Goal: Communication & Community: Answer question/provide support

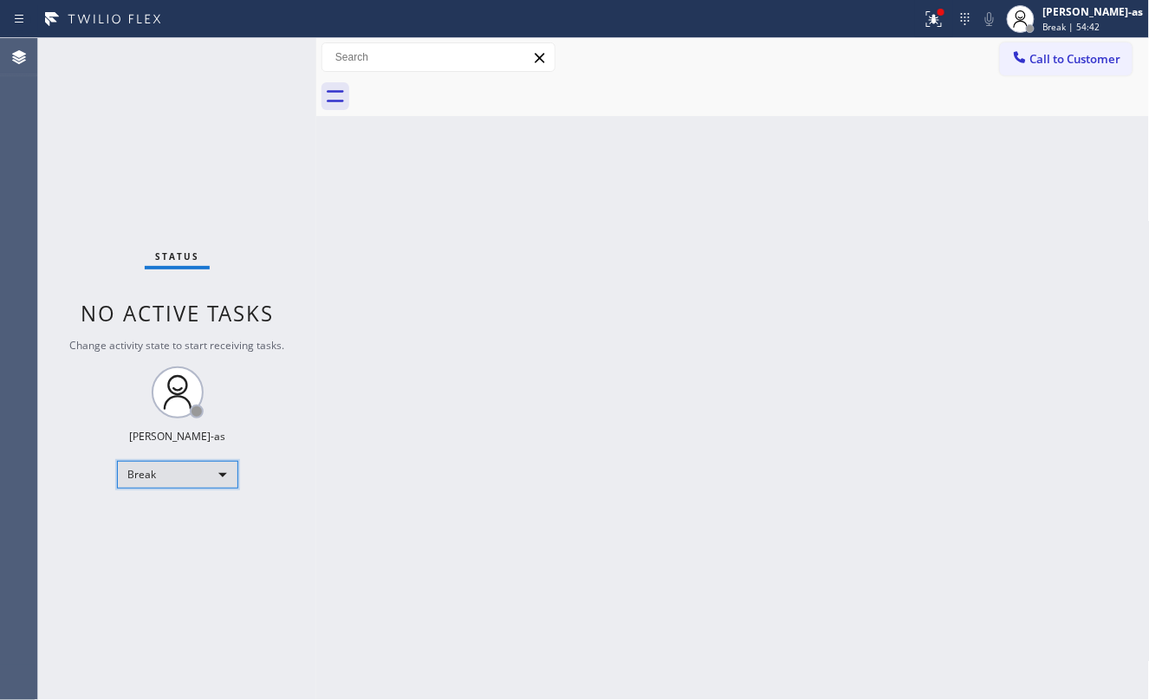
click at [213, 472] on div "Break" at bounding box center [177, 475] width 121 height 28
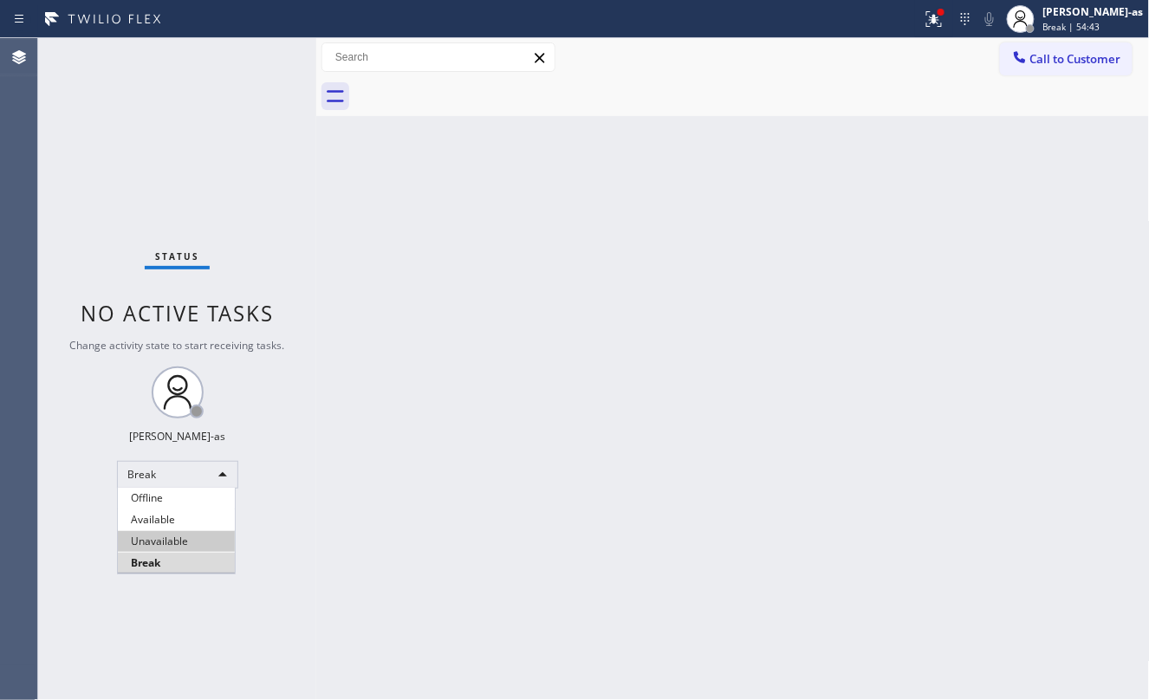
click at [178, 544] on li "Unavailable" at bounding box center [176, 541] width 117 height 21
click at [239, 157] on div "Status No active tasks Change activity state to start receiving tasks. [PERSON_…" at bounding box center [177, 369] width 278 height 662
click at [891, 337] on div "Back to Dashboard Change Sender ID Customers Technicians Select a contact Outbo…" at bounding box center [733, 369] width 834 height 662
drag, startPoint x: 538, startPoint y: 373, endPoint x: 544, endPoint y: 359, distance: 15.1
click at [539, 371] on div "Back to Dashboard Change Sender ID Customers Technicians Select a contact Outbo…" at bounding box center [733, 369] width 834 height 662
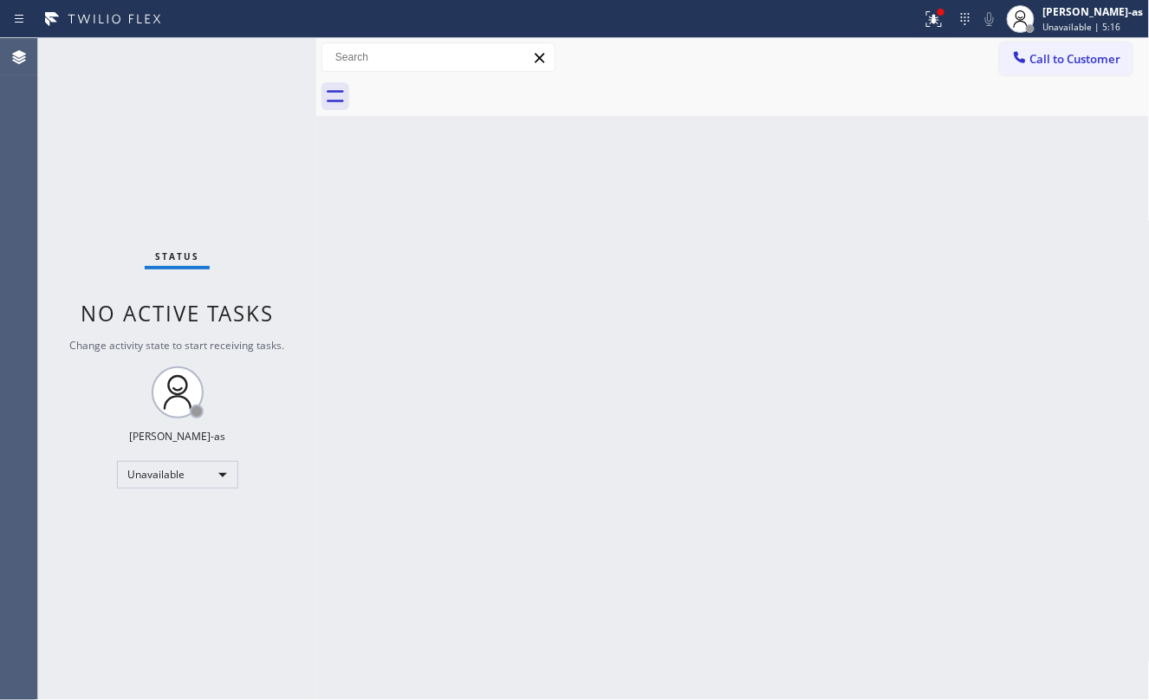
click at [722, 366] on div "Back to Dashboard Change Sender ID Customers Technicians Select a contact Outbo…" at bounding box center [733, 369] width 834 height 662
click at [1082, 49] on button "Call to Customer" at bounding box center [1066, 58] width 133 height 33
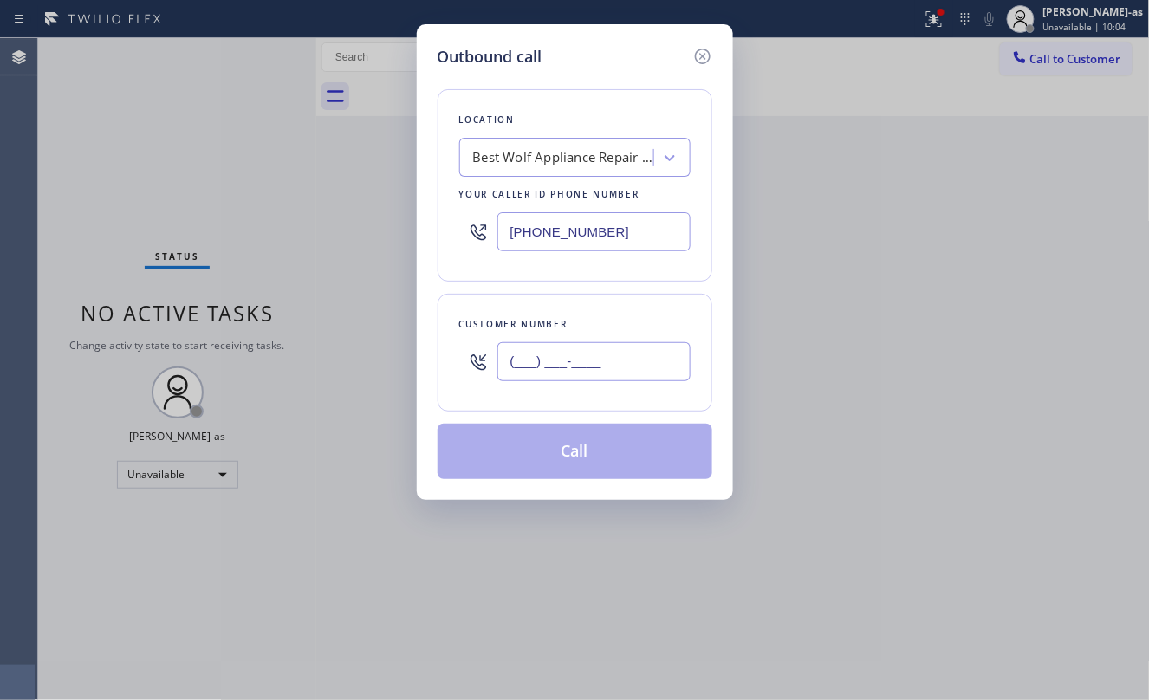
click at [659, 347] on input "(___) ___-____" at bounding box center [594, 361] width 193 height 39
paste input "310) 913-2293"
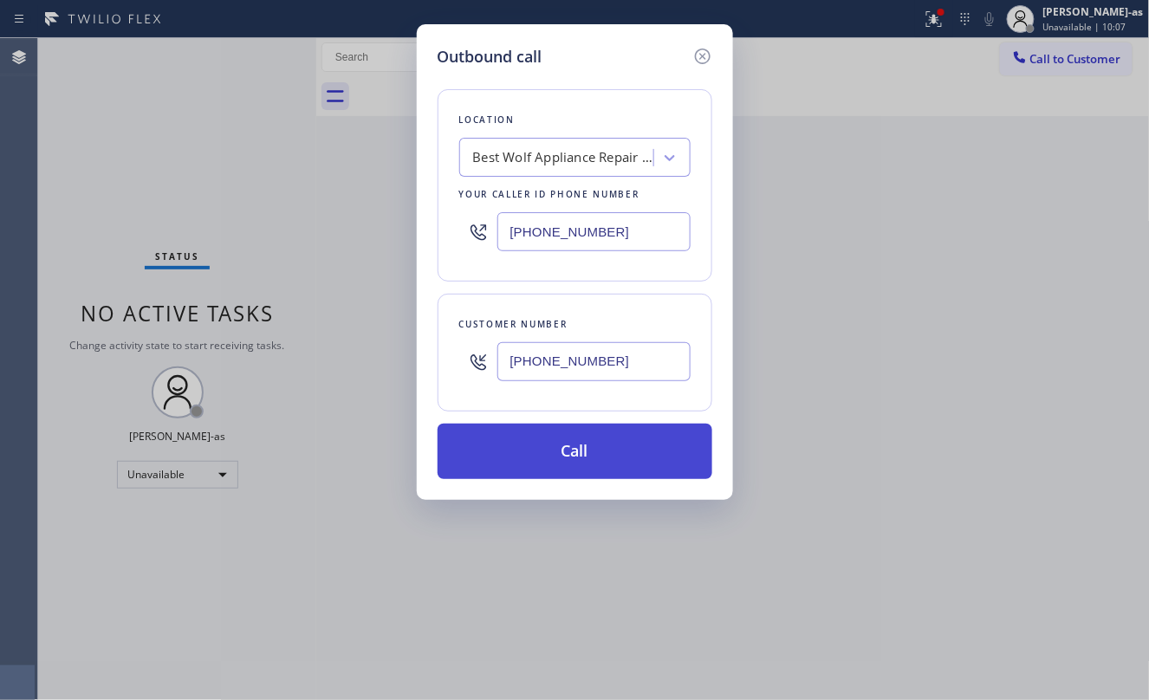
type input "[PHONE_NUMBER]"
click at [560, 458] on button "Call" at bounding box center [575, 451] width 275 height 55
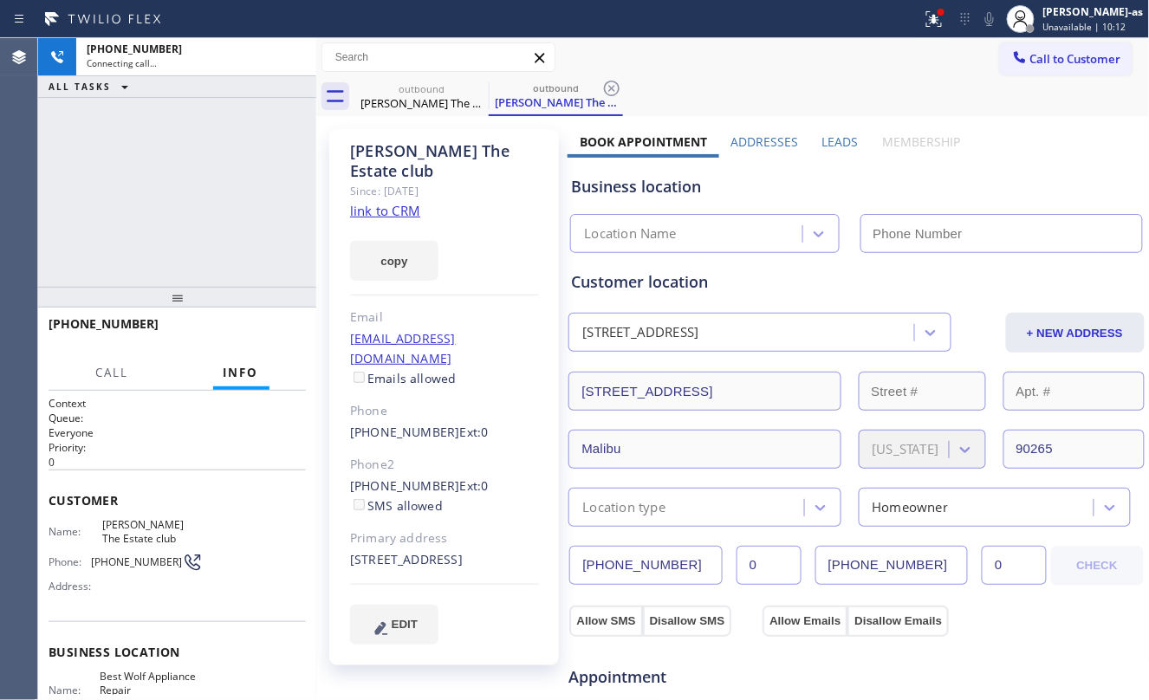
type input "[PHONE_NUMBER]"
click at [185, 174] on div "[PHONE_NUMBER] Connecting call… ALL TASKS ALL TASKS ACTIVE TASKS TASKS IN WRAP …" at bounding box center [177, 162] width 278 height 249
drag, startPoint x: 184, startPoint y: 196, endPoint x: 673, endPoint y: 241, distance: 490.9
click at [185, 196] on div "[PHONE_NUMBER] Connecting call… ALL TASKS ALL TASKS ACTIVE TASKS TASKS IN WRAP …" at bounding box center [177, 162] width 278 height 249
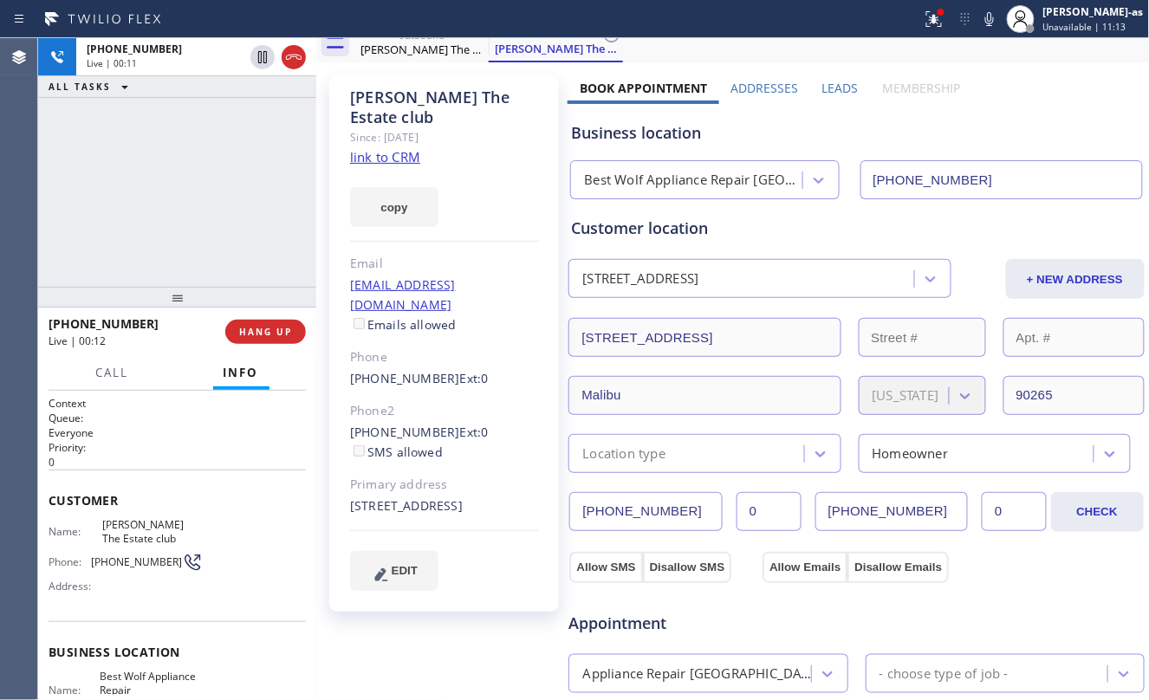
scroll to position [115, 0]
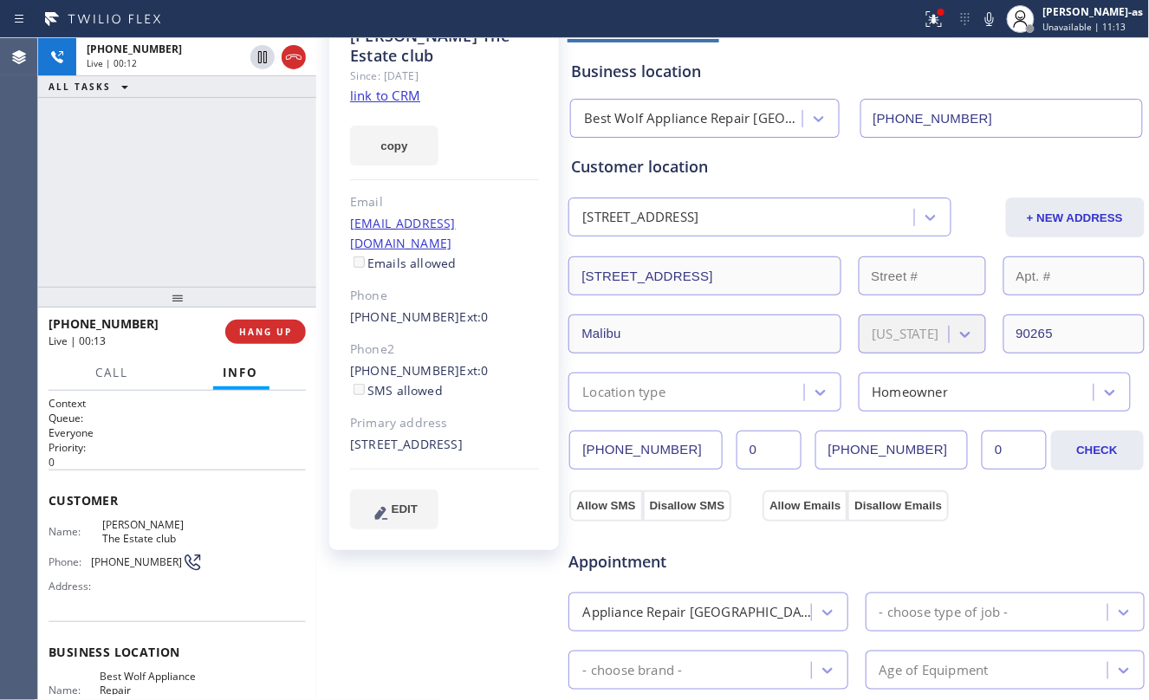
click at [243, 314] on div "[PHONE_NUMBER] Live | 00:13 HANG UP" at bounding box center [177, 331] width 257 height 45
click at [254, 326] on span "HANG UP" at bounding box center [265, 332] width 53 height 12
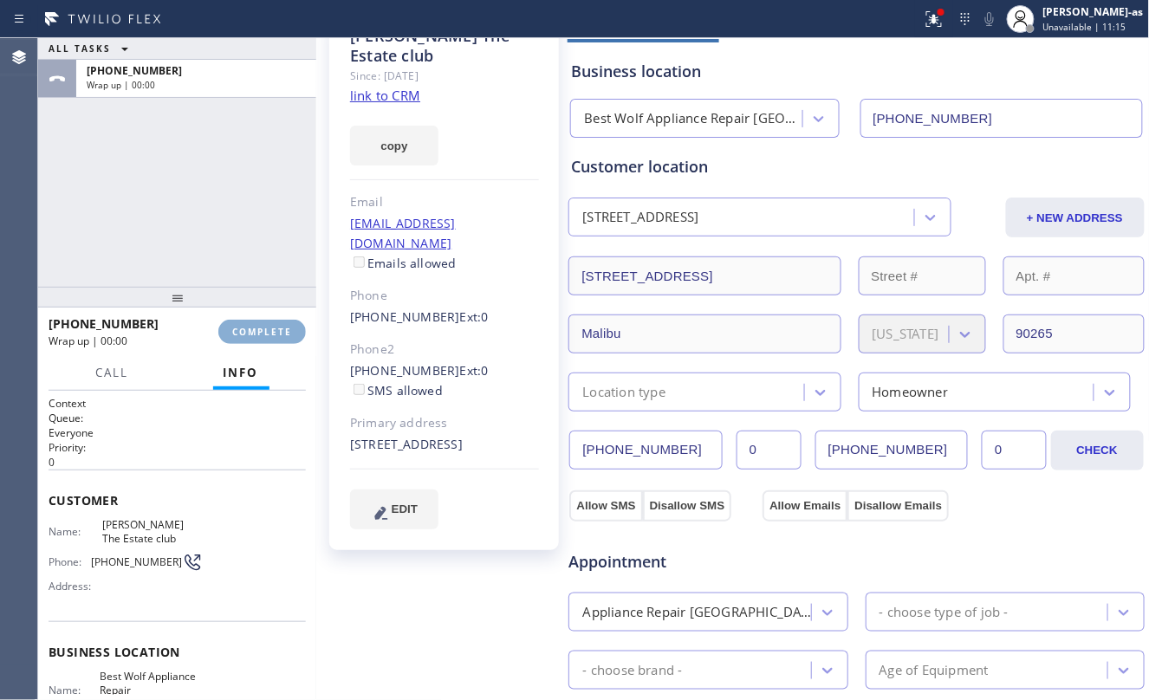
click at [254, 328] on span "COMPLETE" at bounding box center [262, 332] width 60 height 12
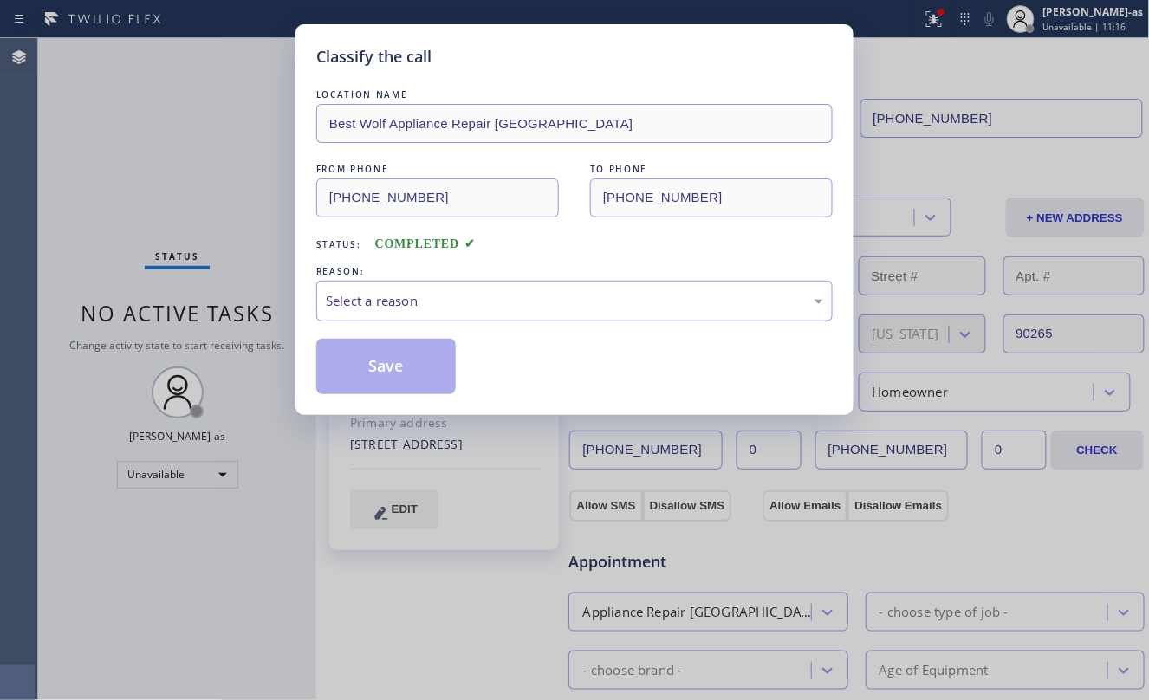
click at [243, 202] on div "Classify the call LOCATION NAME Best Wolf Appliance Repair Malibu FROM PHONE [P…" at bounding box center [574, 350] width 1149 height 700
drag, startPoint x: 348, startPoint y: 295, endPoint x: 390, endPoint y: 319, distance: 48.2
click at [351, 295] on div "Select a reason" at bounding box center [575, 301] width 498 height 20
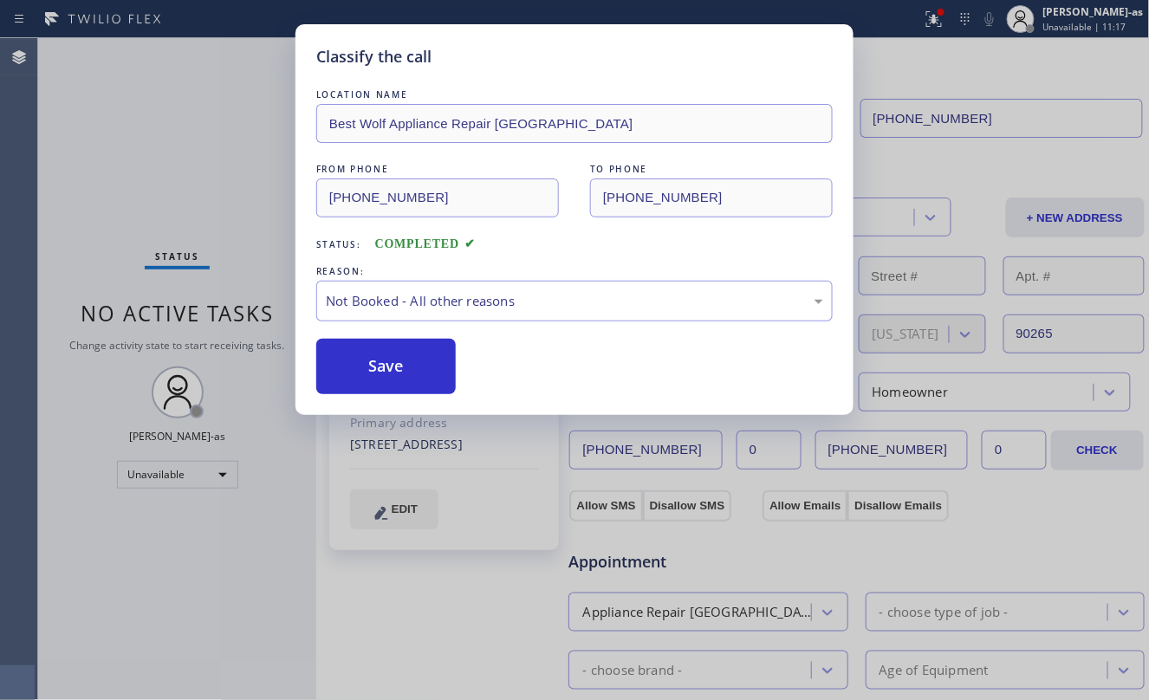
drag, startPoint x: 378, startPoint y: 361, endPoint x: 646, endPoint y: 608, distance: 364.9
click at [381, 361] on button "Save" at bounding box center [386, 366] width 140 height 55
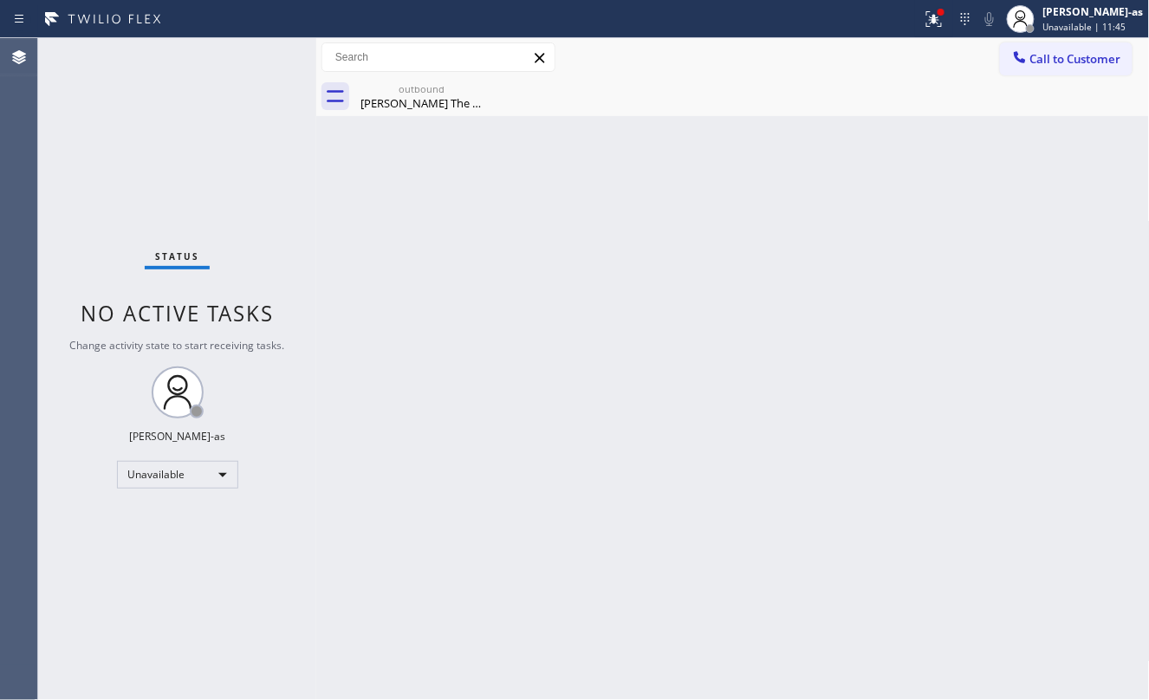
click at [226, 150] on div "Status No active tasks Change activity state to start receiving tasks. [PERSON_…" at bounding box center [177, 369] width 278 height 662
click at [1064, 59] on span "Call to Customer" at bounding box center [1076, 59] width 91 height 16
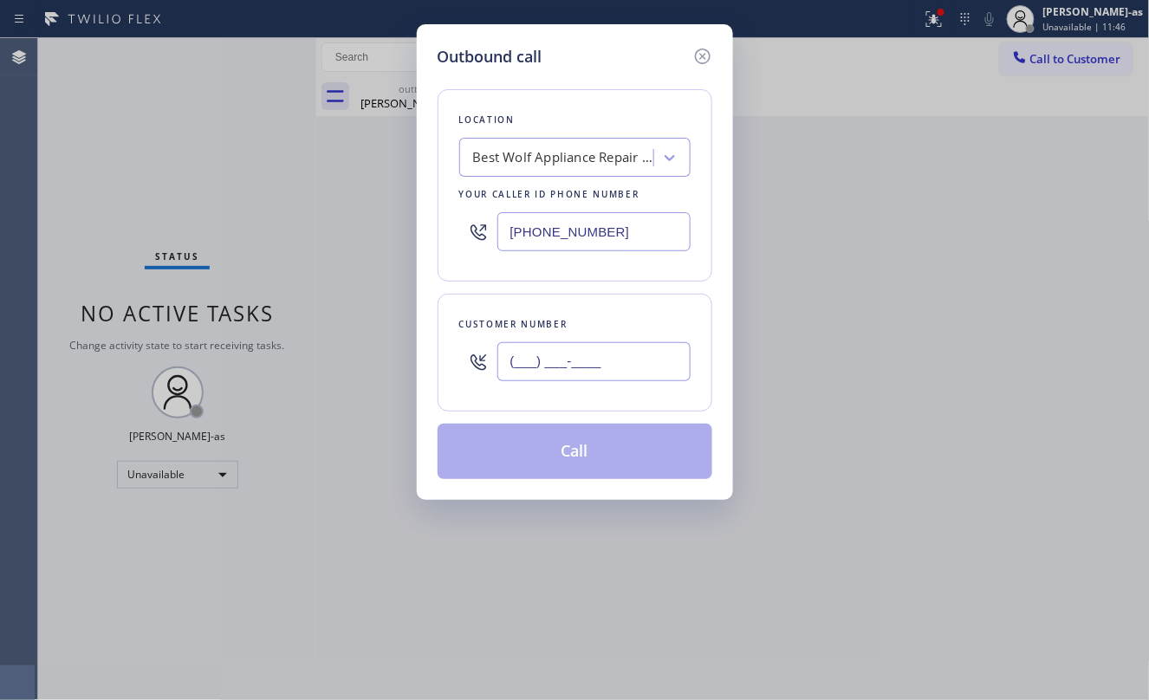
click at [660, 362] on input "(___) ___-____" at bounding box center [594, 361] width 193 height 39
paste input "323) 740-8767"
type input "[PHONE_NUMBER]"
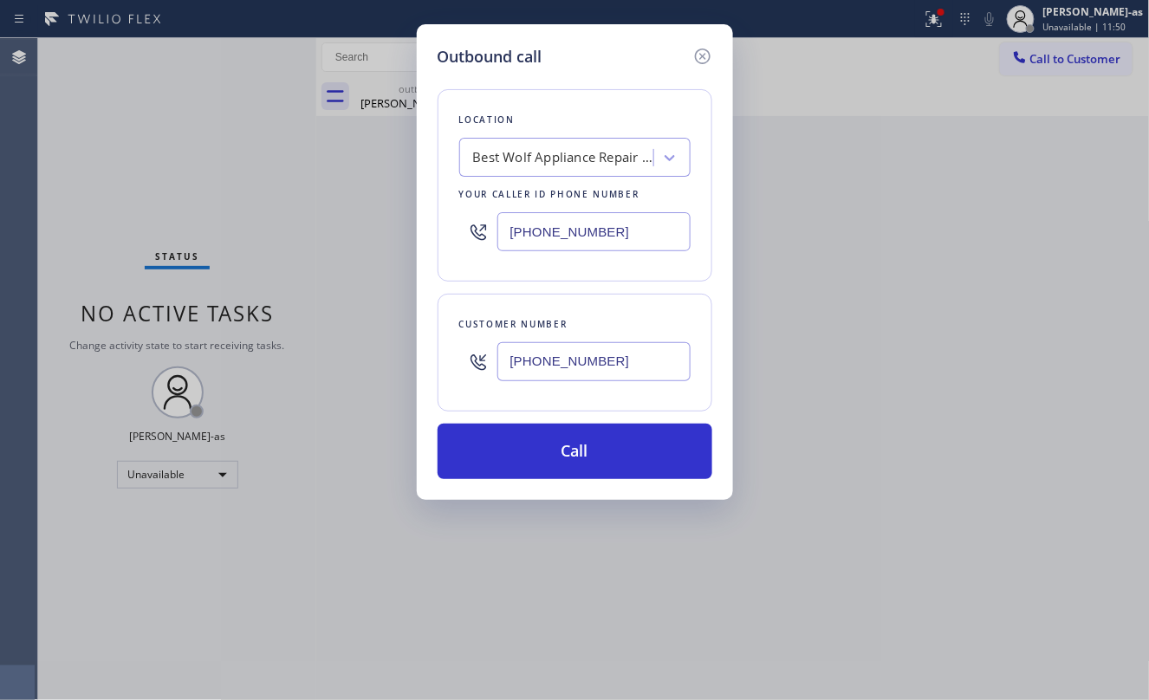
click at [528, 220] on input "[PHONE_NUMBER]" at bounding box center [594, 231] width 193 height 39
click at [529, 220] on input "[PHONE_NUMBER]" at bounding box center [594, 231] width 193 height 39
paste input "562) 414-4415"
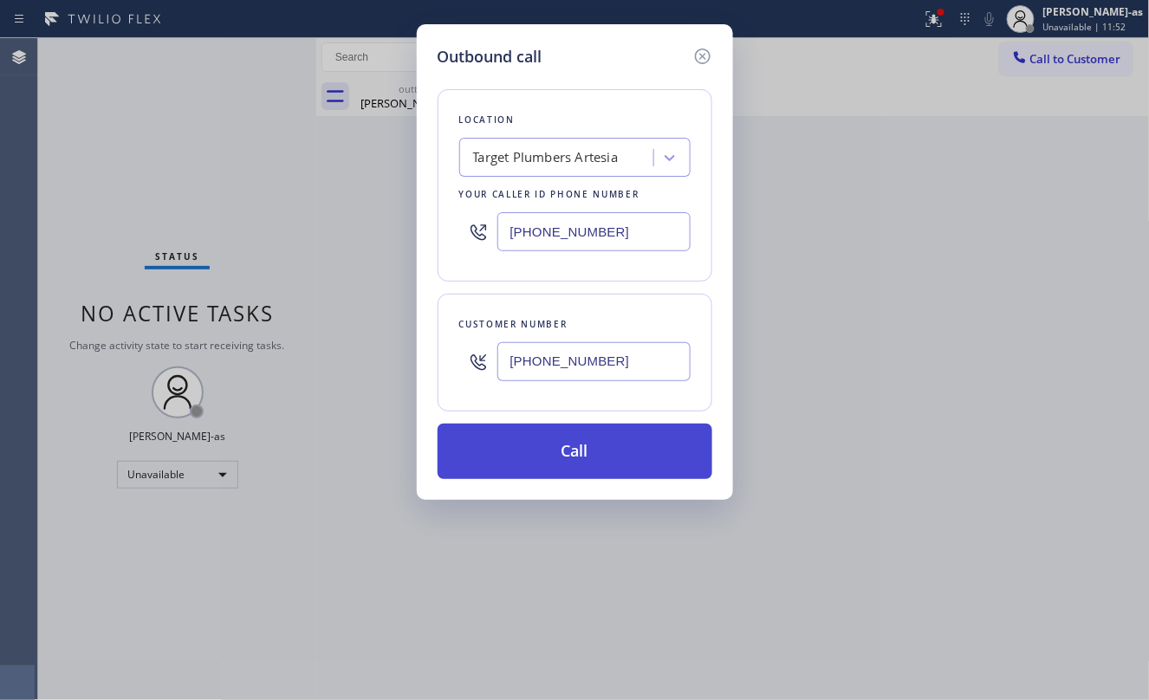
type input "[PHONE_NUMBER]"
click at [615, 452] on button "Call" at bounding box center [575, 451] width 275 height 55
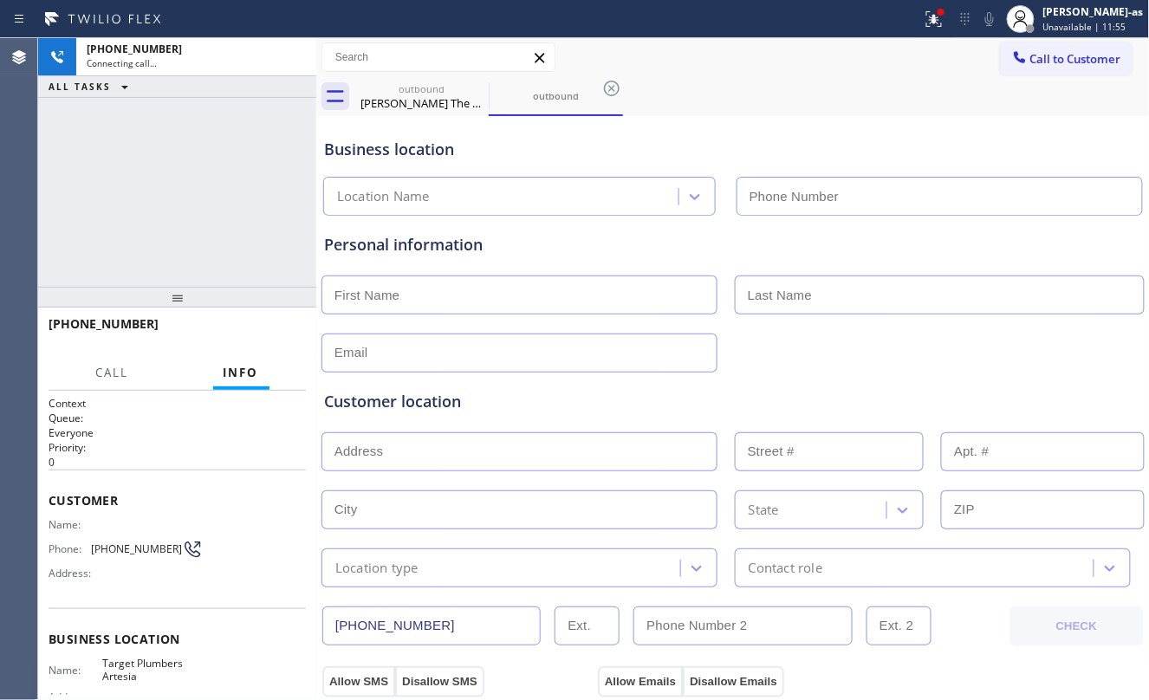
type input "[PHONE_NUMBER]"
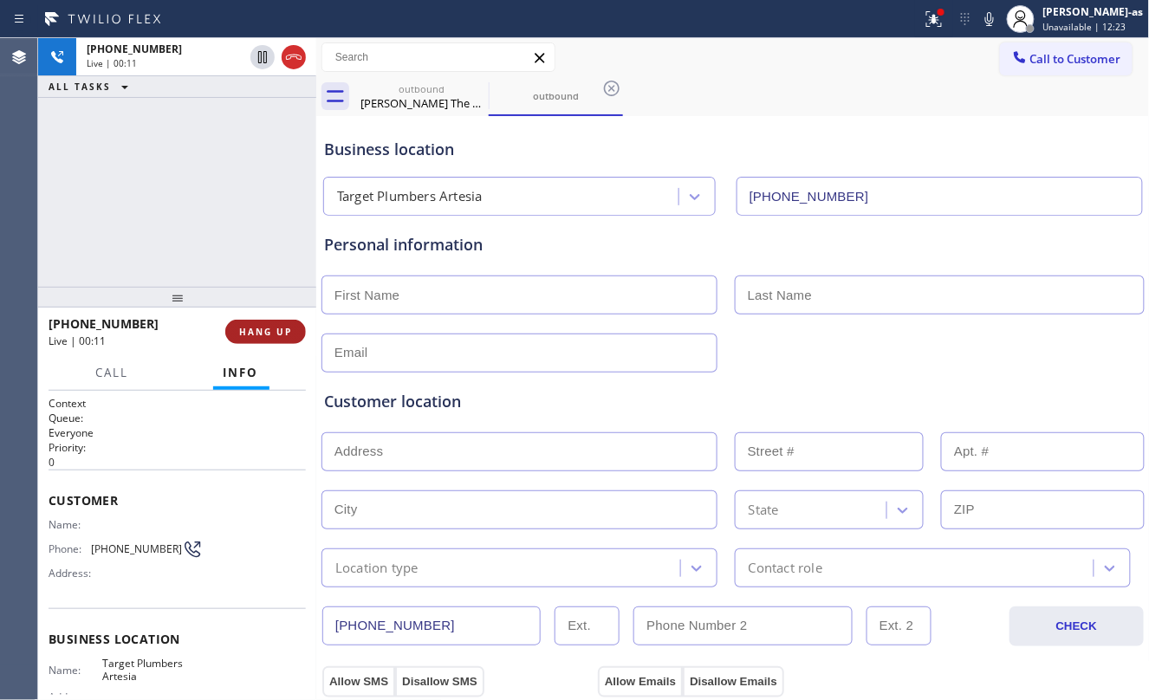
click at [236, 333] on button "HANG UP" at bounding box center [265, 332] width 81 height 24
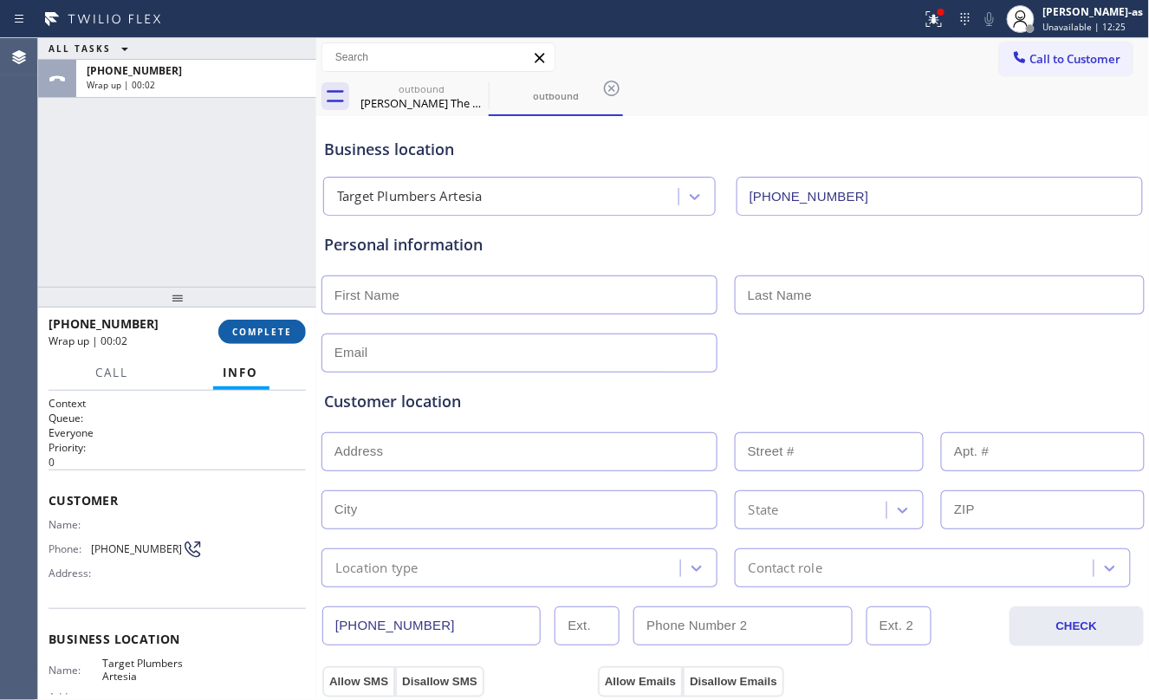
click at [237, 333] on span "COMPLETE" at bounding box center [262, 332] width 60 height 12
drag, startPoint x: 236, startPoint y: 288, endPoint x: 288, endPoint y: 300, distance: 53.4
click at [234, 287] on div at bounding box center [177, 297] width 278 height 21
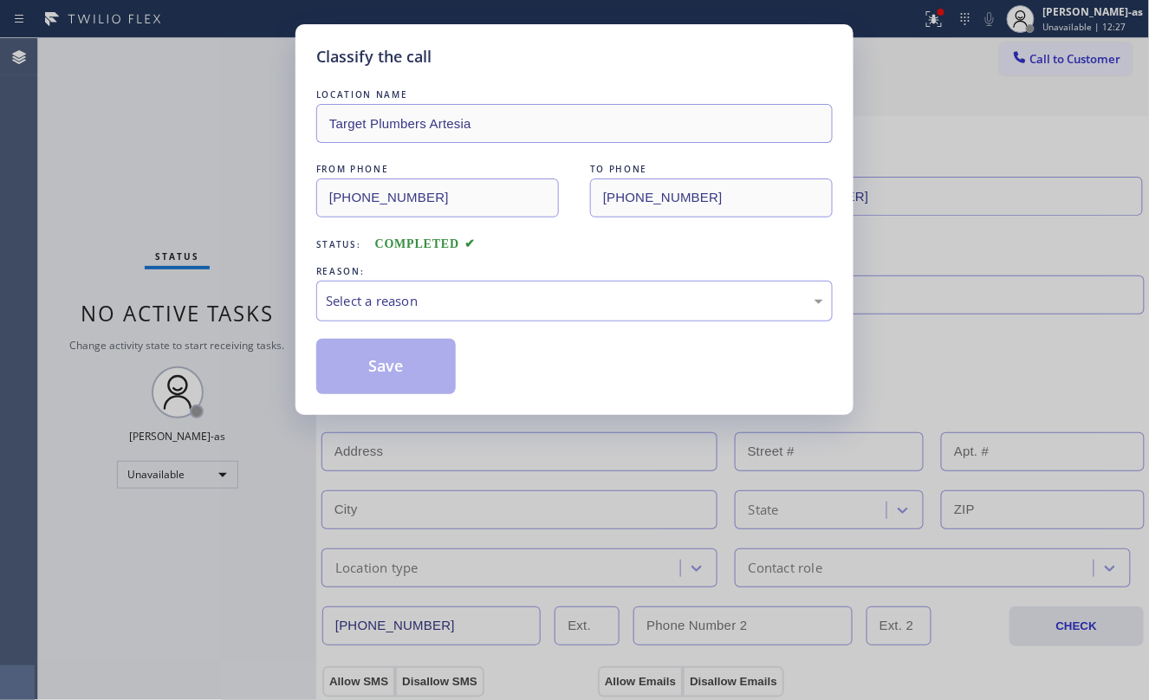
click at [385, 307] on div "Select a reason" at bounding box center [575, 301] width 498 height 20
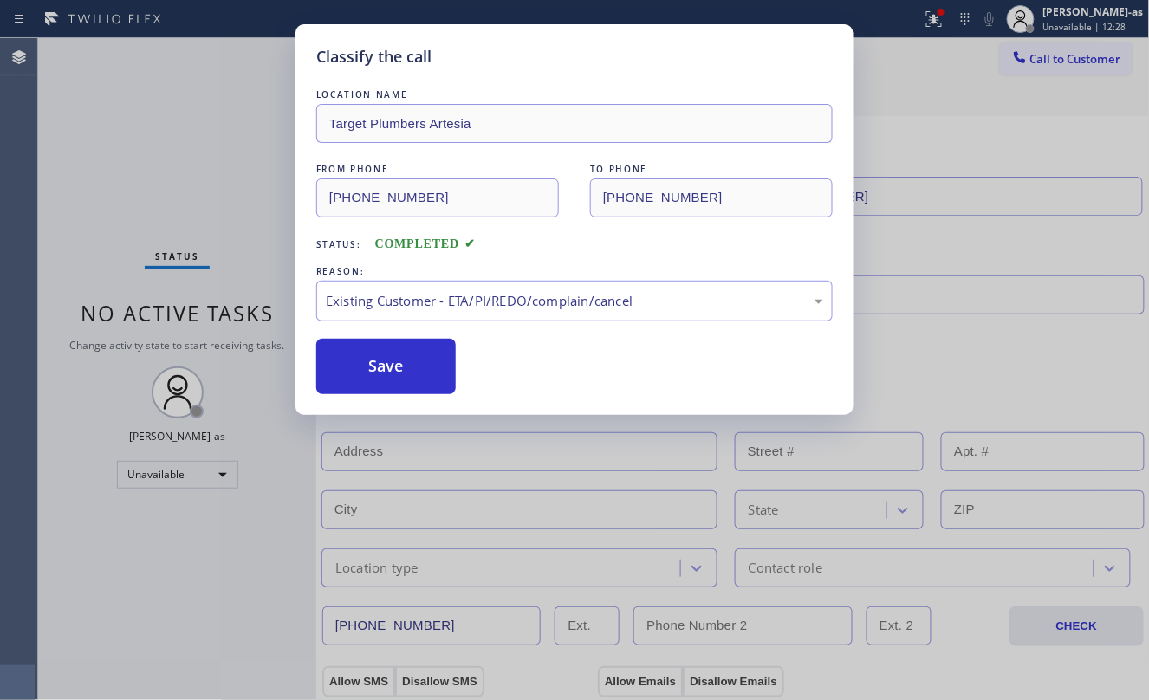
click at [394, 361] on button "Save" at bounding box center [386, 366] width 140 height 55
type input "[PHONE_NUMBER]"
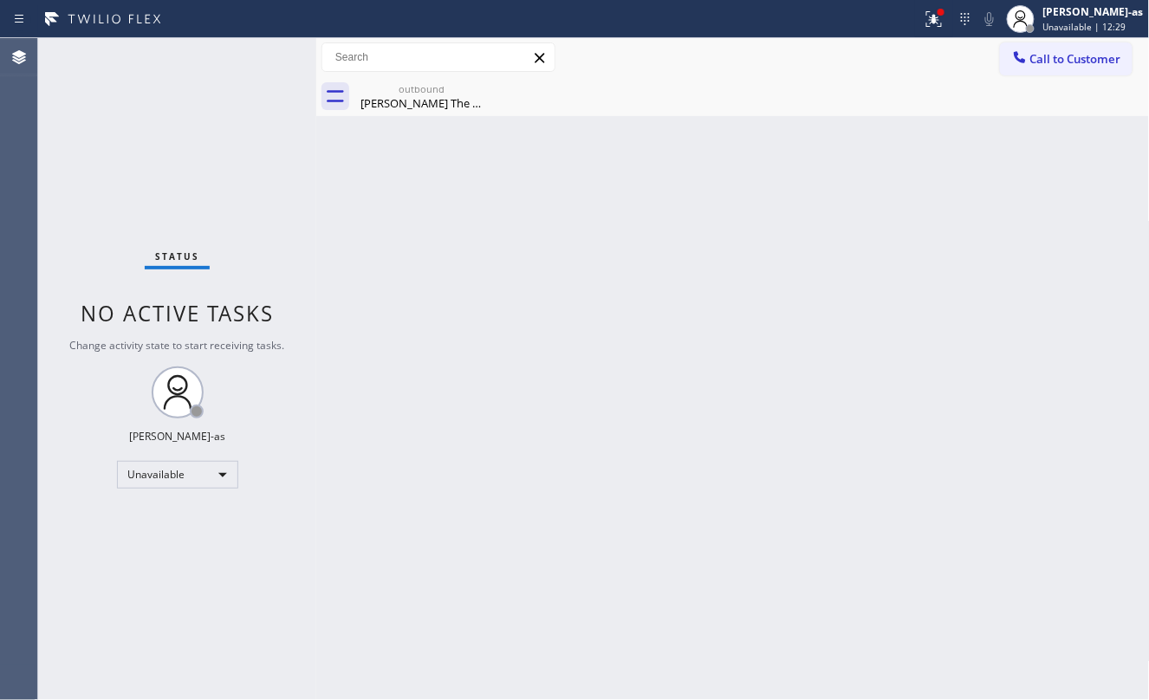
drag, startPoint x: 1023, startPoint y: 53, endPoint x: 680, endPoint y: 305, distance: 425.9
click at [1023, 54] on icon at bounding box center [1020, 57] width 17 height 17
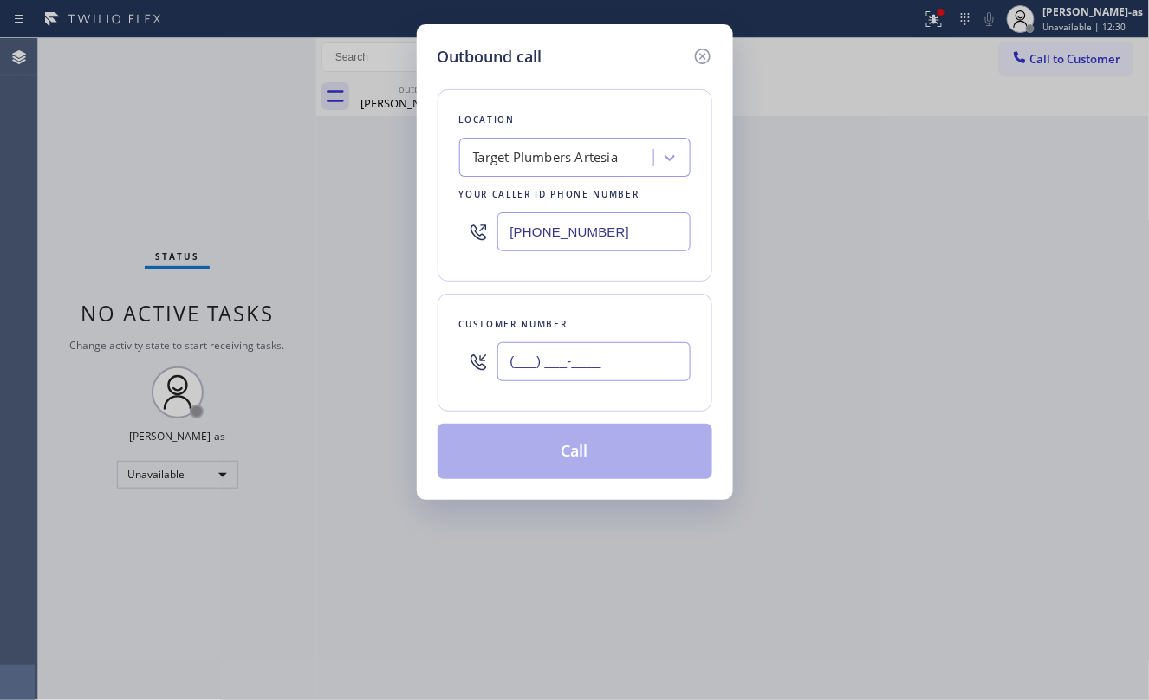
click at [628, 357] on input "(___) ___-____" at bounding box center [594, 361] width 193 height 39
paste input "323) 740-8767"
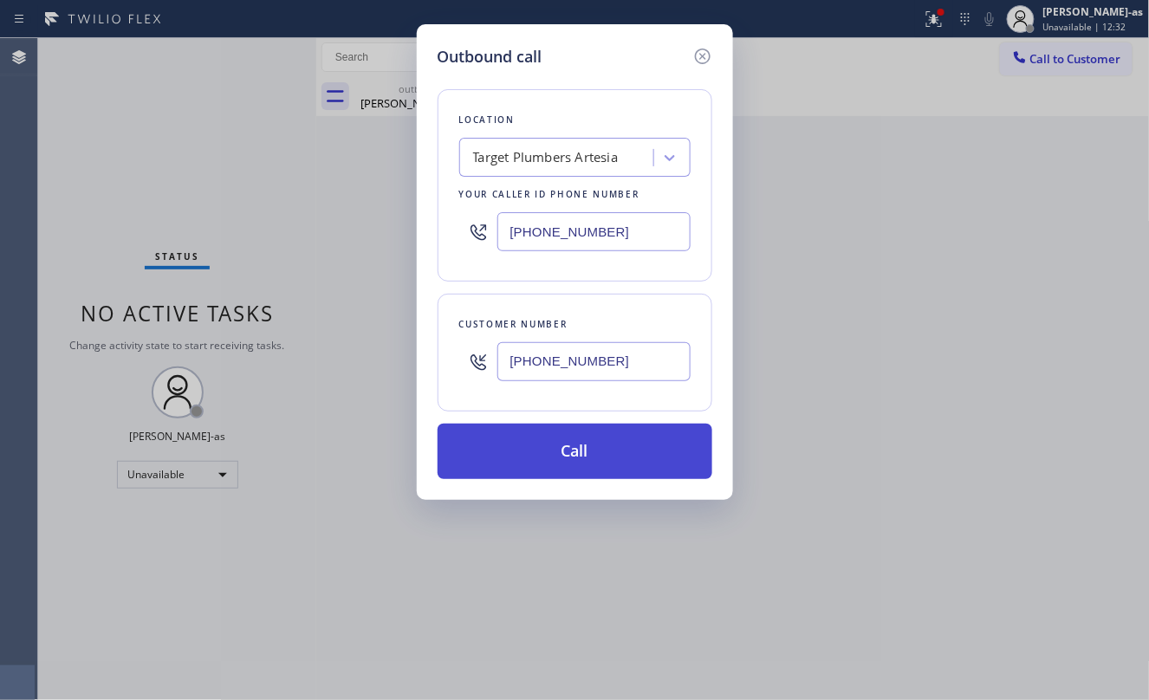
type input "[PHONE_NUMBER]"
click at [590, 441] on button "Call" at bounding box center [575, 451] width 275 height 55
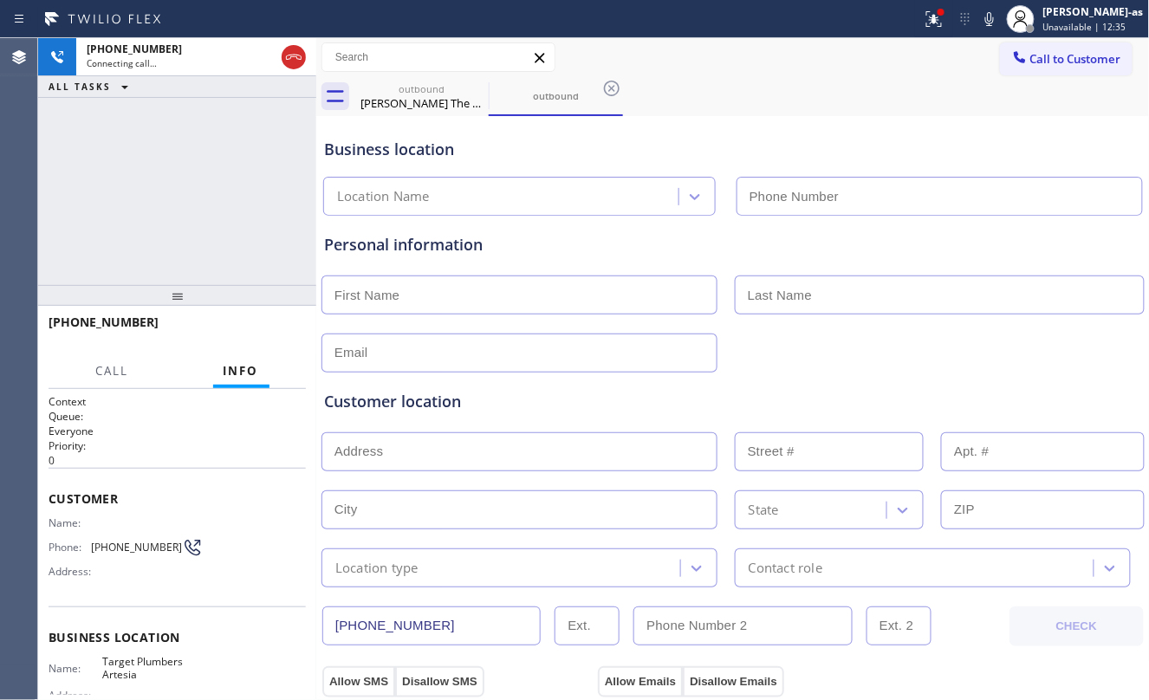
type input "[PHONE_NUMBER]"
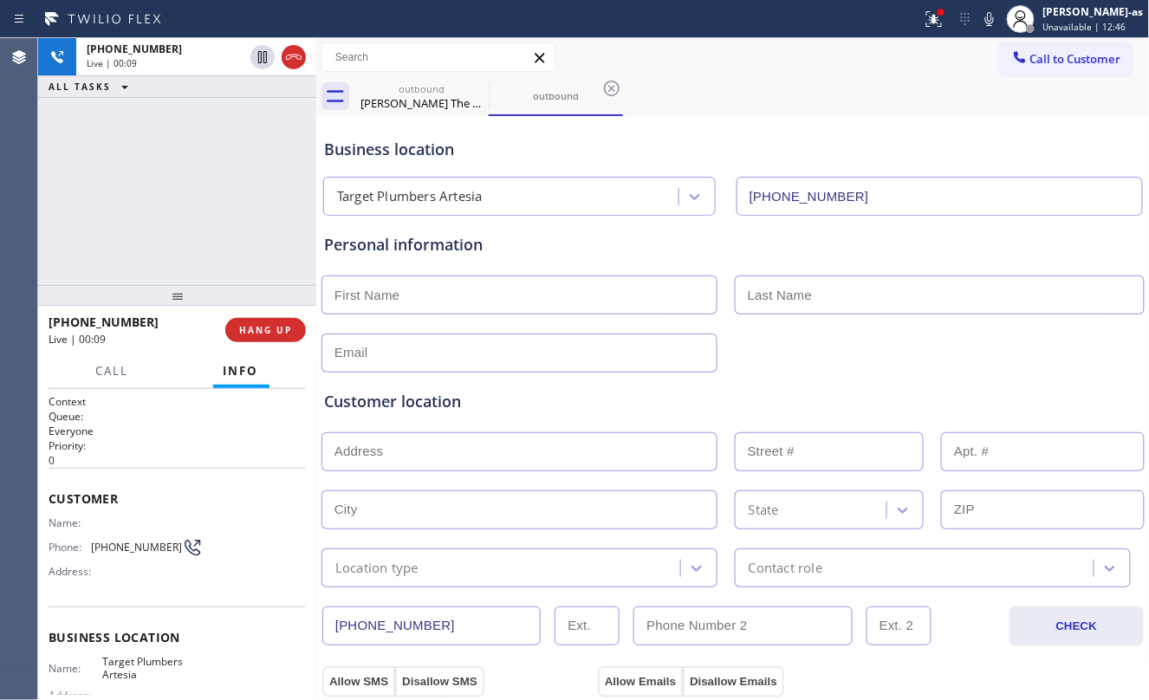
drag, startPoint x: 198, startPoint y: 191, endPoint x: 192, endPoint y: 203, distance: 13.6
click at [198, 191] on div "[PHONE_NUMBER] Live | 00:09 ALL TASKS ALL TASKS ACTIVE TASKS TASKS IN WRAP UP" at bounding box center [177, 161] width 278 height 247
click at [250, 320] on button "HANG UP" at bounding box center [265, 330] width 81 height 24
click at [251, 319] on button "HANG UP" at bounding box center [265, 330] width 81 height 24
click at [254, 316] on div "[PHONE_NUMBER] Live | 00:11 HANG UP" at bounding box center [177, 330] width 257 height 45
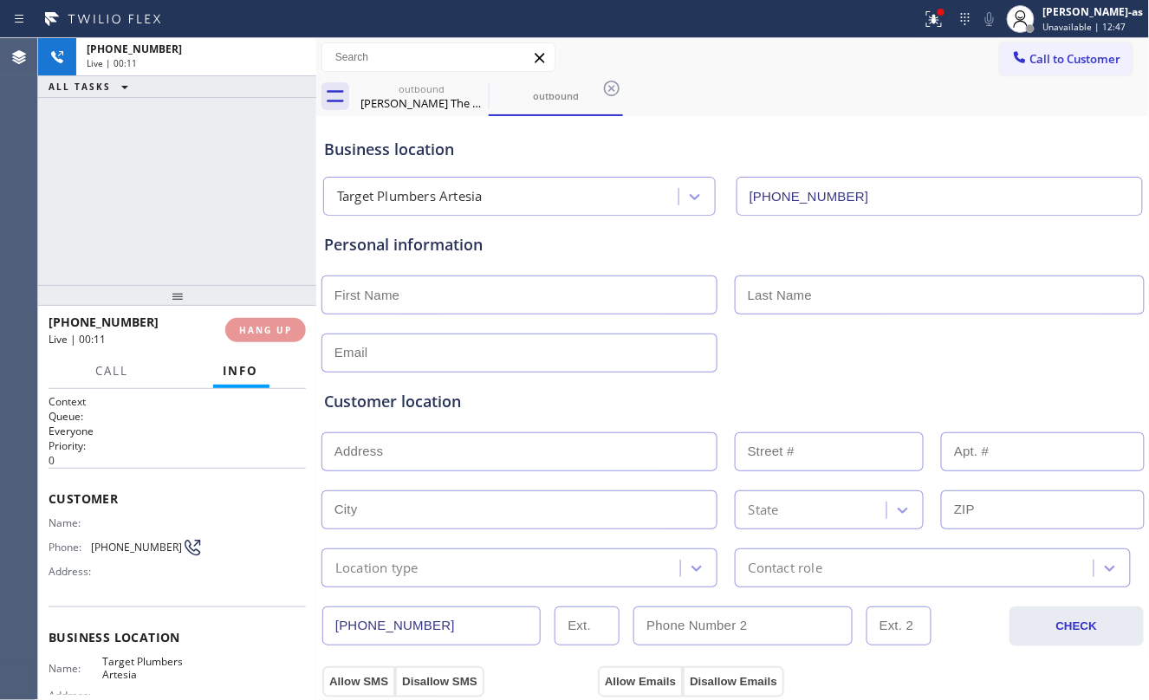
click at [254, 316] on div "[PHONE_NUMBER] Live | 00:11 HANG UP" at bounding box center [177, 330] width 257 height 45
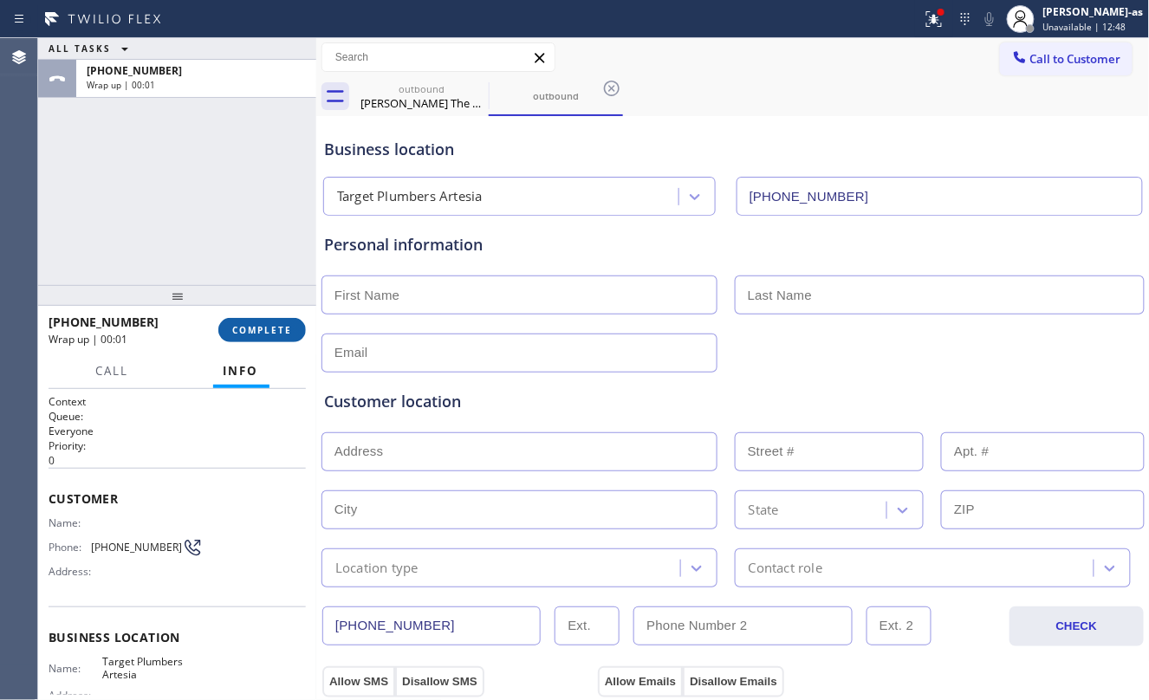
click at [255, 321] on button "COMPLETE" at bounding box center [262, 330] width 88 height 24
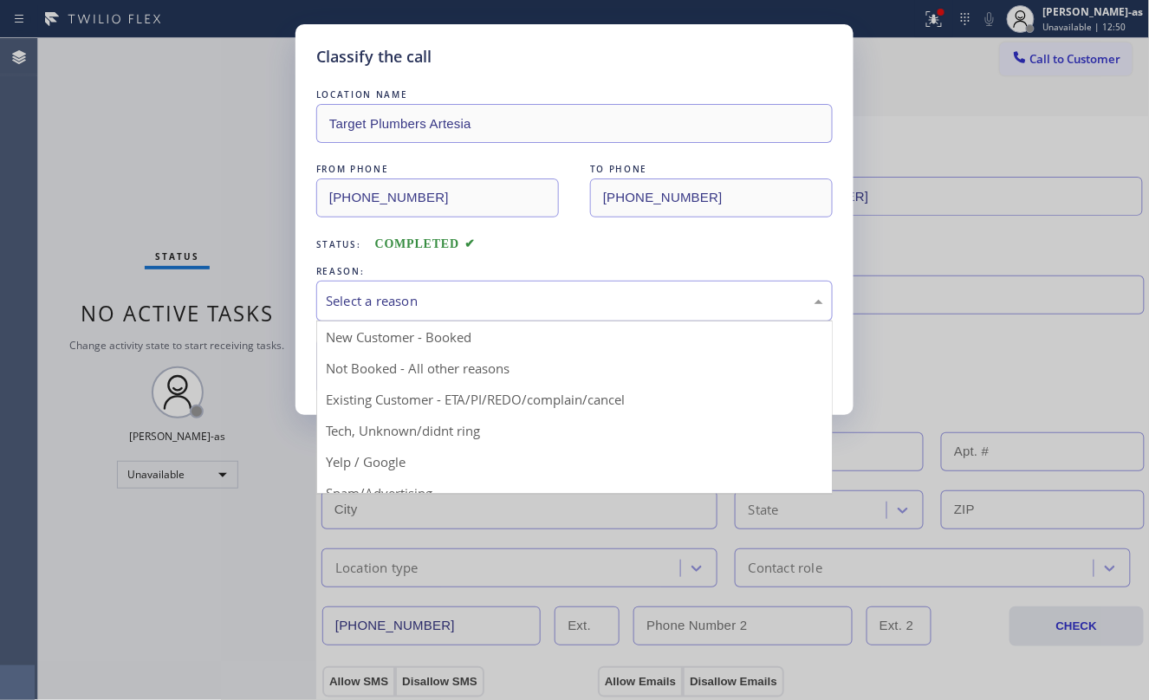
click at [500, 300] on div "Select a reason" at bounding box center [575, 301] width 498 height 20
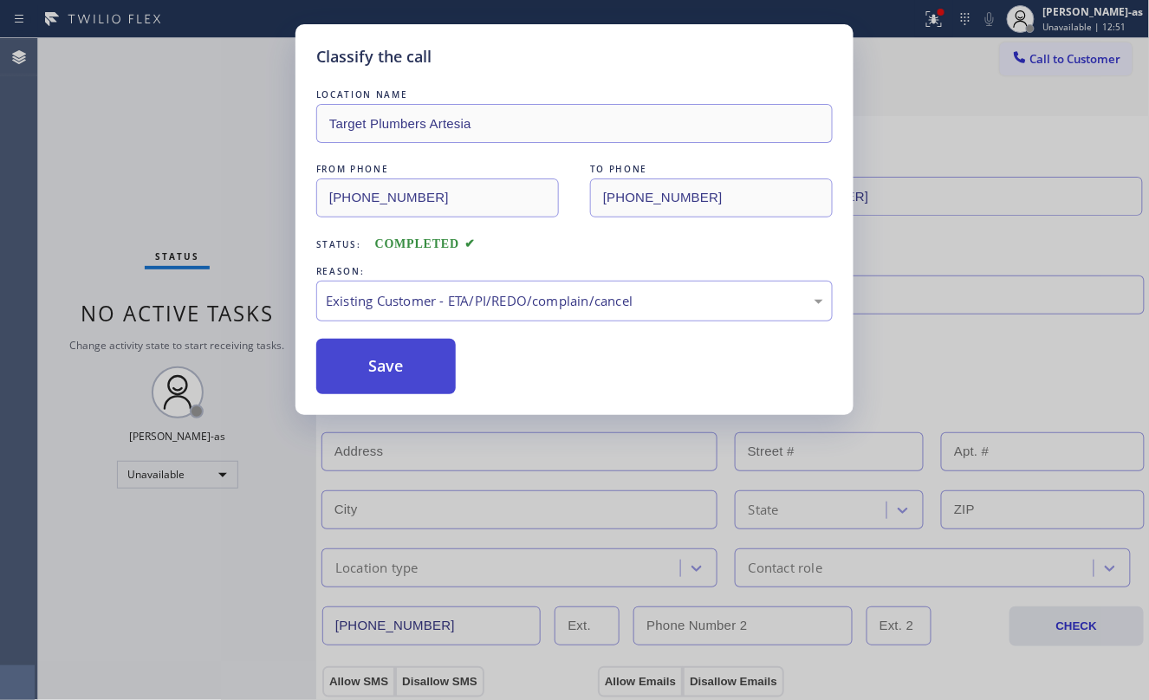
drag, startPoint x: 402, startPoint y: 376, endPoint x: 752, endPoint y: 699, distance: 476.0
click at [407, 376] on button "Save" at bounding box center [386, 366] width 140 height 55
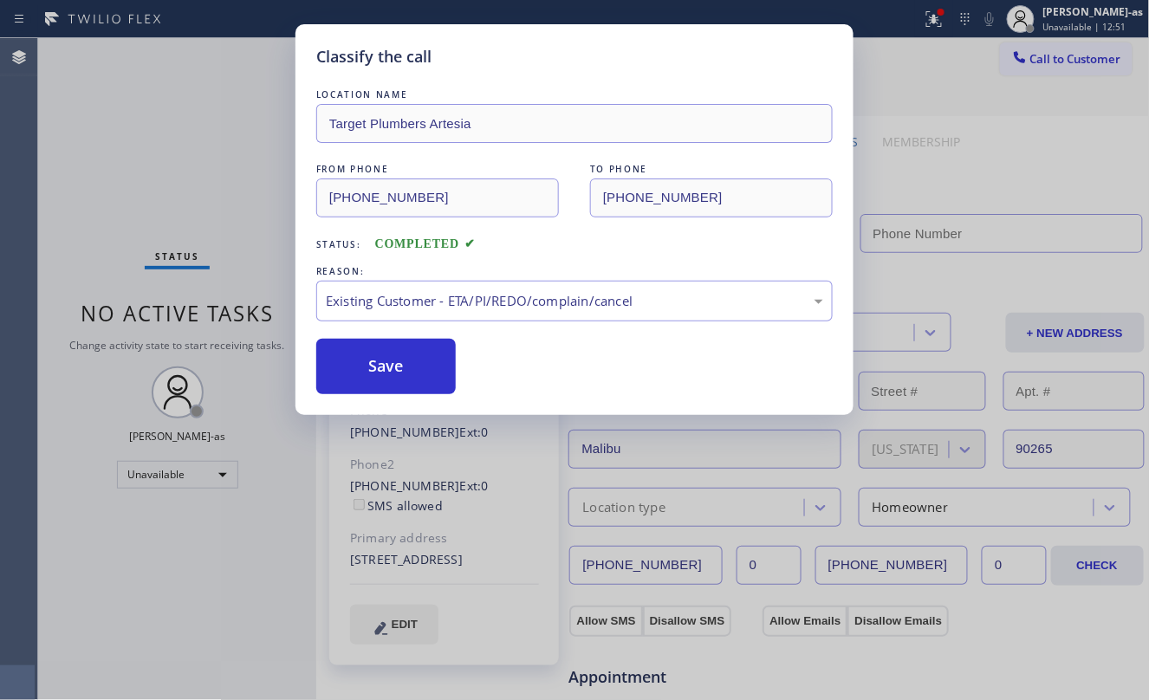
type input "[PHONE_NUMBER]"
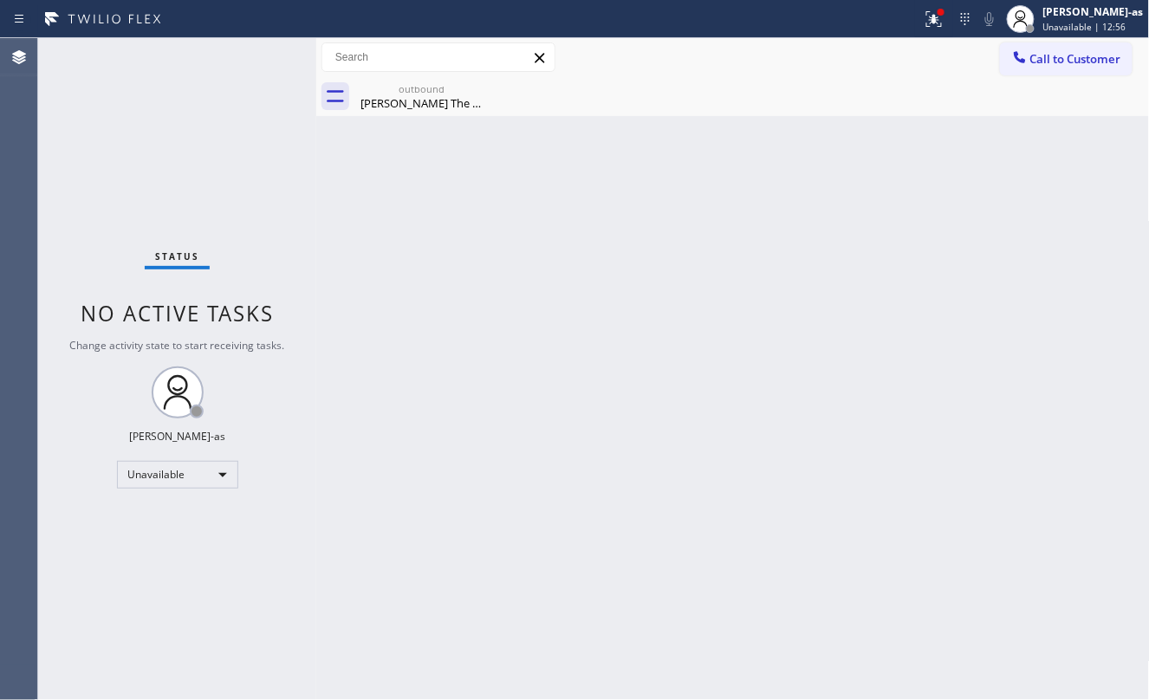
drag, startPoint x: 811, startPoint y: 312, endPoint x: 780, endPoint y: 336, distance: 39.5
click at [811, 312] on div "Back to Dashboard Change Sender ID Customers Technicians Select a contact Outbo…" at bounding box center [733, 369] width 834 height 662
click at [893, 438] on div "Back to Dashboard Change Sender ID Customers Technicians Select a contact Outbo…" at bounding box center [733, 369] width 834 height 662
click at [213, 209] on div "Status No active tasks Change activity state to start receiving tasks. [PERSON_…" at bounding box center [177, 369] width 278 height 662
drag, startPoint x: 400, startPoint y: 104, endPoint x: 496, endPoint y: 94, distance: 95.8
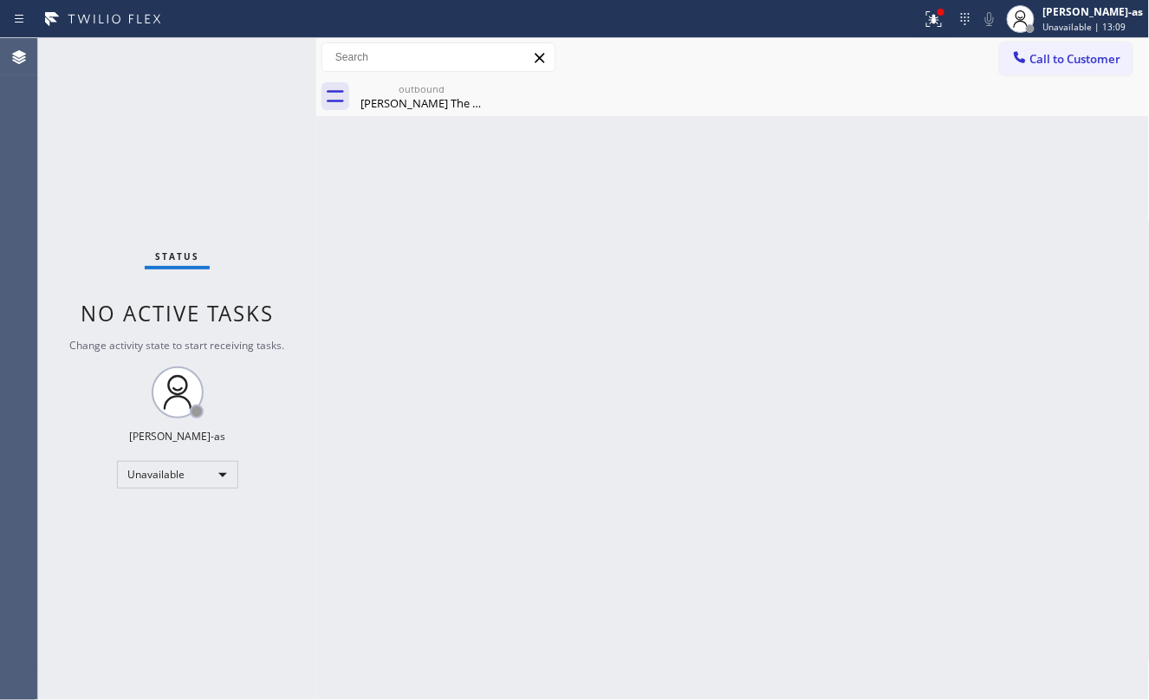
click at [416, 104] on div "[PERSON_NAME] The Estate club" at bounding box center [421, 103] width 131 height 16
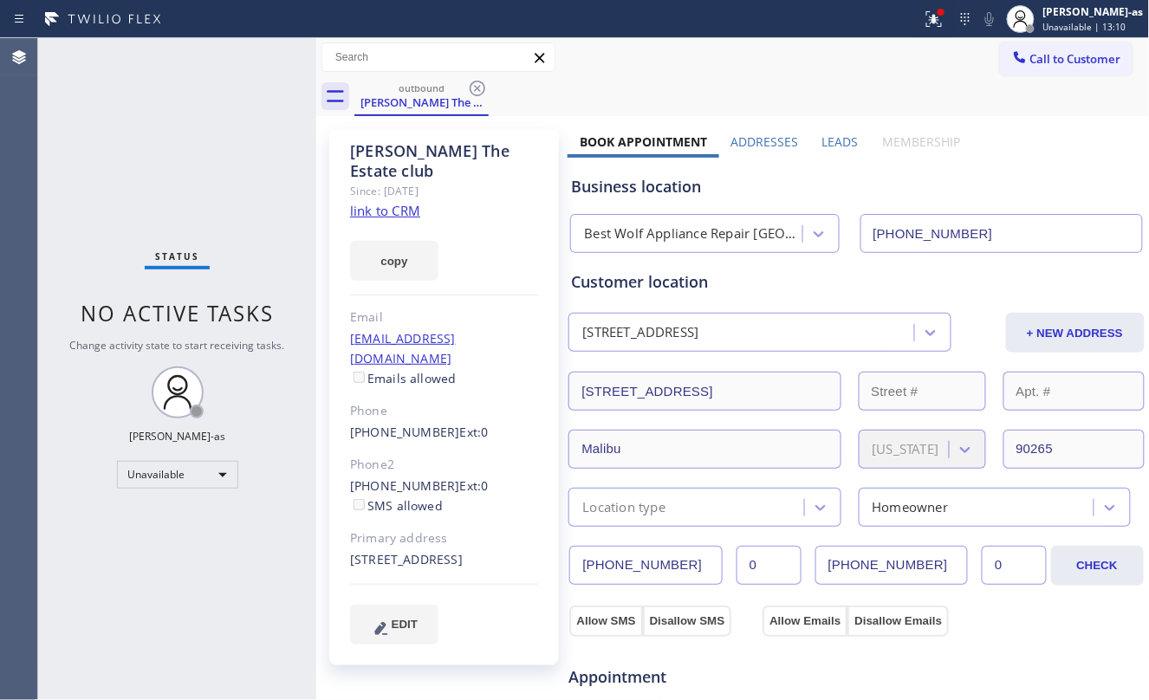
click at [478, 88] on icon at bounding box center [477, 88] width 21 height 21
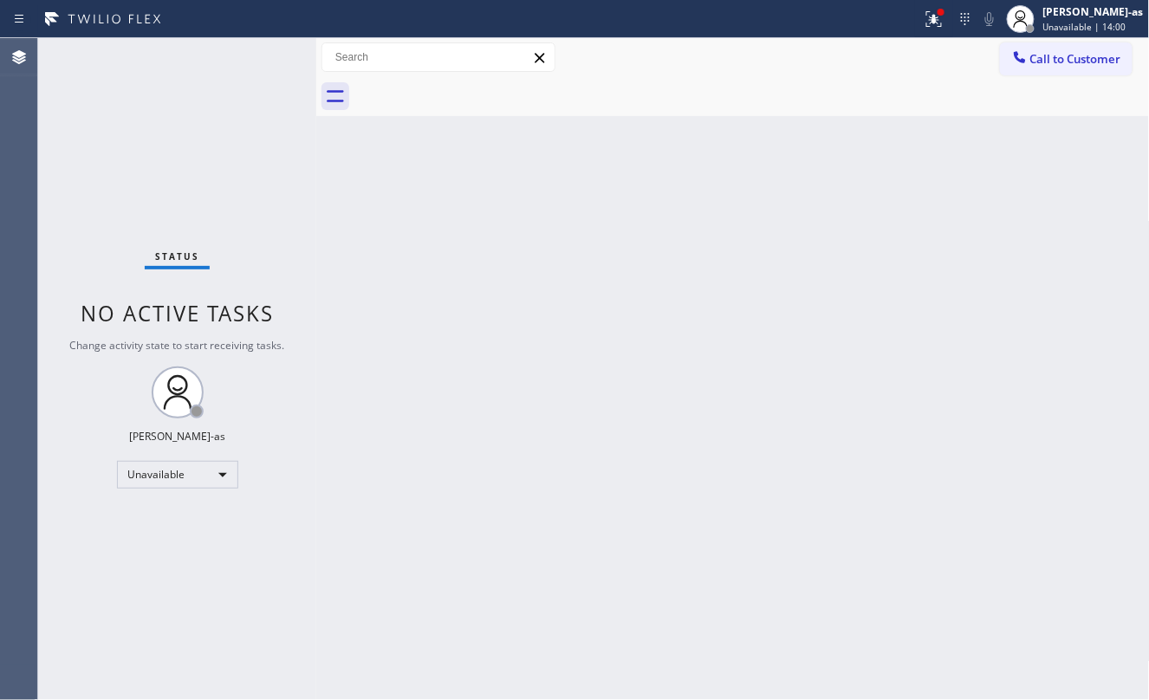
click at [212, 139] on div "Status No active tasks Change activity state to start receiving tasks. [PERSON_…" at bounding box center [177, 369] width 278 height 662
click at [500, 386] on div "Back to Dashboard Change Sender ID Customers Technicians Select a contact Outbo…" at bounding box center [733, 369] width 834 height 662
drag, startPoint x: 185, startPoint y: 90, endPoint x: 205, endPoint y: 108, distance: 27.0
click at [185, 91] on div "Status No active tasks Change activity state to start receiving tasks. [PERSON_…" at bounding box center [177, 369] width 278 height 662
drag, startPoint x: 268, startPoint y: 163, endPoint x: 1027, endPoint y: 74, distance: 764.5
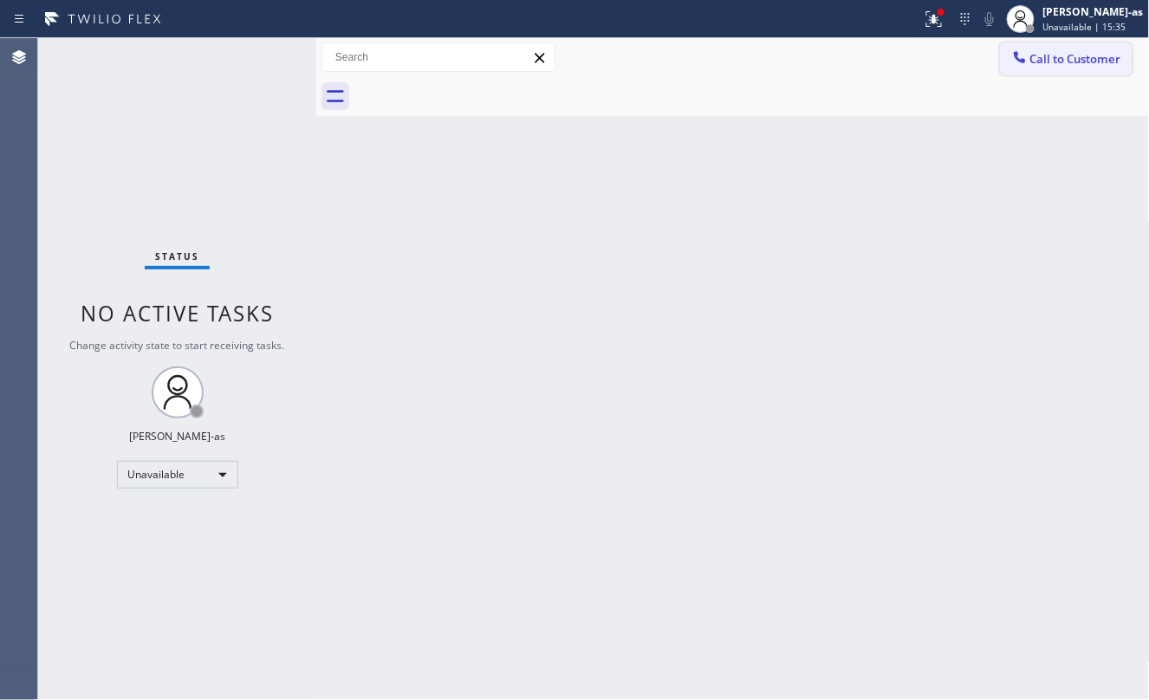
click at [395, 144] on div "Status No active tasks Change activity state to start receiving tasks. [PERSON_…" at bounding box center [593, 369] width 1111 height 662
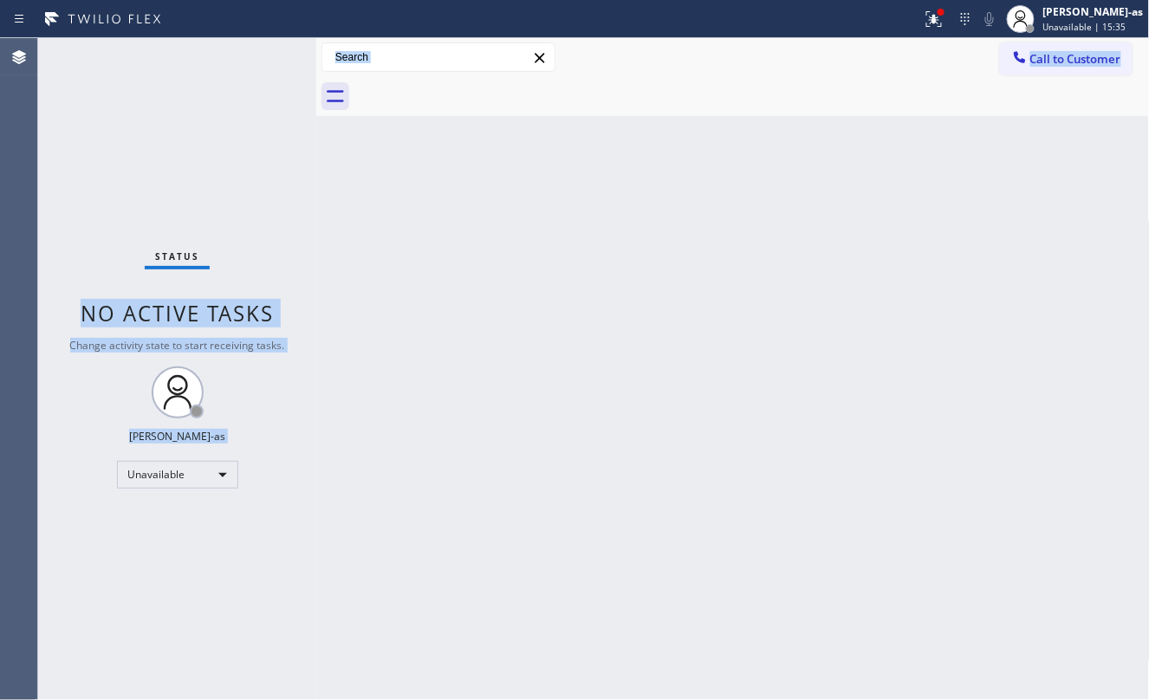
click at [950, 50] on div "Call to Customer Outbound call Location Target Plumbers Artesia Your caller id …" at bounding box center [733, 57] width 834 height 30
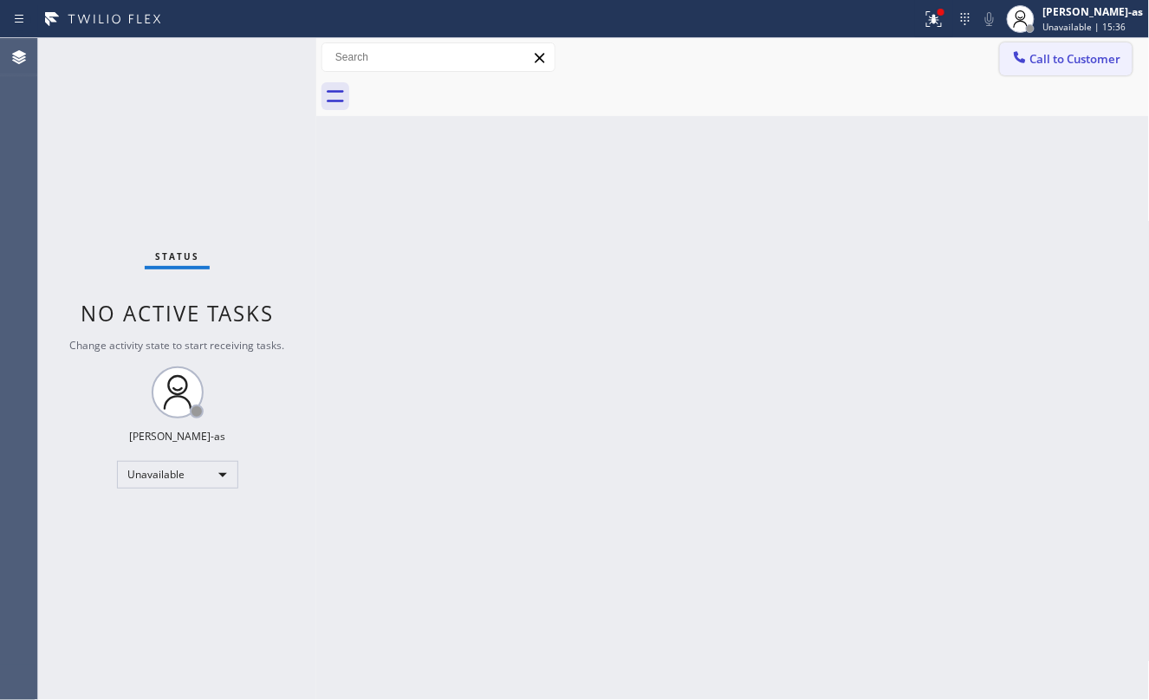
click at [1038, 55] on span "Call to Customer" at bounding box center [1076, 59] width 91 height 16
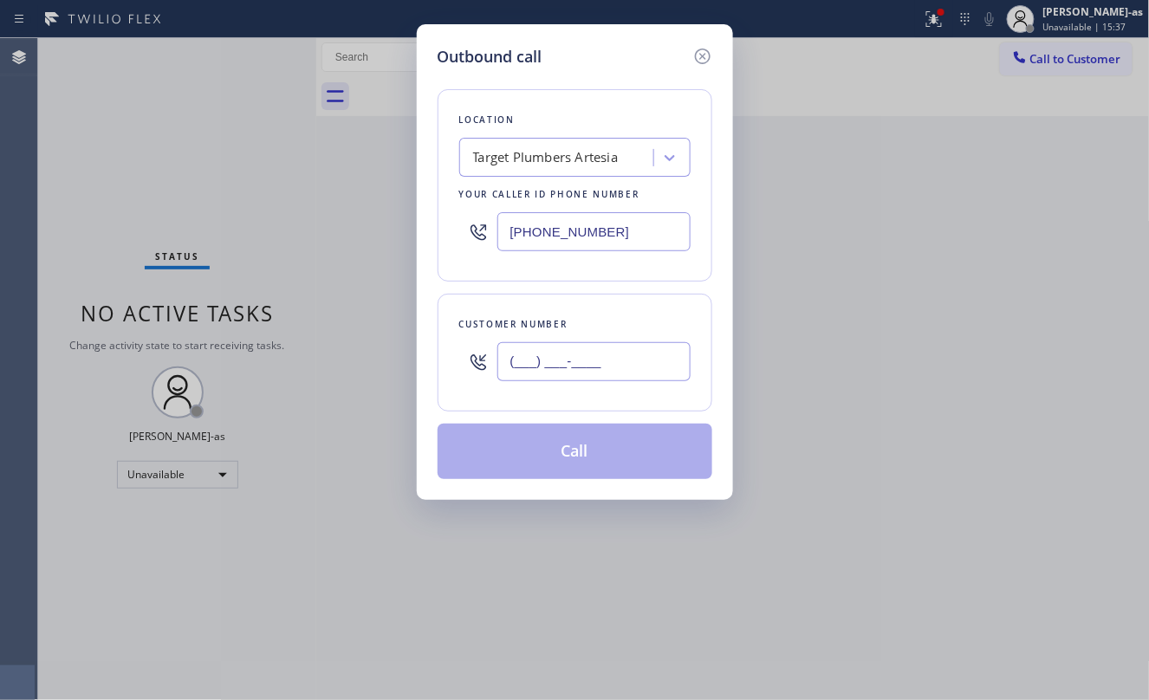
click at [562, 376] on input "(___) ___-____" at bounding box center [594, 361] width 193 height 39
paste input "562) 972-0993"
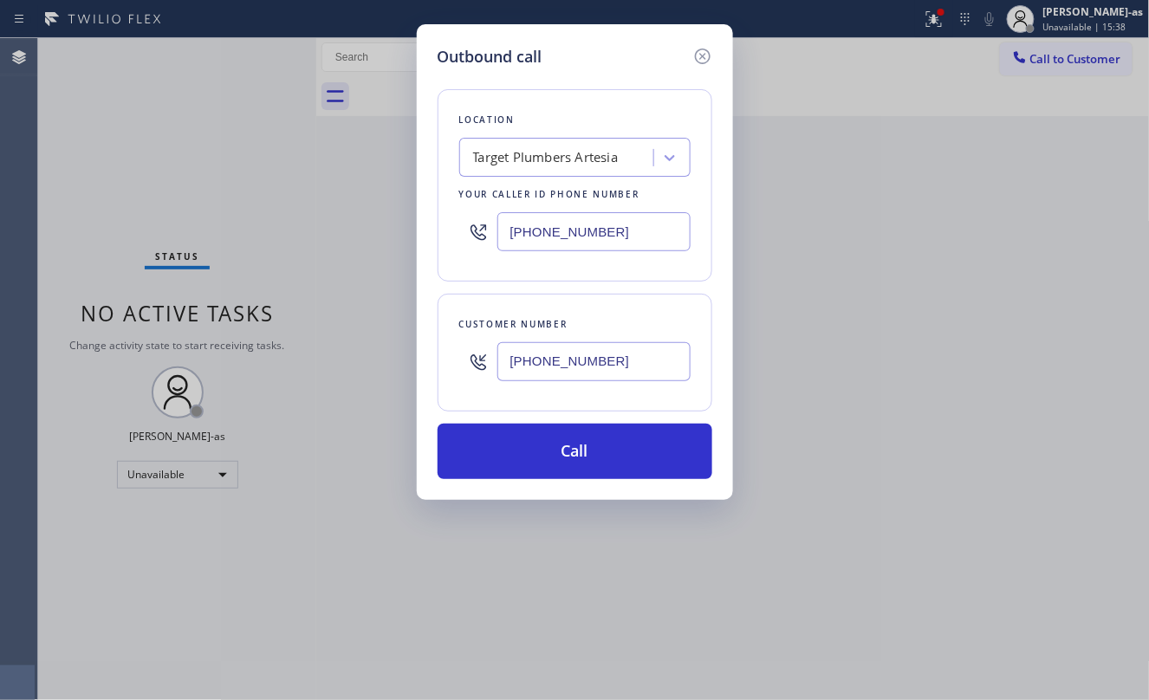
type input "[PHONE_NUMBER]"
click at [209, 185] on div "Outbound call Location Target Plumbers Artesia Your caller id phone number [PHO…" at bounding box center [574, 350] width 1149 height 700
click at [546, 150] on div "Target Plumbers Artesia" at bounding box center [546, 158] width 146 height 20
type input "hvac alliance expert"
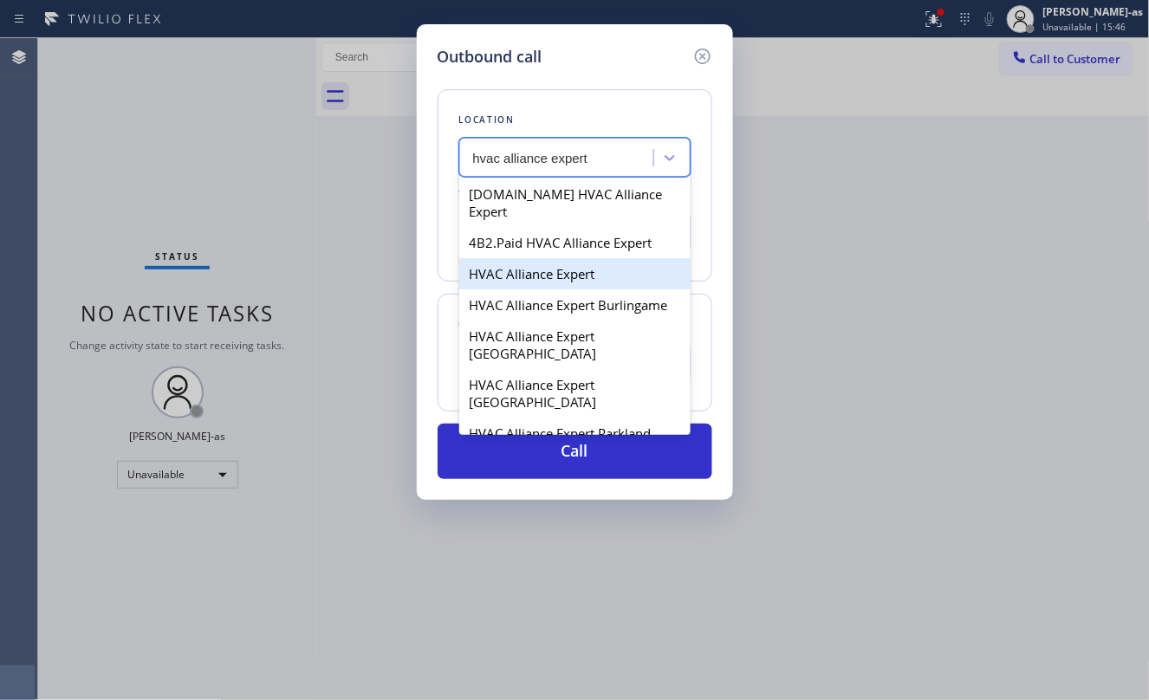
click at [537, 258] on div "HVAC Alliance Expert" at bounding box center [574, 273] width 231 height 31
type input "[PHONE_NUMBER]"
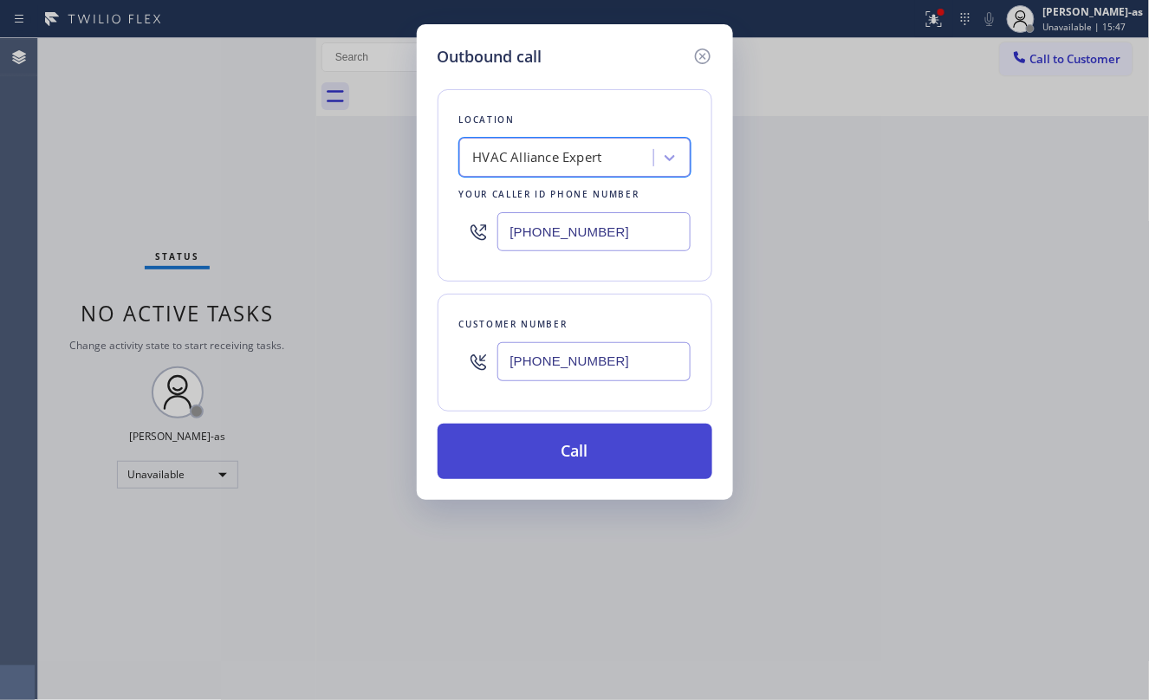
click at [622, 462] on button "Call" at bounding box center [575, 451] width 275 height 55
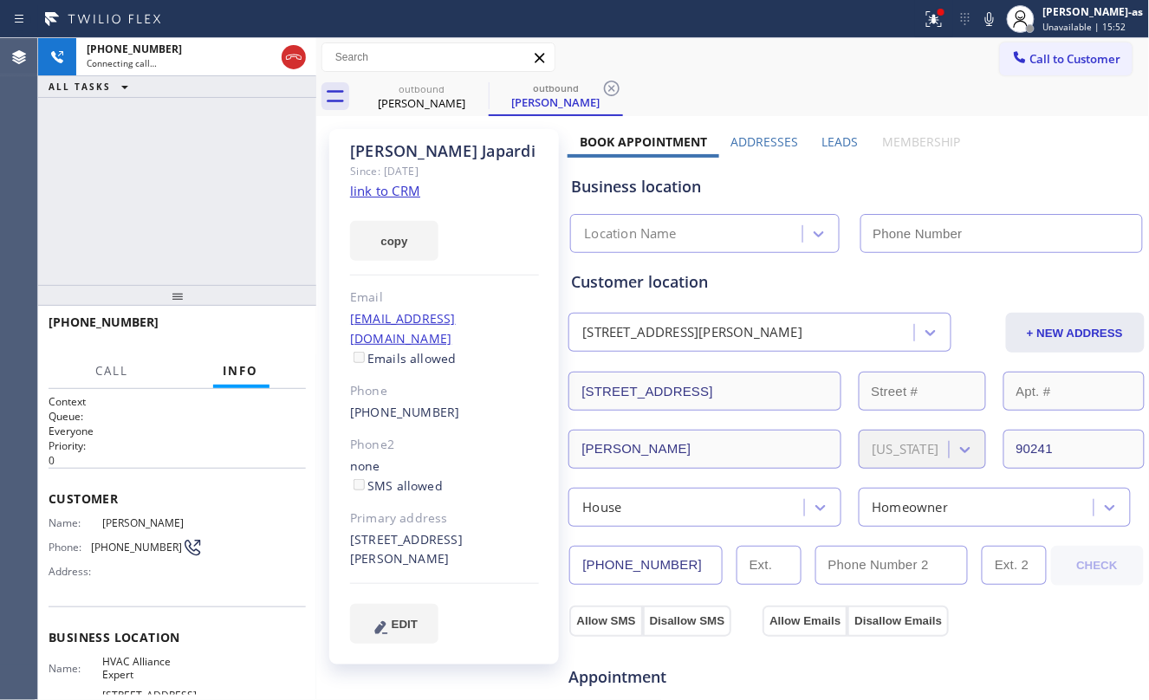
type input "[PHONE_NUMBER]"
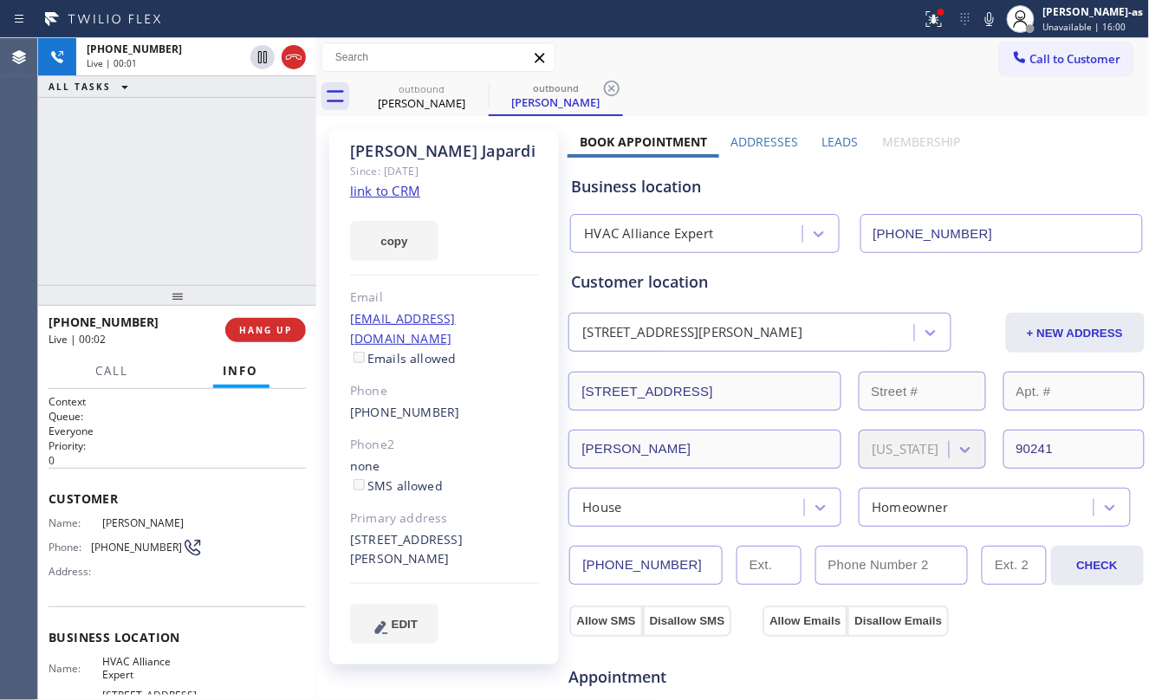
drag, startPoint x: 255, startPoint y: 327, endPoint x: 237, endPoint y: 248, distance: 80.8
click at [255, 324] on span "HANG UP" at bounding box center [265, 330] width 53 height 12
drag, startPoint x: 237, startPoint y: 248, endPoint x: 276, endPoint y: 359, distance: 117.3
click at [237, 250] on div "[PHONE_NUMBER] Live | 00:02 ALL TASKS ALL TASKS ACTIVE TASKS TASKS IN WRAP UP" at bounding box center [177, 161] width 278 height 247
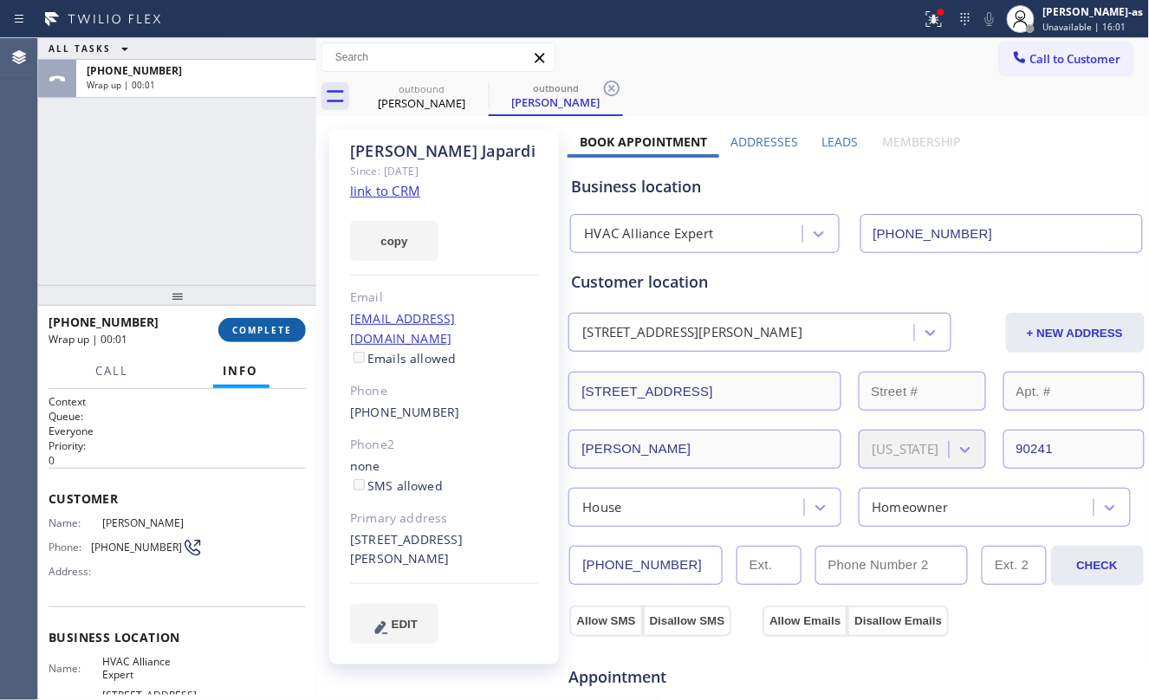
click at [262, 333] on span "COMPLETE" at bounding box center [262, 330] width 60 height 12
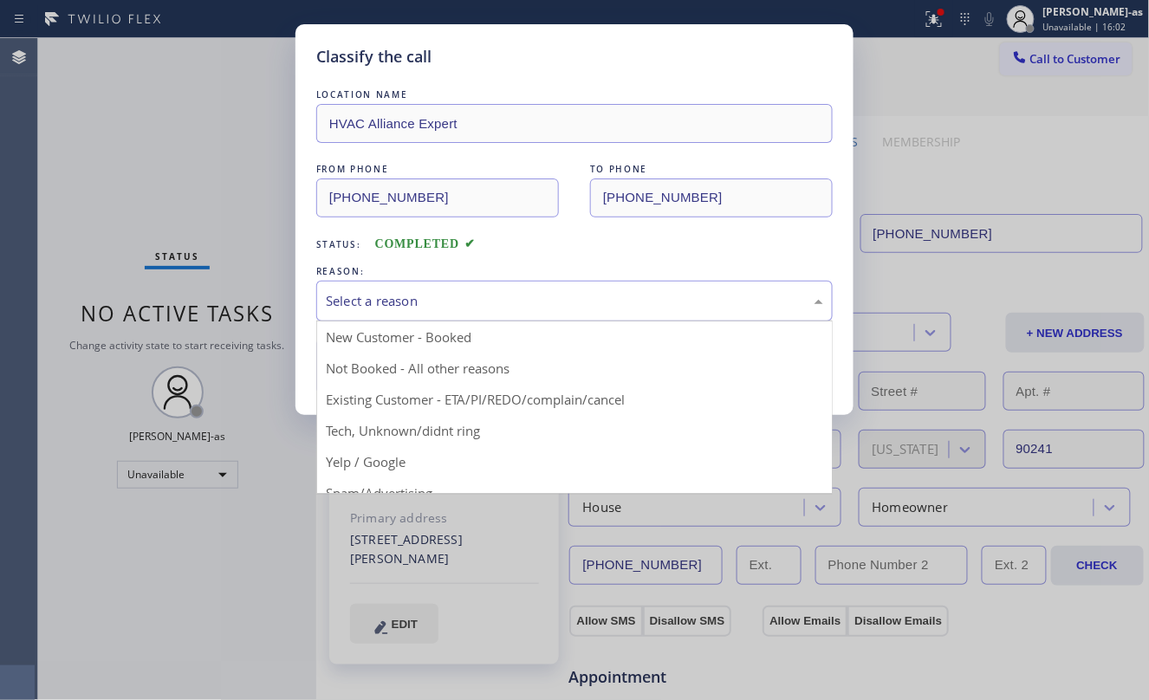
click at [397, 307] on div "Select a reason" at bounding box center [575, 301] width 498 height 20
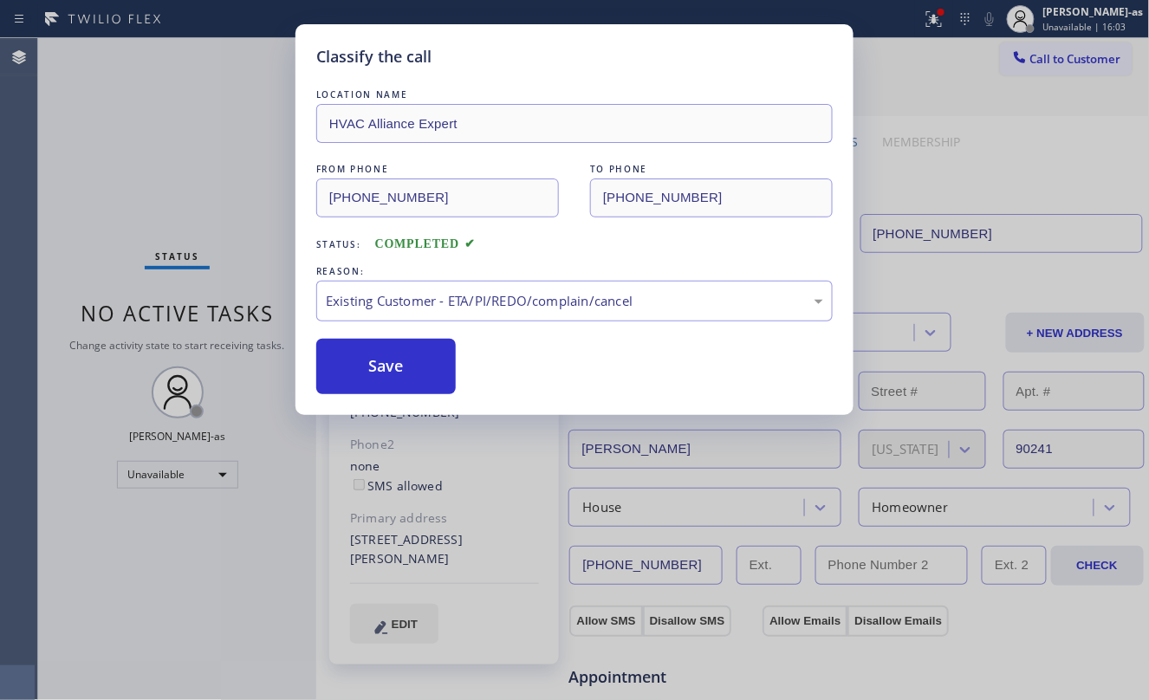
click at [77, 196] on div "Classify the call LOCATION NAME HVAC Alliance Expert FROM PHONE [PHONE_NUMBER] …" at bounding box center [574, 350] width 1149 height 700
drag, startPoint x: 413, startPoint y: 364, endPoint x: 323, endPoint y: 296, distance: 113.2
click at [409, 348] on button "Save" at bounding box center [386, 366] width 140 height 55
click at [123, 177] on div "Classify the call LOCATION NAME HVAC Alliance Expert FROM PHONE [PHONE_NUMBER] …" at bounding box center [574, 350] width 1149 height 700
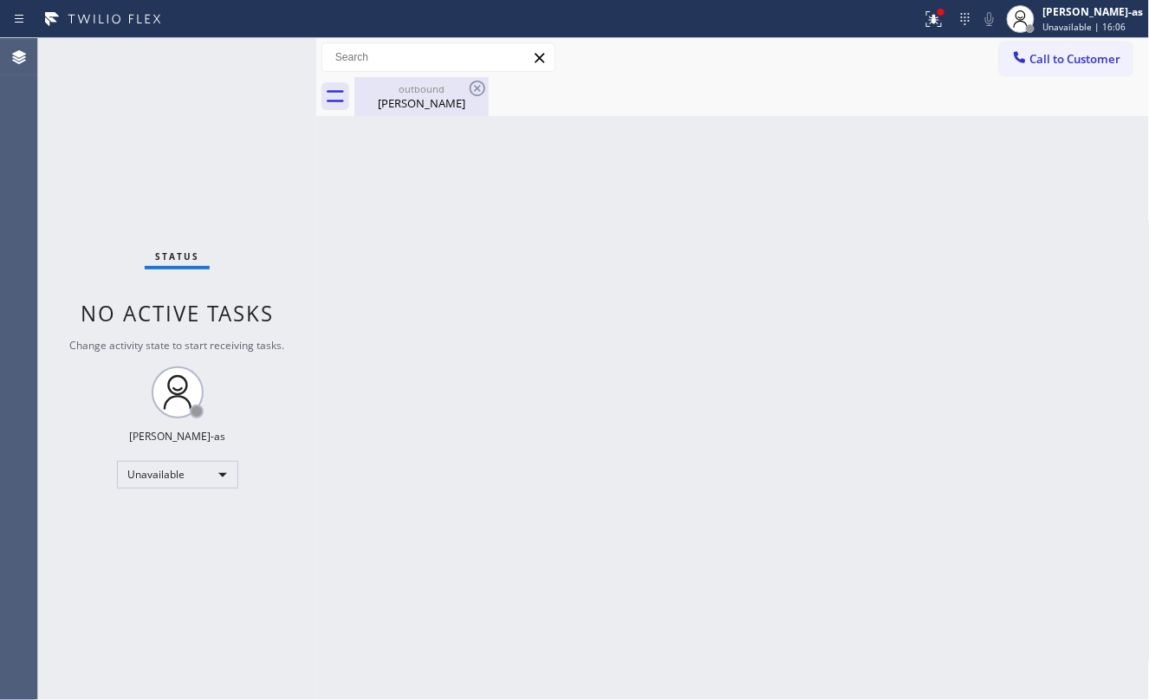
click at [424, 101] on div "[PERSON_NAME]" at bounding box center [421, 103] width 131 height 16
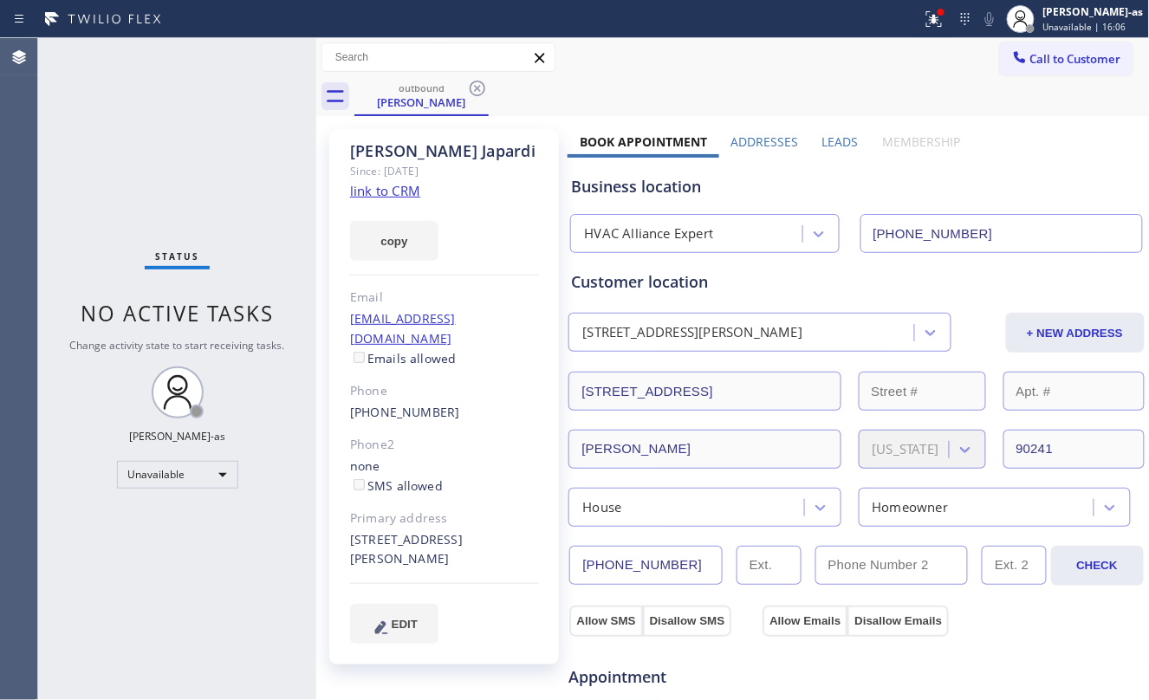
click at [404, 189] on link "link to CRM" at bounding box center [385, 190] width 70 height 17
click at [1044, 62] on span "Call to Customer" at bounding box center [1076, 59] width 91 height 16
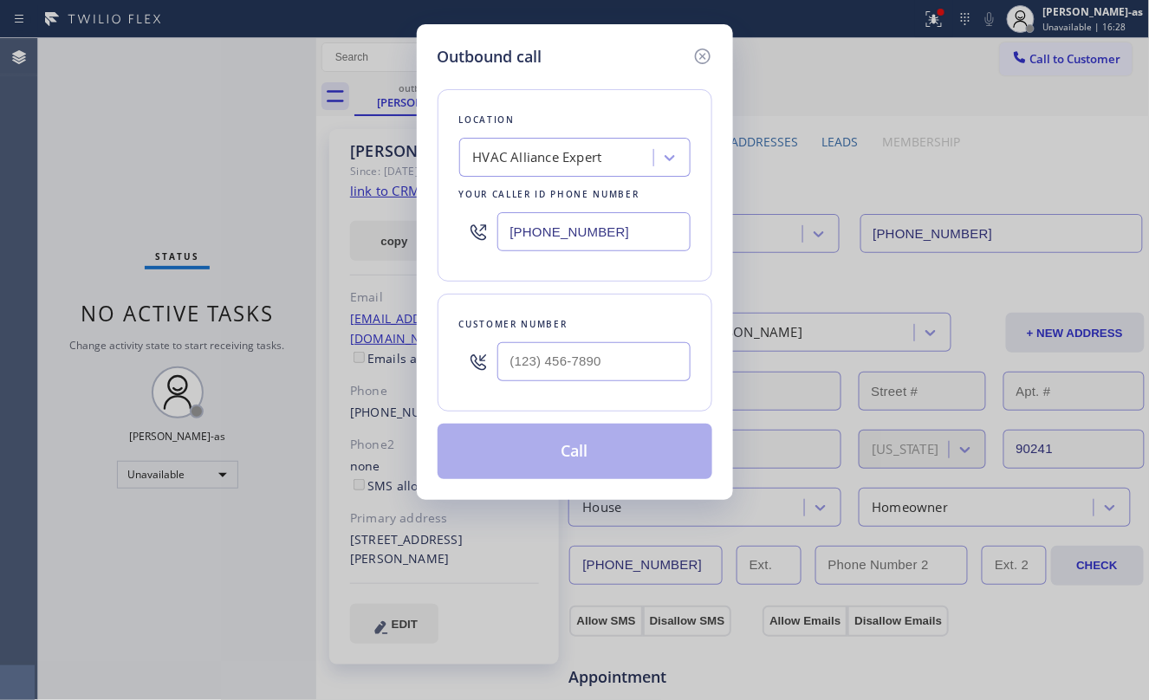
drag, startPoint x: 569, startPoint y: 329, endPoint x: 570, endPoint y: 342, distance: 12.3
click at [567, 340] on div "Customer number" at bounding box center [575, 353] width 275 height 118
click at [621, 355] on input "(___) ___-____" at bounding box center [594, 361] width 193 height 39
paste input "347) 255-6433"
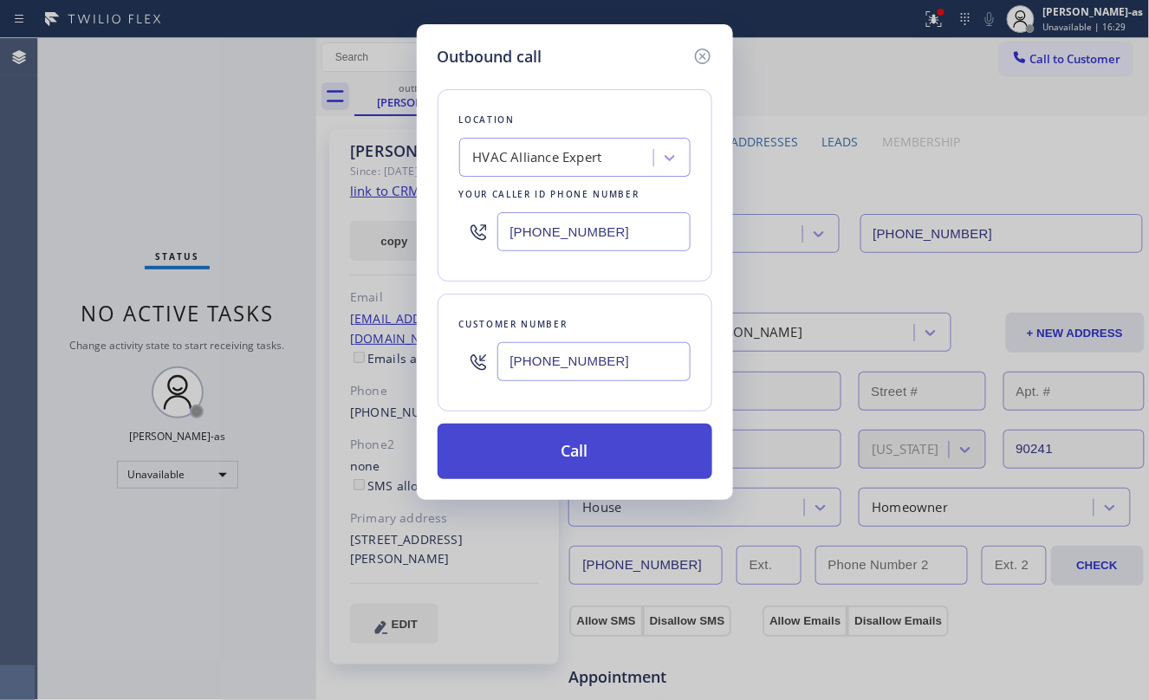
type input "[PHONE_NUMBER]"
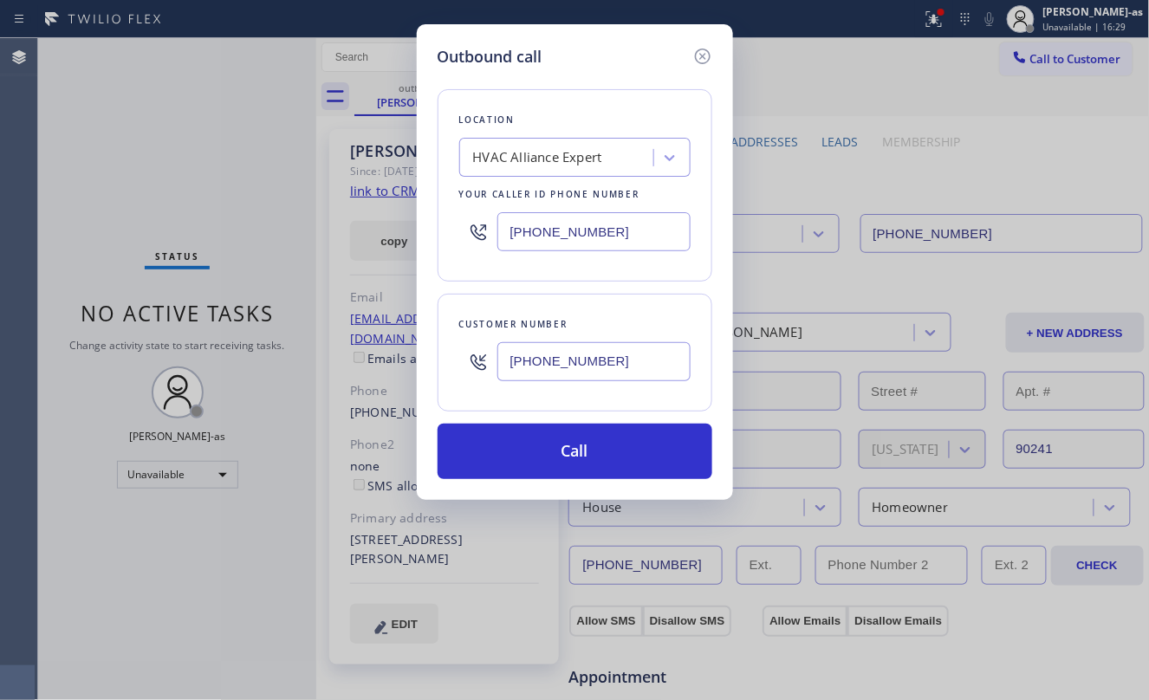
drag, startPoint x: 587, startPoint y: 442, endPoint x: 1132, endPoint y: 543, distance: 554.4
click at [593, 447] on button "Call" at bounding box center [575, 451] width 275 height 55
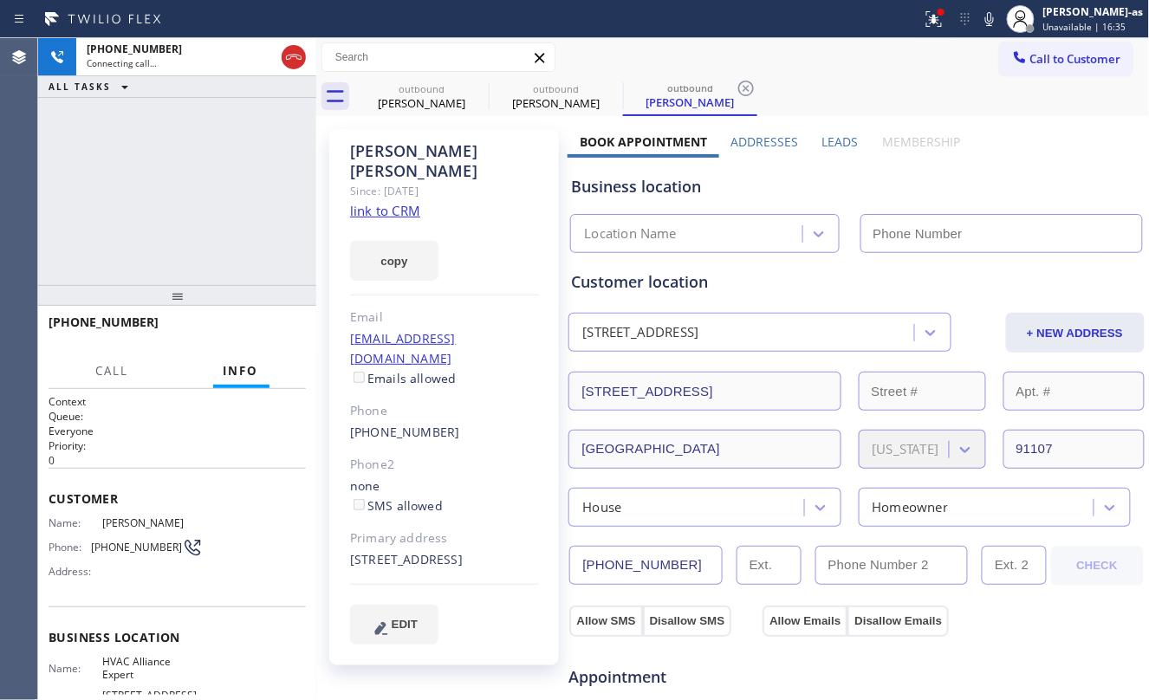
type input "[PHONE_NUMBER]"
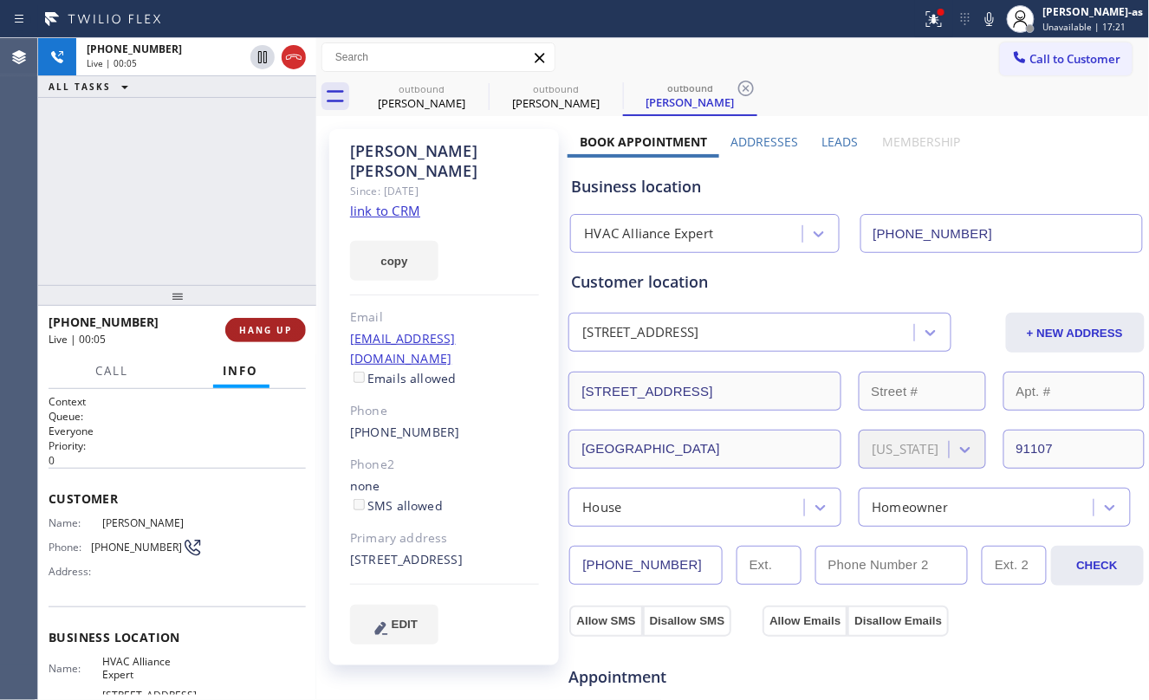
click at [274, 328] on button "HANG UP" at bounding box center [265, 330] width 81 height 24
click at [272, 327] on span "HANG UP" at bounding box center [265, 330] width 53 height 12
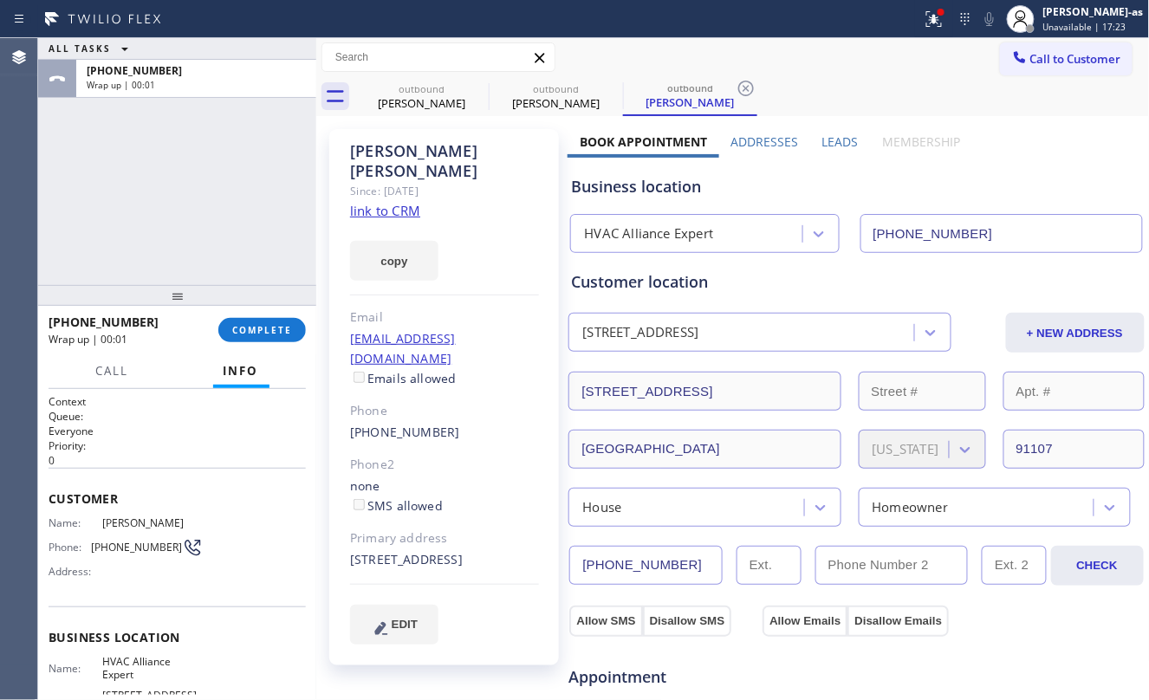
click at [389, 202] on link "link to CRM" at bounding box center [385, 210] width 70 height 17
click at [250, 331] on span "COMPLETE" at bounding box center [262, 330] width 60 height 12
click at [237, 288] on div at bounding box center [177, 295] width 278 height 21
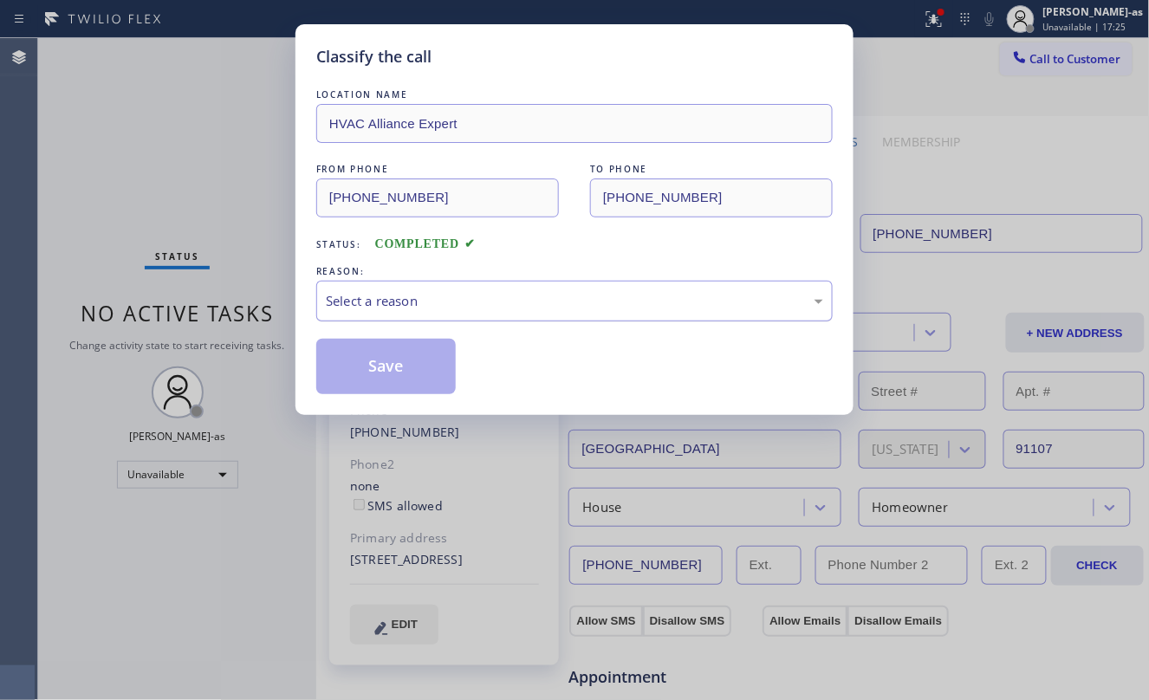
click at [538, 292] on div "Select a reason" at bounding box center [575, 301] width 498 height 20
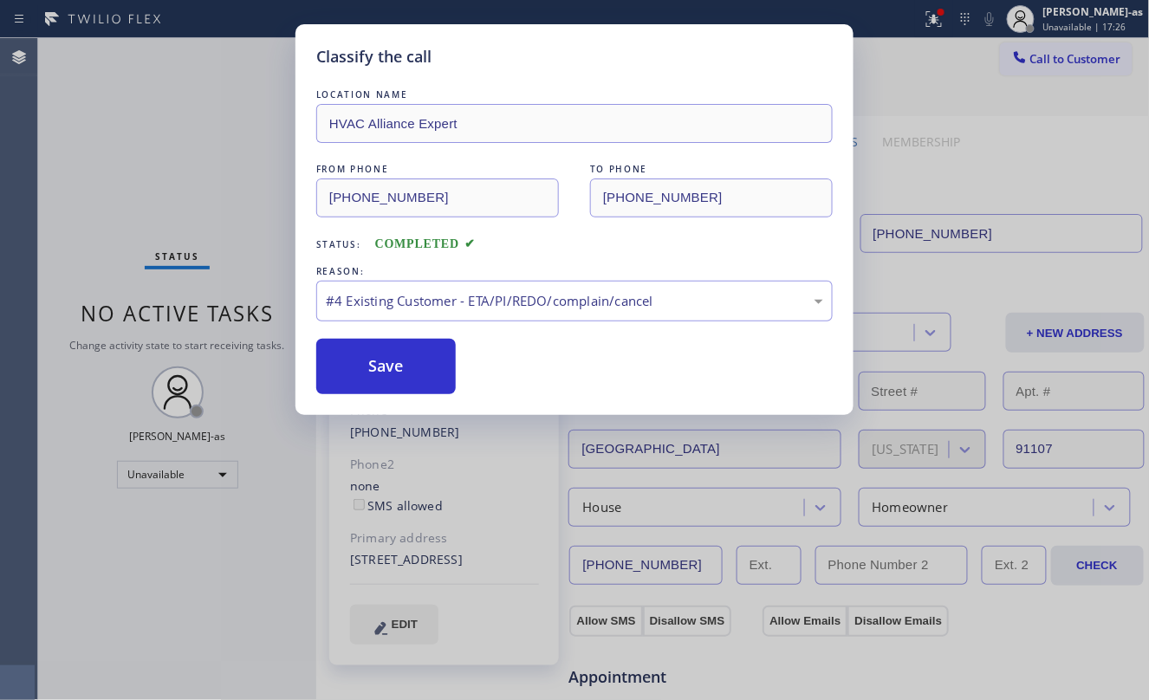
drag, startPoint x: 583, startPoint y: 421, endPoint x: 548, endPoint y: 413, distance: 36.4
drag, startPoint x: 407, startPoint y: 365, endPoint x: 545, endPoint y: 327, distance: 143.8
click at [407, 365] on button "Save" at bounding box center [386, 366] width 140 height 55
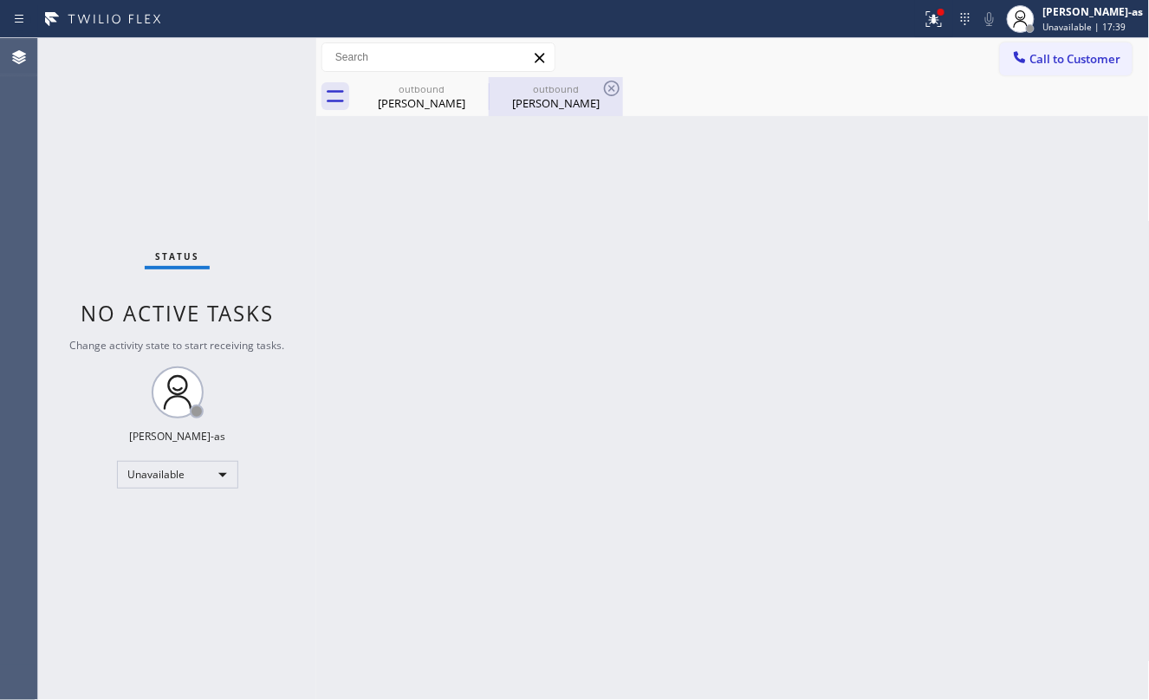
click at [532, 92] on div "outbound" at bounding box center [556, 88] width 131 height 13
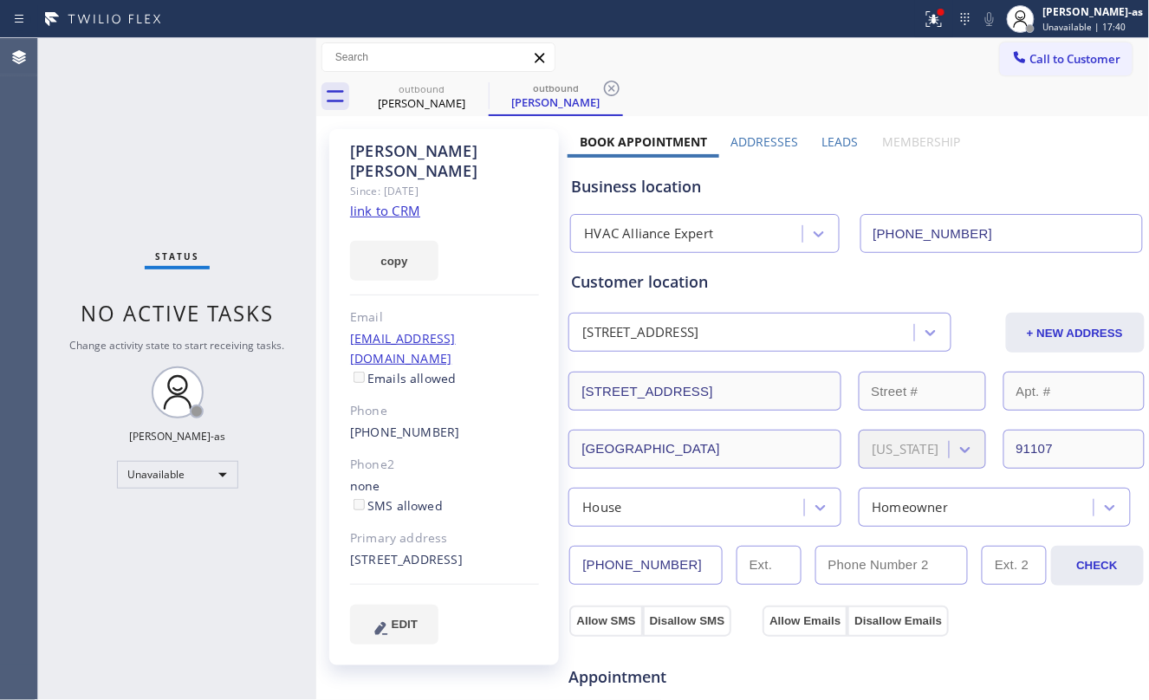
click at [368, 202] on link "link to CRM" at bounding box center [385, 210] width 70 height 17
drag, startPoint x: 424, startPoint y: 91, endPoint x: 475, endPoint y: 88, distance: 51.2
click at [428, 91] on div "outbound" at bounding box center [421, 88] width 131 height 13
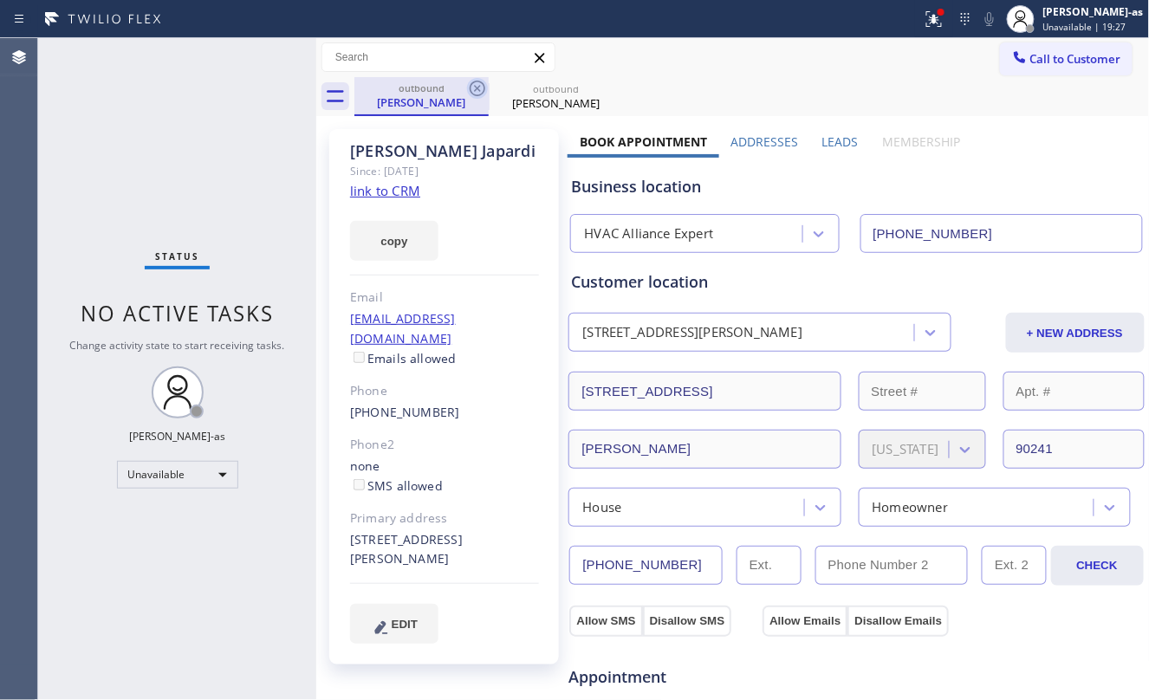
click at [475, 88] on icon at bounding box center [477, 88] width 21 height 21
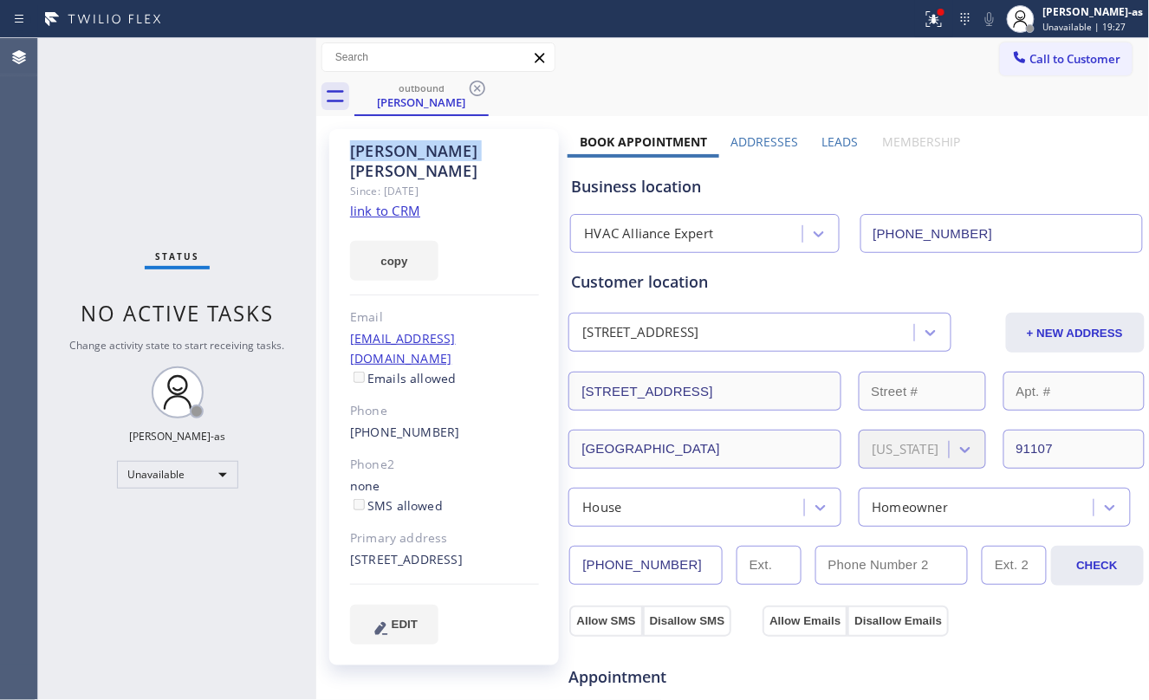
click at [475, 88] on icon at bounding box center [477, 88] width 21 height 21
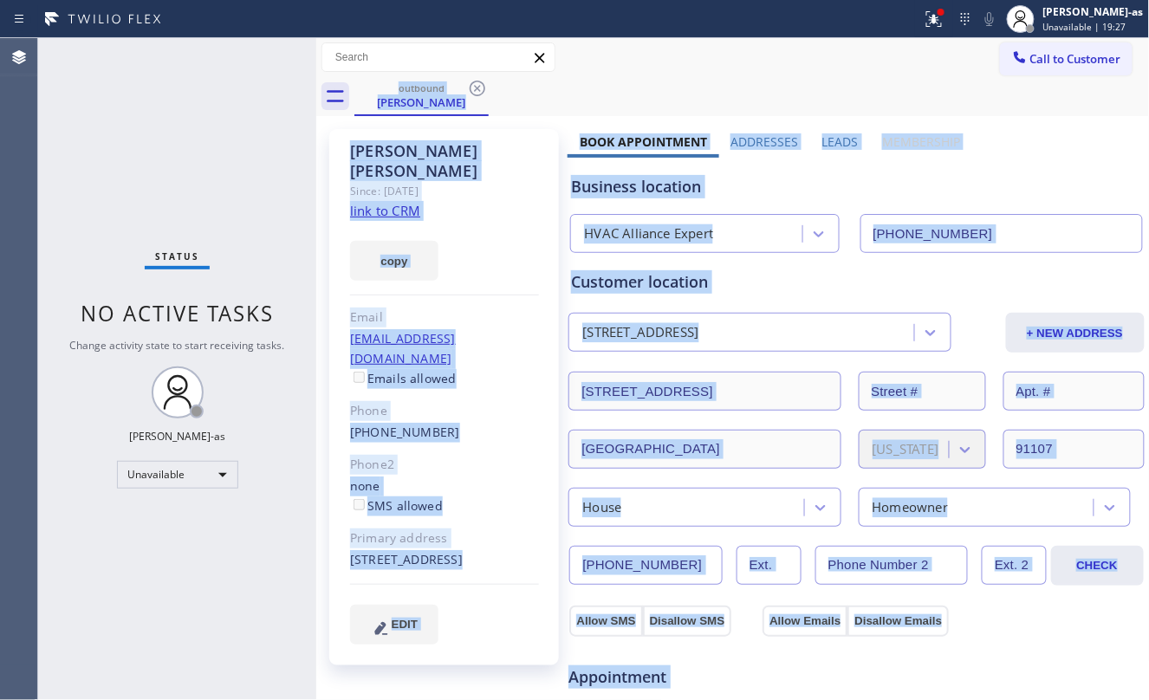
click at [475, 88] on div "outbound [PERSON_NAME]" at bounding box center [753, 96] width 796 height 39
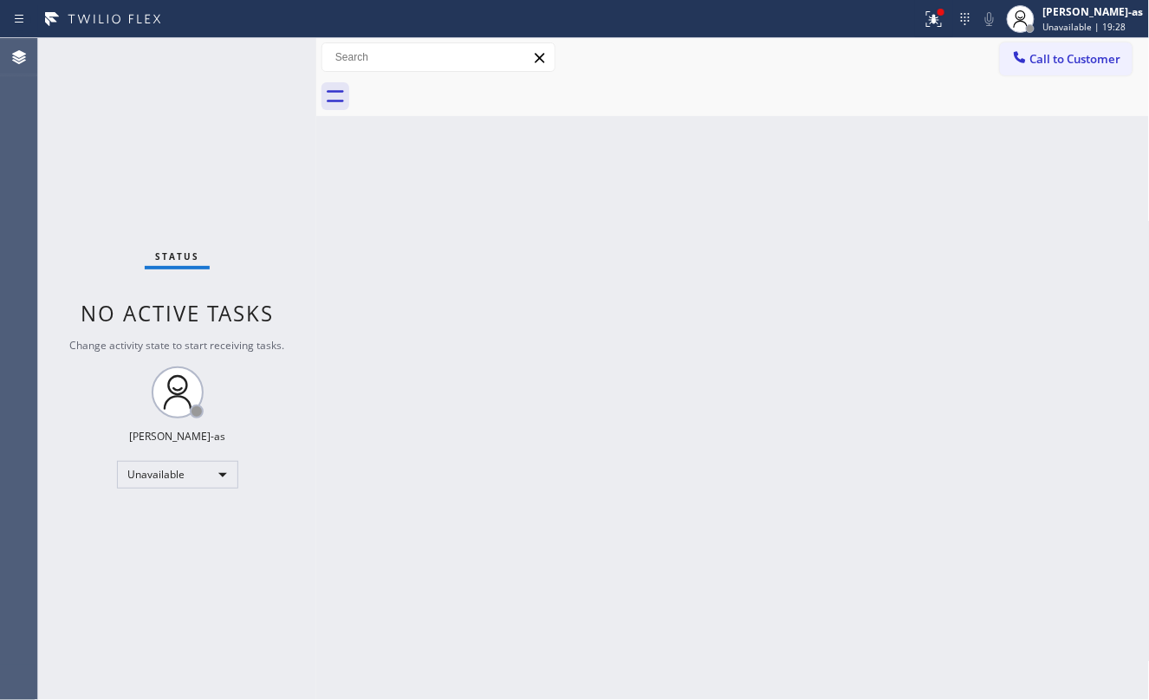
drag, startPoint x: 511, startPoint y: 342, endPoint x: 716, endPoint y: 348, distance: 205.5
click at [511, 342] on div "Back to Dashboard Change Sender ID Customers Technicians Select a contact Outbo…" at bounding box center [733, 369] width 834 height 662
drag, startPoint x: 1044, startPoint y: 55, endPoint x: 997, endPoint y: 81, distance: 54.3
click at [1044, 56] on span "Call to Customer" at bounding box center [1076, 59] width 91 height 16
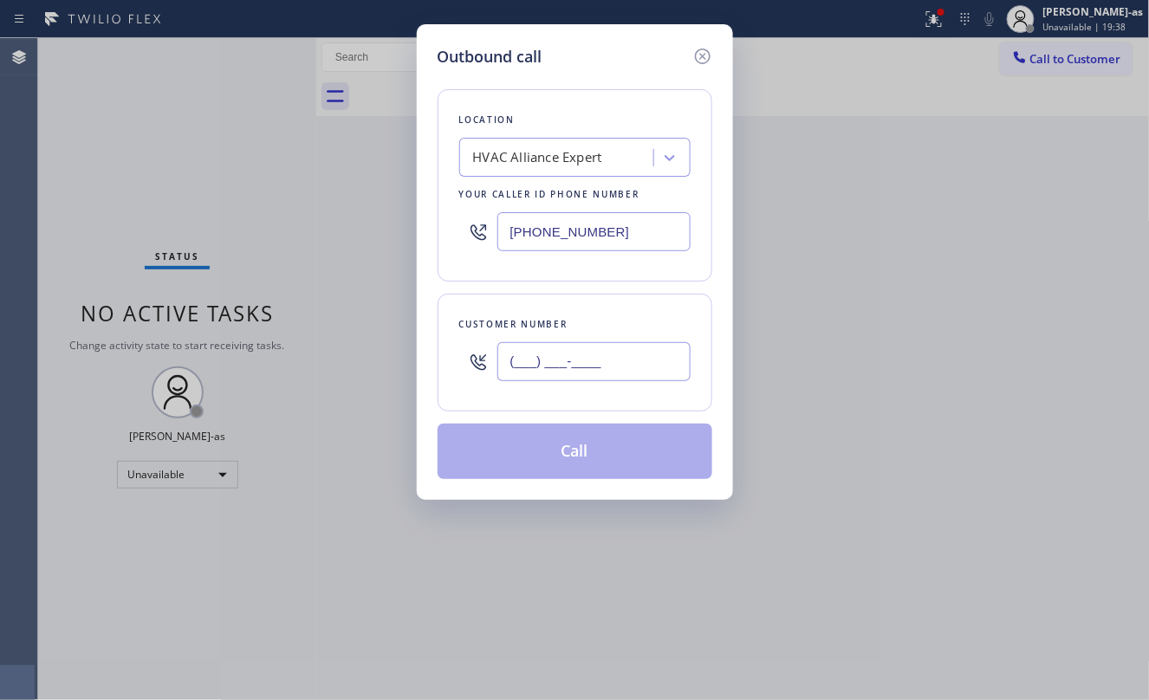
click at [602, 357] on input "(___) ___-____" at bounding box center [594, 361] width 193 height 39
paste input "347) 255-6433"
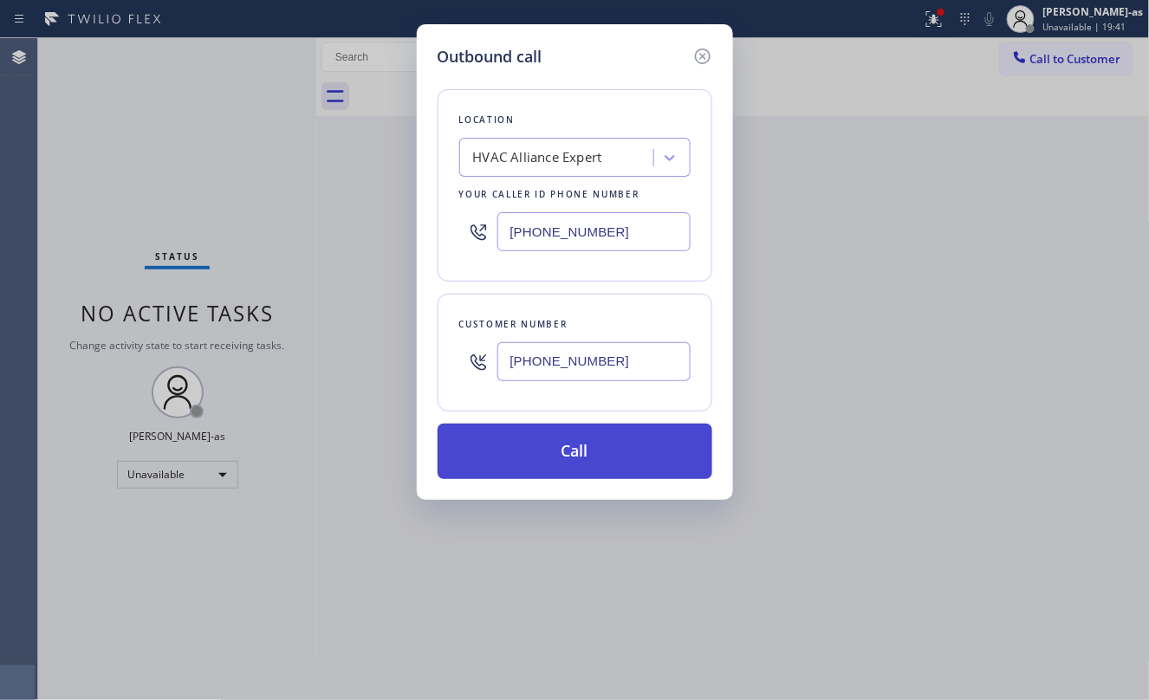
type input "[PHONE_NUMBER]"
click at [615, 459] on button "Call" at bounding box center [575, 451] width 275 height 55
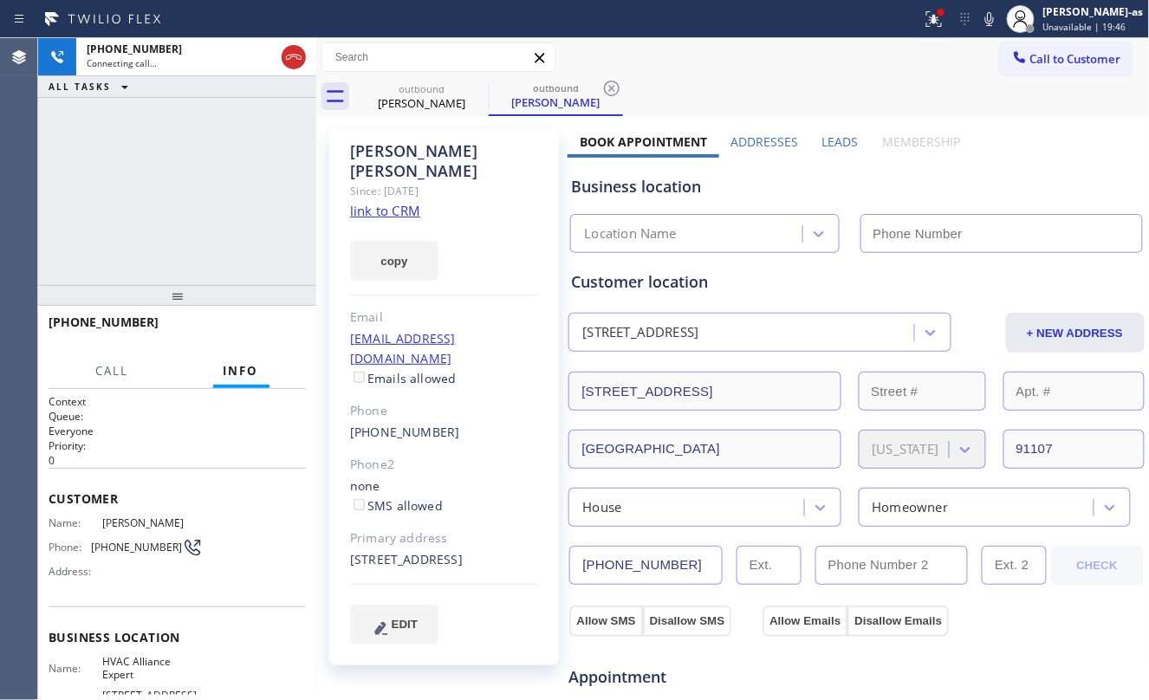
type input "[PHONE_NUMBER]"
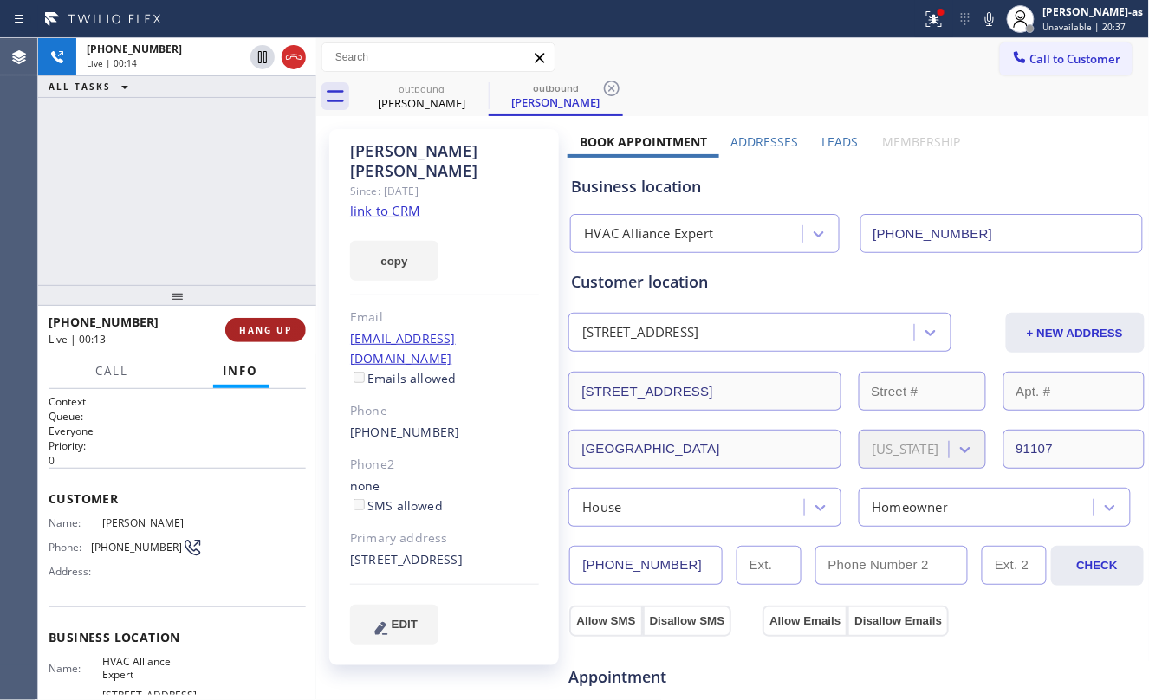
click at [261, 321] on button "HANG UP" at bounding box center [265, 330] width 81 height 24
click at [261, 322] on button "HANG UP" at bounding box center [265, 330] width 81 height 24
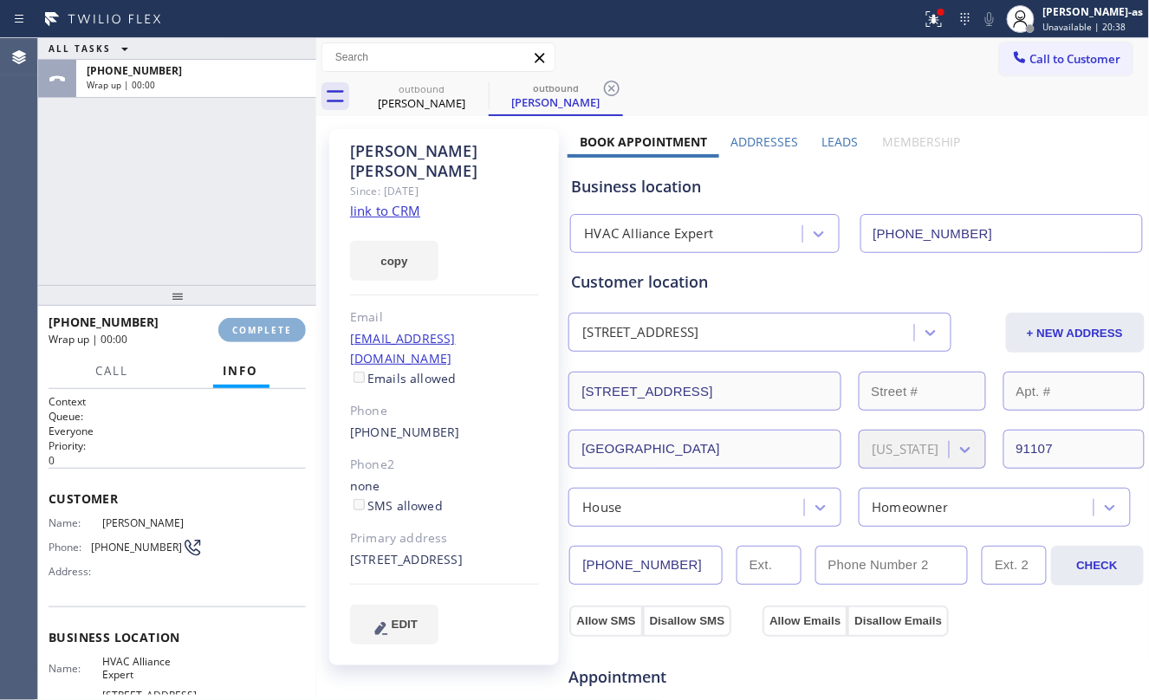
click at [257, 334] on span "COMPLETE" at bounding box center [262, 330] width 60 height 12
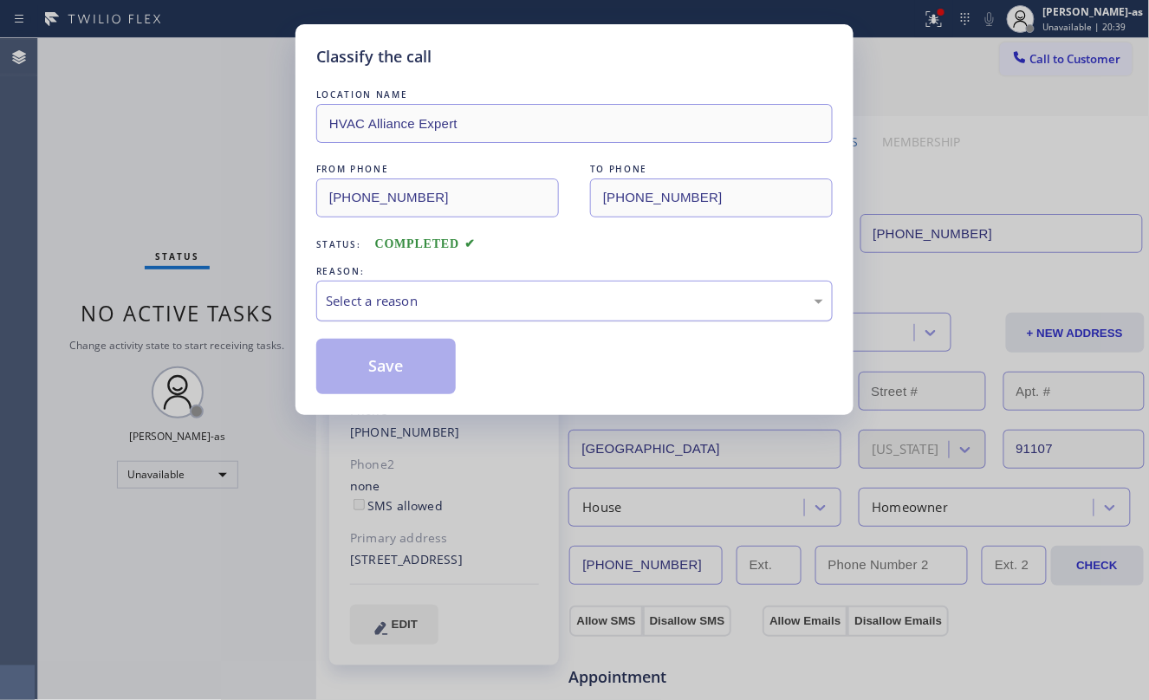
click at [424, 305] on div "Select a reason" at bounding box center [575, 301] width 498 height 20
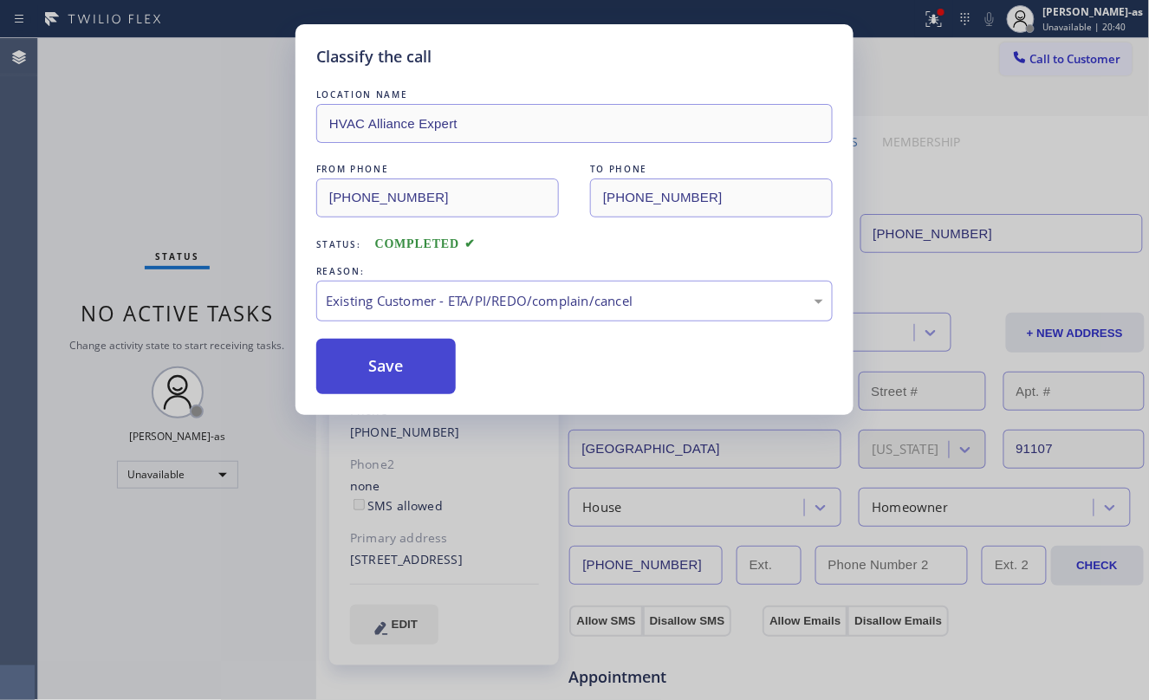
click at [409, 359] on button "Save" at bounding box center [386, 366] width 140 height 55
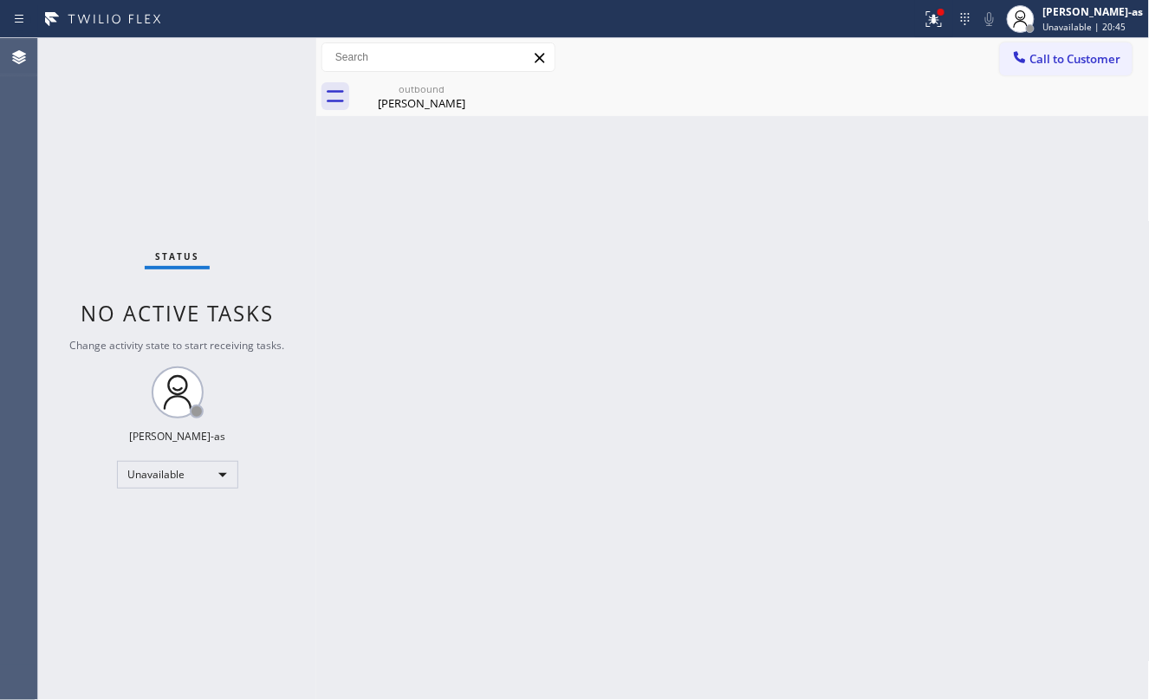
click at [330, 160] on div "Back to Dashboard Change Sender ID Customers Technicians Select a contact Outbo…" at bounding box center [733, 369] width 834 height 662
click at [229, 115] on div "Status No active tasks Change activity state to start receiving tasks. [PERSON_…" at bounding box center [177, 369] width 278 height 662
click at [1052, 53] on span "Call to Customer" at bounding box center [1076, 59] width 91 height 16
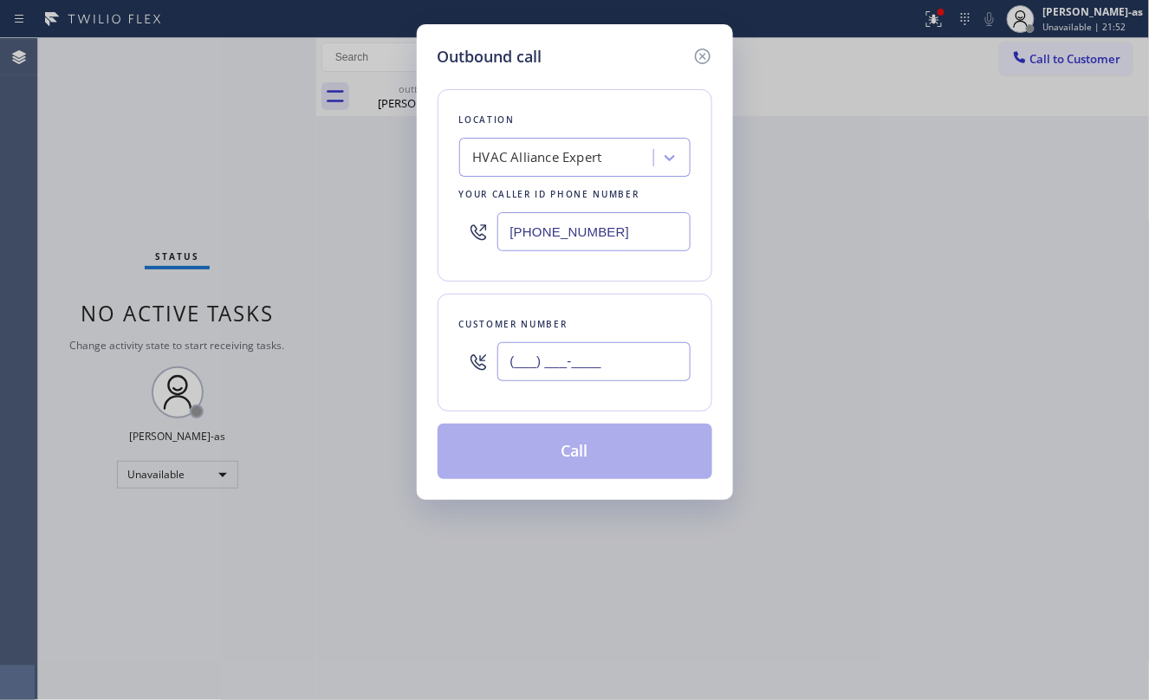
click at [622, 373] on input "(___) ___-____" at bounding box center [594, 361] width 193 height 39
paste input "323) 788-5482"
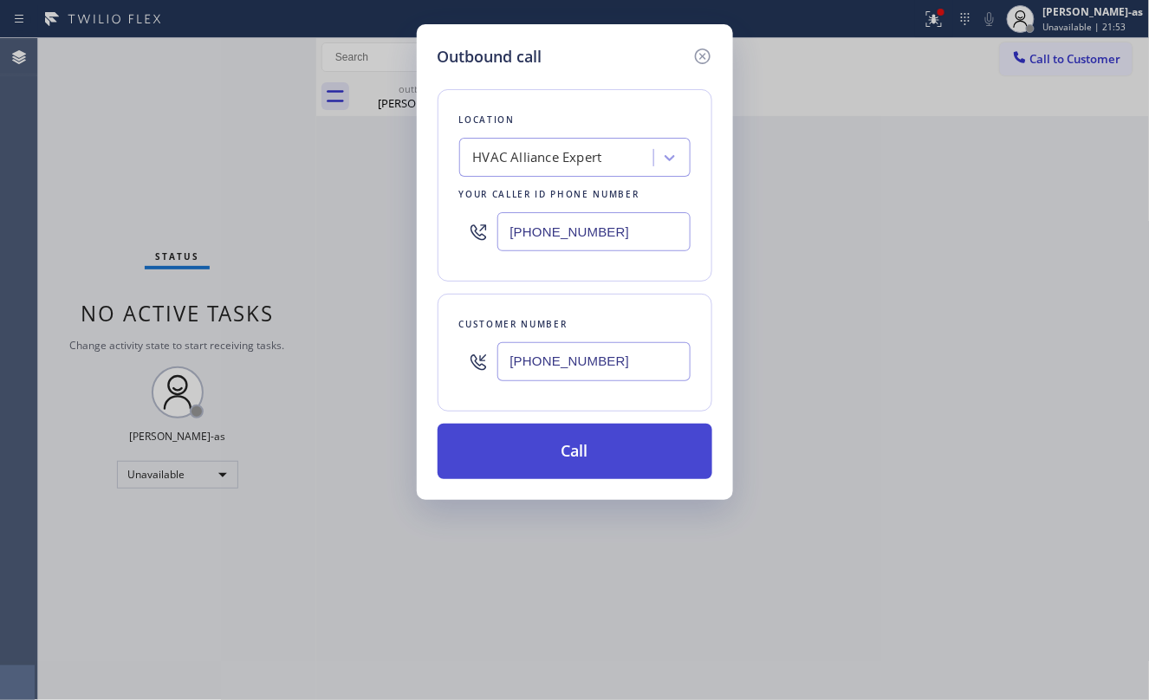
type input "[PHONE_NUMBER]"
click at [541, 462] on button "Call" at bounding box center [575, 451] width 275 height 55
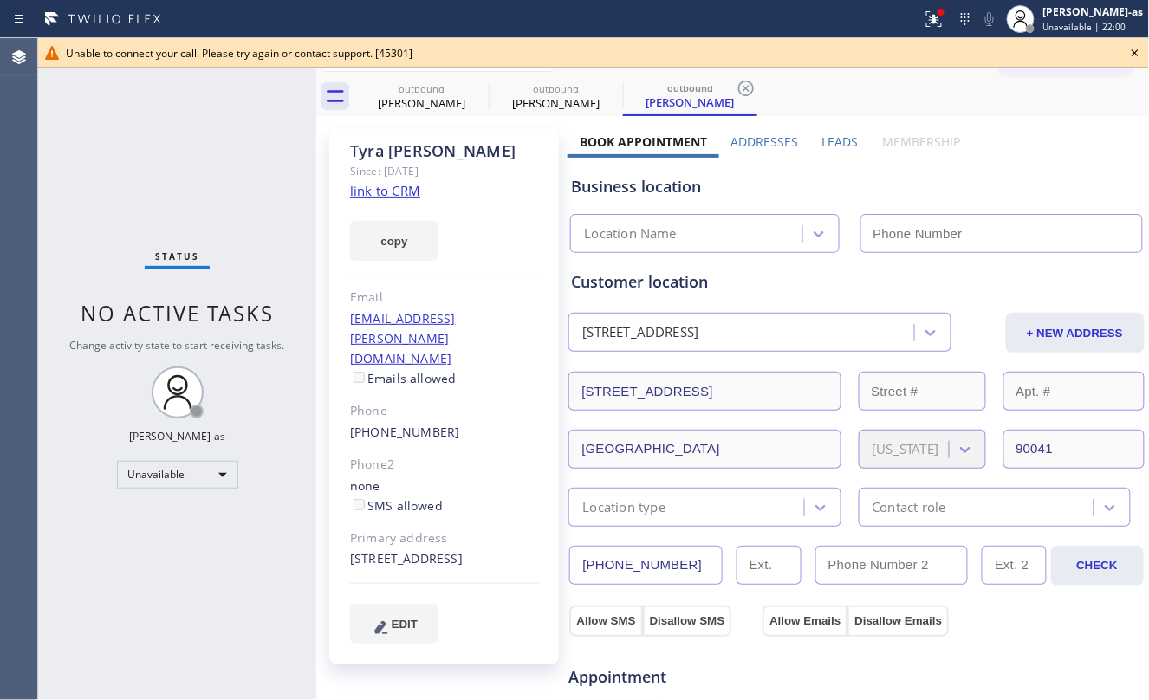
type input "[PHONE_NUMBER]"
drag, startPoint x: 195, startPoint y: 213, endPoint x: 226, endPoint y: 198, distance: 34.5
click at [195, 216] on div "Status No active tasks Change activity state to start receiving tasks. [PERSON_…" at bounding box center [177, 369] width 278 height 662
click at [397, 102] on div "[PERSON_NAME]" at bounding box center [421, 103] width 131 height 16
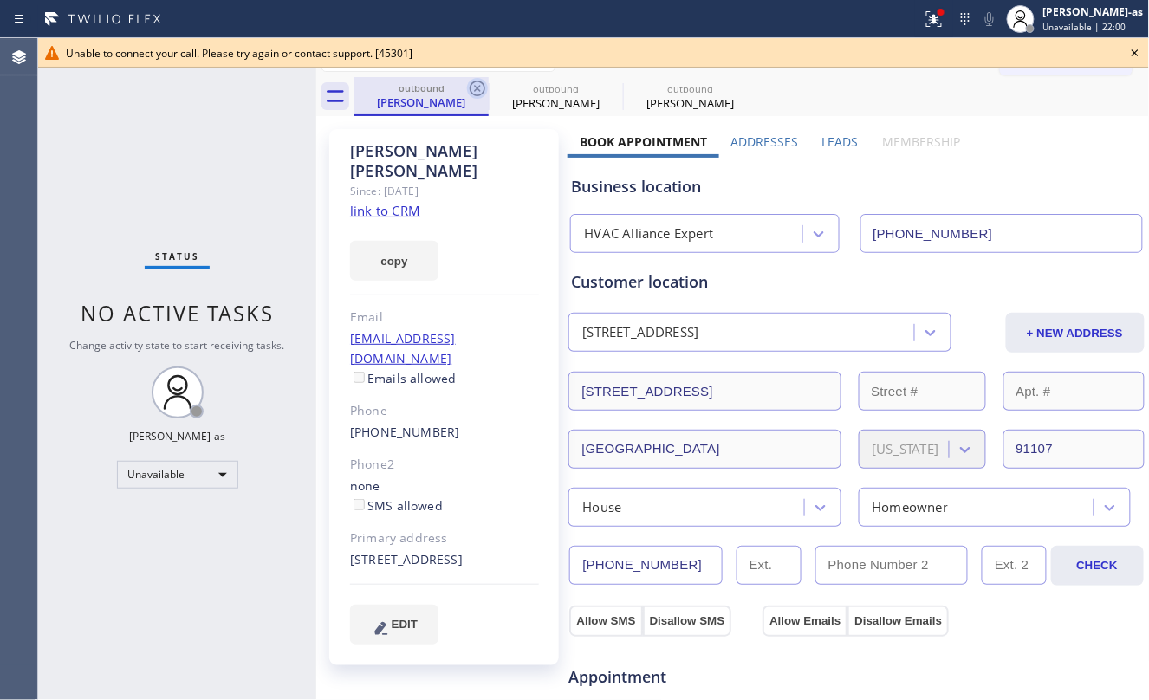
click at [486, 85] on icon at bounding box center [477, 88] width 21 height 21
click at [0, 0] on icon at bounding box center [0, 0] width 0 height 0
click at [473, 85] on div "outbound [PERSON_NAME] outbound [PERSON_NAME] outbound [PERSON_NAME]" at bounding box center [753, 96] width 796 height 39
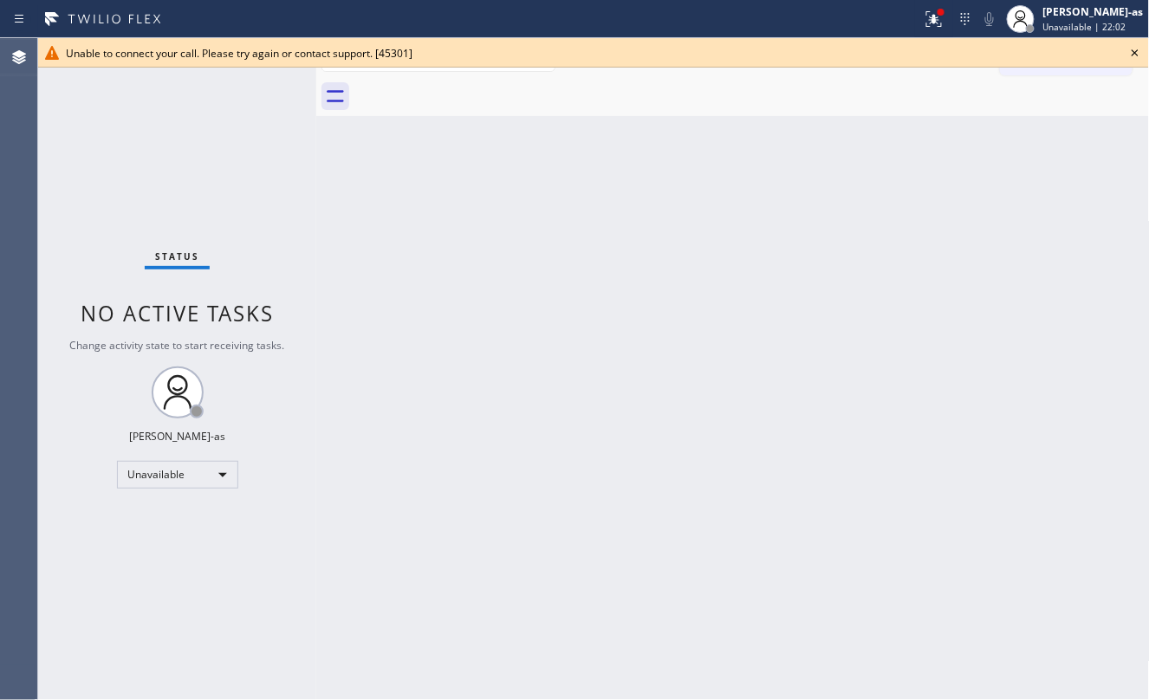
click at [472, 84] on div at bounding box center [753, 96] width 796 height 39
drag, startPoint x: 205, startPoint y: 161, endPoint x: 254, endPoint y: 153, distance: 50.0
click at [205, 161] on div "Status No active tasks Change activity state to start receiving tasks. [PERSON_…" at bounding box center [177, 369] width 278 height 662
click at [1135, 49] on icon at bounding box center [1135, 52] width 21 height 21
click at [1072, 62] on span "Call to Customer" at bounding box center [1076, 59] width 91 height 16
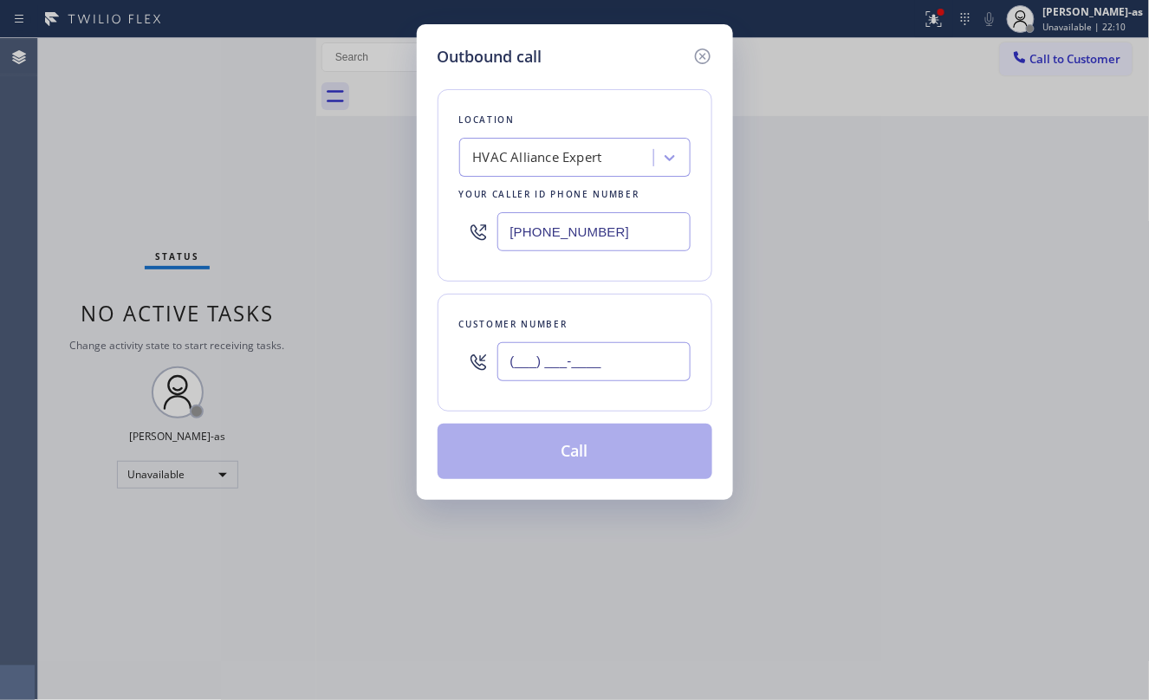
click at [569, 371] on input "(___) ___-____" at bounding box center [594, 361] width 193 height 39
paste input "818) 679-9203"
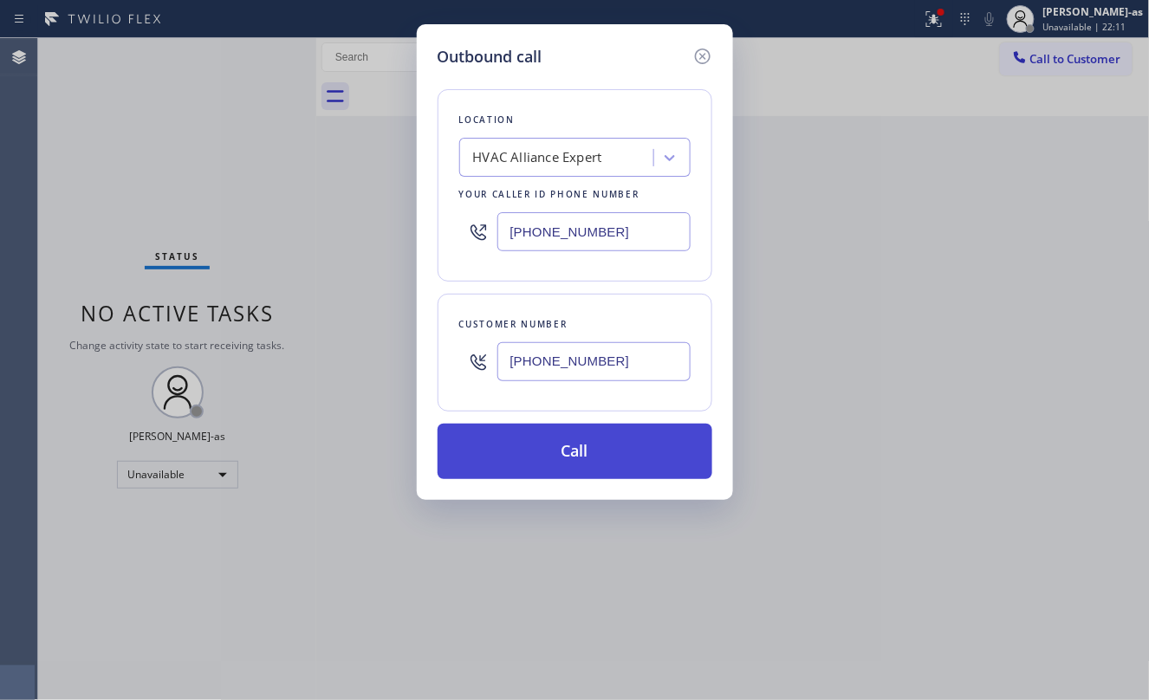
type input "[PHONE_NUMBER]"
click at [570, 458] on button "Call" at bounding box center [575, 451] width 275 height 55
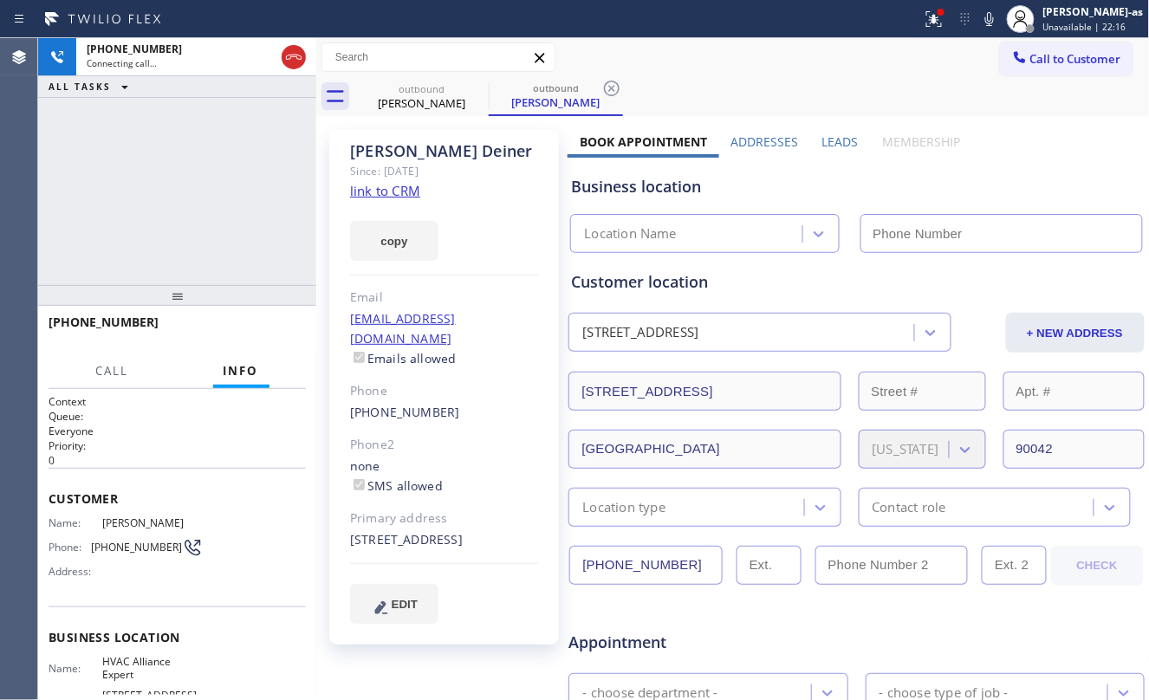
type input "[PHONE_NUMBER]"
click at [208, 143] on div "[PHONE_NUMBER] Connecting call… ALL TASKS ALL TASKS ACTIVE TASKS TASKS IN WRAP …" at bounding box center [177, 161] width 278 height 247
drag, startPoint x: 289, startPoint y: 53, endPoint x: 180, endPoint y: 160, distance: 153.2
click at [285, 57] on icon at bounding box center [293, 57] width 21 height 21
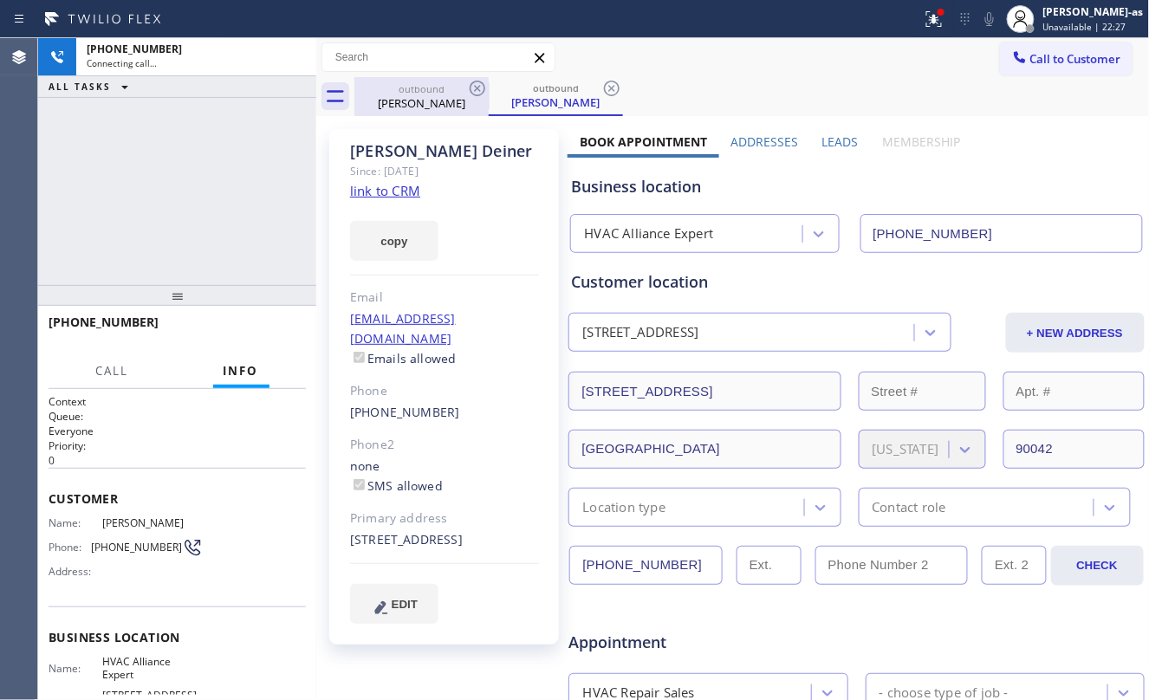
click at [267, 140] on div "[PHONE_NUMBER] Connecting call… ALL TASKS ALL TASKS ACTIVE TASKS TASKS IN WRAP …" at bounding box center [177, 161] width 278 height 247
click at [417, 81] on div "outbound [PERSON_NAME]" at bounding box center [421, 96] width 131 height 39
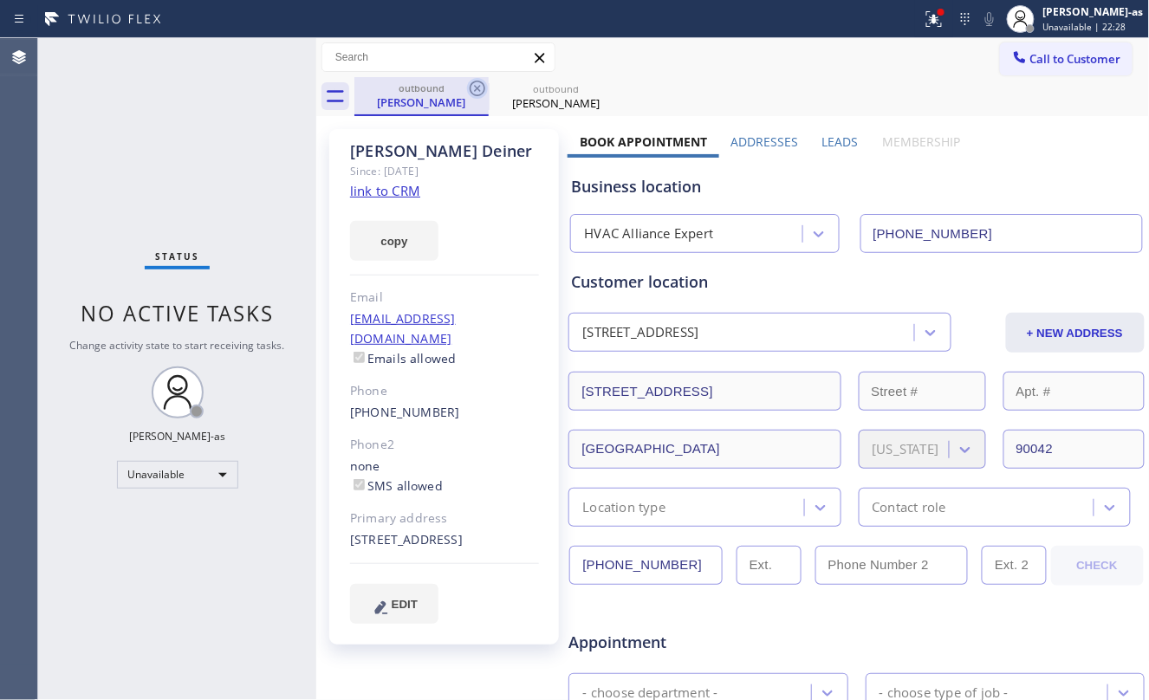
click at [473, 84] on icon at bounding box center [477, 88] width 21 height 21
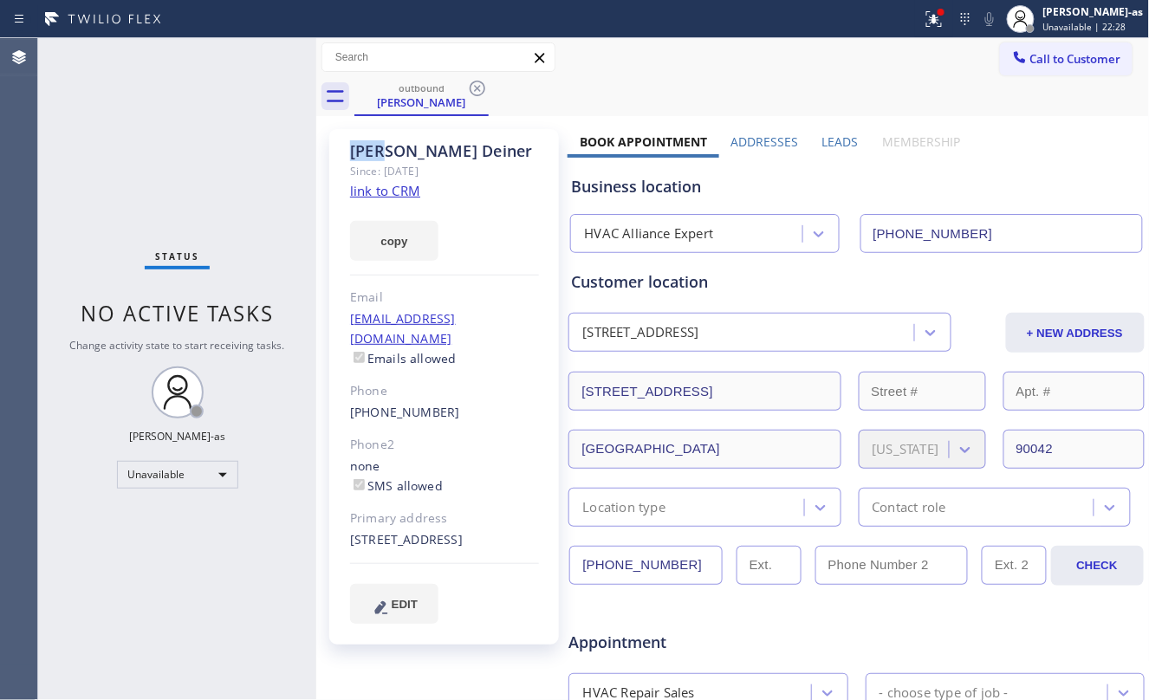
click at [473, 84] on icon at bounding box center [477, 88] width 21 height 21
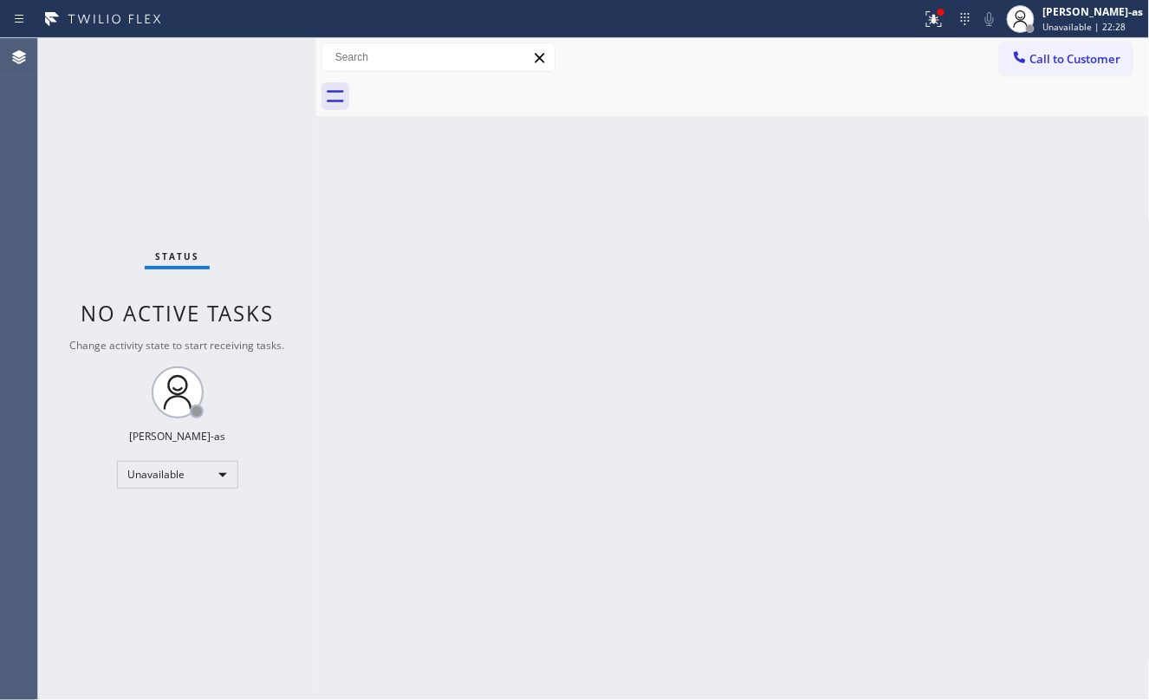
click at [473, 84] on div at bounding box center [753, 96] width 796 height 39
click at [473, 87] on div at bounding box center [753, 96] width 796 height 39
drag, startPoint x: 268, startPoint y: 168, endPoint x: 498, endPoint y: 292, distance: 261.0
click at [275, 168] on div "Status No active tasks Change activity state to start receiving tasks. [PERSON_…" at bounding box center [177, 369] width 278 height 662
drag, startPoint x: 146, startPoint y: 232, endPoint x: 147, endPoint y: 241, distance: 8.7
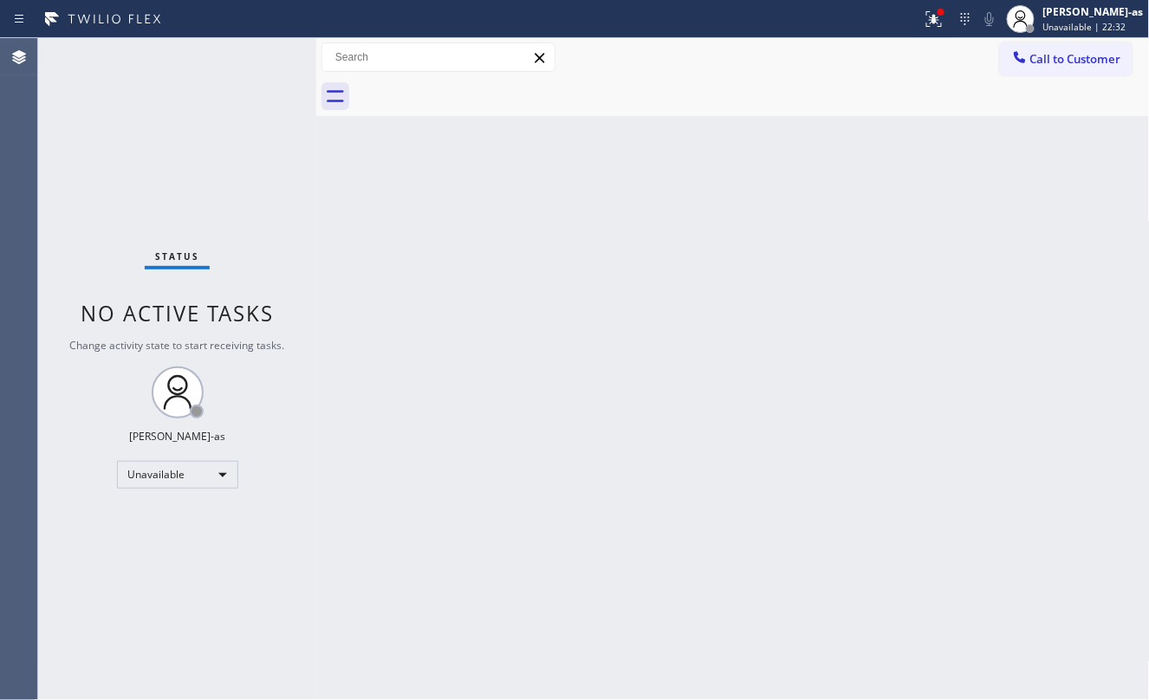
click at [147, 231] on div "Status No active tasks Change activity state to start receiving tasks. [PERSON_…" at bounding box center [177, 369] width 278 height 662
drag, startPoint x: 262, startPoint y: 234, endPoint x: 472, endPoint y: 232, distance: 210.6
click at [263, 234] on div "Status No active tasks Change activity state to start receiving tasks. [PERSON_…" at bounding box center [177, 369] width 278 height 662
click at [282, 225] on div "Status No active tasks Change activity state to start receiving tasks. [PERSON_…" at bounding box center [177, 369] width 278 height 662
click at [1089, 54] on span "Call to Customer" at bounding box center [1076, 59] width 91 height 16
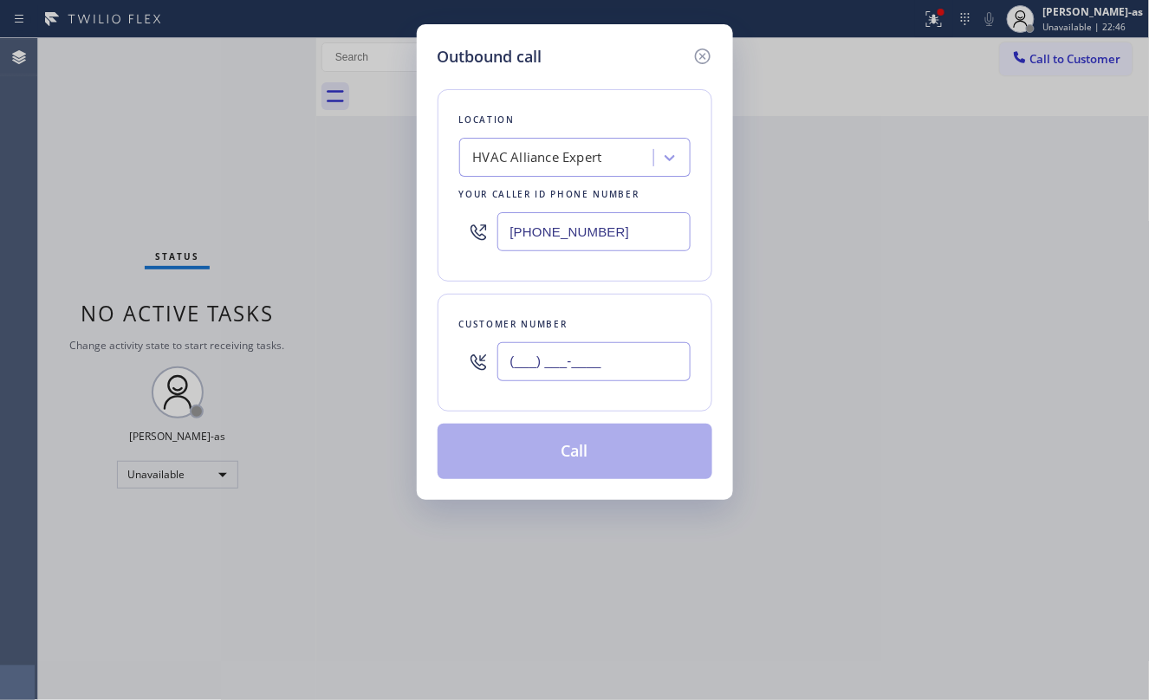
click at [629, 371] on input "(___) ___-____" at bounding box center [594, 361] width 193 height 39
paste input "562) 674-8710"
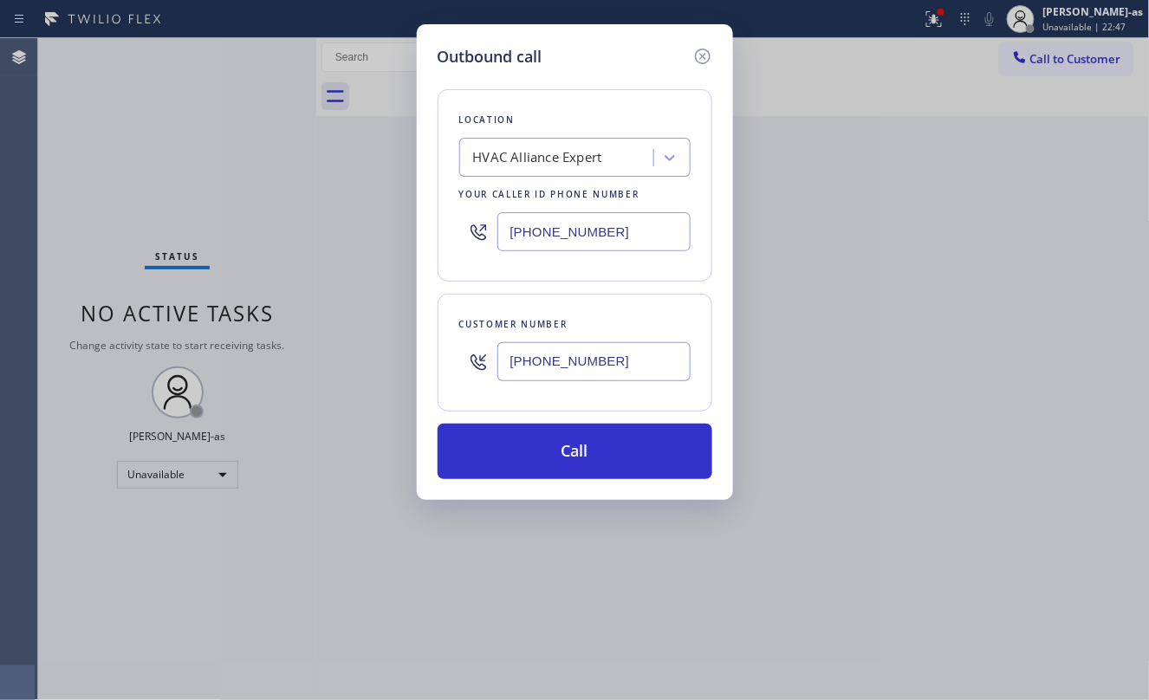
type input "[PHONE_NUMBER]"
click at [569, 468] on button "Call" at bounding box center [575, 451] width 275 height 55
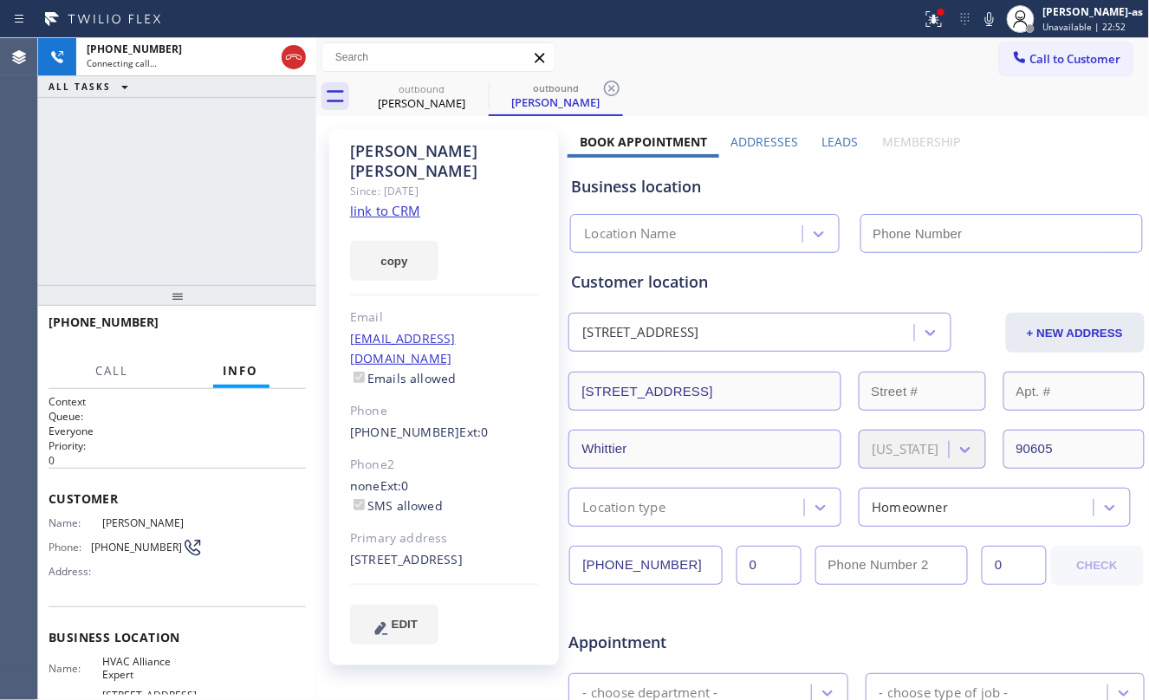
type input "[PHONE_NUMBER]"
click at [192, 192] on div "[PHONE_NUMBER] Connecting call… ALL TASKS ALL TASKS ACTIVE TASKS TASKS IN WRAP …" at bounding box center [177, 161] width 278 height 247
click at [247, 196] on div "[PHONE_NUMBER] Connecting call… ALL TASKS ALL TASKS ACTIVE TASKS TASKS IN WRAP …" at bounding box center [177, 161] width 278 height 247
click at [146, 174] on div "[PHONE_NUMBER] Connecting call… ALL TASKS ALL TASKS ACTIVE TASKS TASKS IN WRAP …" at bounding box center [177, 161] width 278 height 247
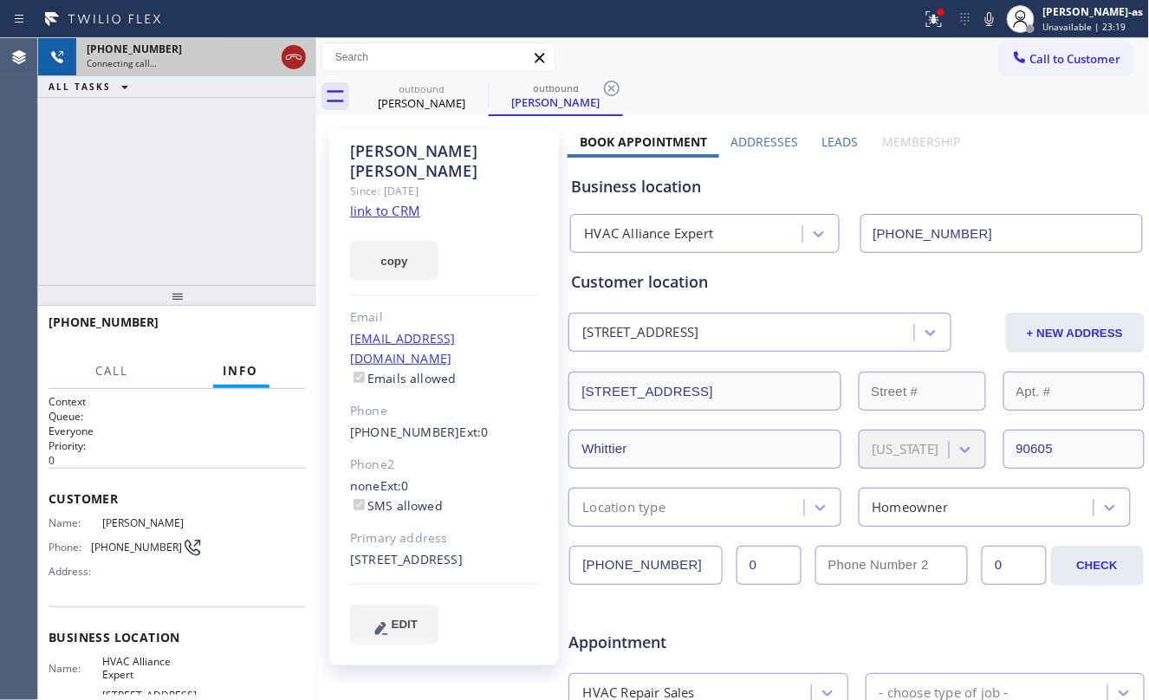
click at [291, 50] on icon at bounding box center [293, 57] width 21 height 21
click at [445, 83] on div "outbound" at bounding box center [421, 88] width 131 height 13
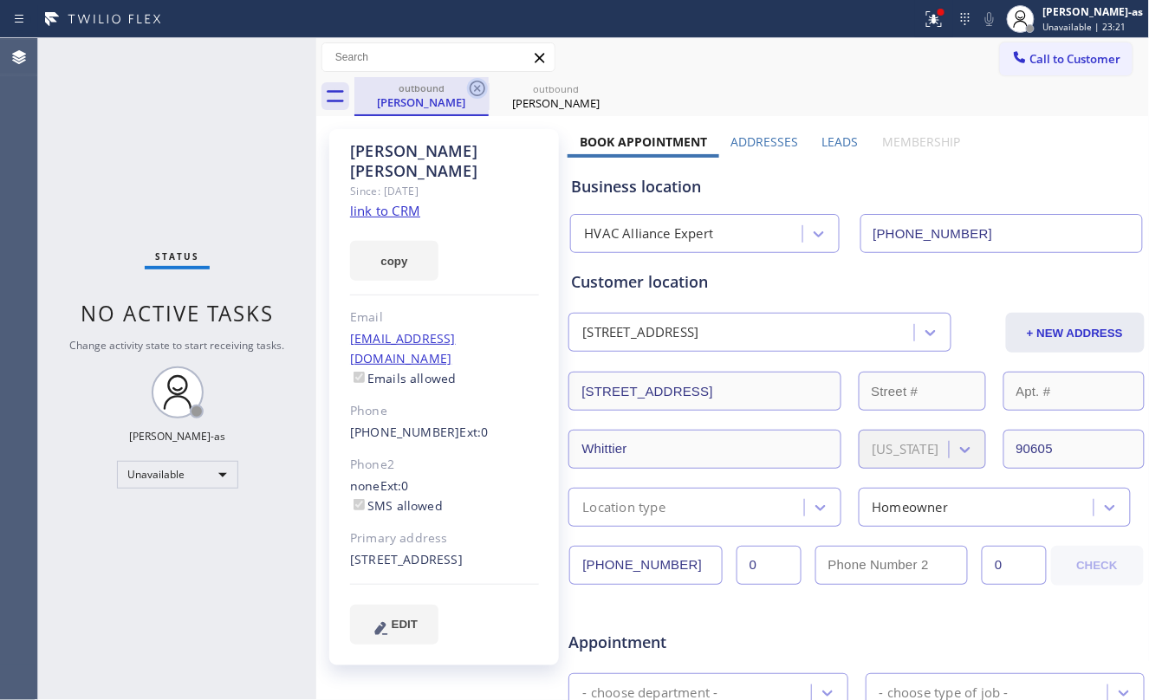
click at [485, 80] on icon at bounding box center [477, 88] width 21 height 21
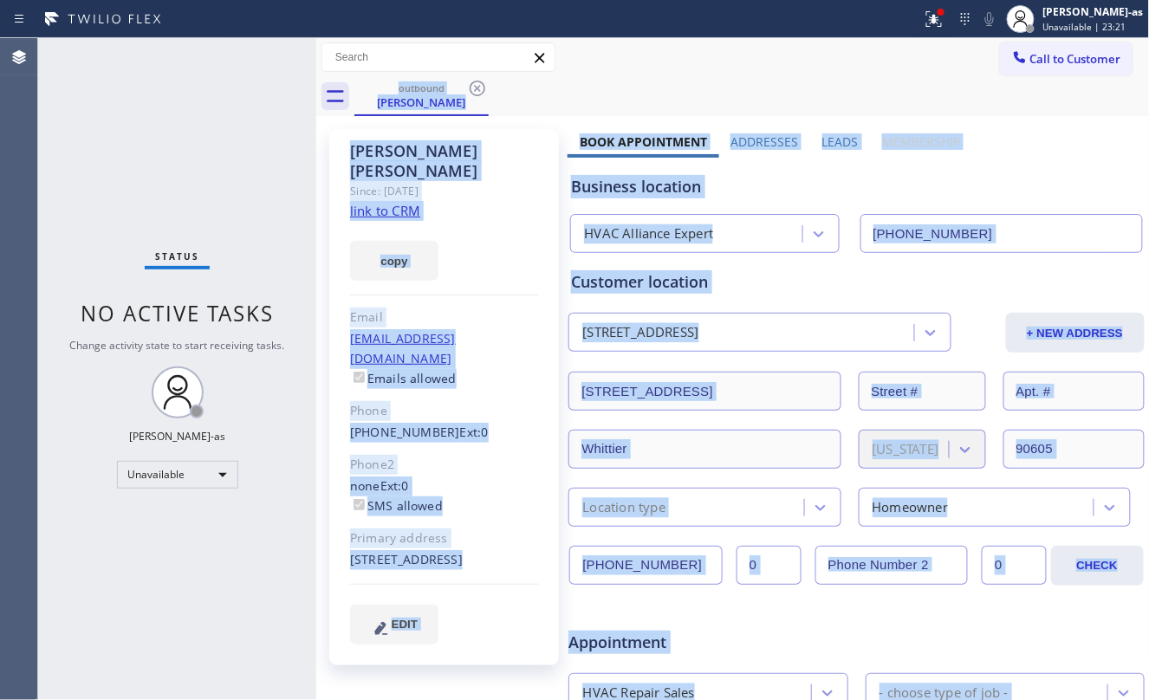
click at [483, 81] on div "outbound [PERSON_NAME]" at bounding box center [753, 96] width 796 height 39
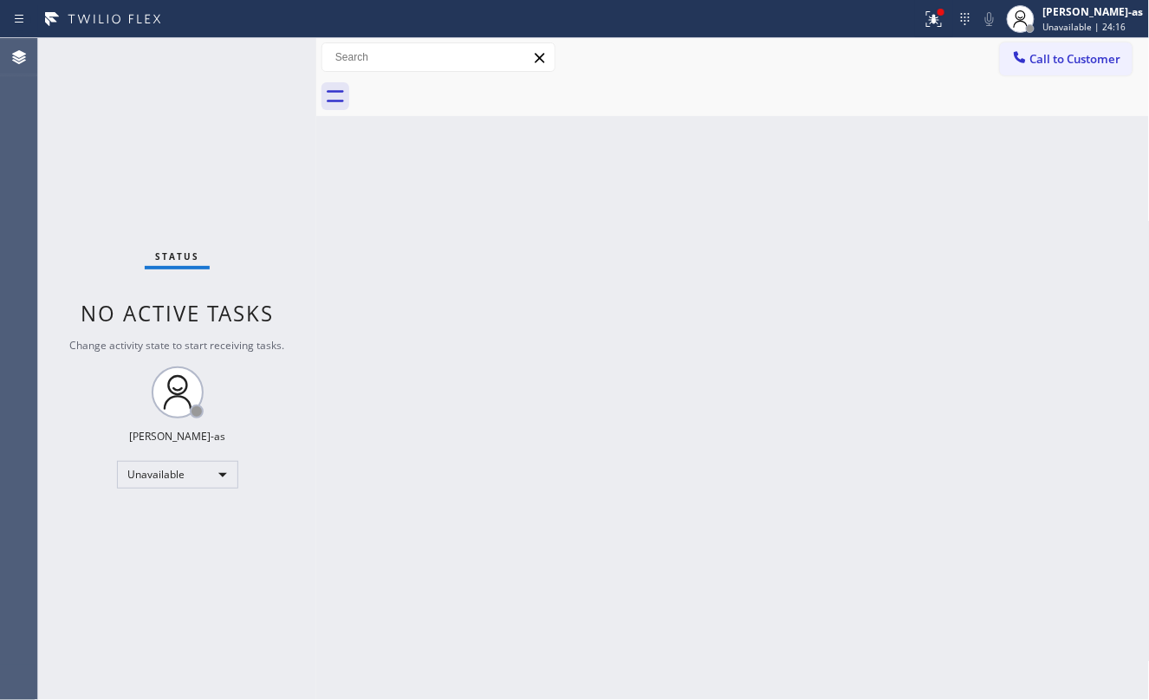
click at [215, 104] on div "Status No active tasks Change activity state to start receiving tasks. [PERSON_…" at bounding box center [177, 369] width 278 height 662
drag, startPoint x: 267, startPoint y: 144, endPoint x: 285, endPoint y: 153, distance: 20.2
click at [278, 153] on div "Status No active tasks Change activity state to start receiving tasks. [PERSON_…" at bounding box center [177, 369] width 278 height 662
click at [1023, 50] on icon at bounding box center [1020, 57] width 17 height 17
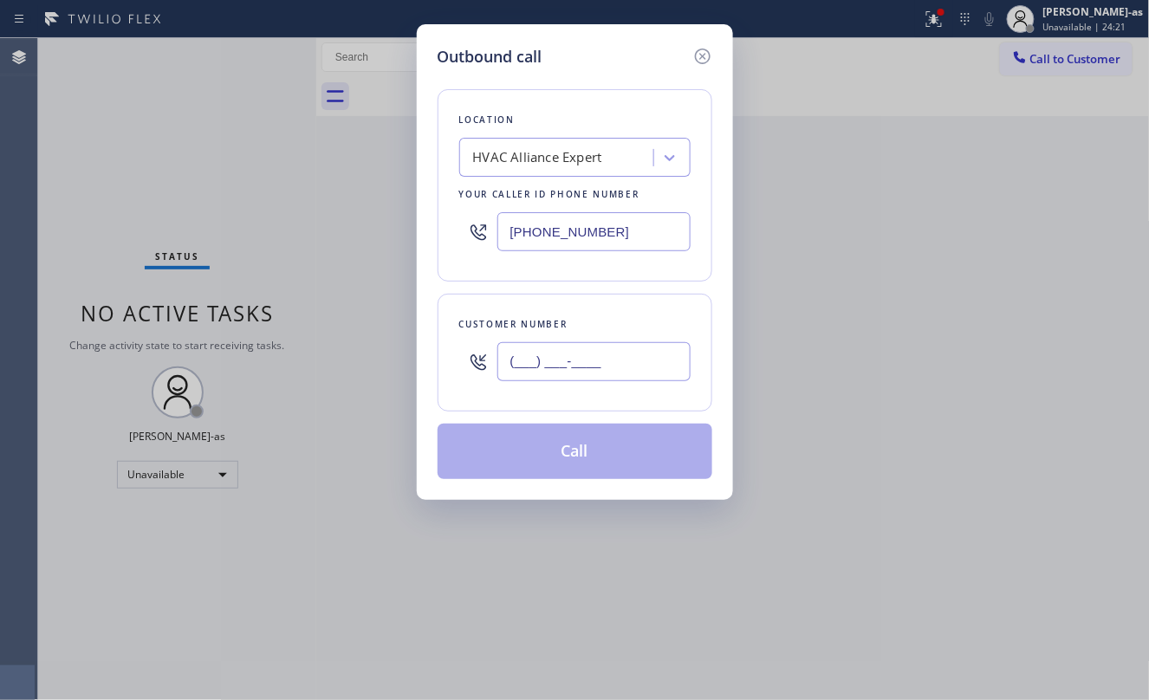
click at [611, 357] on input "(___) ___-____" at bounding box center [594, 361] width 193 height 39
paste input "818) 414-6910"
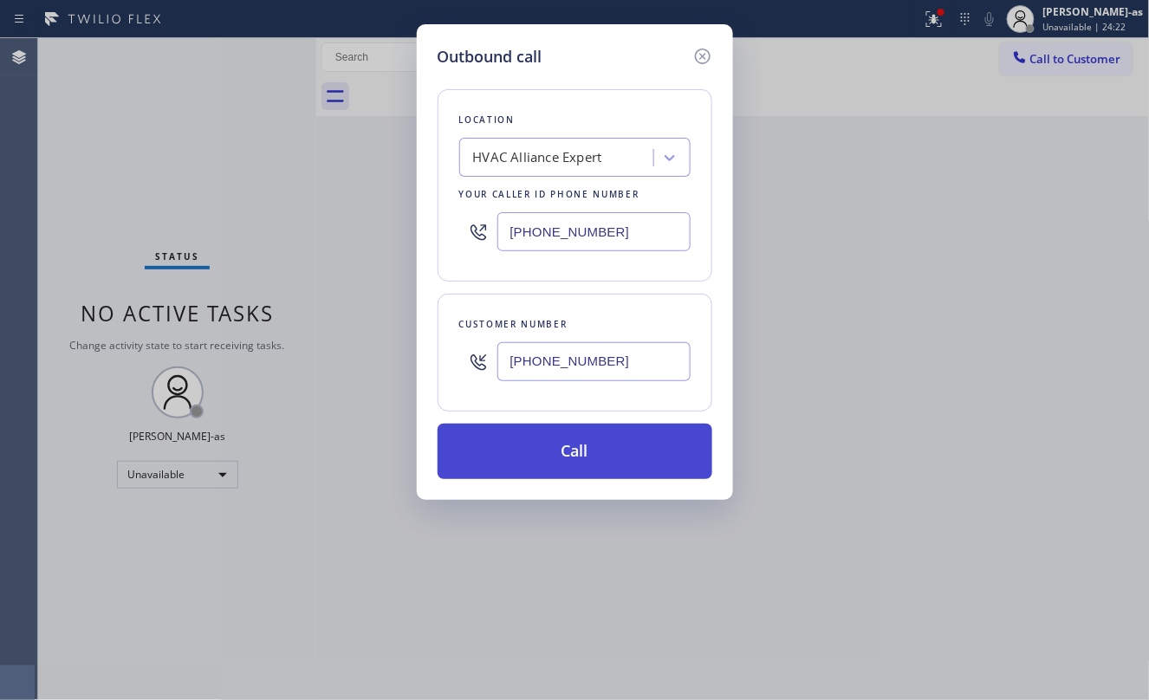
type input "[PHONE_NUMBER]"
click at [566, 454] on button "Call" at bounding box center [575, 451] width 275 height 55
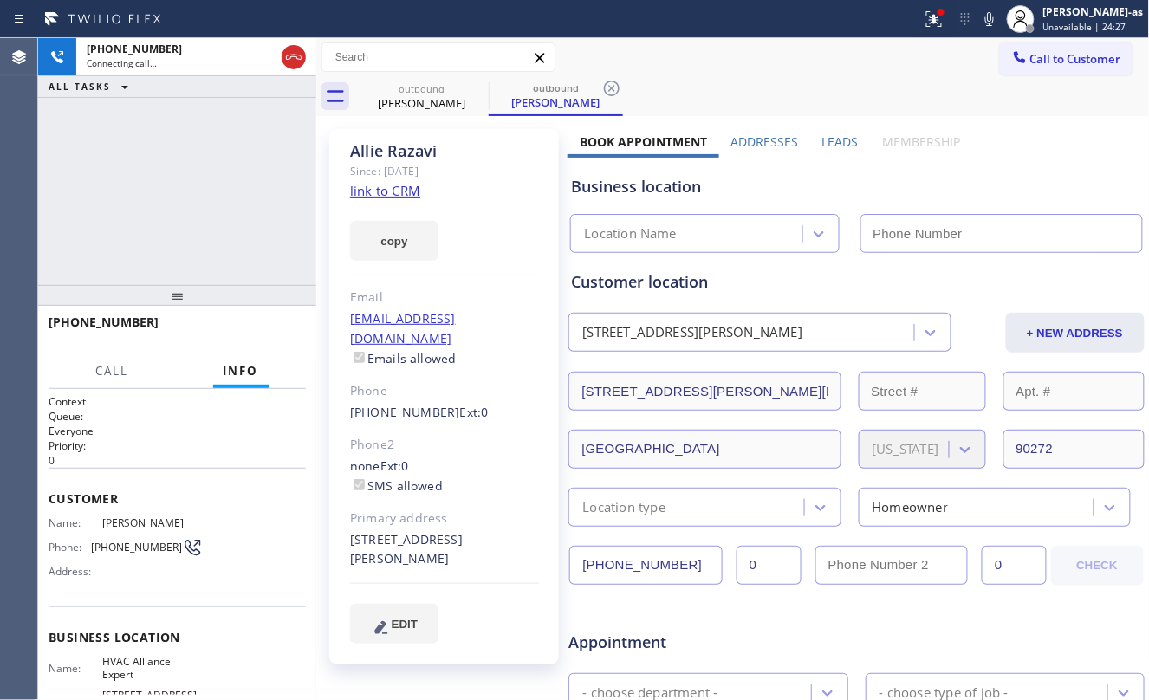
type input "[PHONE_NUMBER]"
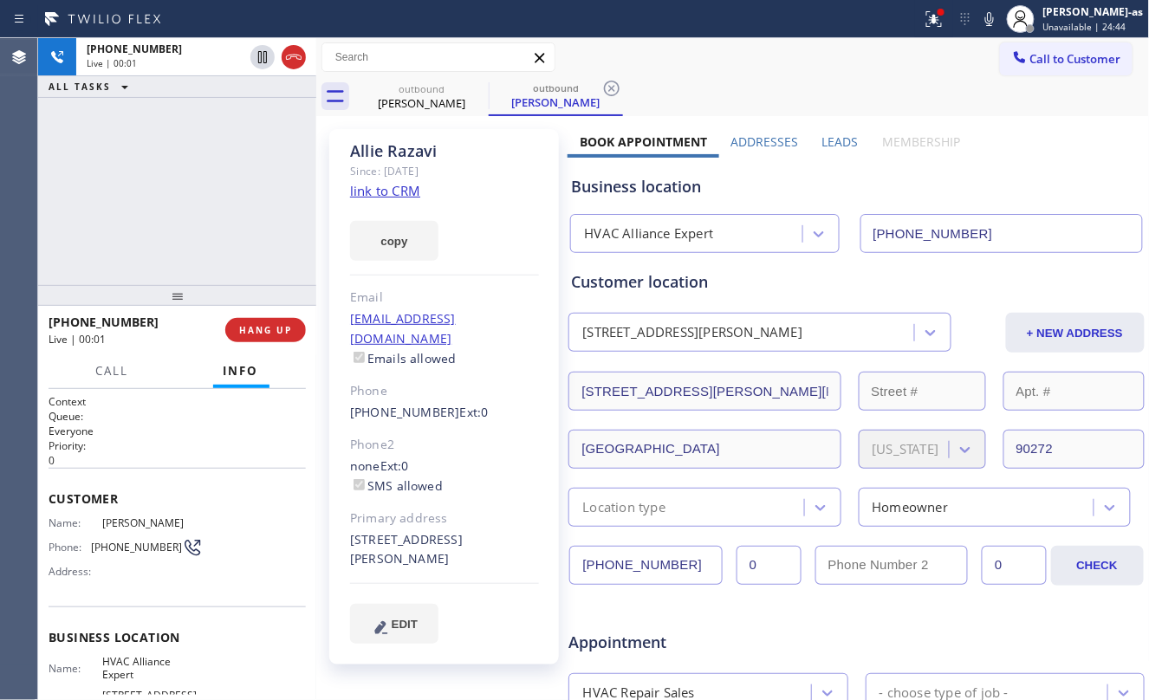
drag, startPoint x: 194, startPoint y: 187, endPoint x: 217, endPoint y: 250, distance: 67.2
click at [194, 188] on div "[PHONE_NUMBER] Live | 00:01 ALL TASKS ALL TASKS ACTIVE TASKS TASKS IN WRAP UP" at bounding box center [177, 161] width 278 height 247
drag, startPoint x: 253, startPoint y: 338, endPoint x: 219, endPoint y: 253, distance: 91.4
click at [253, 333] on button "HANG UP" at bounding box center [265, 330] width 81 height 24
click at [212, 247] on div "[PHONE_NUMBER] Live | 00:02 ALL TASKS ALL TASKS ACTIVE TASKS TASKS IN WRAP UP" at bounding box center [177, 161] width 278 height 247
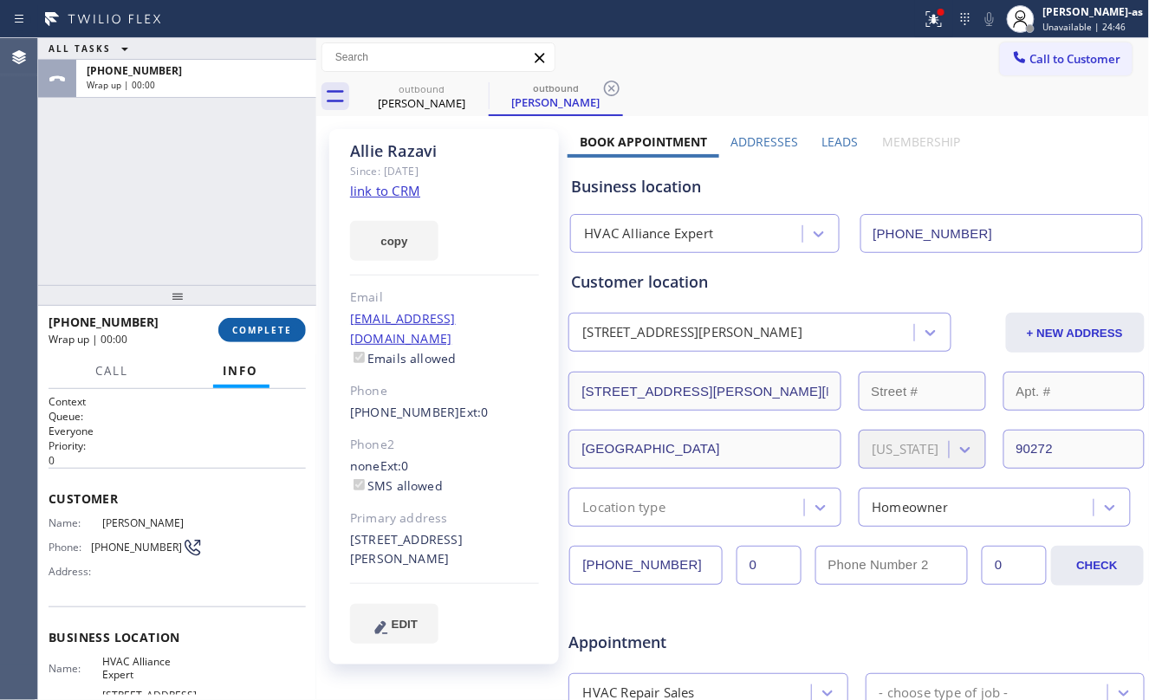
click at [258, 337] on button "COMPLETE" at bounding box center [262, 330] width 88 height 24
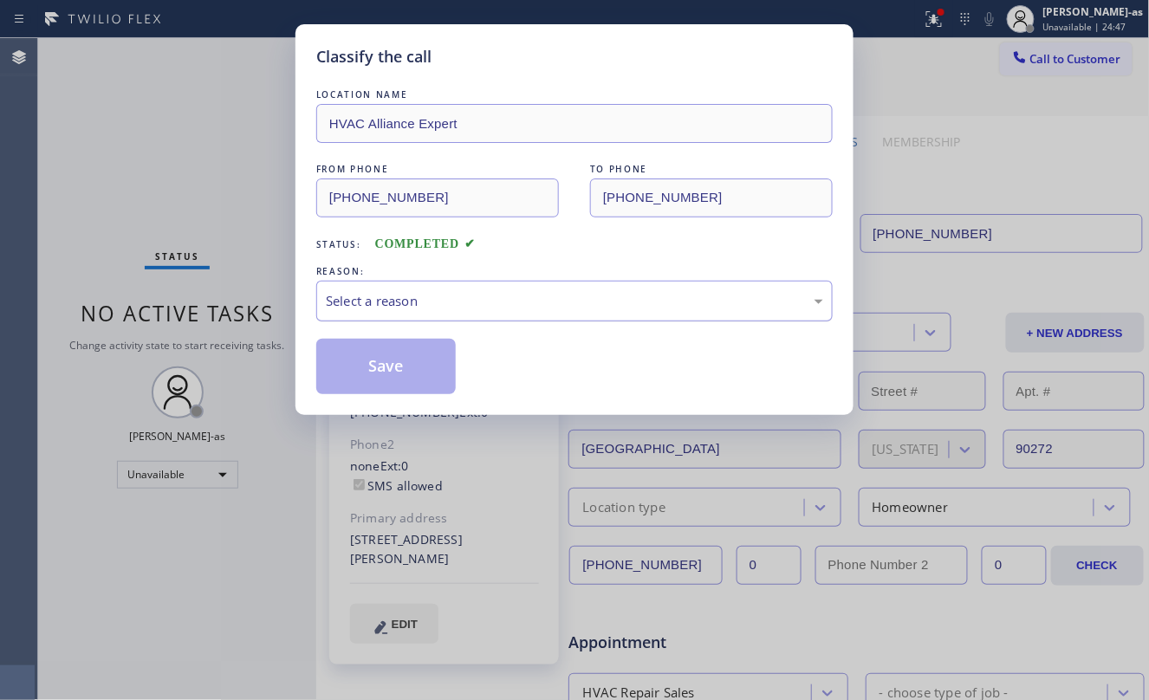
click at [388, 306] on div "Select a reason" at bounding box center [575, 301] width 498 height 20
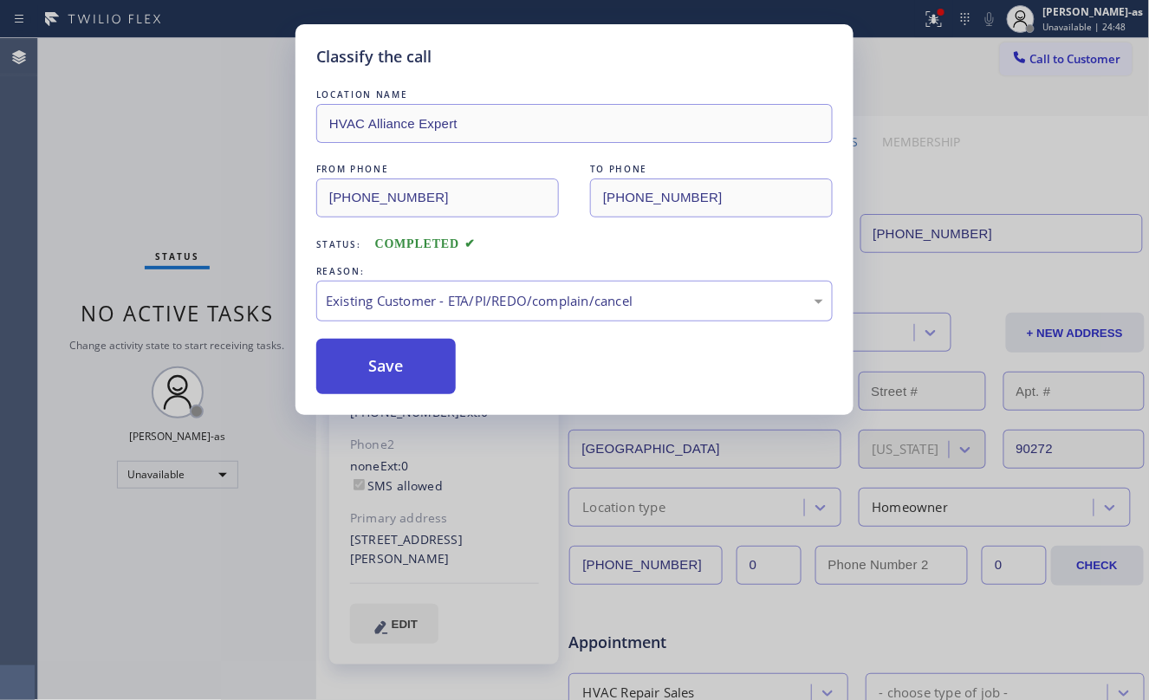
drag, startPoint x: 503, startPoint y: 399, endPoint x: 407, endPoint y: 365, distance: 102.0
click at [393, 355] on button "Save" at bounding box center [386, 366] width 140 height 55
drag, startPoint x: 149, startPoint y: 142, endPoint x: 373, endPoint y: 166, distance: 224.9
click at [157, 140] on div "Classify the call LOCATION NAME Anytime Appliances Repair FROM PHONE [PHONE_NUM…" at bounding box center [593, 369] width 1111 height 662
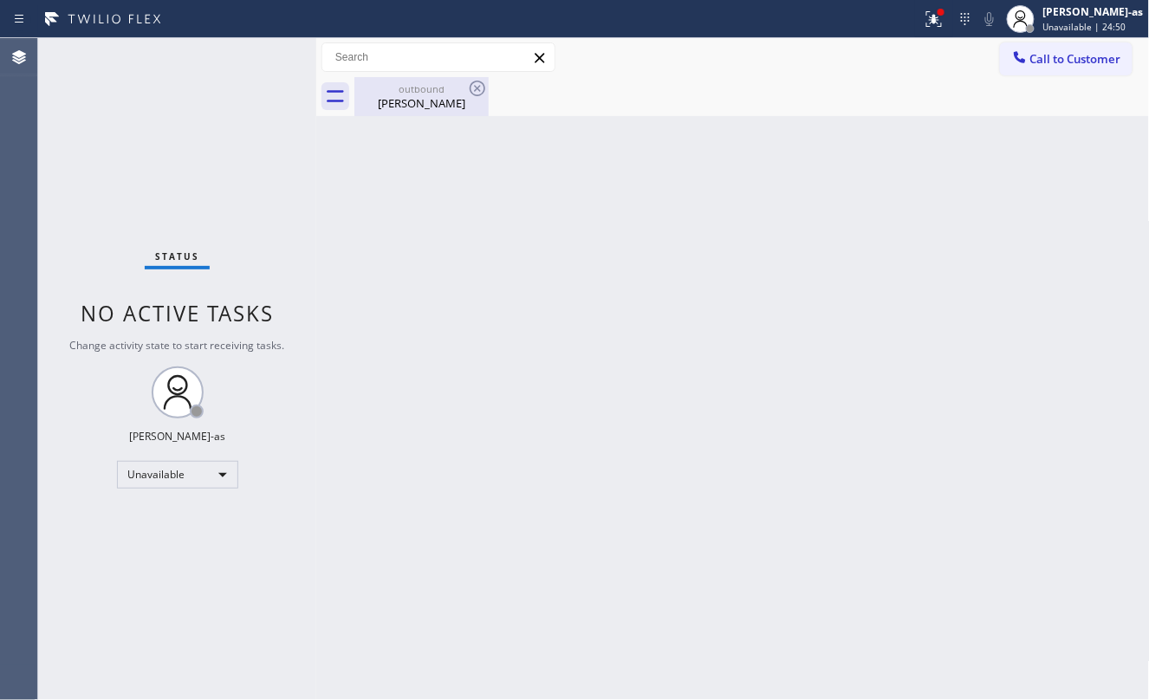
click at [397, 92] on div "outbound" at bounding box center [421, 88] width 131 height 13
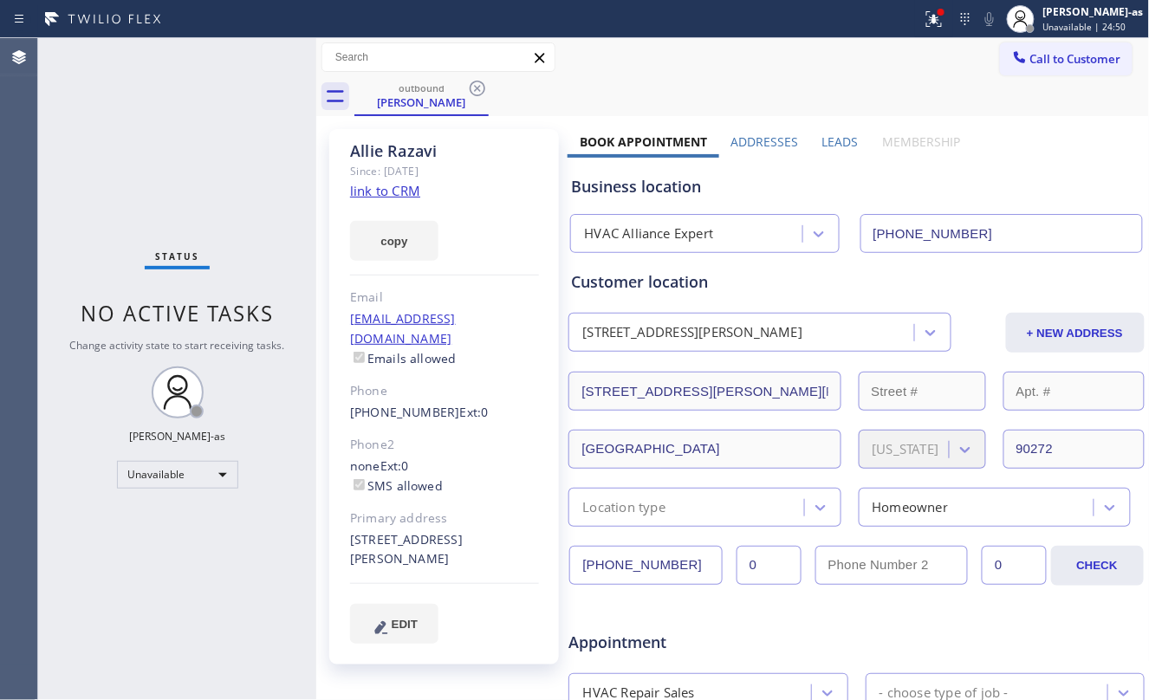
click at [394, 198] on link "link to CRM" at bounding box center [385, 190] width 70 height 17
drag, startPoint x: 203, startPoint y: 125, endPoint x: 380, endPoint y: 76, distance: 183.4
click at [232, 112] on div "Status No active tasks Change activity state to start receiving tasks. [PERSON_…" at bounding box center [177, 369] width 278 height 662
click at [382, 75] on div "Call to Customer Outbound call Location HVAC Alliance Expert Your caller id pho…" at bounding box center [733, 57] width 834 height 39
click at [477, 88] on icon at bounding box center [478, 89] width 16 height 16
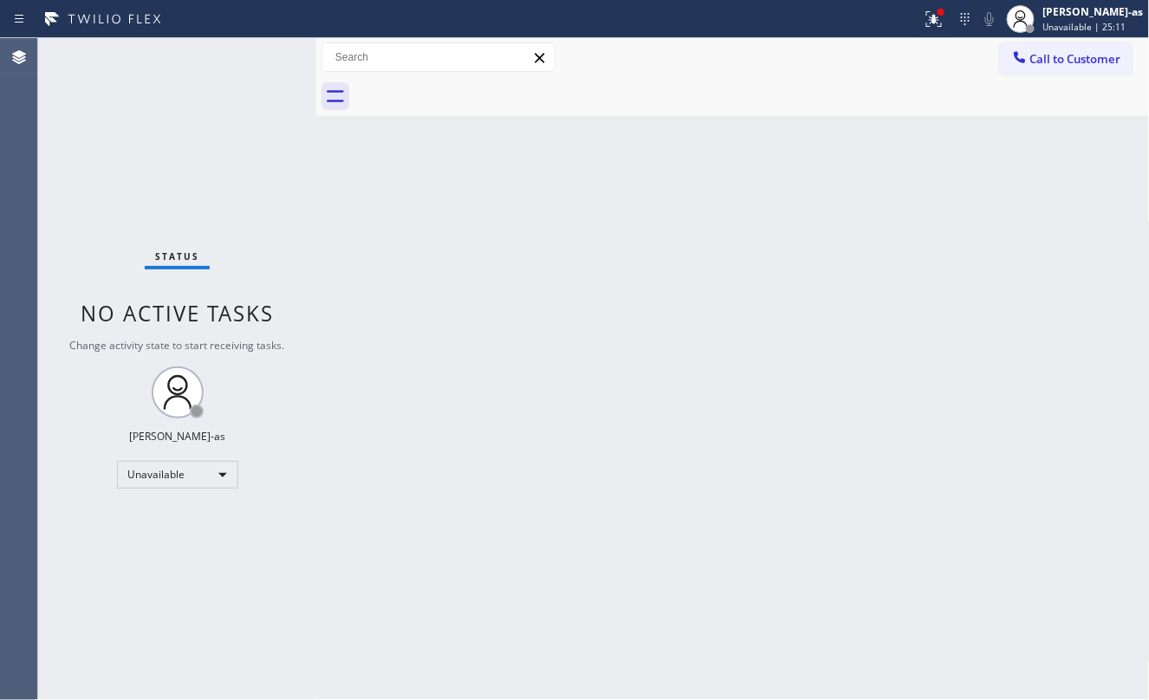
click at [236, 178] on div "Status No active tasks Change activity state to start receiving tasks. [PERSON_…" at bounding box center [177, 369] width 278 height 662
drag, startPoint x: 461, startPoint y: 344, endPoint x: 473, endPoint y: 342, distance: 12.4
click at [468, 345] on div "Back to Dashboard Change Sender ID Customers Technicians Select a contact Outbo…" at bounding box center [733, 369] width 834 height 662
drag, startPoint x: 229, startPoint y: 179, endPoint x: 631, endPoint y: 133, distance: 404.7
click at [243, 185] on div "Status No active tasks Change activity state to start receiving tasks. [PERSON_…" at bounding box center [177, 369] width 278 height 662
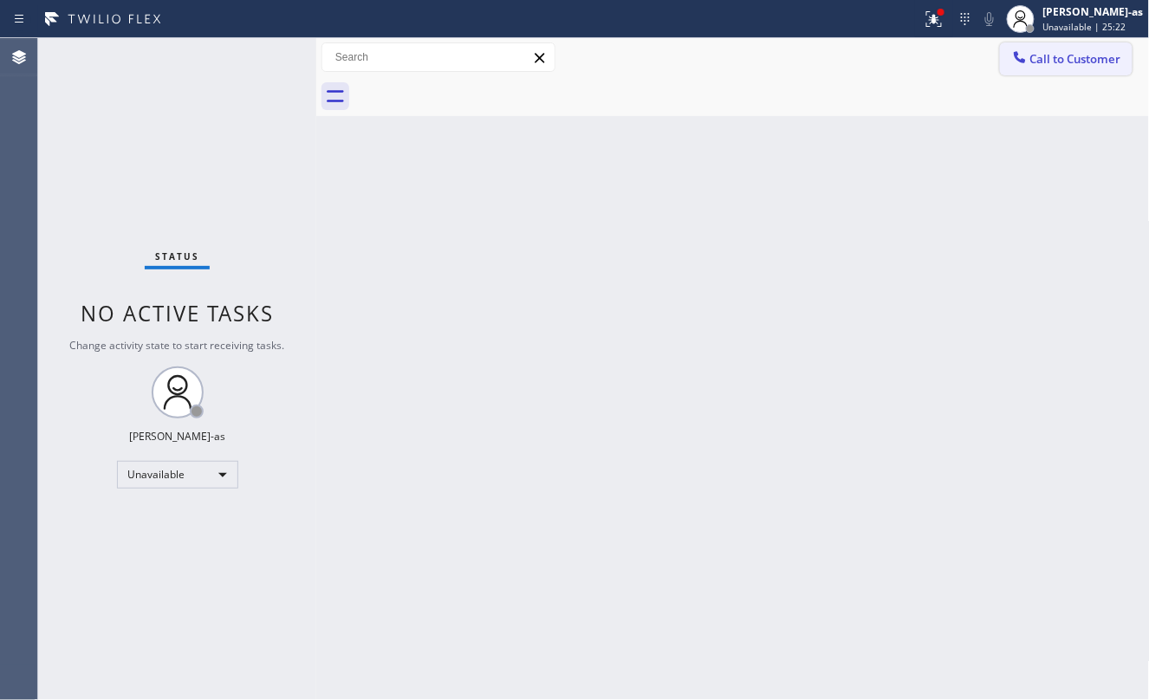
click at [1044, 45] on button "Call to Customer" at bounding box center [1066, 58] width 133 height 33
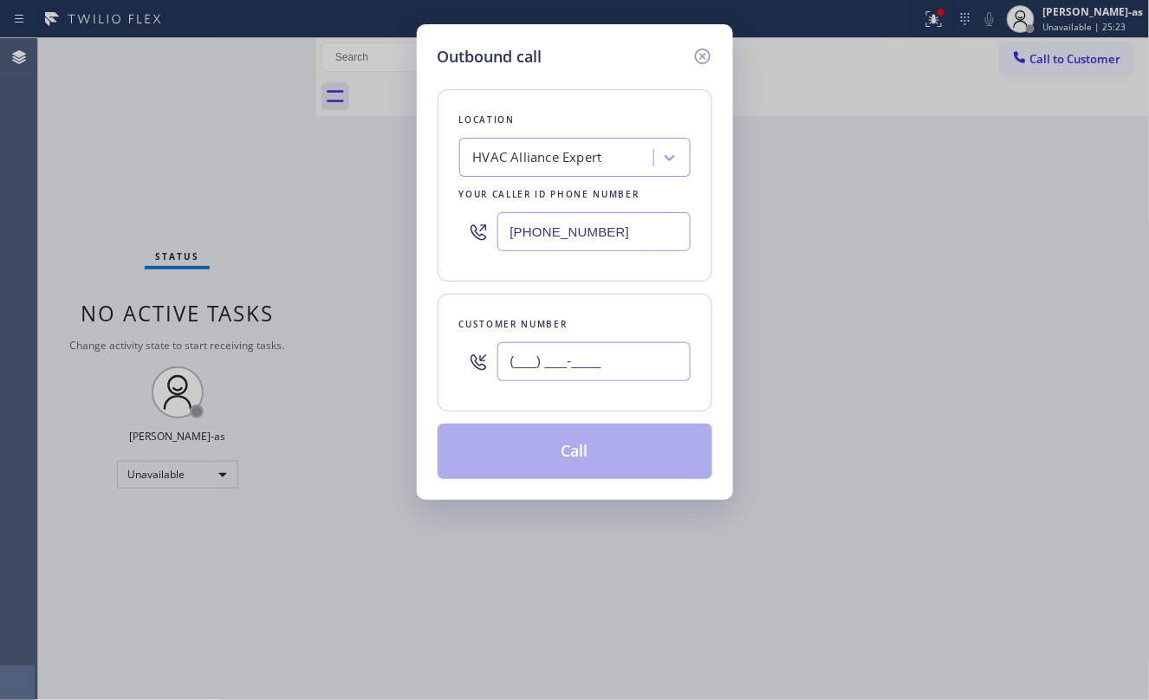
click at [626, 373] on input "(___) ___-____" at bounding box center [594, 361] width 193 height 39
paste input "201) 921-4048"
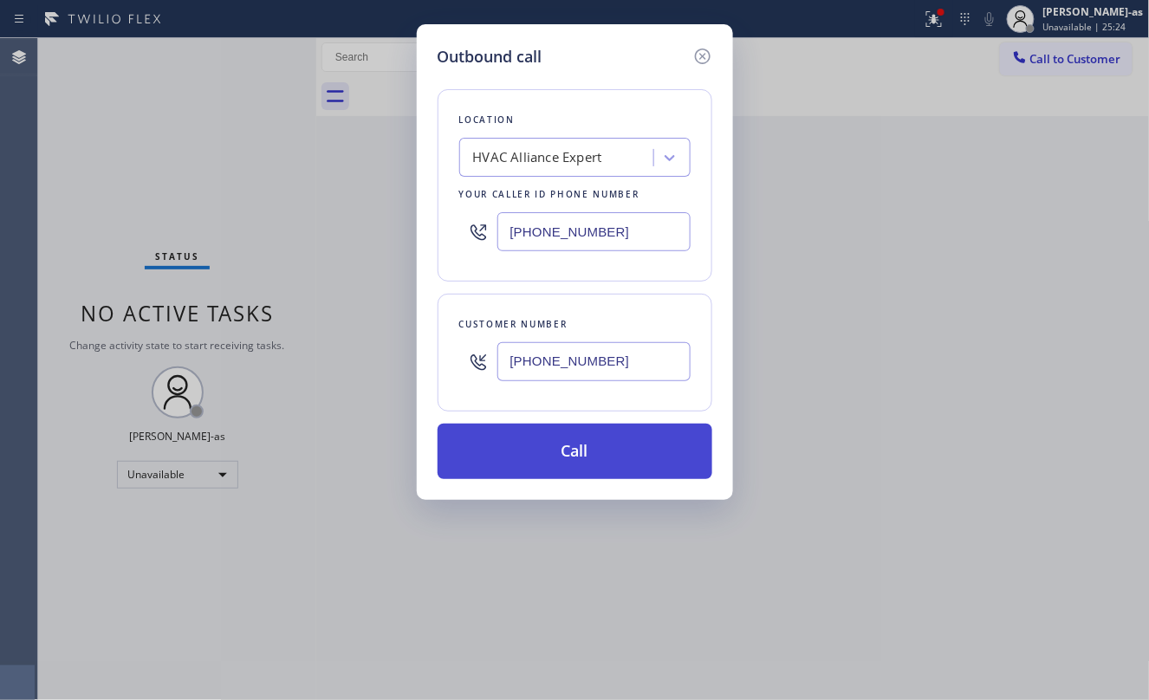
type input "[PHONE_NUMBER]"
click at [595, 441] on button "Call" at bounding box center [575, 451] width 275 height 55
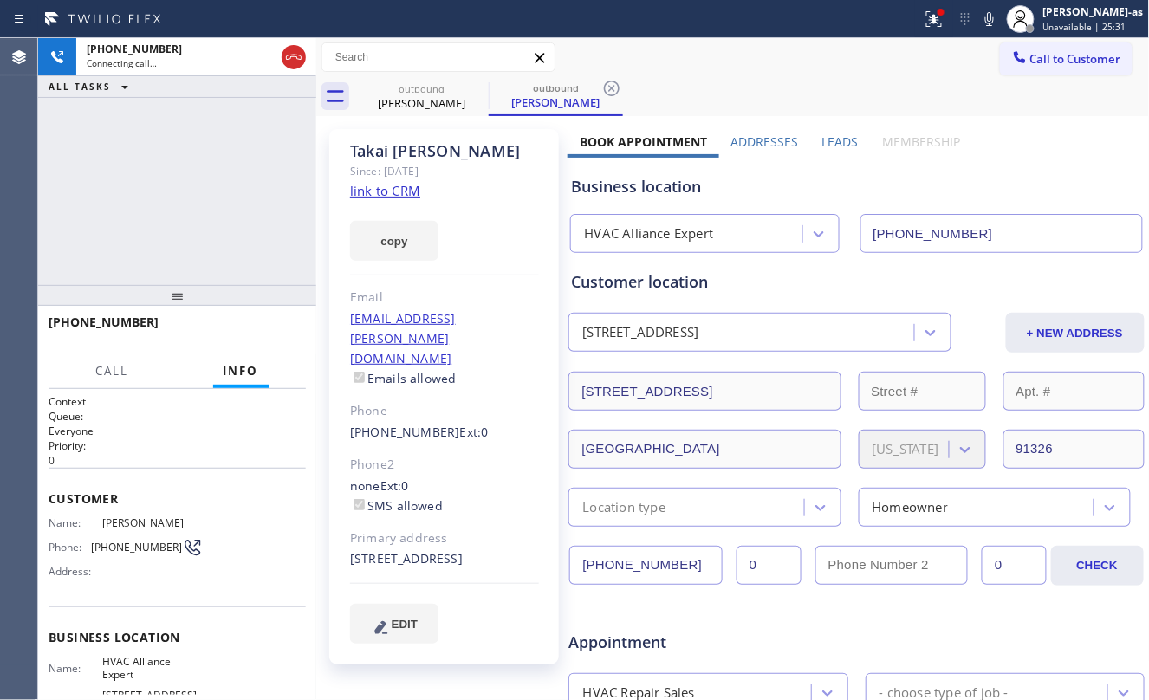
type input "[PHONE_NUMBER]"
click at [171, 218] on div "[PHONE_NUMBER] Live | 00:01 ALL TASKS ALL TASKS ACTIVE TASKS TASKS IN WRAP UP" at bounding box center [177, 161] width 278 height 247
click at [254, 331] on span "HANG UP" at bounding box center [265, 330] width 53 height 12
drag, startPoint x: 255, startPoint y: 327, endPoint x: 251, endPoint y: 317, distance: 10.1
click at [255, 324] on span "HANG UP" at bounding box center [265, 330] width 53 height 12
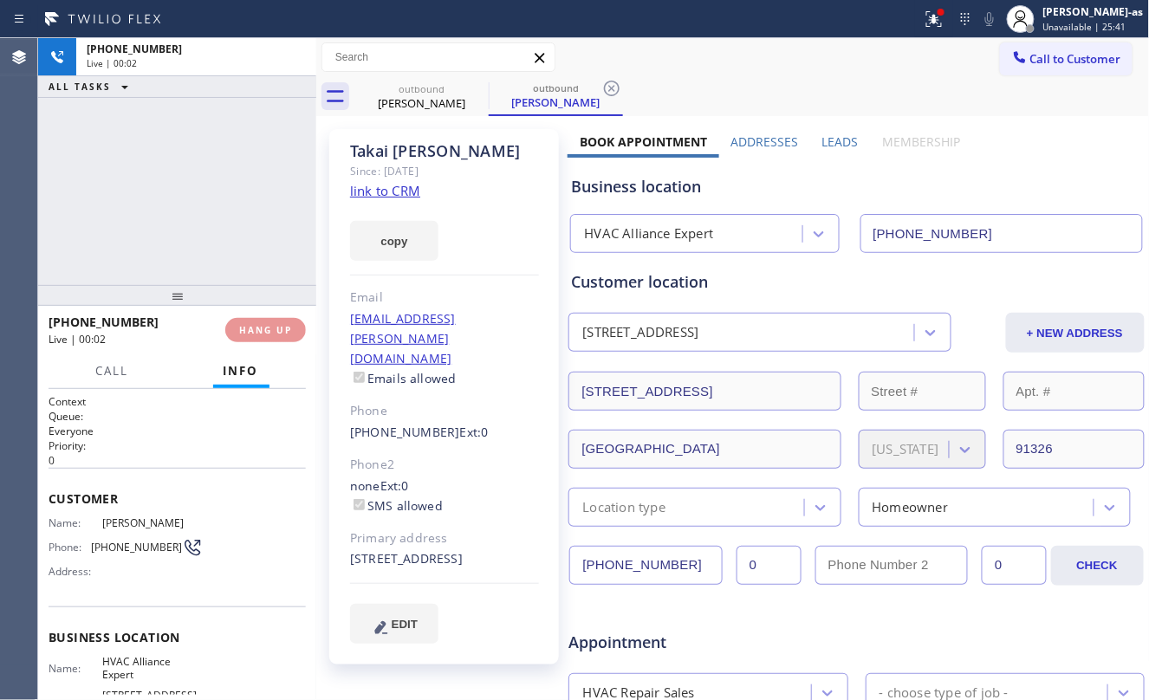
click at [251, 316] on div "[PHONE_NUMBER] Live | 00:02 HANG UP" at bounding box center [177, 330] width 257 height 45
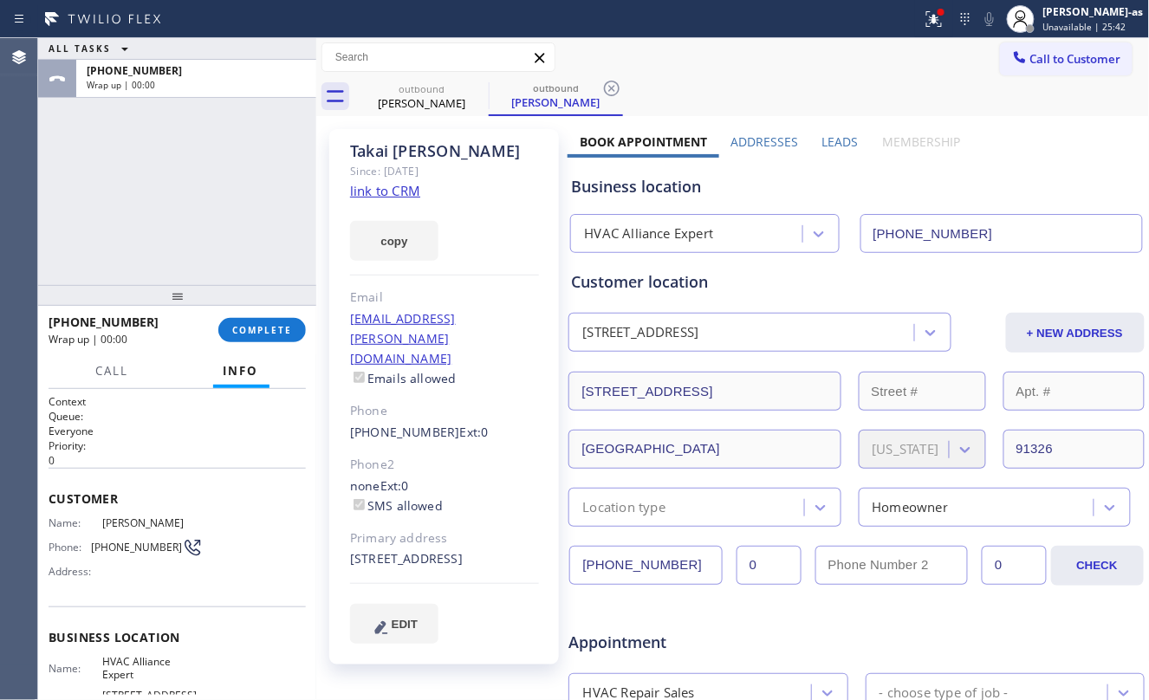
drag, startPoint x: 168, startPoint y: 218, endPoint x: 196, endPoint y: 223, distance: 28.1
click at [170, 218] on div "ALL TASKS ALL TASKS ACTIVE TASKS TASKS IN WRAP UP [PHONE_NUMBER] Wrap up | 00:00" at bounding box center [177, 161] width 278 height 247
drag, startPoint x: 251, startPoint y: 321, endPoint x: 334, endPoint y: 312, distance: 82.8
click at [253, 321] on button "COMPLETE" at bounding box center [262, 330] width 88 height 24
drag, startPoint x: 192, startPoint y: 222, endPoint x: 199, endPoint y: 233, distance: 13.7
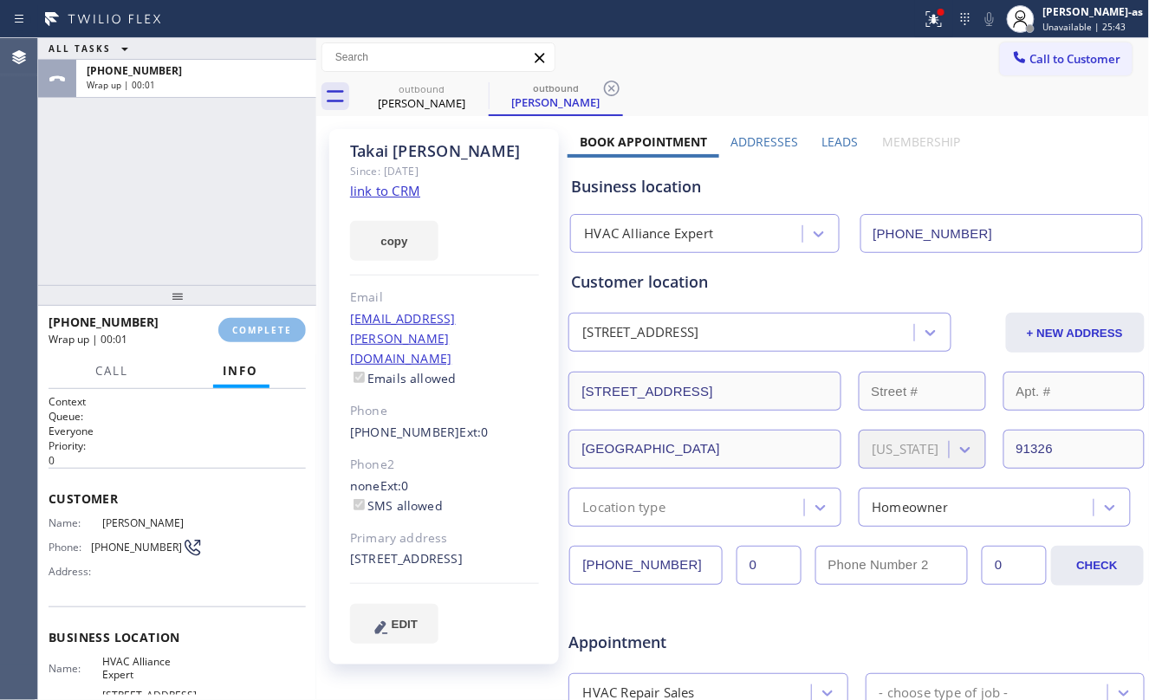
click at [192, 233] on div "ALL TASKS ALL TASKS ACTIVE TASKS TASKS IN WRAP UP [PHONE_NUMBER] Wrap up | 00:01" at bounding box center [177, 161] width 278 height 247
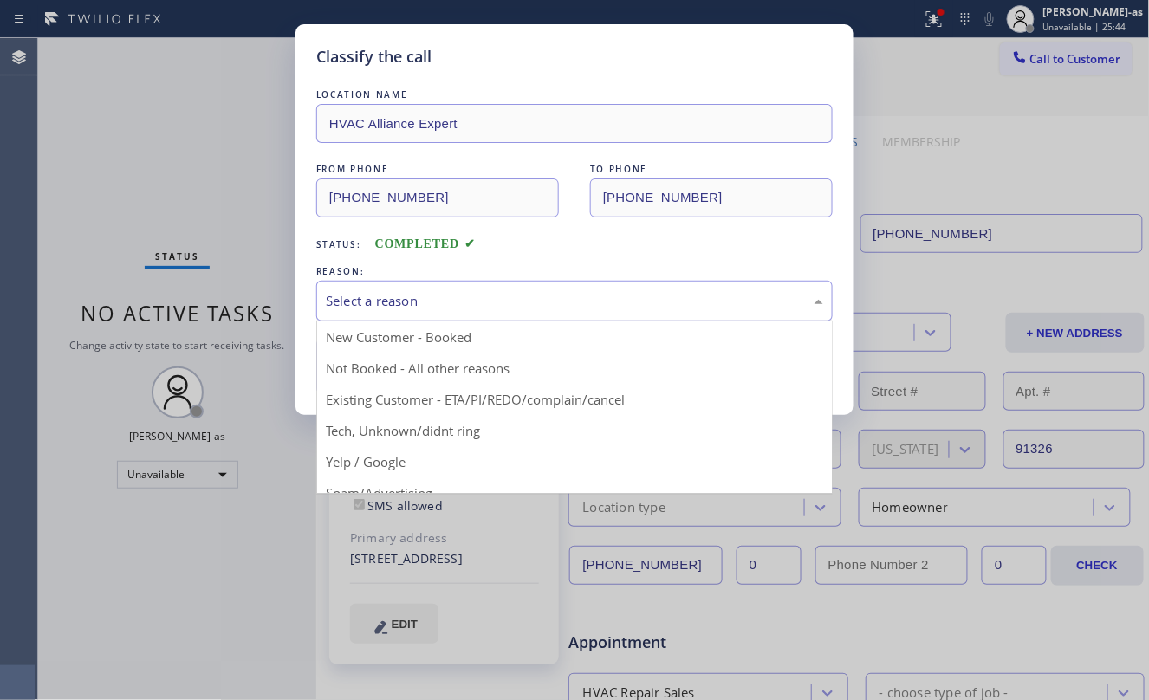
drag, startPoint x: 442, startPoint y: 300, endPoint x: 628, endPoint y: 372, distance: 199.8
click at [446, 298] on div "Select a reason" at bounding box center [575, 301] width 498 height 20
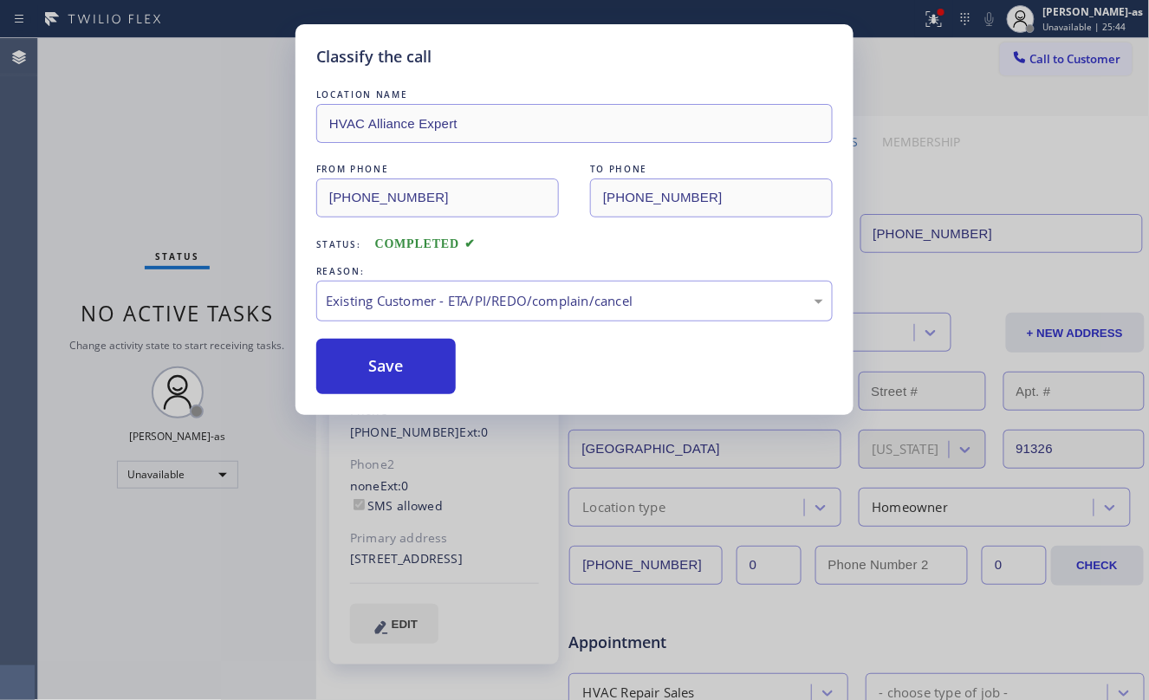
drag, startPoint x: 584, startPoint y: 399, endPoint x: 463, endPoint y: 382, distance: 122.5
drag, startPoint x: 361, startPoint y: 355, endPoint x: 372, endPoint y: 348, distance: 12.8
click at [361, 352] on button "Save" at bounding box center [386, 366] width 140 height 55
click at [143, 172] on div "Classify the call LOCATION NAME HVAC Alliance Expert FROM PHONE [PHONE_NUMBER] …" at bounding box center [574, 350] width 1149 height 700
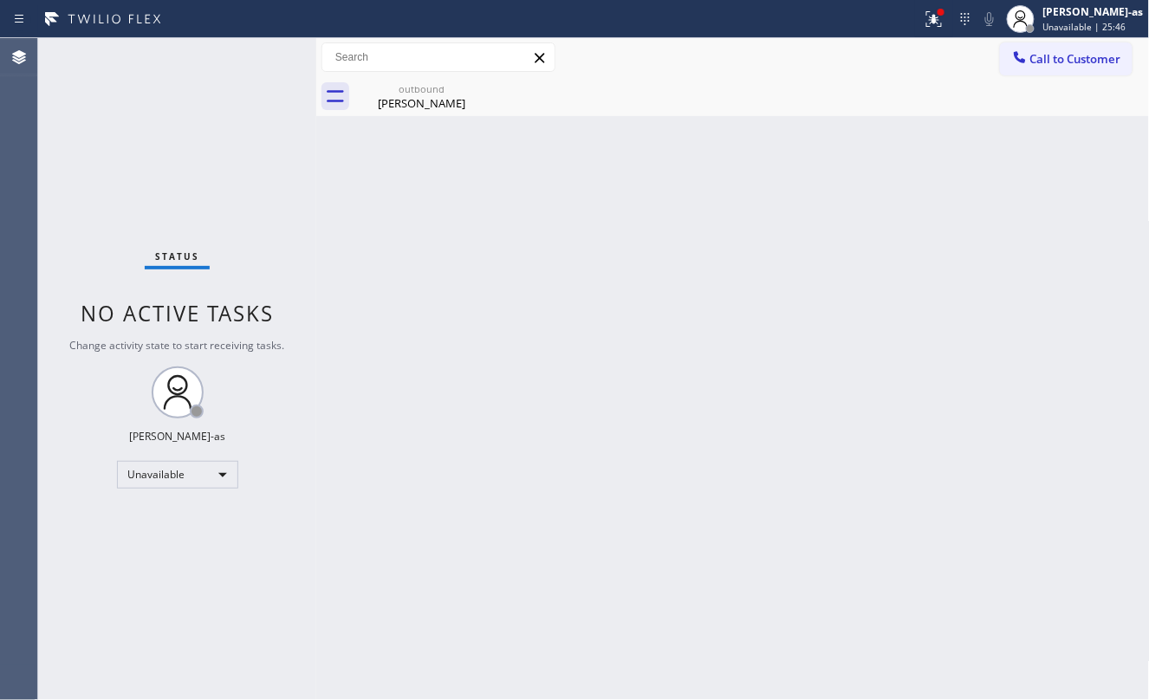
click at [437, 95] on div "[PERSON_NAME]" at bounding box center [421, 103] width 131 height 16
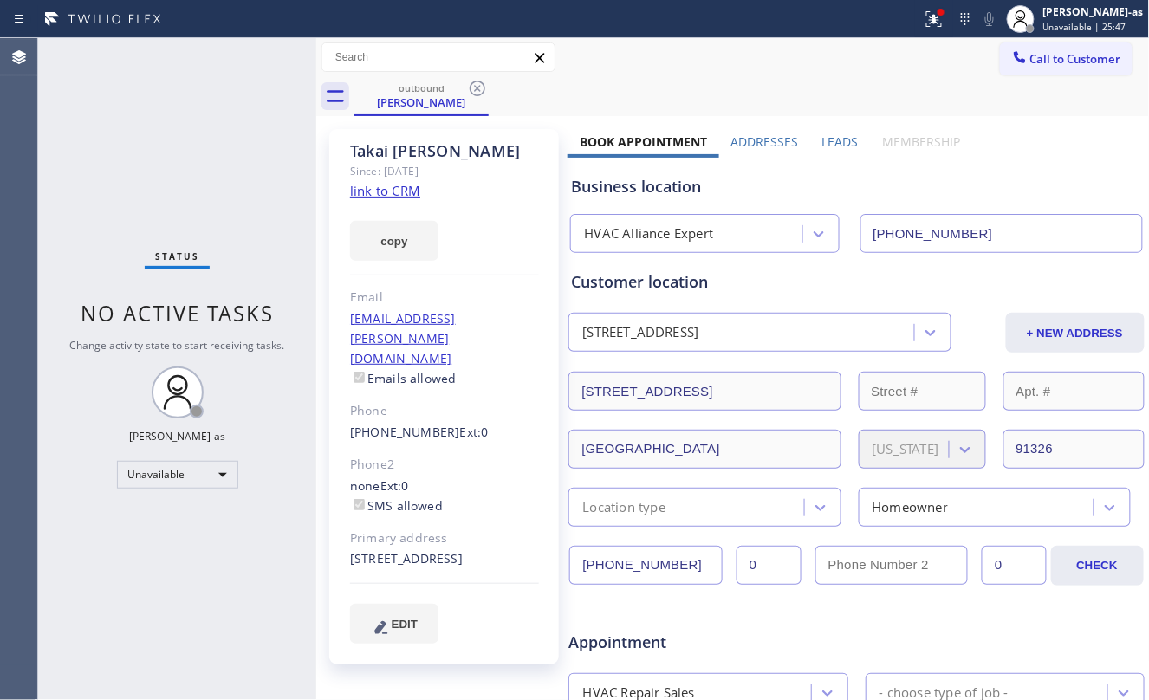
click at [407, 192] on link "link to CRM" at bounding box center [385, 190] width 70 height 17
drag, startPoint x: 407, startPoint y: 104, endPoint x: 448, endPoint y: 101, distance: 41.7
click at [411, 104] on div "[PERSON_NAME]" at bounding box center [421, 102] width 131 height 16
click at [486, 92] on icon at bounding box center [477, 88] width 21 height 21
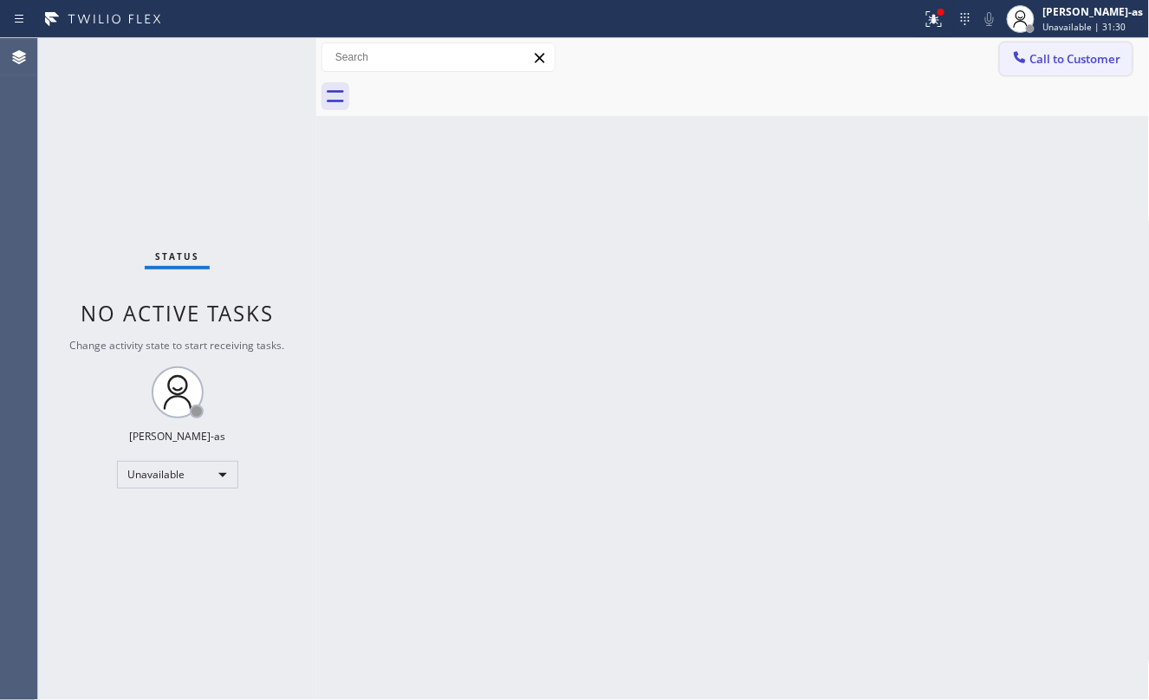
drag, startPoint x: 1027, startPoint y: 54, endPoint x: 1000, endPoint y: 64, distance: 28.8
click at [1027, 53] on icon at bounding box center [1020, 57] width 17 height 17
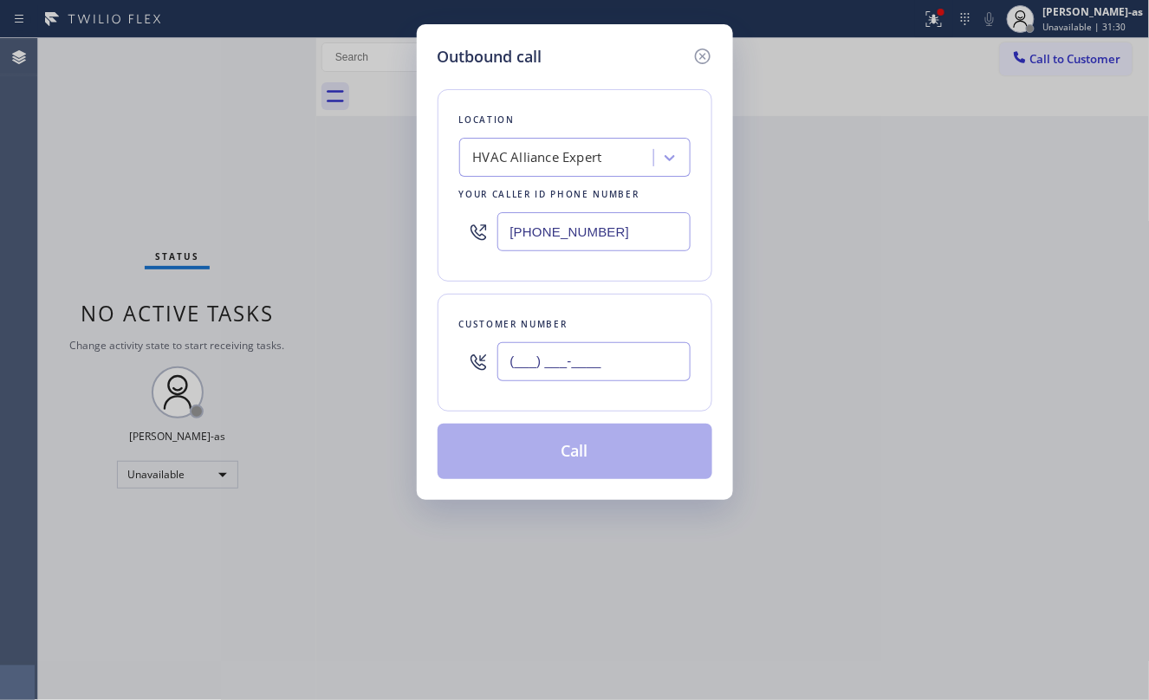
click at [608, 358] on input "(___) ___-____" at bounding box center [594, 361] width 193 height 39
paste input "562) 225-0681"
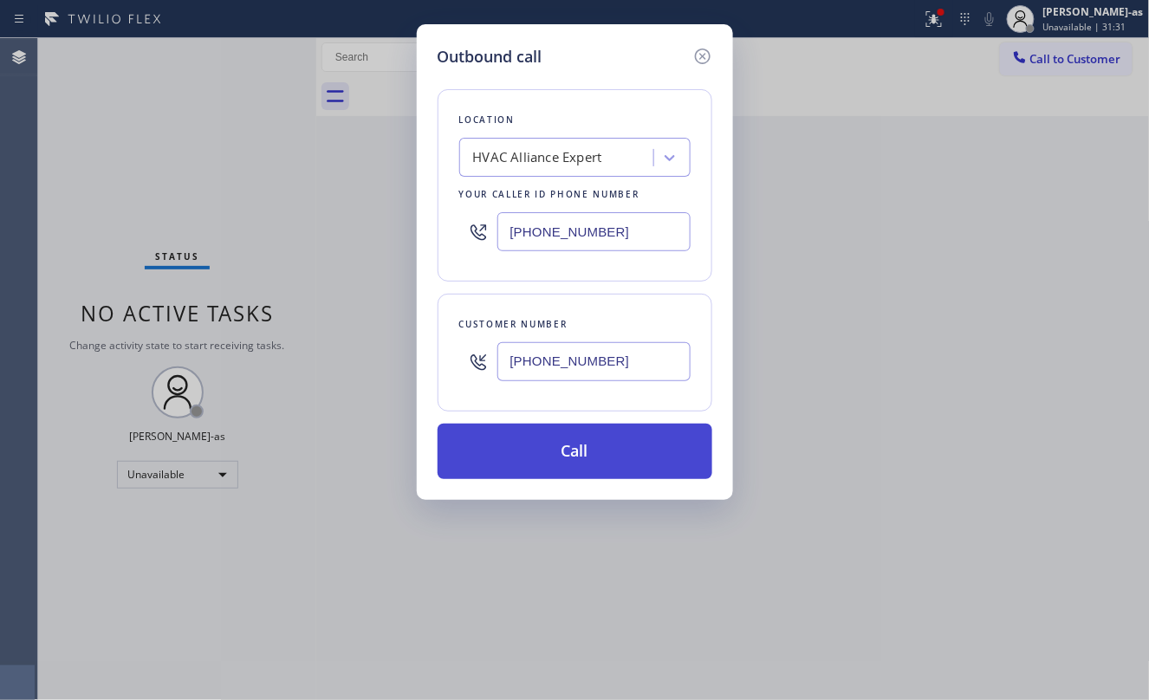
type input "[PHONE_NUMBER]"
drag, startPoint x: 608, startPoint y: 455, endPoint x: 601, endPoint y: 477, distance: 23.0
click at [608, 454] on button "Call" at bounding box center [575, 451] width 275 height 55
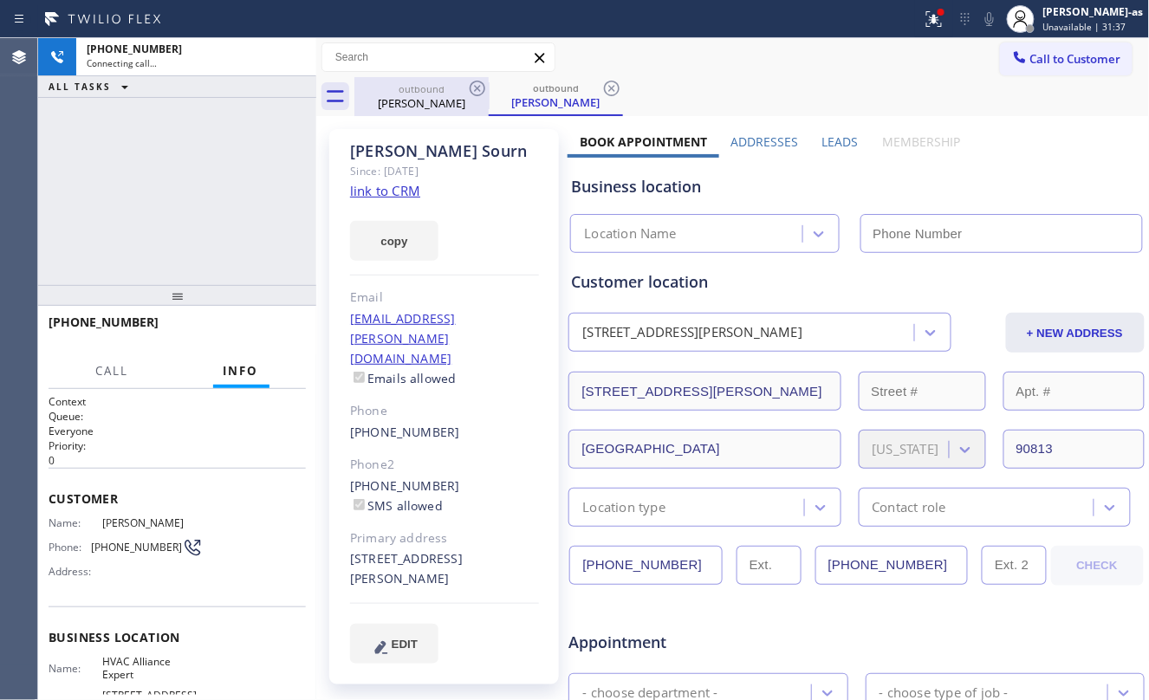
drag, startPoint x: 452, startPoint y: 94, endPoint x: 465, endPoint y: 81, distance: 19.6
click at [452, 92] on div "outbound [PERSON_NAME]" at bounding box center [421, 96] width 131 height 39
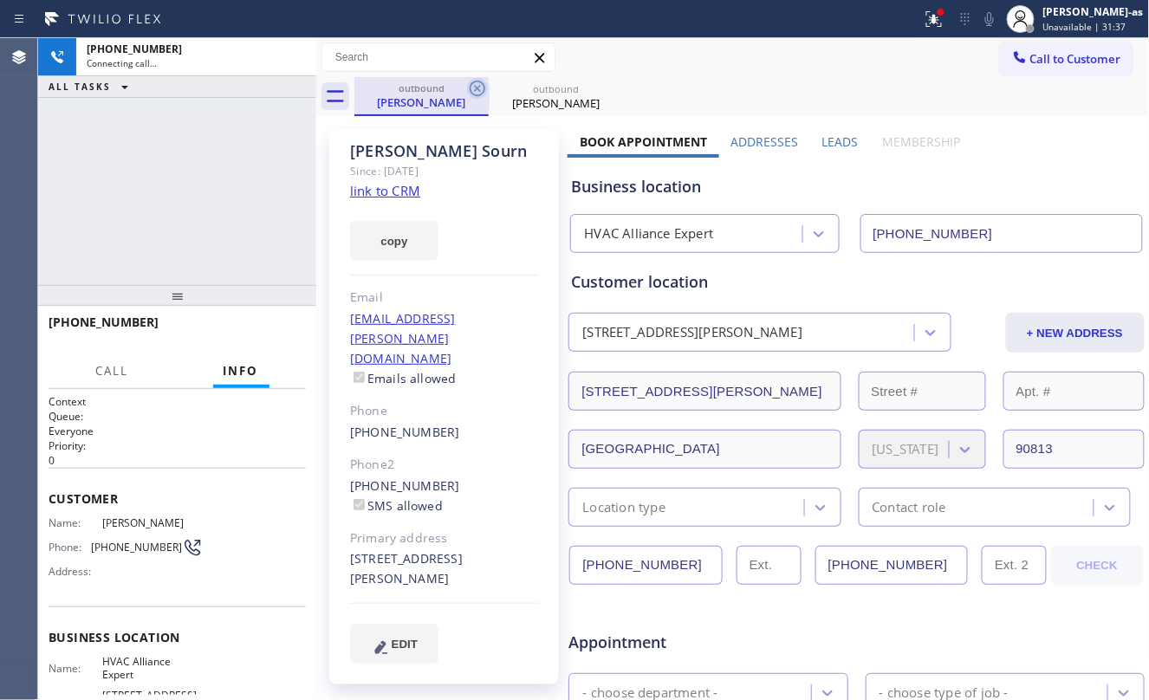
click at [472, 84] on icon at bounding box center [478, 89] width 16 height 16
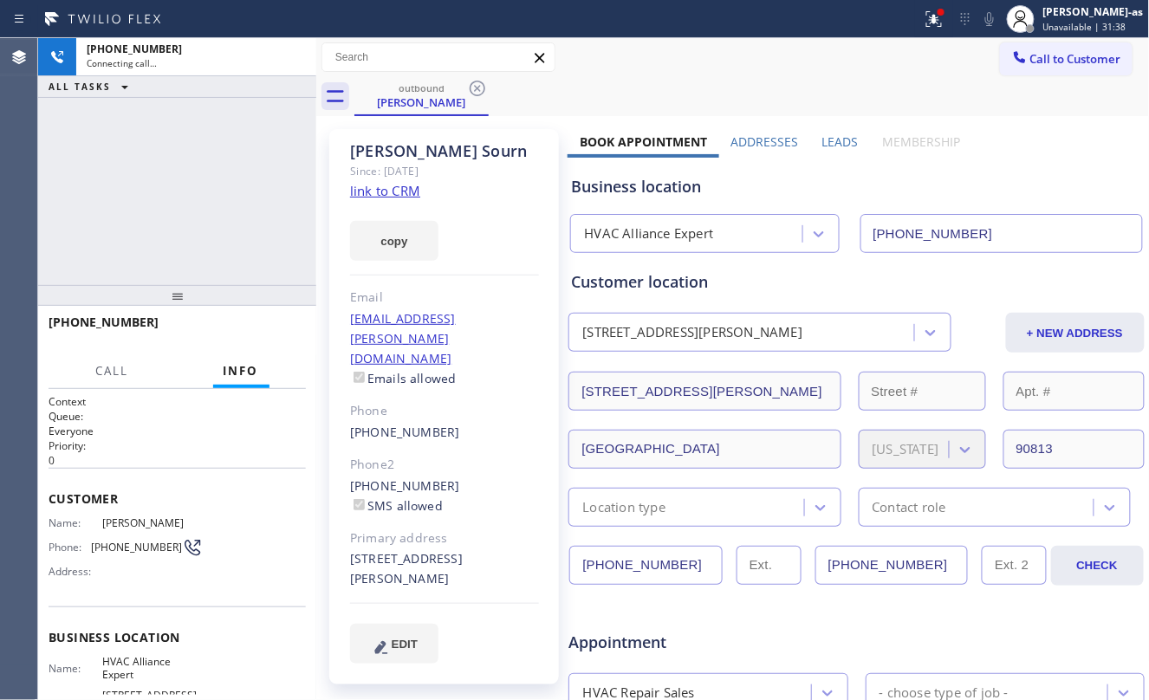
type input "[PHONE_NUMBER]"
click at [389, 192] on link "link to CRM" at bounding box center [385, 190] width 70 height 17
click at [218, 230] on div "[PHONE_NUMBER] Connecting call… ALL TASKS ALL TASKS ACTIVE TASKS TASKS IN WRAP …" at bounding box center [177, 161] width 278 height 247
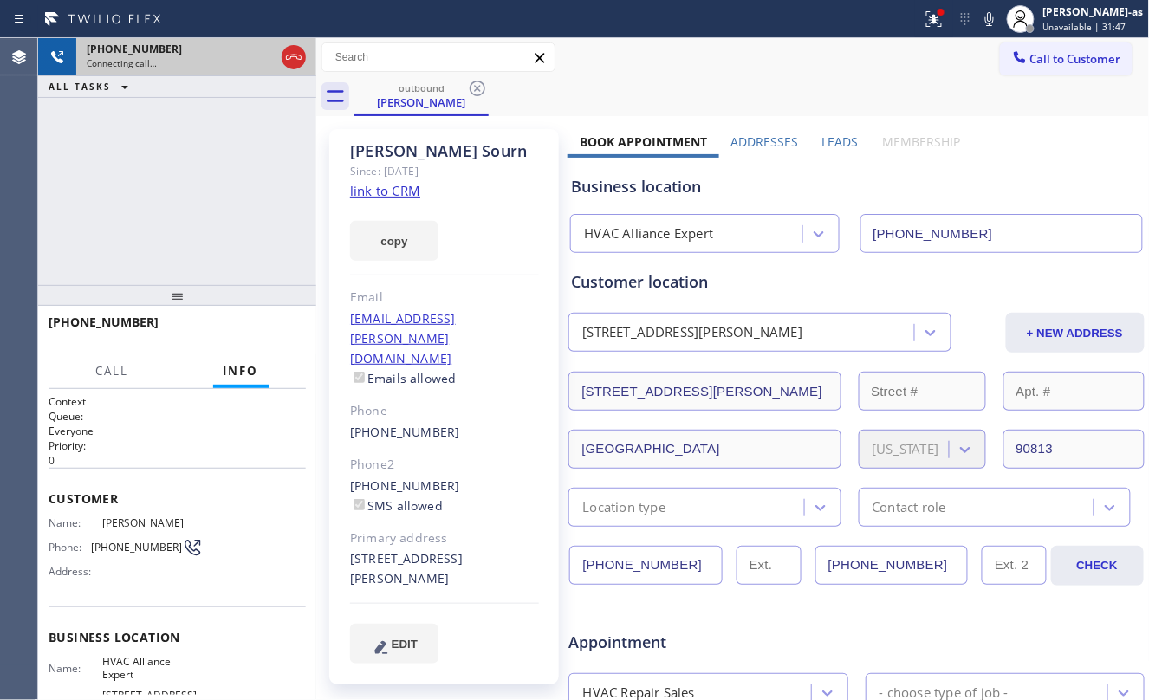
click at [295, 42] on div at bounding box center [293, 57] width 31 height 38
click at [293, 60] on icon at bounding box center [293, 57] width 21 height 21
click at [236, 177] on div "[PHONE_NUMBER] Connecting call… ALL TASKS ALL TASKS ACTIVE TASKS TASKS IN WRAP …" at bounding box center [177, 161] width 278 height 247
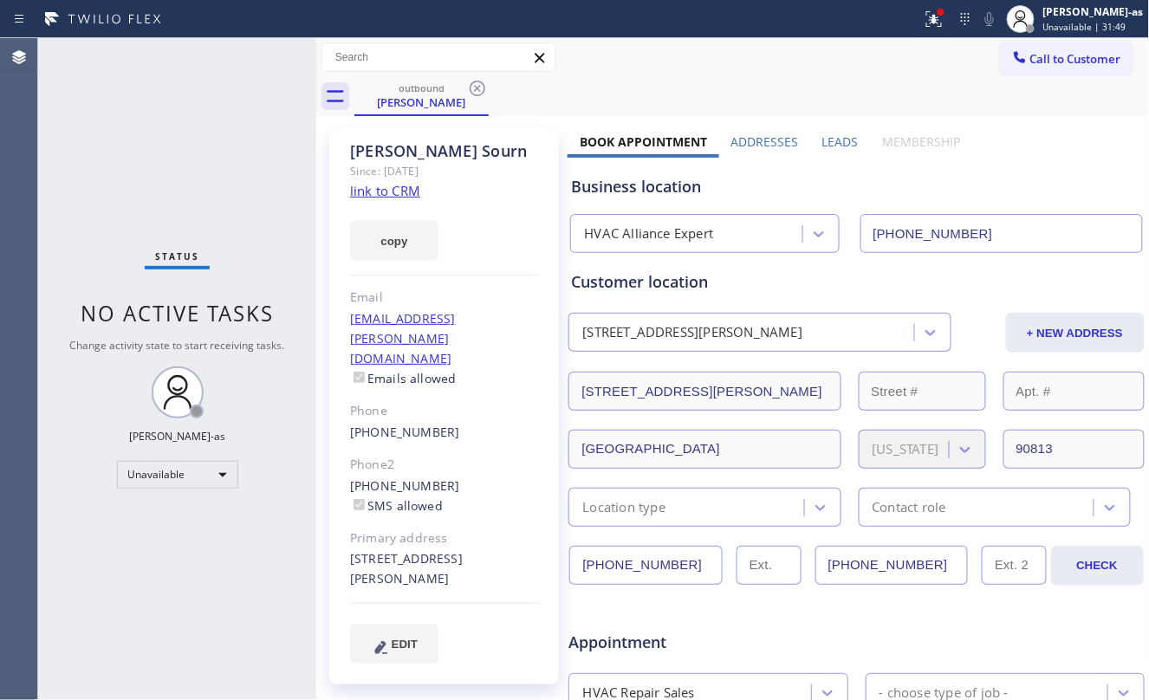
click at [465, 477] on div "[PHONE_NUMBER] SMS allowed" at bounding box center [444, 497] width 189 height 40
copy div "[PHONE_NUMBER]"
click at [1027, 42] on button "Call to Customer" at bounding box center [1066, 58] width 133 height 33
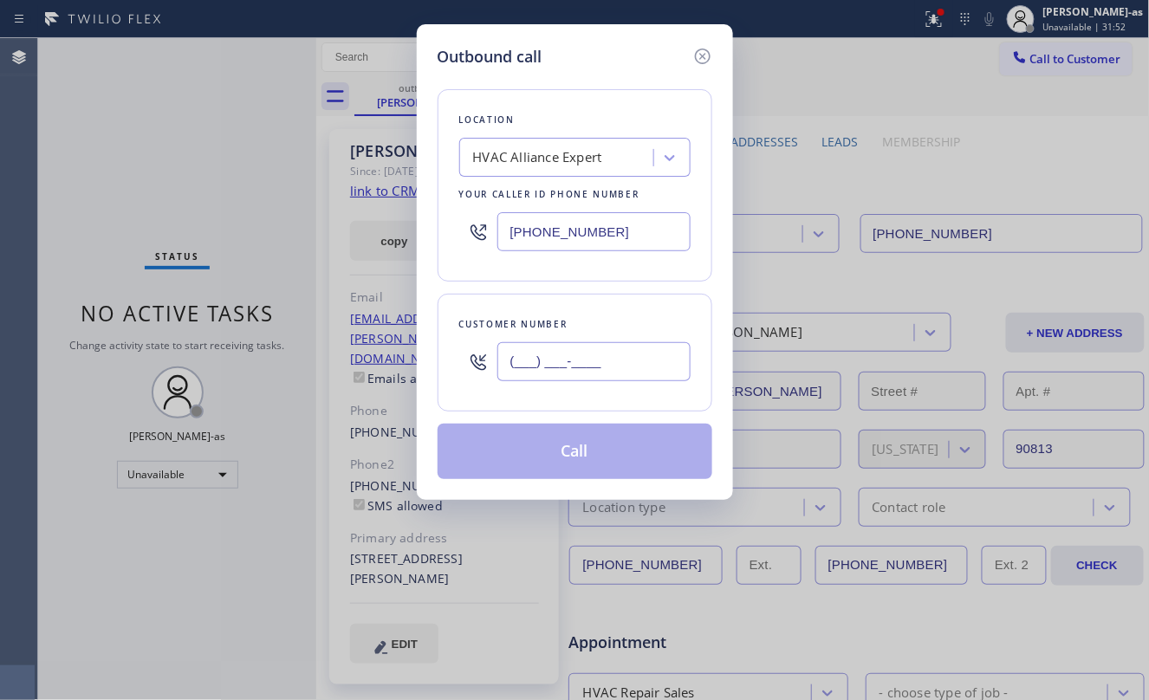
click at [576, 374] on input "(___) ___-____" at bounding box center [594, 361] width 193 height 39
paste input "562) 453-6643"
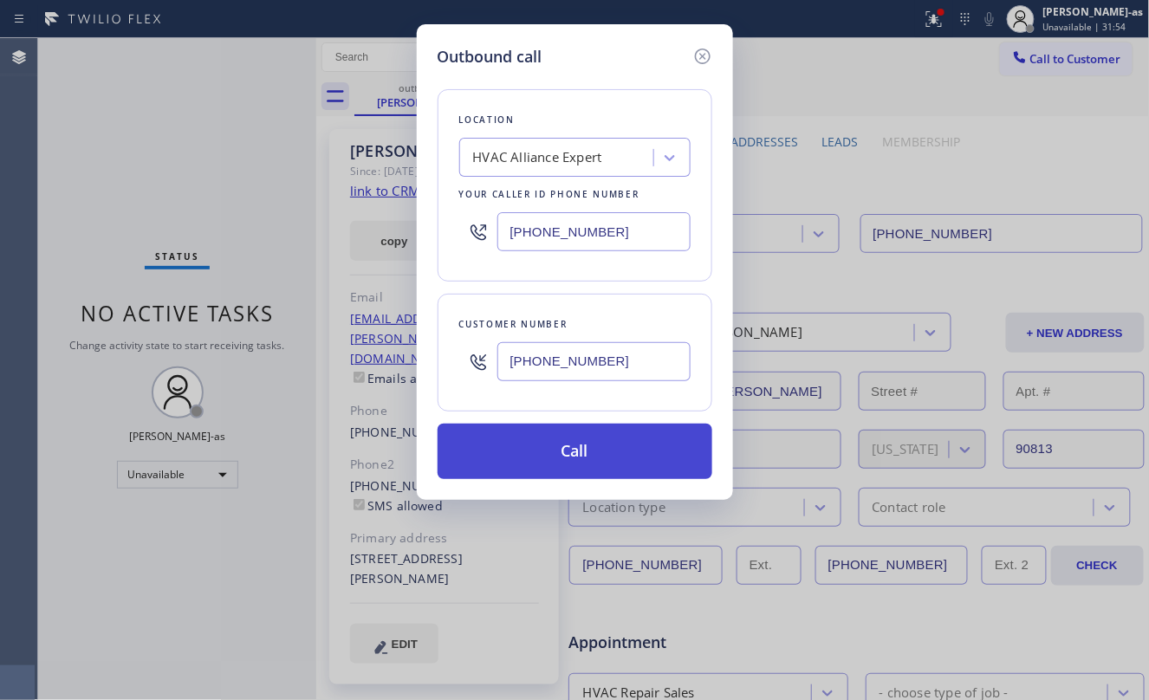
type input "[PHONE_NUMBER]"
click at [622, 435] on button "Call" at bounding box center [575, 451] width 275 height 55
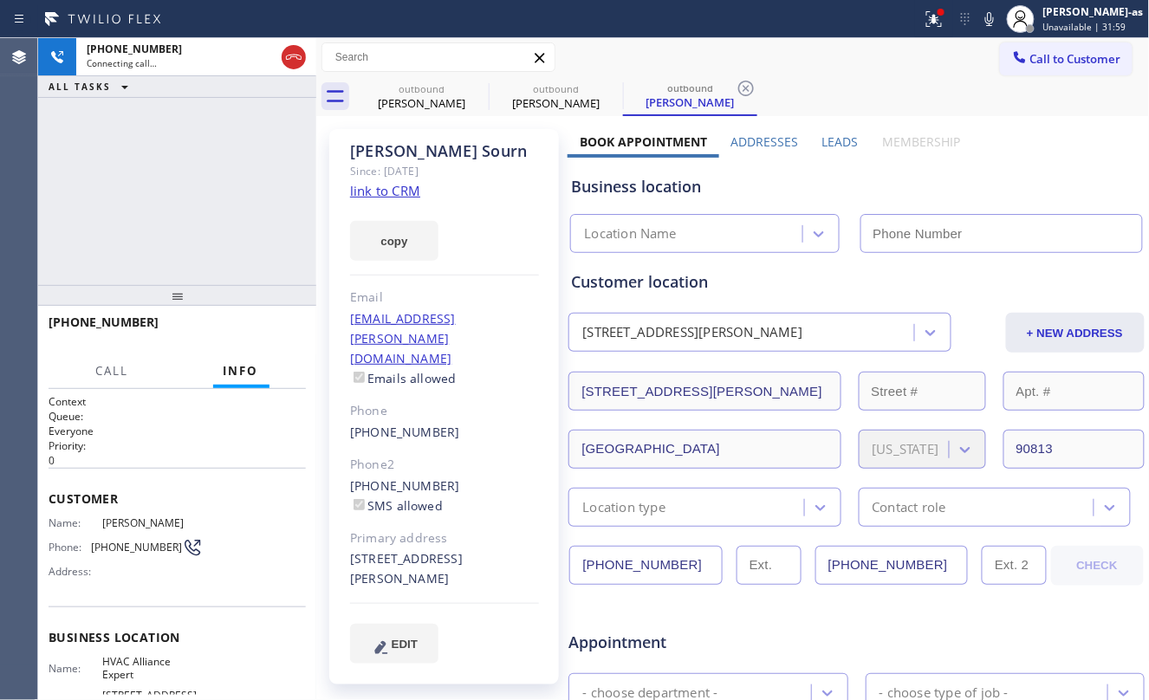
type input "[PHONE_NUMBER]"
click at [468, 71] on div at bounding box center [439, 56] width 234 height 29
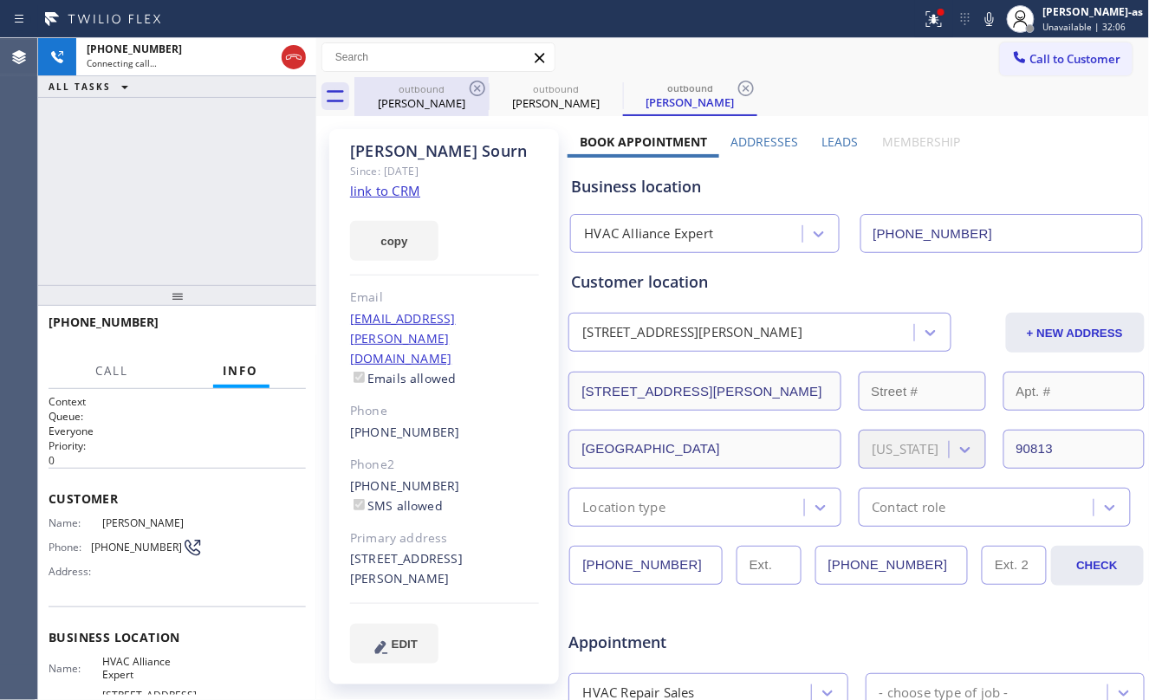
click at [430, 92] on div "outbound" at bounding box center [421, 88] width 131 height 13
click at [473, 87] on icon at bounding box center [477, 88] width 21 height 21
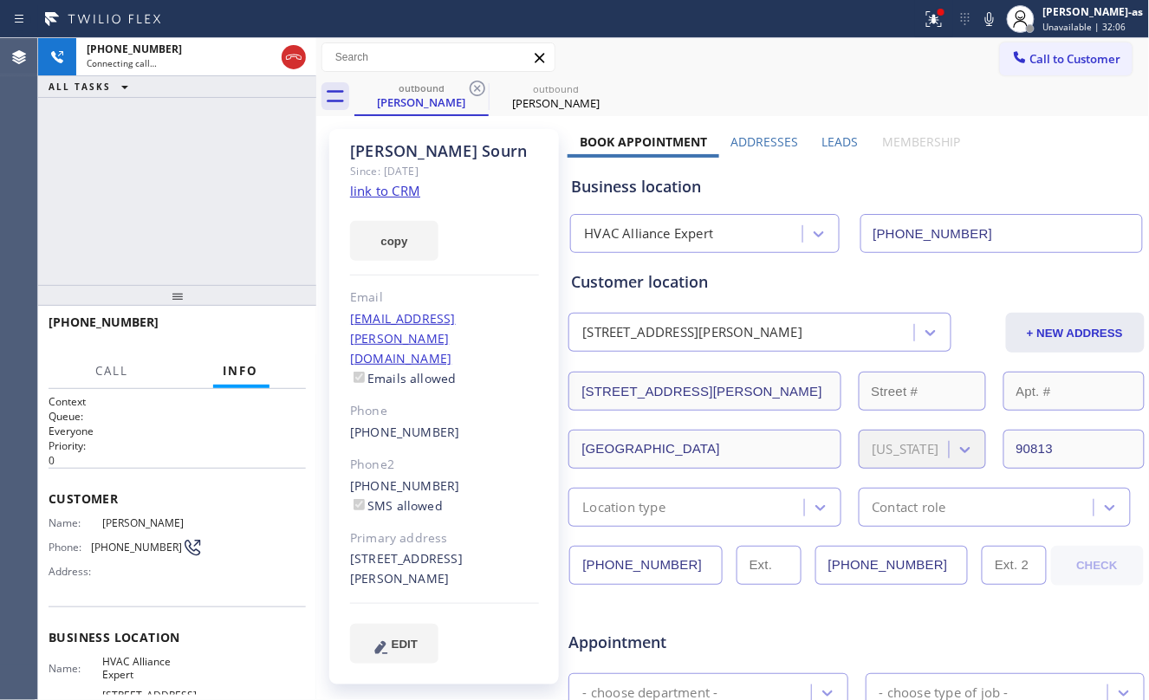
click at [473, 87] on icon at bounding box center [477, 88] width 21 height 21
click at [139, 250] on div "[PHONE_NUMBER] Connecting call… ALL TASKS ALL TASKS ACTIVE TASKS TASKS IN WRAP …" at bounding box center [177, 161] width 278 height 247
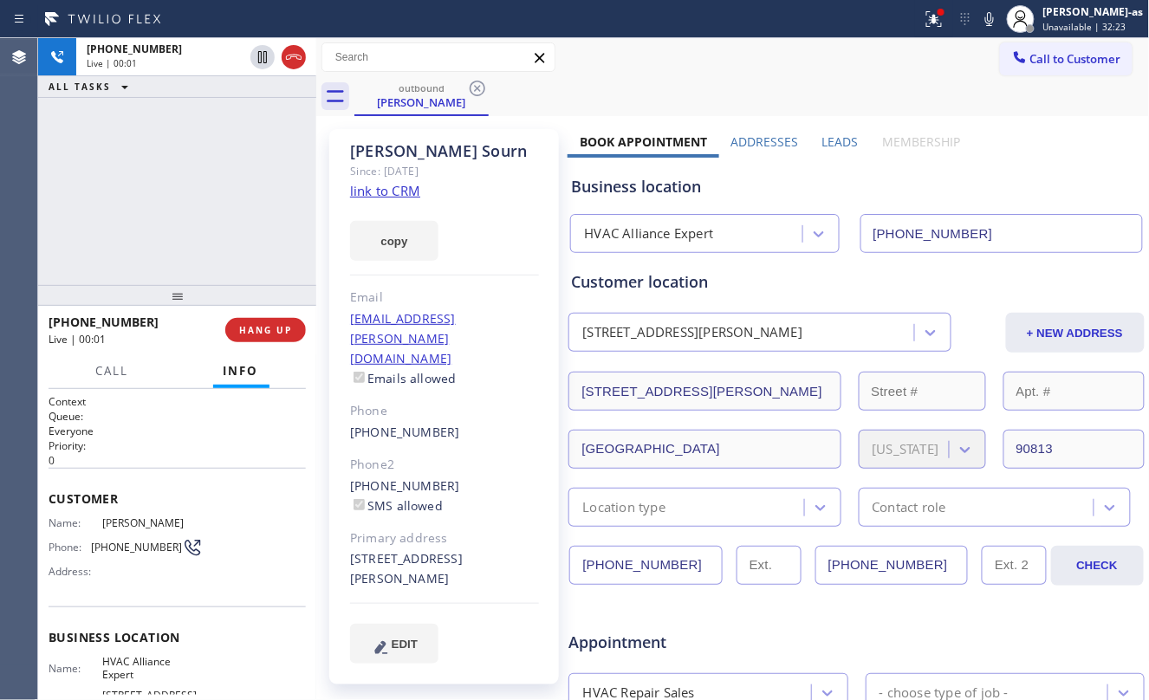
click at [171, 225] on div "[PHONE_NUMBER] Live | 00:01 ALL TASKS ALL TASKS ACTIVE TASKS TASKS IN WRAP UP" at bounding box center [177, 161] width 278 height 247
click at [170, 223] on div "[PHONE_NUMBER] Live | 00:01 ALL TASKS ALL TASKS ACTIVE TASKS TASKS IN WRAP UP" at bounding box center [177, 161] width 278 height 247
click at [244, 260] on div "[PHONE_NUMBER] Live | 00:03 ALL TASKS ALL TASKS ACTIVE TASKS TASKS IN WRAP UP" at bounding box center [177, 161] width 278 height 247
click at [257, 329] on span "HANG UP" at bounding box center [265, 330] width 53 height 12
click at [257, 326] on span "HANG UP" at bounding box center [265, 330] width 53 height 12
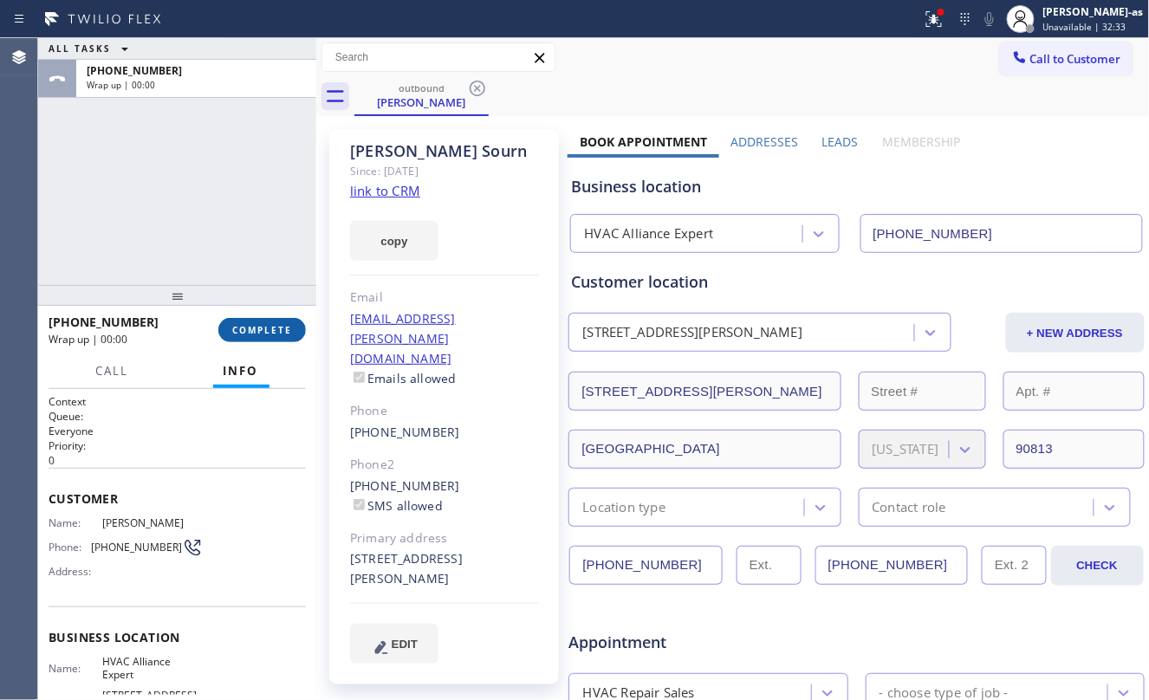
click at [257, 326] on span "COMPLETE" at bounding box center [262, 330] width 60 height 12
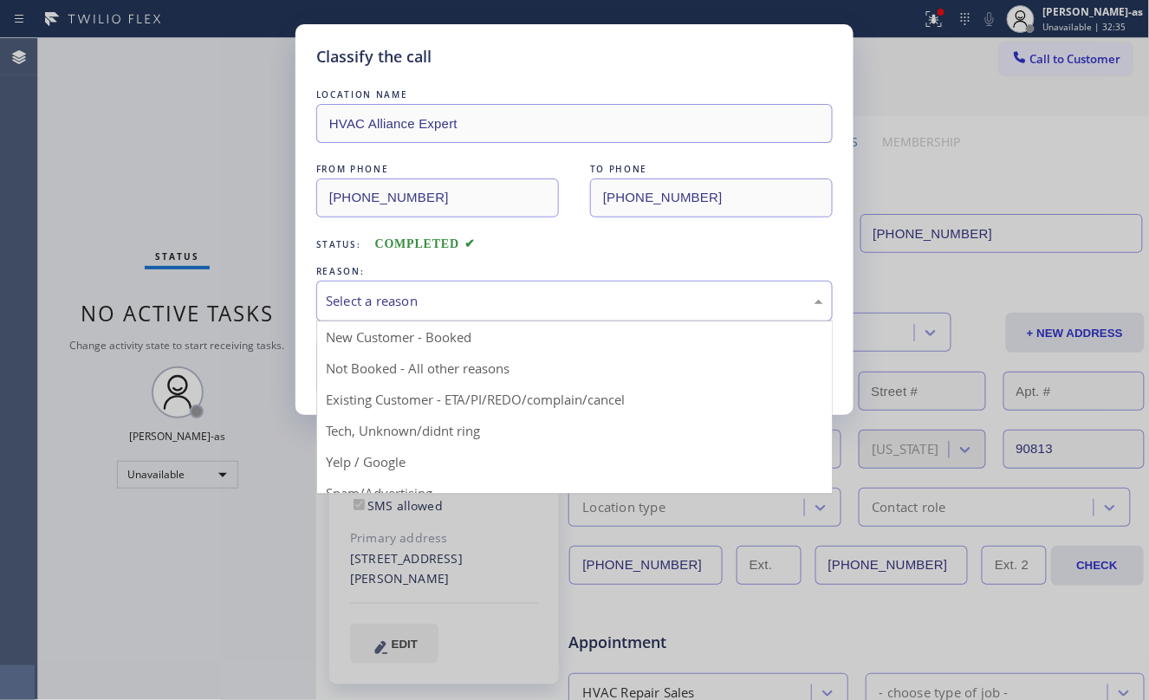
click at [430, 289] on div "Select a reason" at bounding box center [574, 301] width 517 height 41
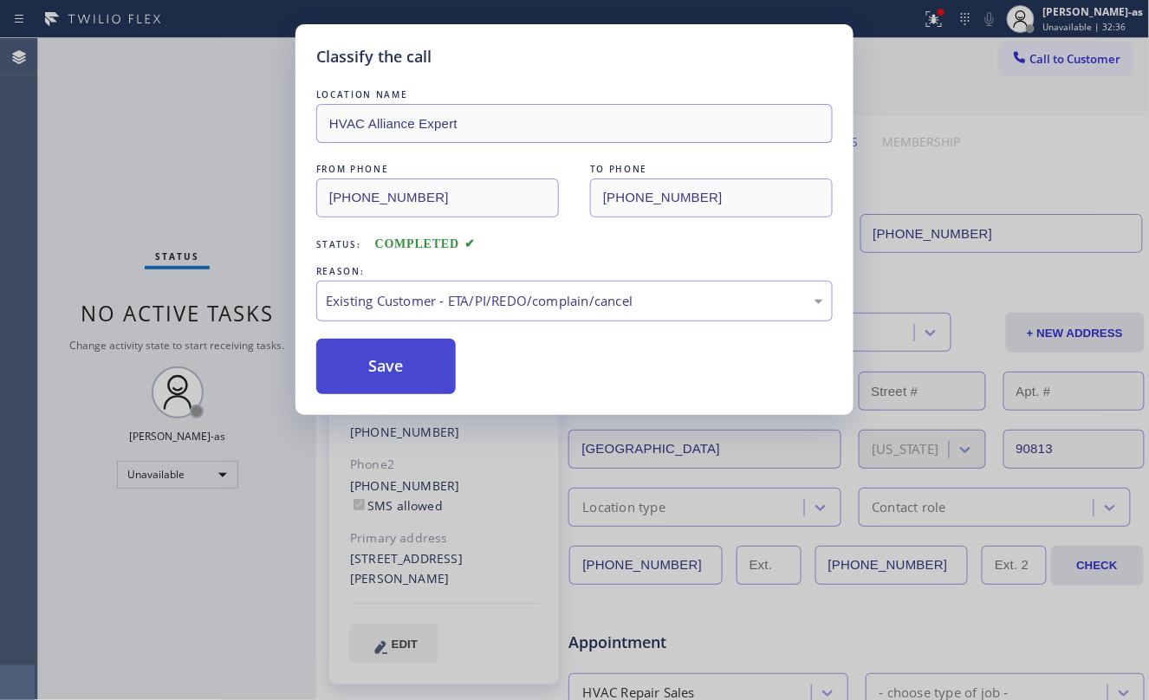
click at [372, 383] on button "Save" at bounding box center [386, 366] width 140 height 55
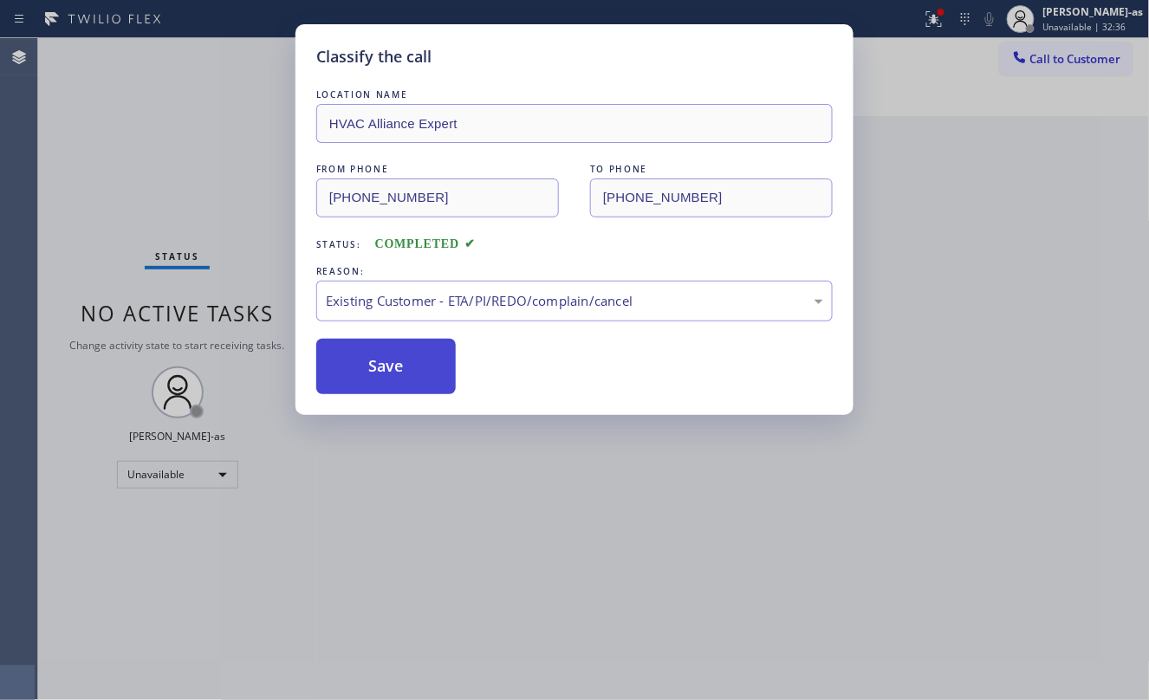
click at [371, 380] on button "Save" at bounding box center [386, 366] width 140 height 55
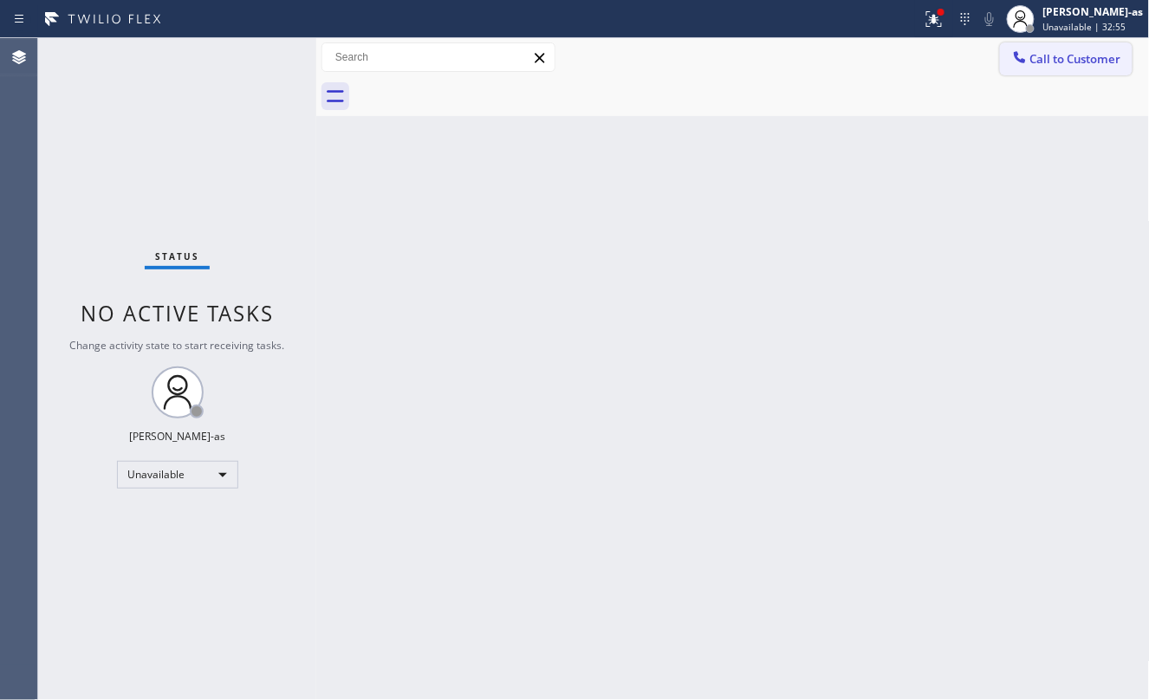
click at [1090, 49] on button "Call to Customer" at bounding box center [1066, 58] width 133 height 33
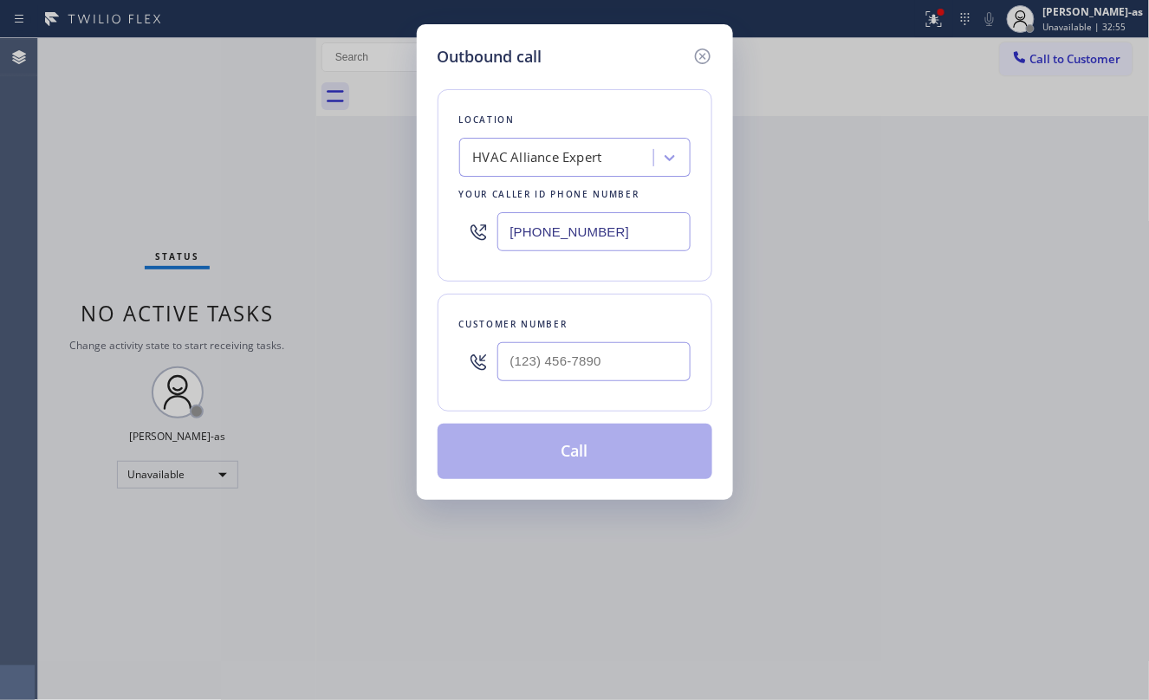
click at [572, 342] on div at bounding box center [594, 362] width 193 height 56
click at [596, 375] on input "(___) ___-____" at bounding box center [594, 361] width 193 height 39
paste input "205) 349-9052"
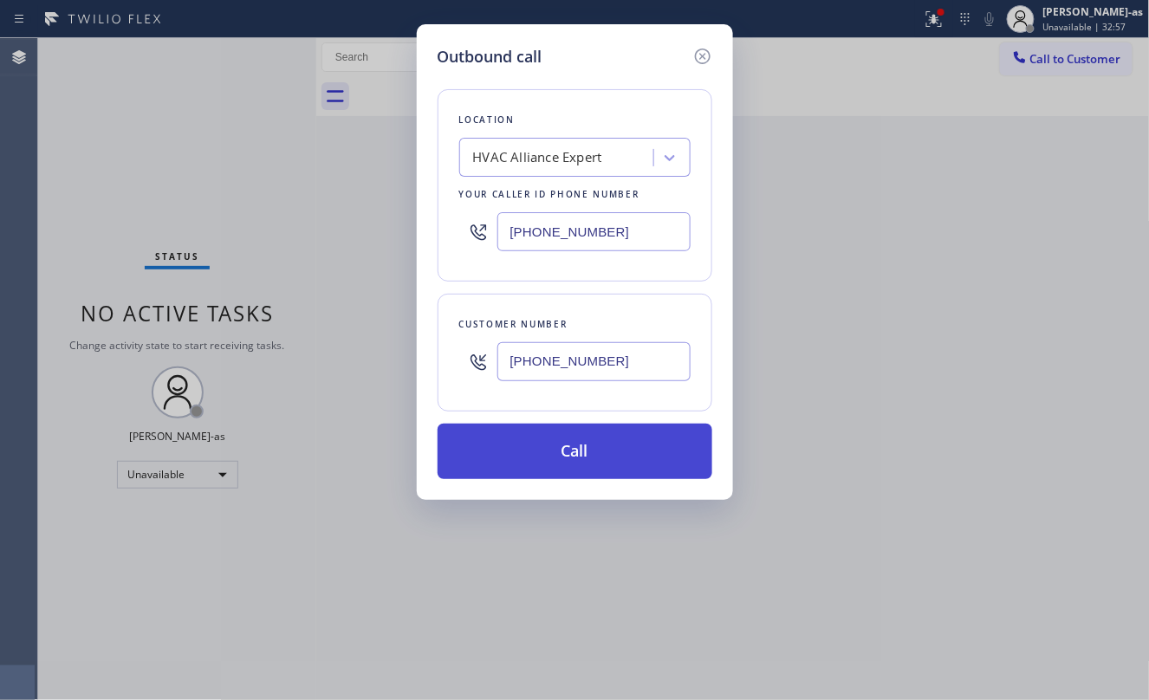
type input "[PHONE_NUMBER]"
click at [597, 446] on button "Call" at bounding box center [575, 451] width 275 height 55
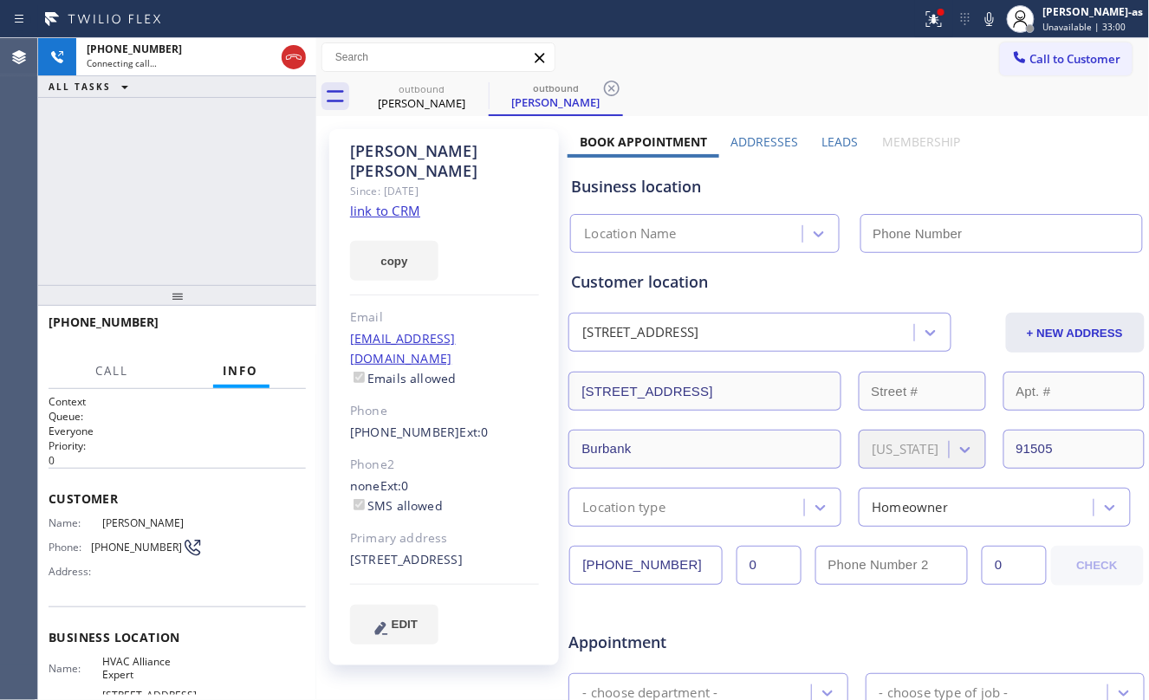
click at [397, 202] on link "link to CRM" at bounding box center [385, 210] width 70 height 17
type input "[PHONE_NUMBER]"
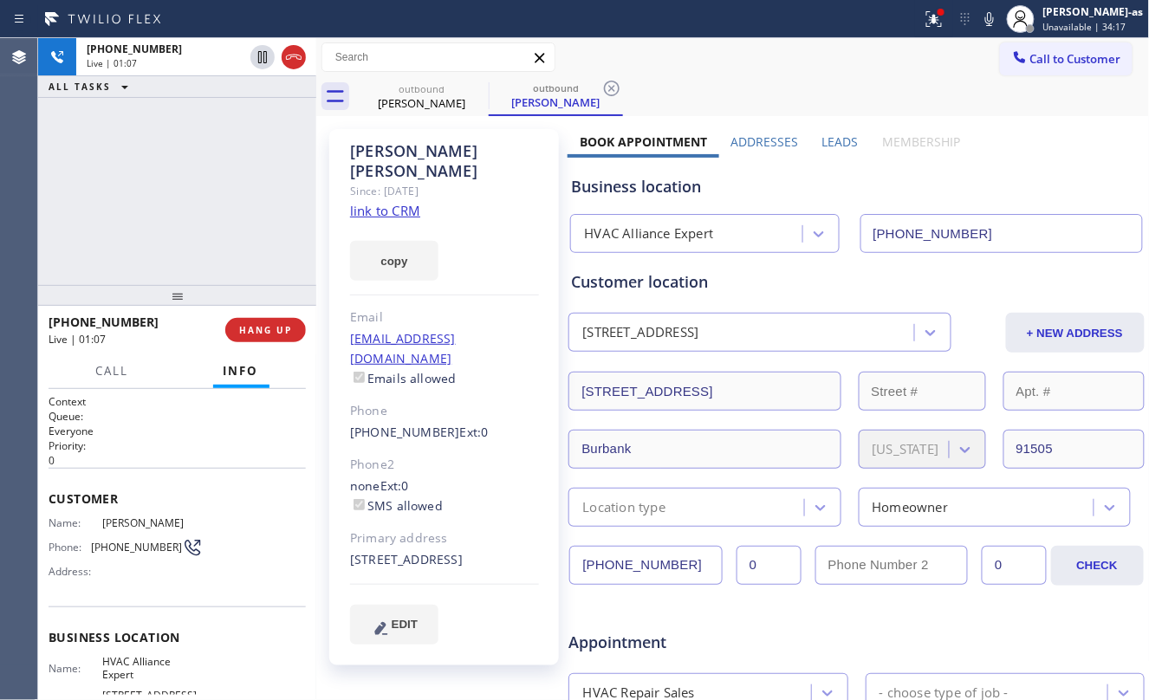
drag, startPoint x: 147, startPoint y: 299, endPoint x: 174, endPoint y: 284, distance: 30.6
click at [147, 286] on div at bounding box center [177, 295] width 278 height 21
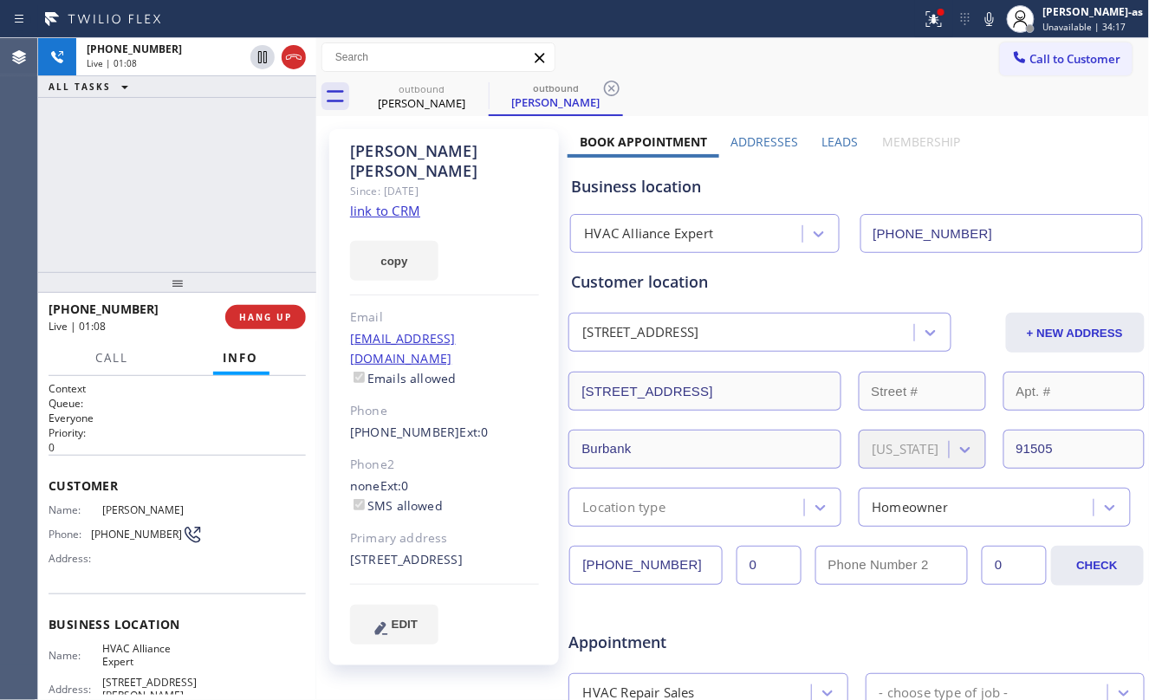
click at [154, 232] on div "[PHONE_NUMBER] Live | 01:08 ALL TASKS ALL TASKS ACTIVE TASKS TASKS IN WRAP UP" at bounding box center [177, 155] width 278 height 234
click at [248, 305] on button "HANG UP" at bounding box center [265, 317] width 81 height 24
click at [268, 320] on span "HANG UP" at bounding box center [265, 317] width 53 height 12
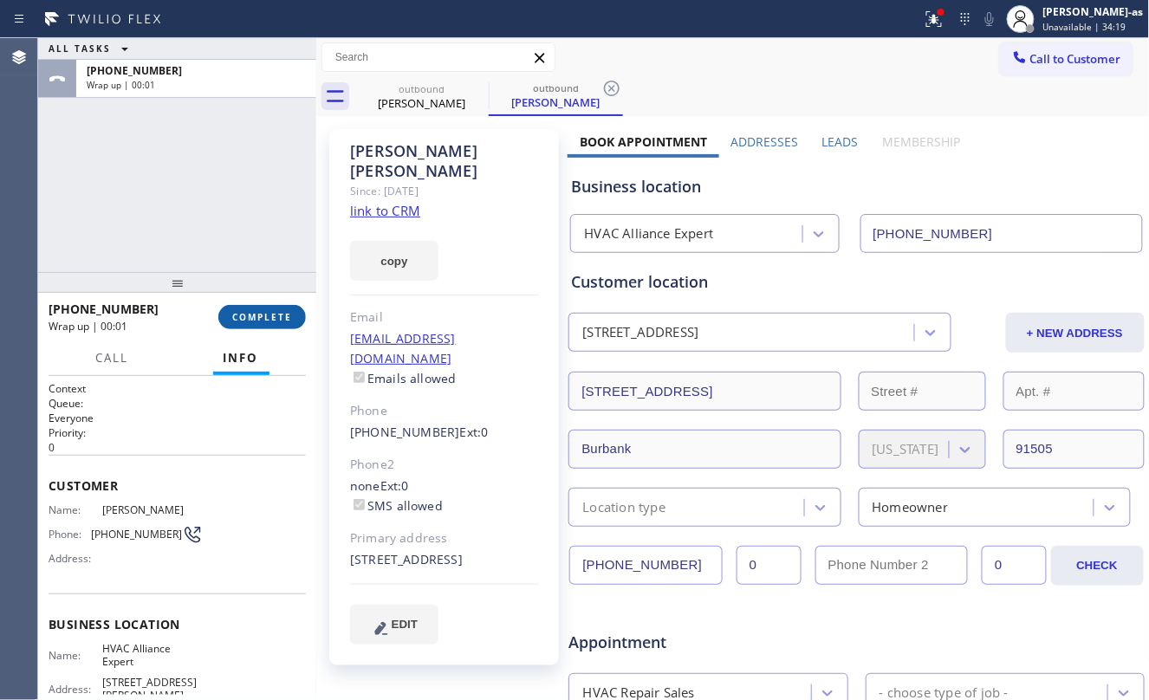
click at [268, 311] on span "COMPLETE" at bounding box center [262, 317] width 60 height 12
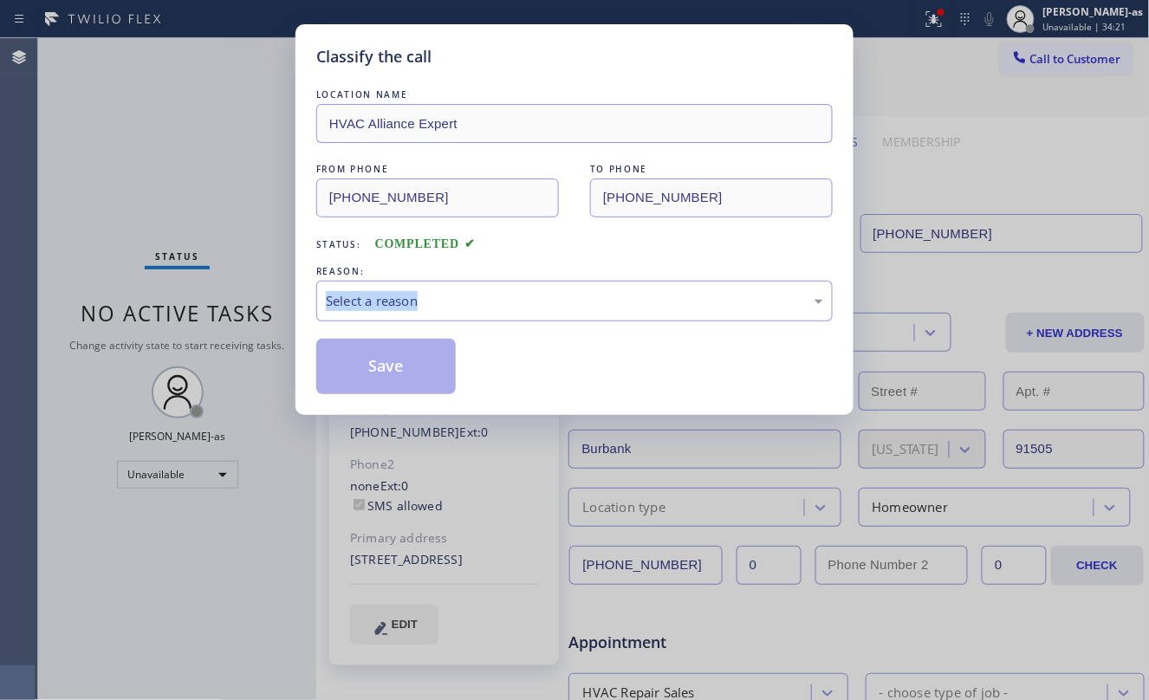
click at [268, 310] on div "Classify the call LOCATION NAME HVAC Alliance Expert FROM PHONE [PHONE_NUMBER] …" at bounding box center [574, 350] width 1149 height 700
click at [492, 265] on div "REASON:" at bounding box center [574, 272] width 517 height 18
click at [490, 322] on div "Select a reason" at bounding box center [574, 301] width 517 height 41
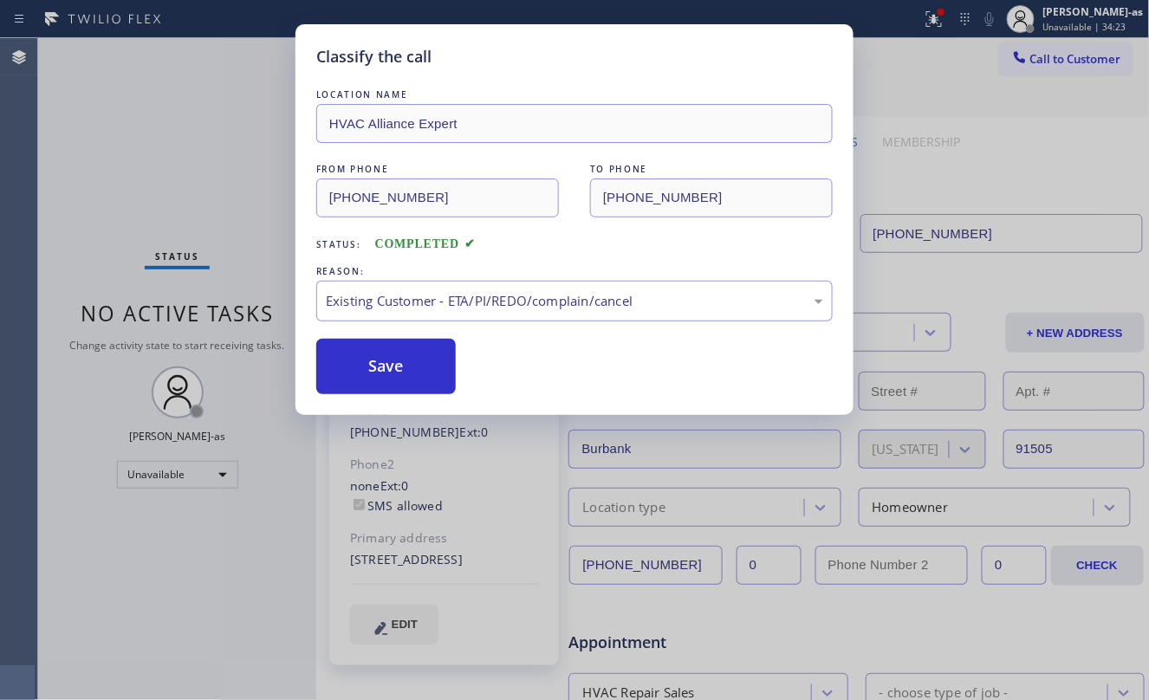
drag, startPoint x: 510, startPoint y: 392, endPoint x: 496, endPoint y: 379, distance: 19.0
click at [399, 340] on button "Save" at bounding box center [386, 366] width 140 height 55
drag, startPoint x: 379, startPoint y: 386, endPoint x: 179, endPoint y: 166, distance: 296.9
click at [379, 375] on button "Save" at bounding box center [386, 366] width 140 height 55
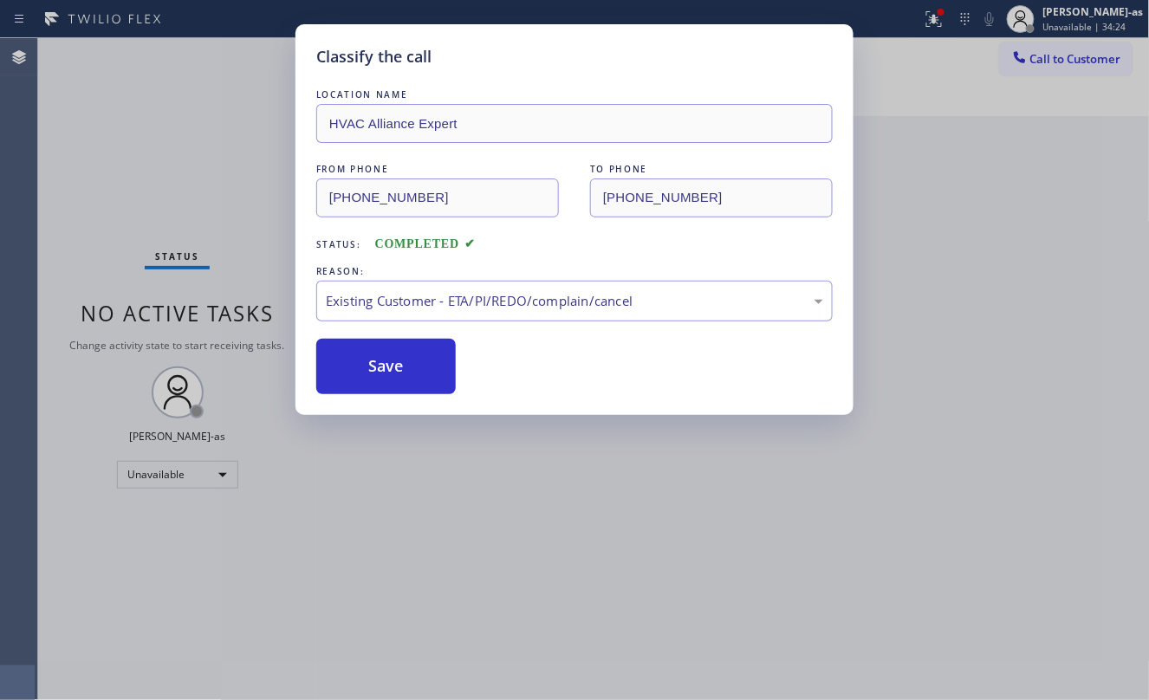
drag, startPoint x: 166, startPoint y: 159, endPoint x: 191, endPoint y: 125, distance: 42.3
click at [166, 156] on div "Classify the call LOCATION NAME HVAC Alliance Expert FROM PHONE [PHONE_NUMBER] …" at bounding box center [574, 350] width 1149 height 700
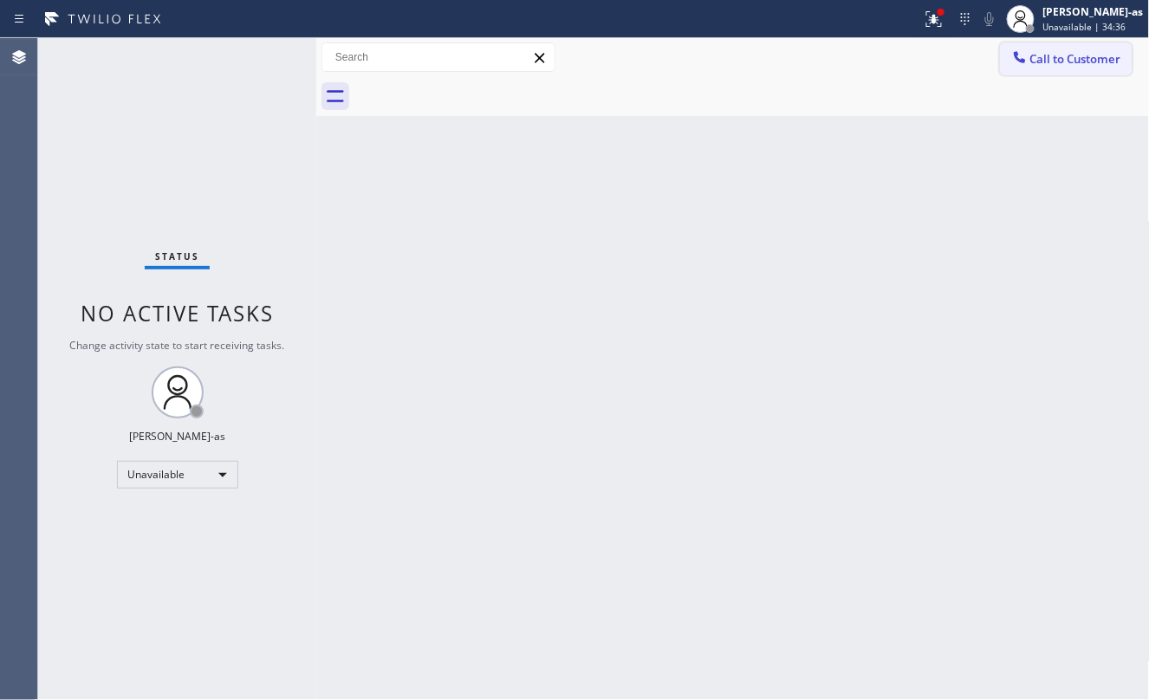
click at [1063, 43] on button "Call to Customer" at bounding box center [1066, 58] width 133 height 33
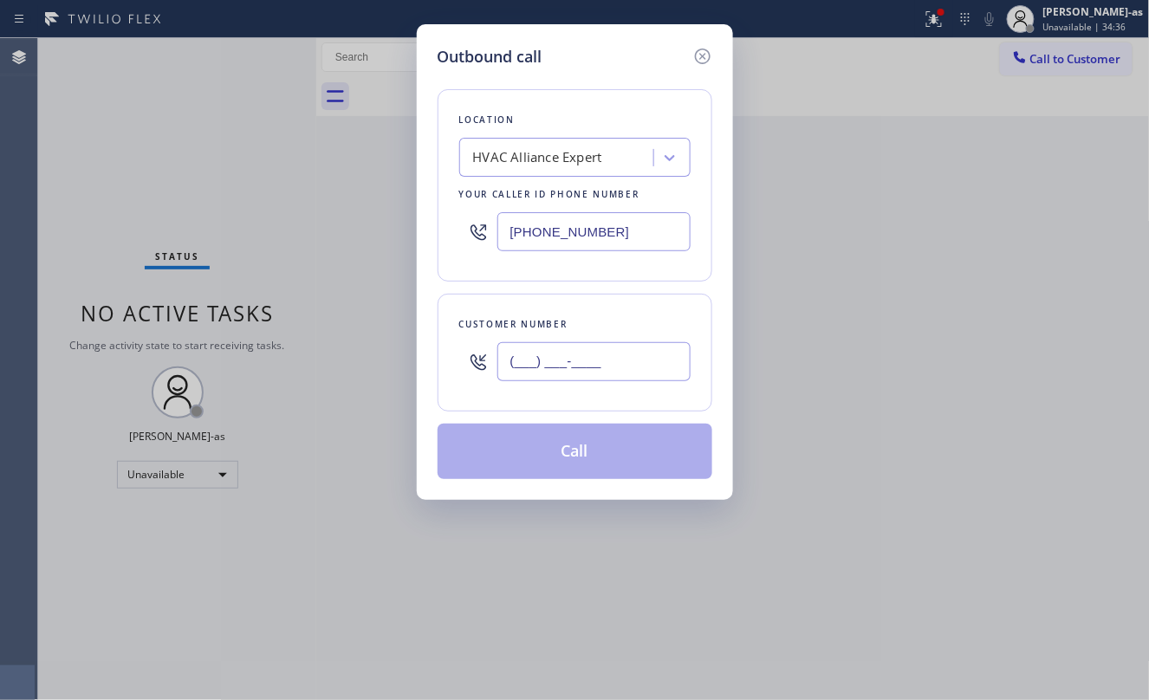
click at [608, 351] on input "(___) ___-____" at bounding box center [594, 361] width 193 height 39
paste input "443) 966-2012"
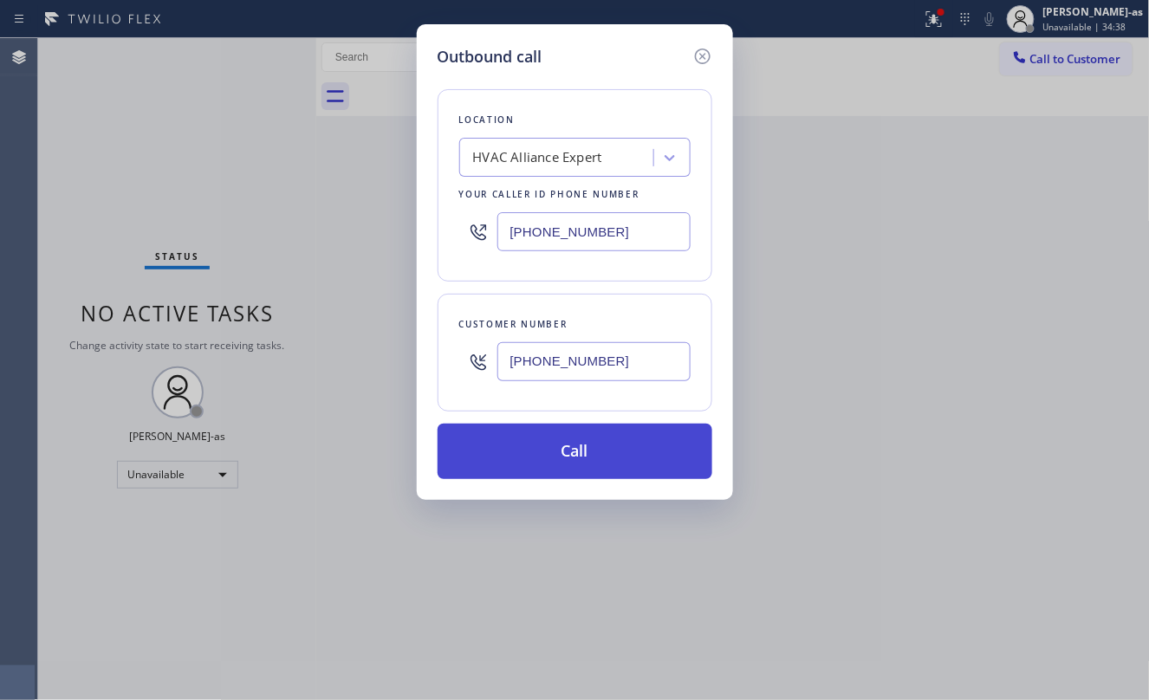
type input "[PHONE_NUMBER]"
click at [596, 459] on button "Call" at bounding box center [575, 451] width 275 height 55
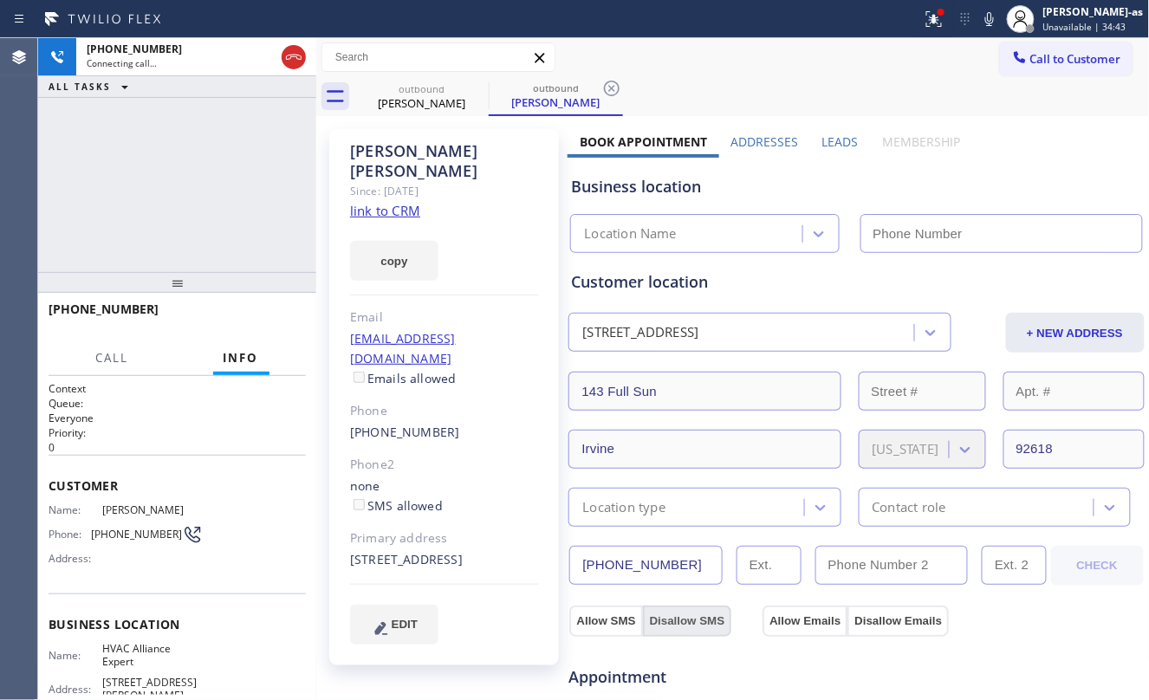
type input "[PHONE_NUMBER]"
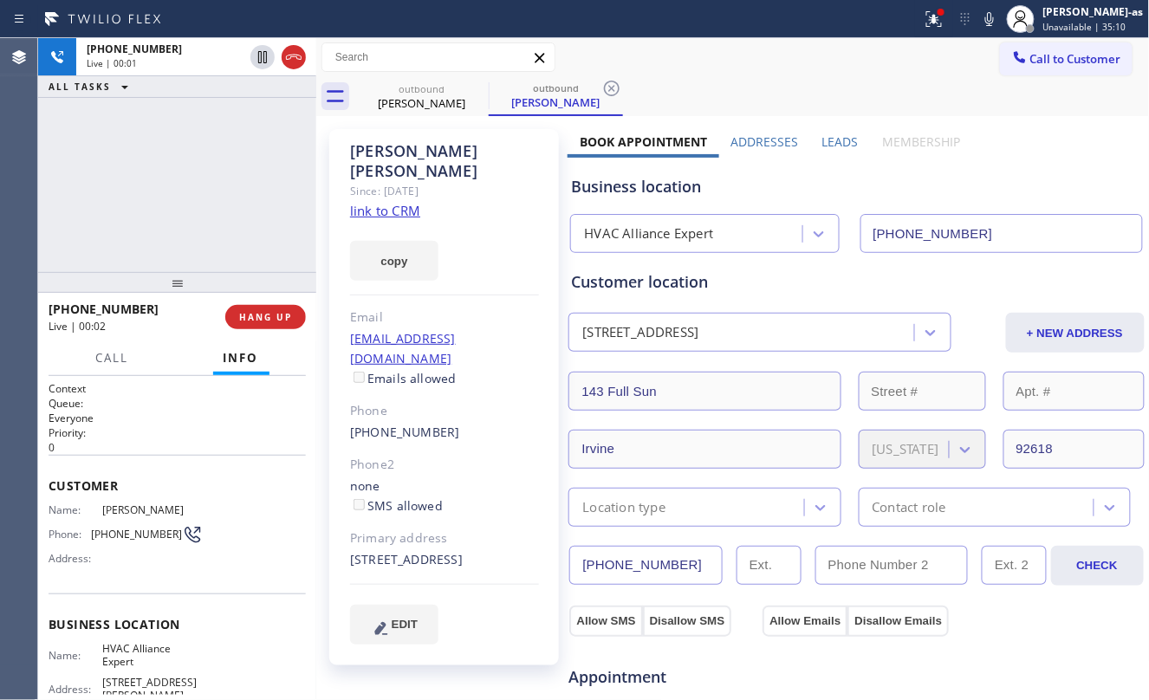
click at [192, 198] on div "[PHONE_NUMBER] Live | 00:01 ALL TASKS ALL TASKS ACTIVE TASKS TASKS IN WRAP UP" at bounding box center [177, 155] width 278 height 234
drag, startPoint x: 192, startPoint y: 192, endPoint x: 291, endPoint y: 201, distance: 100.1
click at [192, 185] on div "[PHONE_NUMBER] Live | 00:02 ALL TASKS ALL TASKS ACTIVE TASKS TASKS IN WRAP UP" at bounding box center [177, 155] width 278 height 234
click at [393, 202] on link "link to CRM" at bounding box center [385, 210] width 70 height 17
click at [130, 170] on div "[PHONE_NUMBER] Live | 00:05 ALL TASKS ALL TASKS ACTIVE TASKS TASKS IN WRAP UP" at bounding box center [177, 155] width 278 height 234
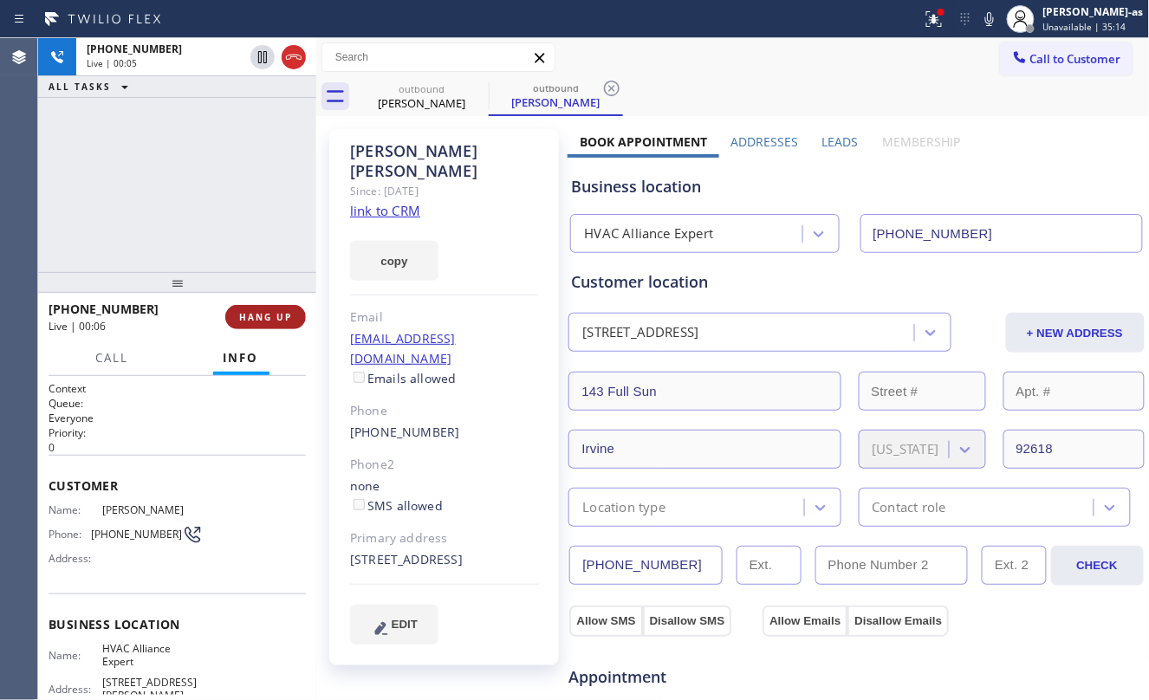
click at [248, 311] on span "HANG UP" at bounding box center [265, 317] width 53 height 12
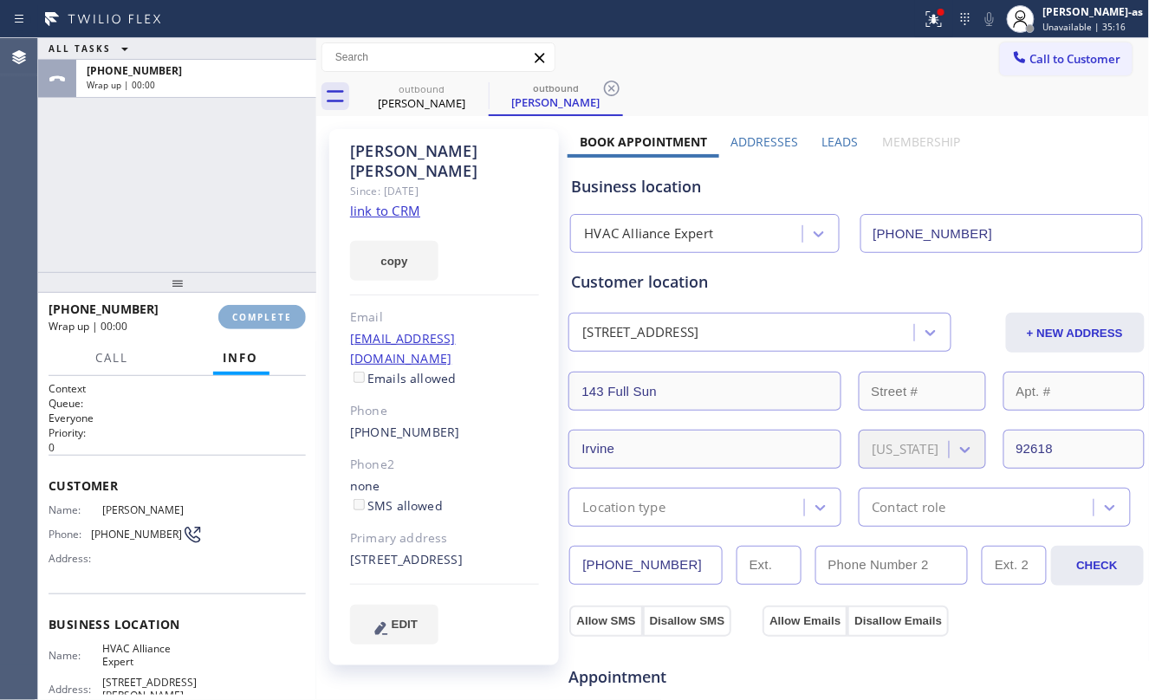
click at [248, 311] on span "COMPLETE" at bounding box center [262, 317] width 60 height 12
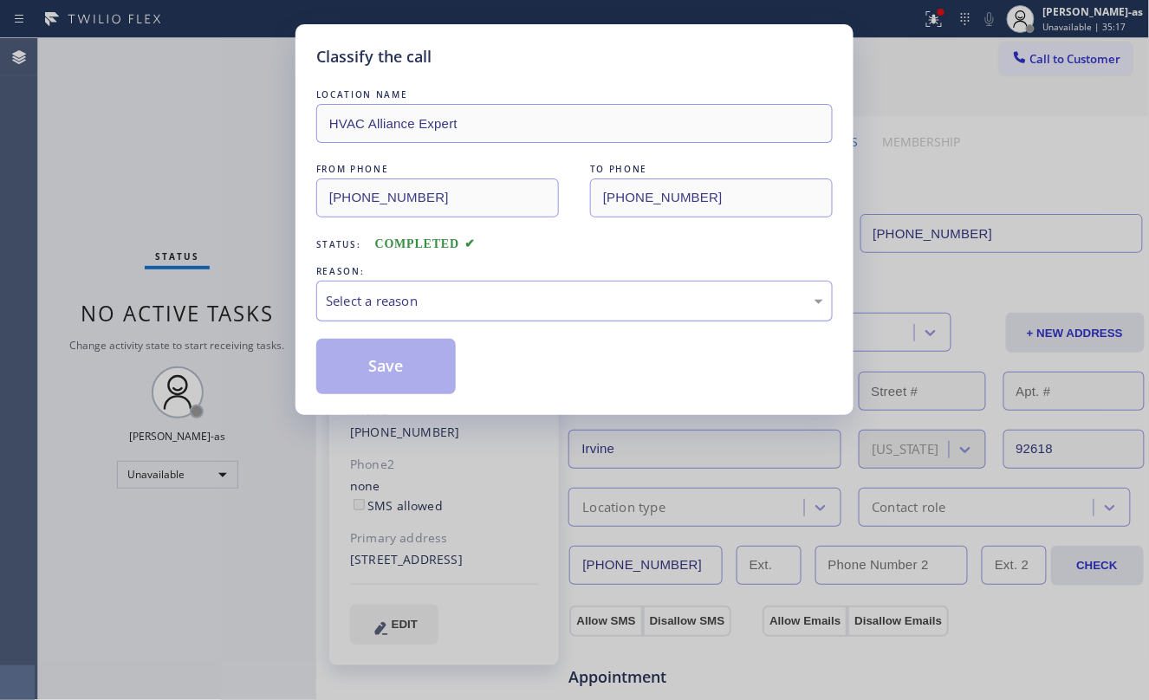
click at [535, 303] on div "Select a reason" at bounding box center [575, 301] width 498 height 20
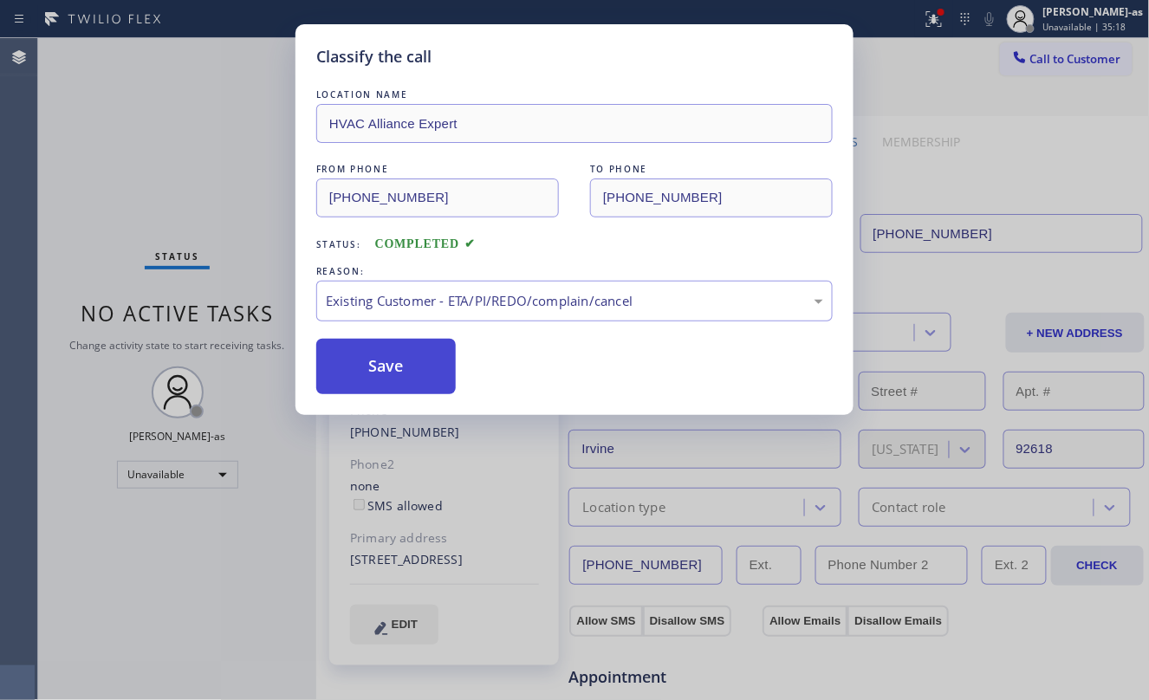
click at [389, 379] on button "Save" at bounding box center [386, 366] width 140 height 55
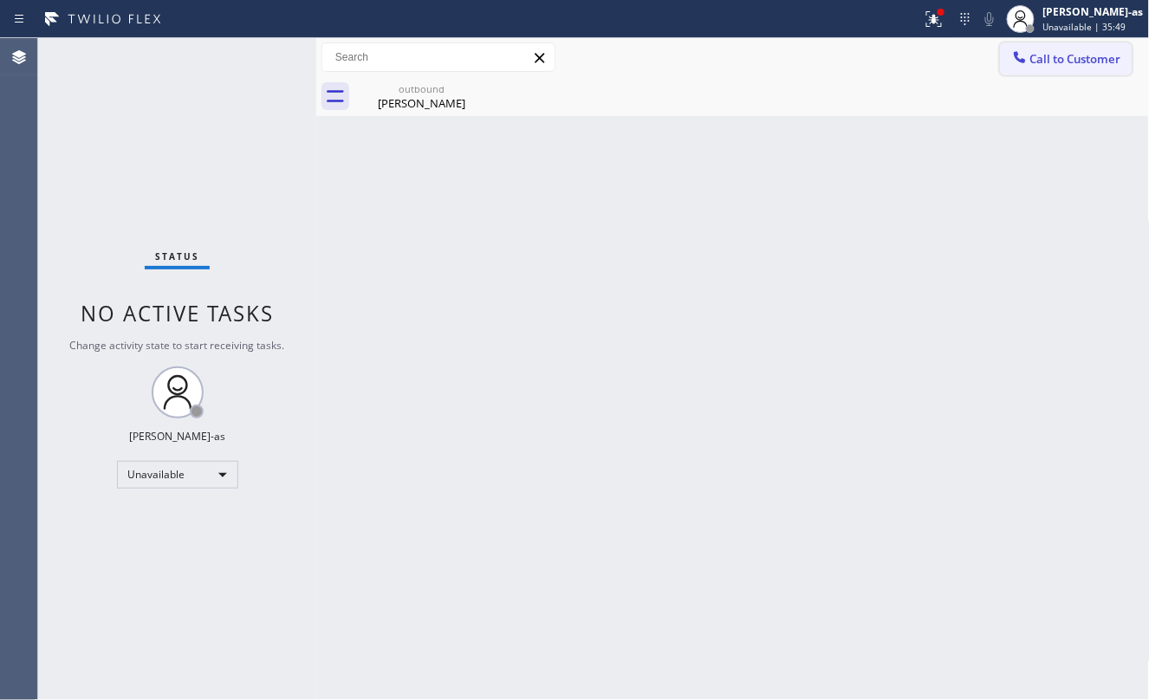
click at [1062, 67] on button "Call to Customer" at bounding box center [1066, 58] width 133 height 33
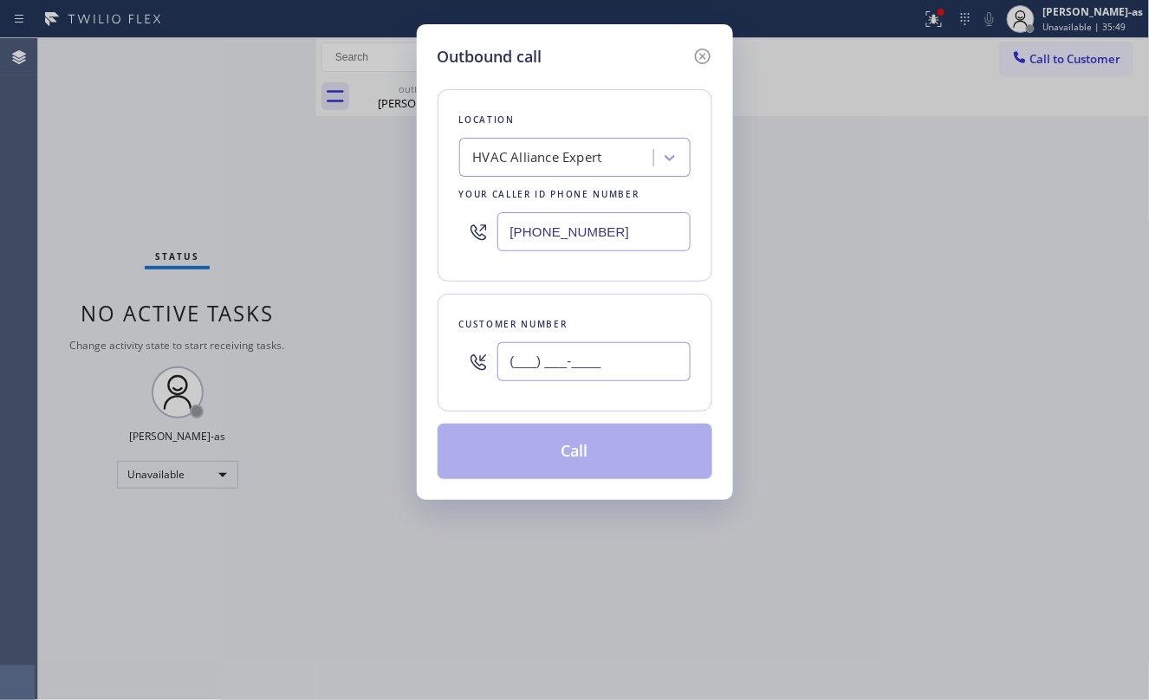
click at [595, 368] on input "(___) ___-____" at bounding box center [594, 361] width 193 height 39
paste input "3"
click at [608, 371] on input "(___) ___-___3" at bounding box center [594, 361] width 193 height 39
click at [607, 371] on input "(___) ___-___3" at bounding box center [594, 361] width 193 height 39
click at [605, 369] on input "(___) ___-___3" at bounding box center [594, 361] width 193 height 39
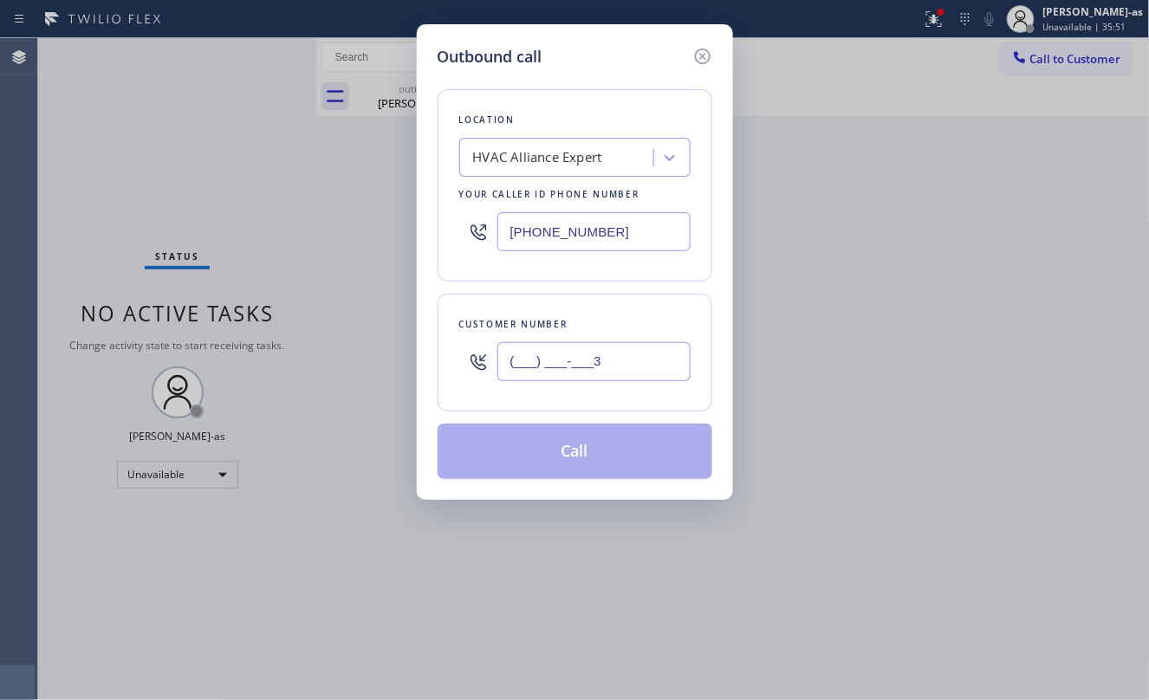
paste input "310) 746-7339"
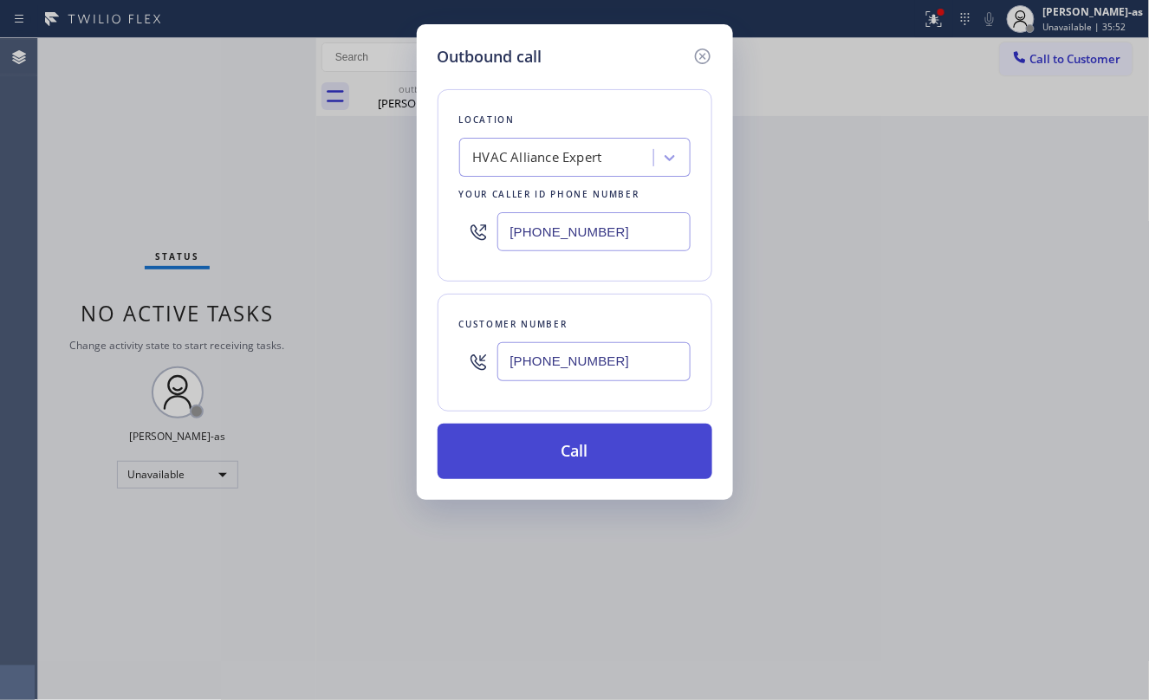
type input "[PHONE_NUMBER]"
click at [595, 447] on button "Call" at bounding box center [575, 451] width 275 height 55
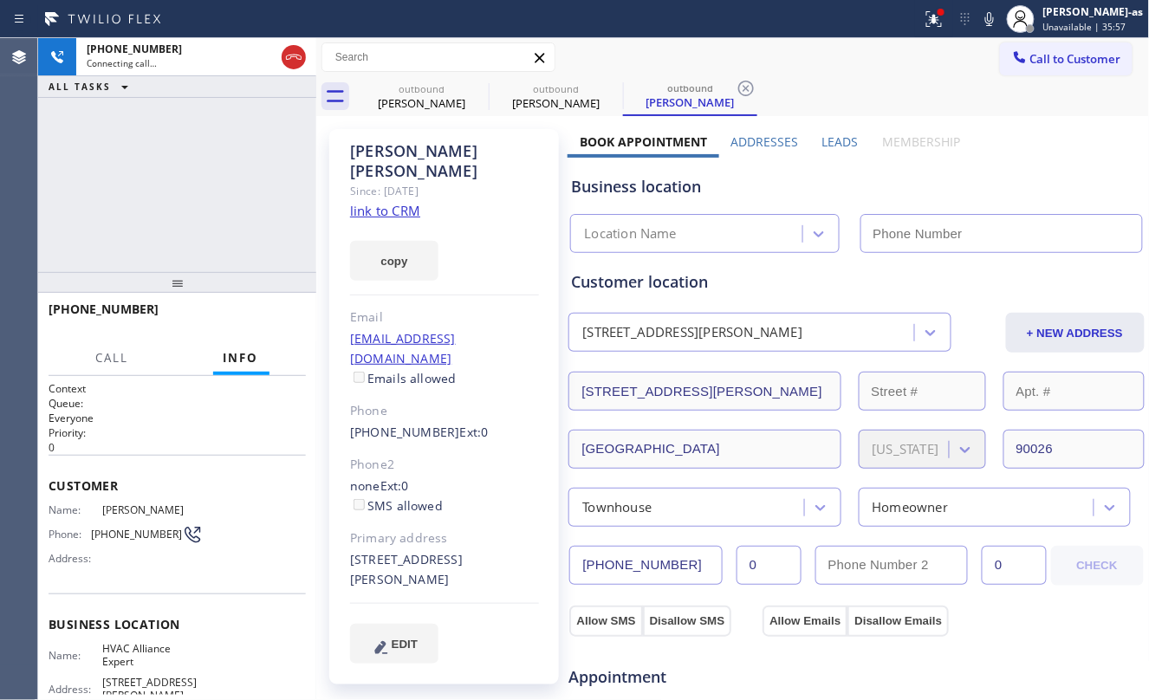
type input "[PHONE_NUMBER]"
click at [272, 306] on button "HANG UP" at bounding box center [265, 317] width 81 height 24
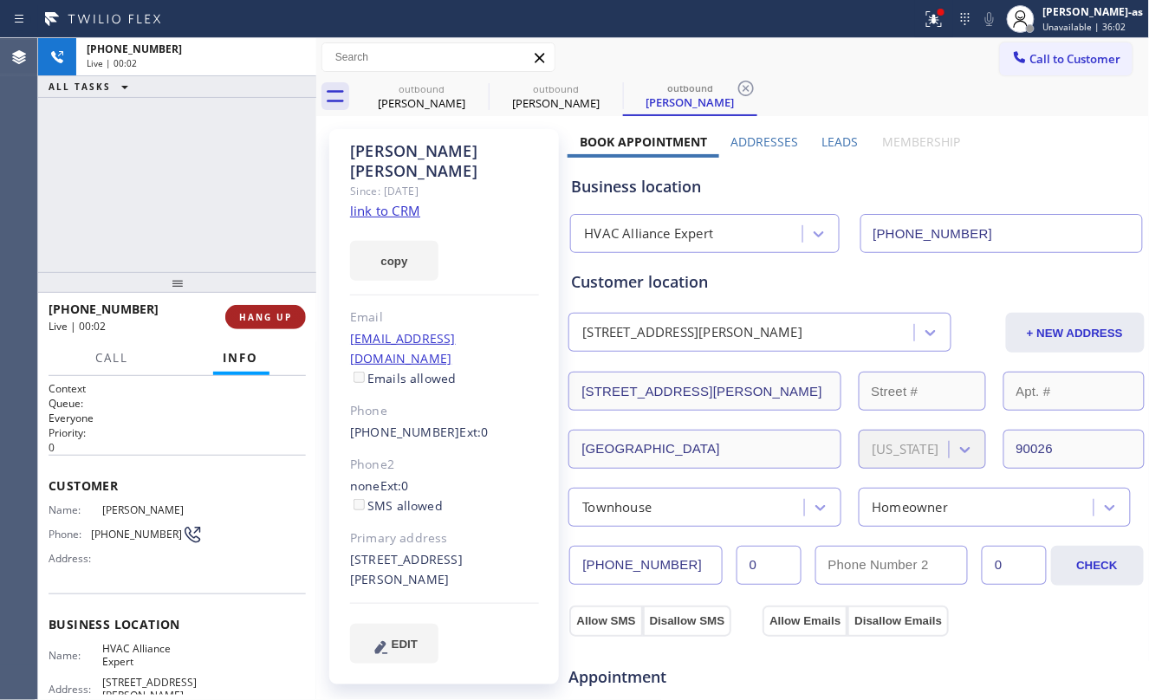
click at [271, 305] on button "HANG UP" at bounding box center [265, 317] width 81 height 24
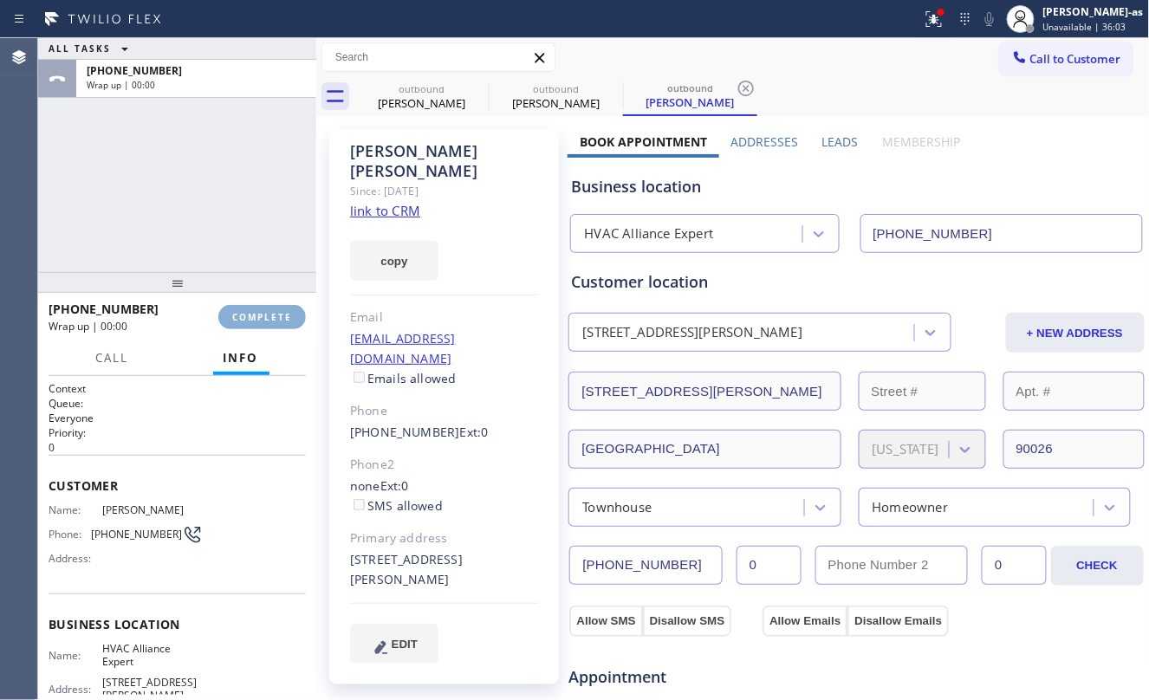
click at [271, 305] on button "COMPLETE" at bounding box center [262, 317] width 88 height 24
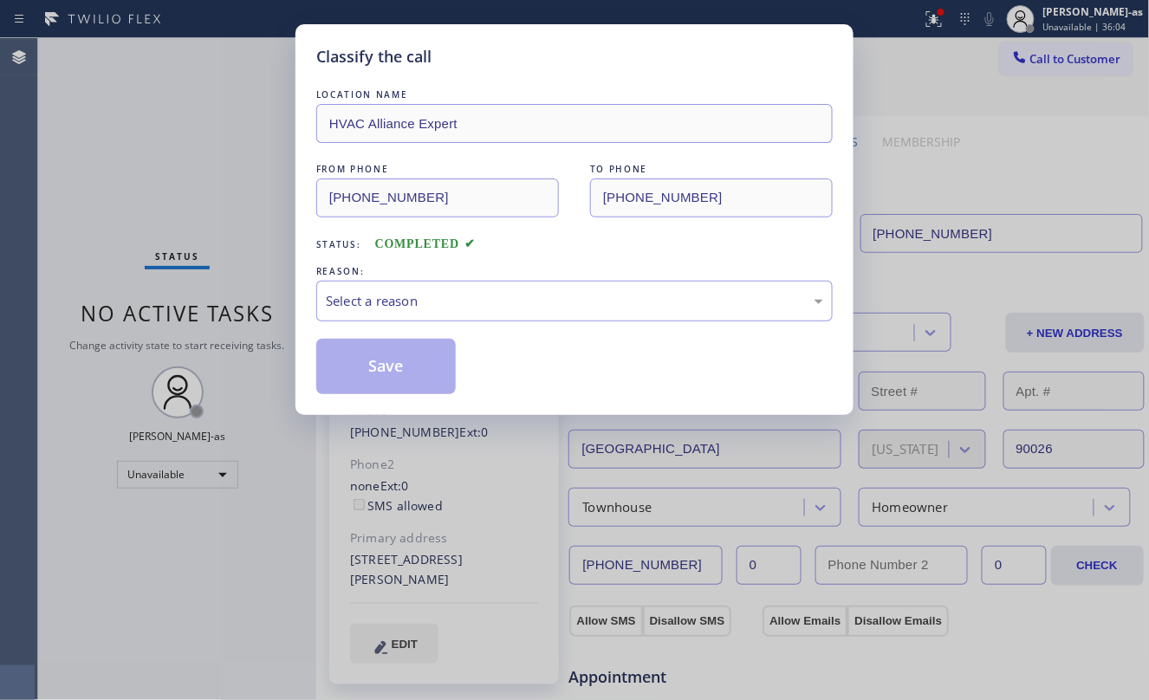
drag, startPoint x: 205, startPoint y: 208, endPoint x: 410, endPoint y: 281, distance: 217.9
click at [212, 209] on div "Classify the call LOCATION NAME HVAC Alliance Expert FROM PHONE [PHONE_NUMBER] …" at bounding box center [574, 350] width 1149 height 700
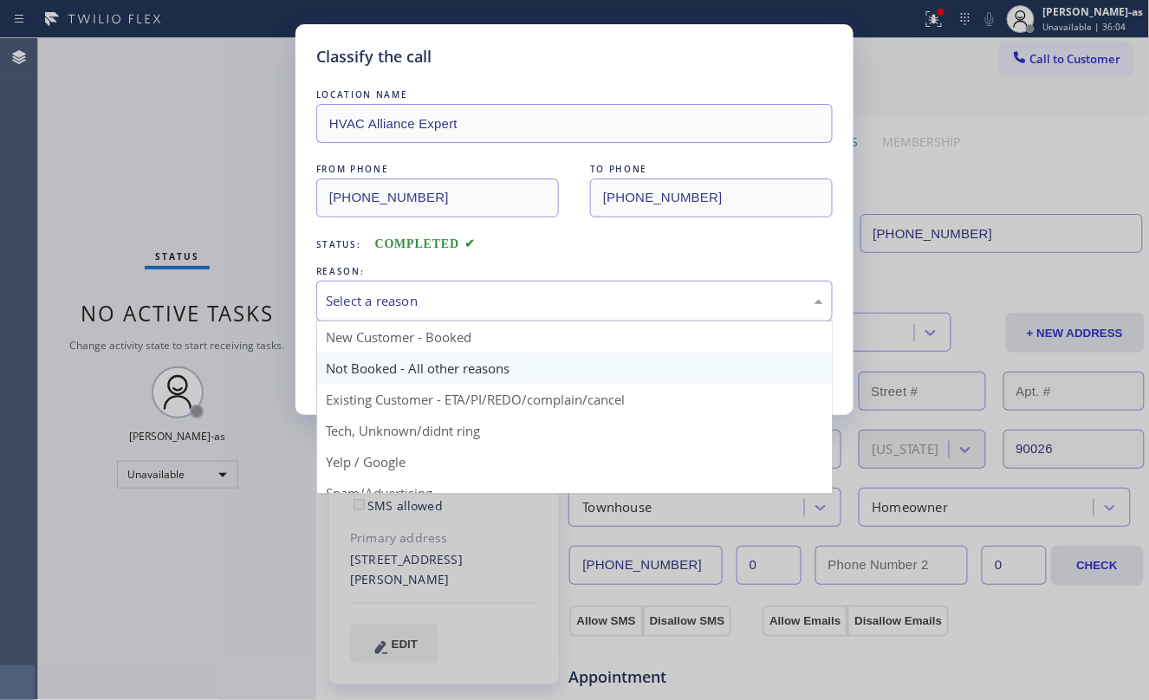
drag, startPoint x: 433, startPoint y: 291, endPoint x: 475, endPoint y: 382, distance: 100.1
click at [439, 293] on div "Select a reason" at bounding box center [575, 301] width 498 height 20
drag, startPoint x: 514, startPoint y: 400, endPoint x: 472, endPoint y: 376, distance: 48.2
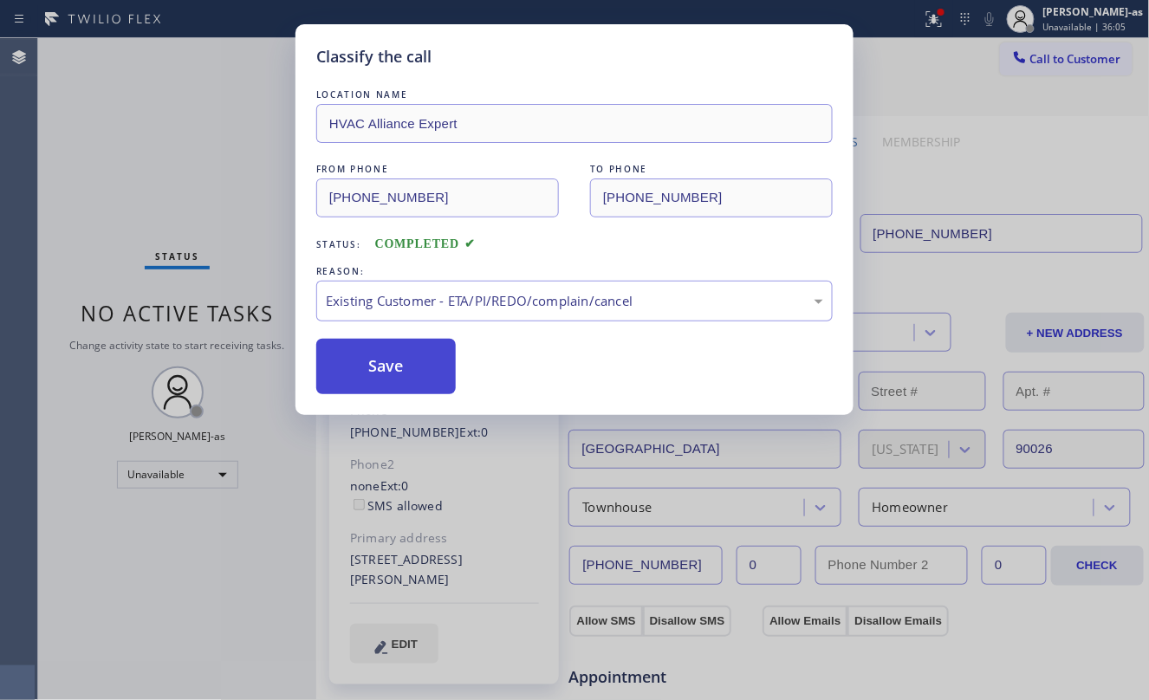
click at [420, 364] on button "Save" at bounding box center [386, 366] width 140 height 55
click at [201, 164] on div "Classify the call LOCATION NAME HVAC Alliance Expert FROM PHONE [PHONE_NUMBER] …" at bounding box center [574, 350] width 1149 height 700
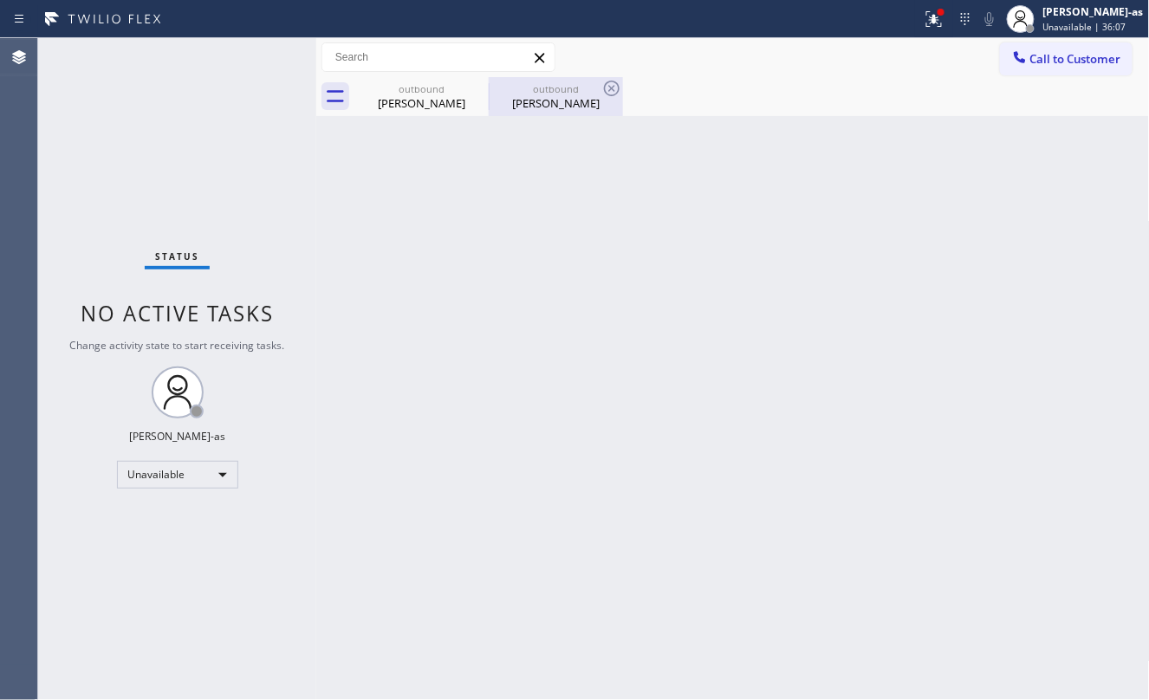
click at [552, 94] on div "outbound" at bounding box center [556, 88] width 131 height 13
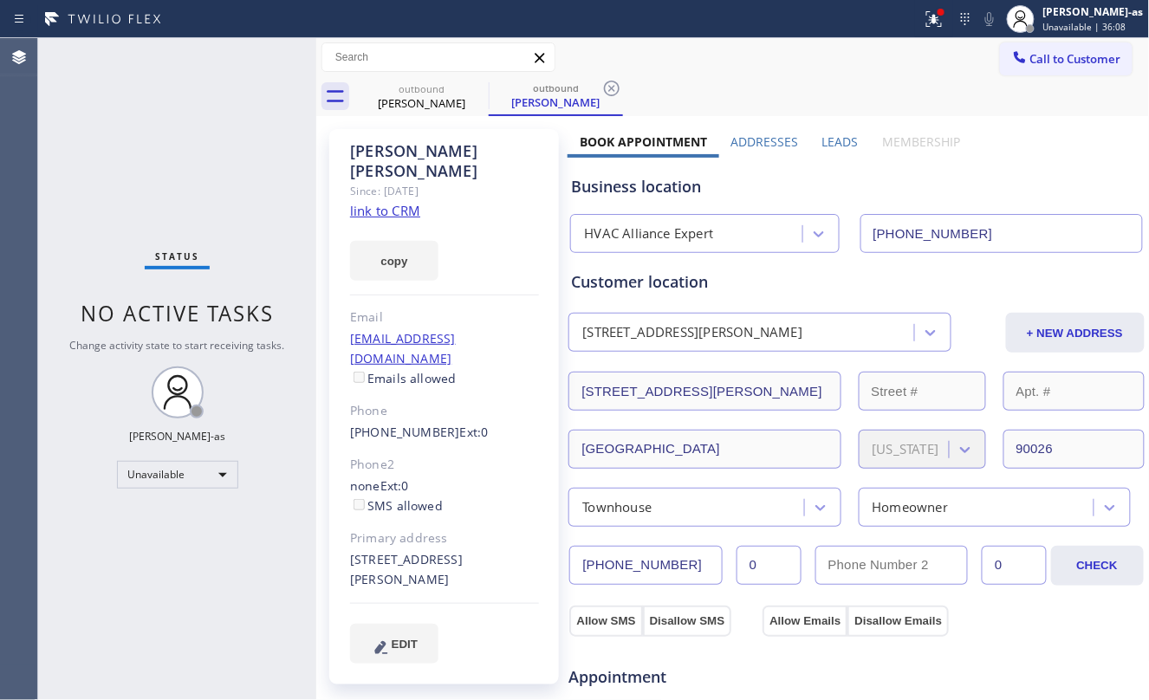
click at [396, 202] on link "link to CRM" at bounding box center [385, 210] width 70 height 17
click at [448, 95] on div "[PERSON_NAME]" at bounding box center [421, 103] width 131 height 16
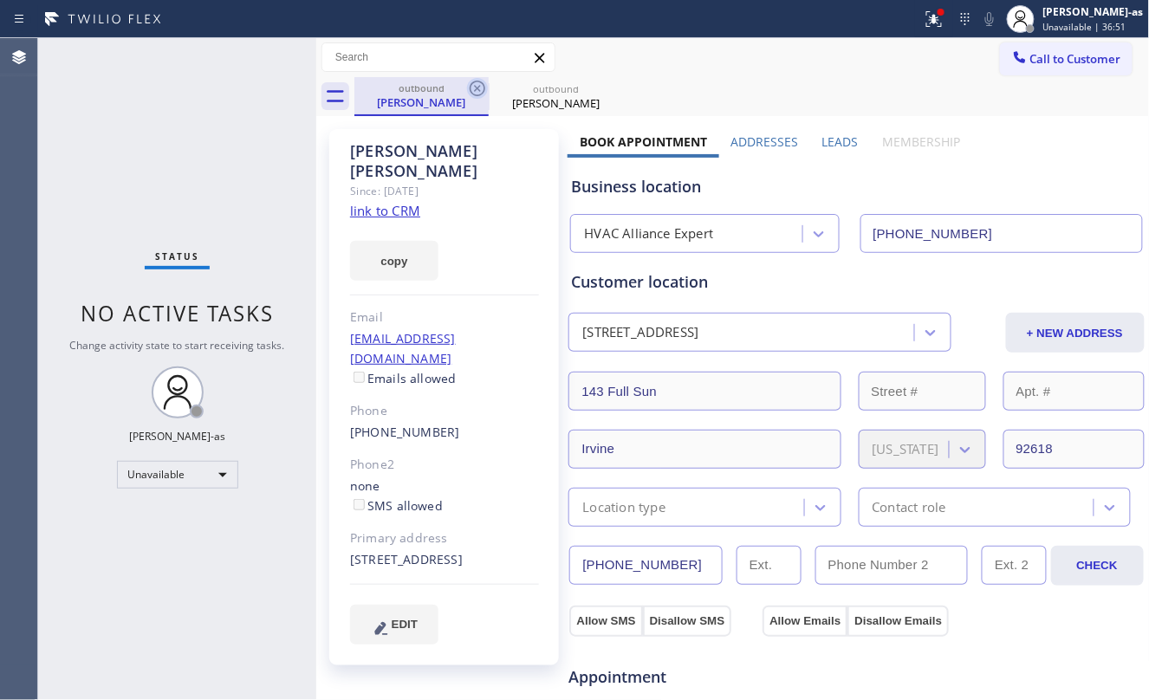
click at [478, 88] on icon at bounding box center [478, 89] width 16 height 16
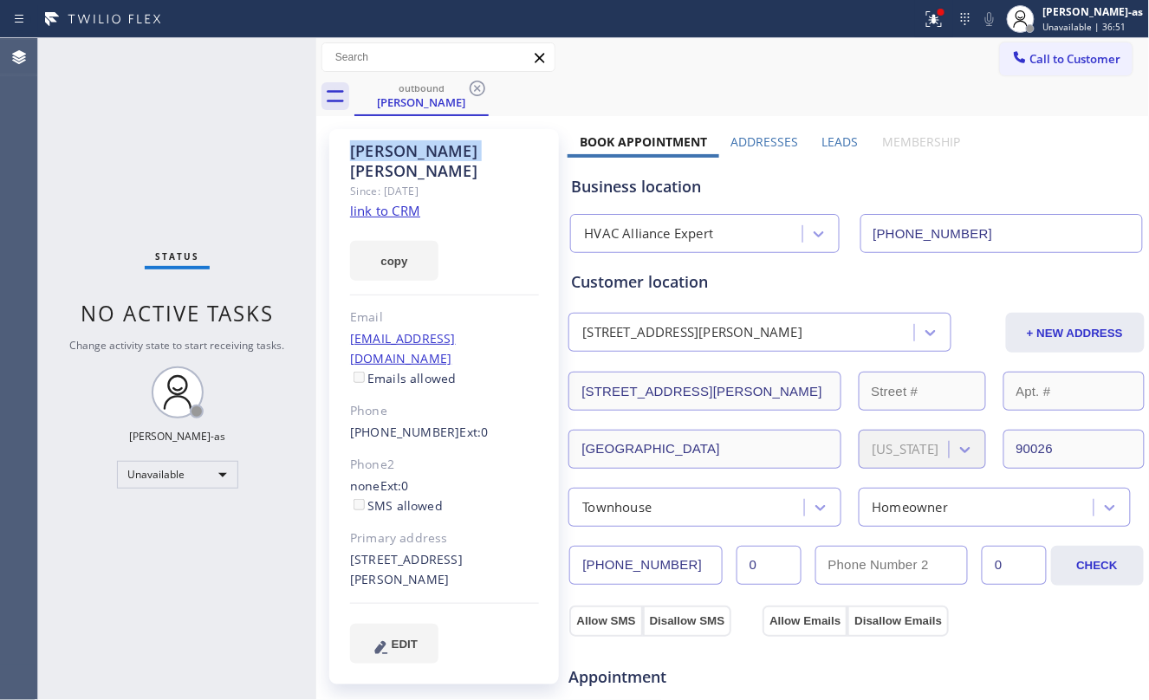
click at [478, 88] on icon at bounding box center [478, 89] width 16 height 16
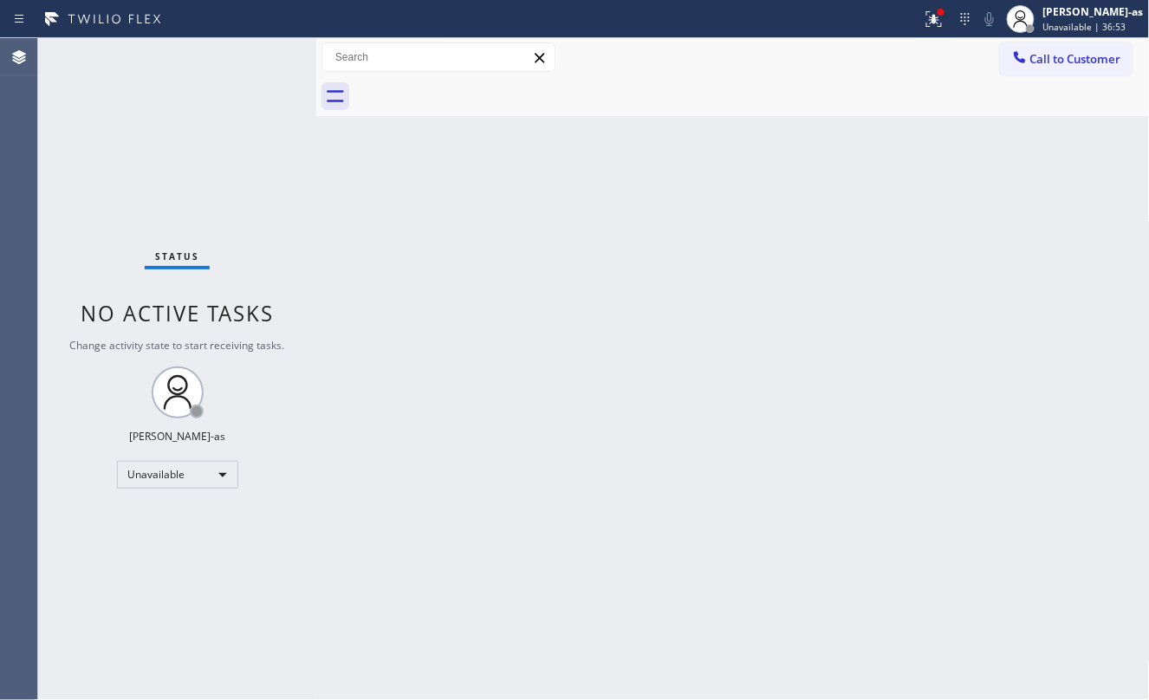
click at [473, 88] on div at bounding box center [753, 96] width 796 height 39
click at [499, 358] on div "Back to Dashboard Change Sender ID Customers Technicians Select a contact Outbo…" at bounding box center [733, 369] width 834 height 662
click at [95, 112] on div "Status No active tasks Change activity state to start receiving tasks. [PERSON_…" at bounding box center [177, 369] width 278 height 662
drag, startPoint x: 725, startPoint y: 281, endPoint x: 745, endPoint y: 270, distance: 23.3
click at [732, 277] on div "Back to Dashboard Change Sender ID Customers Technicians Select a contact Outbo…" at bounding box center [733, 369] width 834 height 662
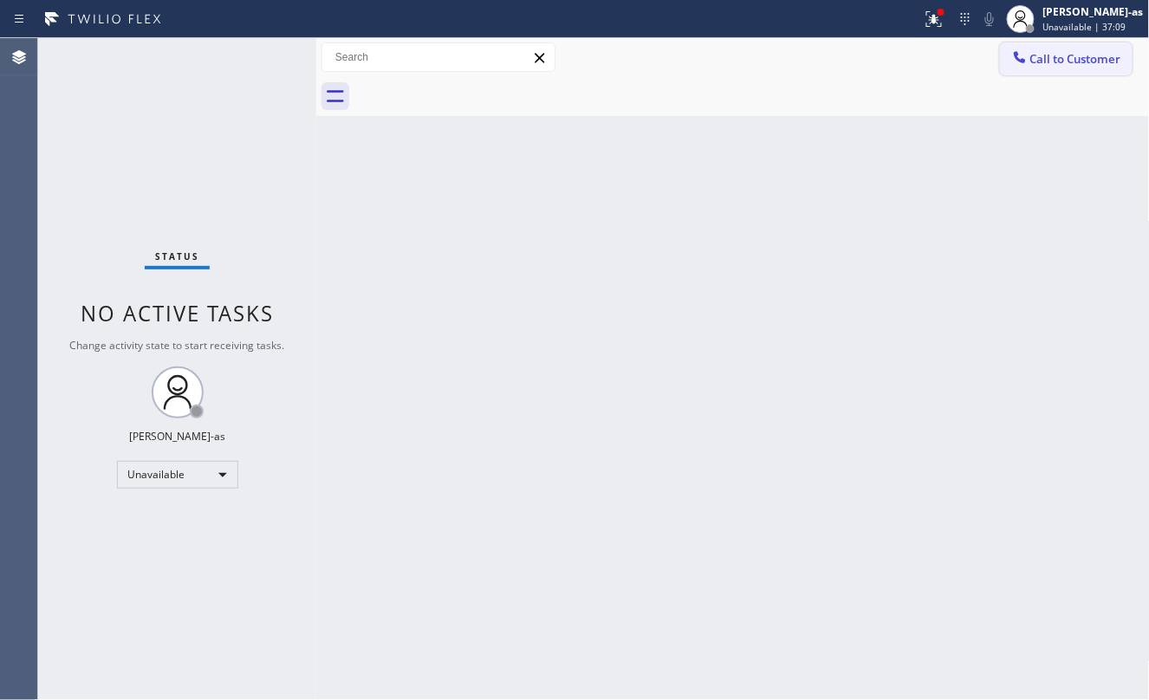
click at [1078, 49] on button "Call to Customer" at bounding box center [1066, 58] width 133 height 33
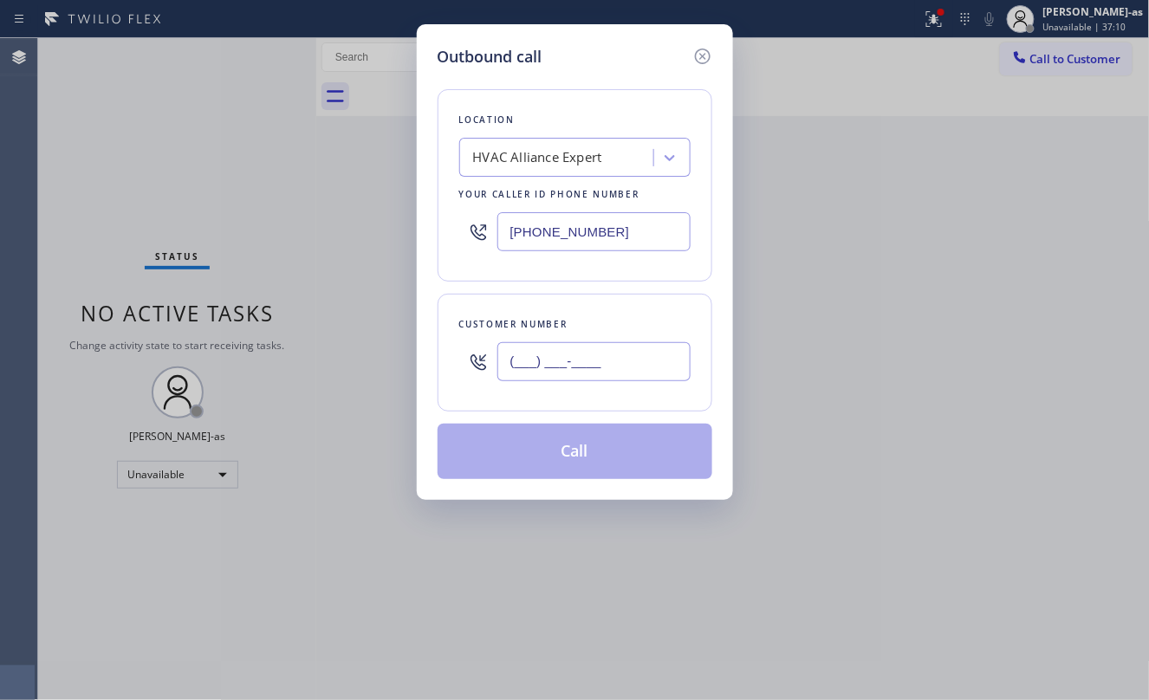
click at [553, 365] on input "(___) ___-____" at bounding box center [594, 361] width 193 height 39
paste input "714) 969-7360"
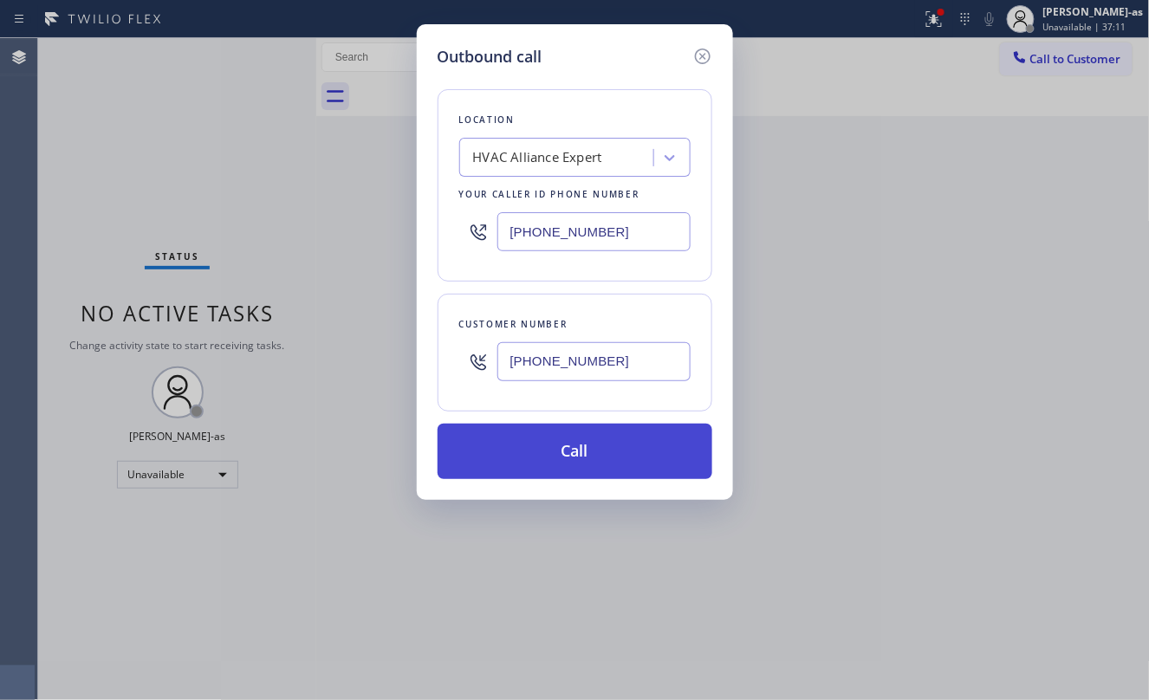
type input "[PHONE_NUMBER]"
click at [569, 444] on button "Call" at bounding box center [575, 451] width 275 height 55
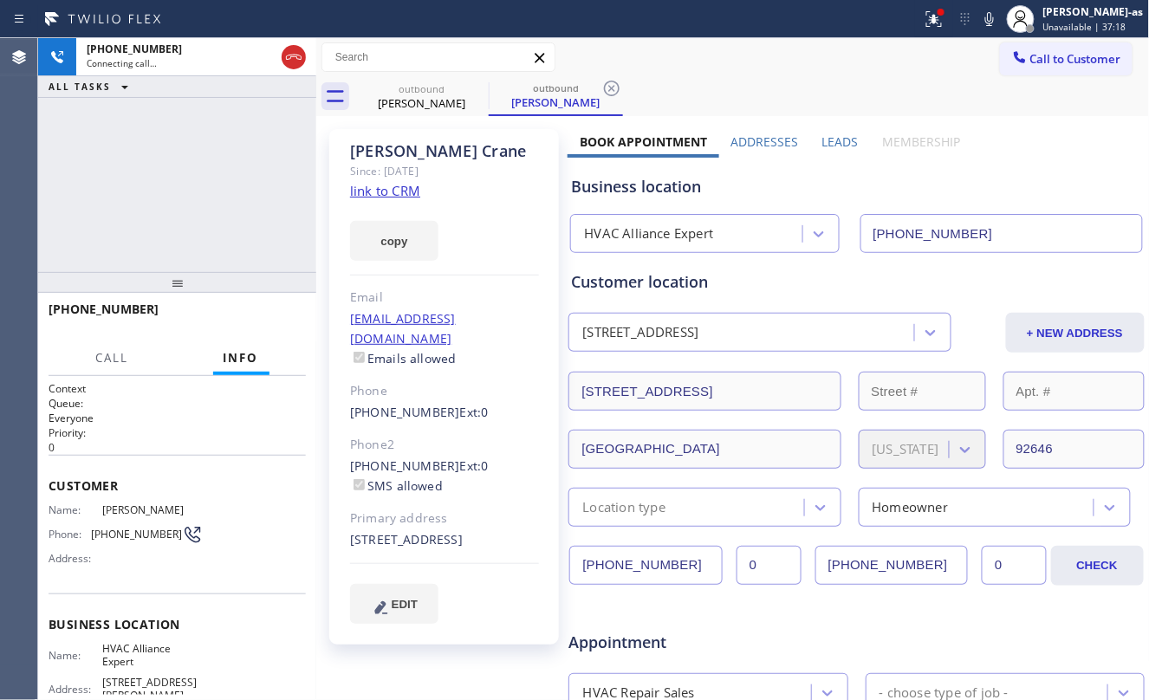
type input "[PHONE_NUMBER]"
drag, startPoint x: 179, startPoint y: 158, endPoint x: 179, endPoint y: 144, distance: 13.9
click at [179, 146] on div "[PHONE_NUMBER] Live | 00:02 ALL TASKS ALL TASKS ACTIVE TASKS TASKS IN WRAP UP" at bounding box center [177, 155] width 278 height 234
click at [196, 211] on div "[PHONE_NUMBER] Live | 00:05 ALL TASKS ALL TASKS ACTIVE TASKS TASKS IN WRAP UP" at bounding box center [177, 155] width 278 height 234
click at [383, 195] on link "link to CRM" at bounding box center [385, 190] width 70 height 17
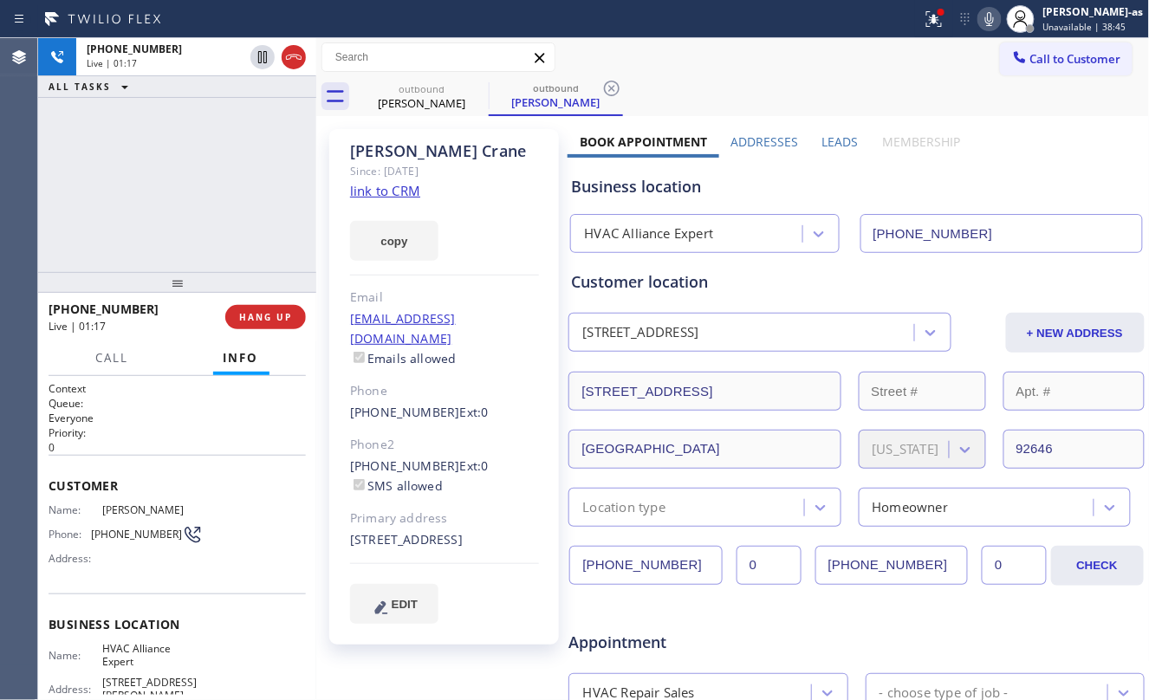
click at [1000, 19] on icon at bounding box center [989, 19] width 21 height 21
click at [205, 109] on div "[PHONE_NUMBER] Live | 01:38 ALL TASKS ALL TASKS ACTIVE TASKS TASKS IN WRAP UP" at bounding box center [177, 155] width 278 height 234
click at [146, 198] on div "[PHONE_NUMBER] Live | 01:39 ALL TASKS ALL TASKS ACTIVE TASKS TASKS IN WRAP UP" at bounding box center [177, 155] width 278 height 234
drag, startPoint x: 170, startPoint y: 210, endPoint x: 188, endPoint y: 196, distance: 22.9
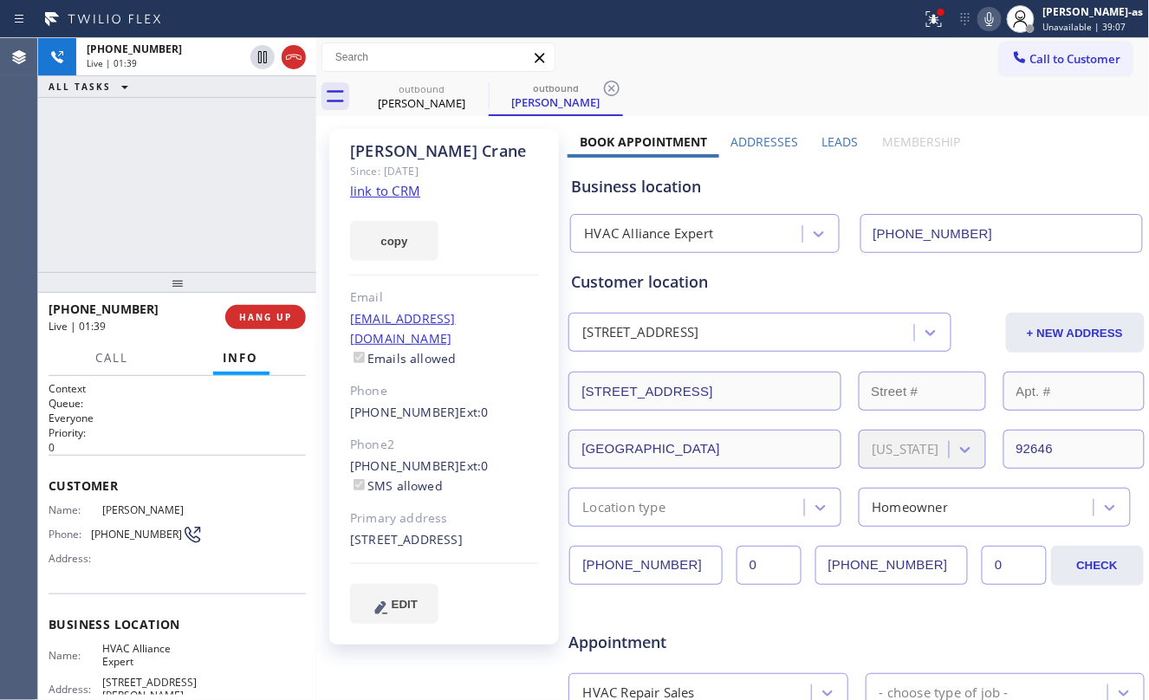
click at [172, 210] on div "[PHONE_NUMBER] Live | 01:39 ALL TASKS ALL TASKS ACTIVE TASKS TASKS IN WRAP UP" at bounding box center [177, 155] width 278 height 234
click at [185, 236] on div "[PHONE_NUMBER] Live | 01:40 ALL TASKS ALL TASKS ACTIVE TASKS TASKS IN WRAP UP" at bounding box center [177, 155] width 278 height 234
click at [265, 320] on span "HANG UP" at bounding box center [265, 317] width 53 height 12
click at [267, 320] on span "HANG UP" at bounding box center [265, 317] width 53 height 12
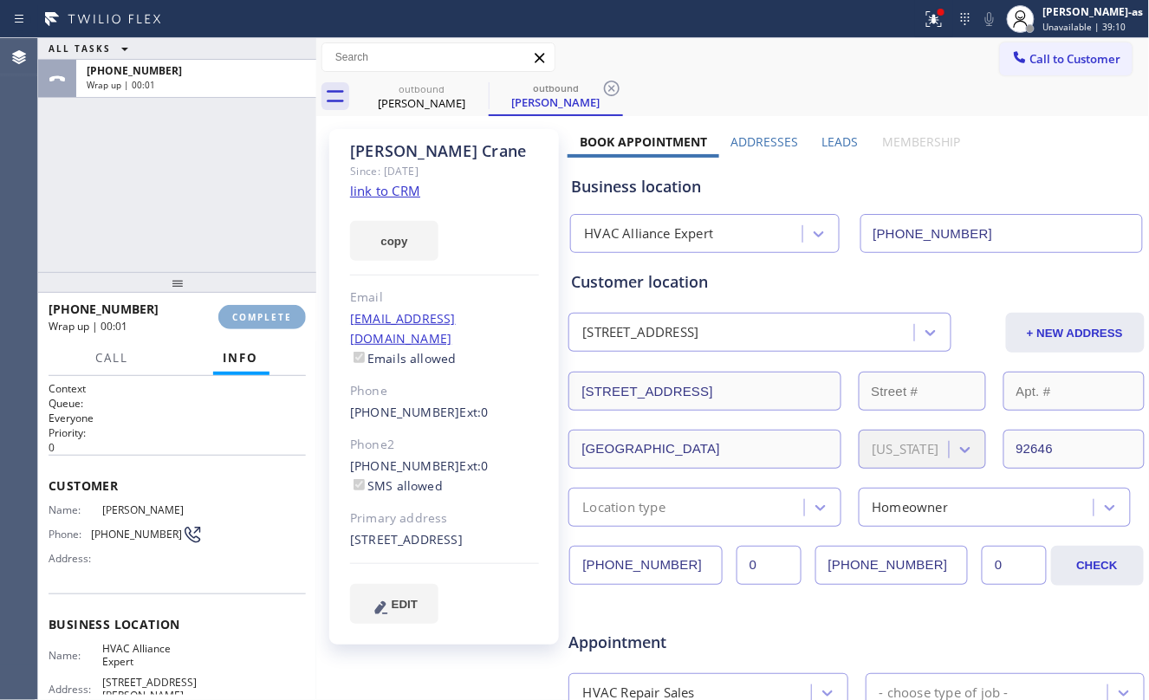
click at [269, 316] on span "COMPLETE" at bounding box center [262, 317] width 60 height 12
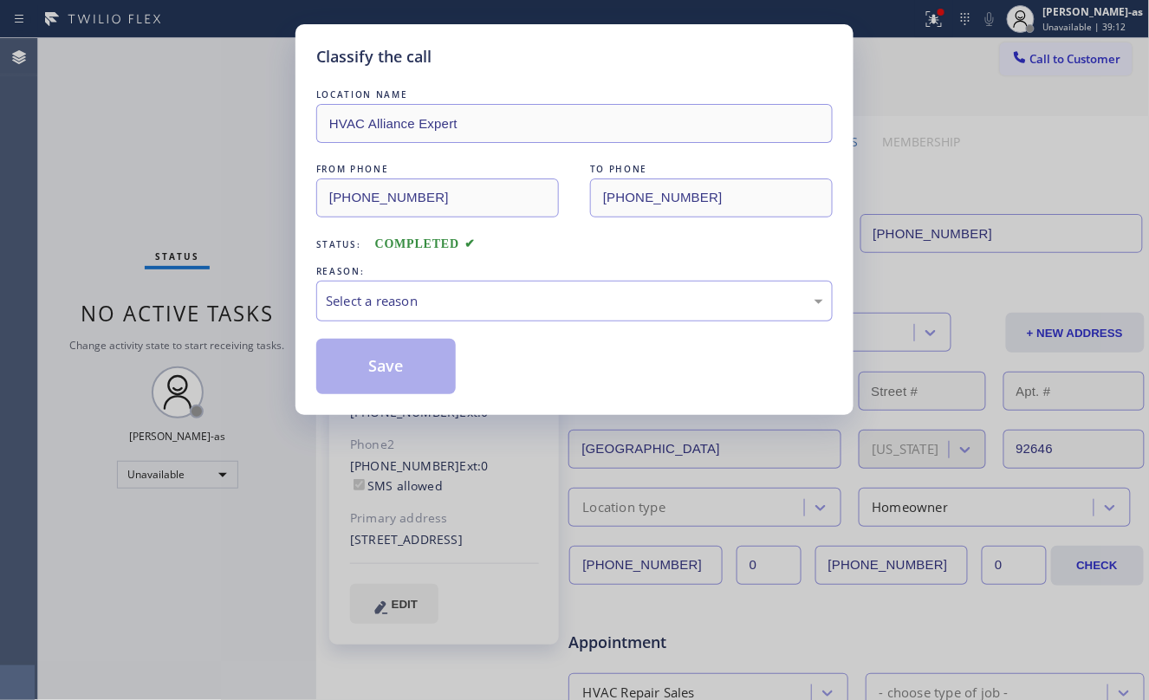
click at [556, 244] on div "Status: COMPLETED" at bounding box center [574, 240] width 517 height 28
click at [573, 322] on div "Select a reason" at bounding box center [574, 301] width 517 height 41
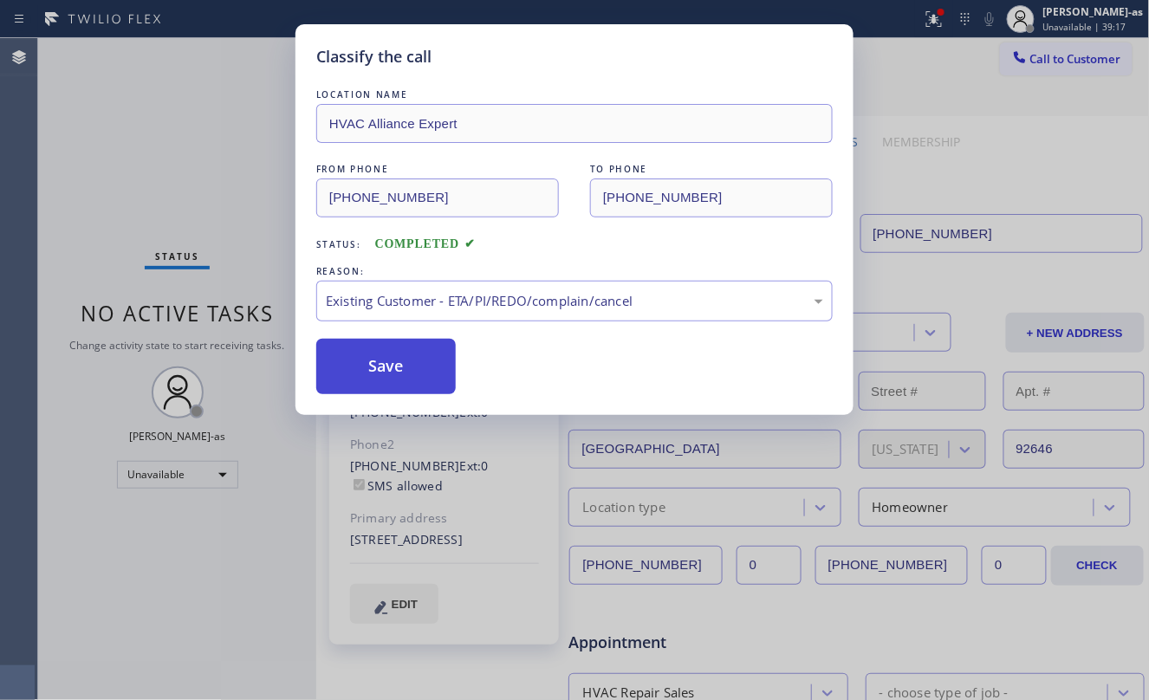
click at [359, 361] on button "Save" at bounding box center [386, 366] width 140 height 55
drag, startPoint x: 192, startPoint y: 166, endPoint x: 219, endPoint y: 99, distance: 73.1
click at [192, 158] on div "Classify the call LOCATION NAME HVAC Alliance Expert FROM PHONE [PHONE_NUMBER] …" at bounding box center [574, 350] width 1149 height 700
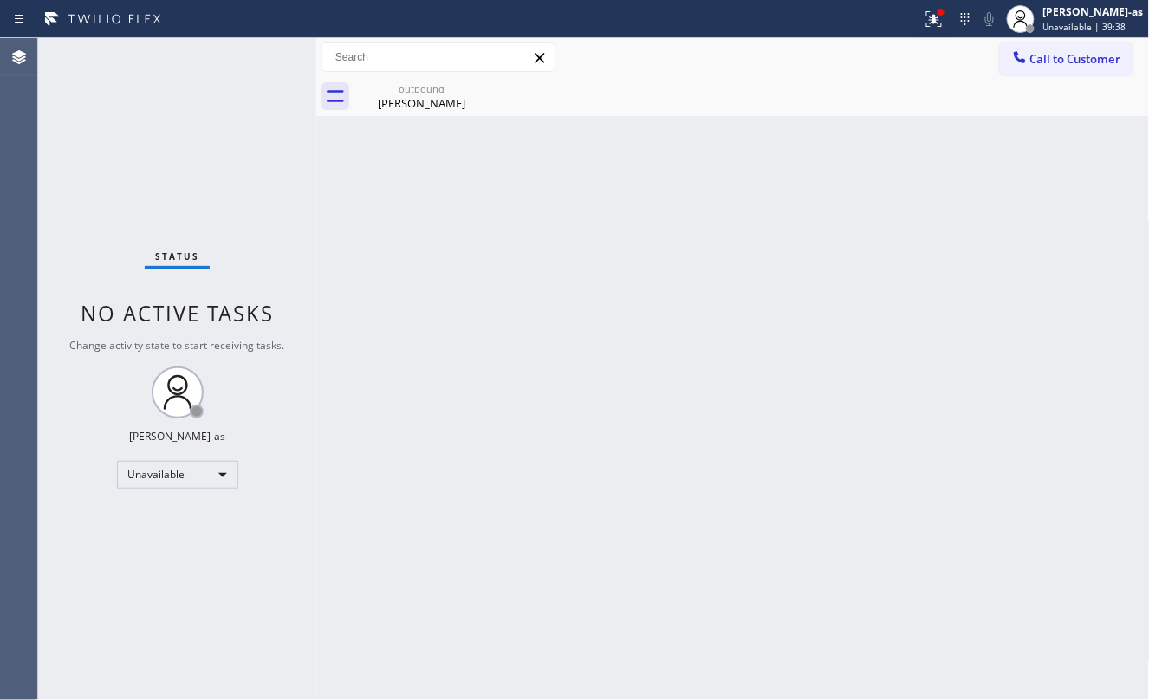
click at [1035, 51] on span "Call to Customer" at bounding box center [1076, 59] width 91 height 16
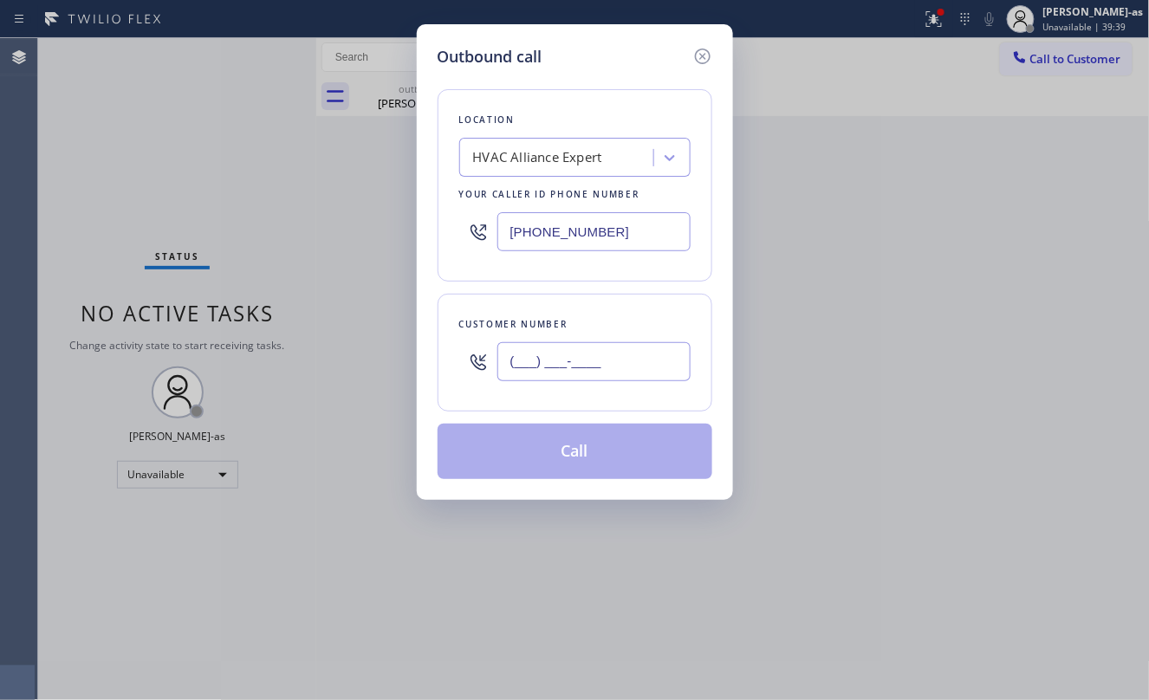
drag, startPoint x: 587, startPoint y: 381, endPoint x: 581, endPoint y: 371, distance: 12.0
click at [587, 379] on input "(___) ___-____" at bounding box center [594, 361] width 193 height 39
paste input "310) 470-0691"
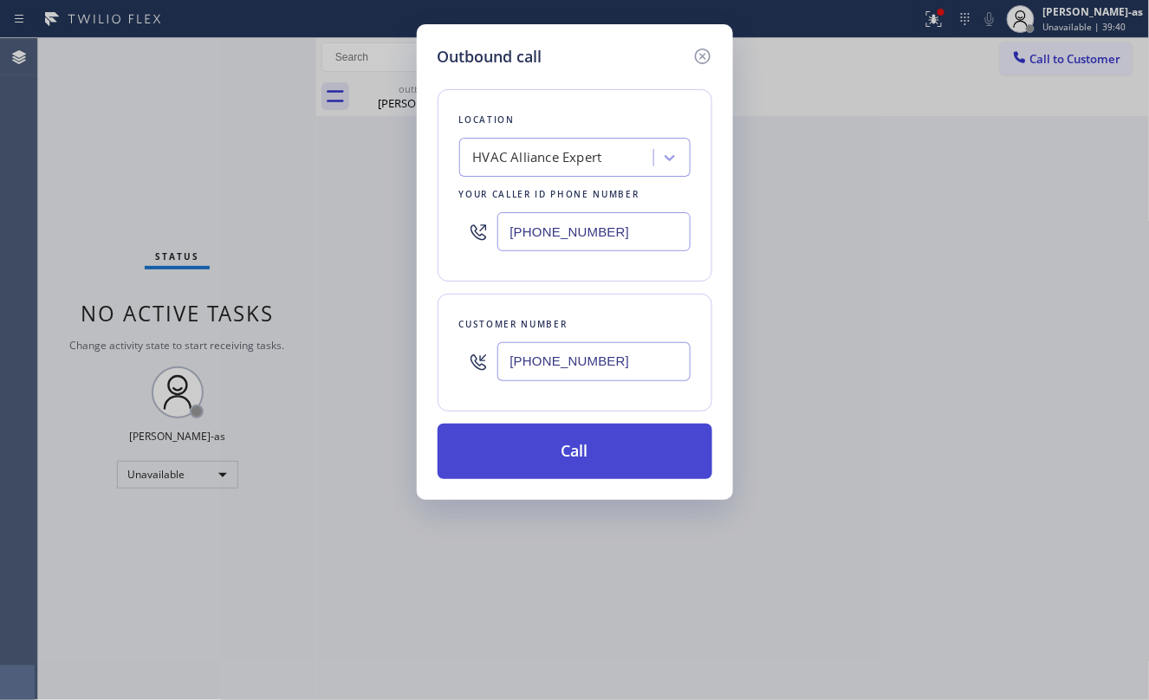
type input "[PHONE_NUMBER]"
click at [598, 454] on button "Call" at bounding box center [575, 451] width 275 height 55
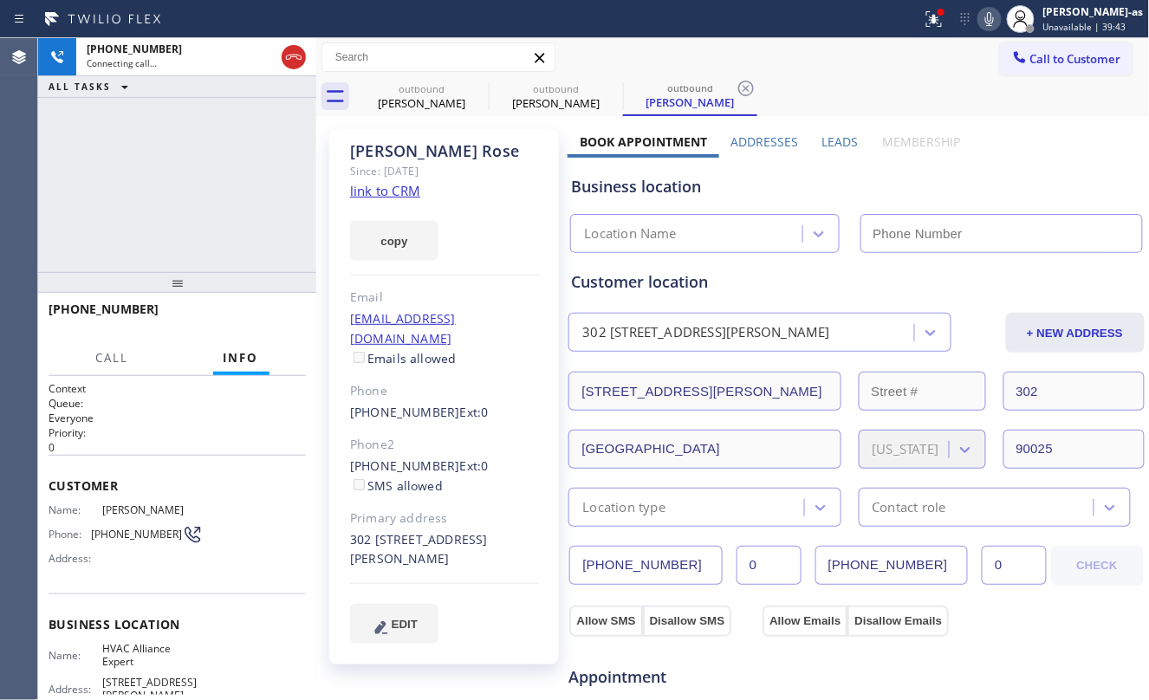
drag, startPoint x: 232, startPoint y: 161, endPoint x: 392, endPoint y: 192, distance: 162.5
click at [233, 161] on div "[PHONE_NUMBER] Connecting call… ALL TASKS ALL TASKS ACTIVE TASKS TASKS IN WRAP …" at bounding box center [177, 155] width 278 height 234
click at [392, 192] on link "link to CRM" at bounding box center [385, 190] width 70 height 17
type input "[PHONE_NUMBER]"
drag, startPoint x: 179, startPoint y: 198, endPoint x: 192, endPoint y: 323, distance: 126.4
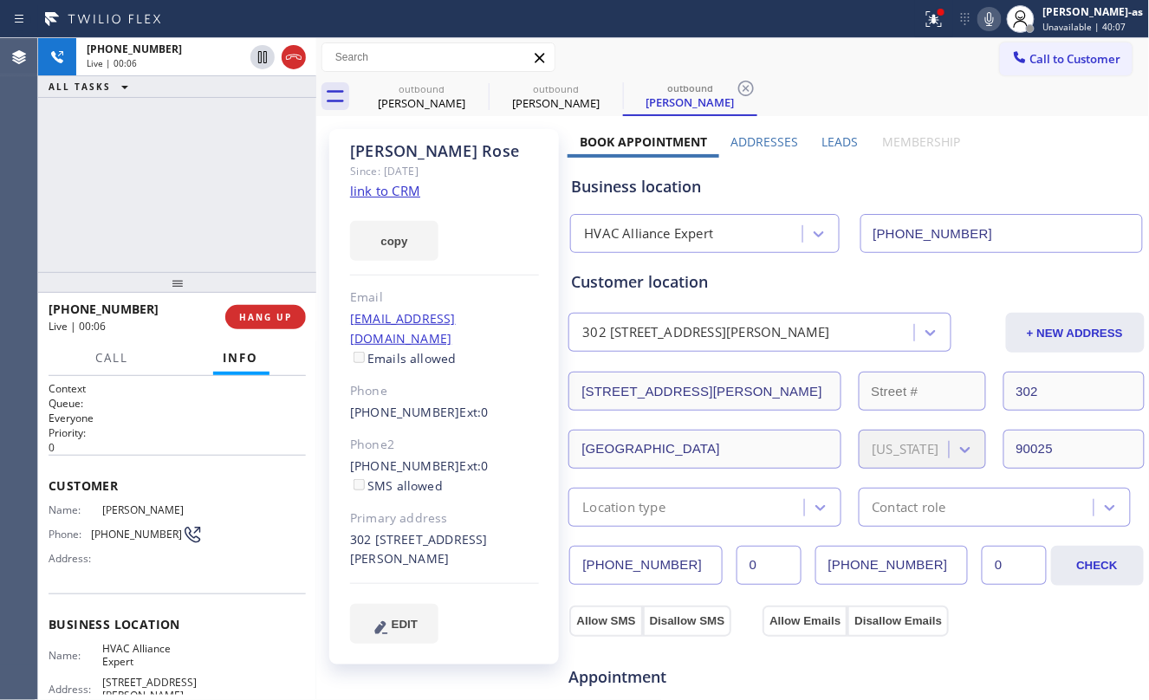
click at [184, 182] on div "[PHONE_NUMBER] Live | 00:06 ALL TASKS ALL TASKS ACTIVE TASKS TASKS IN WRAP UP" at bounding box center [177, 155] width 278 height 234
click at [255, 309] on button "HANG UP" at bounding box center [265, 317] width 81 height 24
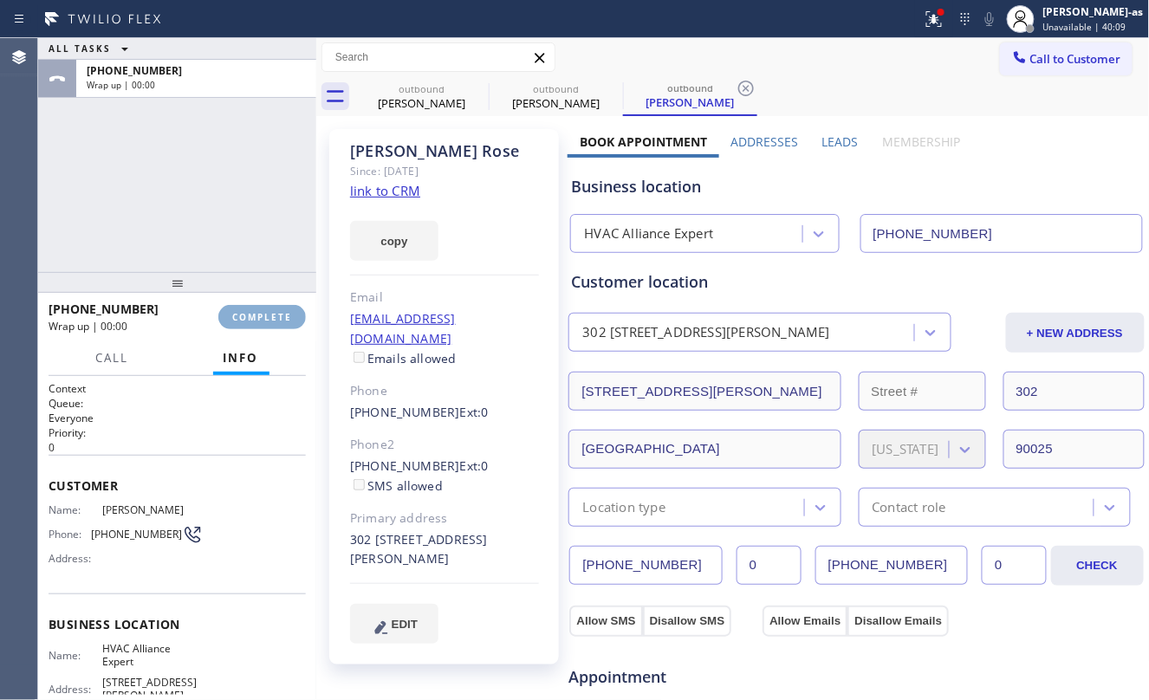
click at [255, 309] on button "COMPLETE" at bounding box center [262, 317] width 88 height 24
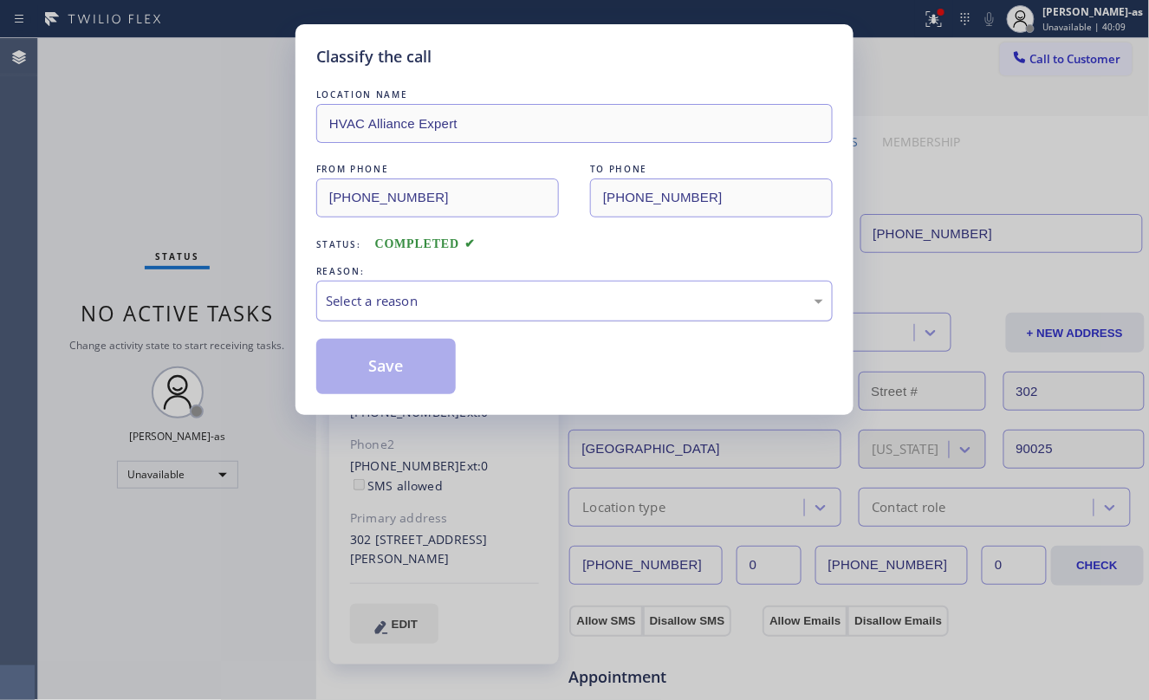
click at [420, 288] on div "Select a reason" at bounding box center [574, 301] width 517 height 41
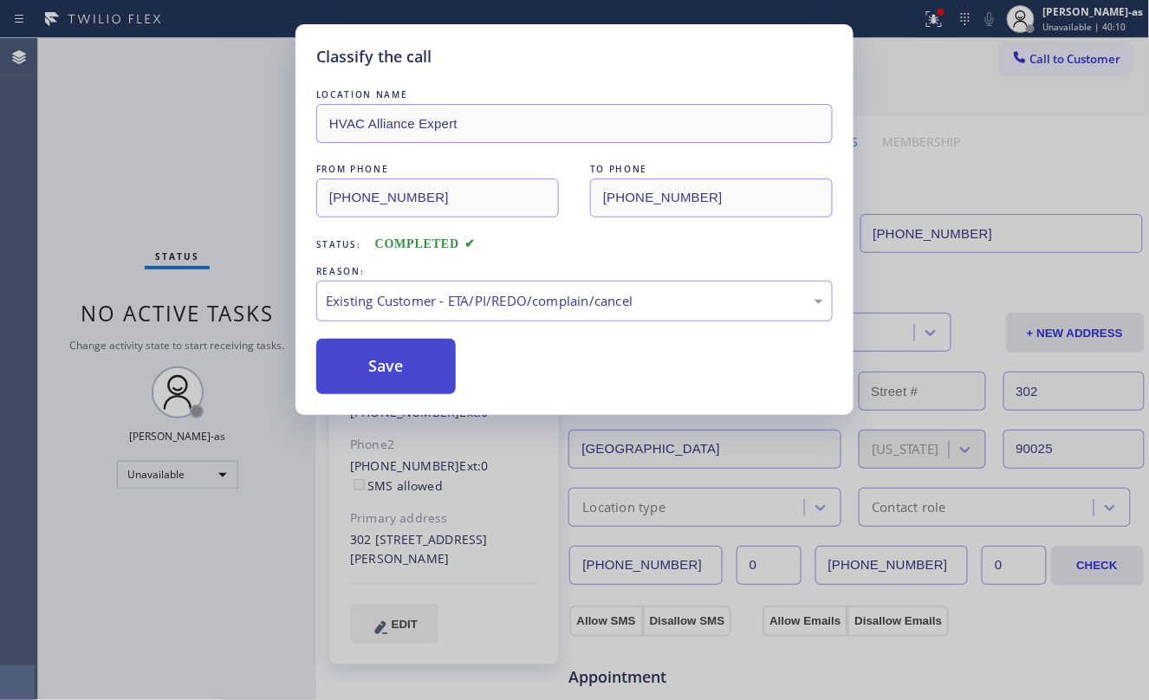
click at [386, 358] on button "Save" at bounding box center [386, 366] width 140 height 55
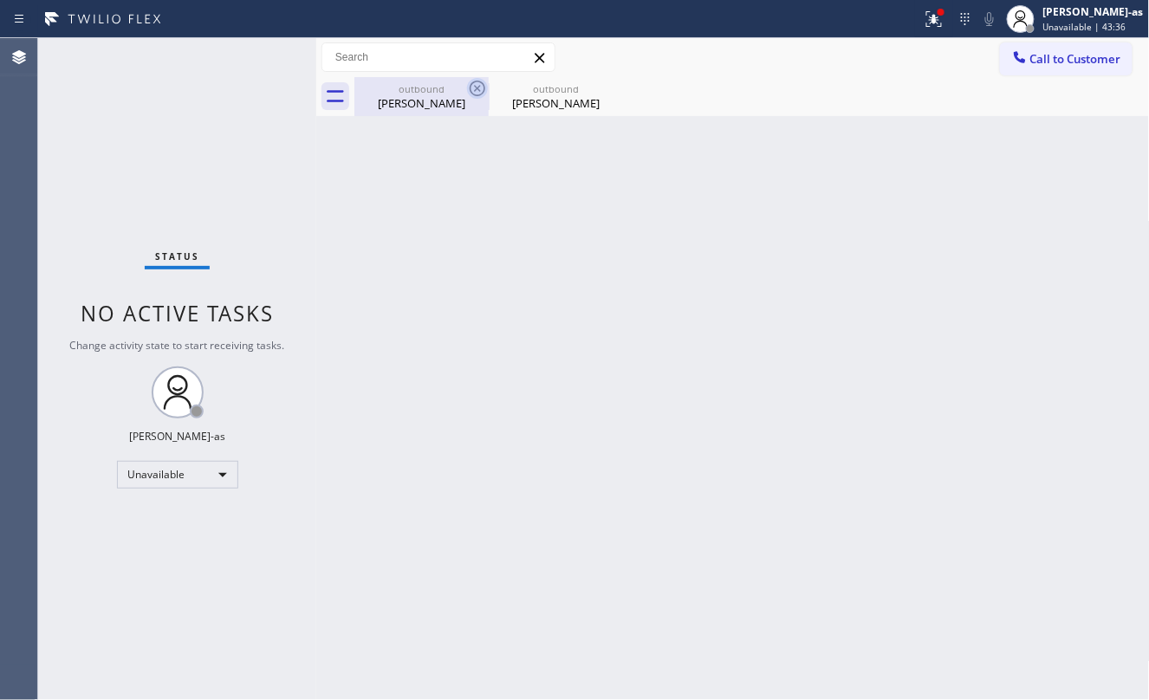
click at [424, 95] on div "[PERSON_NAME]" at bounding box center [421, 103] width 131 height 16
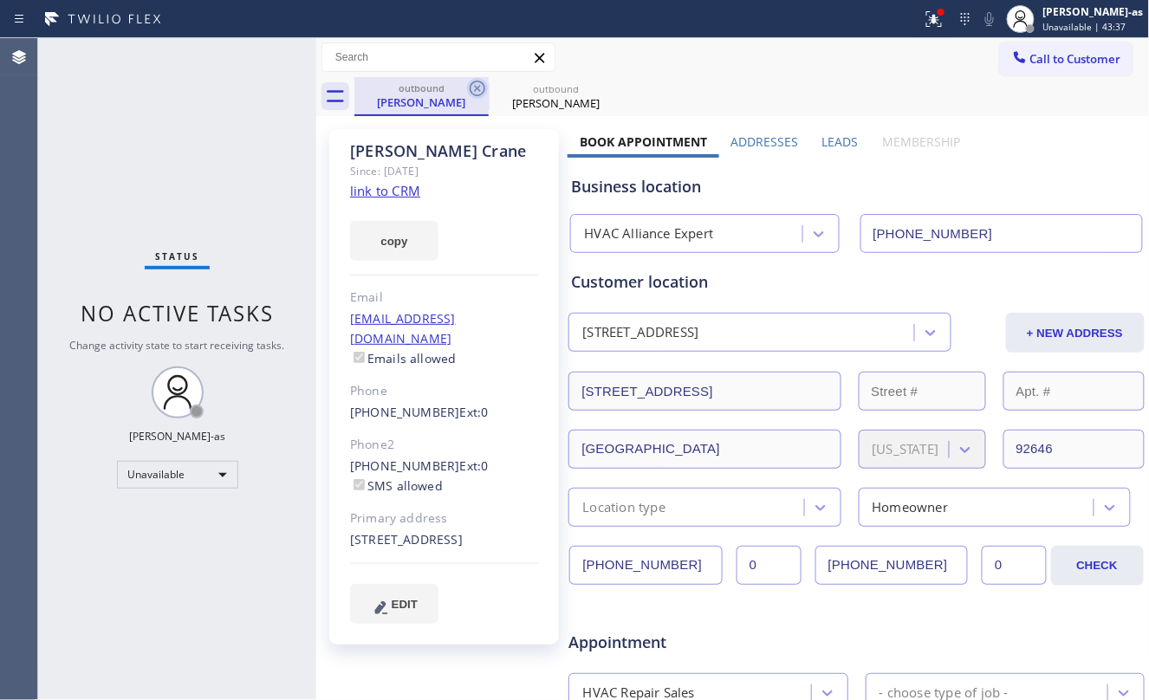
click at [472, 90] on icon at bounding box center [477, 88] width 21 height 21
click at [0, 0] on icon at bounding box center [0, 0] width 0 height 0
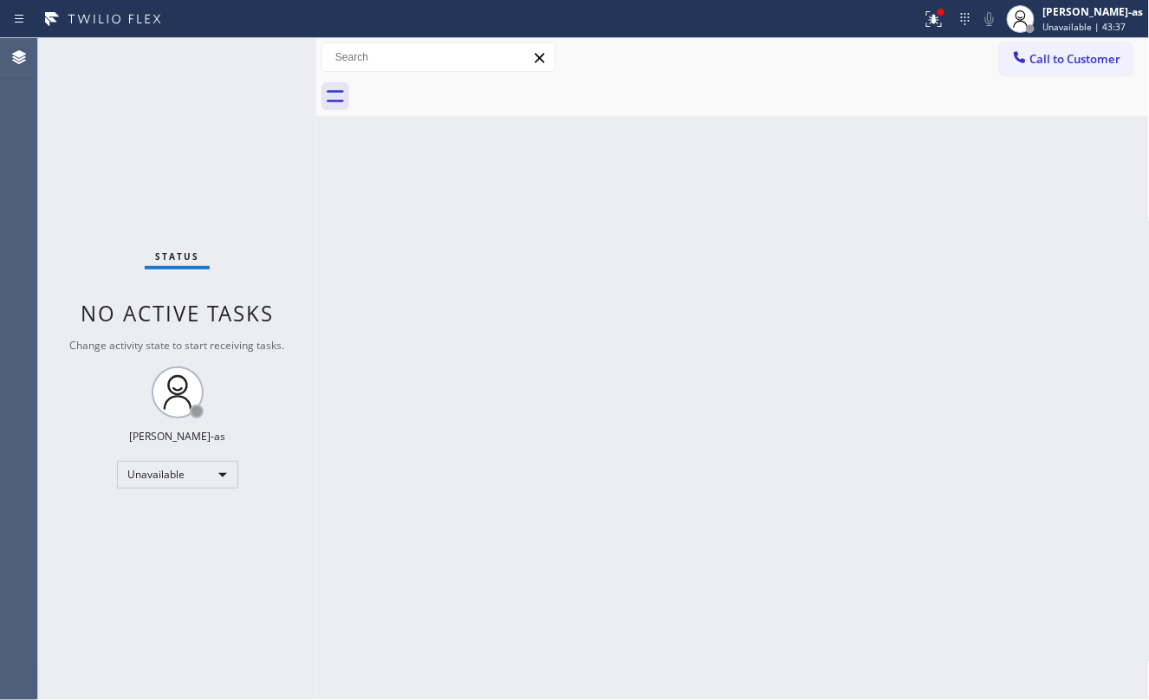
click at [472, 90] on div at bounding box center [753, 96] width 796 height 39
click at [989, 74] on div "Call to Customer Outbound call Location HVAC Alliance Expert Your caller id pho…" at bounding box center [733, 57] width 834 height 39
click at [1020, 67] on div at bounding box center [1020, 59] width 21 height 21
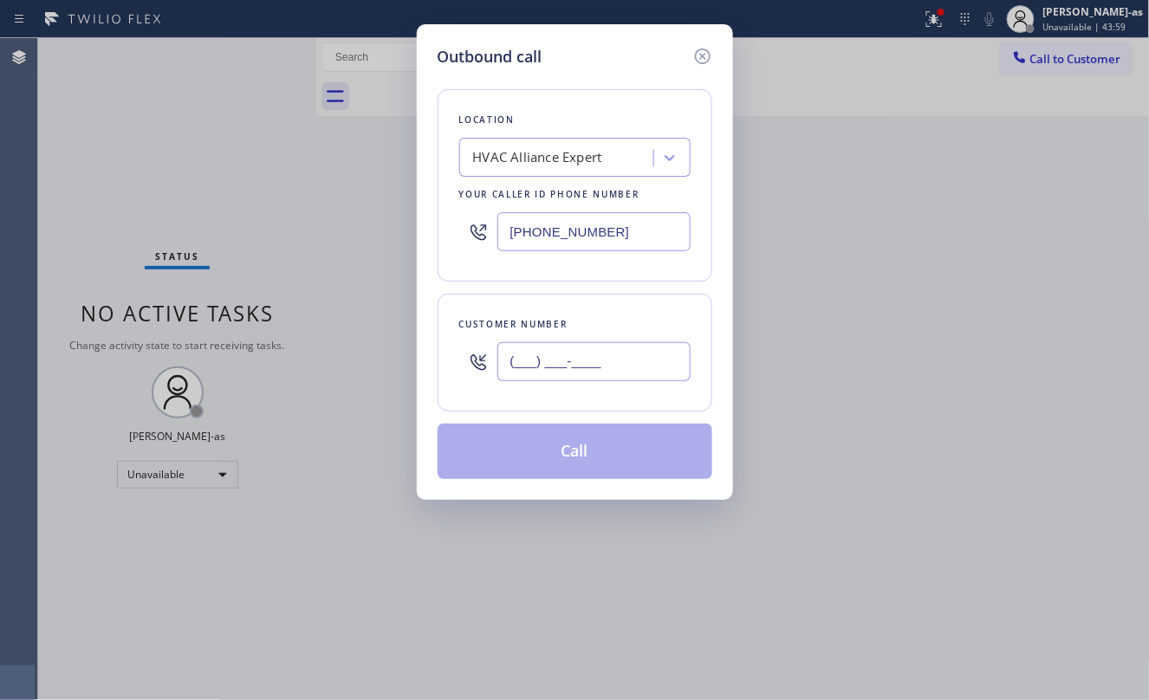
click at [605, 364] on input "(___) ___-____" at bounding box center [594, 361] width 193 height 39
paste input "757) 335-2257"
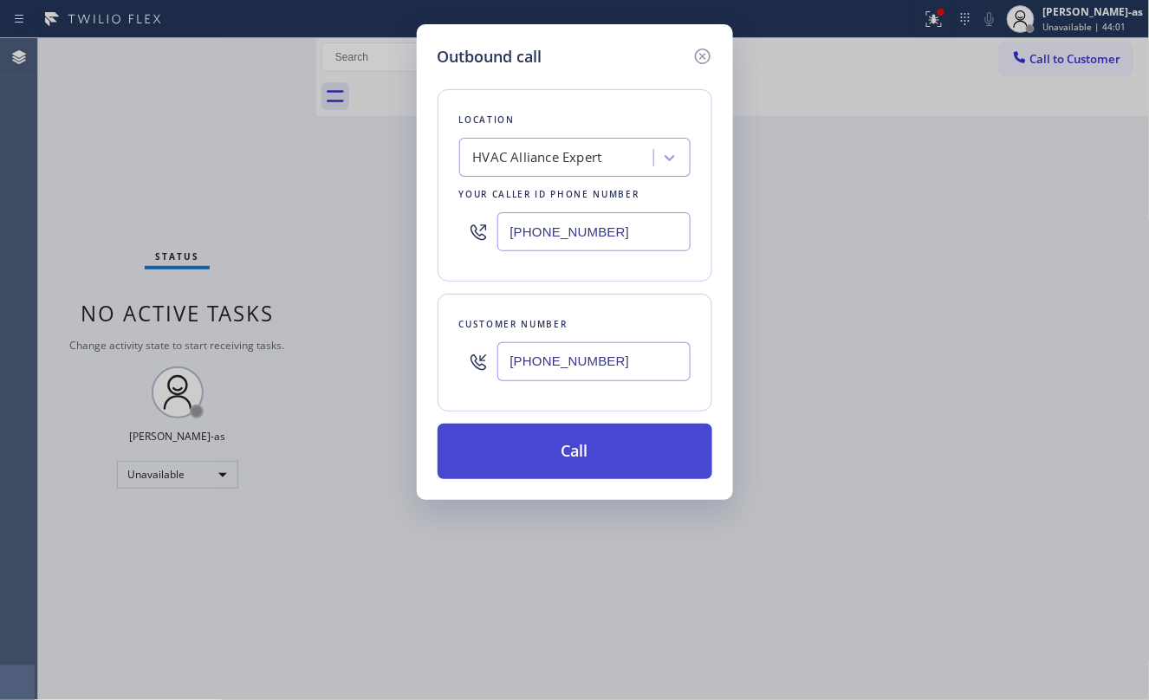
type input "[PHONE_NUMBER]"
click at [573, 449] on button "Call" at bounding box center [575, 451] width 275 height 55
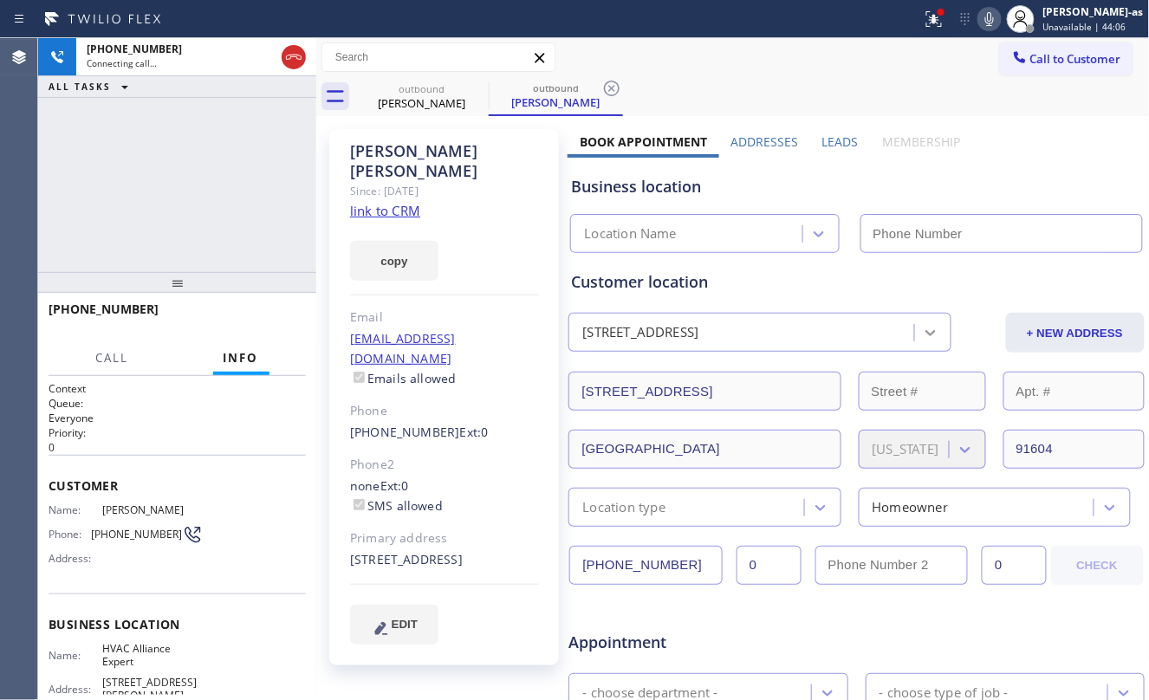
type input "[PHONE_NUMBER]"
drag, startPoint x: 257, startPoint y: 198, endPoint x: 321, endPoint y: 185, distance: 65.6
click at [258, 198] on div "[PHONE_NUMBER] Connecting call… ALL TASKS ALL TASKS ACTIVE TASKS TASKS IN WRAP …" at bounding box center [177, 155] width 278 height 234
click at [399, 202] on link "link to CRM" at bounding box center [385, 210] width 70 height 17
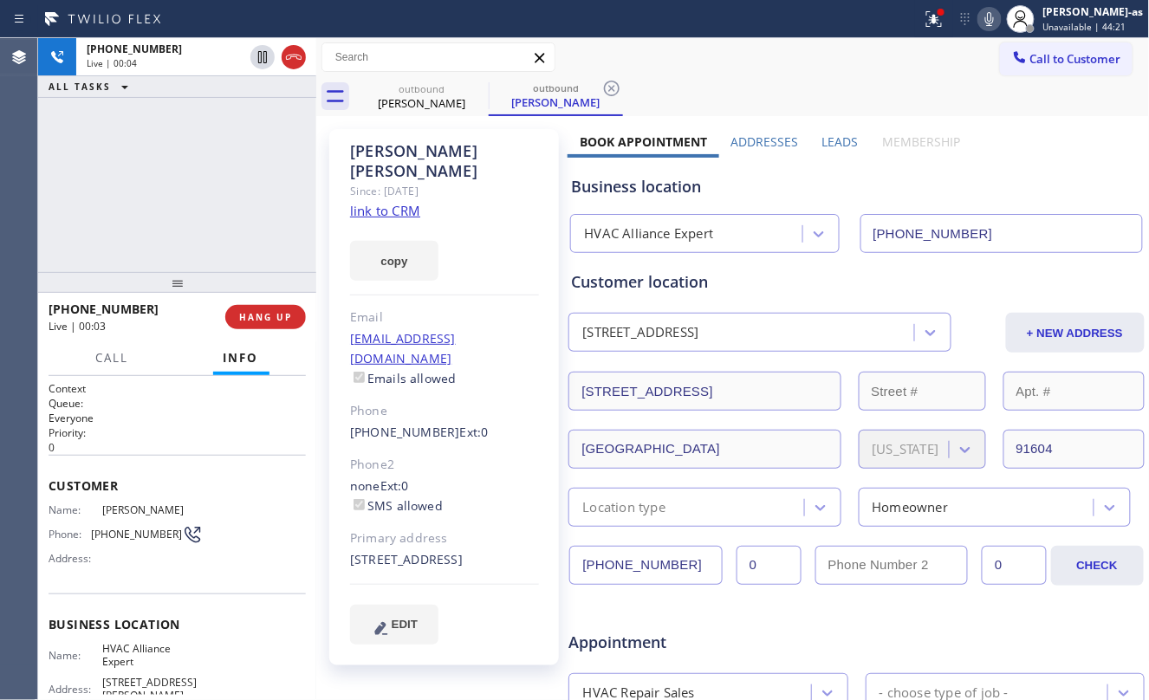
click at [227, 299] on div "[PHONE_NUMBER] Live | 00:03 HANG UP" at bounding box center [177, 317] width 257 height 45
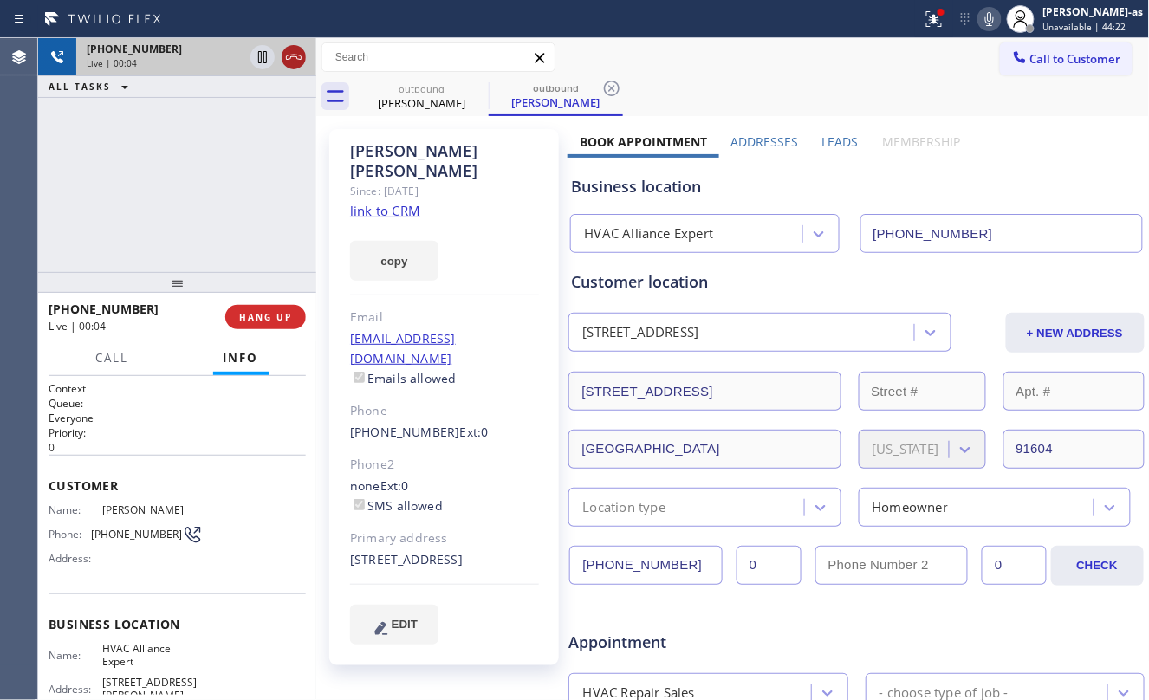
click at [295, 61] on icon at bounding box center [293, 57] width 21 height 21
drag, startPoint x: 218, startPoint y: 250, endPoint x: 271, endPoint y: 368, distance: 130.0
click at [218, 253] on div "[PHONE_NUMBER] Live | 00:05 ALL TASKS ALL TASKS ACTIVE TASKS TASKS IN WRAP UP" at bounding box center [177, 155] width 278 height 234
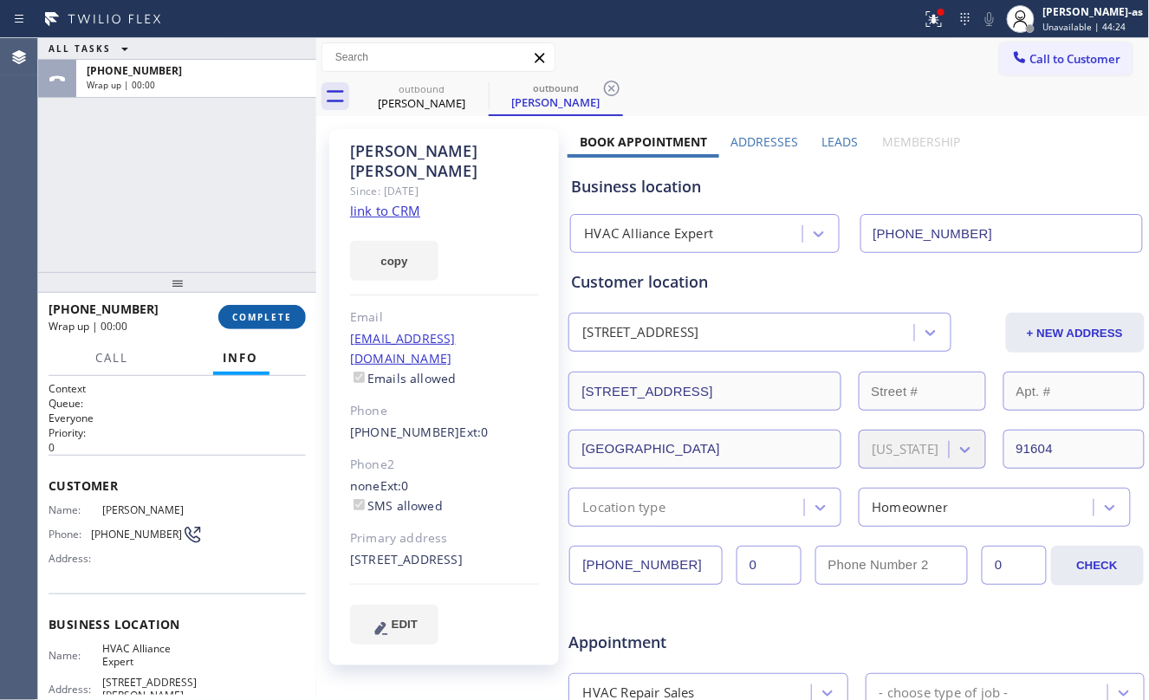
click at [278, 311] on span "COMPLETE" at bounding box center [262, 317] width 60 height 12
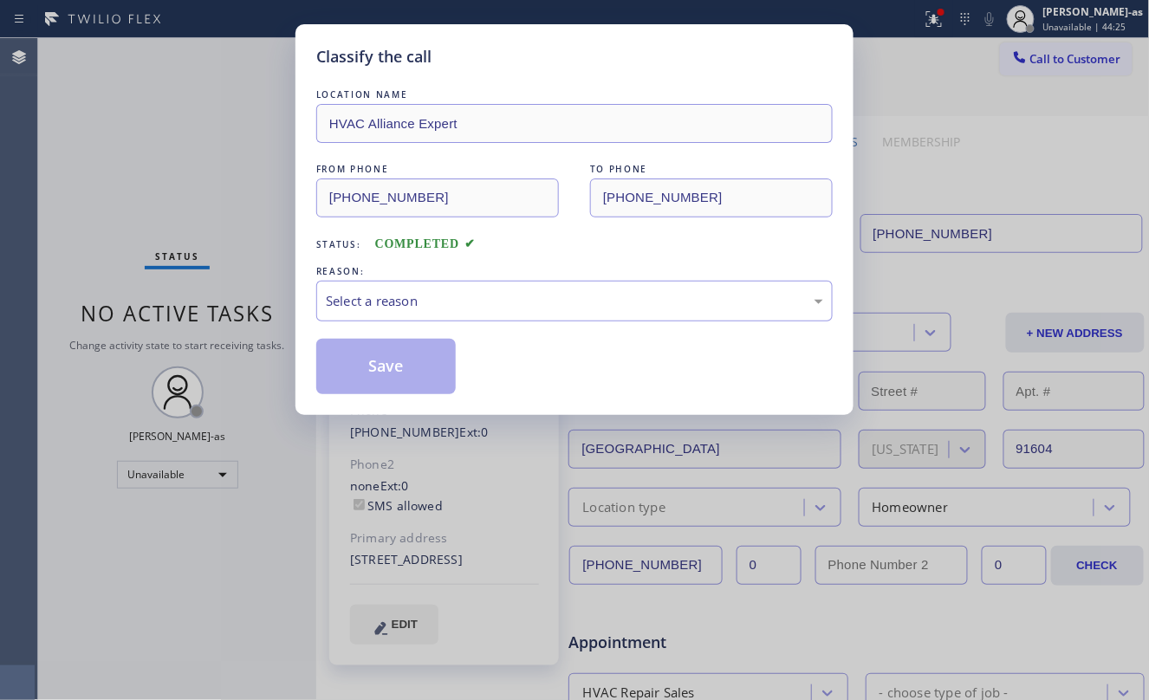
click at [504, 260] on div "LOCATION NAME HVAC Alliance Expert FROM PHONE [PHONE_NUMBER] TO PHONE [PHONE_NU…" at bounding box center [574, 240] width 517 height 309
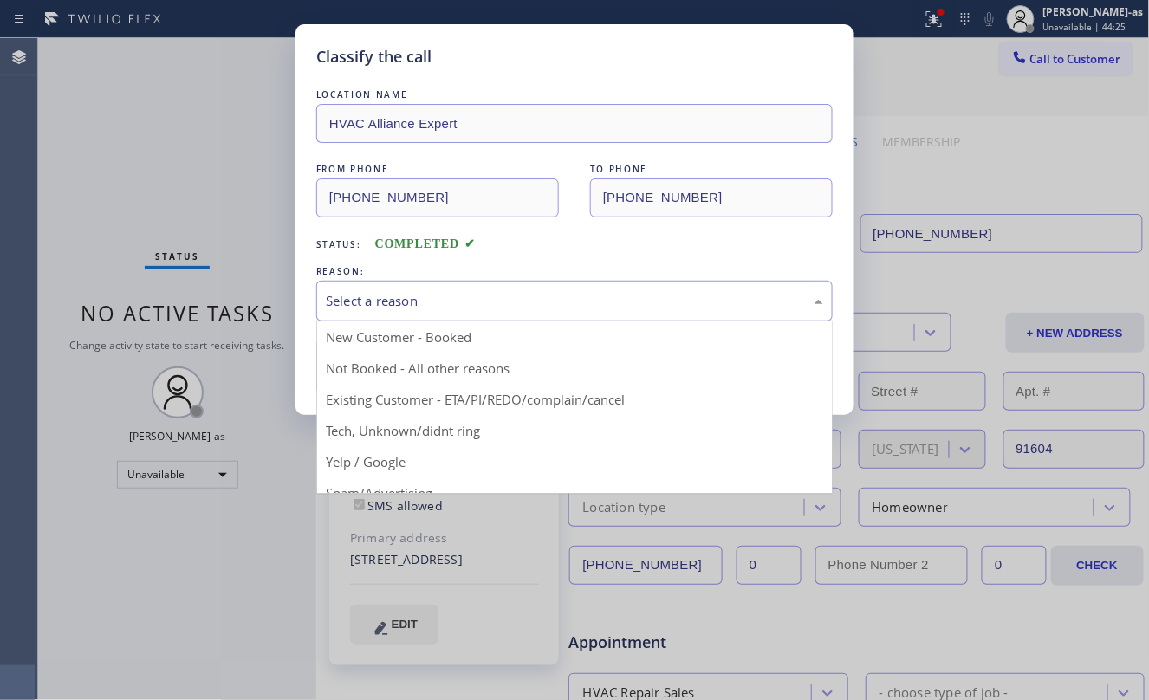
click at [545, 309] on div "Select a reason" at bounding box center [575, 301] width 498 height 20
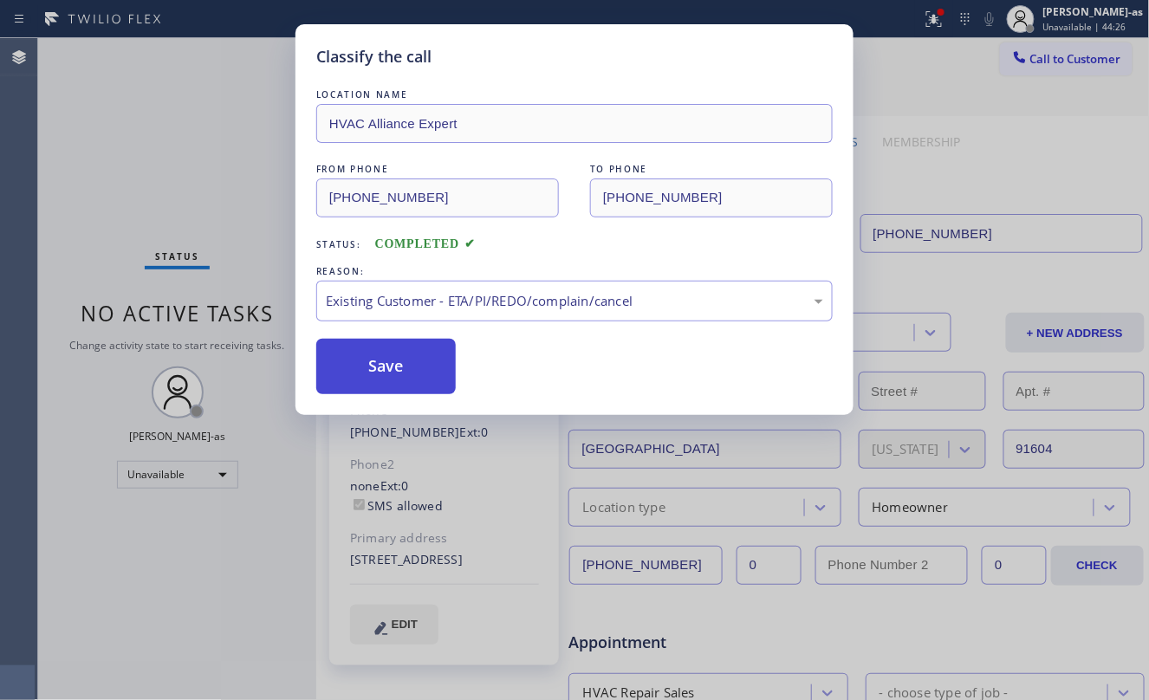
click at [392, 380] on button "Save" at bounding box center [386, 366] width 140 height 55
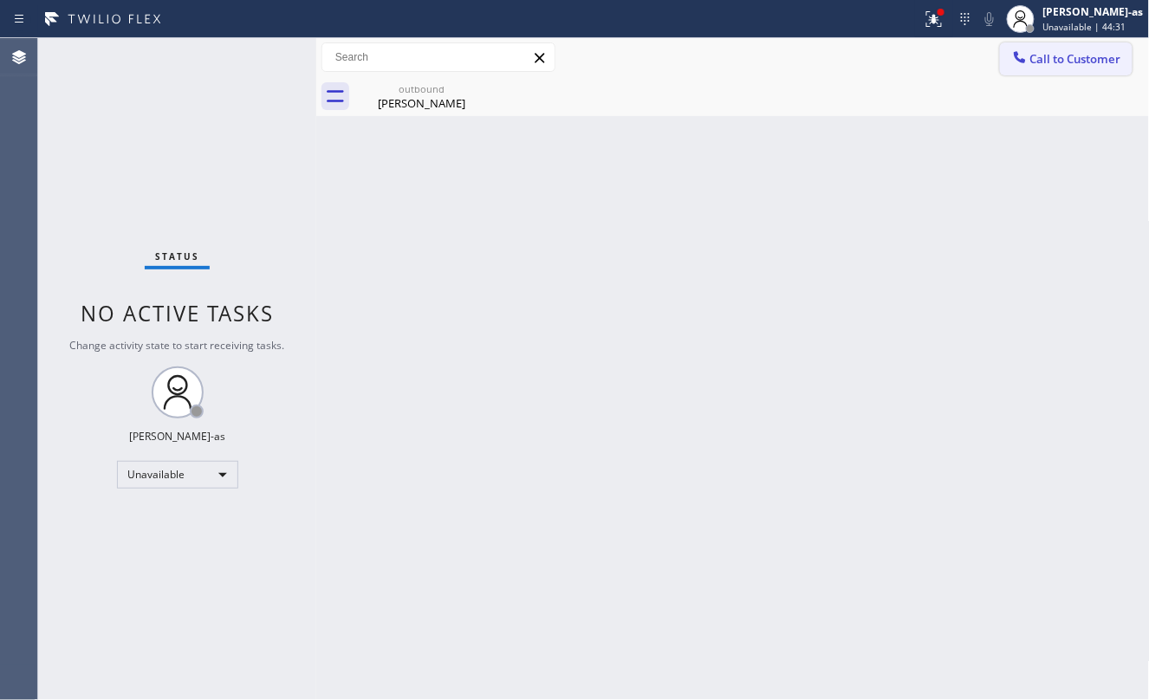
click at [1025, 53] on icon at bounding box center [1020, 57] width 17 height 17
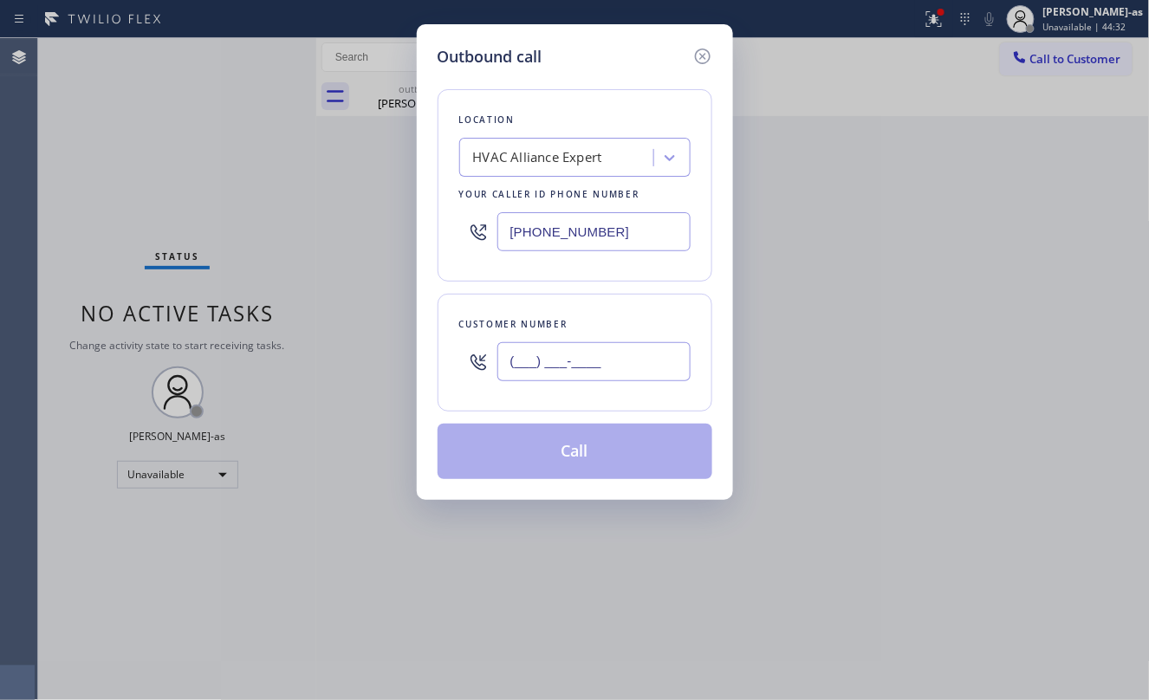
click at [608, 365] on input "(___) ___-____" at bounding box center [594, 361] width 193 height 39
paste input "818) 450-4645"
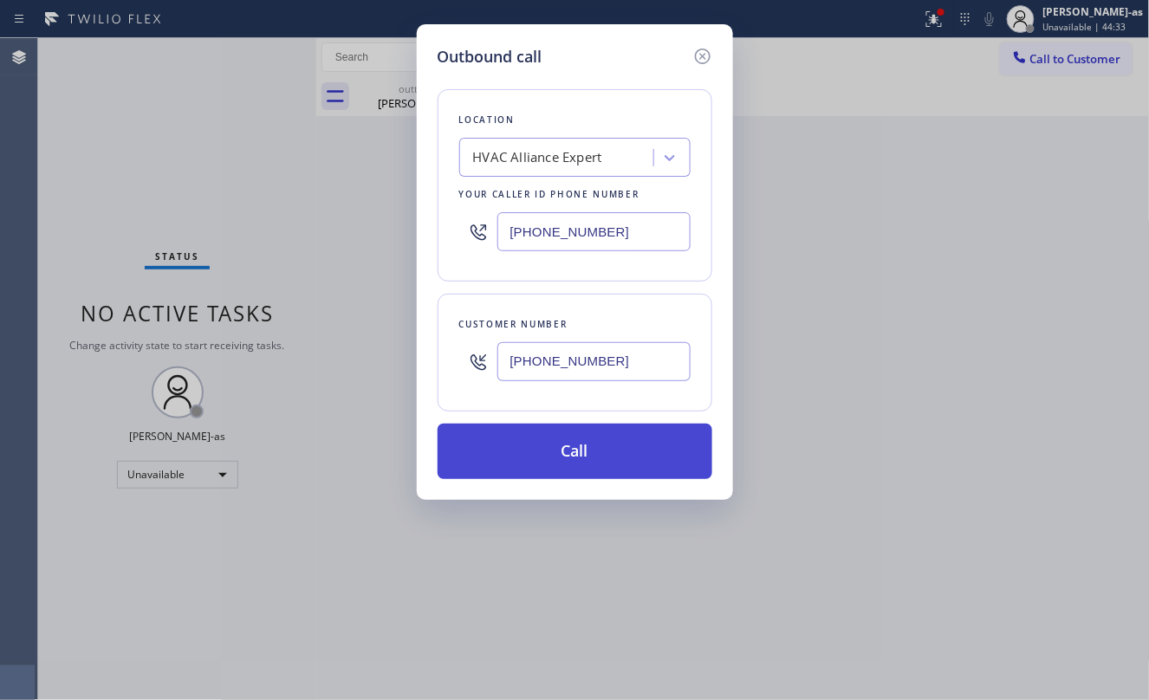
type input "[PHONE_NUMBER]"
click at [581, 459] on button "Call" at bounding box center [575, 451] width 275 height 55
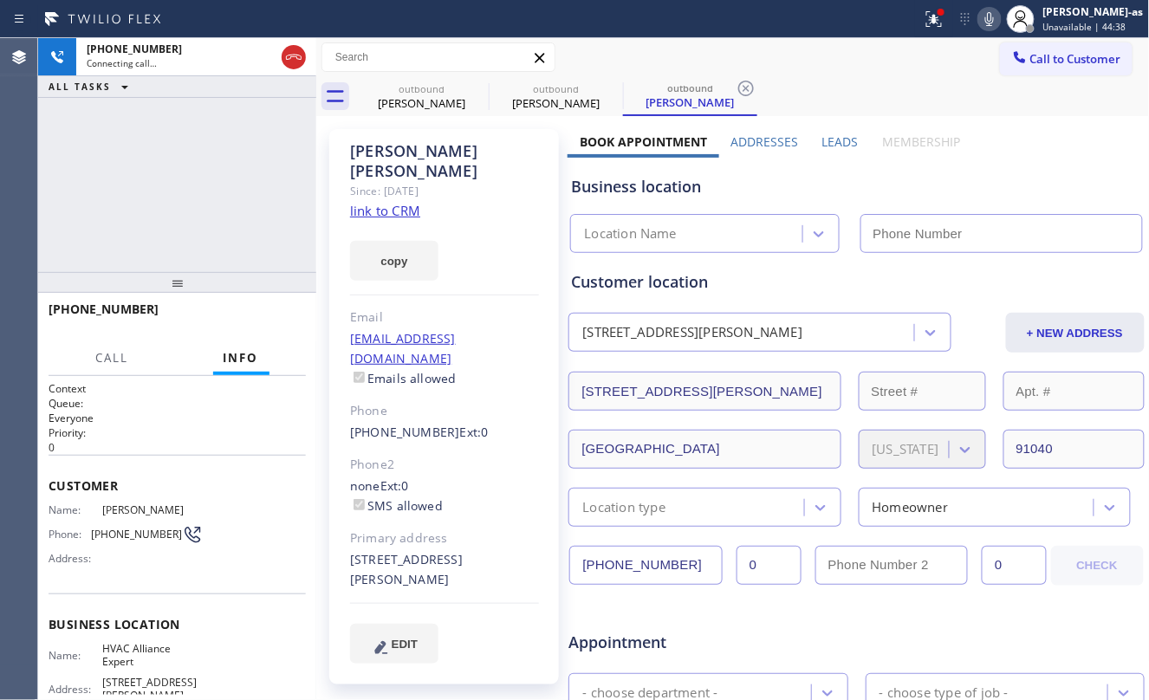
type input "[PHONE_NUMBER]"
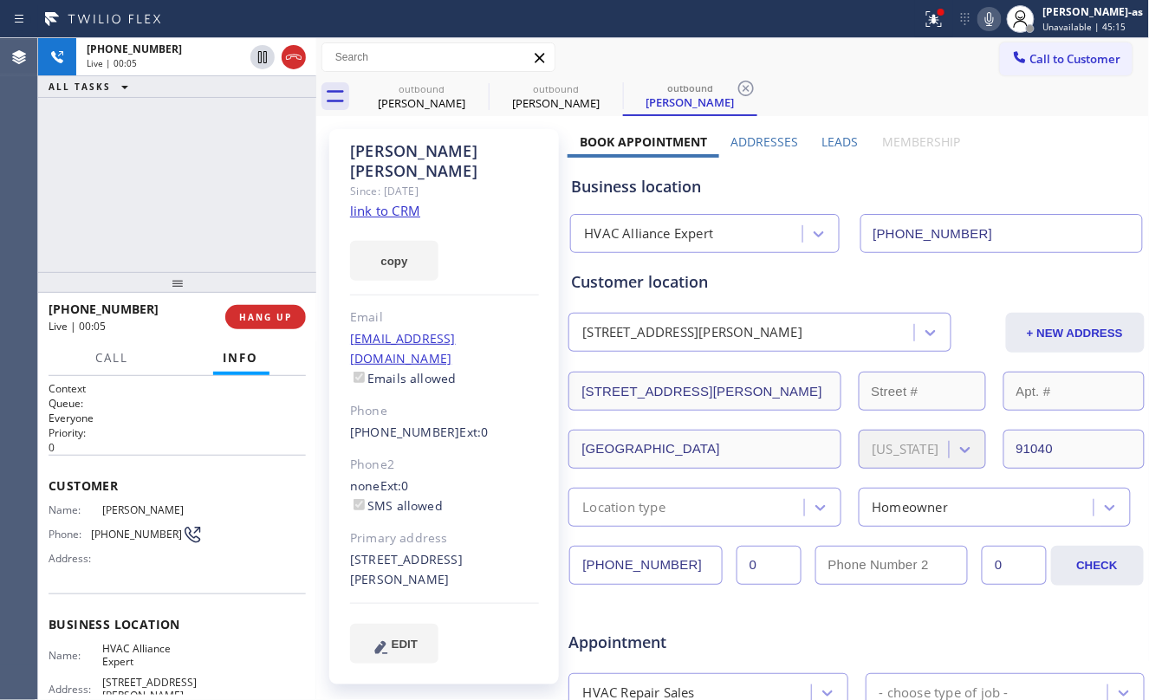
click at [150, 185] on div "[PHONE_NUMBER] Live | 00:05 ALL TASKS ALL TASKS ACTIVE TASKS TASKS IN WRAP UP" at bounding box center [177, 155] width 278 height 234
click at [285, 62] on icon at bounding box center [293, 57] width 21 height 21
drag, startPoint x: 237, startPoint y: 215, endPoint x: 323, endPoint y: 407, distance: 210.7
click at [237, 216] on div "[PHONE_NUMBER] Live | 00:07 ALL TASKS ALL TASKS ACTIVE TASKS TASKS IN WRAP UP" at bounding box center [177, 155] width 278 height 234
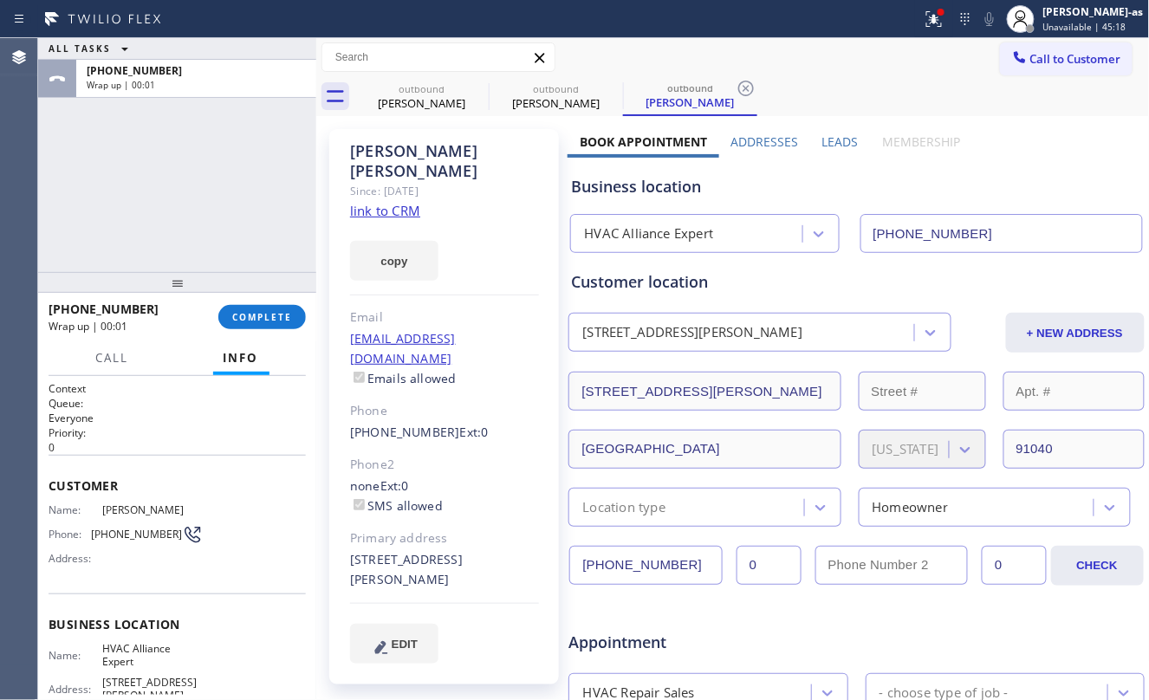
drag, startPoint x: 255, startPoint y: 320, endPoint x: 260, endPoint y: 293, distance: 27.4
click at [255, 316] on span "COMPLETE" at bounding box center [262, 317] width 60 height 12
drag, startPoint x: 258, startPoint y: 284, endPoint x: 236, endPoint y: 253, distance: 38.5
click at [257, 282] on div at bounding box center [177, 282] width 278 height 21
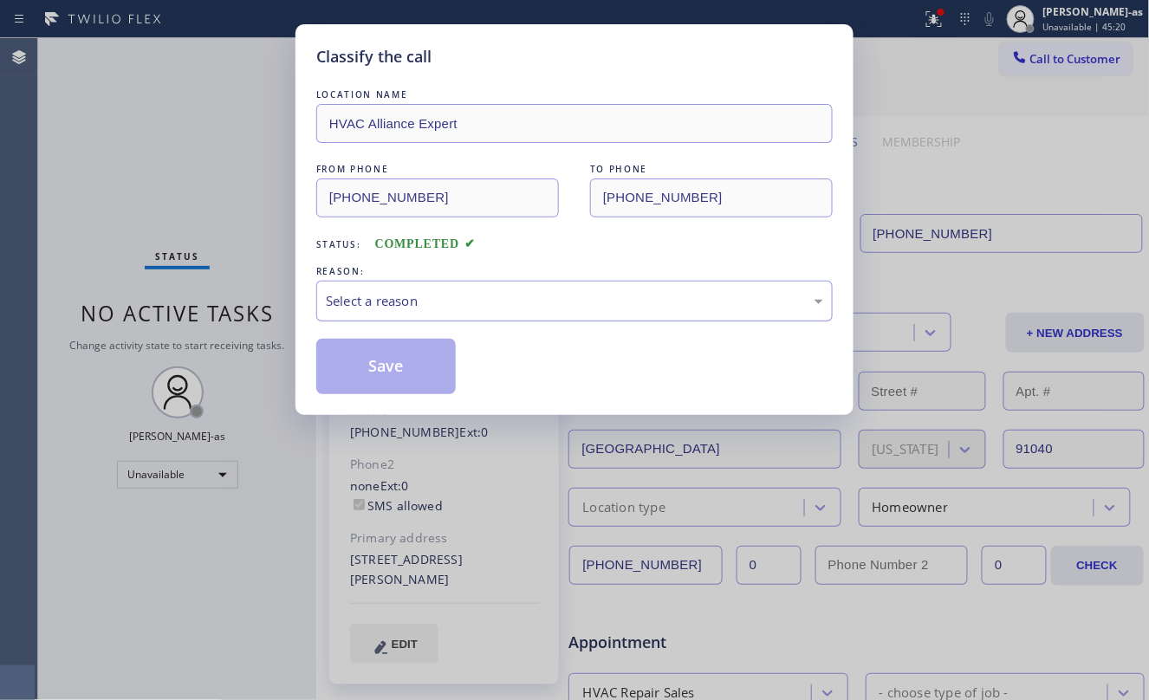
drag, startPoint x: 426, startPoint y: 309, endPoint x: 437, endPoint y: 316, distance: 13.0
click at [430, 313] on div "Select a reason" at bounding box center [574, 301] width 517 height 41
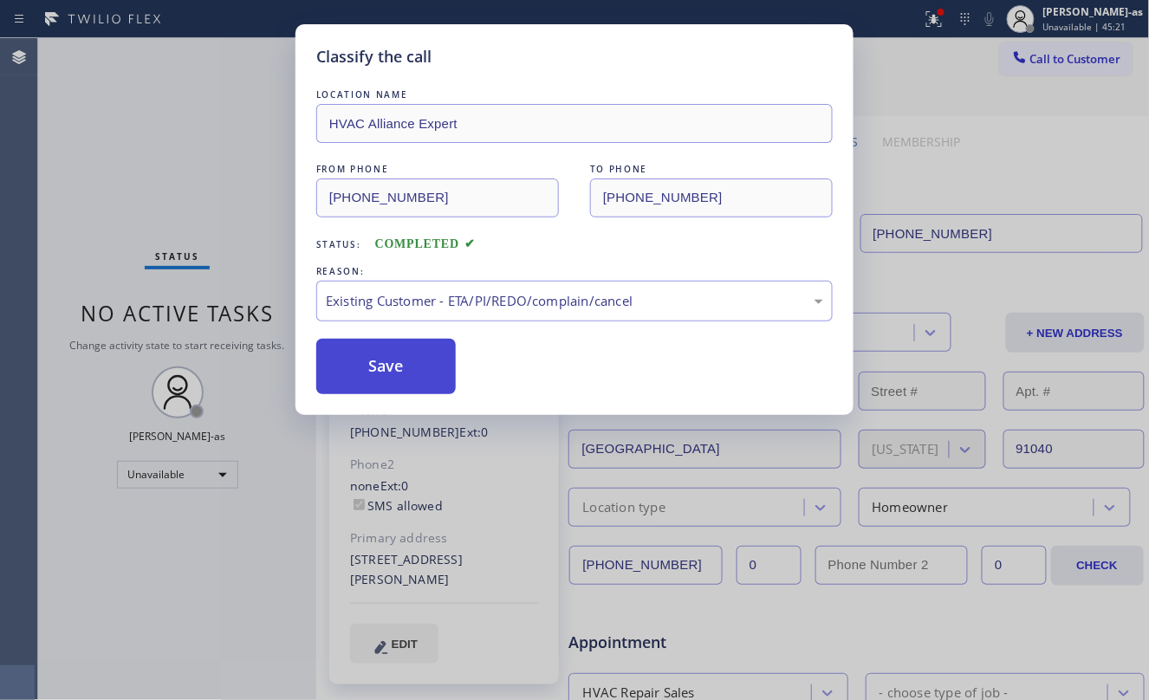
click at [425, 359] on button "Save" at bounding box center [386, 366] width 140 height 55
click at [90, 181] on div "Classify the call LOCATION NAME HVAC Alliance Expert FROM PHONE [PHONE_NUMBER] …" at bounding box center [574, 350] width 1149 height 700
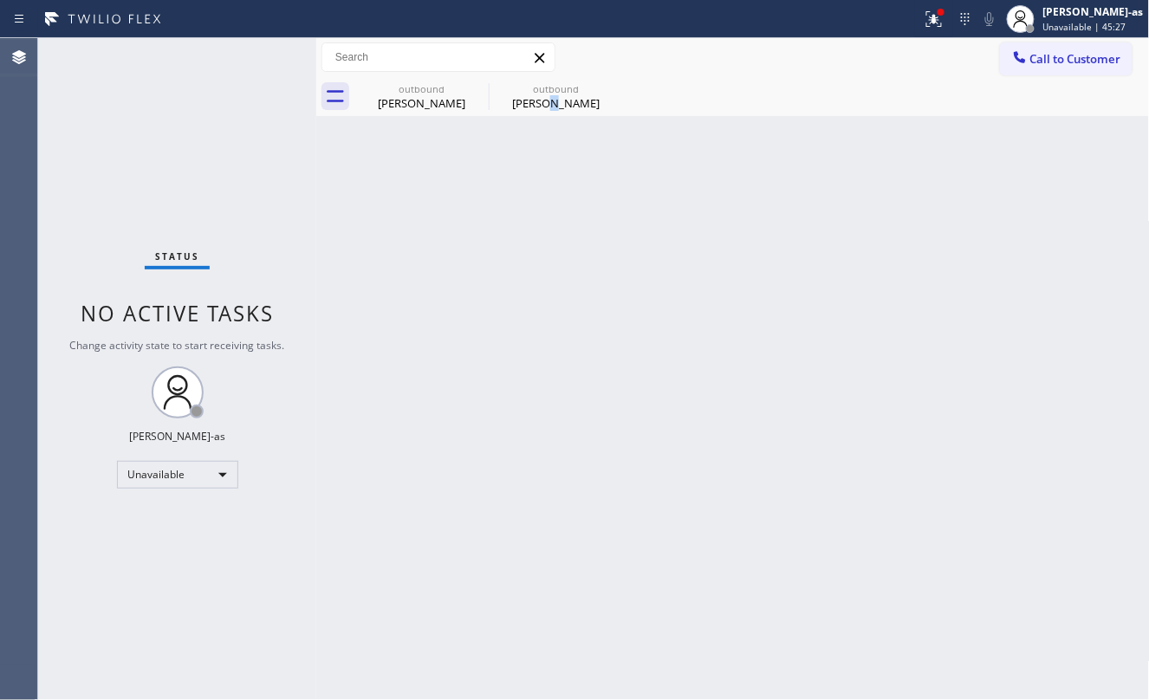
drag, startPoint x: 553, startPoint y: 104, endPoint x: 538, endPoint y: 209, distance: 105.9
click at [555, 102] on div "[PERSON_NAME]" at bounding box center [556, 103] width 131 height 16
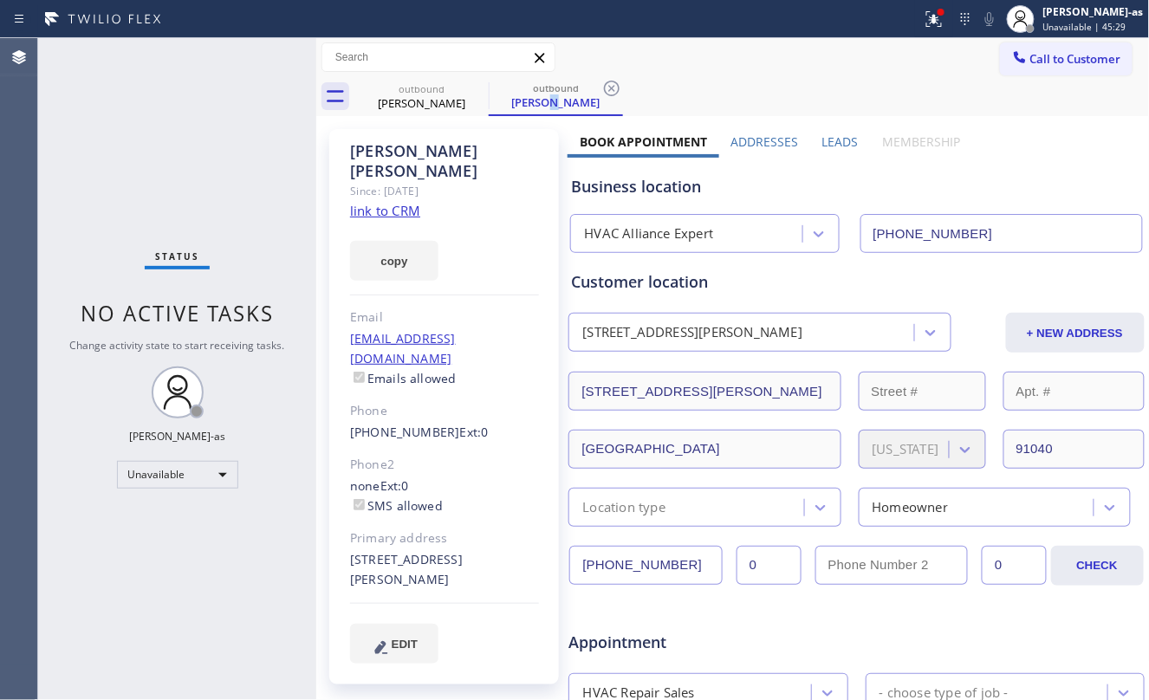
click at [410, 202] on link "link to CRM" at bounding box center [385, 210] width 70 height 17
drag, startPoint x: 1018, startPoint y: 66, endPoint x: 997, endPoint y: 66, distance: 20.8
click at [1031, 64] on span "Call to Customer" at bounding box center [1076, 59] width 91 height 16
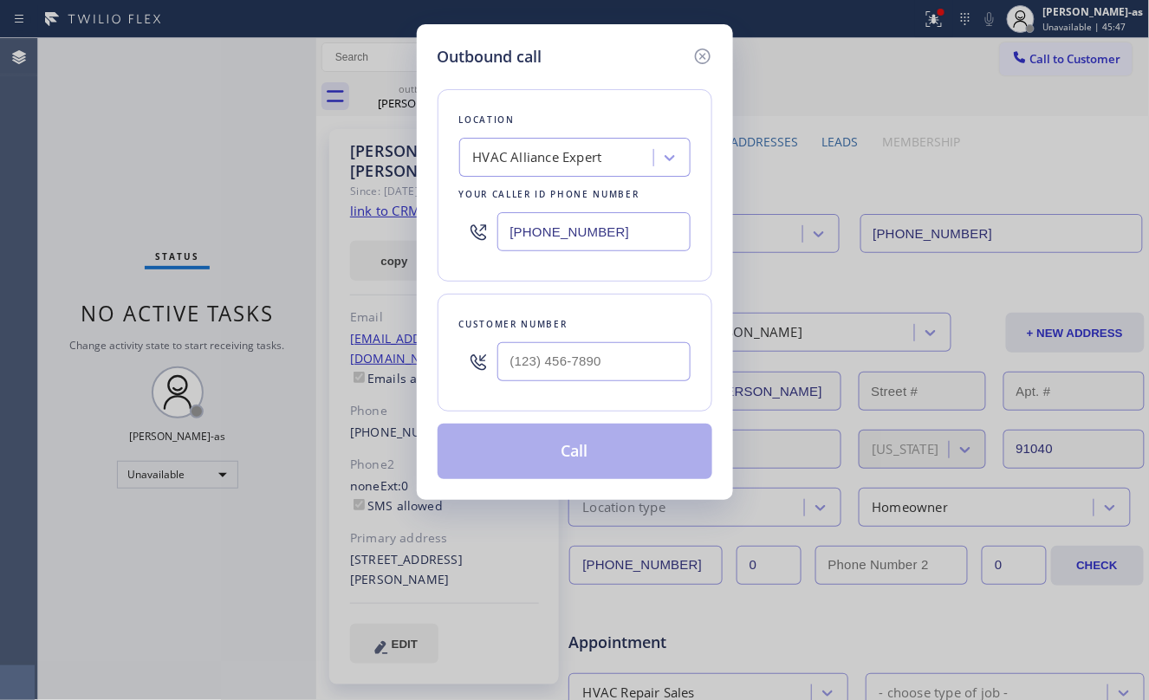
click at [633, 341] on div at bounding box center [594, 362] width 193 height 56
click at [640, 369] on input "(___) ___-____" at bounding box center [594, 361] width 193 height 39
paste input "310) 963-5674"
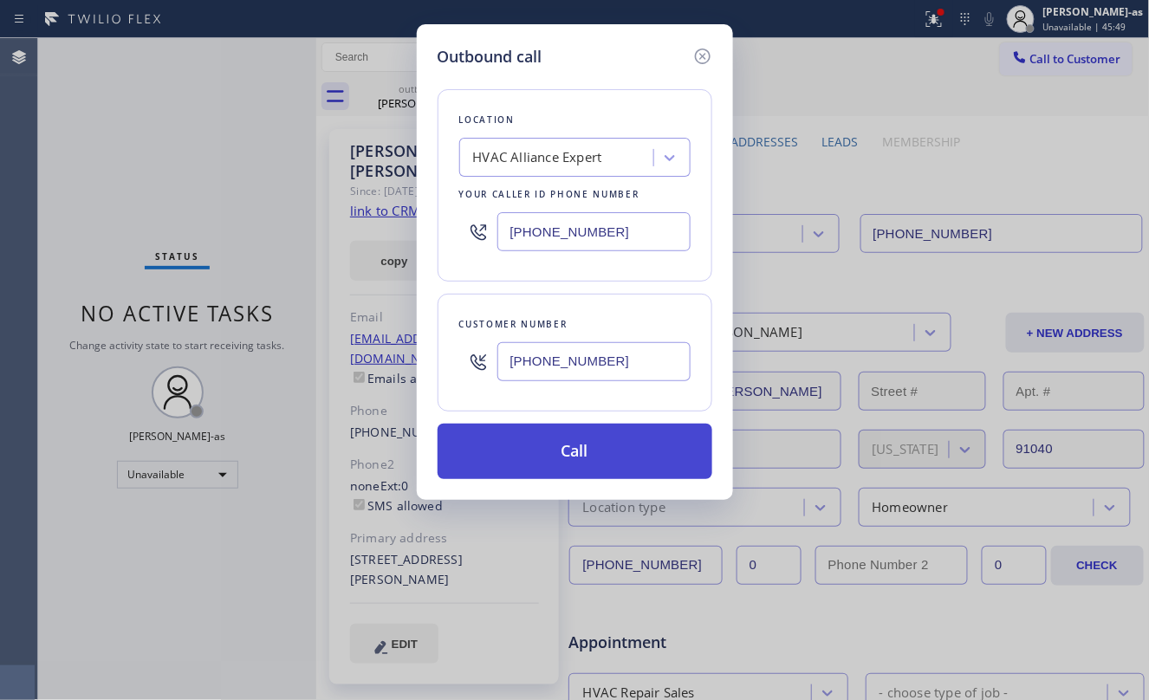
type input "[PHONE_NUMBER]"
click at [567, 440] on button "Call" at bounding box center [575, 451] width 275 height 55
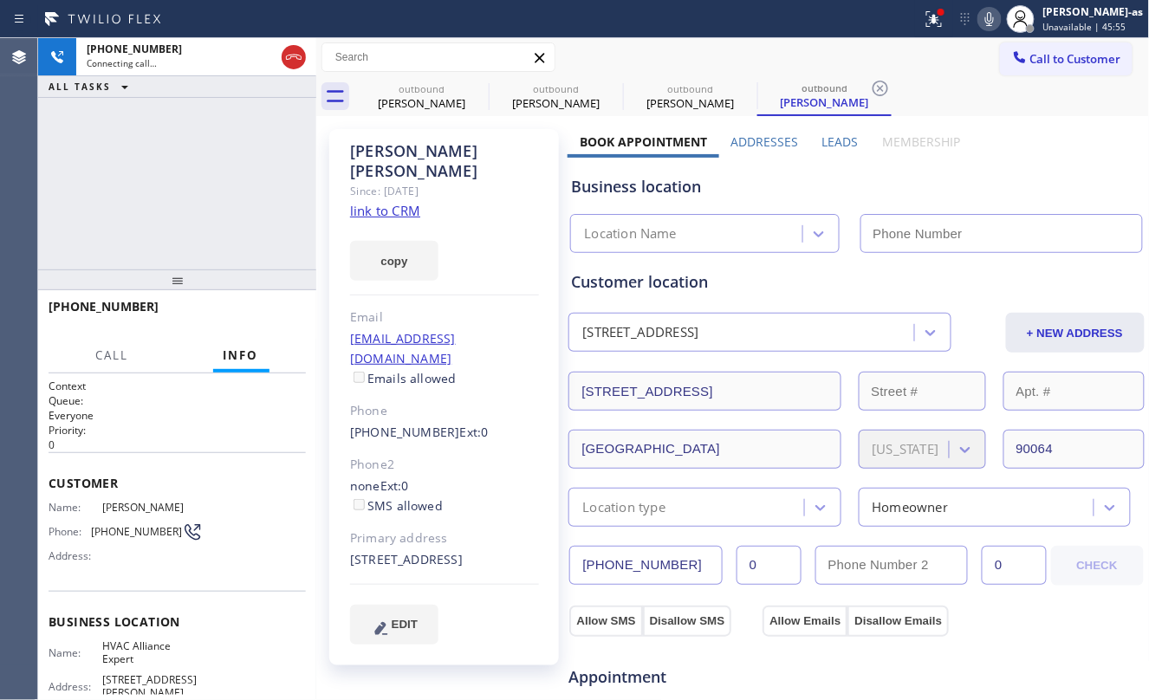
type input "[PHONE_NUMBER]"
drag, startPoint x: 101, startPoint y: 185, endPoint x: 108, endPoint y: 192, distance: 9.2
click at [104, 188] on div "[PHONE_NUMBER] Live | 00:05 ALL TASKS ALL TASKS ACTIVE TASKS TASKS IN WRAP UP" at bounding box center [177, 153] width 278 height 231
click at [251, 307] on button "HANG UP" at bounding box center [265, 315] width 81 height 24
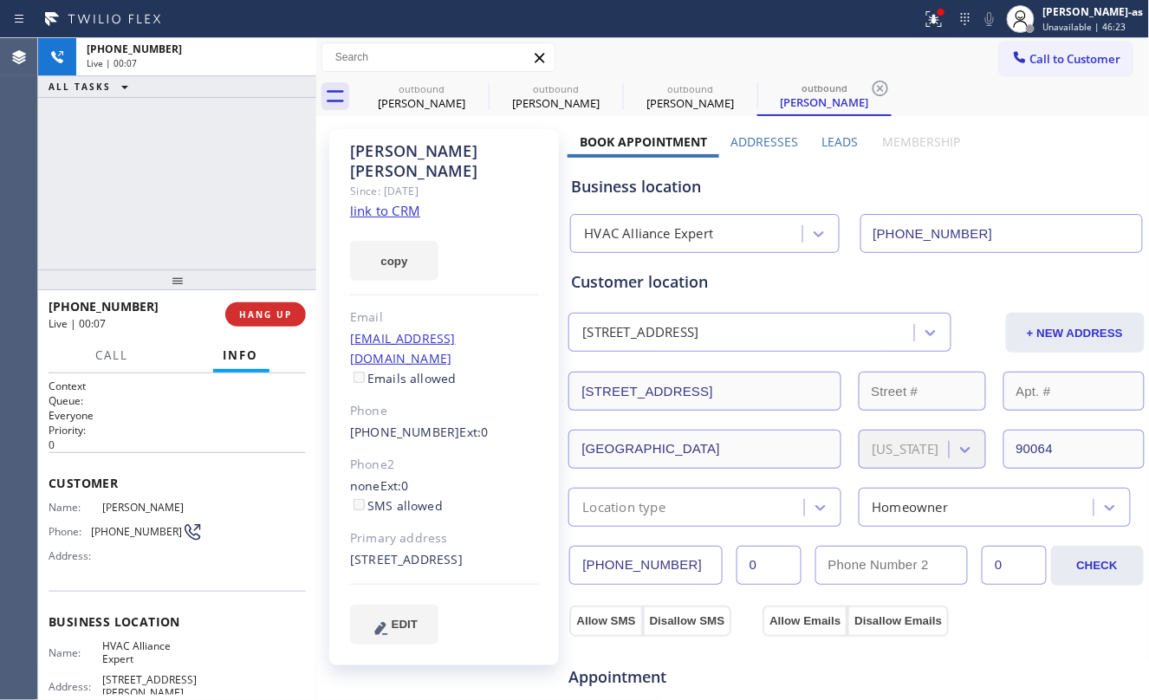
drag, startPoint x: 244, startPoint y: 281, endPoint x: 241, endPoint y: 272, distance: 9.3
click at [244, 278] on div at bounding box center [177, 280] width 278 height 21
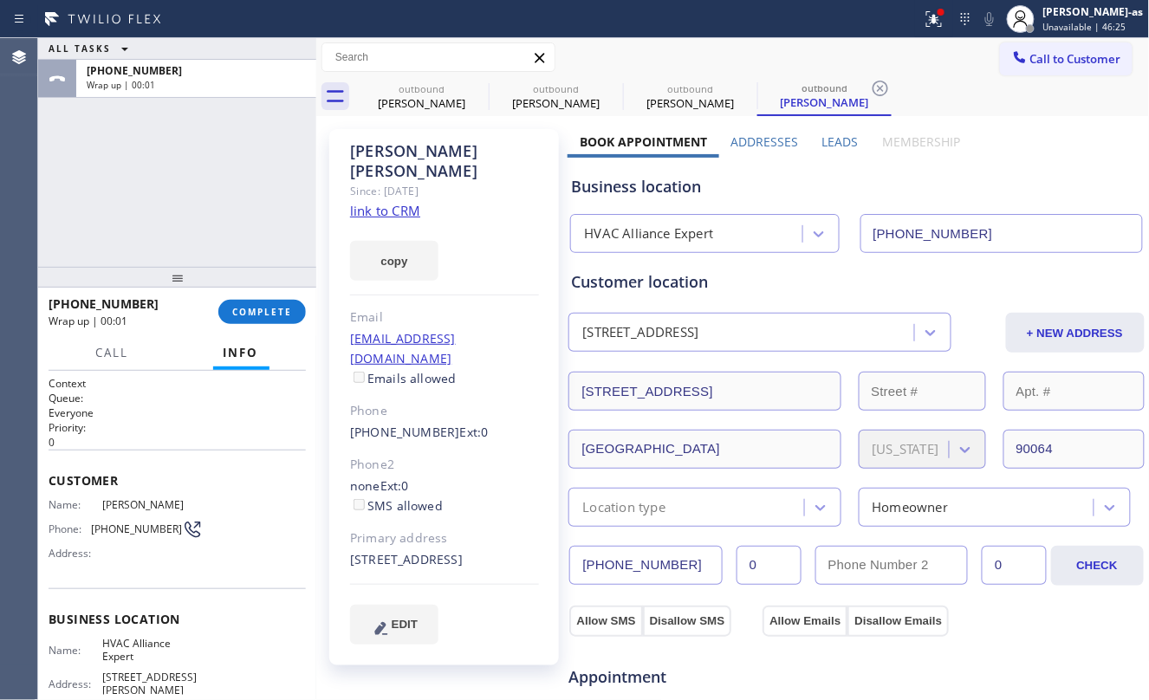
click at [380, 202] on link "link to CRM" at bounding box center [385, 210] width 70 height 17
drag, startPoint x: 307, startPoint y: 313, endPoint x: 289, endPoint y: 316, distance: 17.7
click at [302, 316] on div "[PHONE_NUMBER] Wrap up | 00:02 COMPLETE" at bounding box center [177, 312] width 278 height 49
click at [279, 316] on span "COMPLETE" at bounding box center [262, 312] width 60 height 12
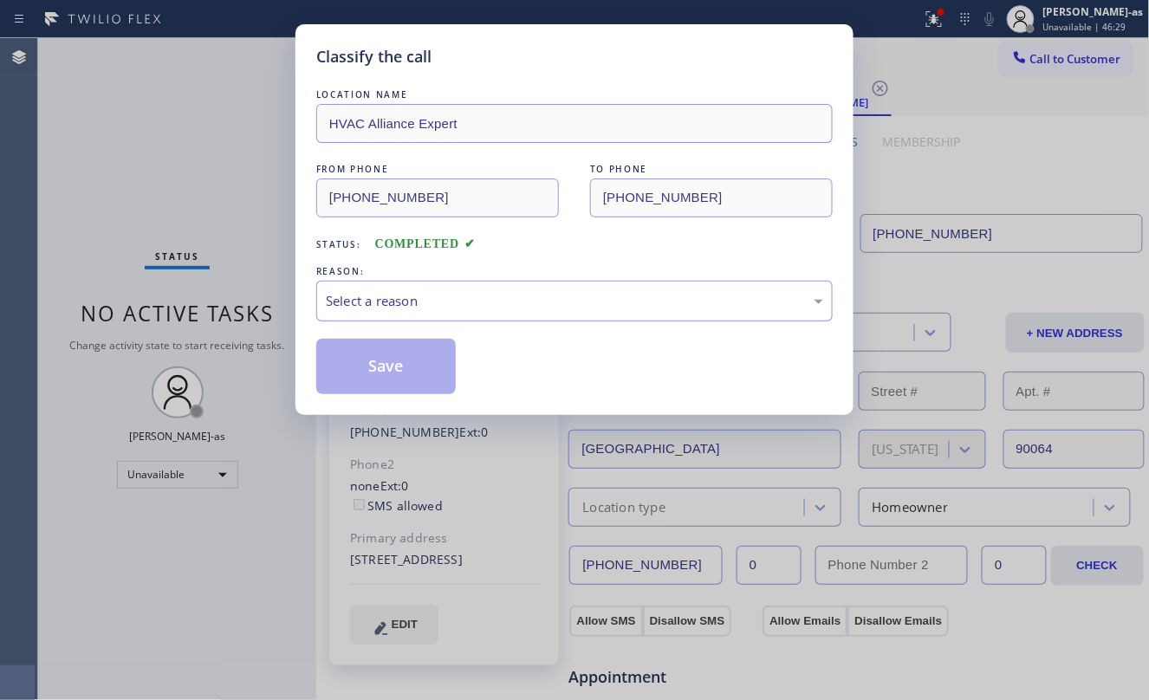
click at [458, 303] on div "Select a reason" at bounding box center [575, 301] width 498 height 20
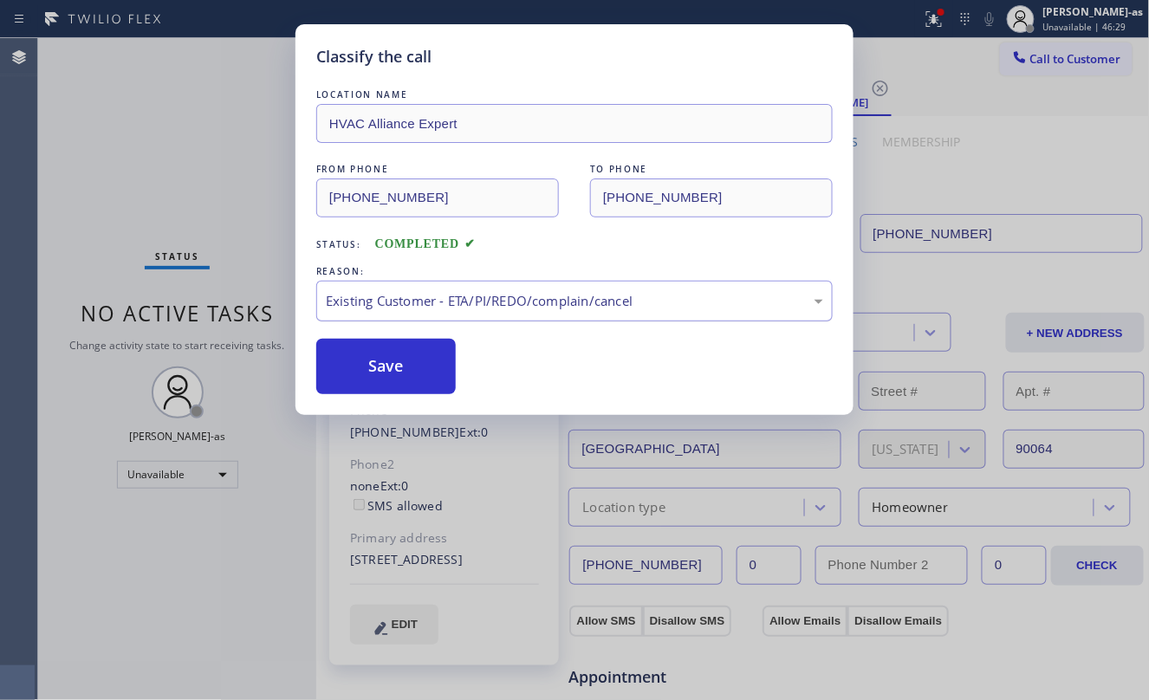
click at [395, 365] on button "Save" at bounding box center [386, 366] width 140 height 55
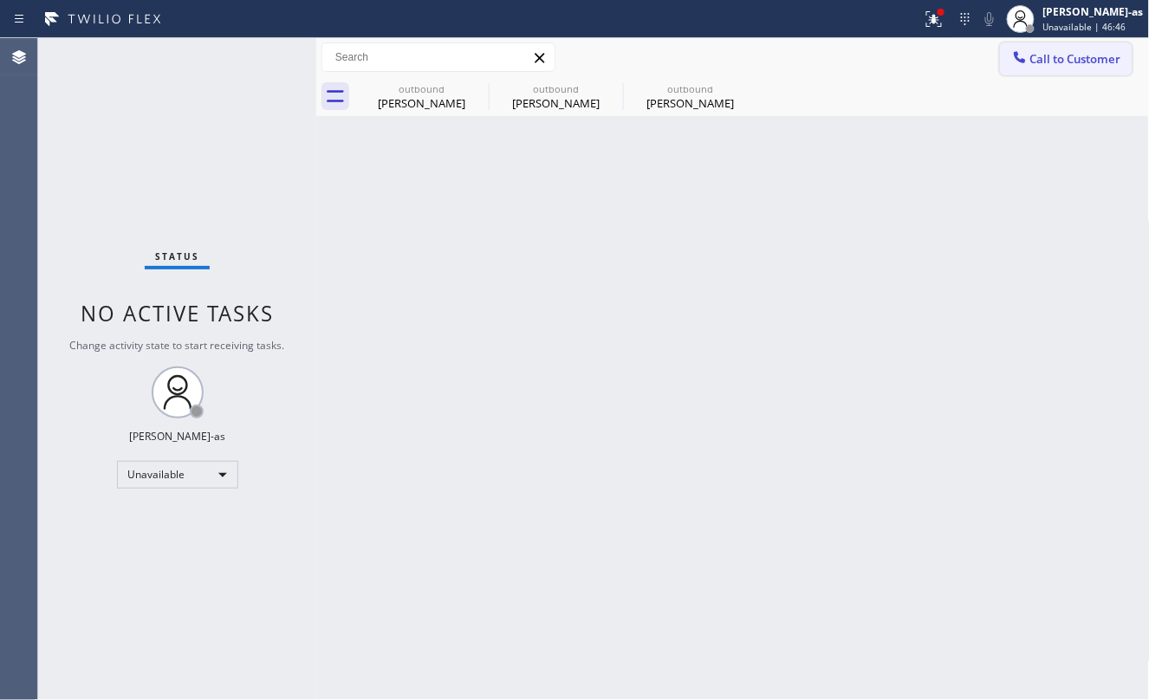
click at [1089, 59] on span "Call to Customer" at bounding box center [1076, 59] width 91 height 16
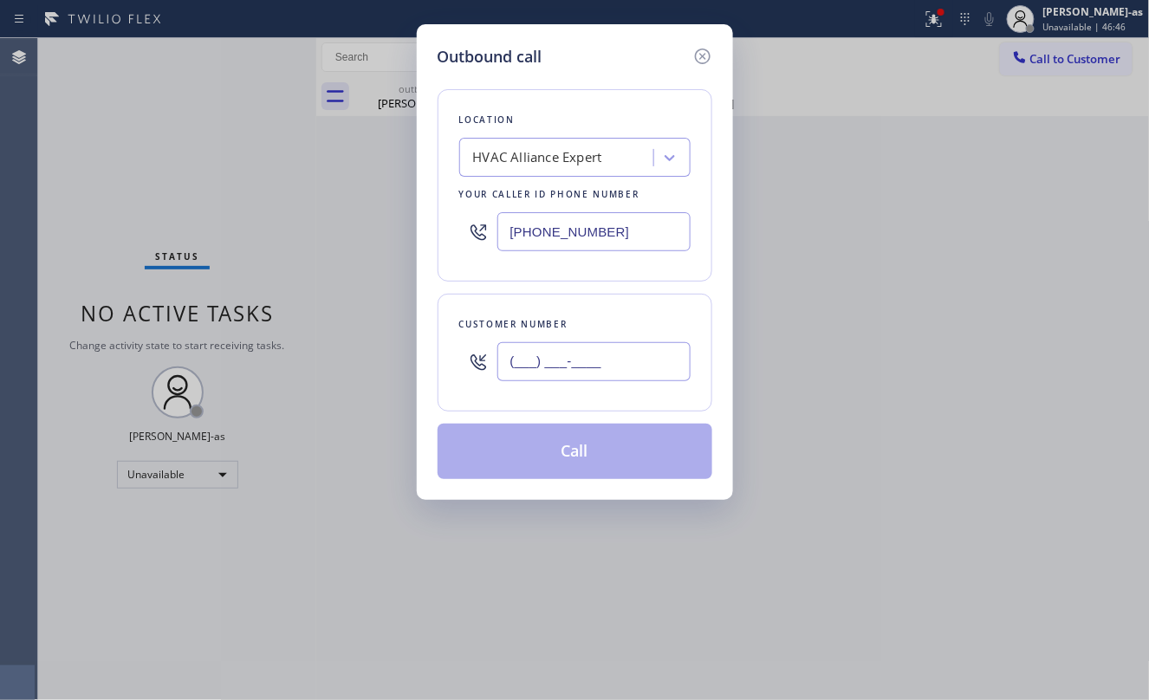
click at [619, 369] on input "(___) ___-____" at bounding box center [594, 361] width 193 height 39
paste input "619) 389-4473"
type input "[PHONE_NUMBER]"
click at [588, 459] on button "Call" at bounding box center [575, 451] width 275 height 55
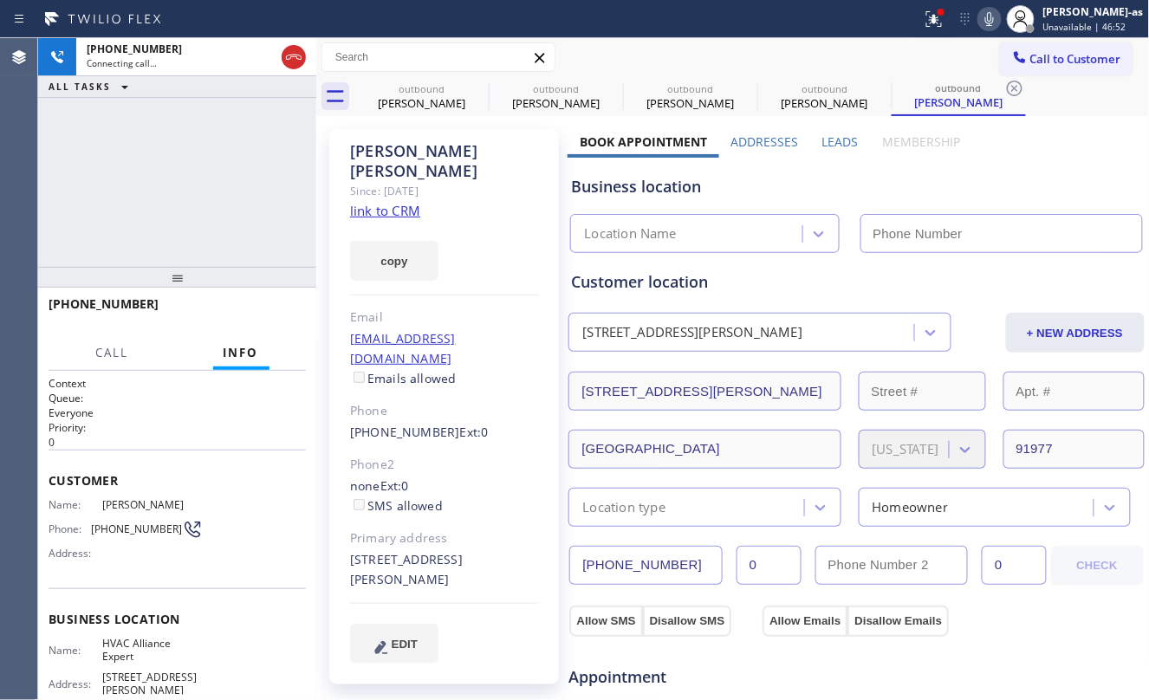
click at [383, 202] on link "link to CRM" at bounding box center [385, 210] width 70 height 17
type input "[PHONE_NUMBER]"
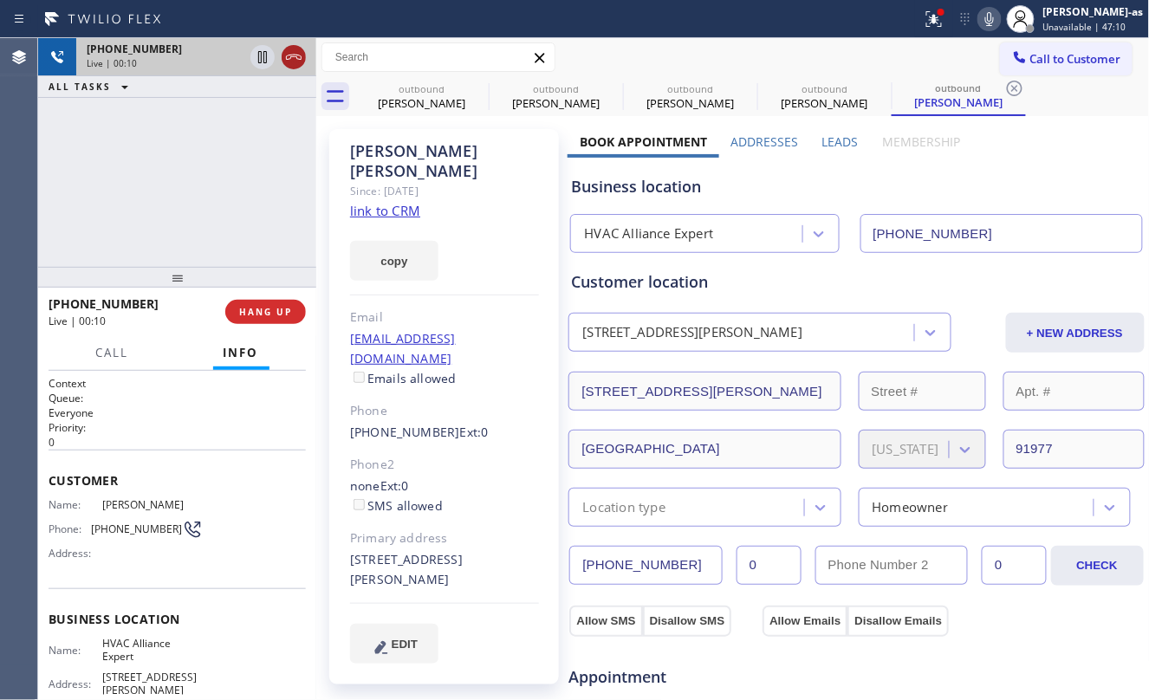
click at [286, 64] on icon at bounding box center [293, 57] width 21 height 21
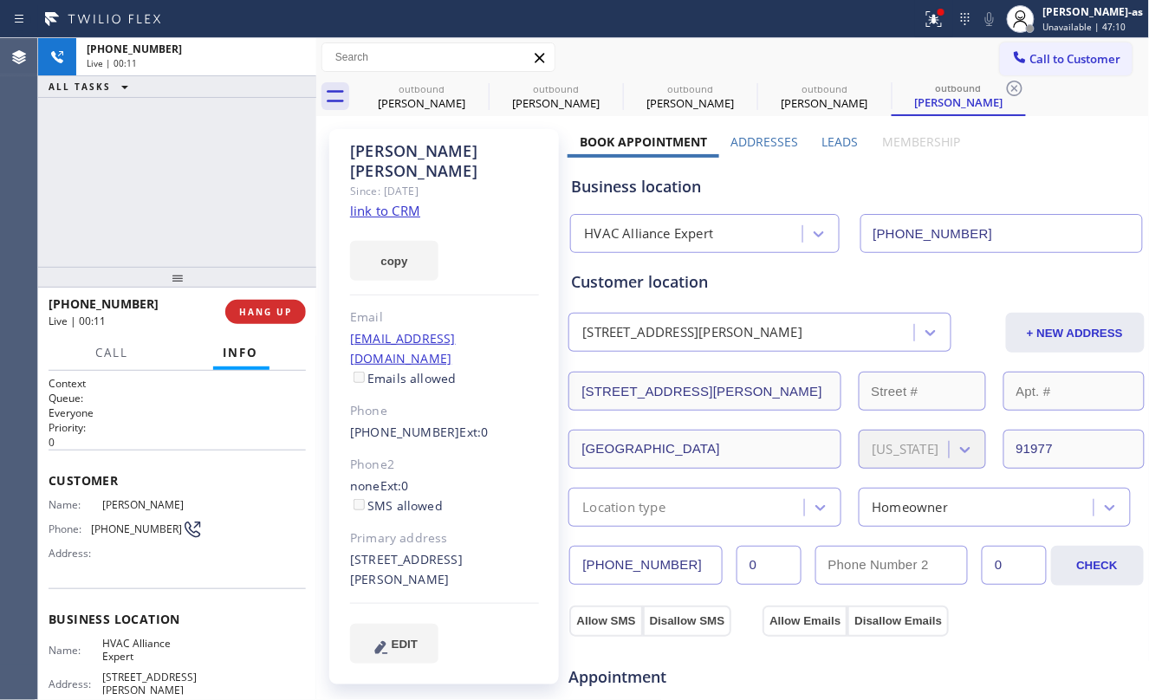
drag, startPoint x: 226, startPoint y: 309, endPoint x: 232, endPoint y: 392, distance: 82.6
click at [227, 327] on div "[PHONE_NUMBER] Live | 00:11 HANG UP" at bounding box center [177, 311] width 257 height 45
click at [255, 298] on div "[PHONE_NUMBER] Live | 00:11 HANG UP" at bounding box center [177, 311] width 257 height 45
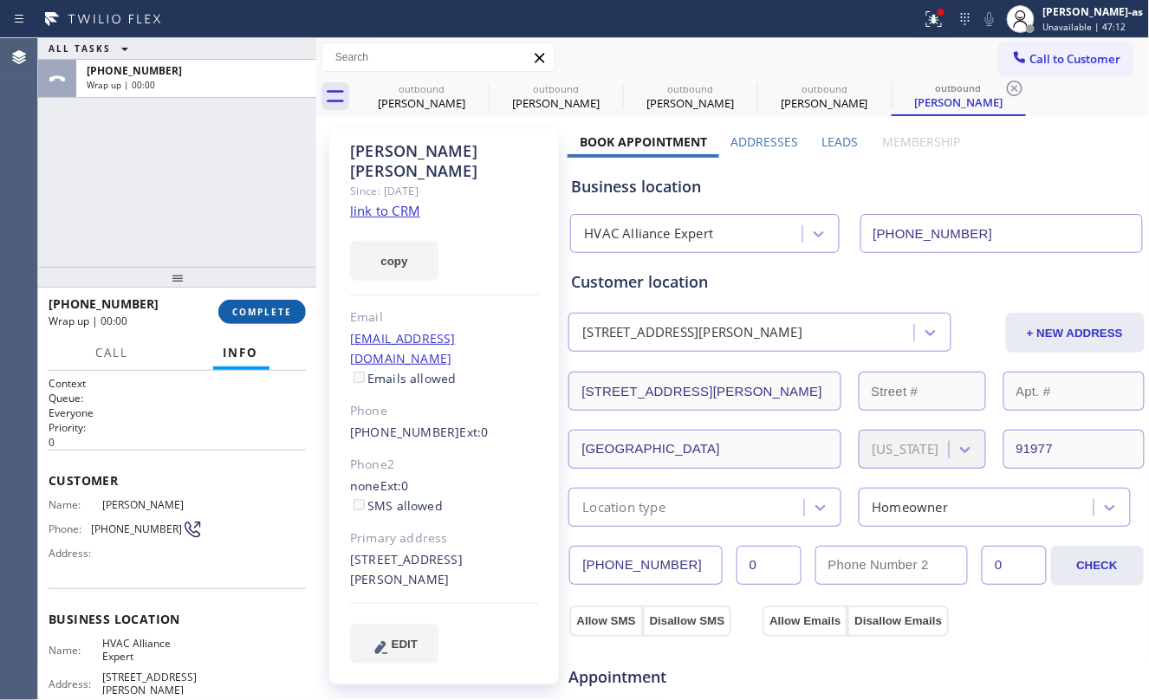
click at [258, 313] on span "COMPLETE" at bounding box center [262, 312] width 60 height 12
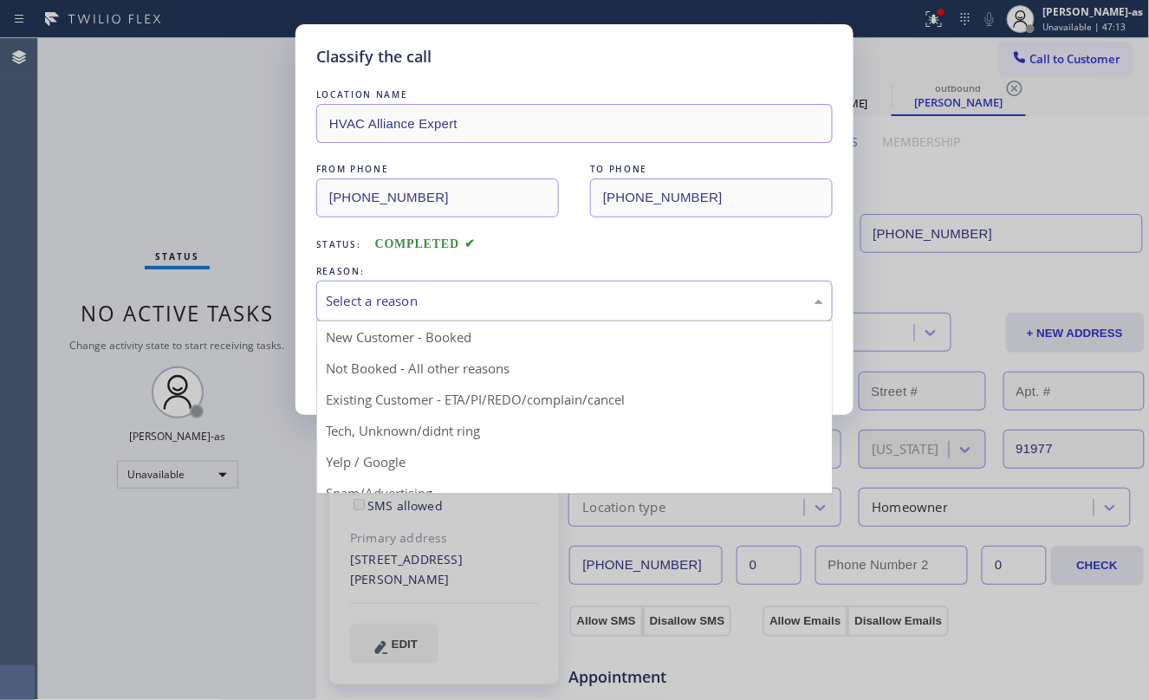
click at [468, 306] on div "Select a reason" at bounding box center [575, 301] width 498 height 20
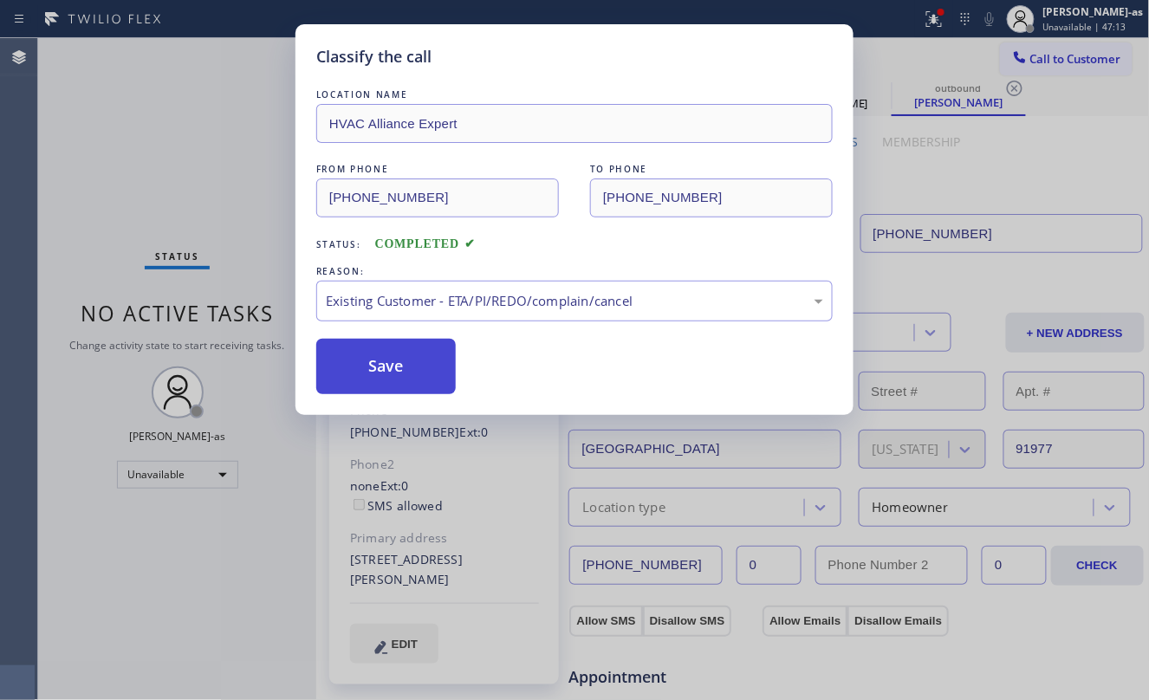
click at [390, 374] on button "Save" at bounding box center [386, 366] width 140 height 55
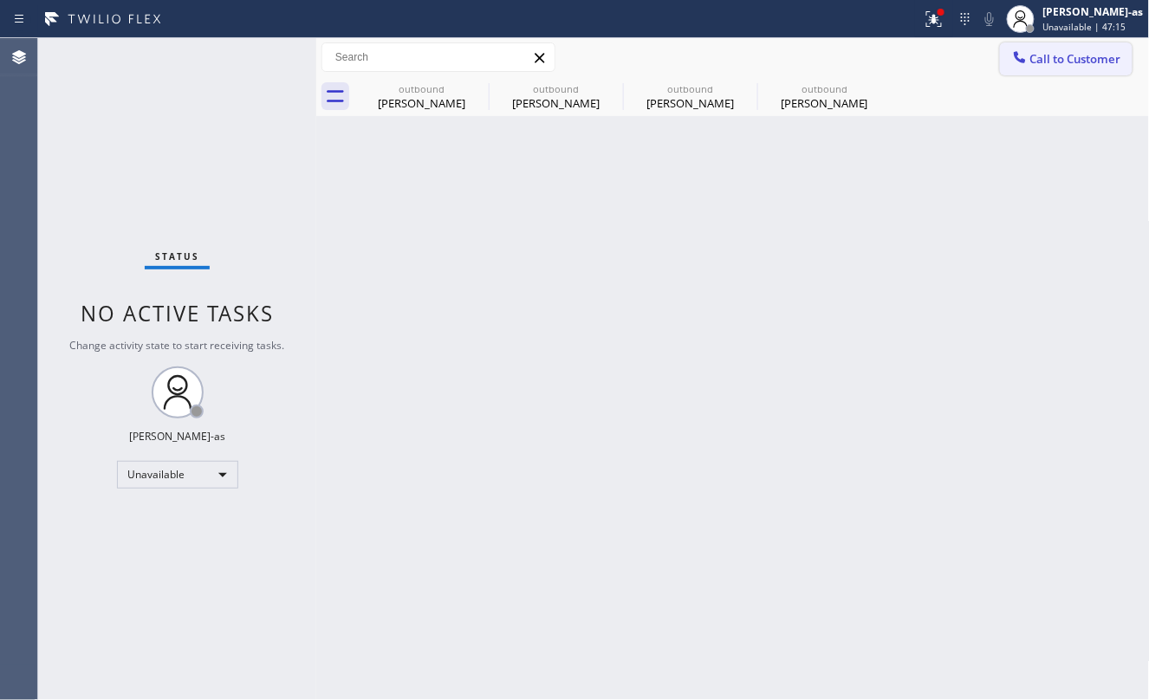
click at [1012, 64] on icon at bounding box center [1020, 57] width 17 height 17
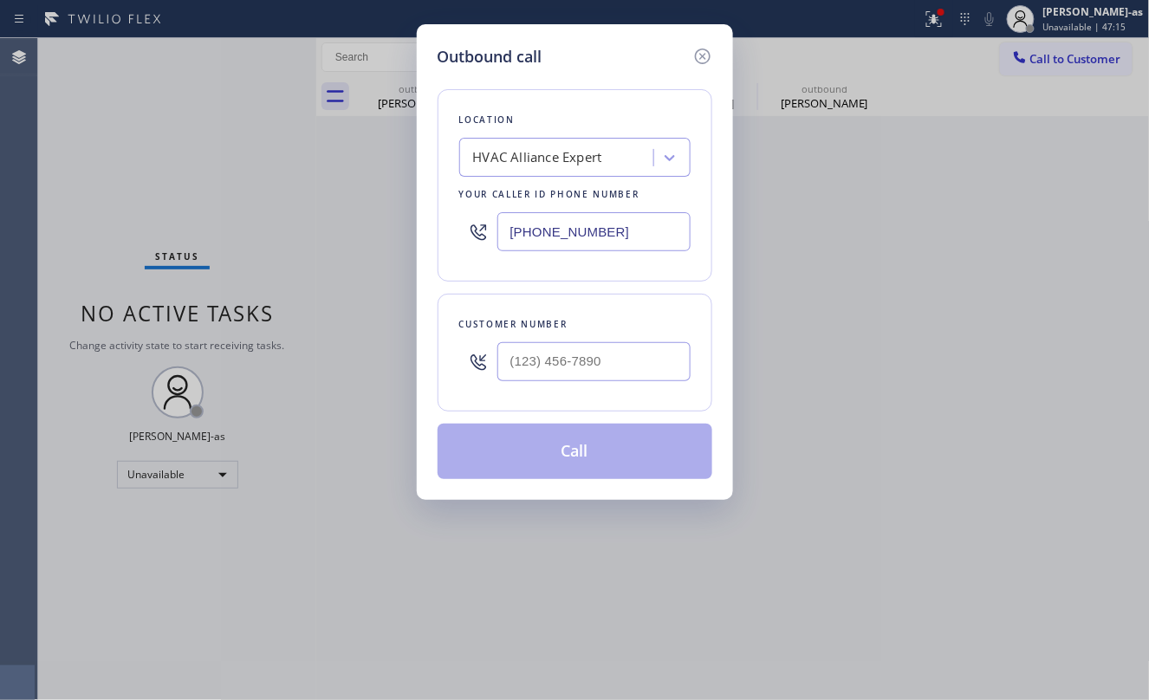
click at [591, 386] on div at bounding box center [594, 362] width 193 height 56
click at [598, 365] on input "(___) ___-____" at bounding box center [594, 361] width 193 height 39
paste input "415) 746-0256"
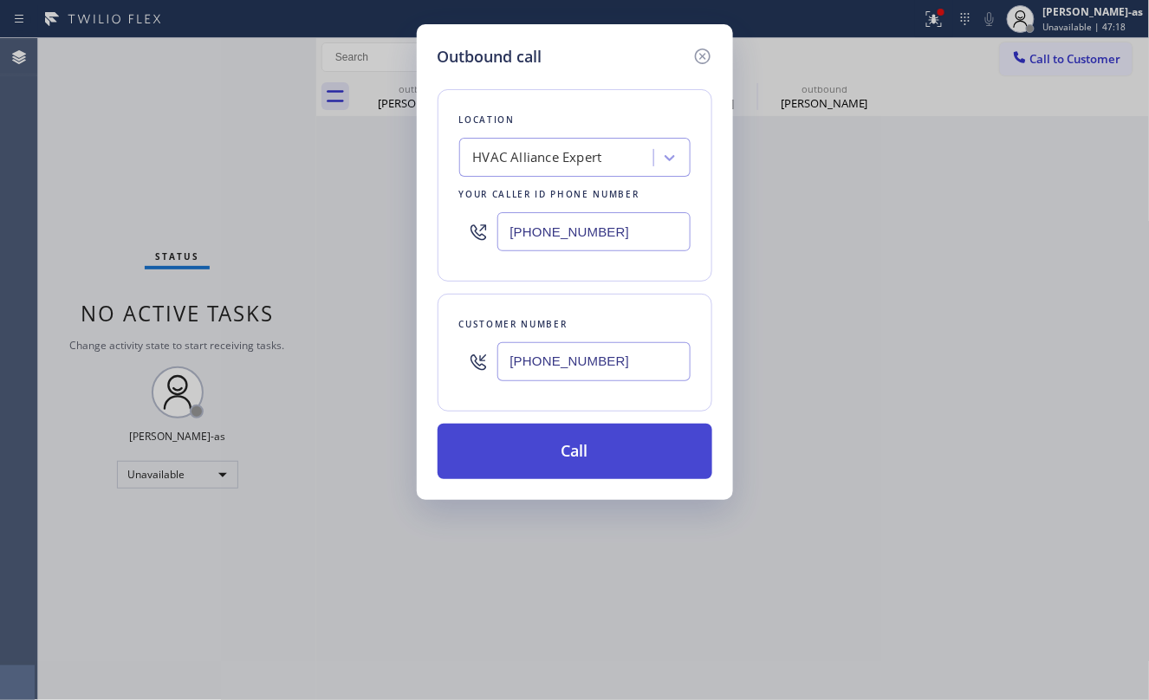
type input "[PHONE_NUMBER]"
click at [559, 452] on button "Call" at bounding box center [575, 451] width 275 height 55
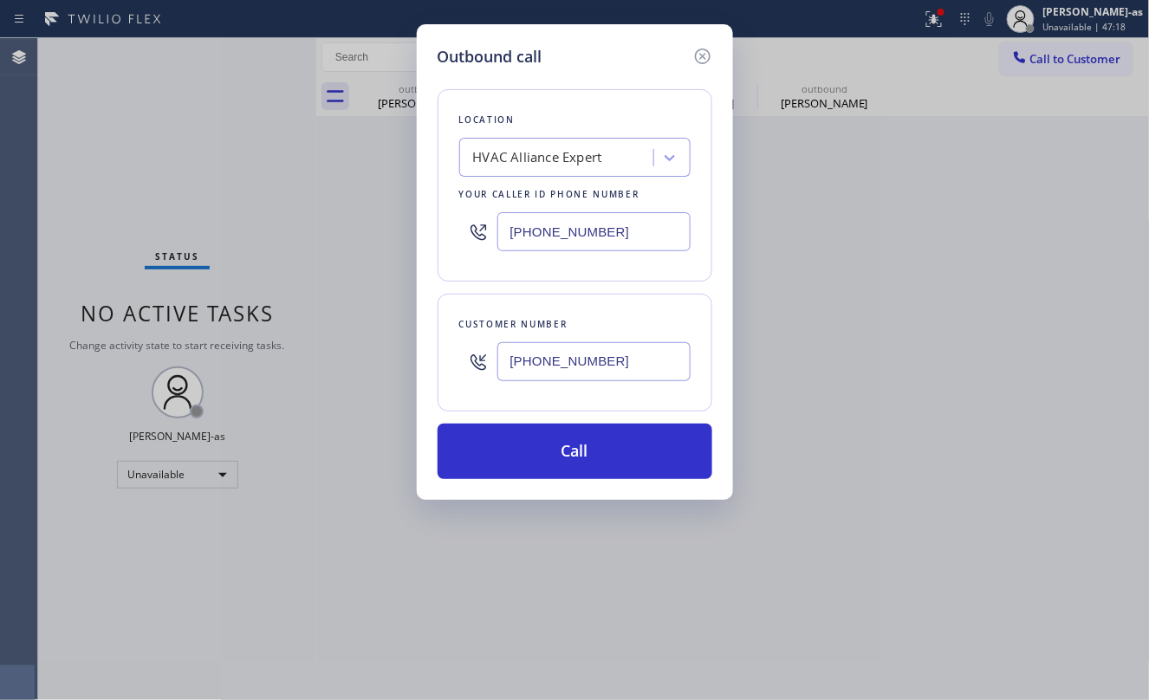
click at [673, 608] on div "Back to Dashboard Change Sender ID Customers Technicians Select a contact Outbo…" at bounding box center [733, 369] width 834 height 662
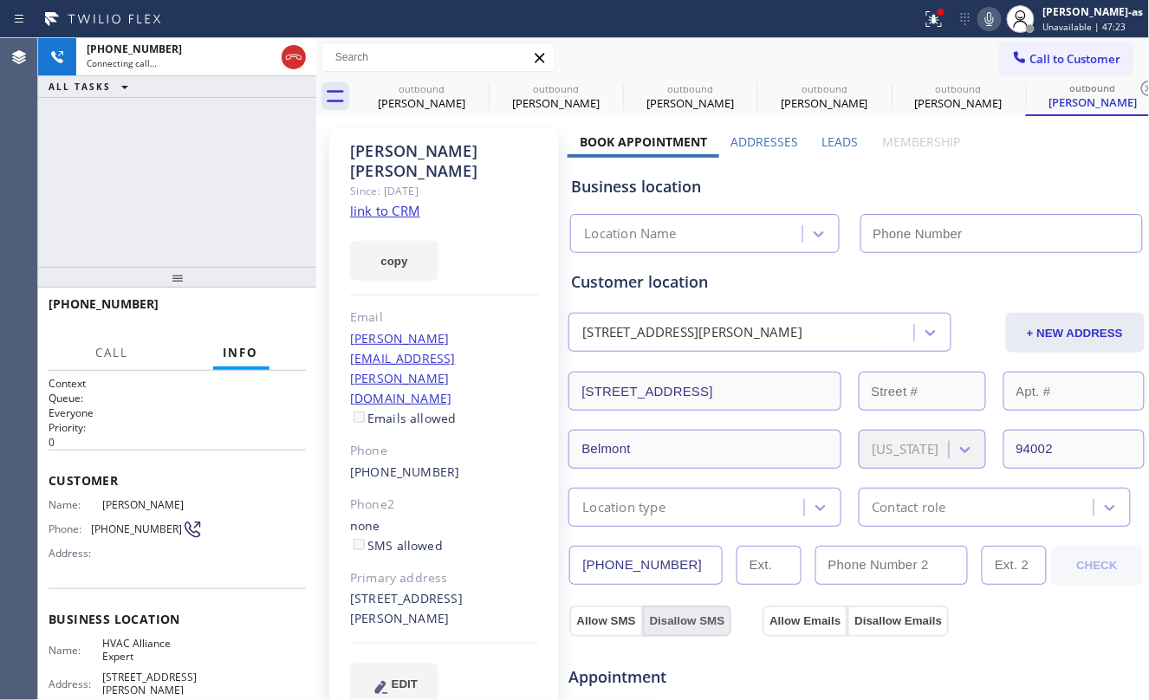
type input "[PHONE_NUMBER]"
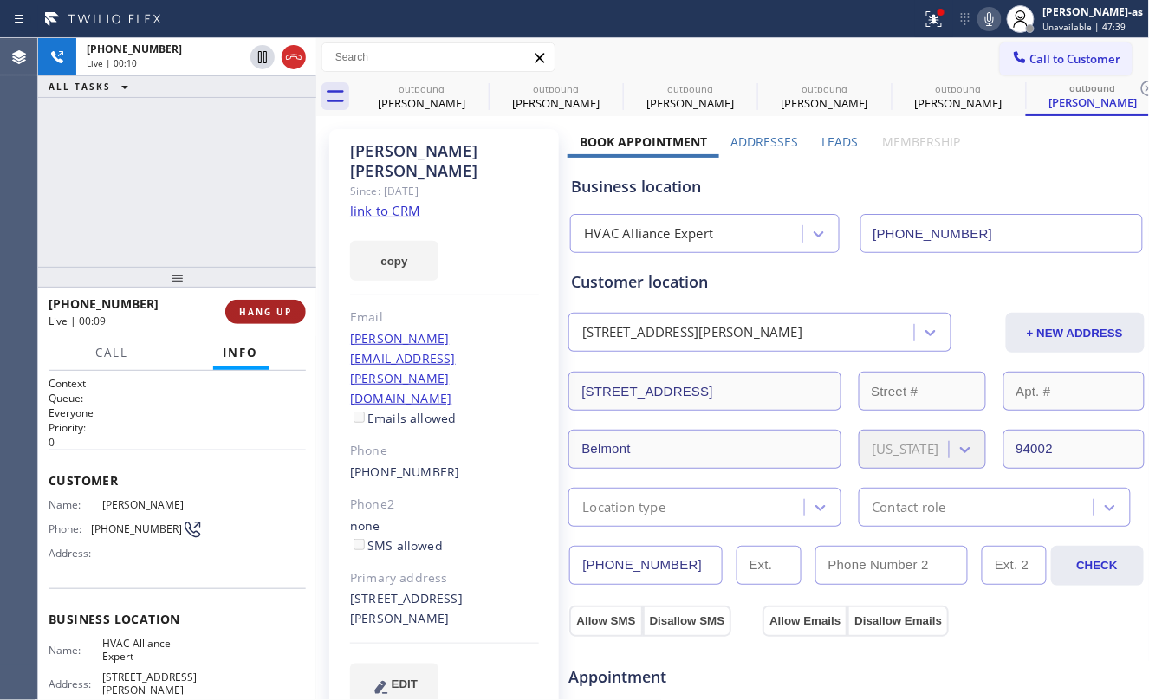
click at [269, 306] on span "HANG UP" at bounding box center [265, 312] width 53 height 12
click at [267, 300] on button "HANG UP" at bounding box center [265, 312] width 81 height 24
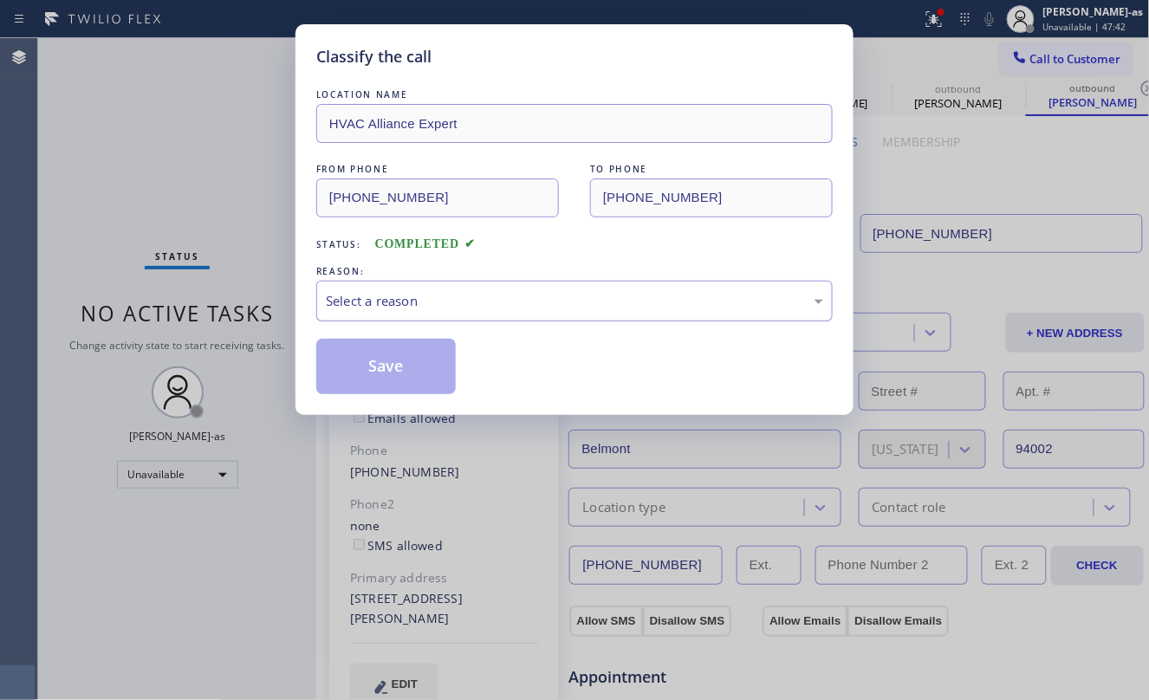
drag, startPoint x: 437, startPoint y: 300, endPoint x: 442, endPoint y: 314, distance: 14.8
click at [442, 314] on div "Select a reason" at bounding box center [574, 301] width 517 height 41
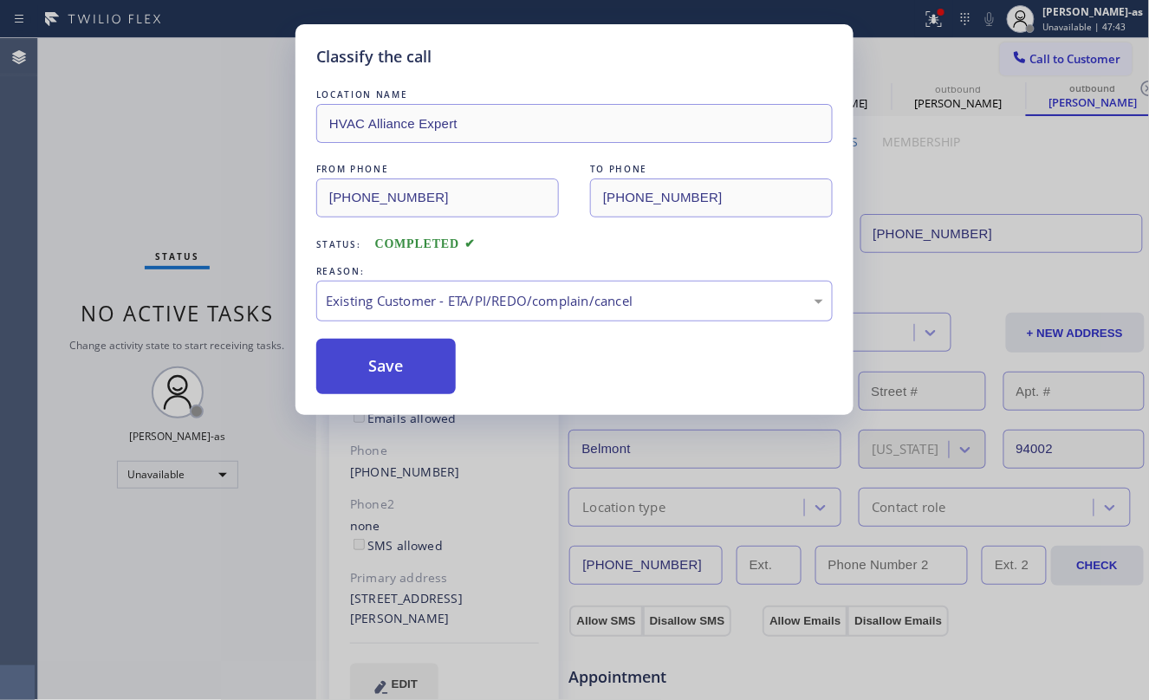
click at [400, 352] on button "Save" at bounding box center [386, 366] width 140 height 55
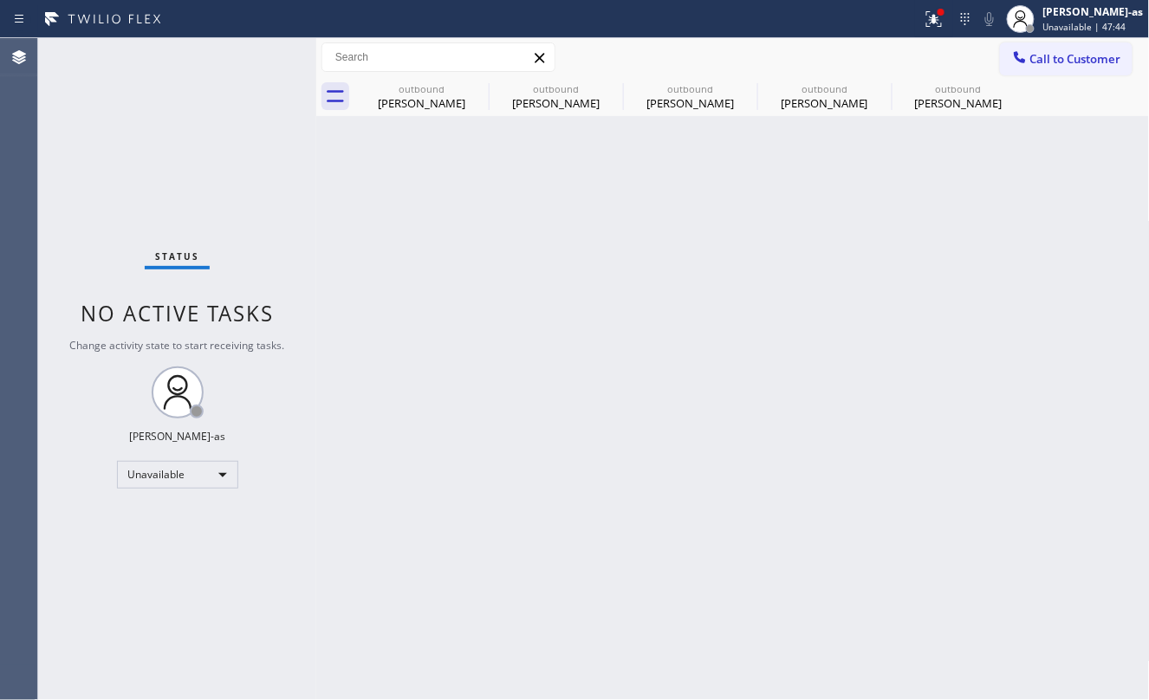
drag, startPoint x: 99, startPoint y: 154, endPoint x: 187, endPoint y: 166, distance: 89.2
click at [99, 157] on div "Status No active tasks Change activity state to start receiving tasks. [PERSON_…" at bounding box center [177, 369] width 278 height 662
click at [929, 104] on div "[PERSON_NAME]" at bounding box center [959, 103] width 131 height 16
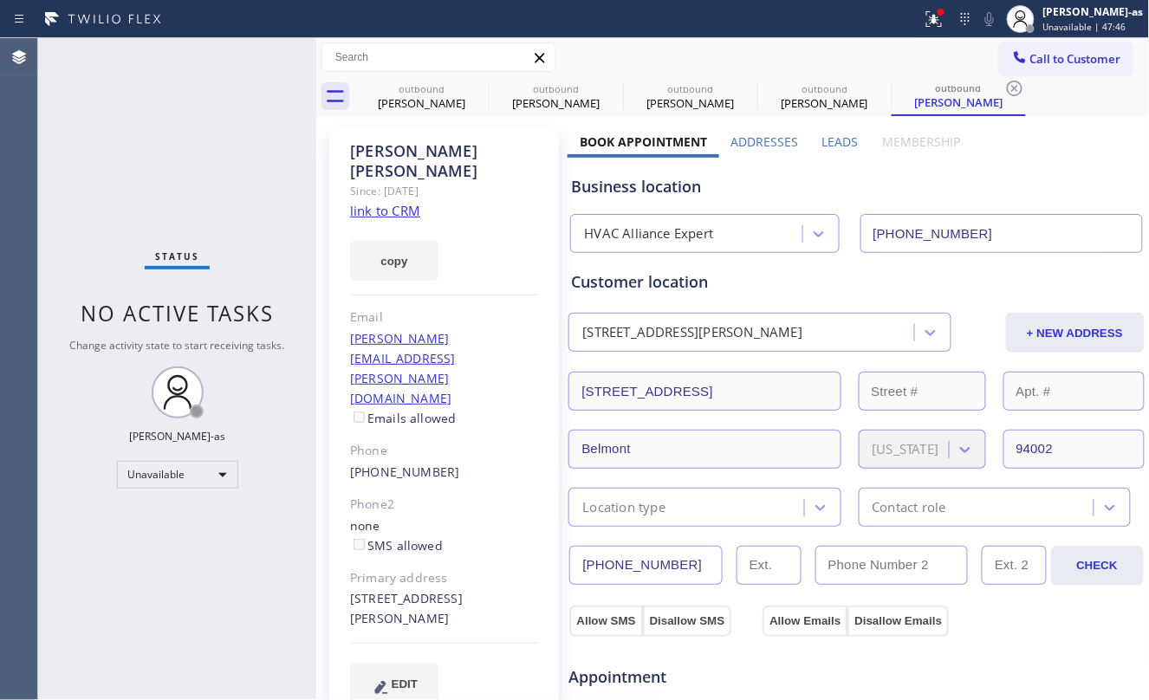
click at [383, 202] on link "link to CRM" at bounding box center [385, 210] width 70 height 17
drag, startPoint x: 1013, startPoint y: 50, endPoint x: 676, endPoint y: 331, distance: 438.8
click at [1012, 52] on button "Call to Customer" at bounding box center [1066, 58] width 133 height 33
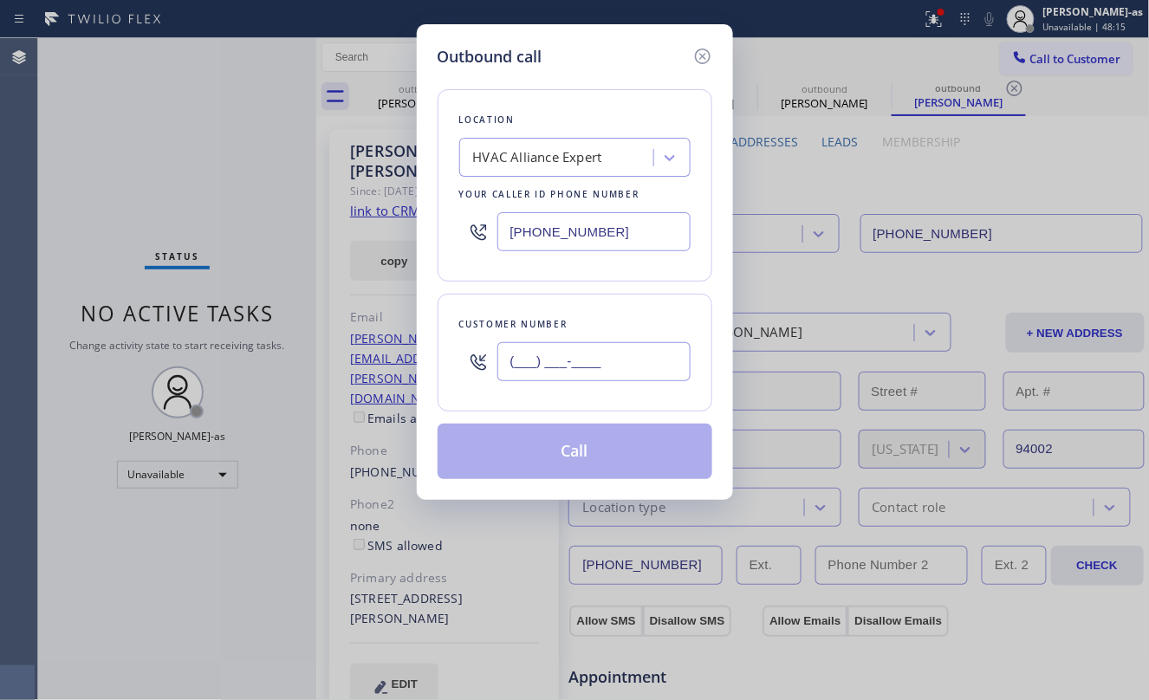
click at [552, 362] on input "(___) ___-____" at bounding box center [594, 361] width 193 height 39
paste input "949) 467-9386"
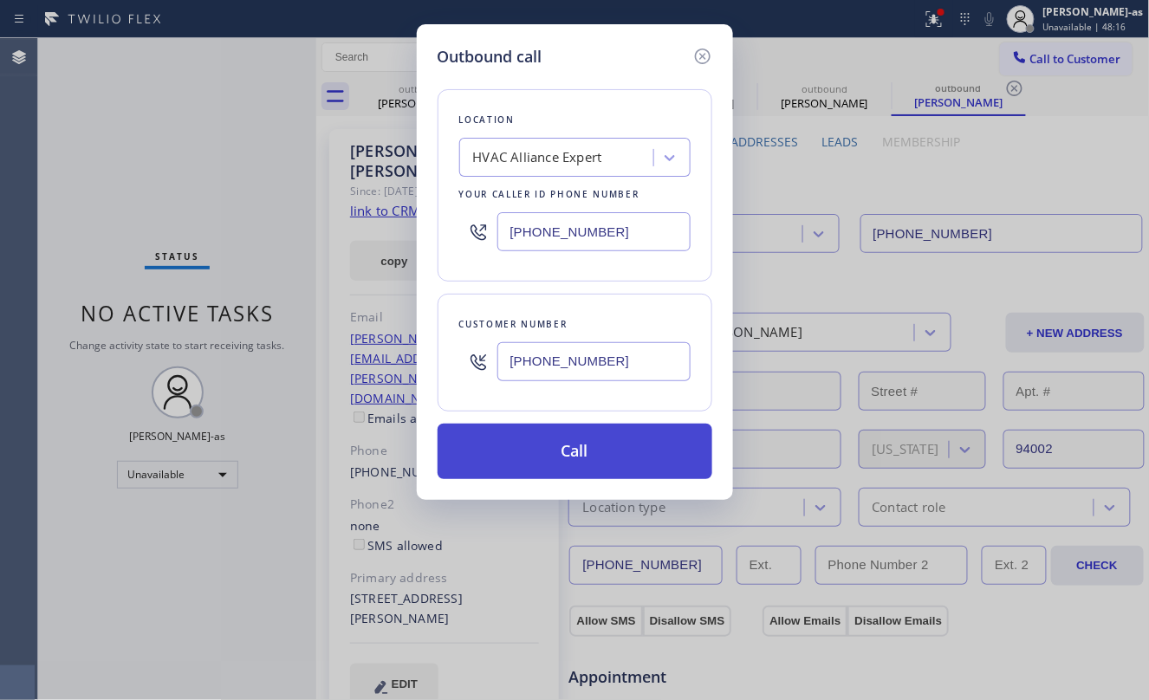
type input "[PHONE_NUMBER]"
click at [597, 449] on button "Call" at bounding box center [575, 451] width 275 height 55
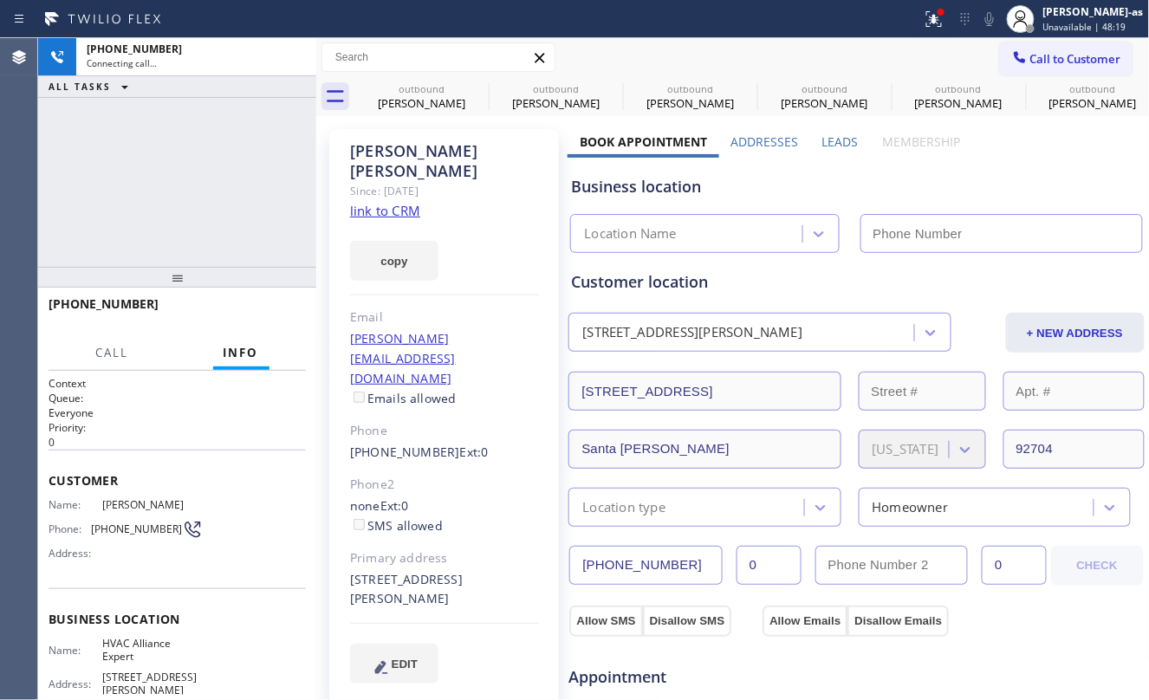
click at [231, 174] on div "[PHONE_NUMBER] Connecting call… ALL TASKS ALL TASKS ACTIVE TASKS TASKS IN WRAP …" at bounding box center [177, 152] width 278 height 229
type input "[PHONE_NUMBER]"
click at [379, 202] on link "link to CRM" at bounding box center [385, 210] width 70 height 17
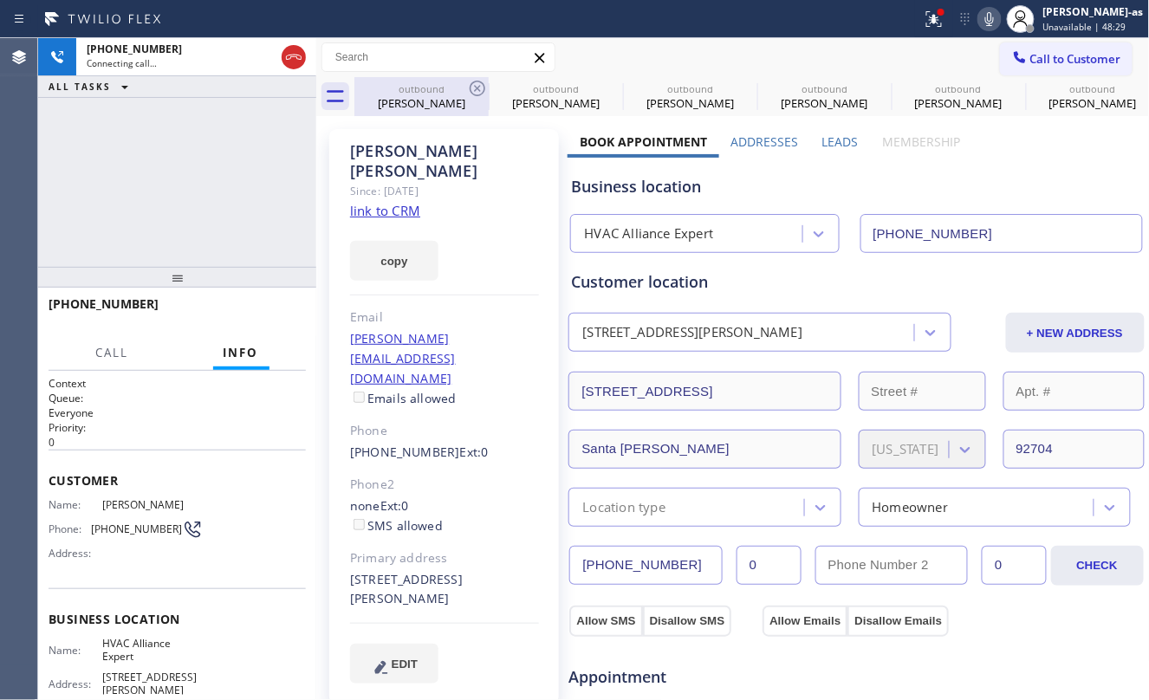
drag, startPoint x: 284, startPoint y: 49, endPoint x: 368, endPoint y: 99, distance: 97.2
click at [291, 54] on icon at bounding box center [293, 57] width 21 height 21
click at [432, 91] on div "outbound" at bounding box center [421, 88] width 131 height 13
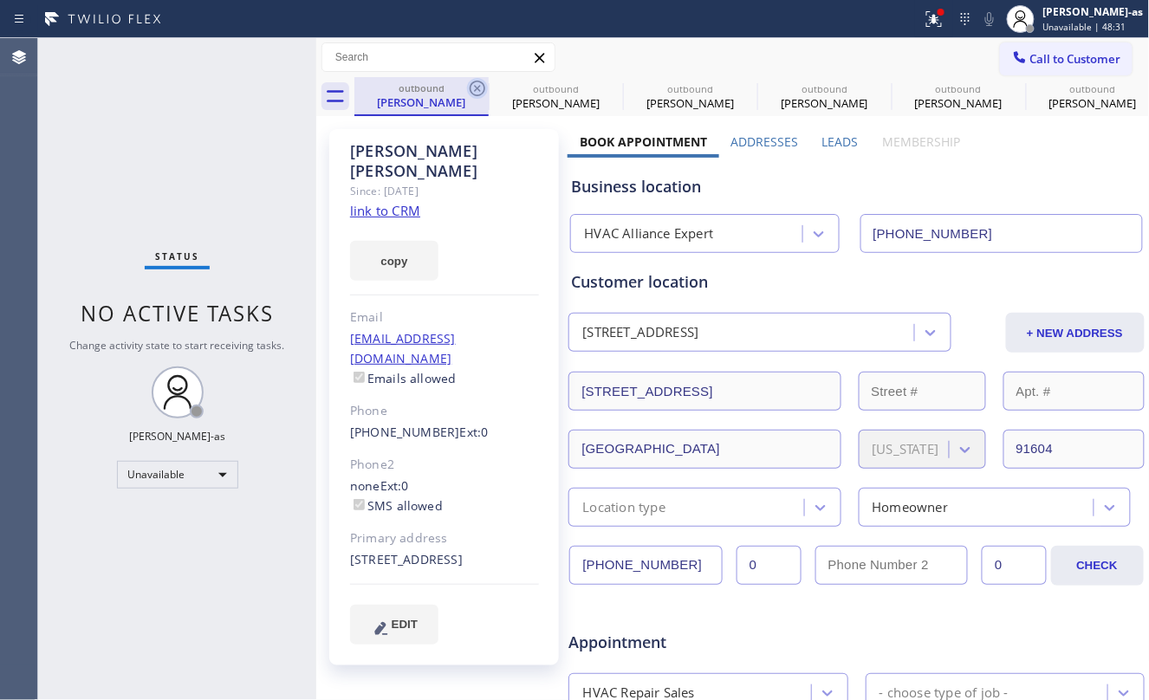
click at [476, 87] on icon at bounding box center [478, 89] width 16 height 16
click at [0, 0] on icon at bounding box center [0, 0] width 0 height 0
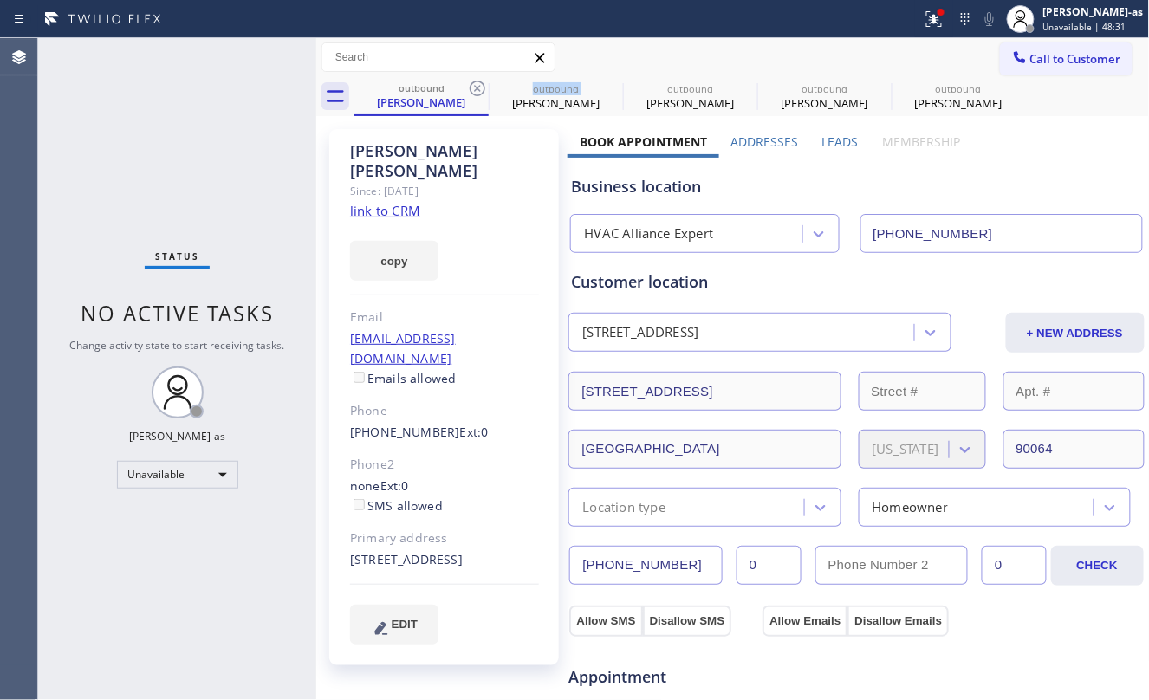
click at [476, 87] on icon at bounding box center [478, 89] width 16 height 16
click at [0, 0] on icon at bounding box center [0, 0] width 0 height 0
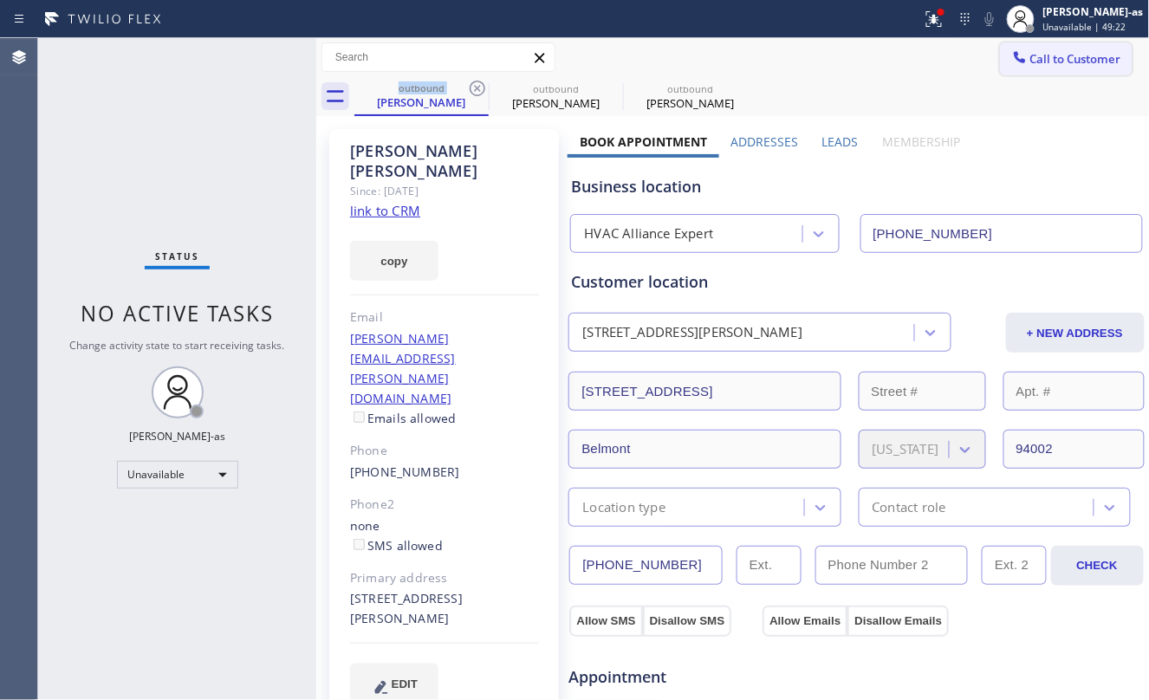
drag, startPoint x: 1026, startPoint y: 62, endPoint x: 705, endPoint y: 350, distance: 431.5
click at [1031, 63] on span "Call to Customer" at bounding box center [1076, 59] width 91 height 16
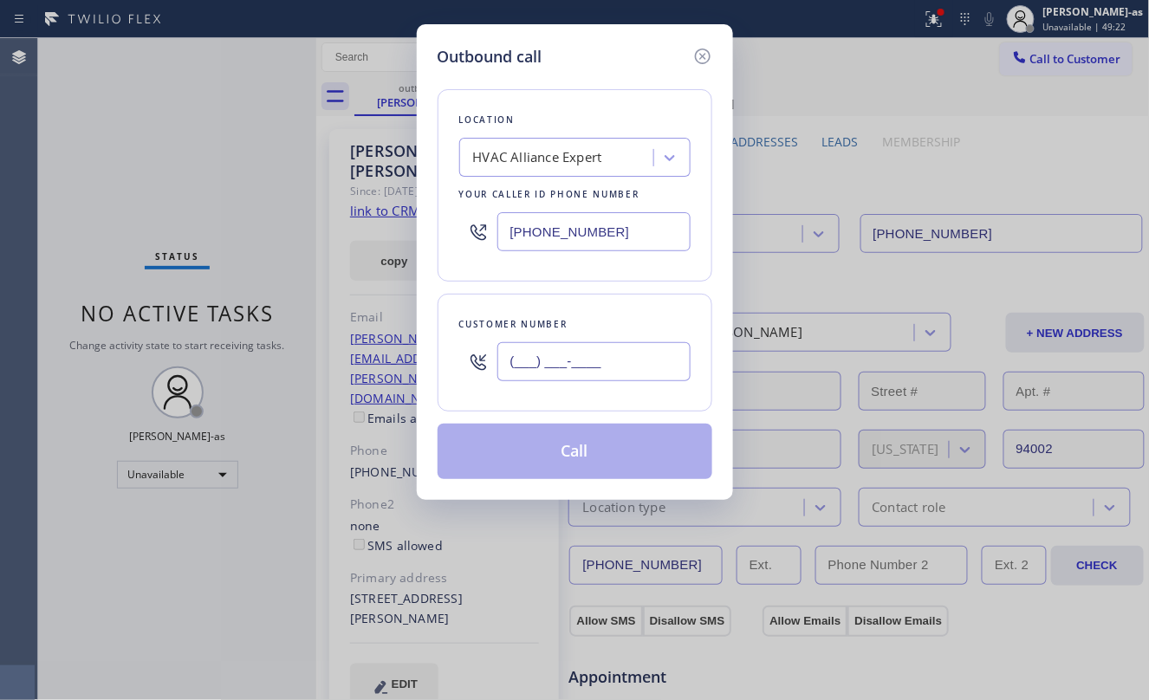
click at [639, 354] on input "(___) ___-____" at bounding box center [594, 361] width 193 height 39
paste input "323) 740-8767"
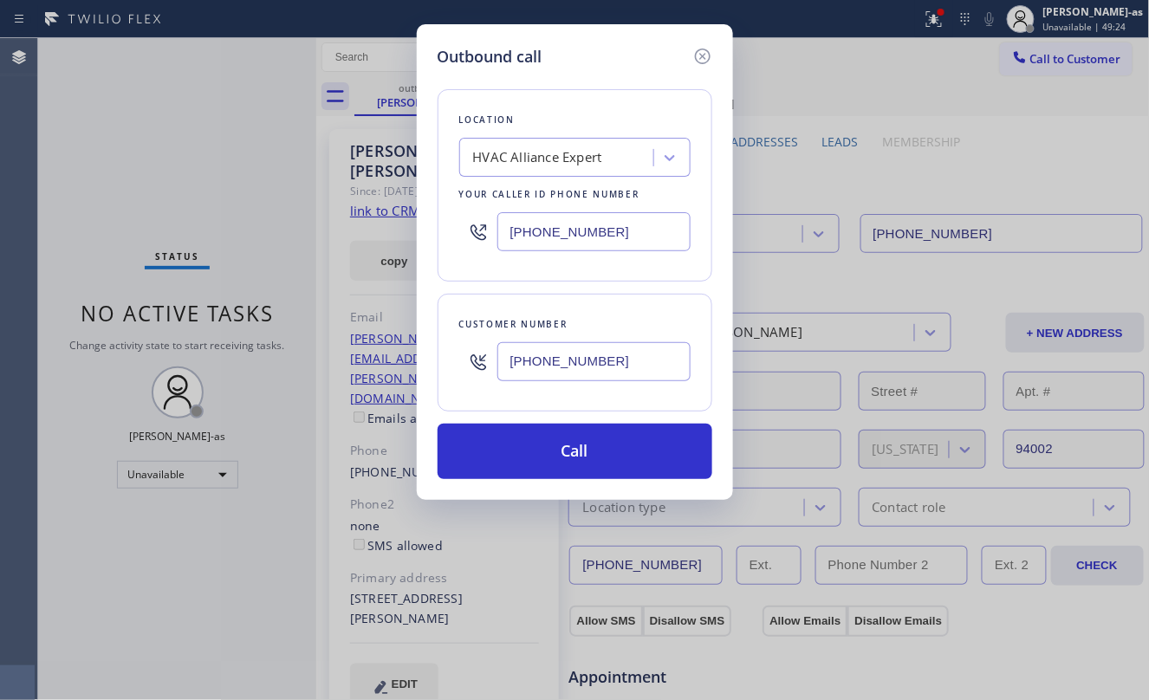
type input "[PHONE_NUMBER]"
drag, startPoint x: 166, startPoint y: 174, endPoint x: 178, endPoint y: 174, distance: 11.3
click at [170, 174] on div "Outbound call Location HVAC Alliance Expert Your caller id phone number [PHONE_…" at bounding box center [574, 350] width 1149 height 700
click at [629, 239] on input "[PHONE_NUMBER]" at bounding box center [594, 231] width 193 height 39
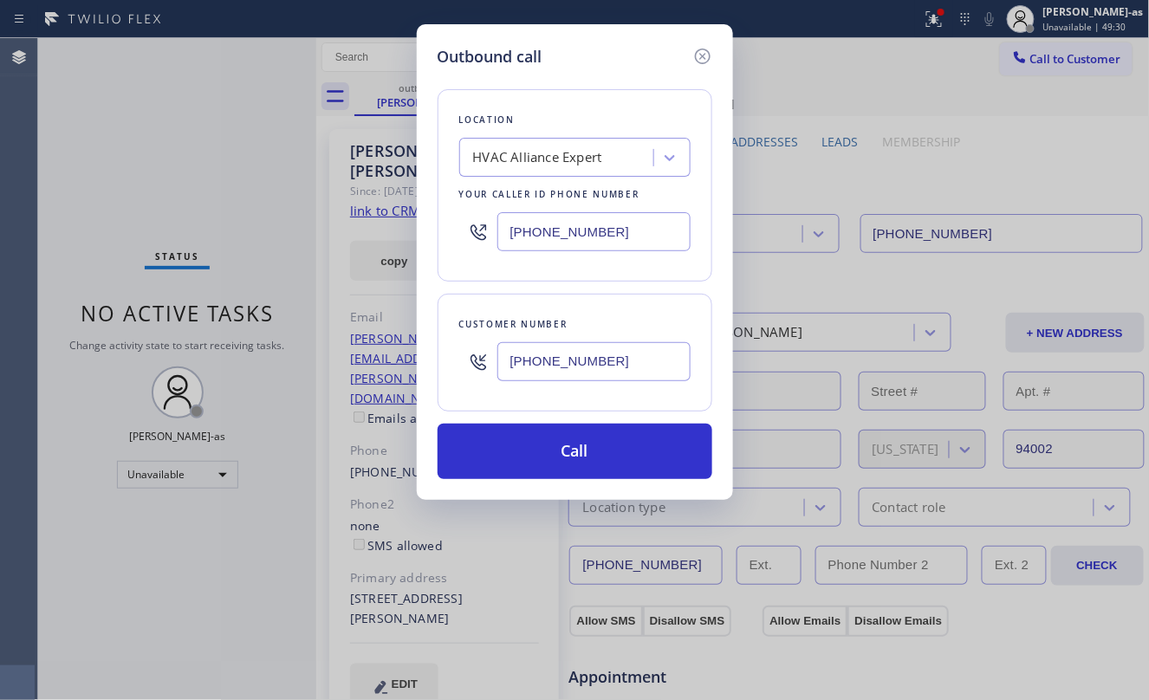
click at [629, 239] on input "[PHONE_NUMBER]" at bounding box center [594, 231] width 193 height 39
paste input "562) 414-4415"
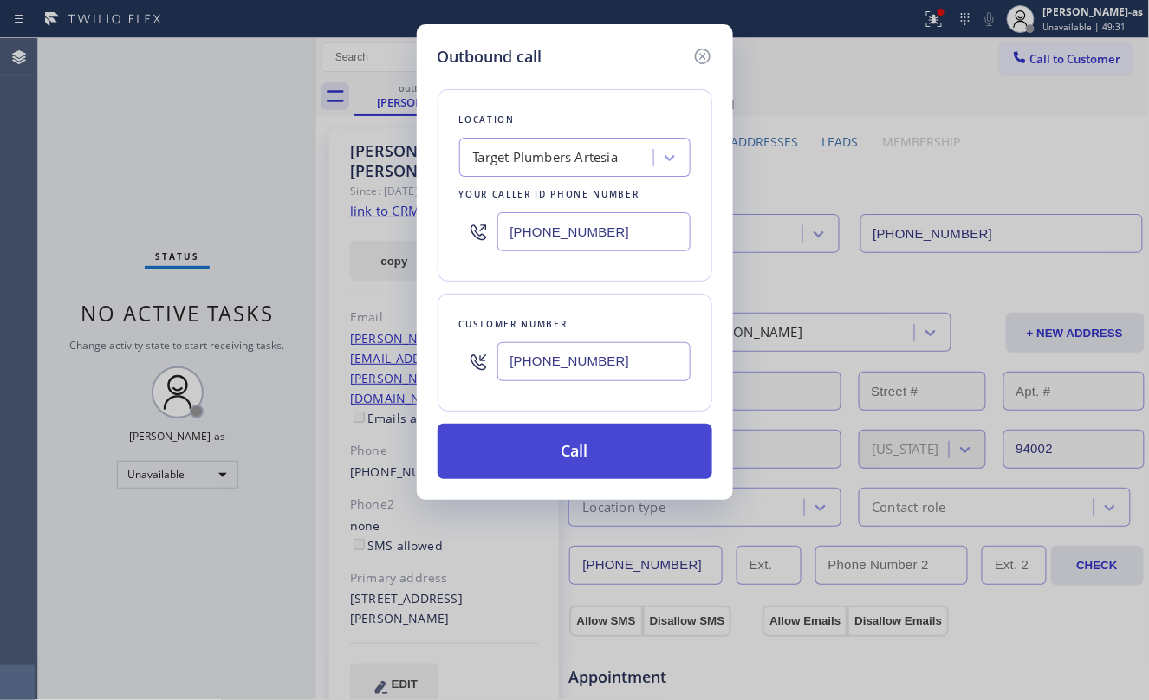
type input "[PHONE_NUMBER]"
click at [605, 440] on button "Call" at bounding box center [575, 451] width 275 height 55
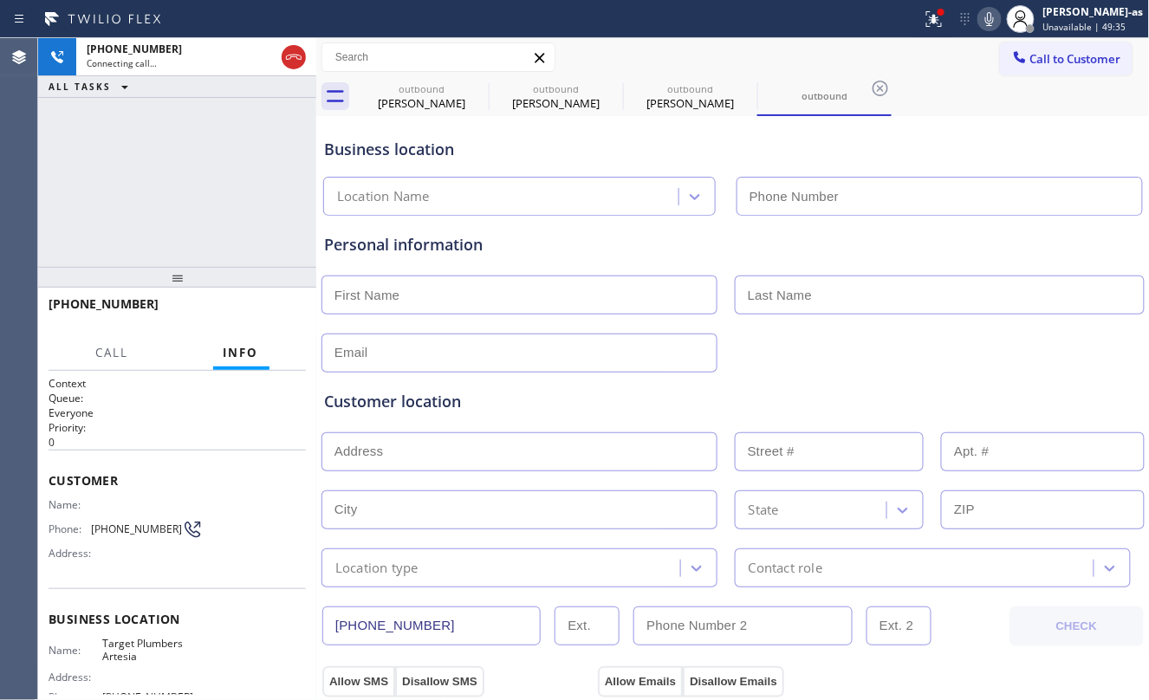
type input "[PHONE_NUMBER]"
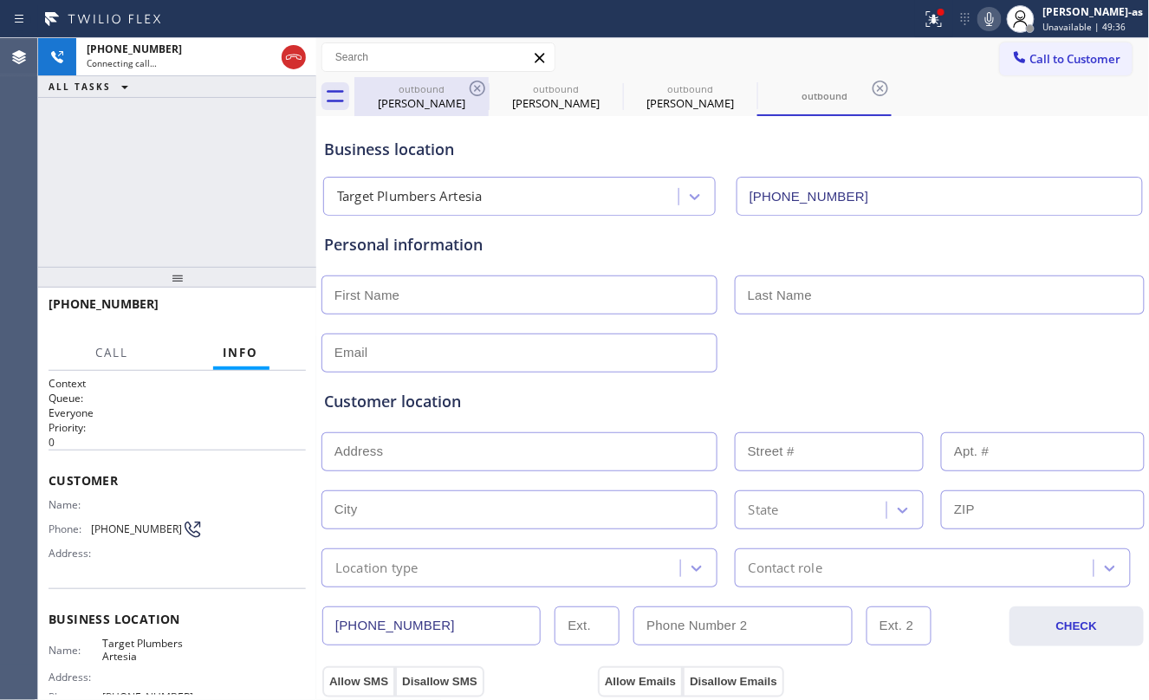
click at [413, 104] on div "[PERSON_NAME]" at bounding box center [421, 103] width 131 height 16
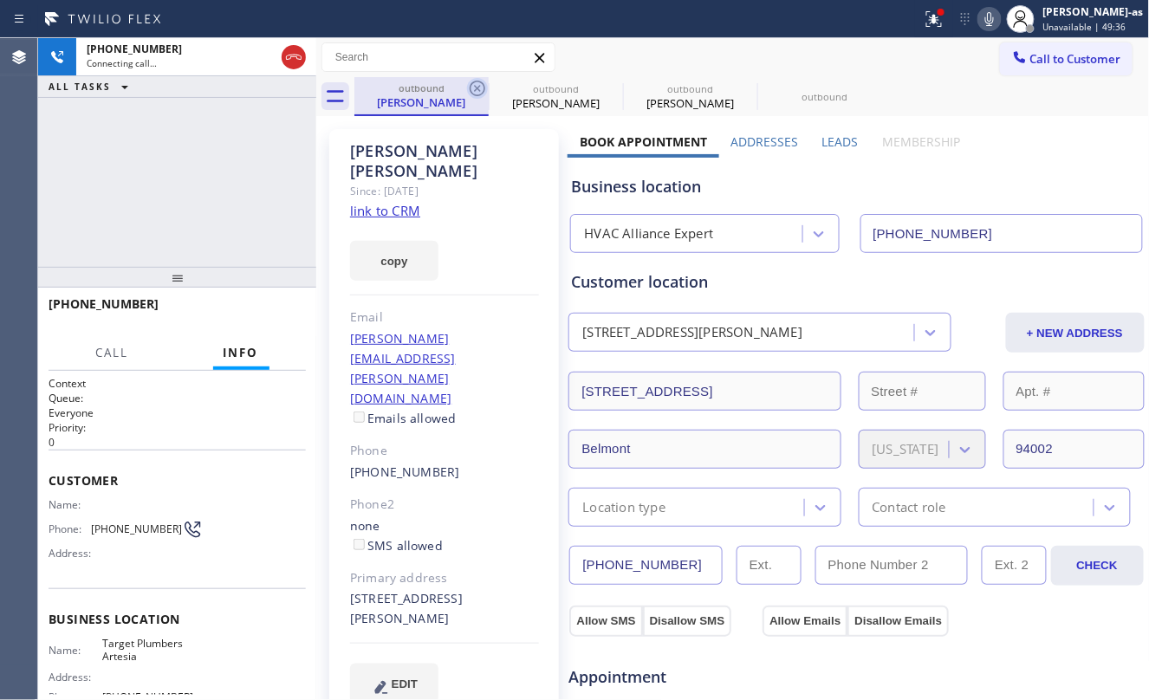
click at [478, 87] on icon at bounding box center [478, 89] width 16 height 16
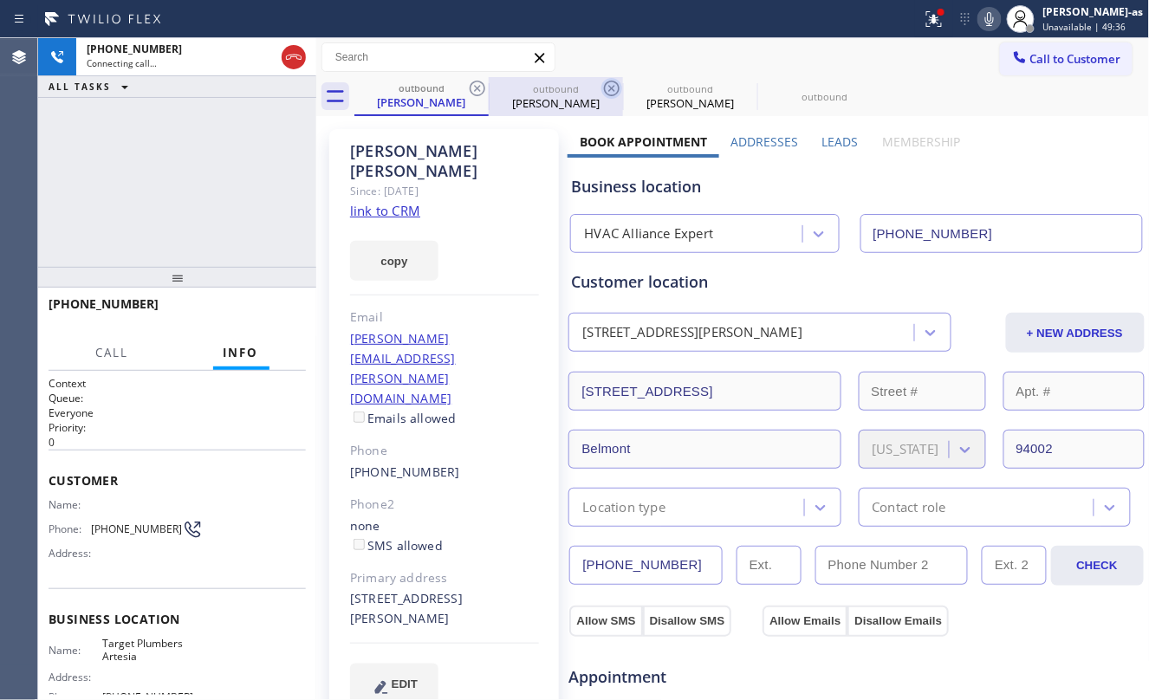
click at [604, 87] on icon at bounding box center [612, 89] width 16 height 16
click at [0, 0] on icon at bounding box center [0, 0] width 0 height 0
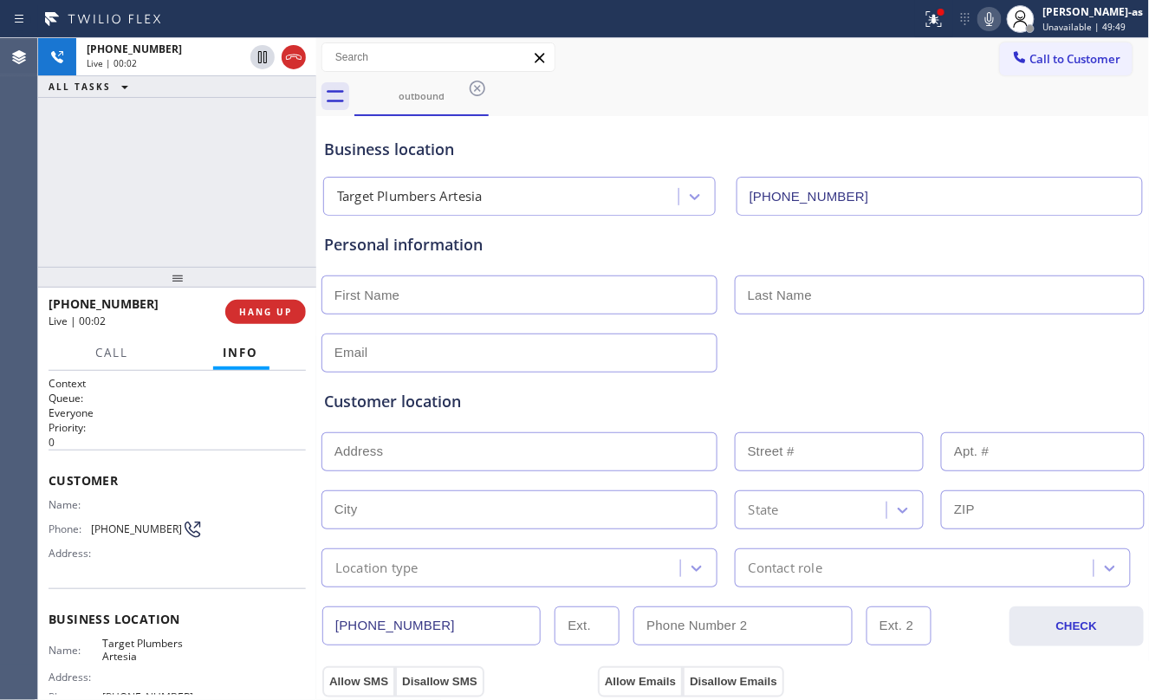
click at [149, 202] on div "[PHONE_NUMBER] Live | 00:02 ALL TASKS ALL TASKS ACTIVE TASKS TASKS IN WRAP UP" at bounding box center [177, 152] width 278 height 229
click at [275, 310] on span "HANG UP" at bounding box center [265, 312] width 53 height 12
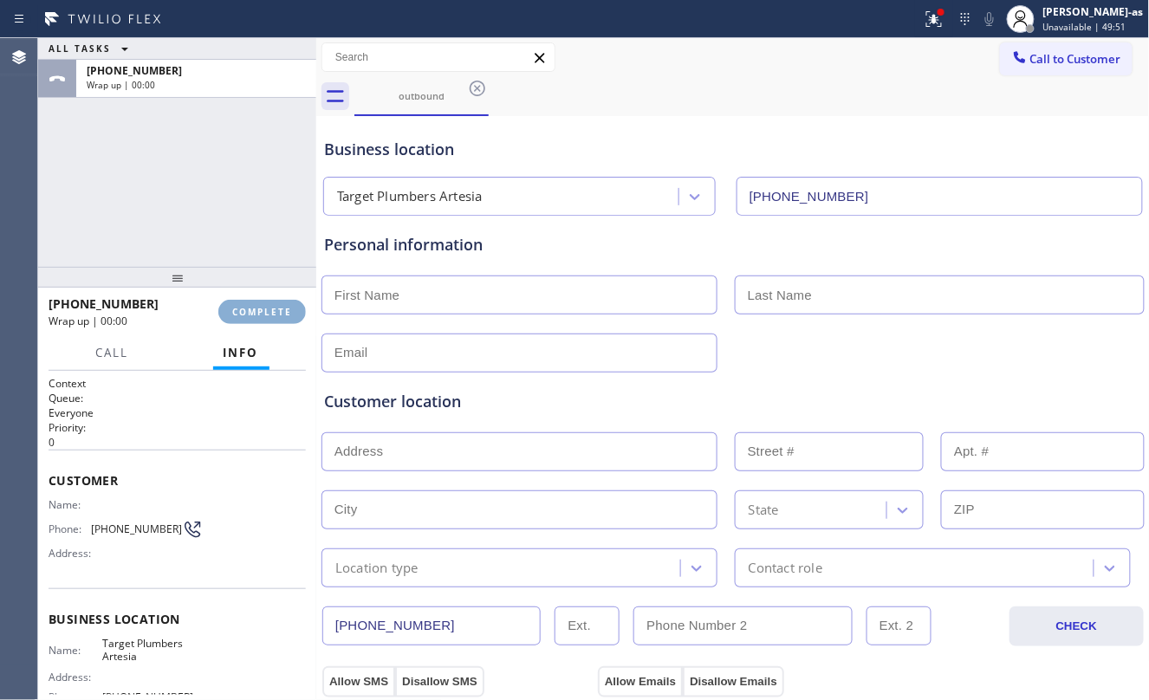
click at [274, 310] on span "COMPLETE" at bounding box center [262, 312] width 60 height 12
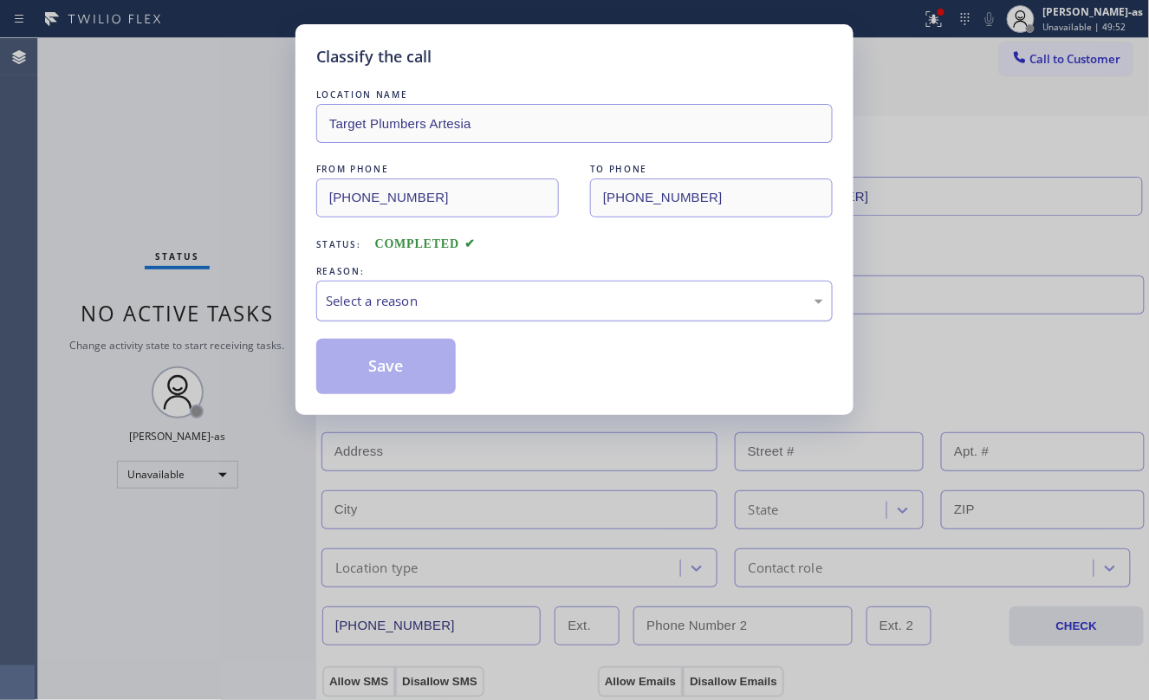
click at [511, 306] on div "Select a reason" at bounding box center [575, 301] width 498 height 20
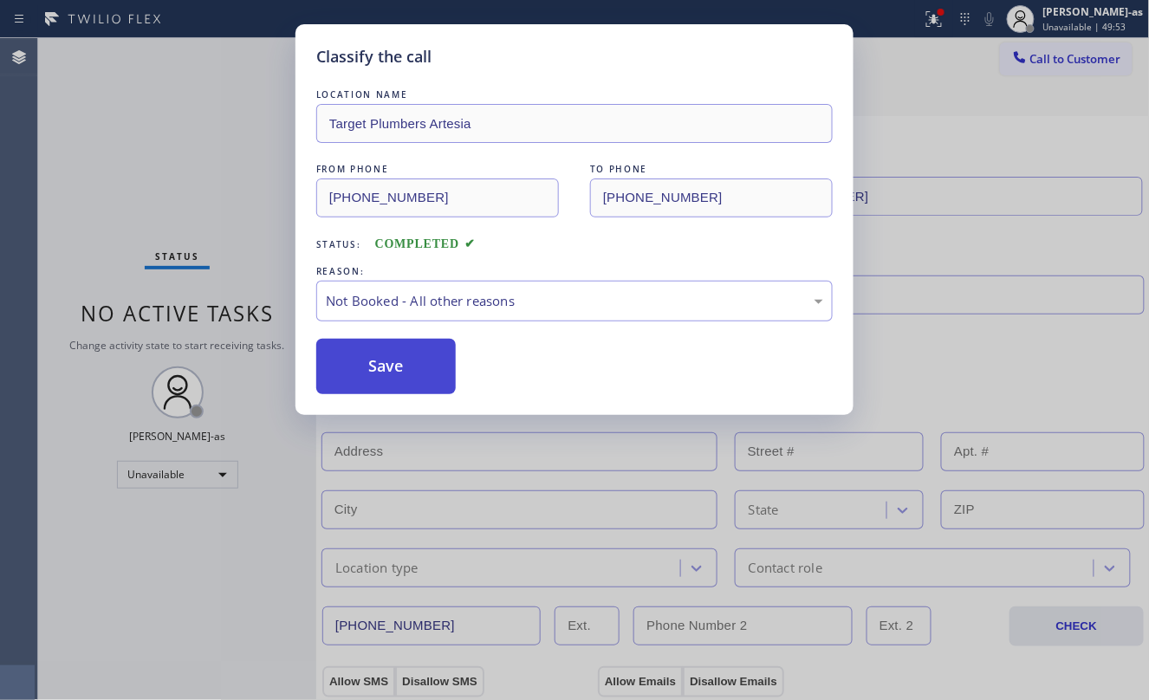
click at [399, 381] on button "Save" at bounding box center [386, 366] width 140 height 55
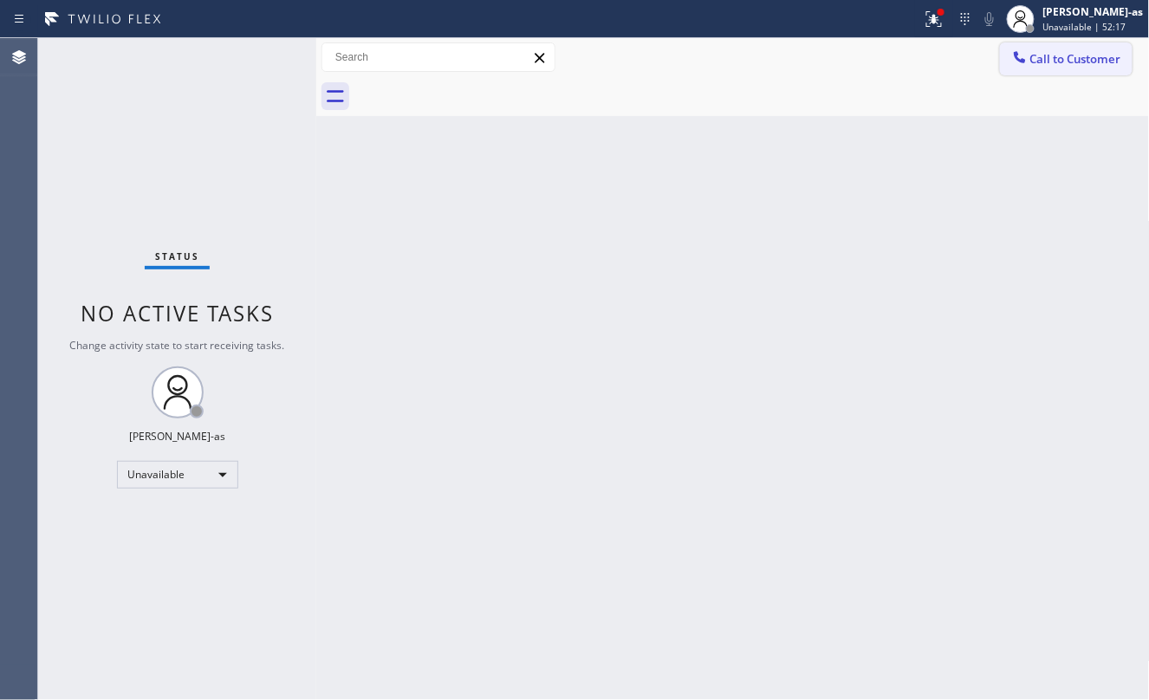
click at [1055, 74] on button "Call to Customer" at bounding box center [1066, 58] width 133 height 33
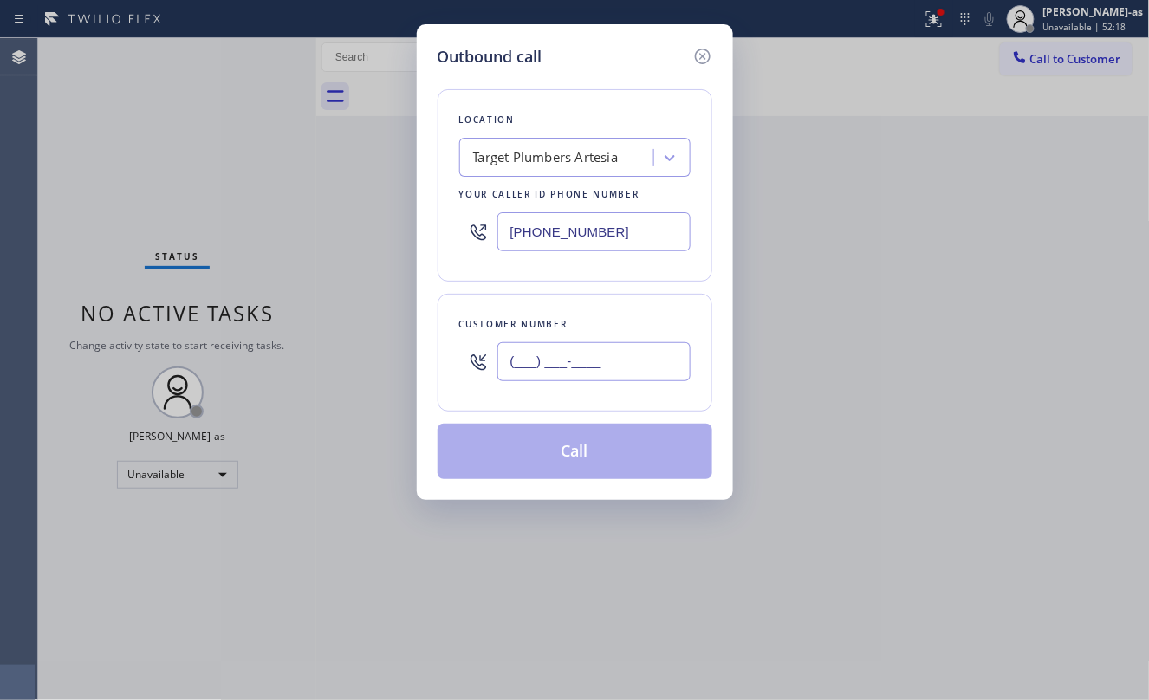
click at [629, 369] on input "(___) ___-____" at bounding box center [594, 361] width 193 height 39
paste input "714) 763-6216"
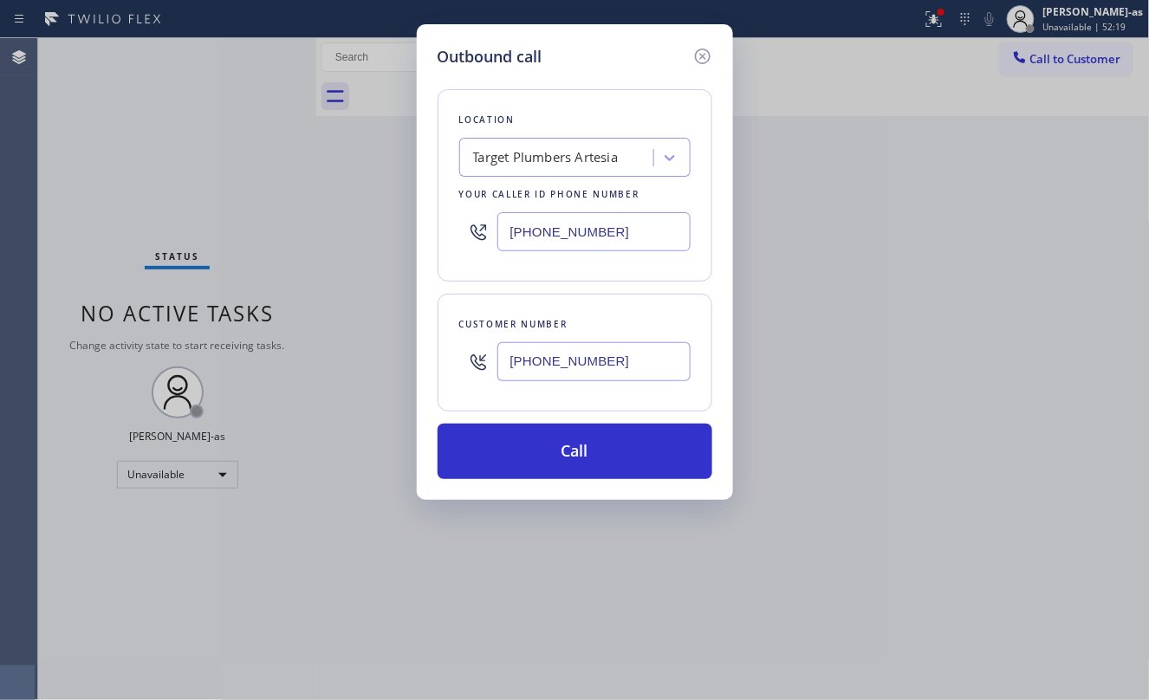
type input "[PHONE_NUMBER]"
click at [608, 241] on input "[PHONE_NUMBER]" at bounding box center [594, 231] width 193 height 39
paste input "855) 731-4952"
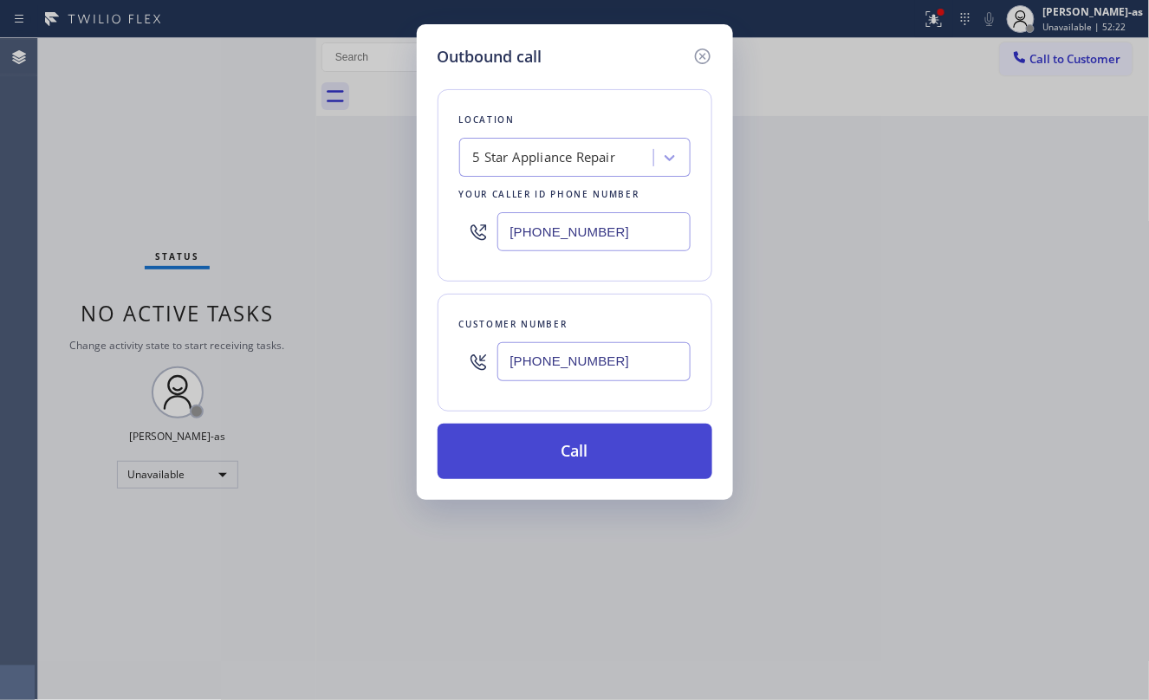
type input "[PHONE_NUMBER]"
click at [593, 452] on button "Call" at bounding box center [575, 451] width 275 height 55
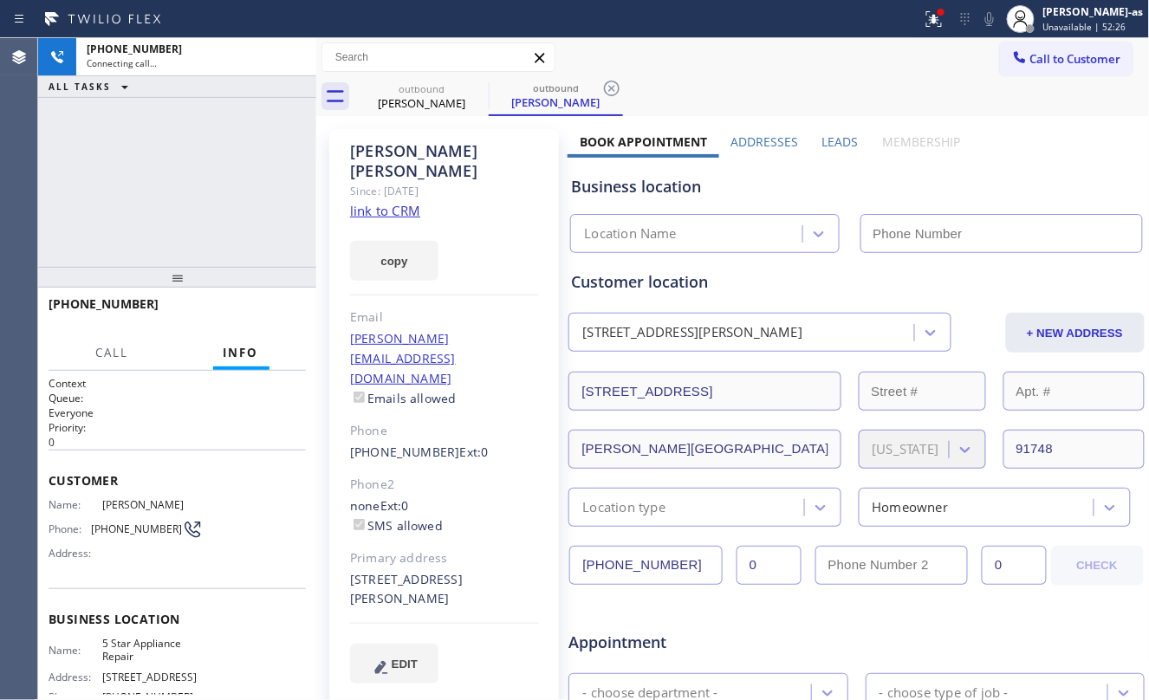
click at [387, 202] on link "link to CRM" at bounding box center [385, 210] width 70 height 17
type input "[PHONE_NUMBER]"
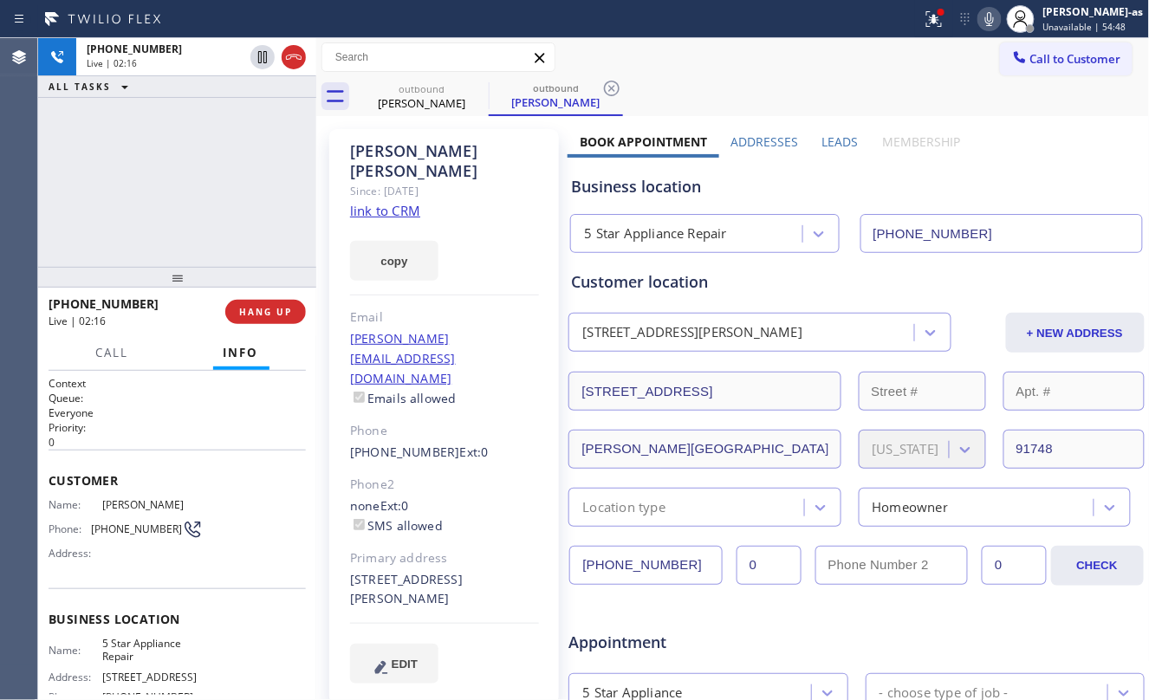
click at [151, 209] on div "[PHONE_NUMBER] Live | 02:16 ALL TASKS ALL TASKS ACTIVE TASKS TASKS IN WRAP UP" at bounding box center [177, 152] width 278 height 229
click at [222, 213] on div "[PHONE_NUMBER] Live | 02:22 ALL TASKS ALL TASKS ACTIVE TASKS TASKS IN WRAP UP" at bounding box center [177, 152] width 278 height 229
click at [170, 182] on div "[PHONE_NUMBER] Live | 02:40 ALL TASKS ALL TASKS ACTIVE TASKS TASKS IN WRAP UP" at bounding box center [177, 152] width 278 height 229
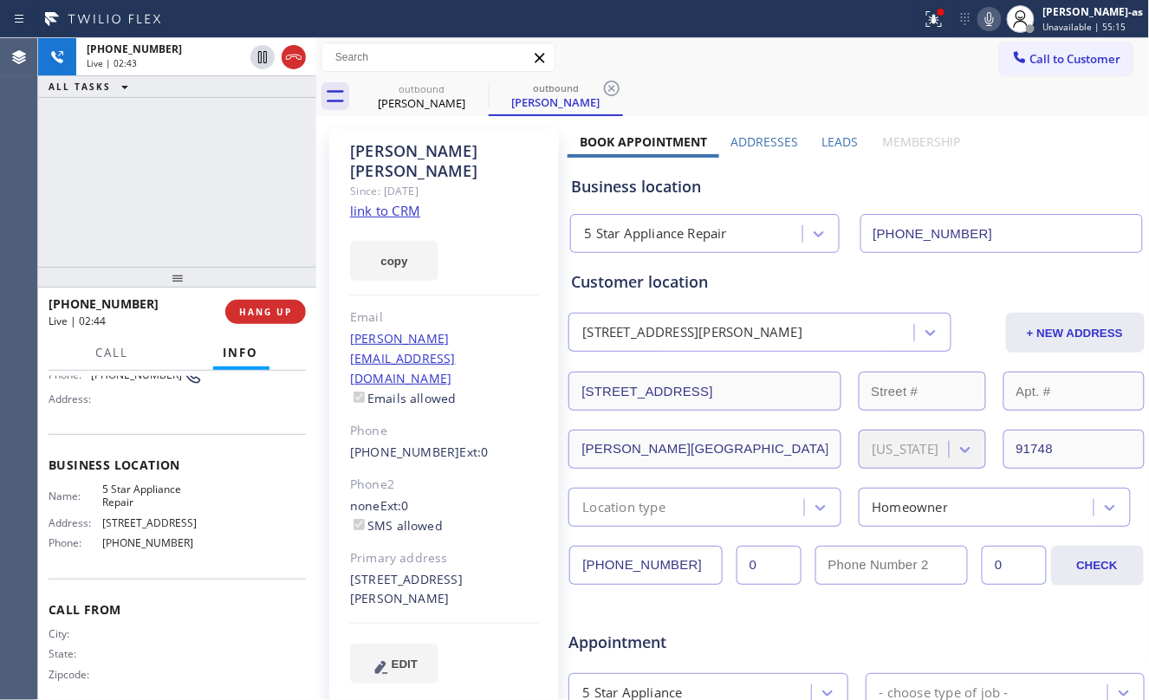
scroll to position [171, 0]
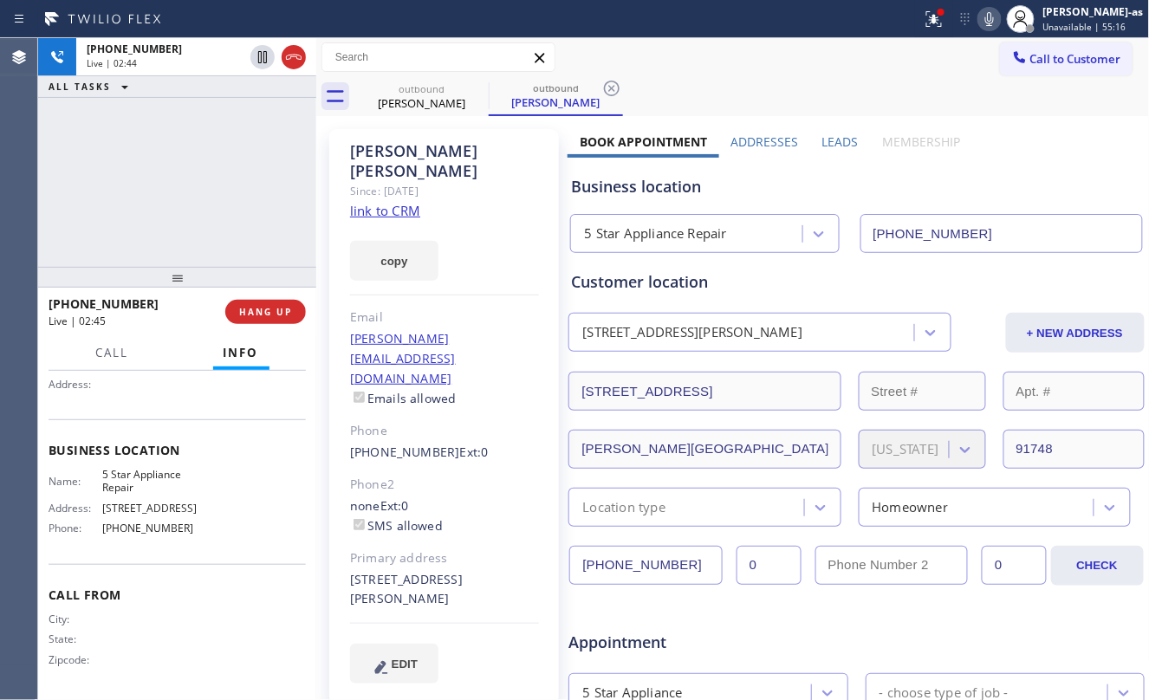
click at [229, 222] on div "[PHONE_NUMBER] Live | 02:44 ALL TASKS ALL TASKS ACTIVE TASKS TASKS IN WRAP UP" at bounding box center [177, 152] width 278 height 229
click at [390, 202] on link "link to CRM" at bounding box center [385, 210] width 70 height 17
drag, startPoint x: 165, startPoint y: 247, endPoint x: 289, endPoint y: 181, distance: 141.1
click at [187, 237] on div "[PHONE_NUMBER] Live | 02:56 ALL TASKS ALL TASKS ACTIVE TASKS TASKS IN WRAP UP" at bounding box center [177, 152] width 278 height 229
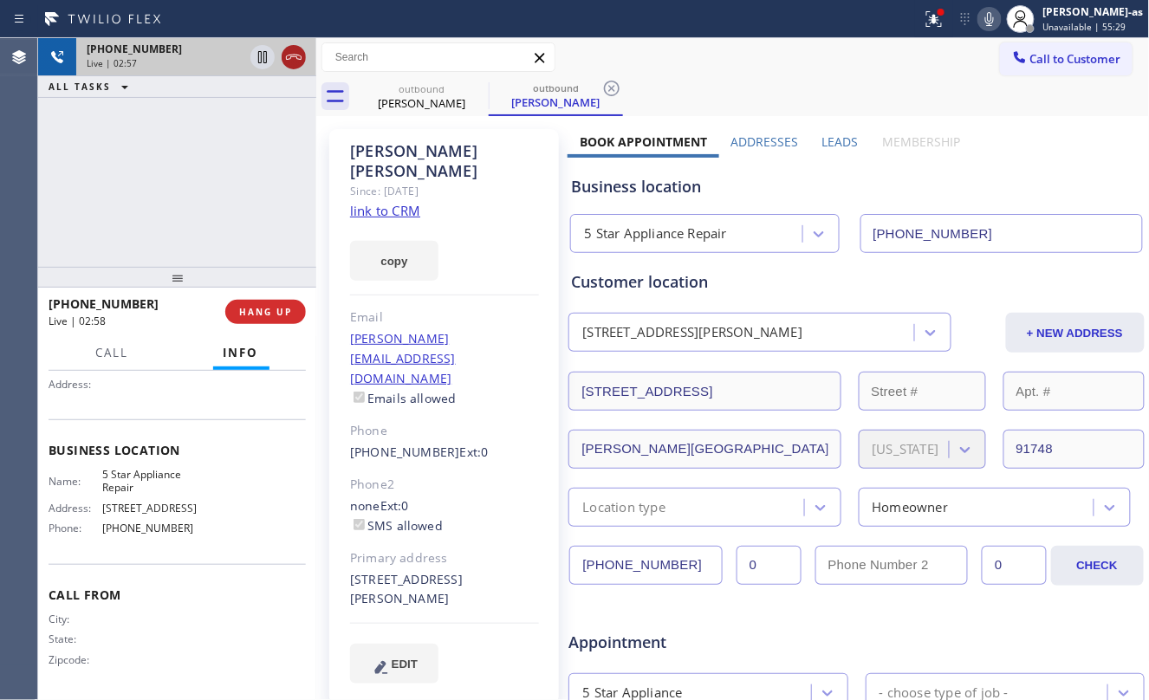
click at [291, 66] on icon at bounding box center [293, 57] width 21 height 21
drag, startPoint x: 203, startPoint y: 250, endPoint x: 237, endPoint y: 328, distance: 85.0
click at [203, 248] on div "[PHONE_NUMBER] Live | 02:58 ALL TASKS ALL TASKS ACTIVE TASKS TASKS IN WRAP UP" at bounding box center [177, 152] width 278 height 229
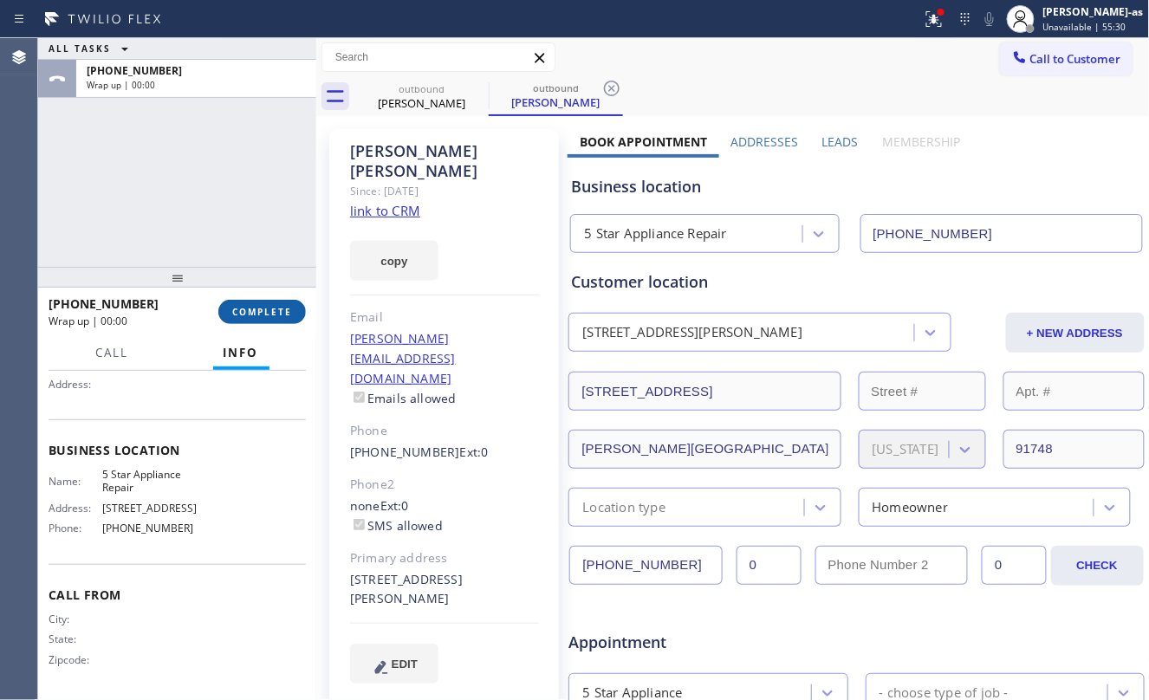
click at [240, 313] on span "COMPLETE" at bounding box center [262, 312] width 60 height 12
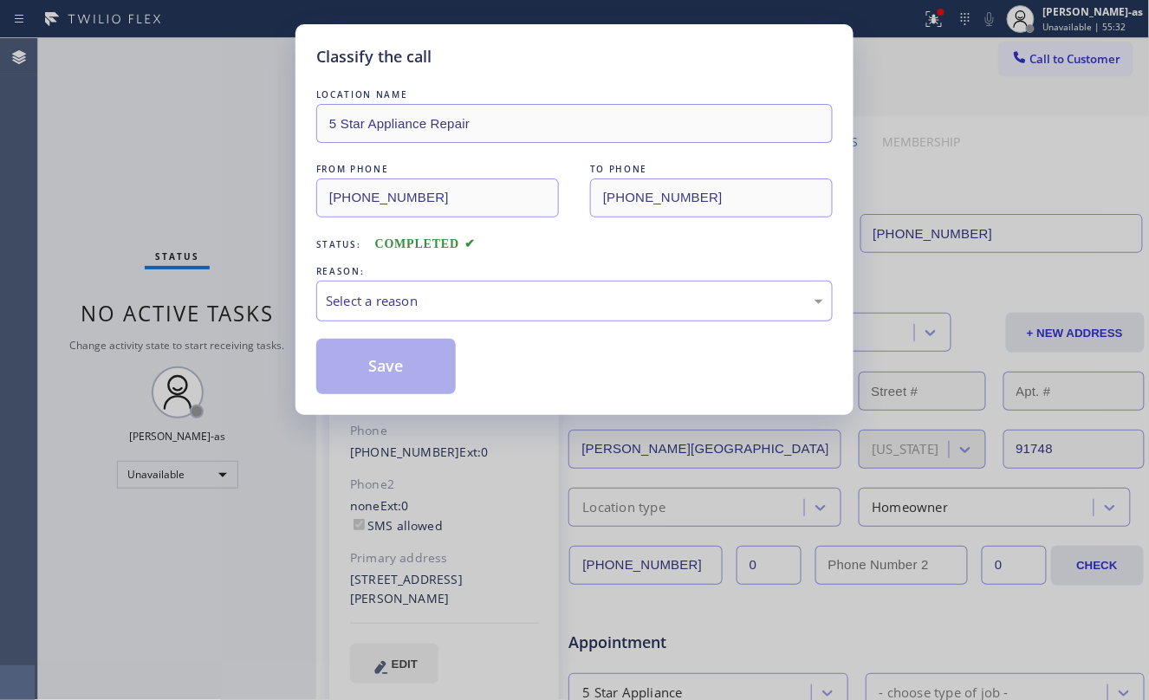
click at [171, 218] on div "Classify the call LOCATION NAME 5 Star Appliance Repair FROM PHONE [PHONE_NUMBE…" at bounding box center [574, 350] width 1149 height 700
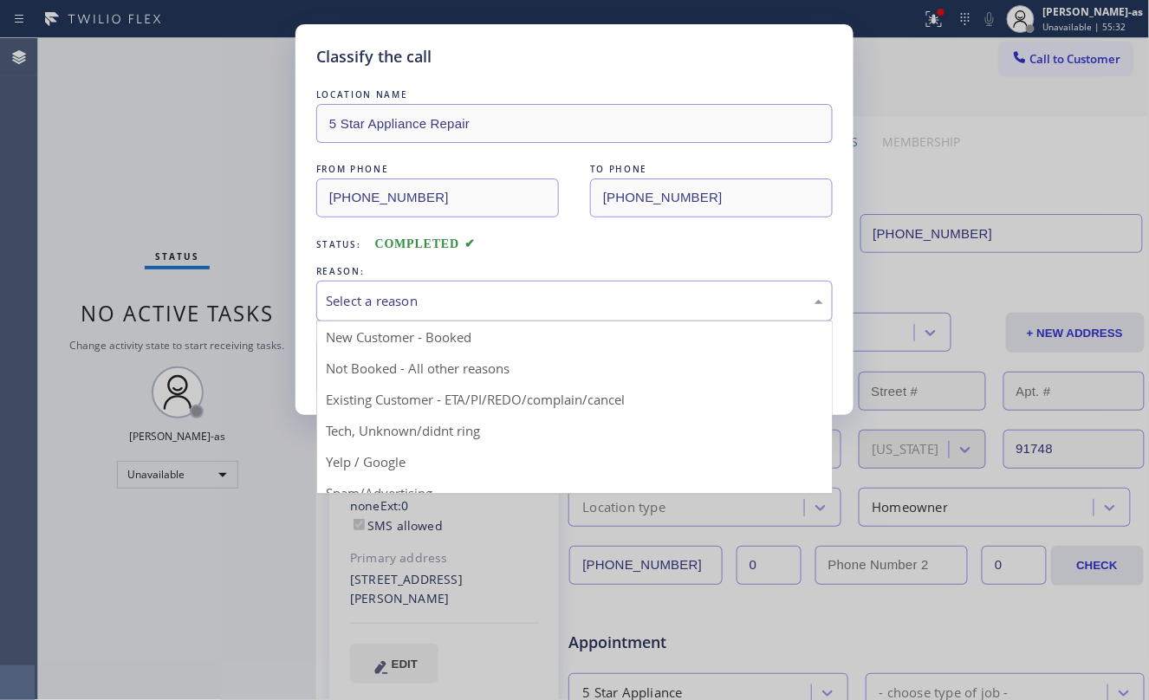
drag, startPoint x: 494, startPoint y: 309, endPoint x: 411, endPoint y: 375, distance: 106.7
click at [494, 307] on div "Select a reason" at bounding box center [575, 301] width 498 height 20
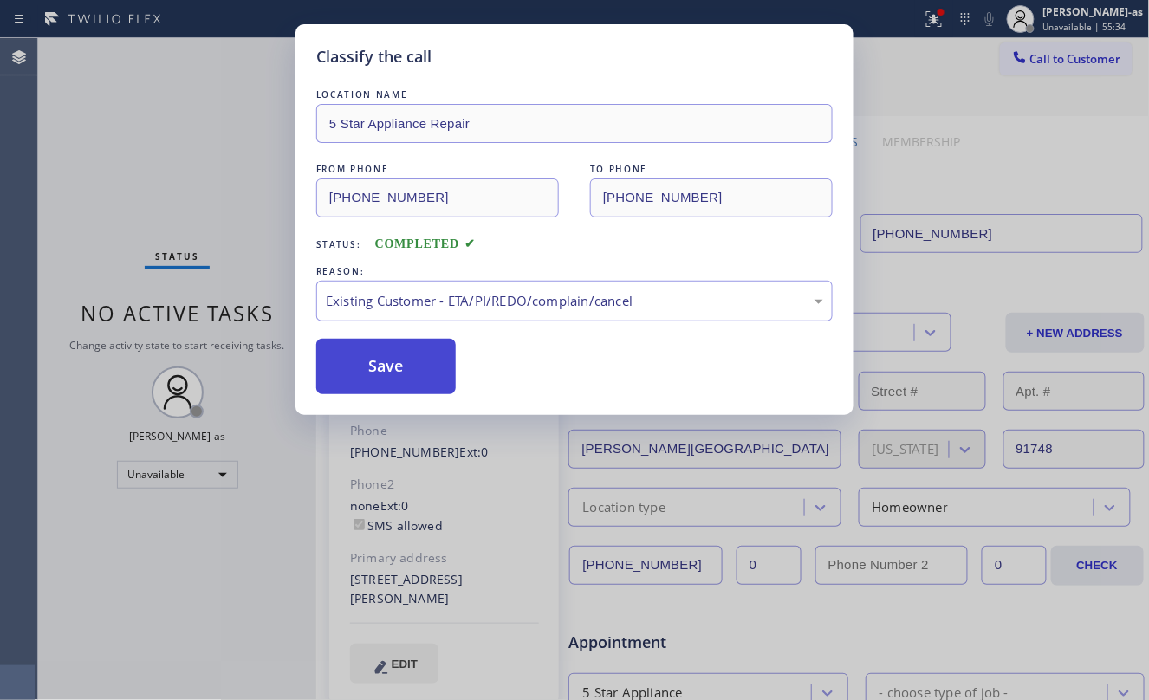
click at [397, 362] on button "Save" at bounding box center [386, 366] width 140 height 55
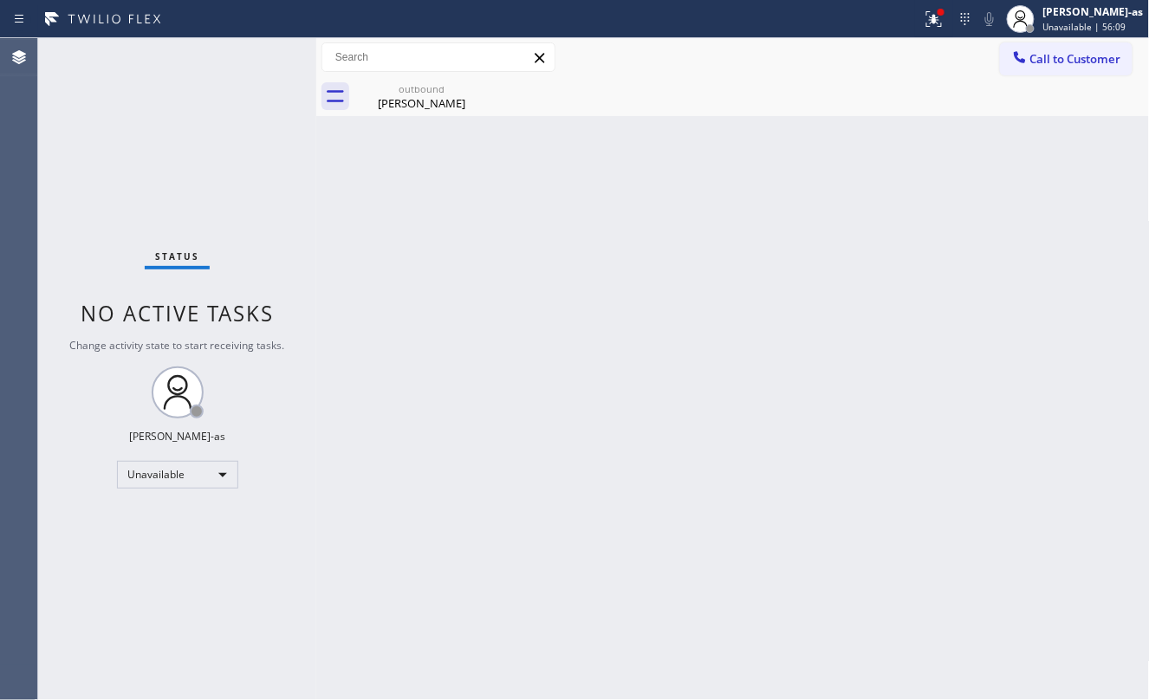
click at [185, 163] on div "Status No active tasks Change activity state to start receiving tasks. [PERSON_…" at bounding box center [177, 369] width 278 height 662
click at [1031, 57] on span "Call to Customer" at bounding box center [1076, 59] width 91 height 16
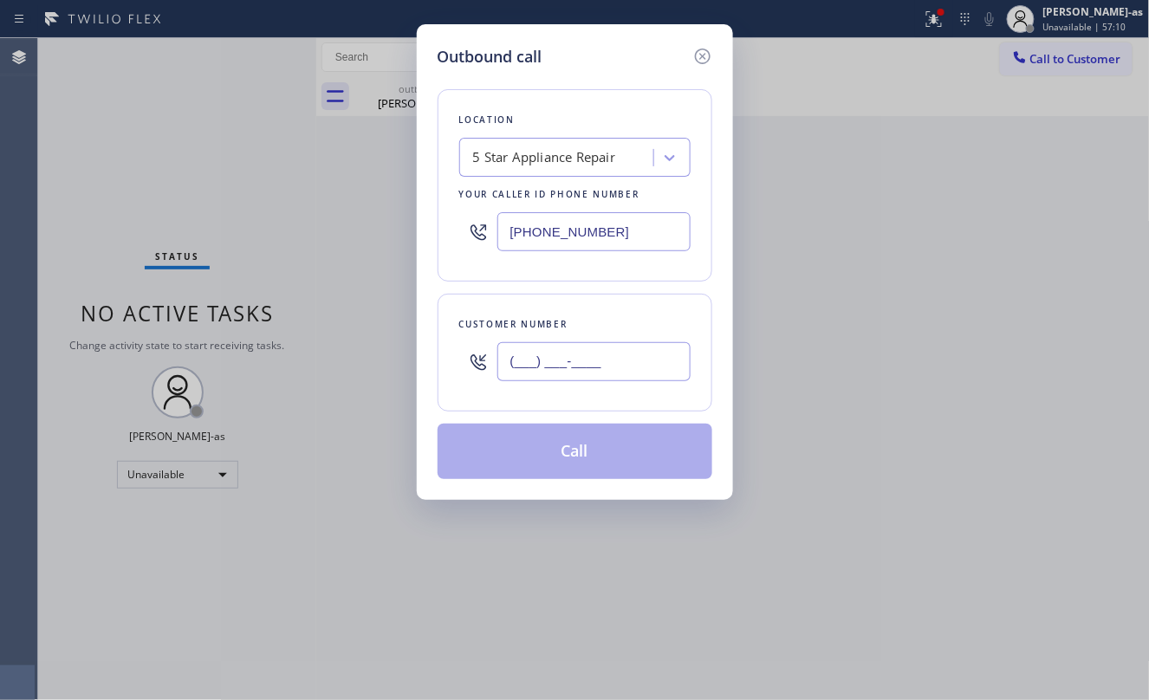
click at [610, 348] on input "(___) ___-____" at bounding box center [594, 361] width 193 height 39
paste input "323) 233-4200"
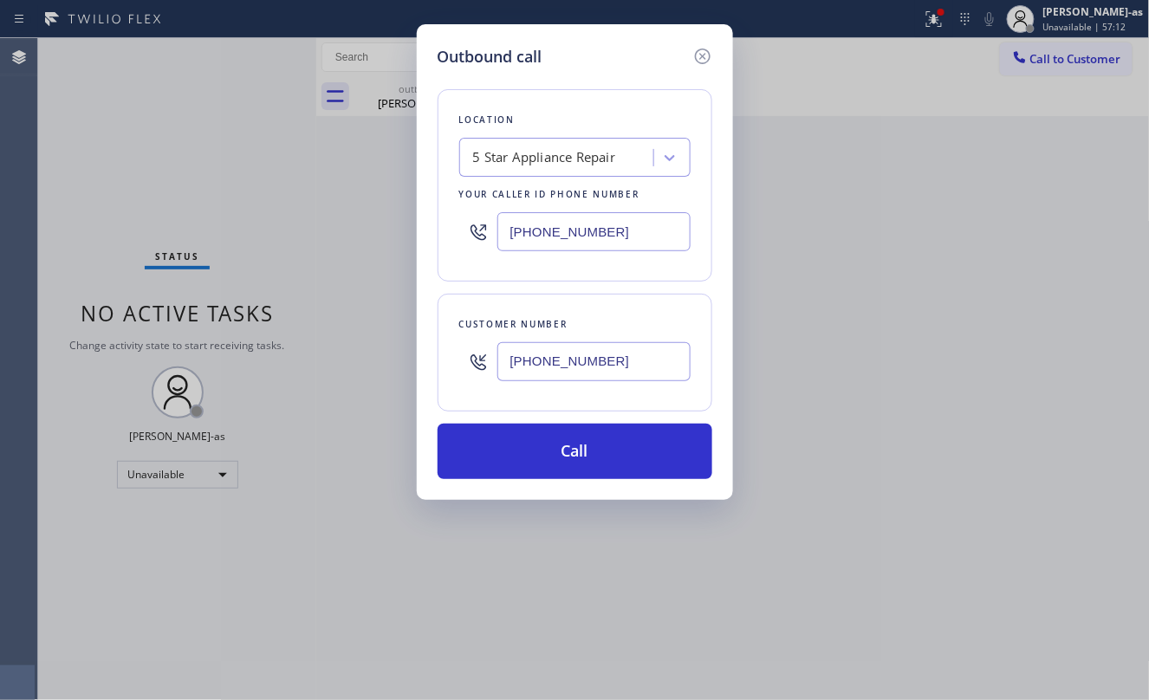
type input "[PHONE_NUMBER]"
click at [550, 168] on div "5 Star Appliance Repair" at bounding box center [559, 158] width 189 height 30
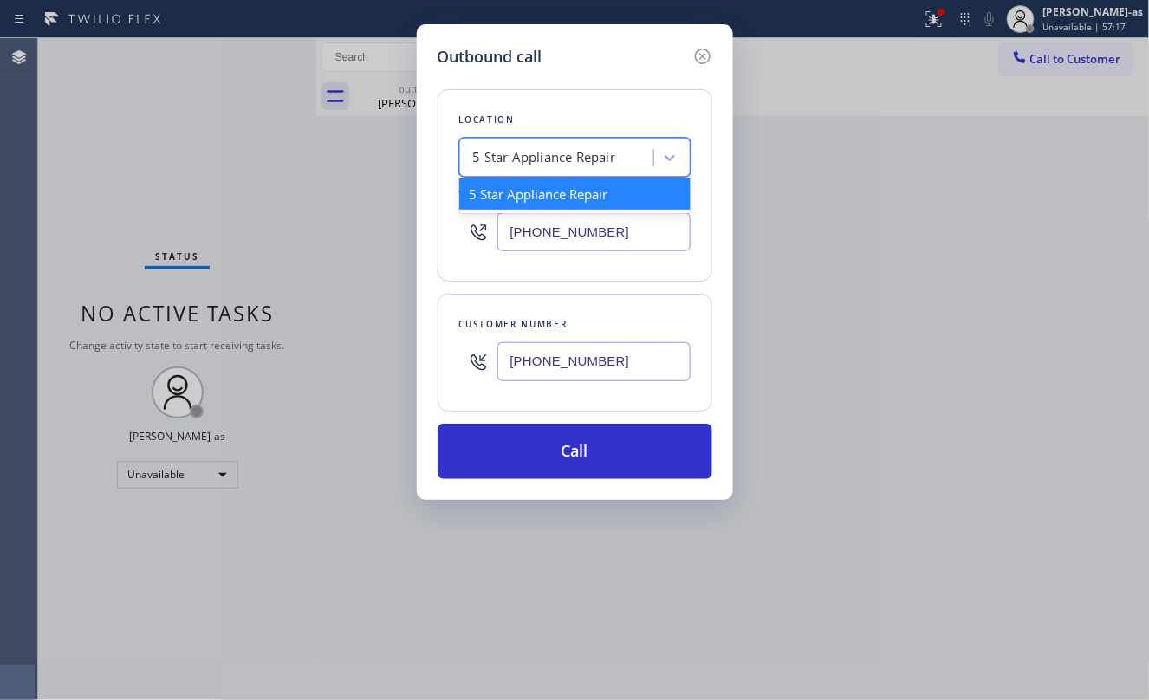
paste input "Central-Alameda Air Conditioning"
type input "Central-Alameda Air Conditioning"
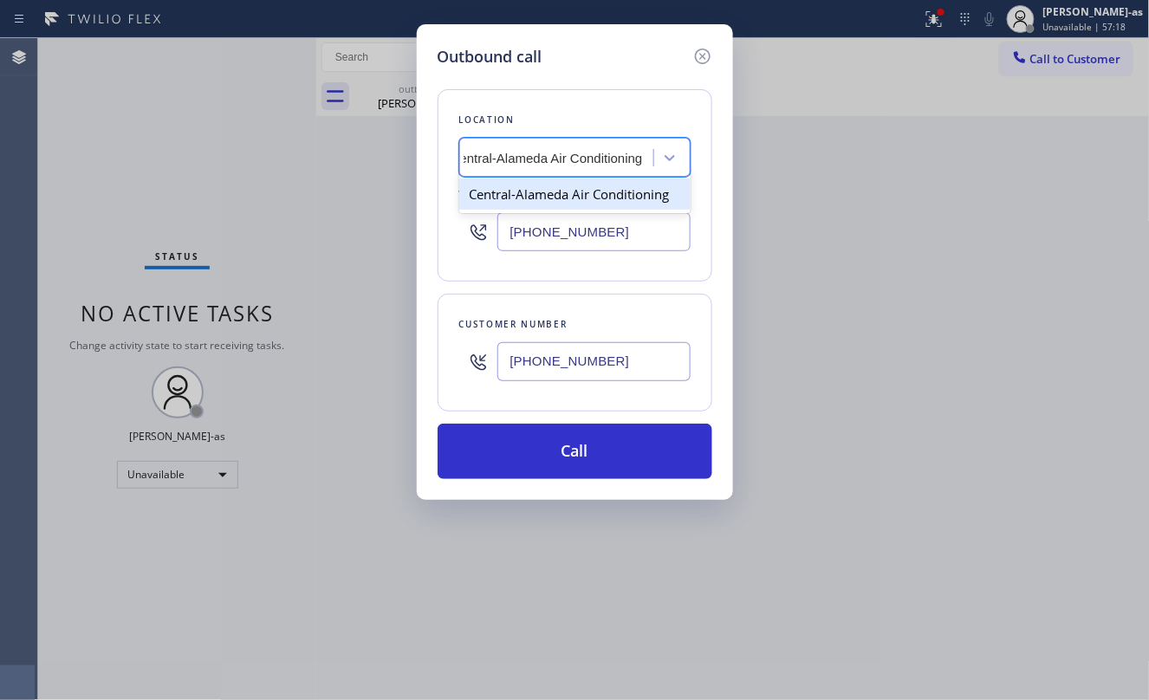
click at [543, 199] on div "Central-Alameda Air Conditioning" at bounding box center [574, 194] width 231 height 31
type input "[PHONE_NUMBER]"
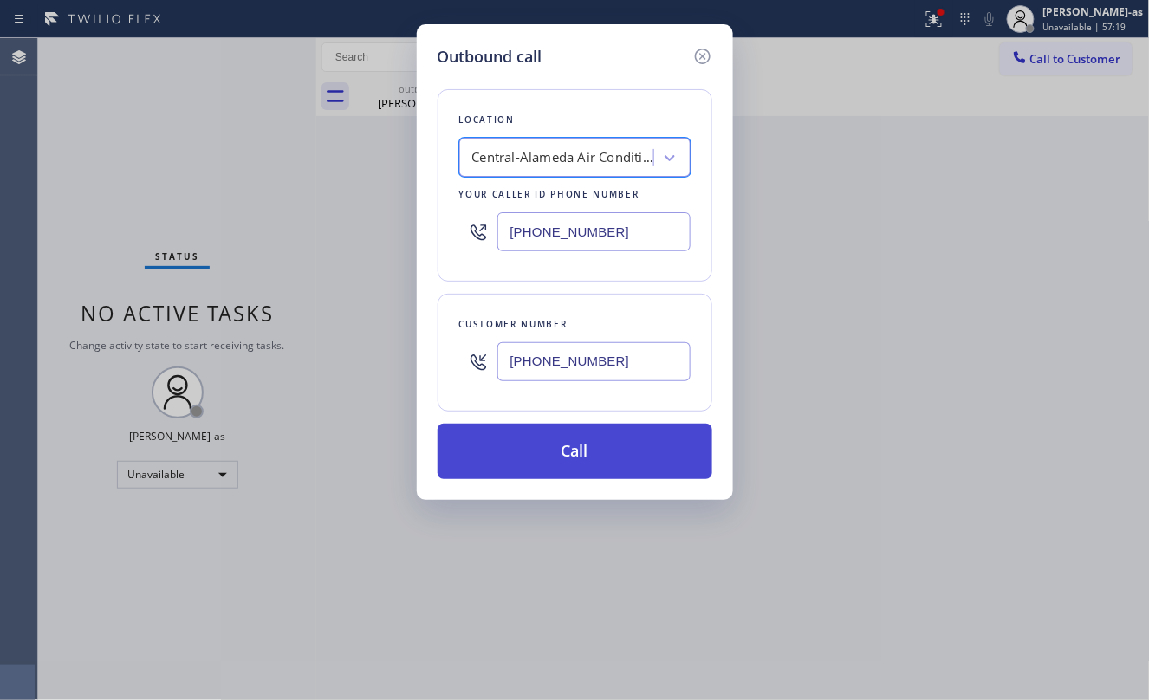
click at [545, 452] on button "Call" at bounding box center [575, 451] width 275 height 55
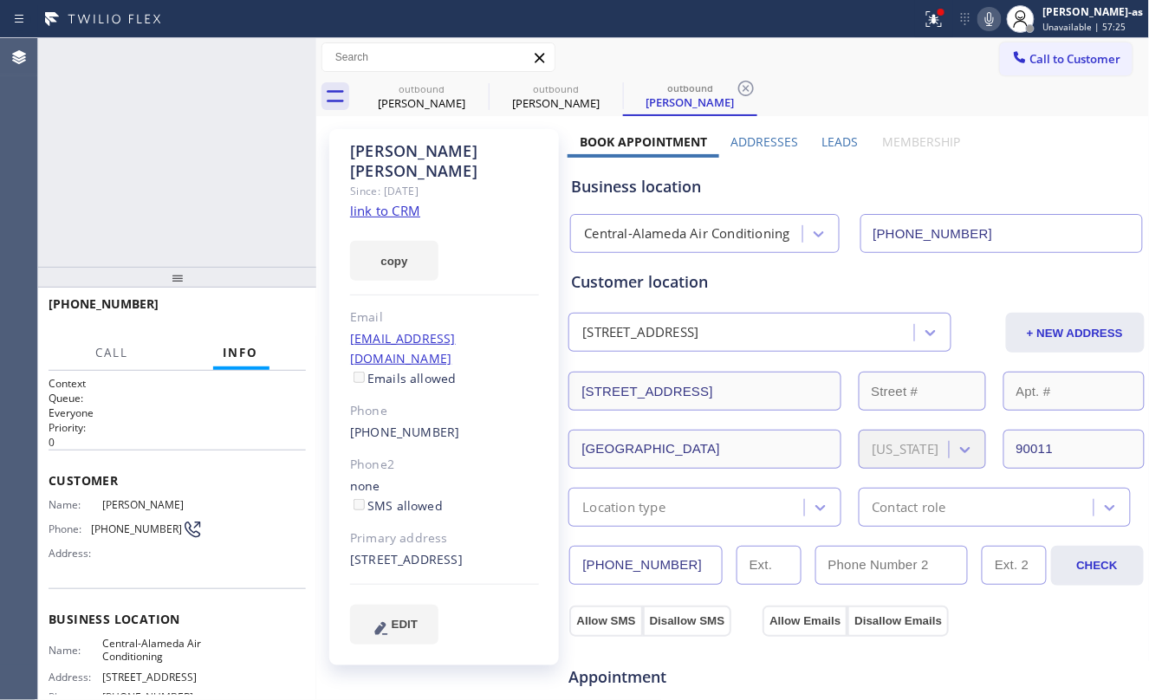
type input "[PHONE_NUMBER]"
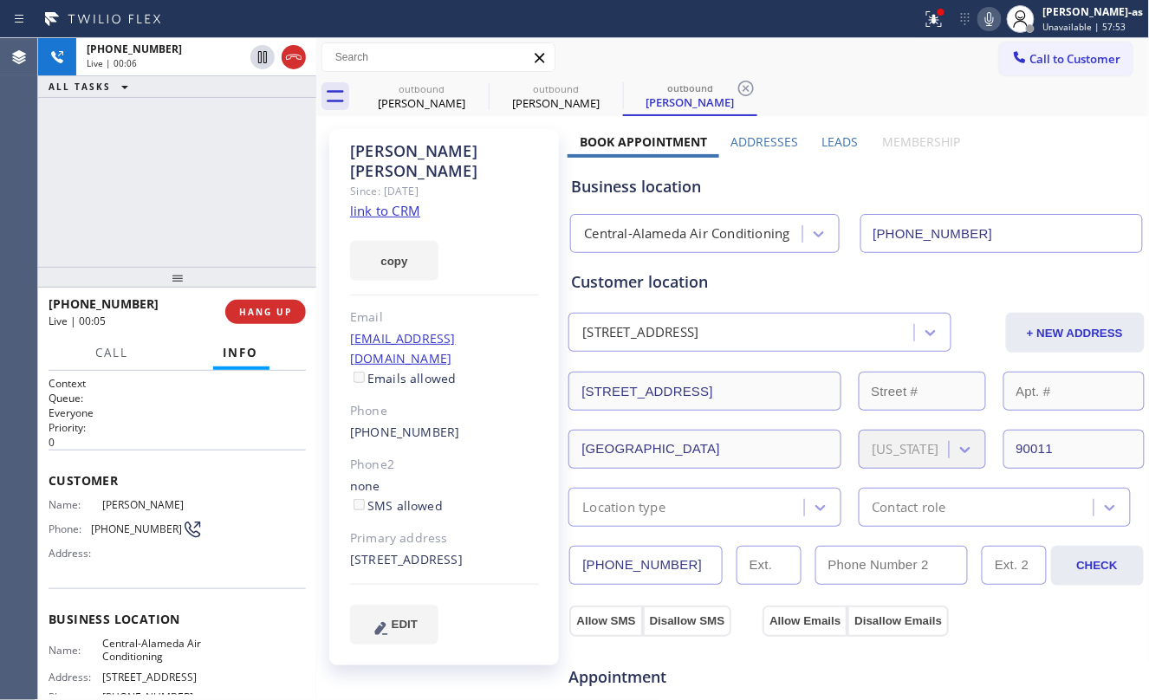
click at [203, 184] on div "[PHONE_NUMBER] Live | 00:06 ALL TASKS ALL TASKS ACTIVE TASKS TASKS IN WRAP UP" at bounding box center [177, 152] width 278 height 229
click at [296, 63] on icon at bounding box center [293, 57] width 21 height 21
click at [187, 288] on div at bounding box center [177, 277] width 278 height 21
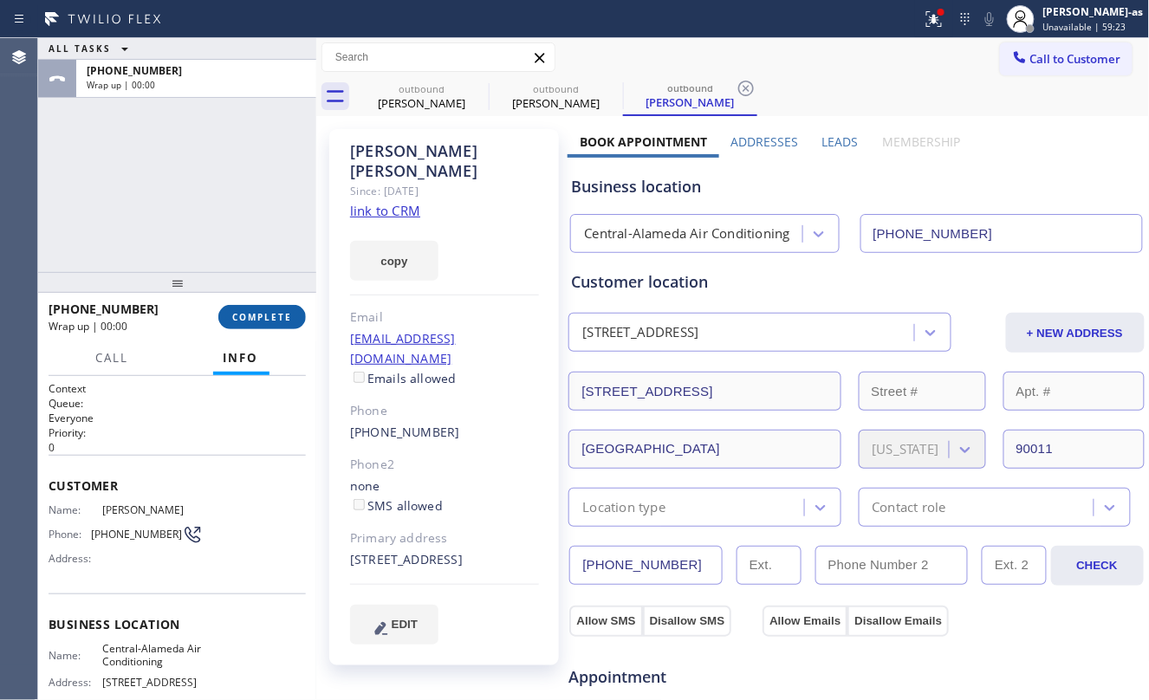
click at [268, 313] on span "COMPLETE" at bounding box center [262, 317] width 60 height 12
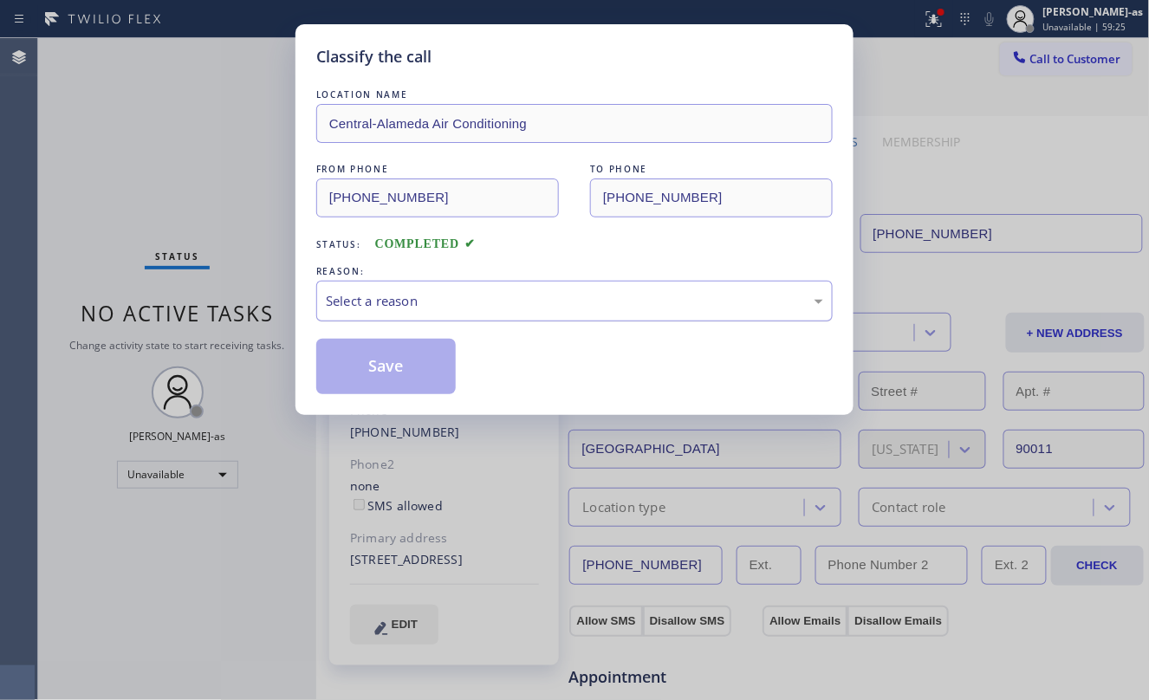
drag, startPoint x: 194, startPoint y: 220, endPoint x: 440, endPoint y: 317, distance: 264.6
click at [194, 223] on div "Classify the call LOCATION NAME Central-Alameda Air Conditioning FROM PHONE [PH…" at bounding box center [574, 350] width 1149 height 700
click at [466, 316] on div "Select a reason" at bounding box center [574, 301] width 517 height 41
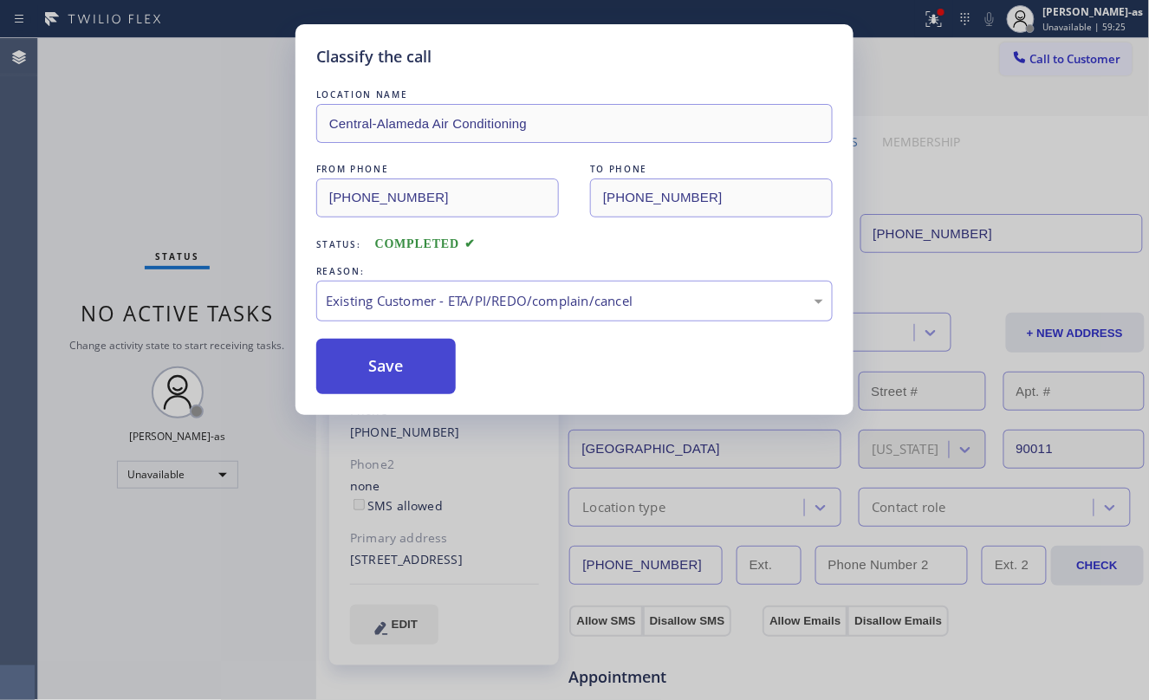
click at [361, 340] on button "Save" at bounding box center [386, 366] width 140 height 55
click at [368, 352] on button "Save" at bounding box center [386, 366] width 140 height 55
type input "[PHONE_NUMBER]"
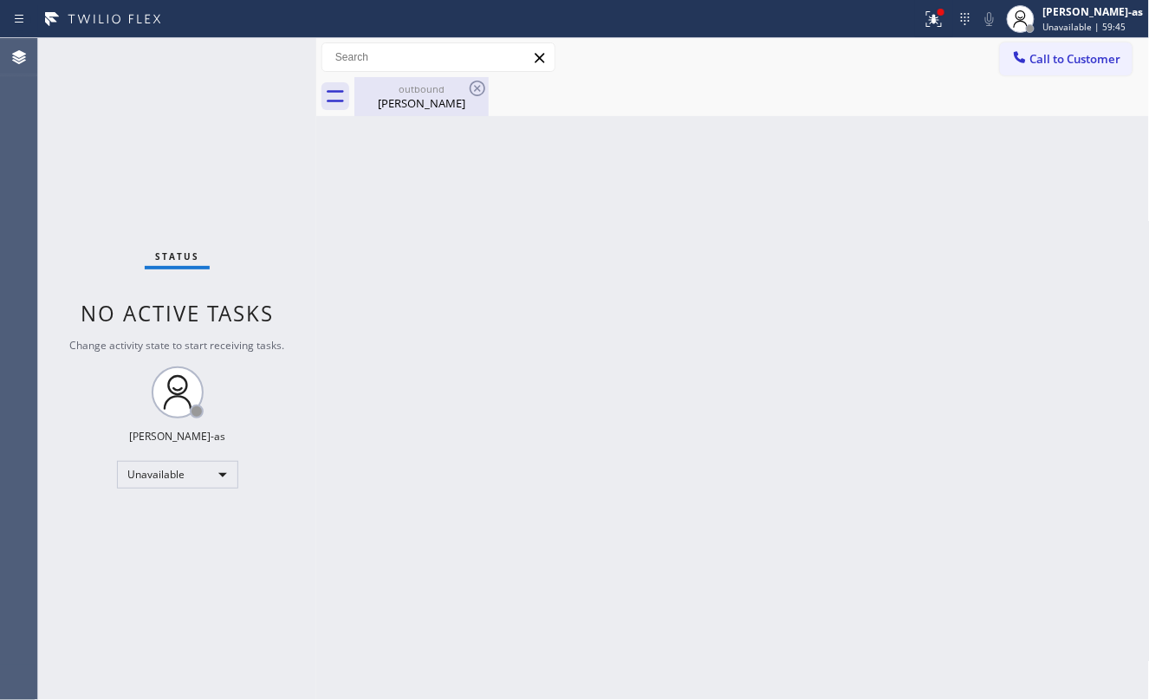
click at [394, 94] on div "outbound" at bounding box center [421, 88] width 131 height 13
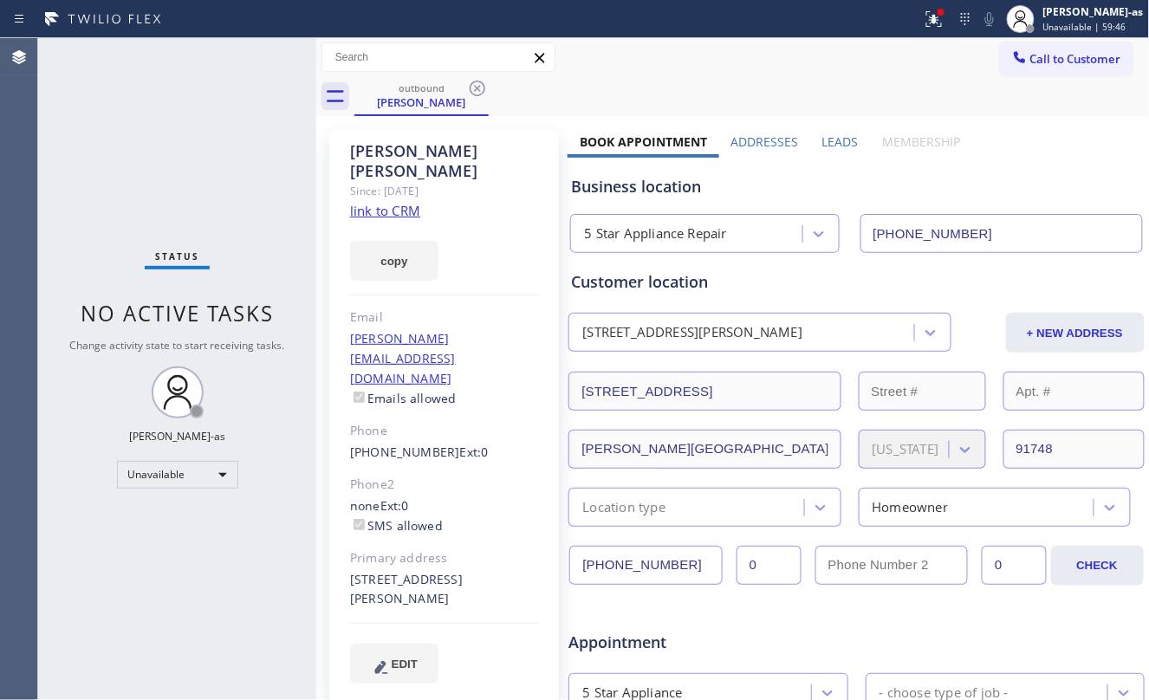
click at [476, 90] on icon at bounding box center [478, 89] width 16 height 16
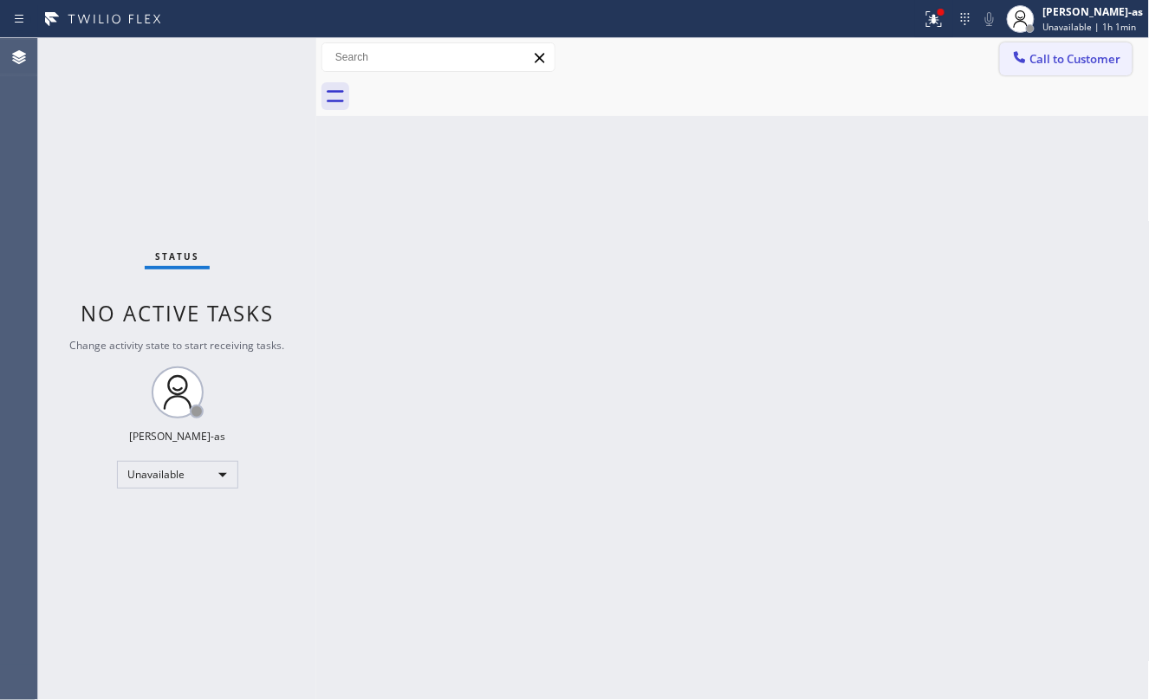
drag, startPoint x: 1089, startPoint y: 49, endPoint x: 965, endPoint y: 126, distance: 145.5
click at [1089, 50] on button "Call to Customer" at bounding box center [1066, 58] width 133 height 33
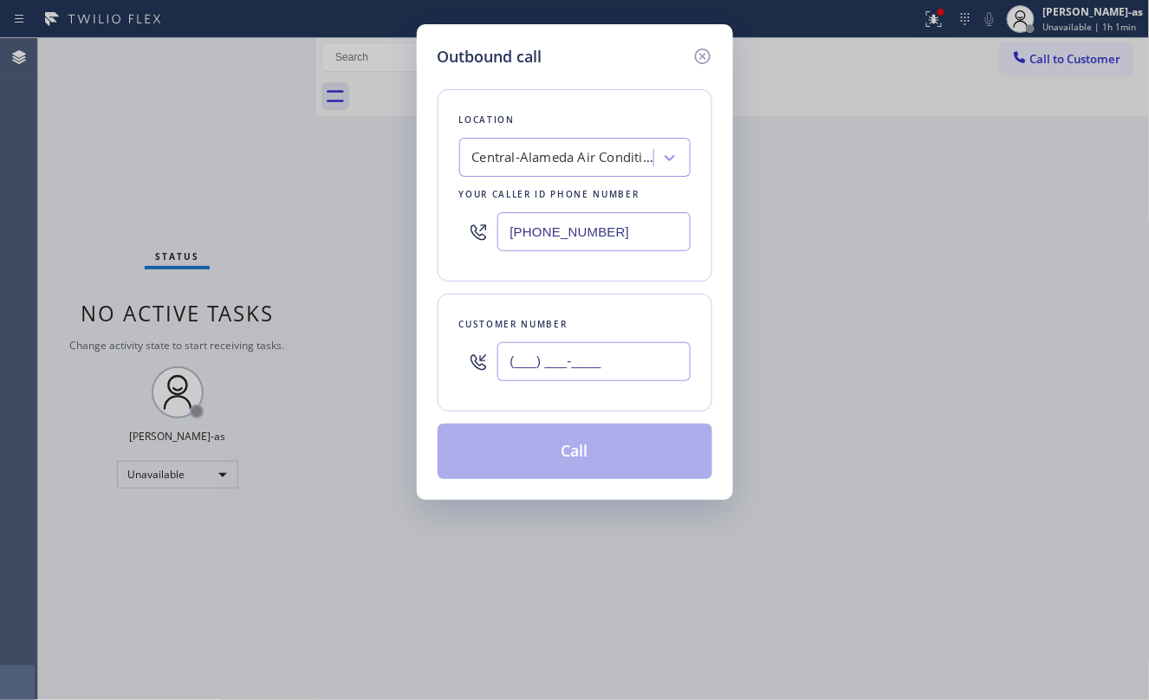
click at [608, 361] on input "(___) ___-____" at bounding box center [594, 361] width 193 height 39
paste input "323) 309-8882"
type input "[PHONE_NUMBER]"
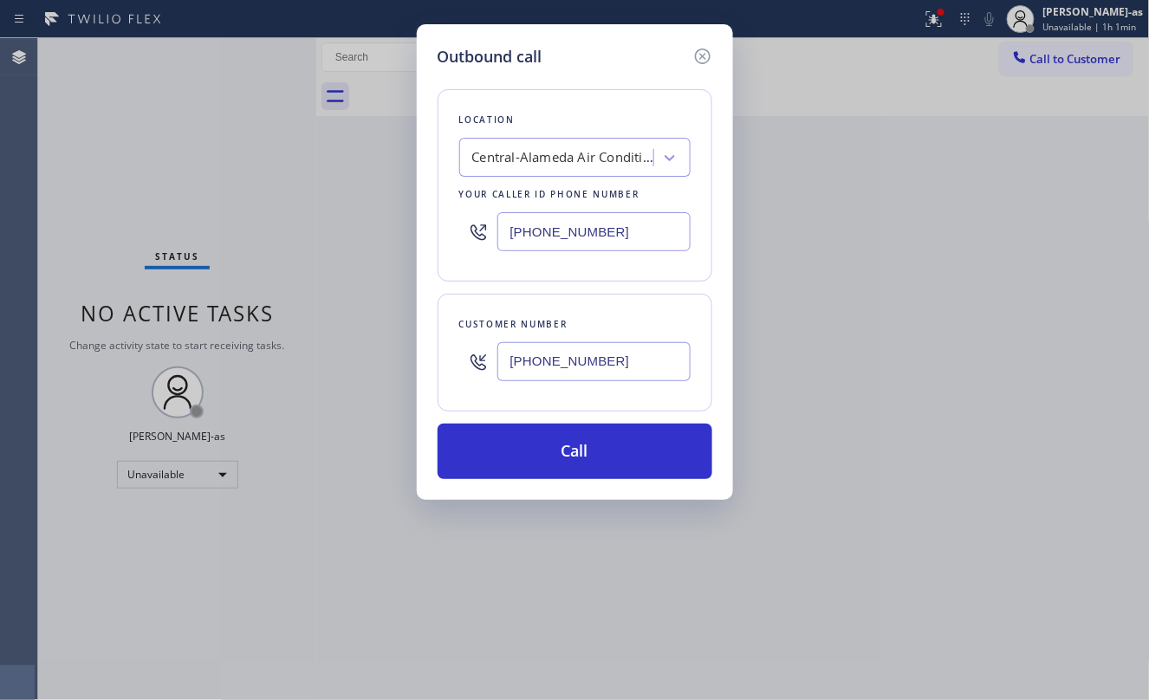
click at [556, 153] on div "Central-Alameda Air Conditioning" at bounding box center [563, 158] width 182 height 20
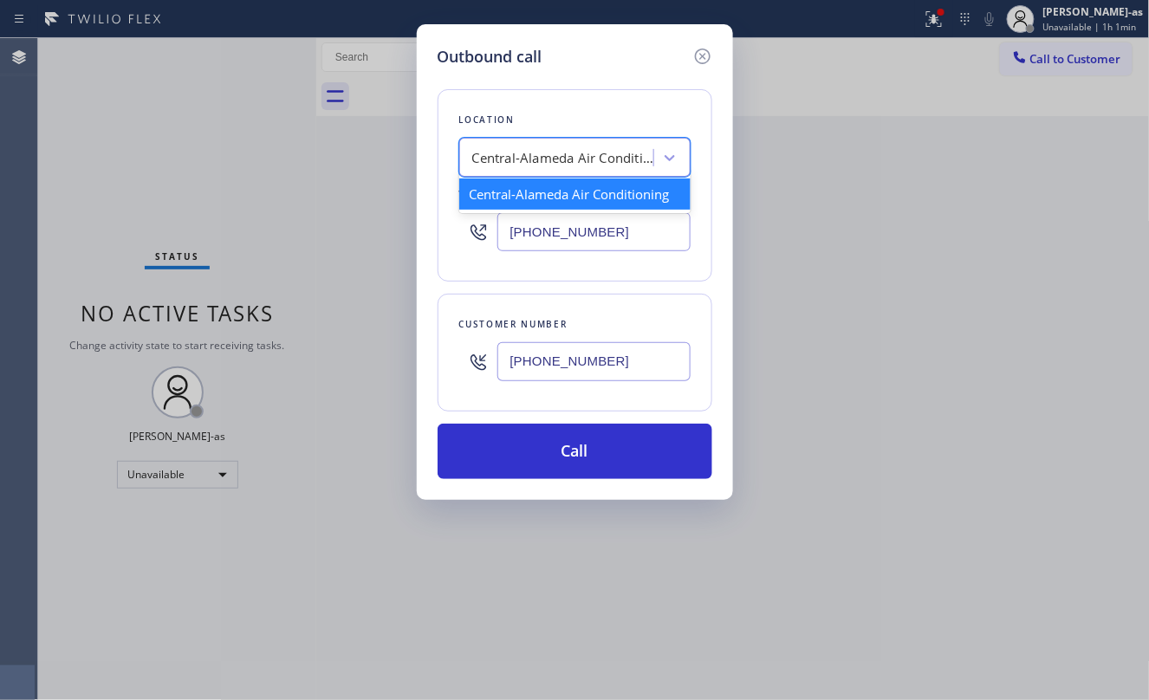
paste input "HVAC Alliance Expert"
type input "HVAC Alliance Expert"
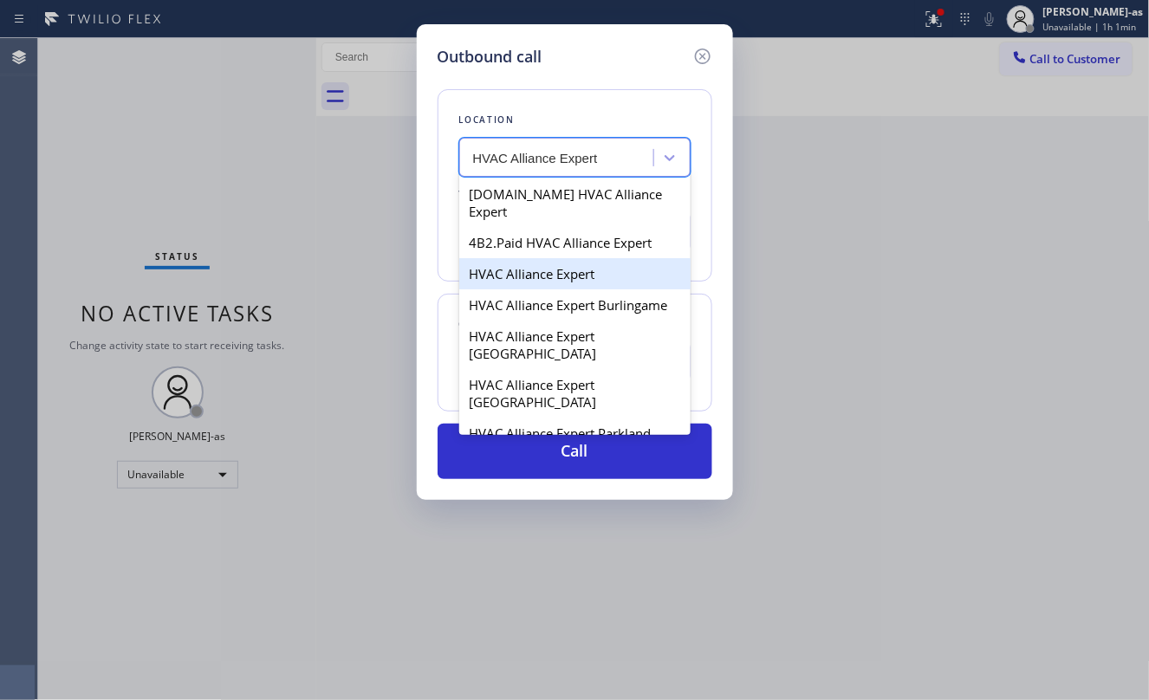
click at [541, 265] on div "HVAC Alliance Expert" at bounding box center [574, 273] width 231 height 31
type input "[PHONE_NUMBER]"
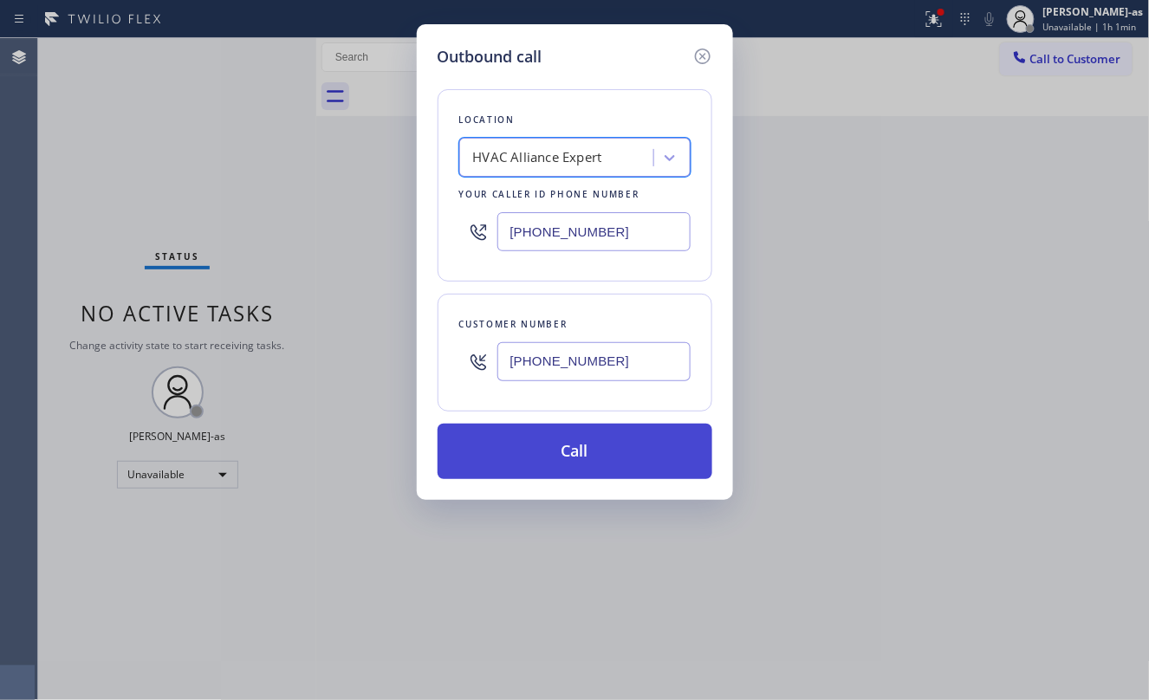
click at [615, 452] on button "Call" at bounding box center [575, 451] width 275 height 55
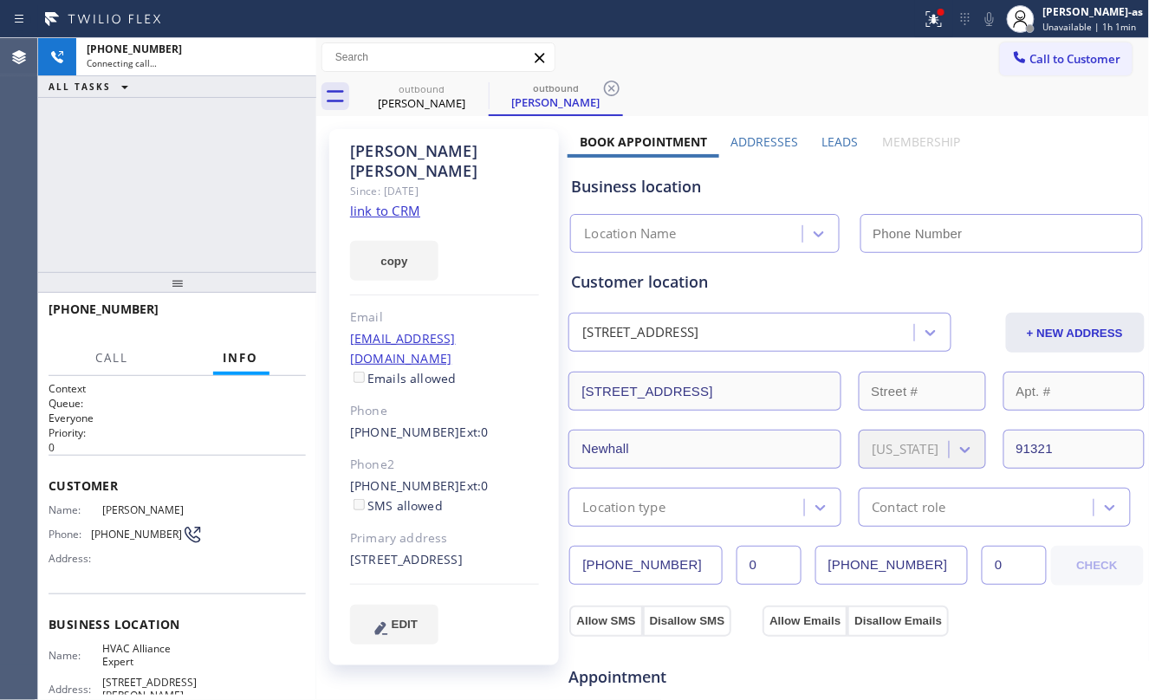
click at [376, 202] on link "link to CRM" at bounding box center [385, 210] width 70 height 17
type input "[PHONE_NUMBER]"
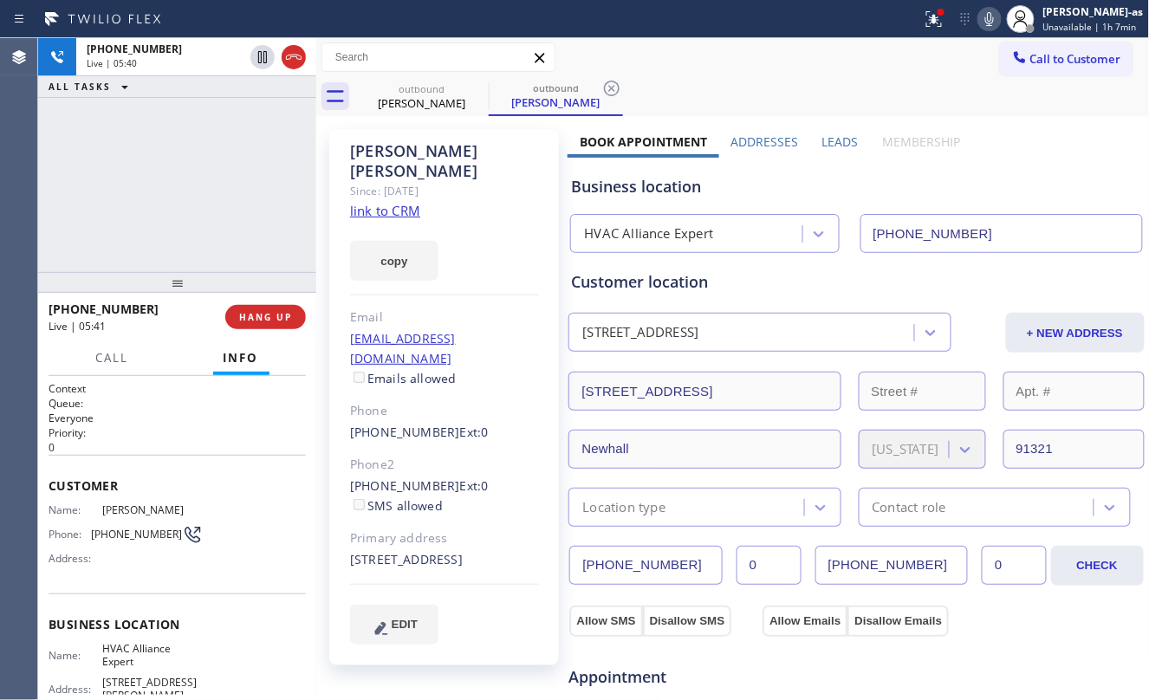
drag, startPoint x: 104, startPoint y: 182, endPoint x: 147, endPoint y: 184, distance: 43.4
click at [133, 187] on div "[PHONE_NUMBER] Live | 05:40 ALL TASKS ALL TASKS ACTIVE TASKS TASKS IN WRAP UP" at bounding box center [177, 155] width 278 height 234
click at [276, 319] on span "HANG UP" at bounding box center [265, 317] width 53 height 12
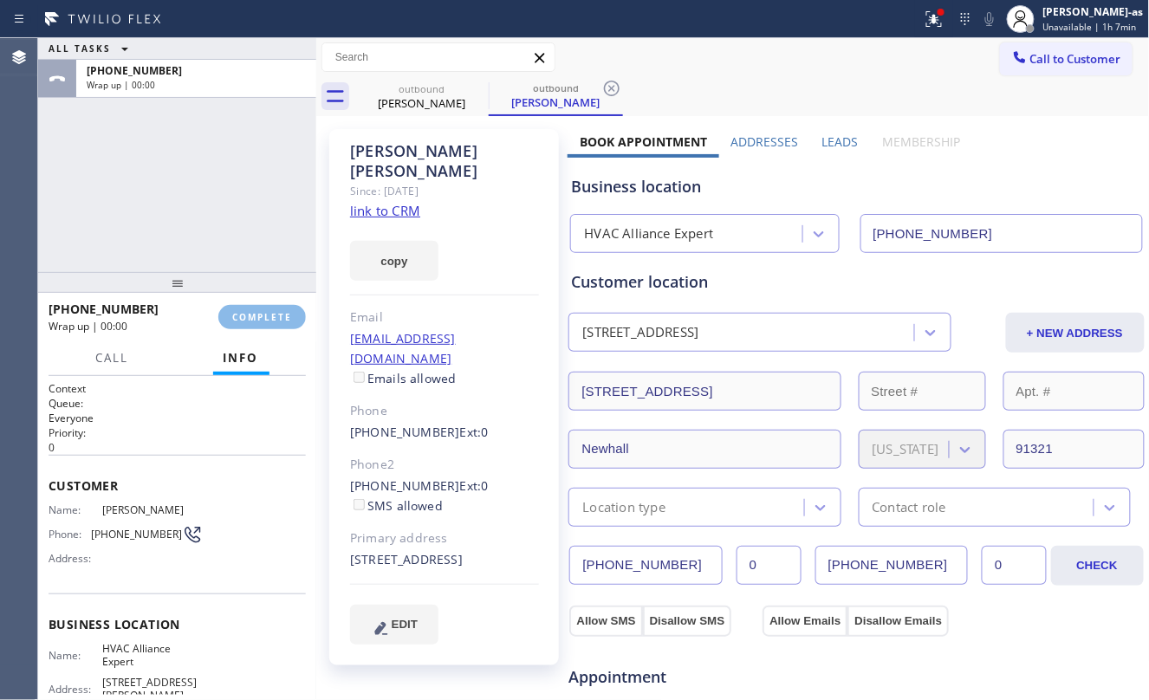
drag, startPoint x: 217, startPoint y: 279, endPoint x: 371, endPoint y: 373, distance: 180.5
click at [224, 279] on div at bounding box center [177, 282] width 278 height 21
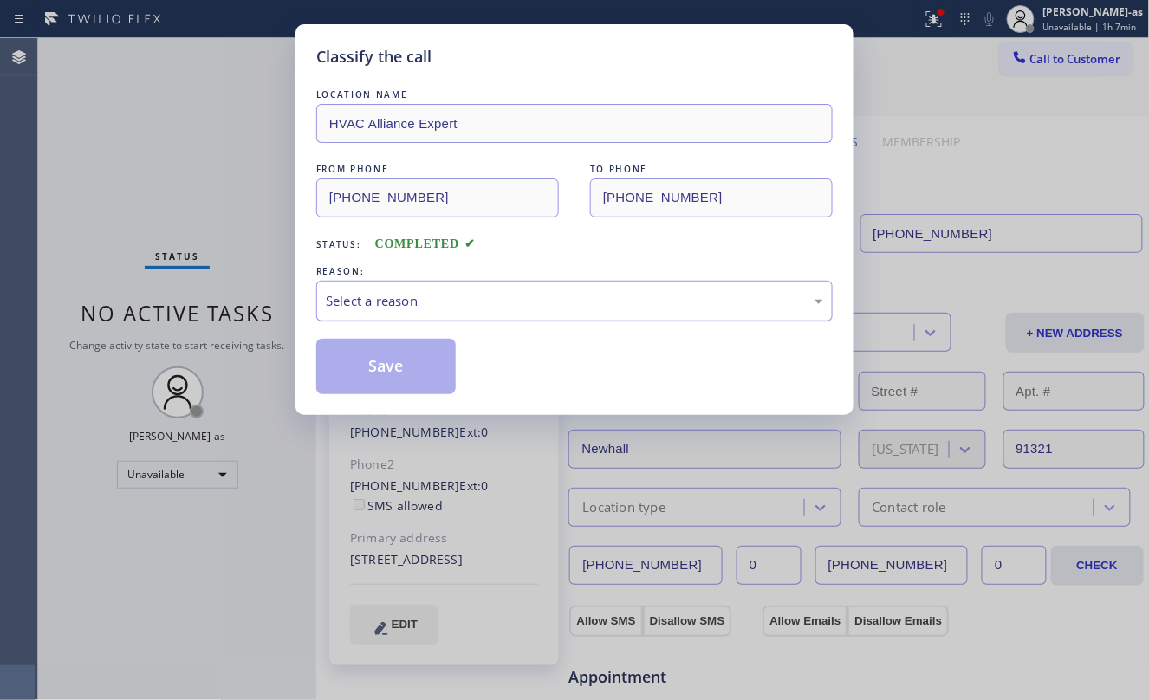
click at [387, 305] on div "Select a reason" at bounding box center [575, 301] width 498 height 20
click at [407, 355] on button "Save" at bounding box center [386, 366] width 140 height 55
click at [192, 188] on div "Classify the call LOCATION NAME HVAC Alliance Expert FROM PHONE [PHONE_NUMBER] …" at bounding box center [574, 350] width 1149 height 700
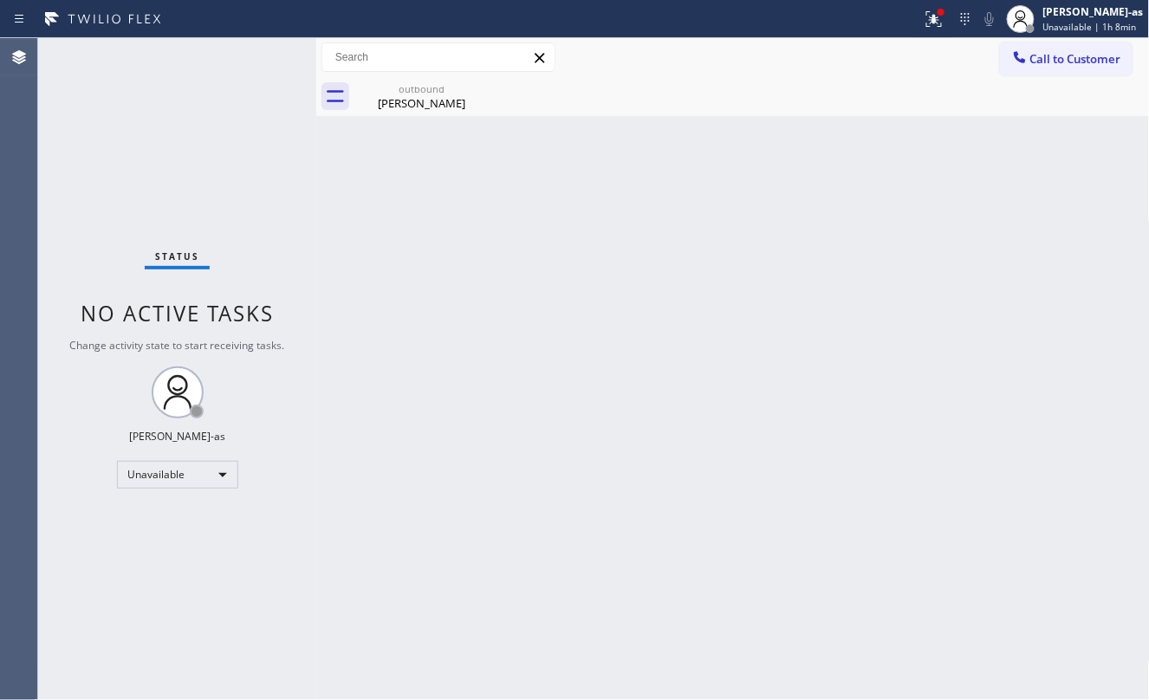
drag, startPoint x: 469, startPoint y: 106, endPoint x: 855, endPoint y: 129, distance: 386.4
click at [469, 107] on div "[PERSON_NAME]" at bounding box center [421, 103] width 131 height 16
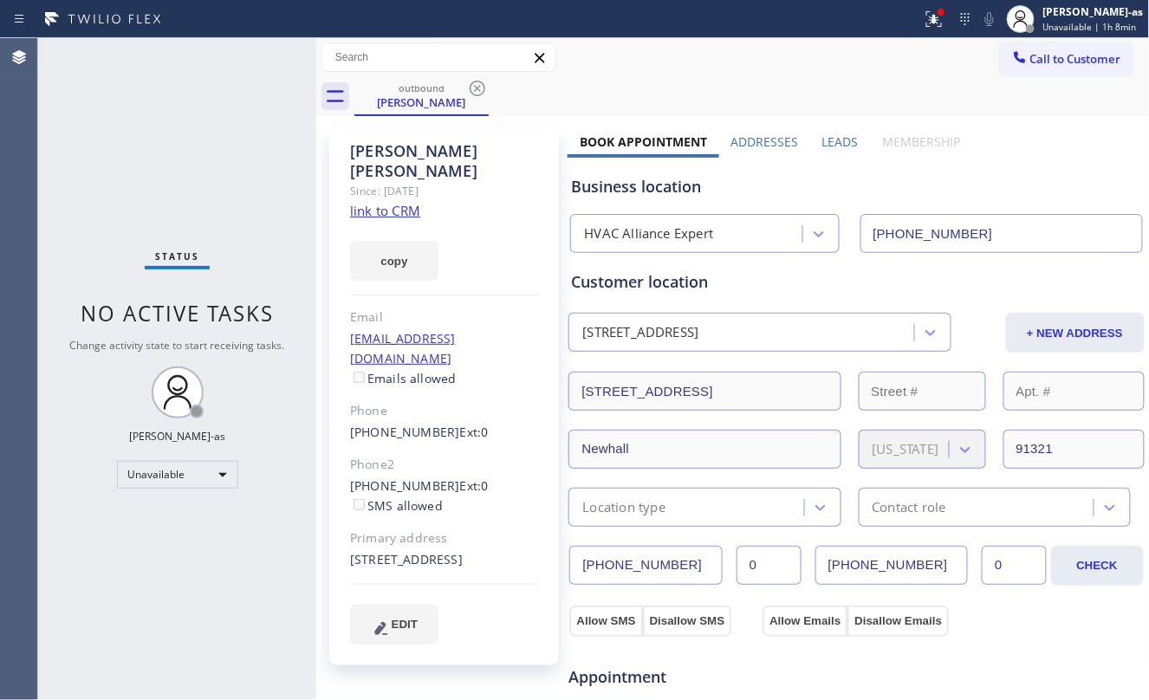
click at [1061, 226] on input "[PHONE_NUMBER]" at bounding box center [1002, 233] width 283 height 39
click at [1076, 59] on span "Call to Customer" at bounding box center [1076, 59] width 91 height 16
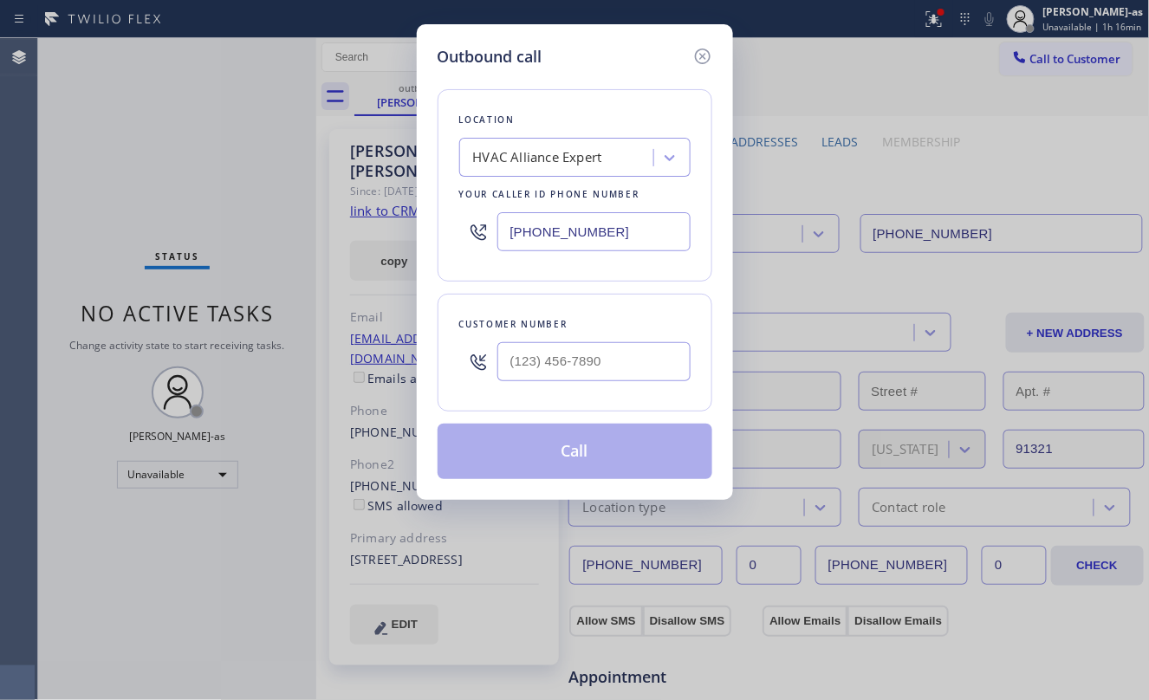
click at [601, 338] on div "Customer number" at bounding box center [575, 353] width 275 height 118
click at [618, 351] on input "(___) ___-____" at bounding box center [594, 361] width 193 height 39
paste input "708) 828-7132"
type input "[PHONE_NUMBER]"
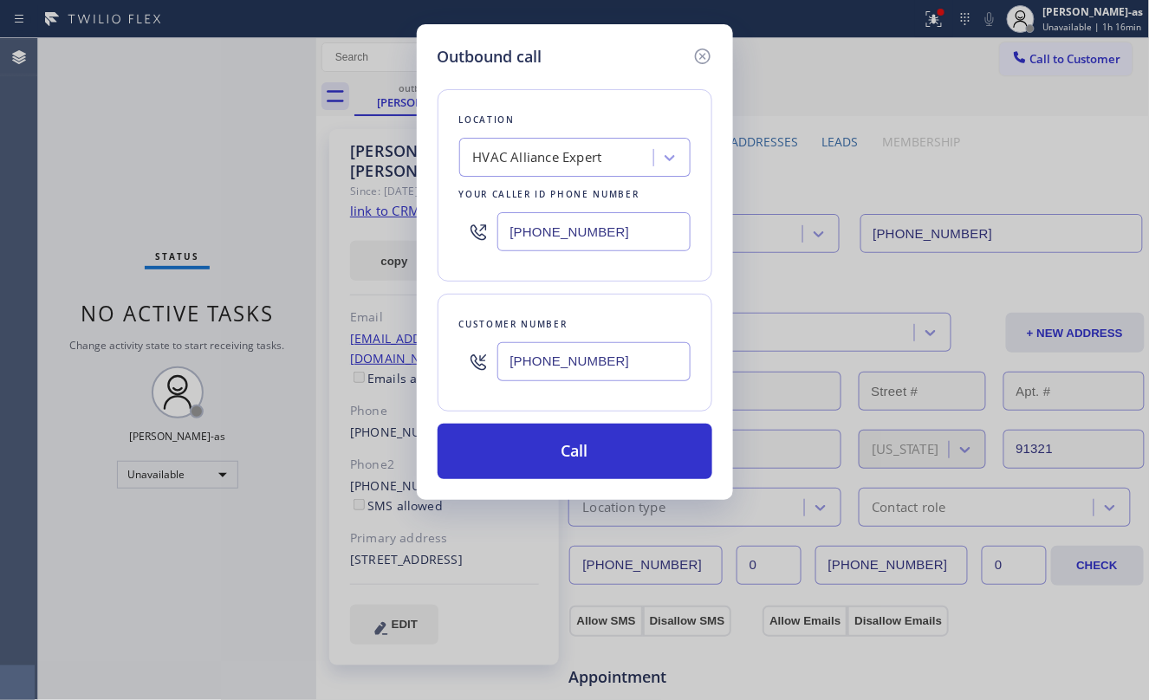
click at [617, 222] on input "[PHONE_NUMBER]" at bounding box center [594, 231] width 193 height 39
click at [618, 222] on input "[PHONE_NUMBER]" at bounding box center [594, 231] width 193 height 39
paste input "708) 554-78"
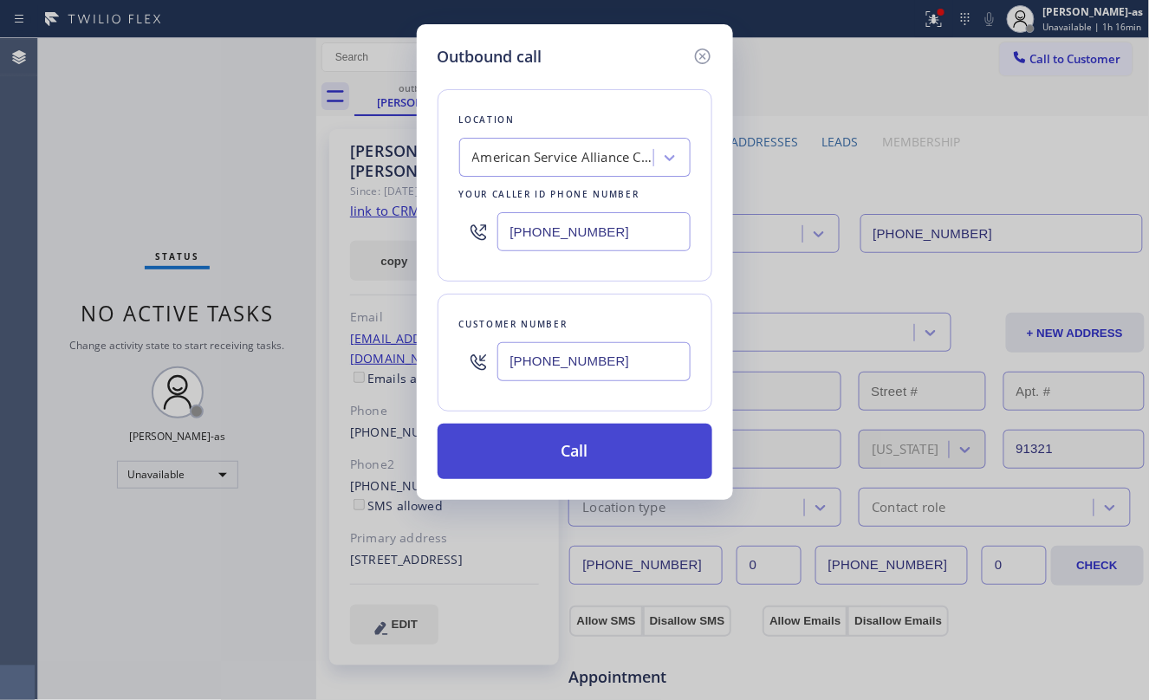
type input "[PHONE_NUMBER]"
click at [576, 455] on button "Call" at bounding box center [575, 451] width 275 height 55
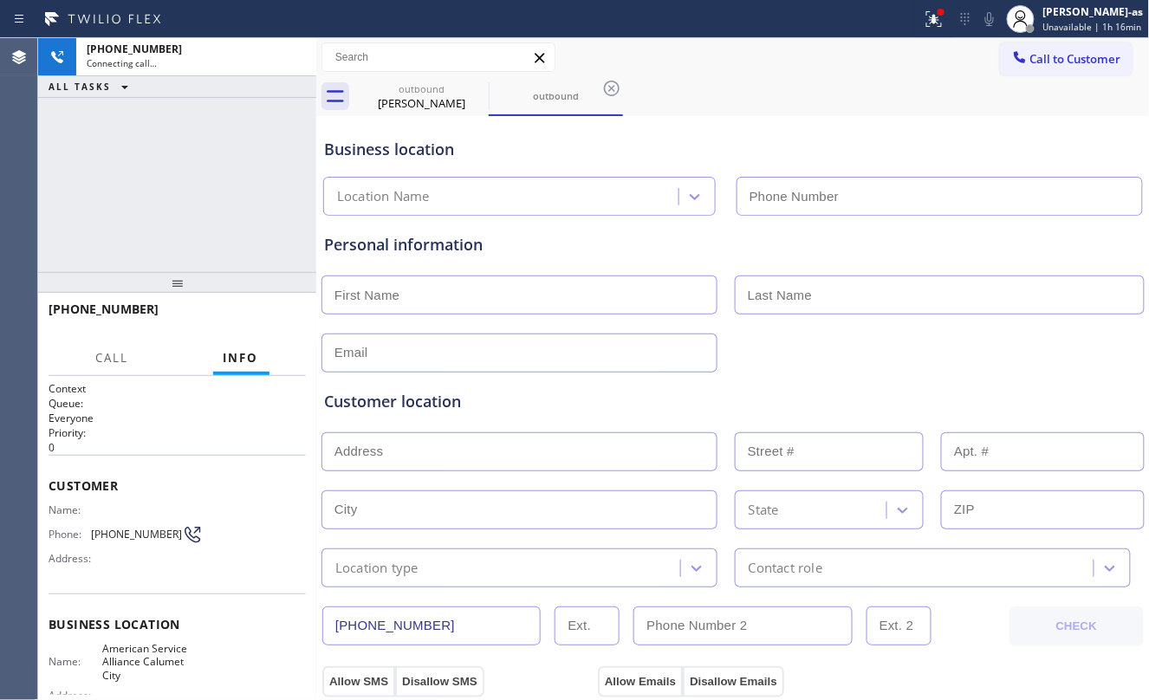
type input "[PHONE_NUMBER]"
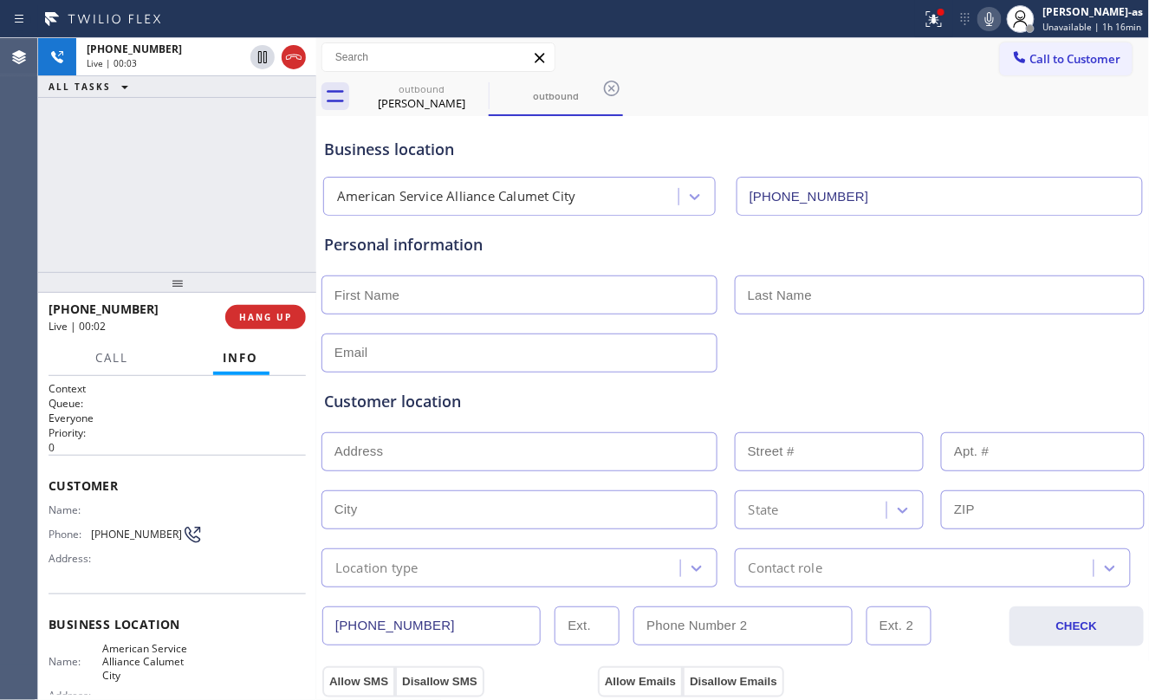
click at [198, 230] on div "[PHONE_NUMBER] Live | 00:03 ALL TASKS ALL TASKS ACTIVE TASKS TASKS IN WRAP UP" at bounding box center [177, 155] width 278 height 234
click at [187, 209] on div "[PHONE_NUMBER] Live | 00:09 ALL TASKS ALL TASKS ACTIVE TASKS TASKS IN WRAP UP" at bounding box center [177, 155] width 278 height 234
click at [133, 226] on div "[PHONE_NUMBER] Live | 01:44 ALL TASKS ALL TASKS ACTIVE TASKS TASKS IN WRAP UP" at bounding box center [177, 155] width 278 height 234
drag, startPoint x: 173, startPoint y: 210, endPoint x: 250, endPoint y: 234, distance: 80.0
click at [172, 213] on div "[PHONE_NUMBER] Live | 02:49 ALL TASKS ALL TASKS ACTIVE TASKS TASKS IN WRAP UP" at bounding box center [177, 155] width 278 height 234
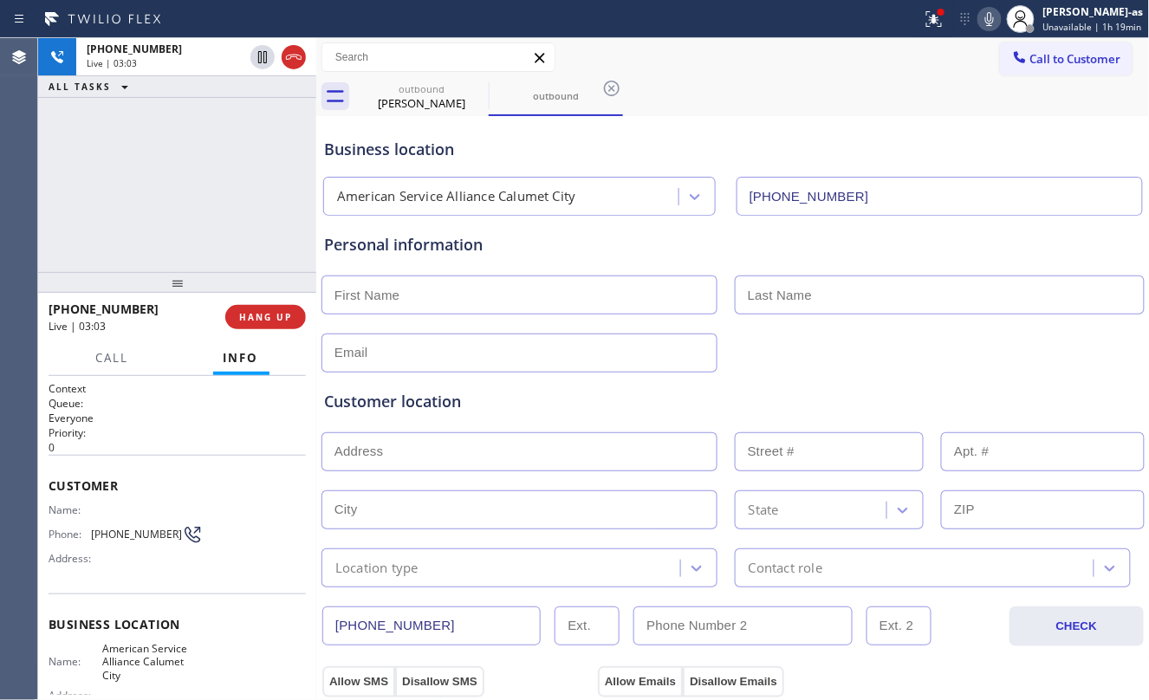
drag, startPoint x: 180, startPoint y: 150, endPoint x: 146, endPoint y: 194, distance: 55.6
click at [184, 147] on div "[PHONE_NUMBER] Live | 03:03 ALL TASKS ALL TASKS ACTIVE TASKS TASKS IN WRAP UP" at bounding box center [177, 155] width 278 height 234
click at [171, 185] on div "[PHONE_NUMBER] Live | 04:30 ALL TASKS ALL TASKS ACTIVE TASKS TASKS IN WRAP UP" at bounding box center [177, 155] width 278 height 234
click at [260, 225] on div "[PHONE_NUMBER] Live | 04:36 ALL TASKS ALL TASKS ACTIVE TASKS TASKS IN WRAP UP" at bounding box center [177, 155] width 278 height 234
click at [233, 220] on div "[PHONE_NUMBER] Live | 04:38 ALL TASKS ALL TASKS ACTIVE TASKS TASKS IN WRAP UP" at bounding box center [177, 155] width 278 height 234
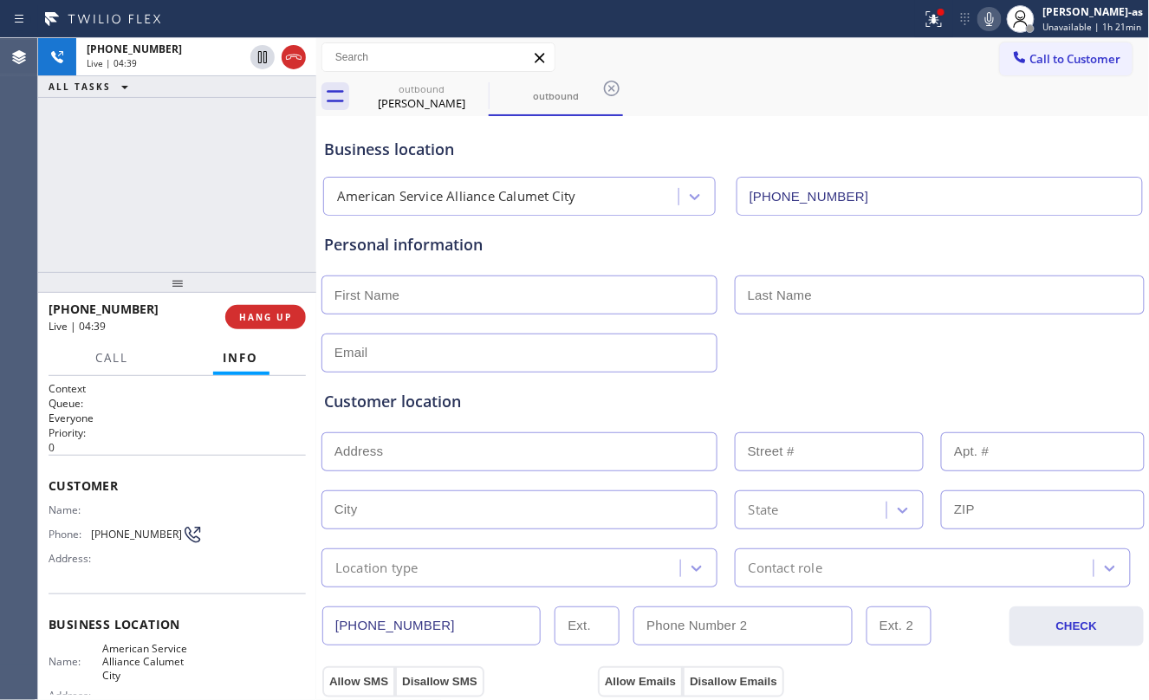
click at [233, 218] on div "[PHONE_NUMBER] Live | 04:39 ALL TASKS ALL TASKS ACTIVE TASKS TASKS IN WRAP UP" at bounding box center [177, 155] width 278 height 234
click at [233, 218] on div "[PHONE_NUMBER] Live | 04:45 ALL TASKS ALL TASKS ACTIVE TASKS TASKS IN WRAP UP" at bounding box center [177, 155] width 278 height 234
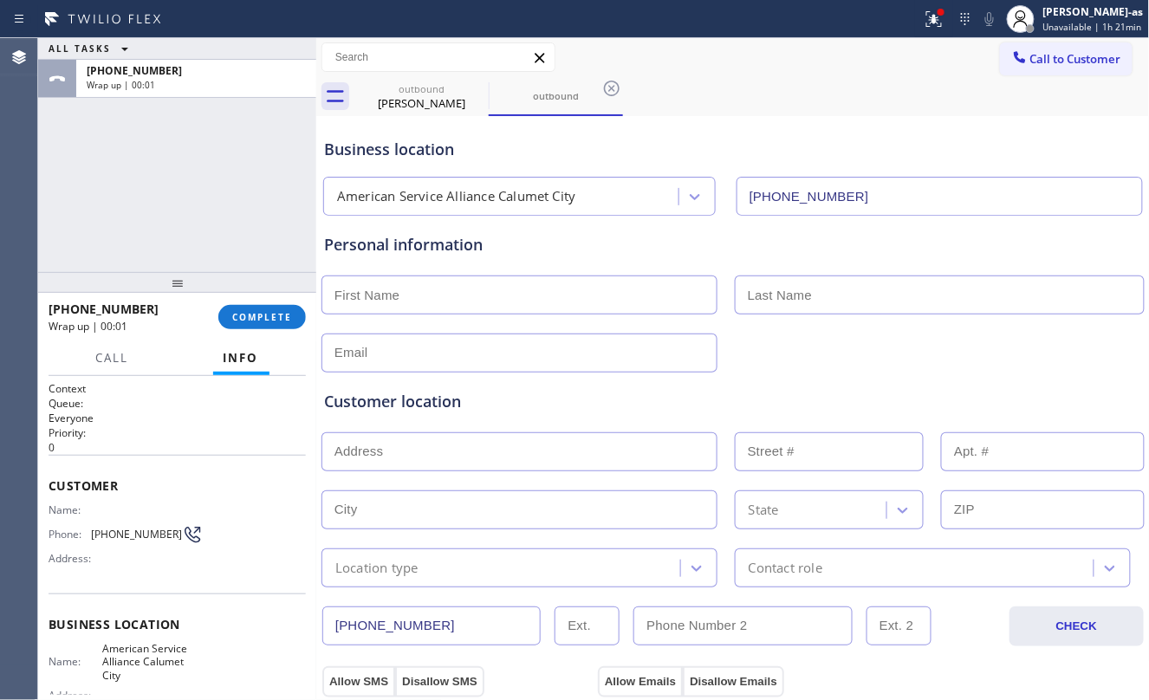
click at [226, 216] on div "ALL TASKS ALL TASKS ACTIVE TASKS TASKS IN WRAP UP [PHONE_NUMBER] Wrap up | 00:01" at bounding box center [177, 155] width 278 height 234
drag, startPoint x: 239, startPoint y: 227, endPoint x: 364, endPoint y: 309, distance: 149.5
click at [244, 236] on div "ALL TASKS ALL TASKS ACTIVE TASKS TASKS IN WRAP UP [PHONE_NUMBER] Wrap up | 00:01" at bounding box center [177, 155] width 278 height 234
click at [248, 309] on button "COMPLETE" at bounding box center [262, 317] width 88 height 24
click at [195, 237] on div "ALL TASKS ALL TASKS ACTIVE TASKS TASKS IN WRAP UP [PHONE_NUMBER] Wrap up | 00:02" at bounding box center [177, 155] width 278 height 234
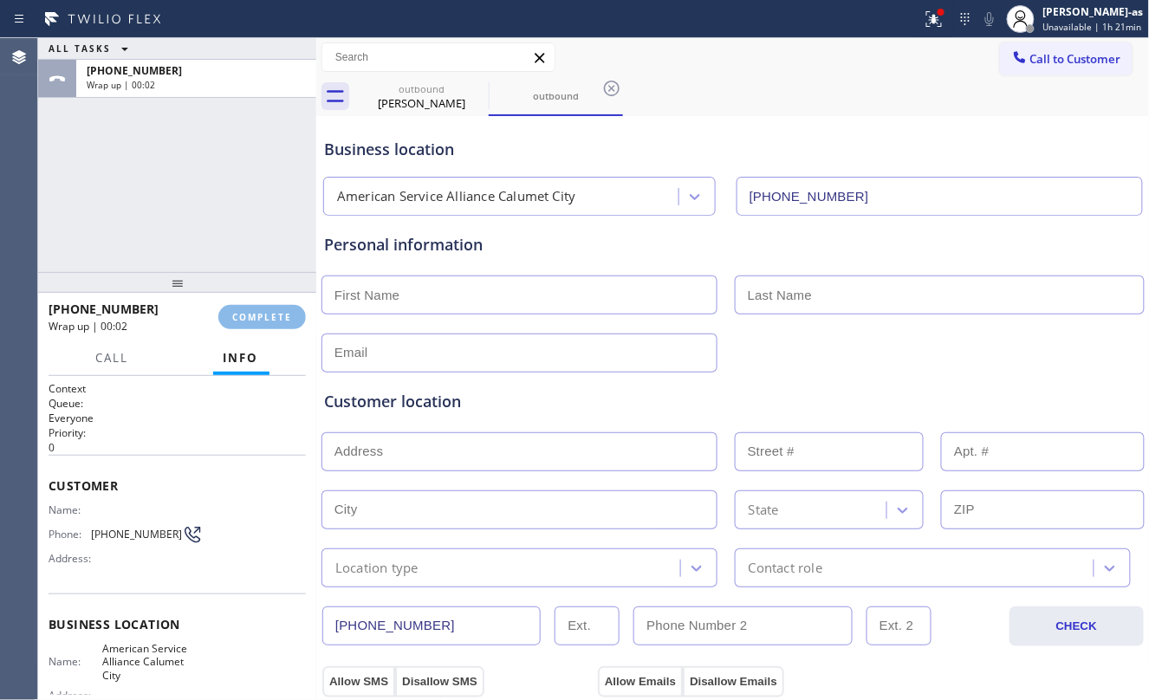
drag, startPoint x: 192, startPoint y: 251, endPoint x: 323, endPoint y: 289, distance: 136.3
click at [198, 244] on div "ALL TASKS ALL TASKS ACTIVE TASKS TASKS IN WRAP UP [PHONE_NUMBER] Wrap up | 00:02" at bounding box center [177, 155] width 278 height 234
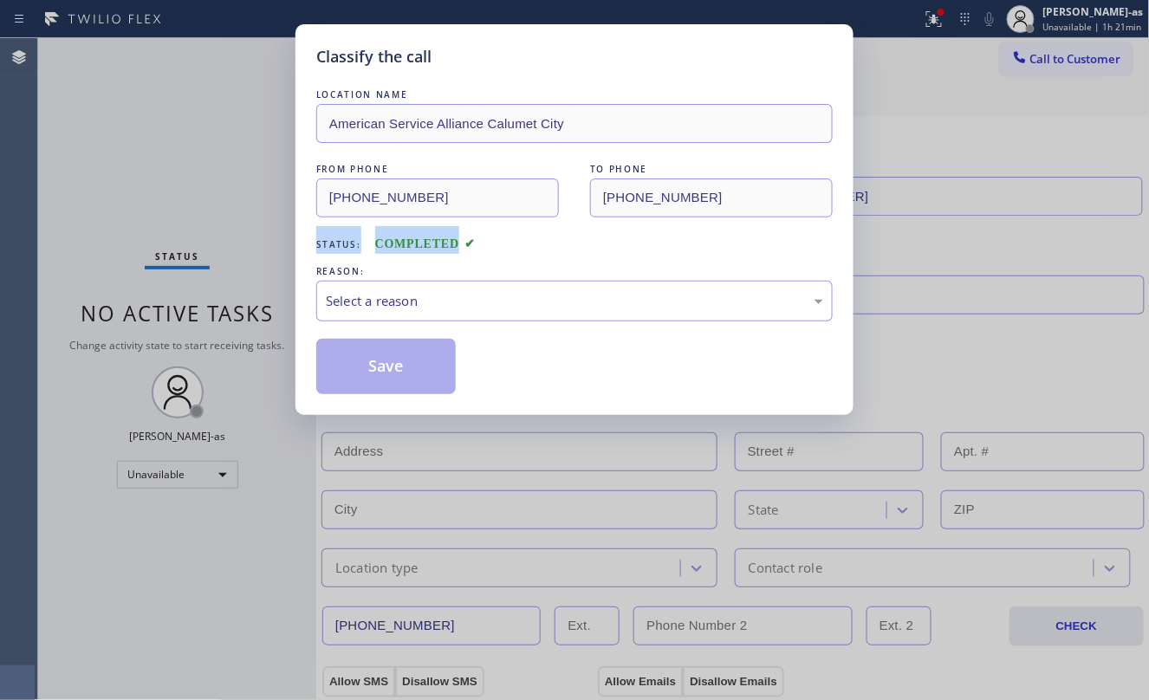
drag, startPoint x: 253, startPoint y: 251, endPoint x: 507, endPoint y: 376, distance: 283.0
click at [257, 253] on div "Classify the call LOCATION NAME American Service Alliance Calumet City FROM PHO…" at bounding box center [574, 350] width 1149 height 700
drag, startPoint x: 424, startPoint y: 300, endPoint x: 434, endPoint y: 302, distance: 10.5
click at [425, 302] on div "Select a reason" at bounding box center [575, 301] width 498 height 20
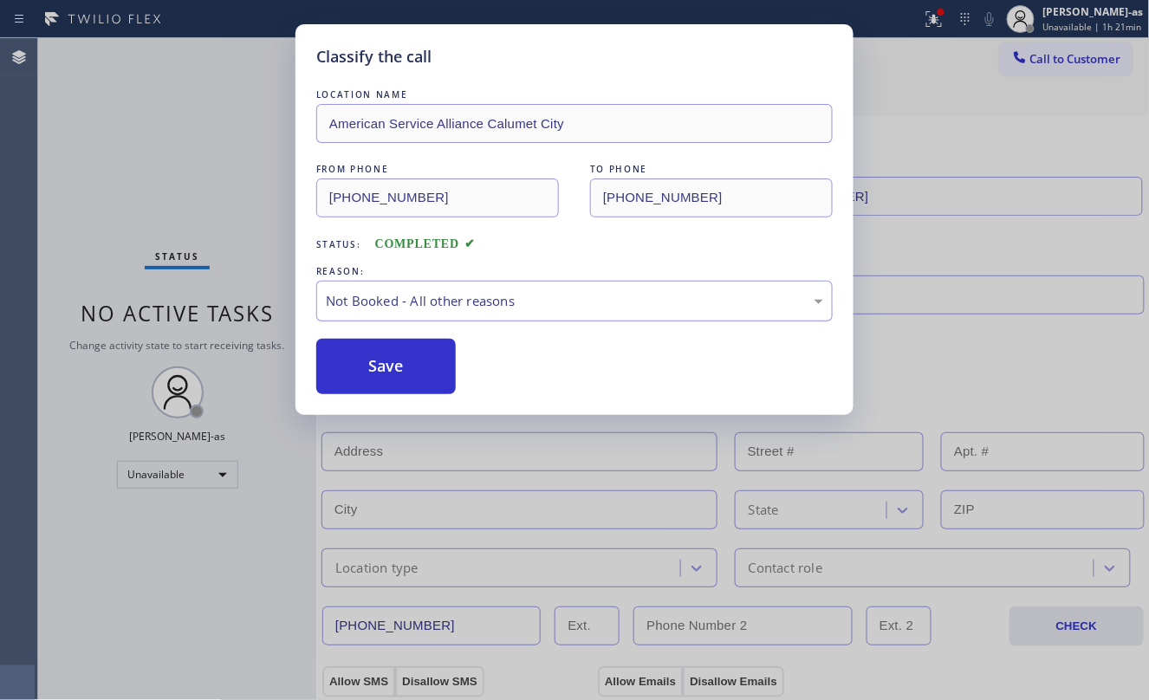
click at [406, 296] on div "Not Booked - All other reasons" at bounding box center [575, 301] width 498 height 20
click at [409, 366] on button "Save" at bounding box center [386, 366] width 140 height 55
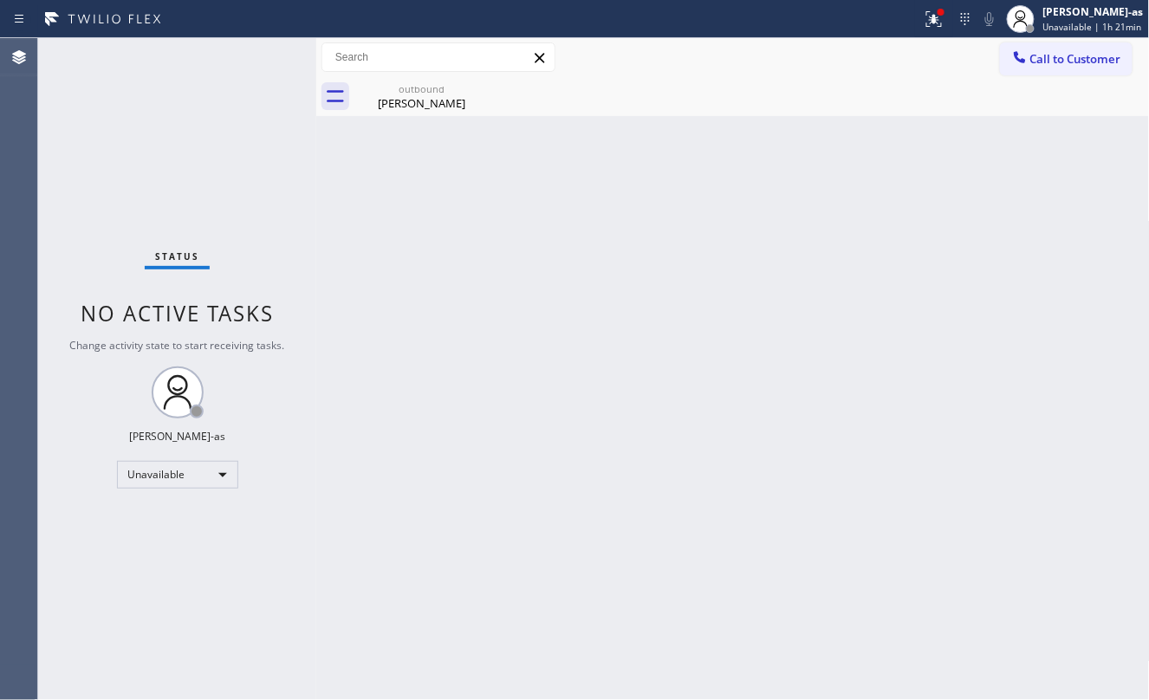
drag, startPoint x: 195, startPoint y: 113, endPoint x: 209, endPoint y: 112, distance: 13.9
click at [195, 113] on div "Status No active tasks Change activity state to start receiving tasks. [PERSON_…" at bounding box center [177, 369] width 278 height 662
drag, startPoint x: 466, startPoint y: 284, endPoint x: 427, endPoint y: 116, distance: 172.6
click at [466, 282] on div "Back to Dashboard Change Sender ID Customers Technicians Select a contact Outbo…" at bounding box center [733, 369] width 834 height 662
click at [413, 95] on div "[PERSON_NAME]" at bounding box center [421, 103] width 131 height 16
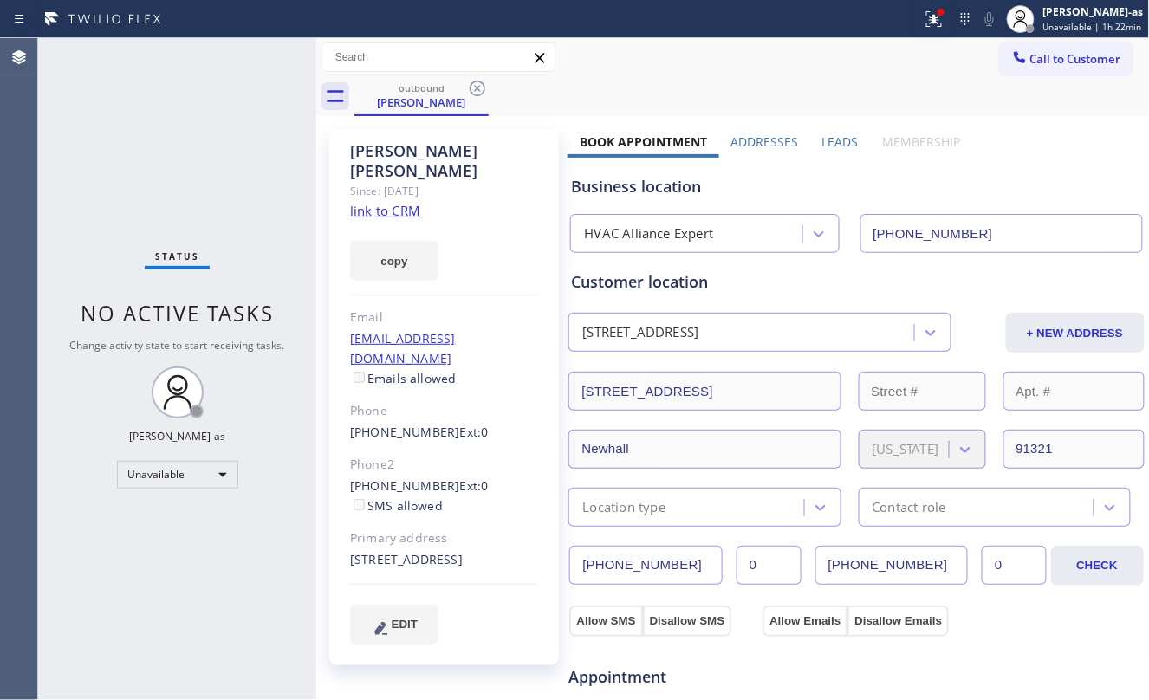
click at [470, 88] on icon at bounding box center [477, 88] width 21 height 21
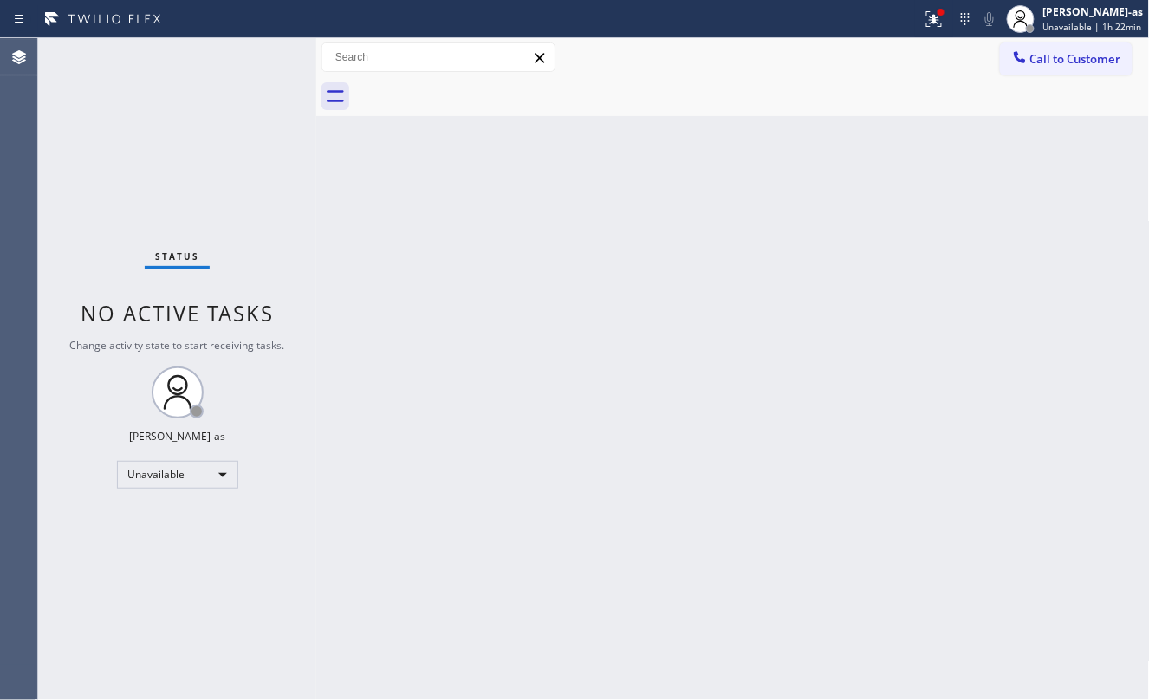
drag, startPoint x: 543, startPoint y: 340, endPoint x: 563, endPoint y: 314, distance: 33.3
click at [556, 326] on div "Back to Dashboard Change Sender ID Customers Technicians Select a contact Outbo…" at bounding box center [733, 369] width 834 height 662
drag, startPoint x: 288, startPoint y: 250, endPoint x: 330, endPoint y: 208, distance: 59.5
click at [302, 243] on div "Status No active tasks Change activity state to start receiving tasks. [PERSON_…" at bounding box center [177, 369] width 278 height 662
click at [530, 334] on div "Back to Dashboard Change Sender ID Customers Technicians Select a contact Outbo…" at bounding box center [733, 369] width 834 height 662
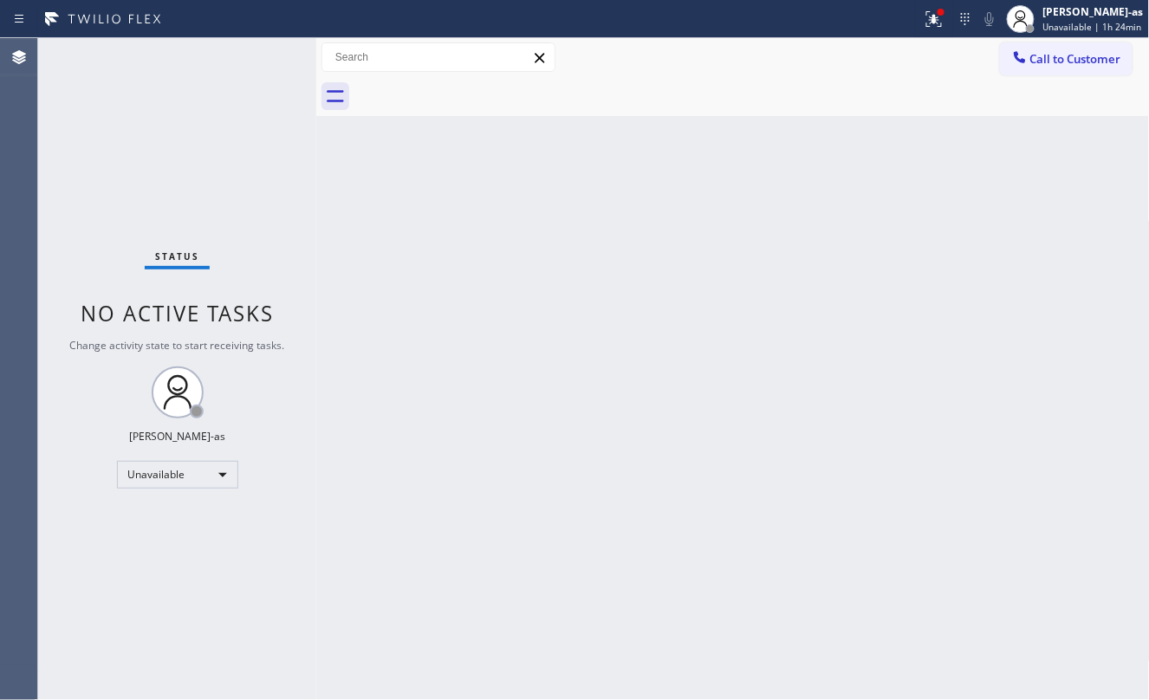
drag, startPoint x: 127, startPoint y: 203, endPoint x: 146, endPoint y: 218, distance: 25.3
click at [146, 218] on div "Status No active tasks Change activity state to start receiving tasks. [PERSON_…" at bounding box center [177, 369] width 278 height 662
click at [296, 202] on div "Status No active tasks Change activity state to start receiving tasks. [PERSON_…" at bounding box center [177, 369] width 278 height 662
click at [1026, 62] on icon at bounding box center [1020, 57] width 17 height 17
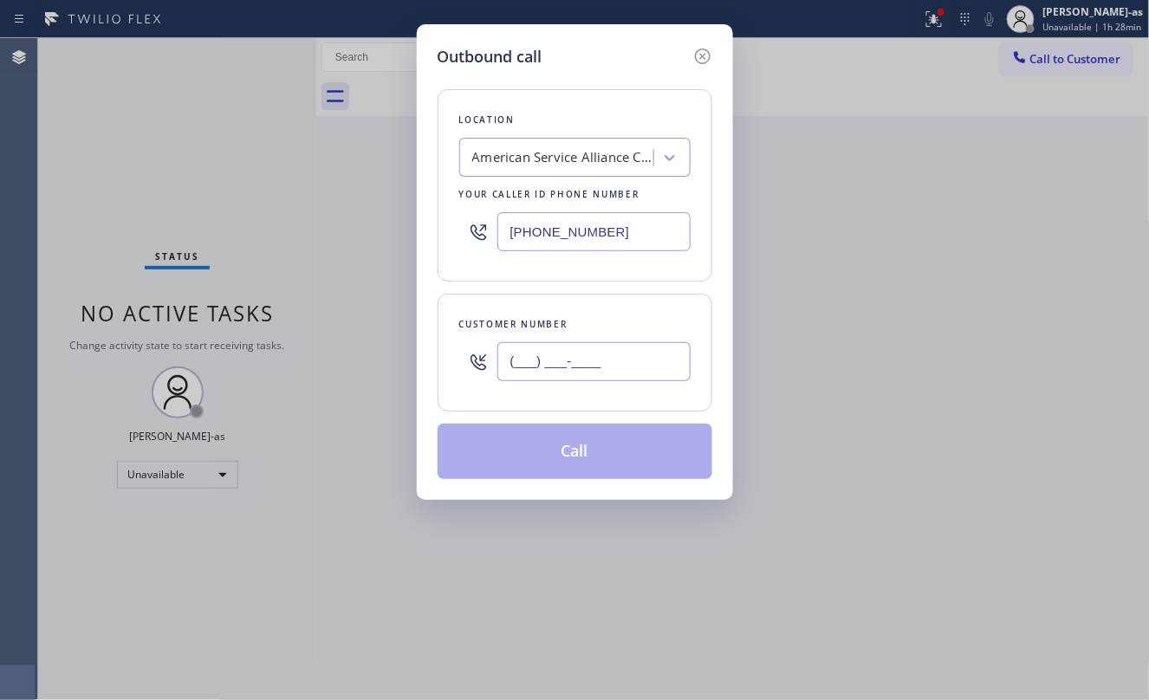
click at [588, 354] on input "(___) ___-____" at bounding box center [594, 361] width 193 height 39
paste input "310) 435-5586"
type input "[PHONE_NUMBER]"
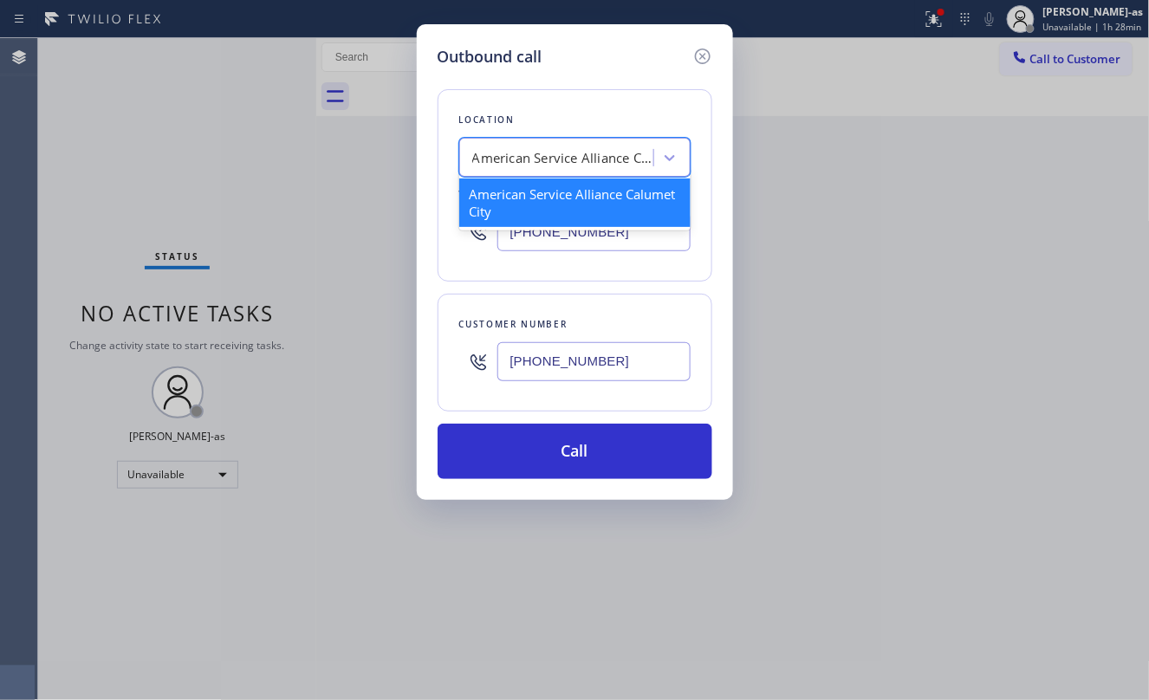
click at [555, 158] on div "American Service Alliance Calumet City" at bounding box center [563, 158] width 182 height 20
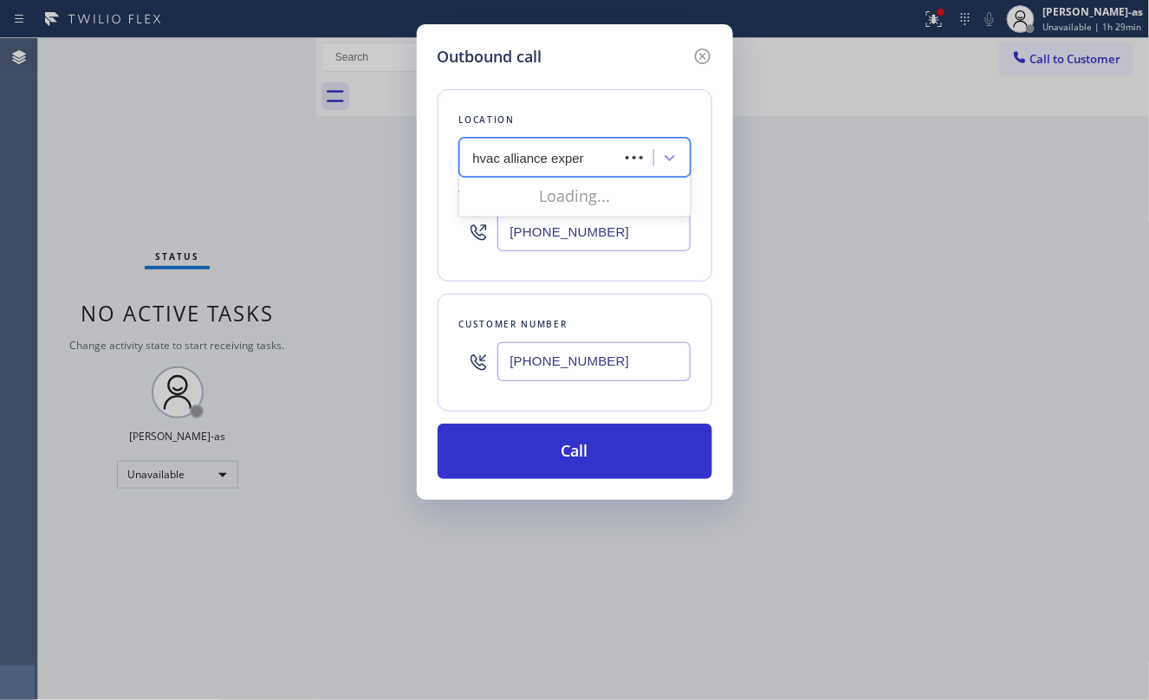
type input "hvac alliance expert"
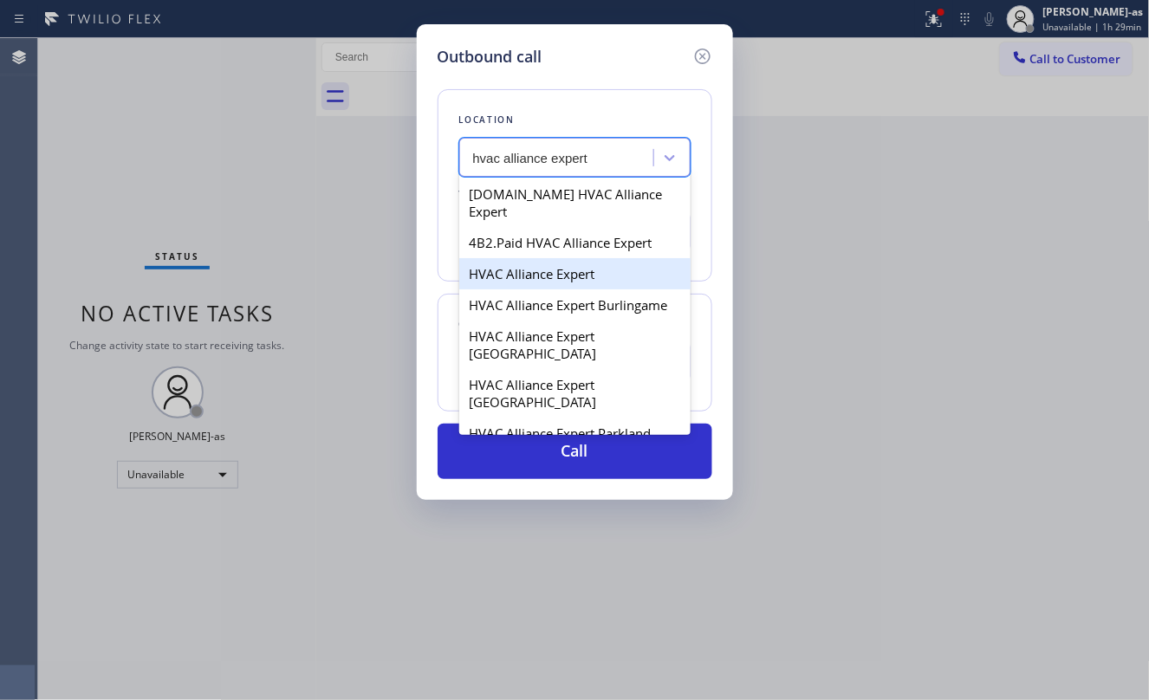
click at [511, 258] on div "HVAC Alliance Expert" at bounding box center [574, 273] width 231 height 31
type input "[PHONE_NUMBER]"
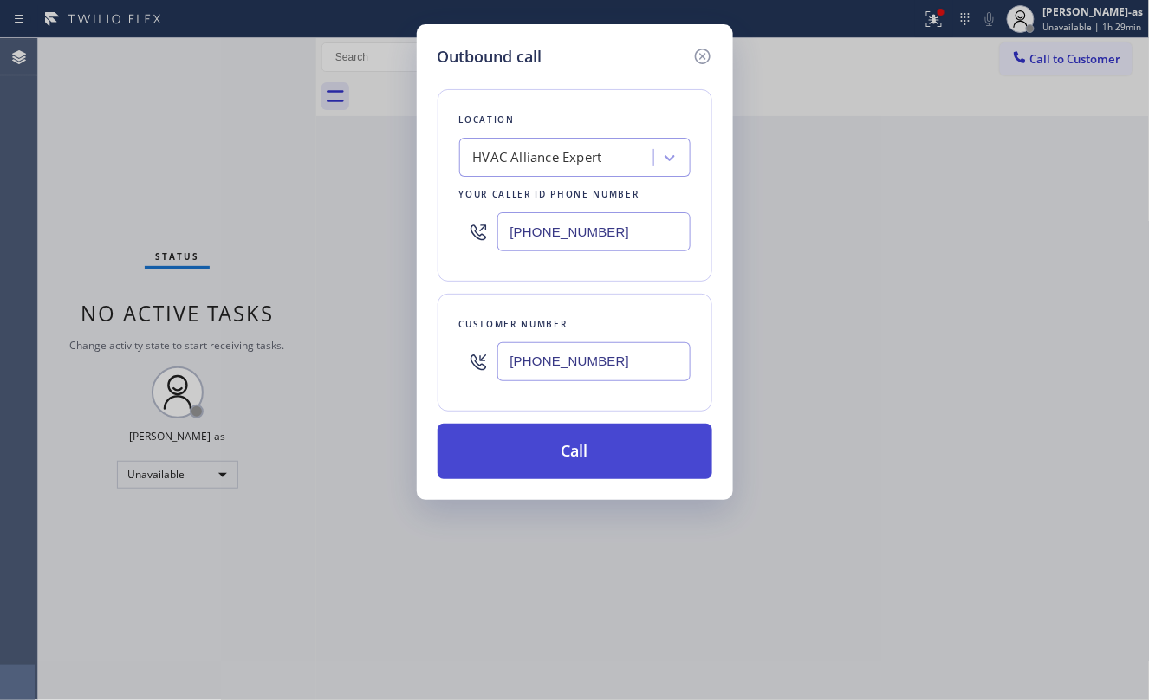
drag, startPoint x: 577, startPoint y: 446, endPoint x: 589, endPoint y: 452, distance: 14.0
click at [580, 447] on button "Call" at bounding box center [575, 451] width 275 height 55
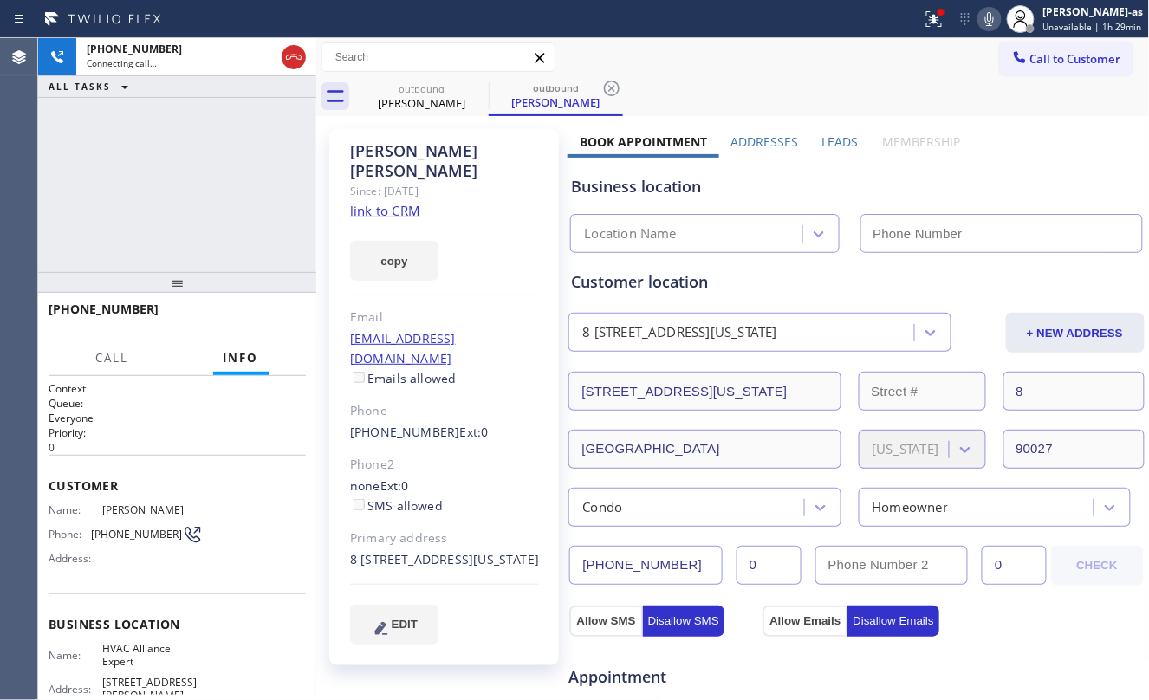
type input "[PHONE_NUMBER]"
click at [219, 205] on div "[PHONE_NUMBER] Connecting call… ALL TASKS ALL TASKS ACTIVE TASKS TASKS IN WRAP …" at bounding box center [177, 155] width 278 height 234
drag, startPoint x: 215, startPoint y: 147, endPoint x: 168, endPoint y: 10, distance: 144.7
click at [198, 116] on div "[PHONE_NUMBER] Live | 00:09 ALL TASKS ALL TASKS ACTIVE TASKS TASKS IN WRAP UP" at bounding box center [177, 155] width 278 height 234
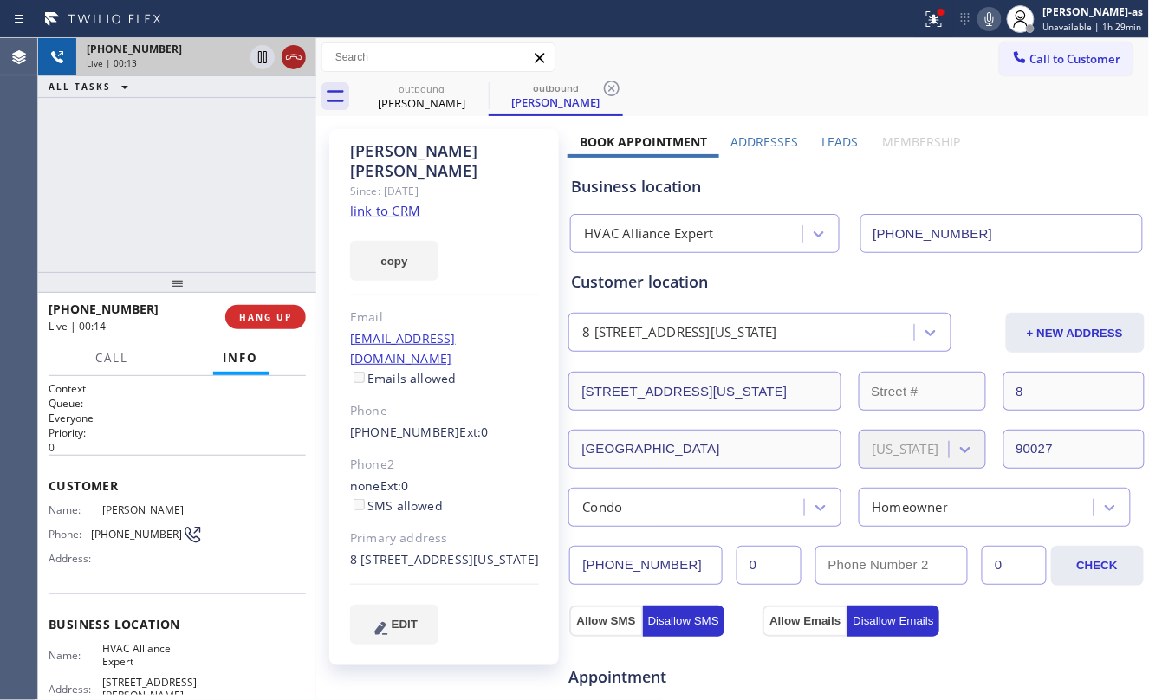
click at [296, 57] on icon at bounding box center [293, 57] width 21 height 21
drag, startPoint x: 227, startPoint y: 296, endPoint x: 236, endPoint y: 372, distance: 75.9
click at [227, 293] on div at bounding box center [177, 282] width 278 height 21
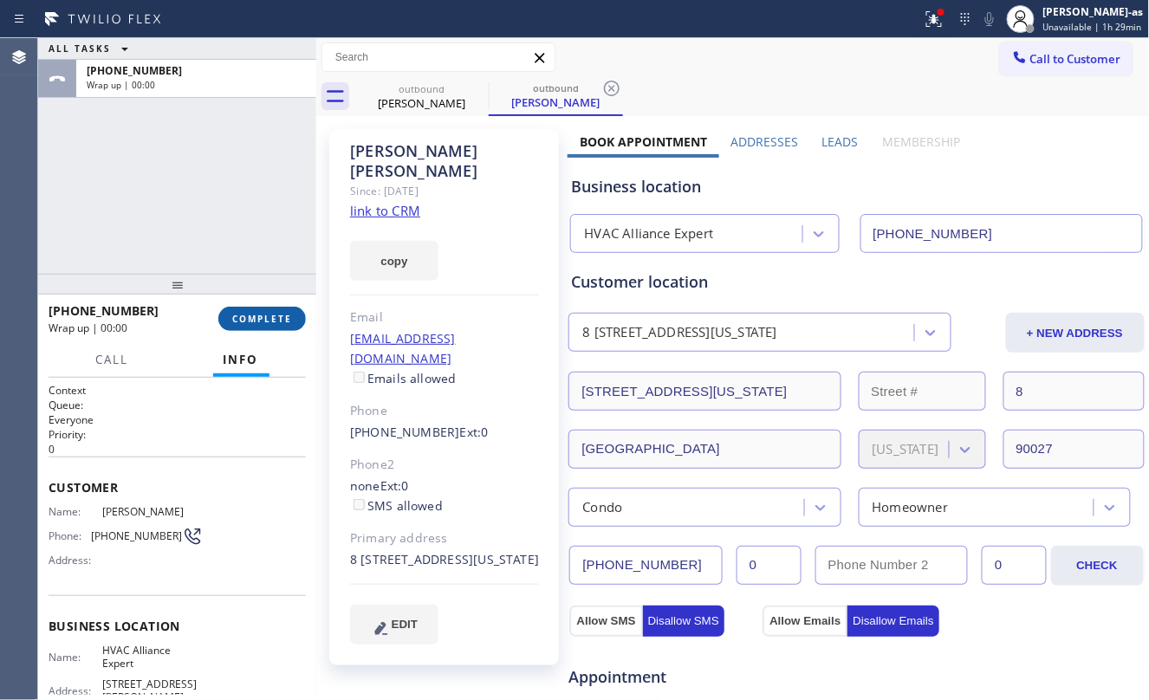
click at [253, 321] on span "COMPLETE" at bounding box center [262, 319] width 60 height 12
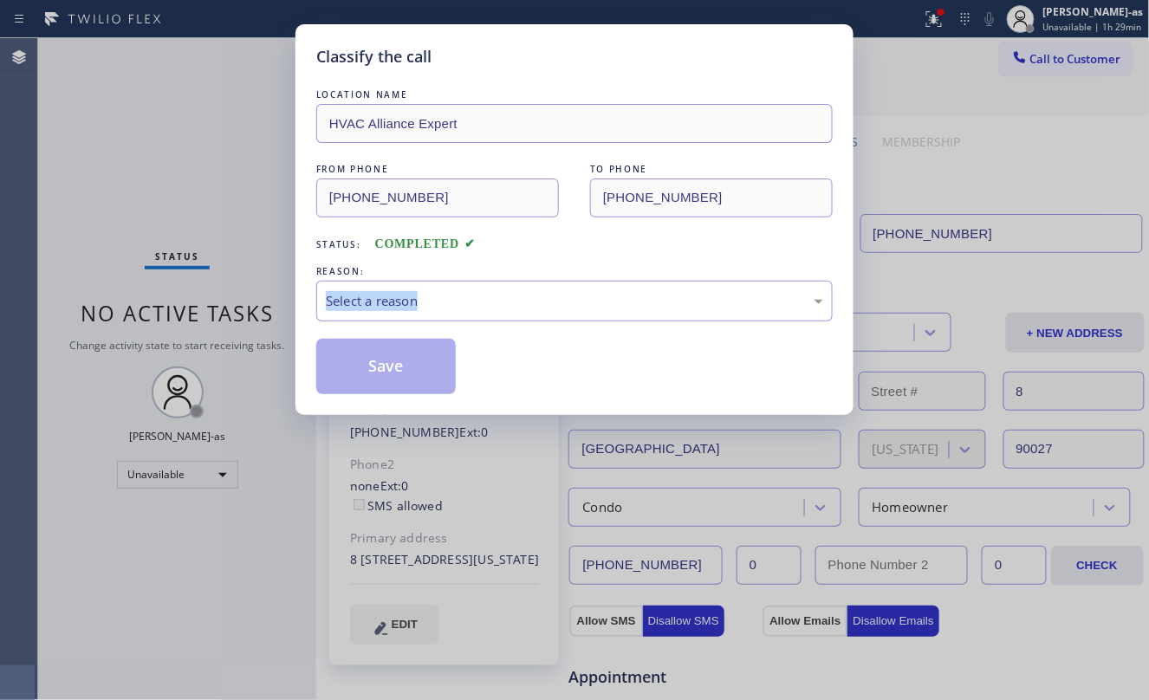
click at [257, 310] on div "Classify the call LOCATION NAME HVAC Alliance Expert FROM PHONE [PHONE_NUMBER] …" at bounding box center [574, 350] width 1149 height 700
click at [269, 296] on div "Classify the call LOCATION NAME HVAC Alliance Expert FROM PHONE [PHONE_NUMBER] …" at bounding box center [574, 350] width 1149 height 700
click at [283, 291] on div "Classify the call LOCATION NAME HVAC Alliance Expert FROM PHONE [PHONE_NUMBER] …" at bounding box center [574, 350] width 1149 height 700
click at [433, 291] on div "Select a reason" at bounding box center [574, 301] width 517 height 41
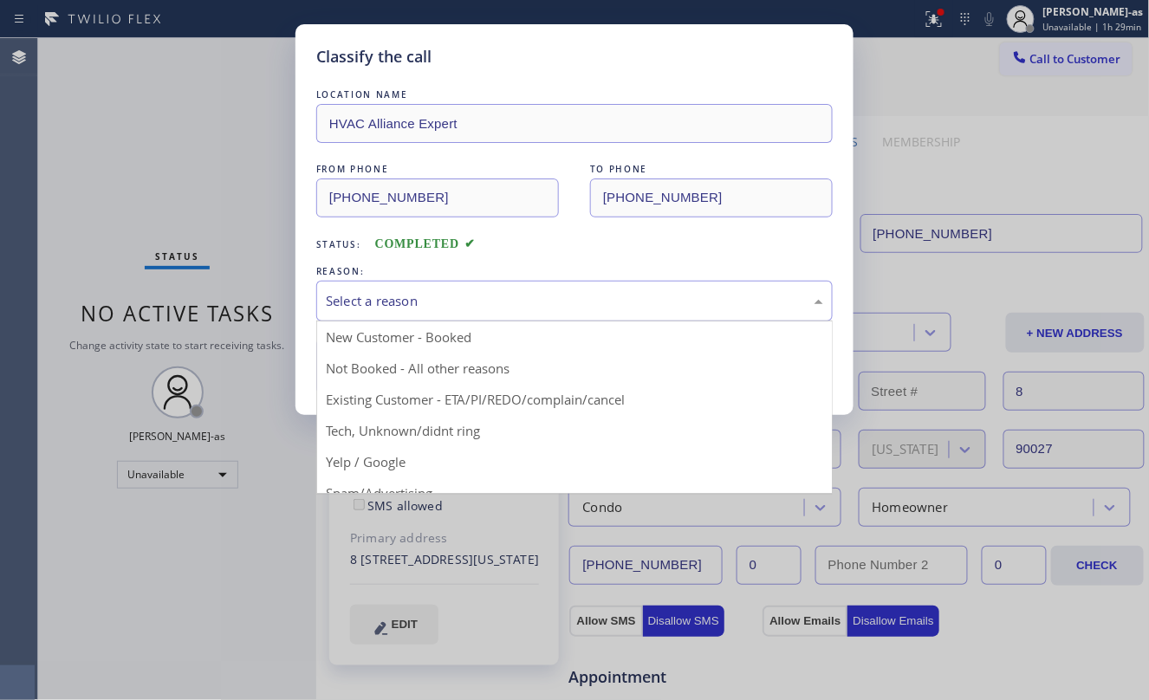
drag, startPoint x: 529, startPoint y: 392, endPoint x: 494, endPoint y: 386, distance: 35.2
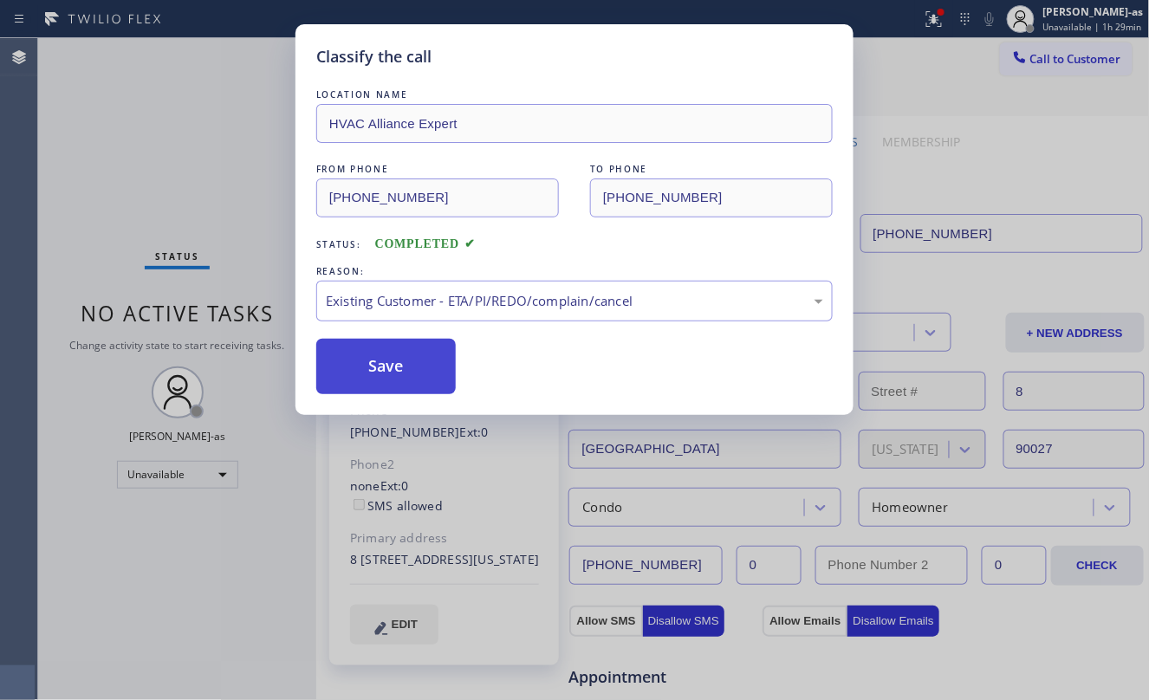
click at [378, 351] on button "Save" at bounding box center [386, 366] width 140 height 55
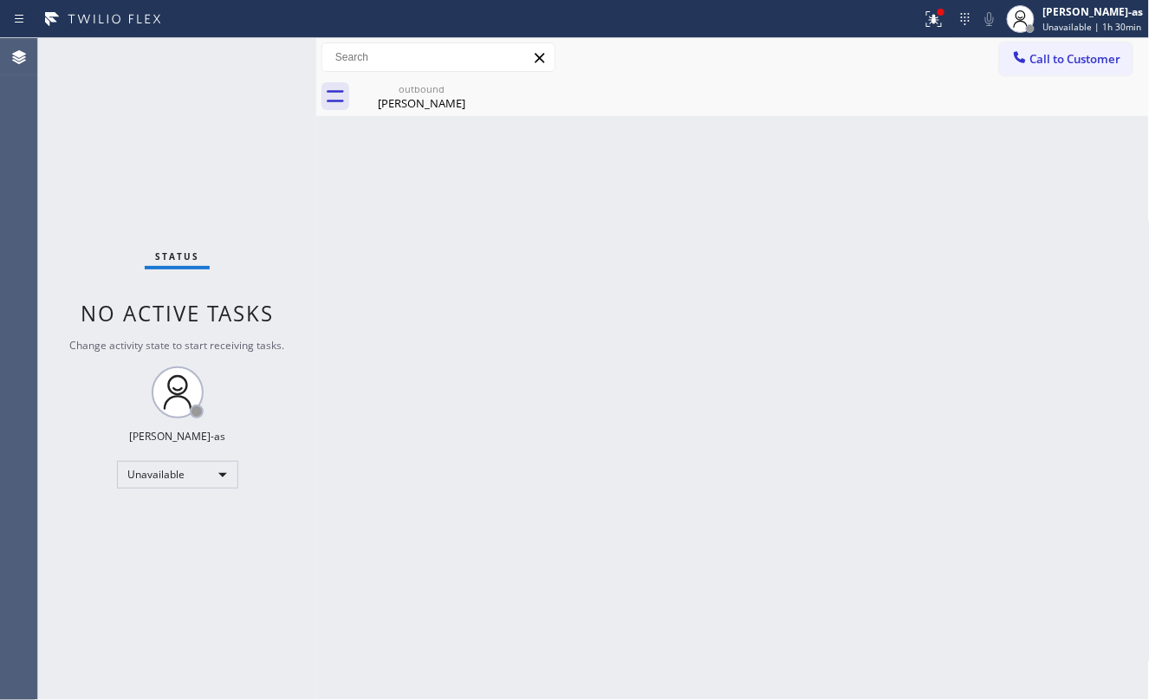
drag, startPoint x: 244, startPoint y: 196, endPoint x: 324, endPoint y: 119, distance: 111.6
click at [246, 189] on div "Status No active tasks Change activity state to start receiving tasks. [PERSON_…" at bounding box center [177, 369] width 278 height 662
drag, startPoint x: 393, startPoint y: 77, endPoint x: 430, endPoint y: 108, distance: 48.6
click at [406, 101] on div "outbound [PERSON_NAME]" at bounding box center [421, 96] width 131 height 39
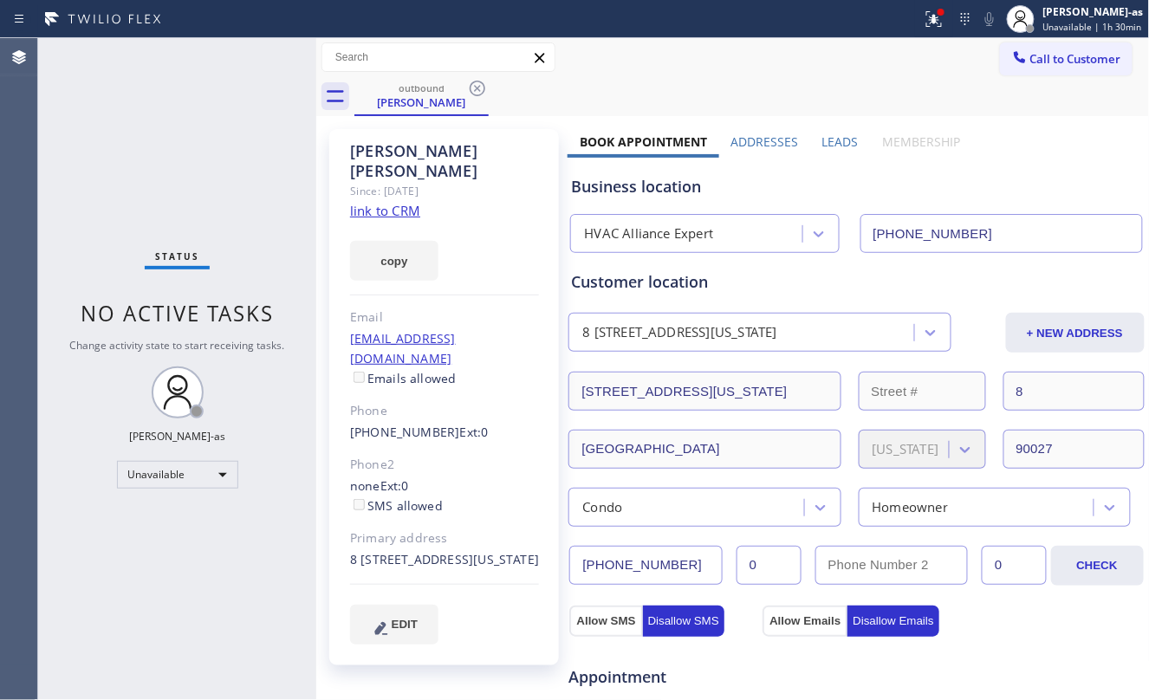
click at [475, 91] on icon at bounding box center [477, 88] width 21 height 21
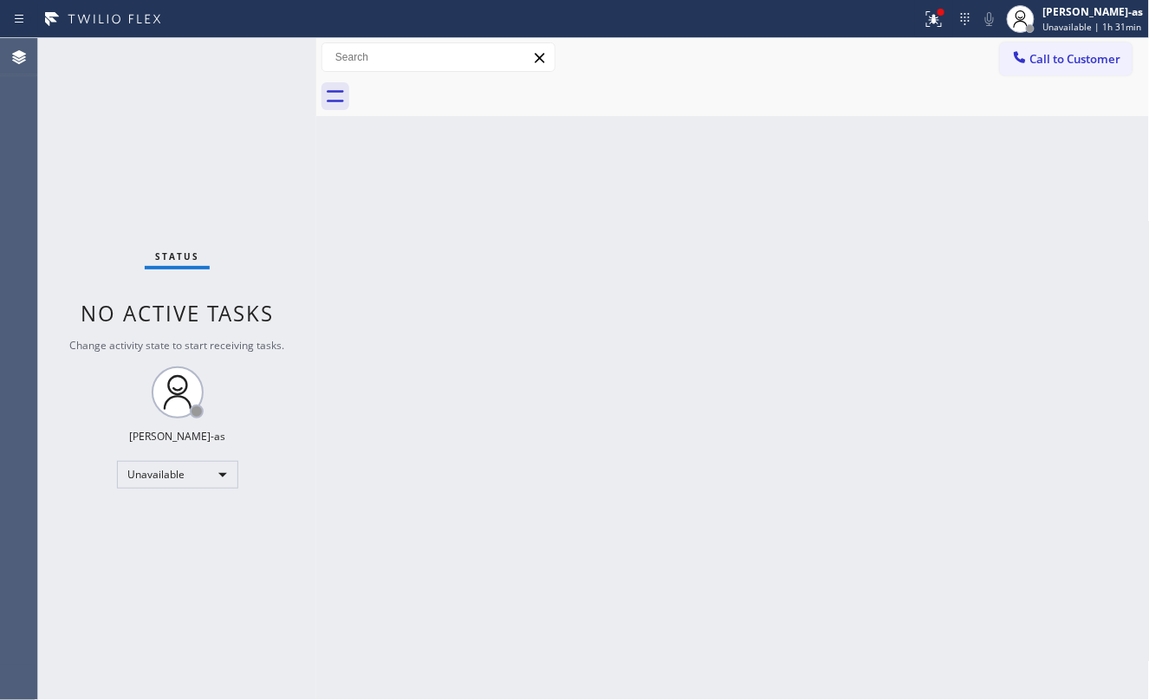
drag, startPoint x: 430, startPoint y: 298, endPoint x: 770, endPoint y: 97, distance: 394.8
click at [451, 296] on div "Back to Dashboard Change Sender ID Customers Technicians Select a contact Outbo…" at bounding box center [733, 369] width 834 height 662
click at [700, 426] on div "Back to Dashboard Change Sender ID Customers Technicians Select a contact Outbo…" at bounding box center [733, 369] width 834 height 662
click at [1028, 55] on div at bounding box center [1020, 59] width 21 height 21
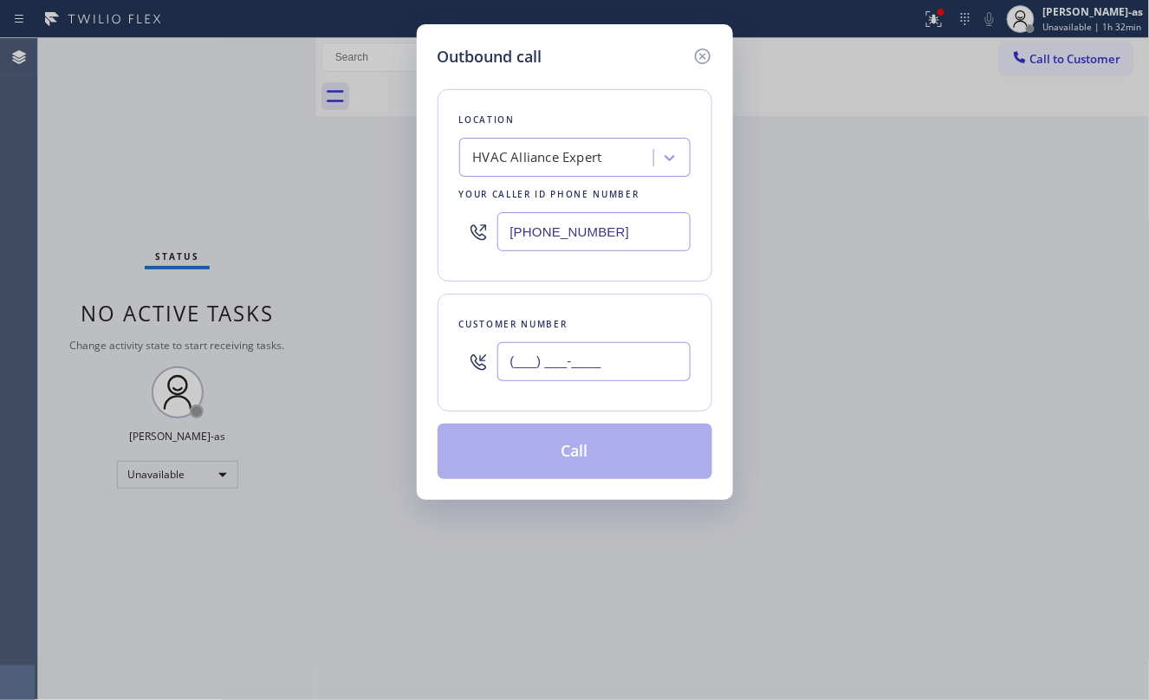
click at [604, 373] on input "(___) ___-____" at bounding box center [594, 361] width 193 height 39
paste input "818) 749-3563"
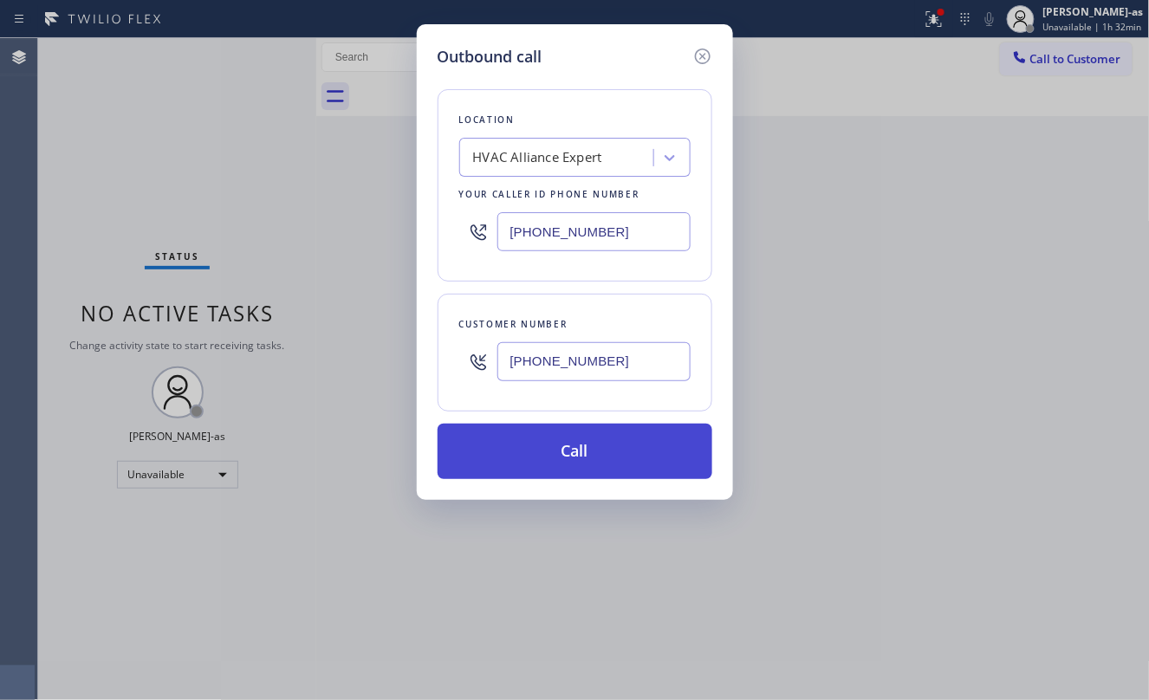
type input "[PHONE_NUMBER]"
drag, startPoint x: 608, startPoint y: 442, endPoint x: 617, endPoint y: 445, distance: 9.9
click at [608, 446] on button "Call" at bounding box center [575, 451] width 275 height 55
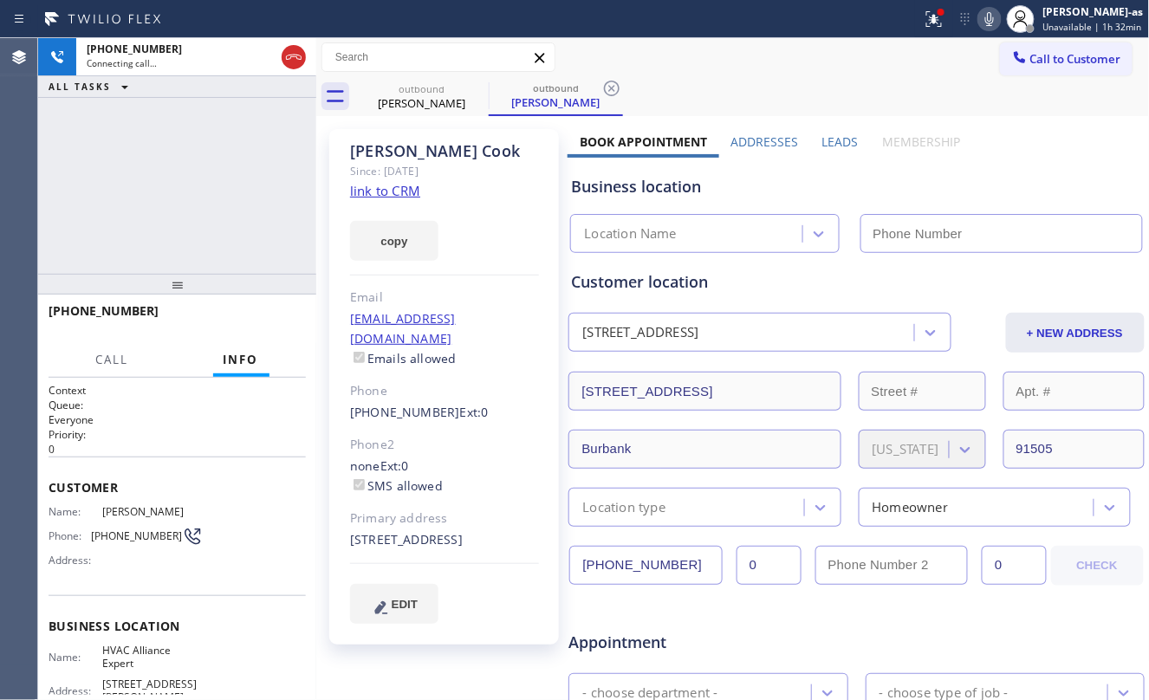
drag, startPoint x: 251, startPoint y: 153, endPoint x: 355, endPoint y: 198, distance: 112.2
click at [272, 165] on div "[PHONE_NUMBER] Connecting call… ALL TASKS ALL TASKS ACTIVE TASKS TASKS IN WRAP …" at bounding box center [177, 156] width 278 height 236
click at [389, 187] on link "link to CRM" at bounding box center [385, 190] width 70 height 17
type input "[PHONE_NUMBER]"
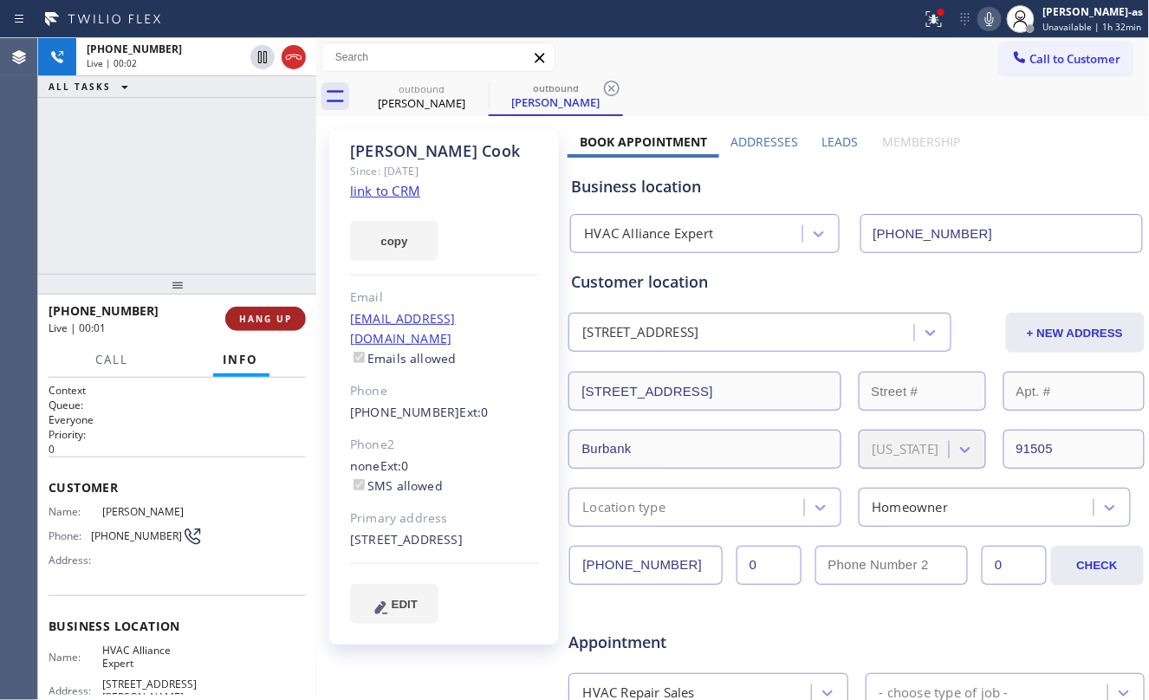
click at [279, 274] on div at bounding box center [177, 284] width 278 height 21
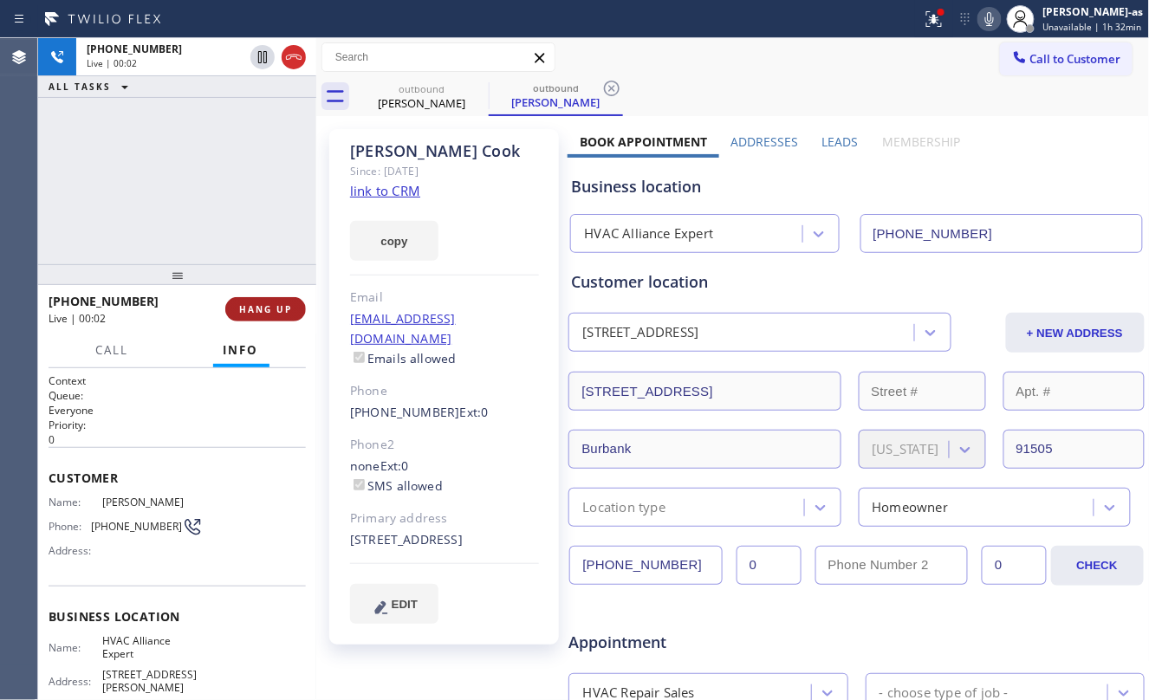
drag, startPoint x: 274, startPoint y: 324, endPoint x: 274, endPoint y: 307, distance: 17.3
click at [274, 320] on div "[PHONE_NUMBER] Live | 00:02 HANG UP" at bounding box center [177, 309] width 257 height 45
click at [274, 307] on span "HANG UP" at bounding box center [265, 309] width 53 height 12
drag, startPoint x: 239, startPoint y: 243, endPoint x: 250, endPoint y: 269, distance: 28.0
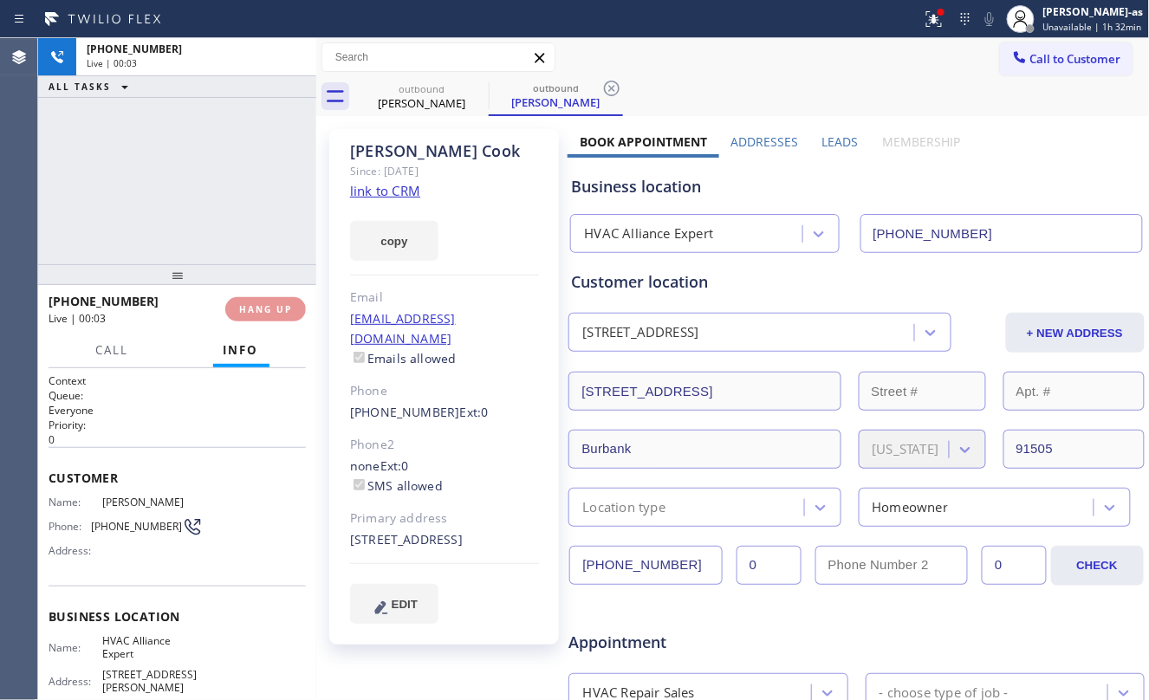
click at [241, 247] on div "[PHONE_NUMBER] Live | 00:03 ALL TASKS ALL TASKS ACTIVE TASKS TASKS IN WRAP UP" at bounding box center [177, 151] width 278 height 226
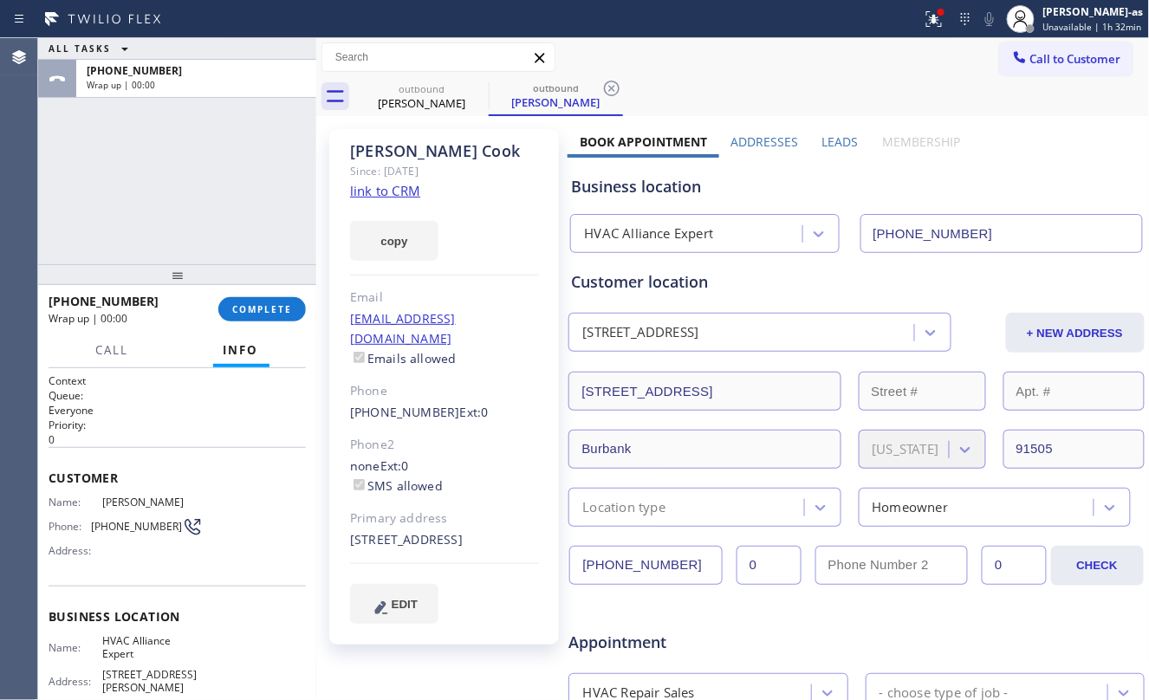
drag, startPoint x: 220, startPoint y: 218, endPoint x: 240, endPoint y: 227, distance: 21.7
click at [220, 219] on div "ALL TASKS ALL TASKS ACTIVE TASKS TASKS IN WRAP UP [PHONE_NUMBER] Wrap up | 00:00" at bounding box center [177, 151] width 278 height 226
click at [253, 316] on span "COMPLETE" at bounding box center [262, 309] width 60 height 12
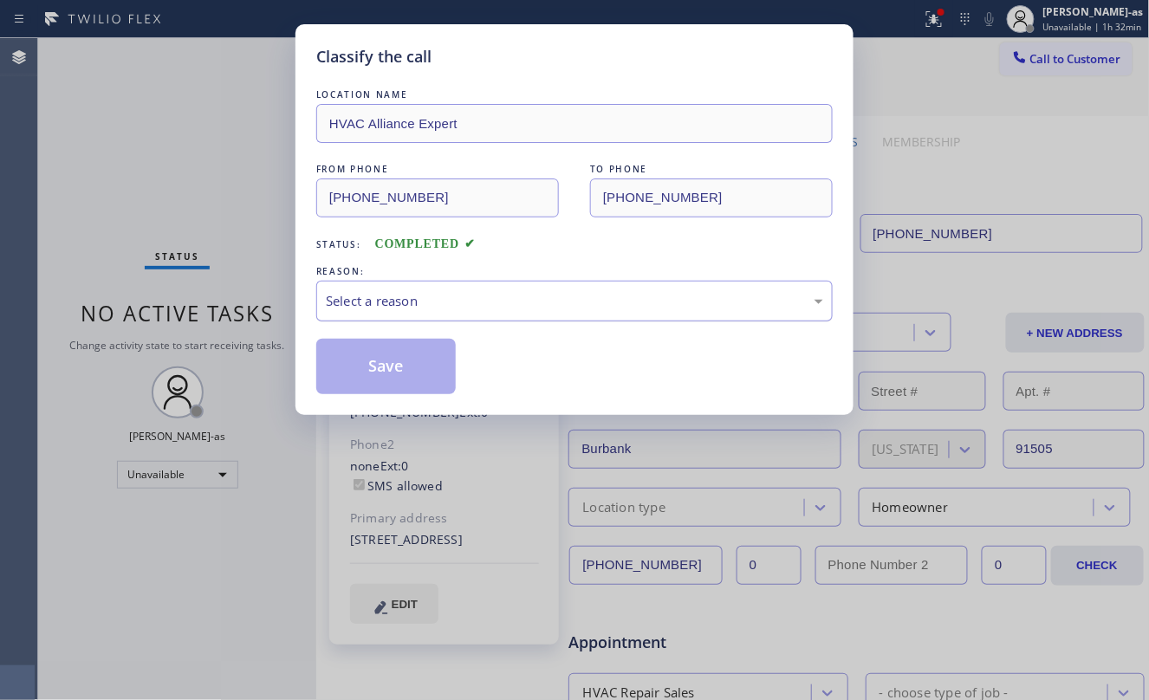
drag, startPoint x: 399, startPoint y: 296, endPoint x: 423, endPoint y: 317, distance: 32.0
click at [423, 317] on div "Select a reason" at bounding box center [574, 301] width 517 height 41
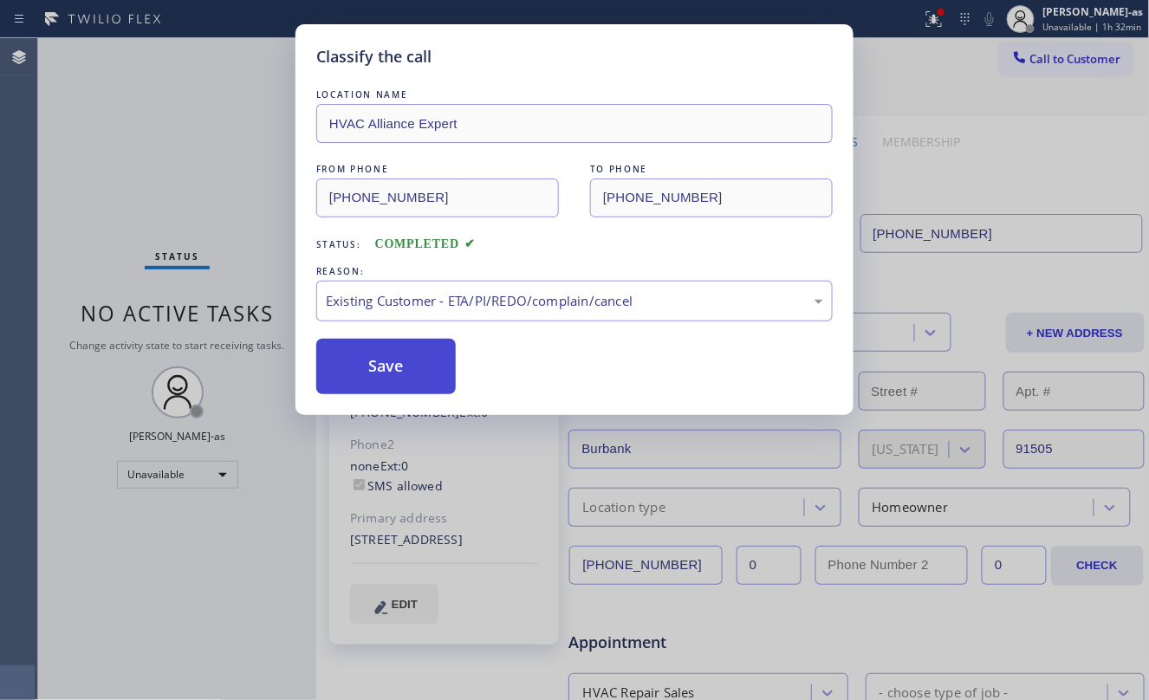
click at [417, 362] on button "Save" at bounding box center [386, 366] width 140 height 55
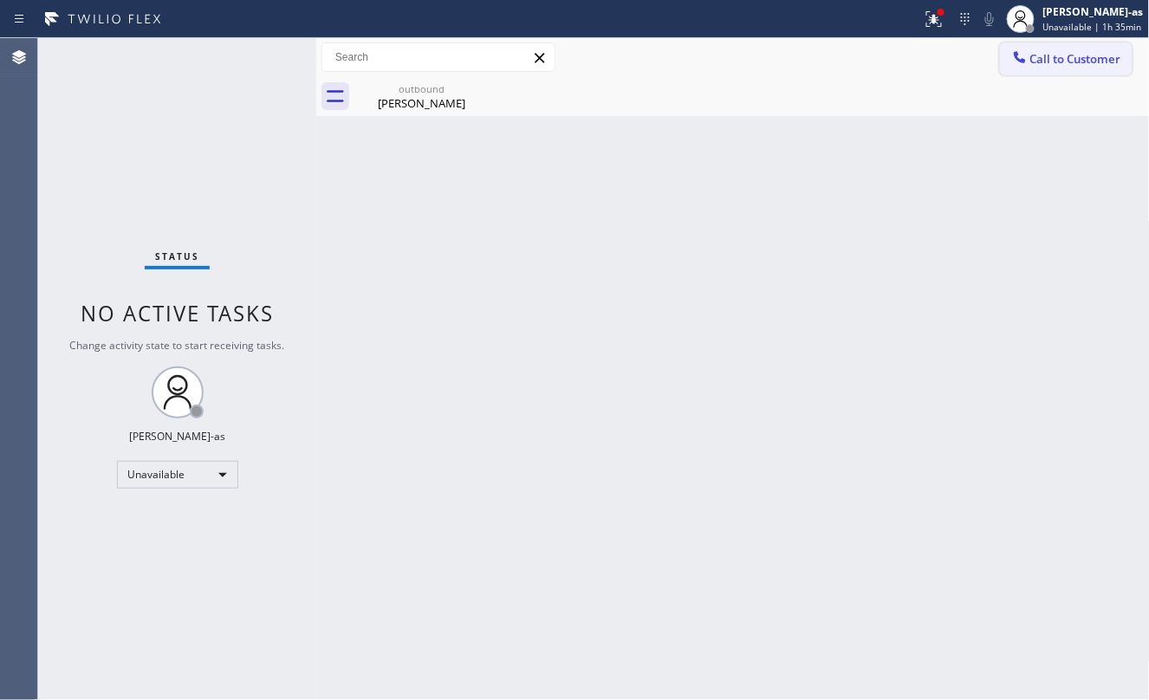
click at [1052, 55] on span "Call to Customer" at bounding box center [1076, 59] width 91 height 16
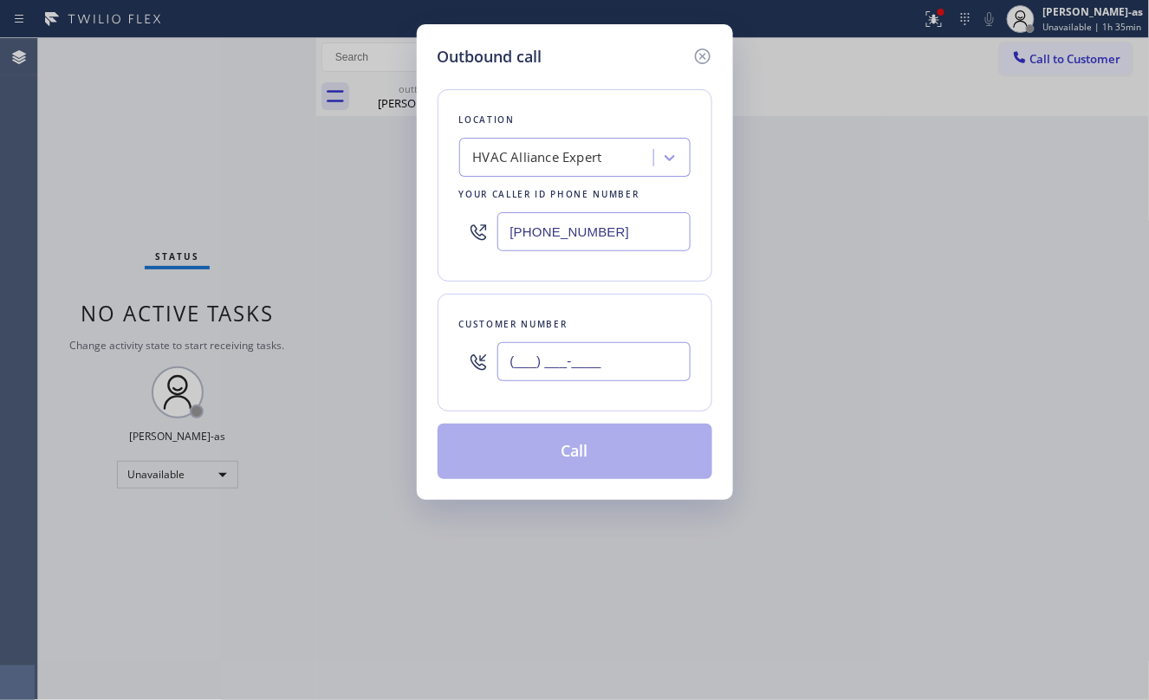
click at [574, 348] on input "(___) ___-____" at bounding box center [594, 361] width 193 height 39
paste input "661) 803-6060"
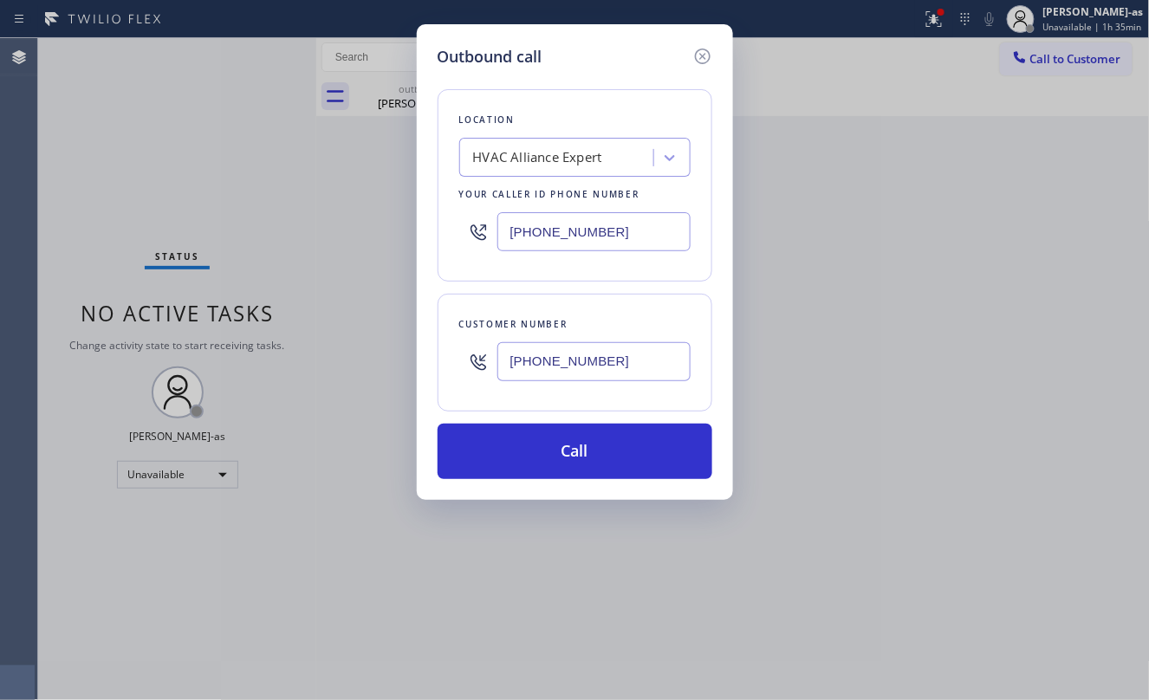
type input "[PHONE_NUMBER]"
click at [602, 146] on div "HVAC Alliance Expert" at bounding box center [559, 158] width 189 height 30
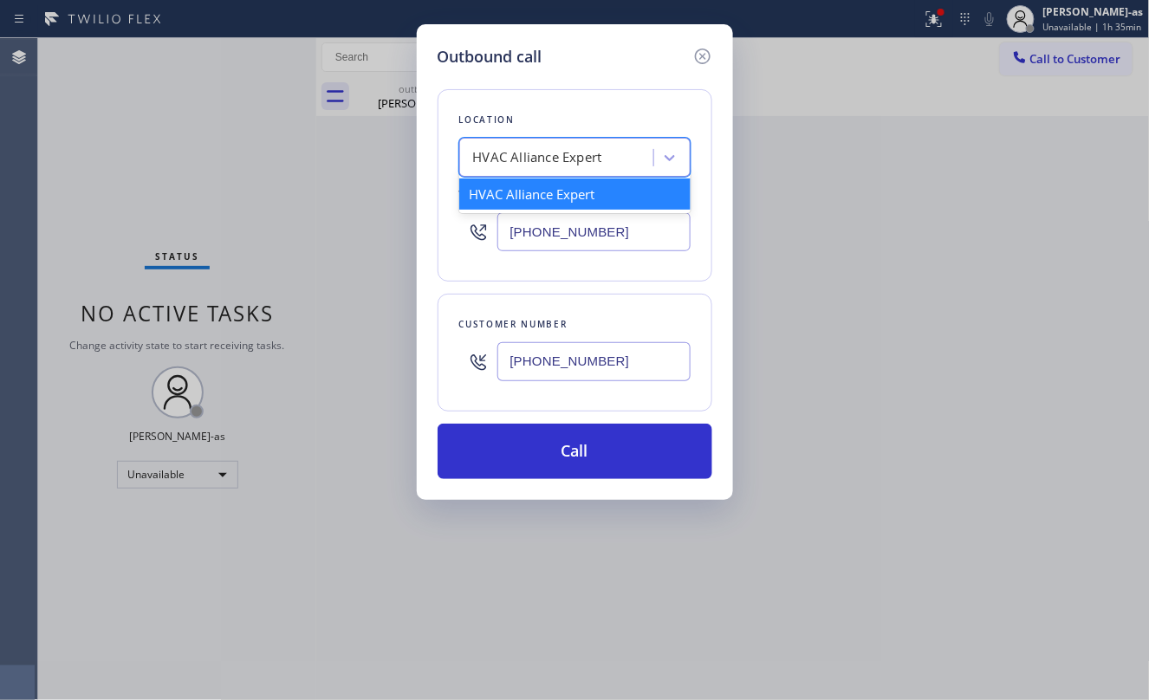
paste input "[PERSON_NAME] HVAC"
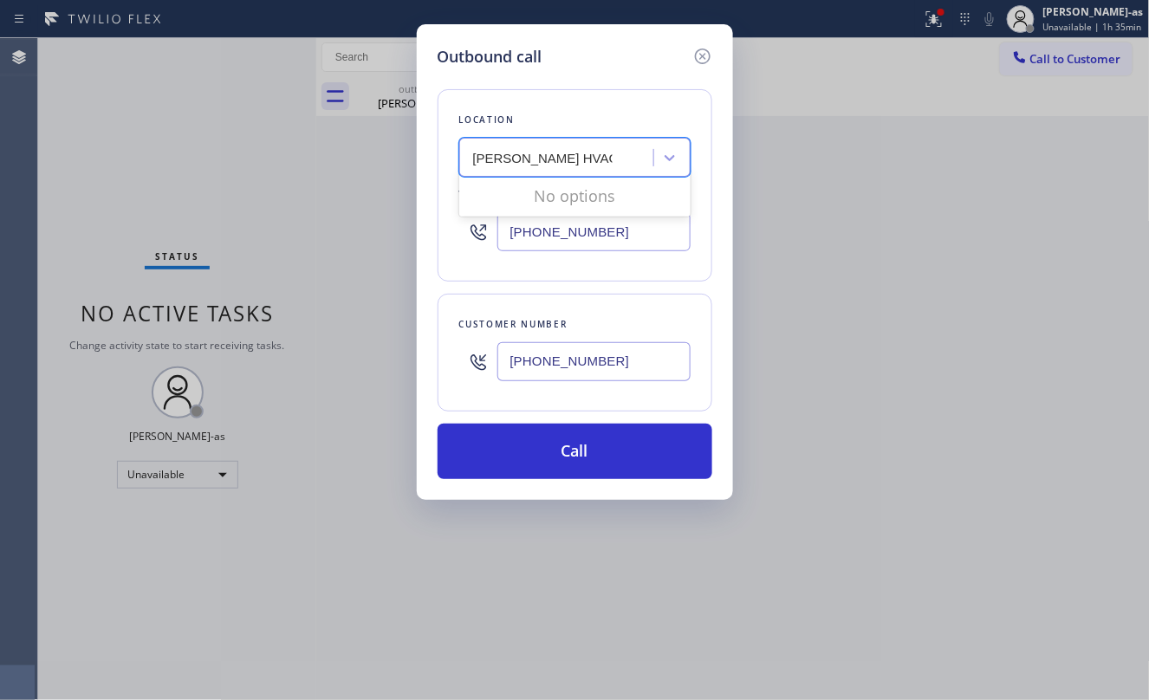
drag, startPoint x: 484, startPoint y: 153, endPoint x: 492, endPoint y: 161, distance: 11.7
click at [492, 156] on input "[PERSON_NAME] HVAC" at bounding box center [543, 158] width 140 height 15
type input "[PERSON_NAME] HVAC"
click at [517, 198] on div "[PERSON_NAME] HVAC" at bounding box center [574, 194] width 231 height 31
type input "[PHONE_NUMBER]"
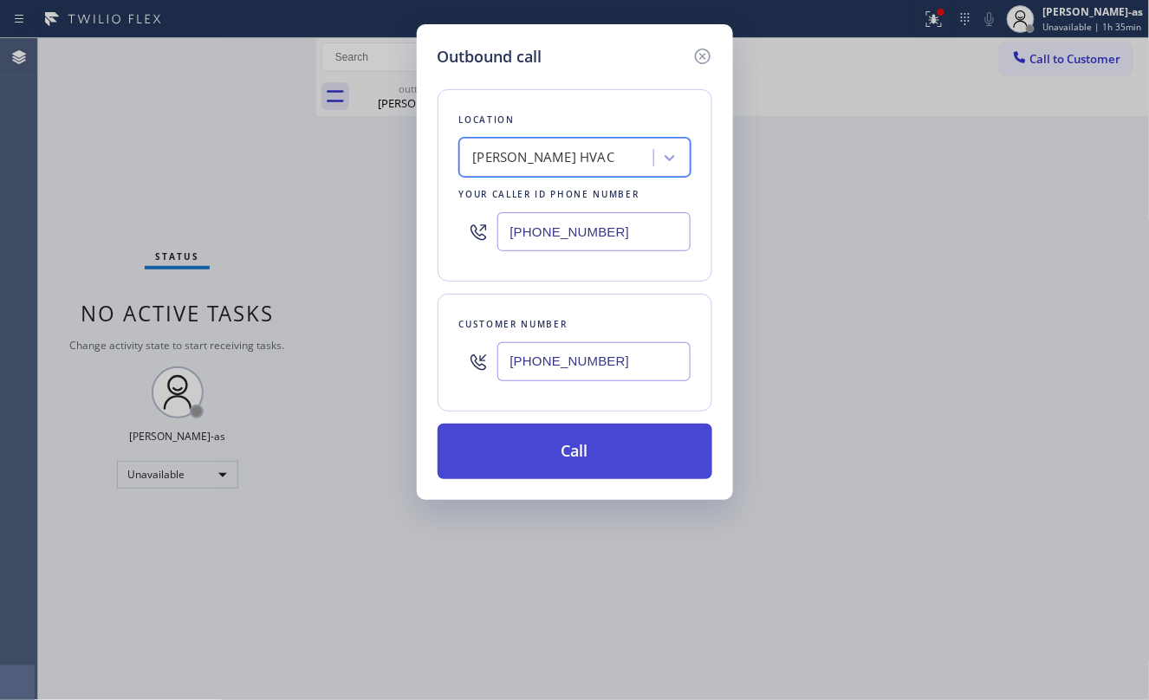
click at [600, 458] on button "Call" at bounding box center [575, 451] width 275 height 55
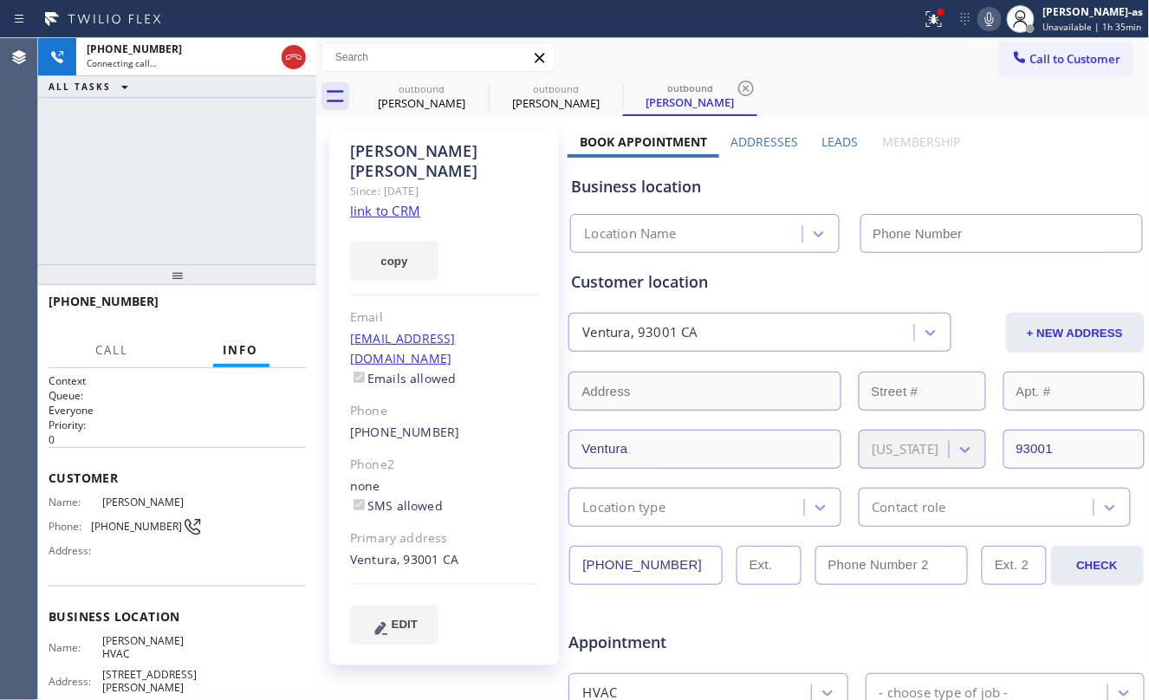
click at [232, 168] on div "[PHONE_NUMBER] Connecting call… ALL TASKS ALL TASKS ACTIVE TASKS TASKS IN WRAP …" at bounding box center [177, 151] width 278 height 226
click at [387, 202] on link "link to CRM" at bounding box center [385, 210] width 70 height 17
type input "[PHONE_NUMBER]"
drag, startPoint x: 178, startPoint y: 222, endPoint x: 296, endPoint y: 167, distance: 130.7
click at [185, 227] on div "[PHONE_NUMBER] Live | 00:08 ALL TASKS ALL TASKS ACTIVE TASKS TASKS IN WRAP UP" at bounding box center [177, 151] width 278 height 226
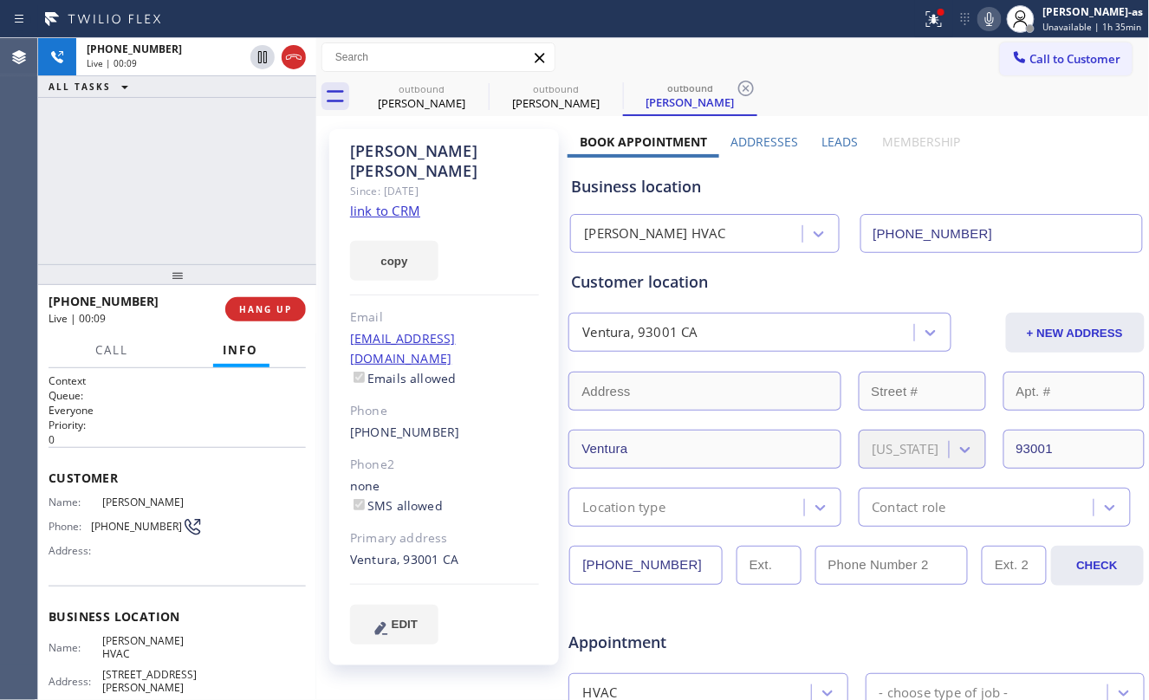
drag, startPoint x: 299, startPoint y: 57, endPoint x: 232, endPoint y: 222, distance: 177.7
click at [298, 57] on icon at bounding box center [293, 57] width 21 height 21
drag, startPoint x: 231, startPoint y: 222, endPoint x: 281, endPoint y: 192, distance: 58.7
click at [234, 224] on div "[PHONE_NUMBER] Live | 00:09 ALL TASKS ALL TASKS ACTIVE TASKS TASKS IN WRAP UP" at bounding box center [177, 151] width 278 height 226
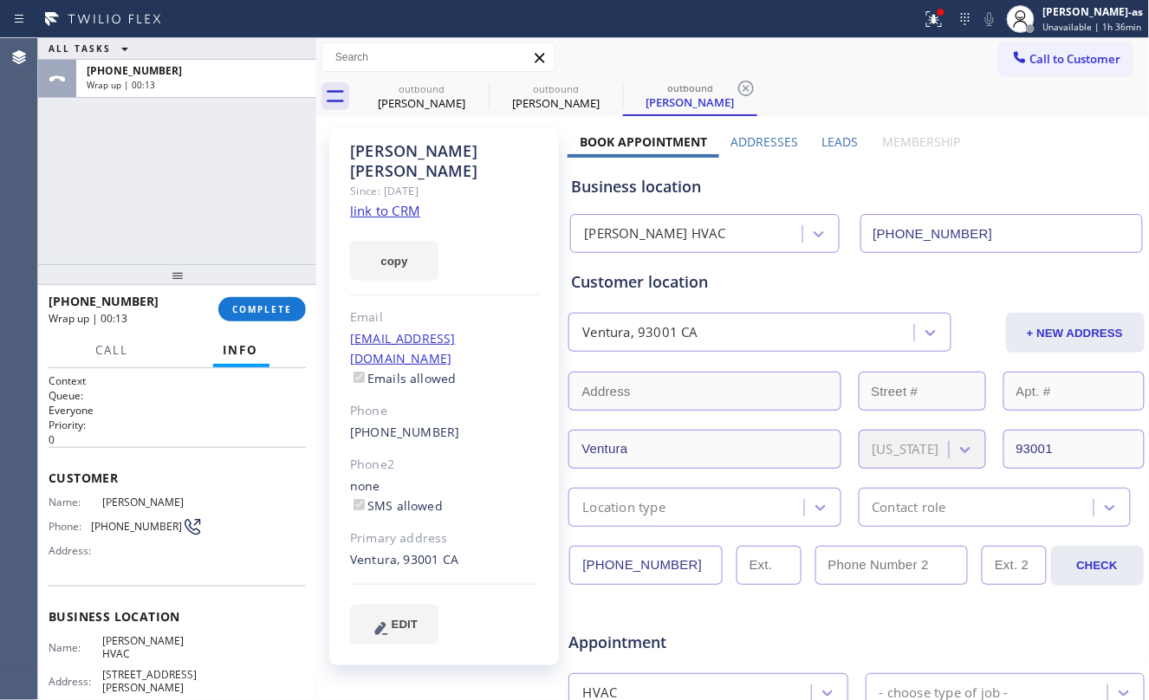
drag, startPoint x: 250, startPoint y: 209, endPoint x: 277, endPoint y: 262, distance: 59.3
click at [250, 208] on div "ALL TASKS ALL TASKS ACTIVE TASKS TASKS IN WRAP UP [PHONE_NUMBER] Wrap up | 00:13" at bounding box center [177, 151] width 278 height 226
click at [452, 423] on div "[PHONE_NUMBER]" at bounding box center [444, 433] width 189 height 20
click at [274, 303] on button "COMPLETE" at bounding box center [262, 309] width 88 height 24
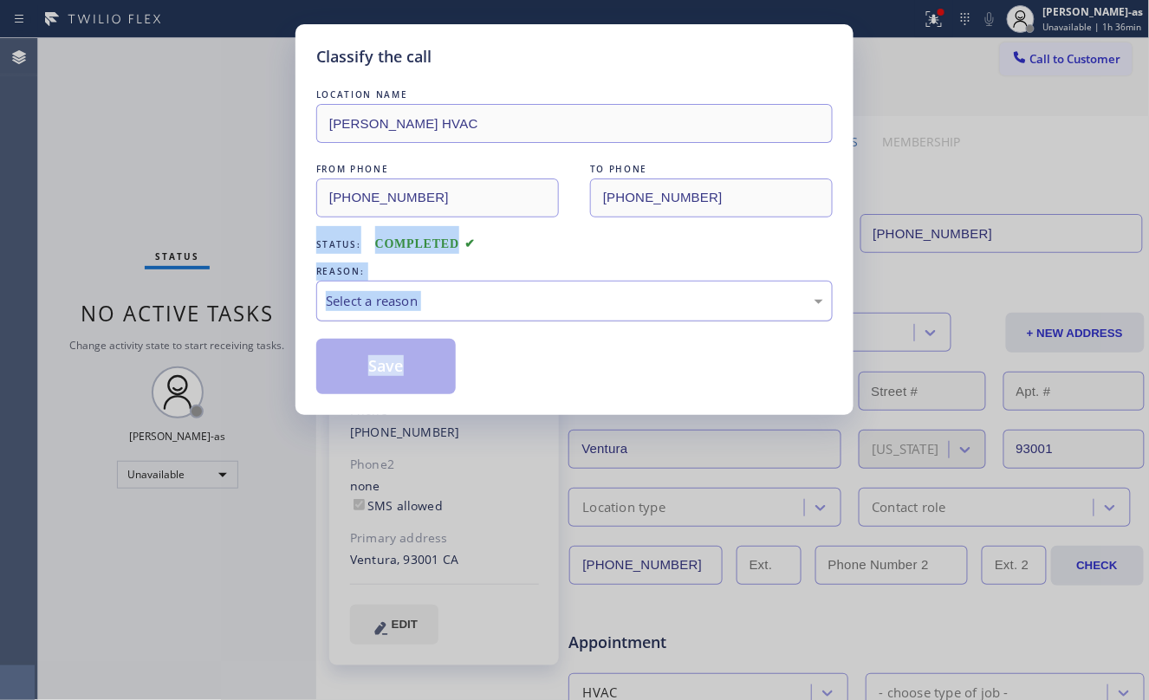
click at [510, 303] on div "Select a reason" at bounding box center [575, 301] width 498 height 20
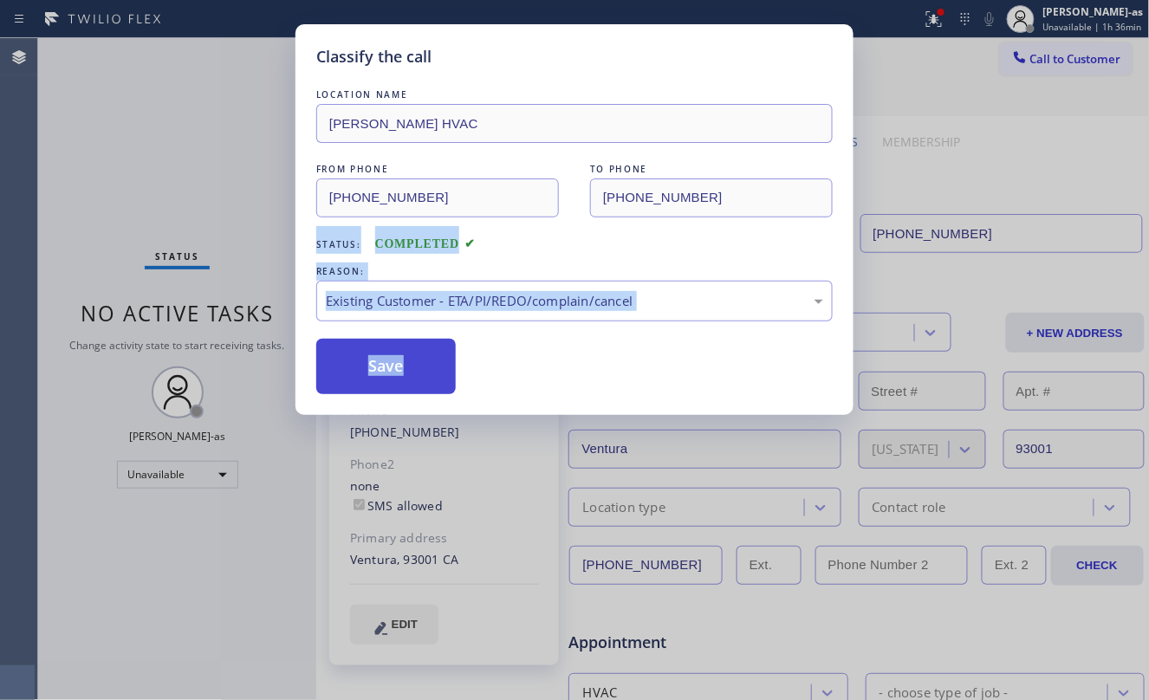
click at [425, 369] on button "Save" at bounding box center [386, 366] width 140 height 55
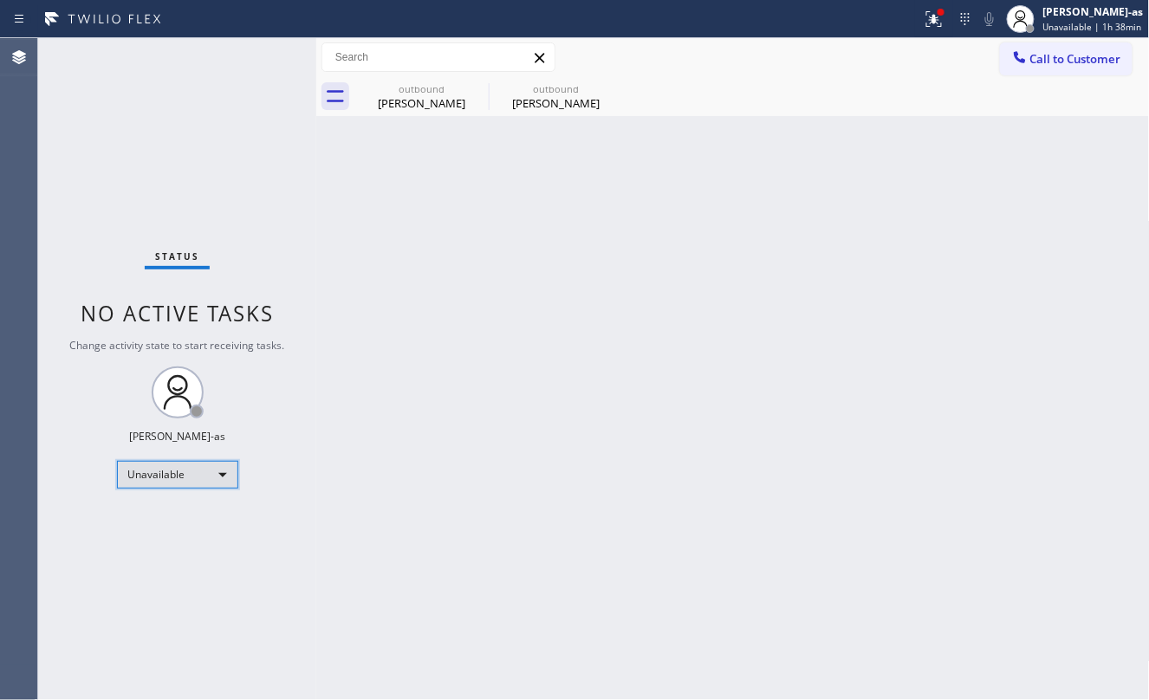
click at [133, 472] on div "Unavailable" at bounding box center [177, 475] width 121 height 28
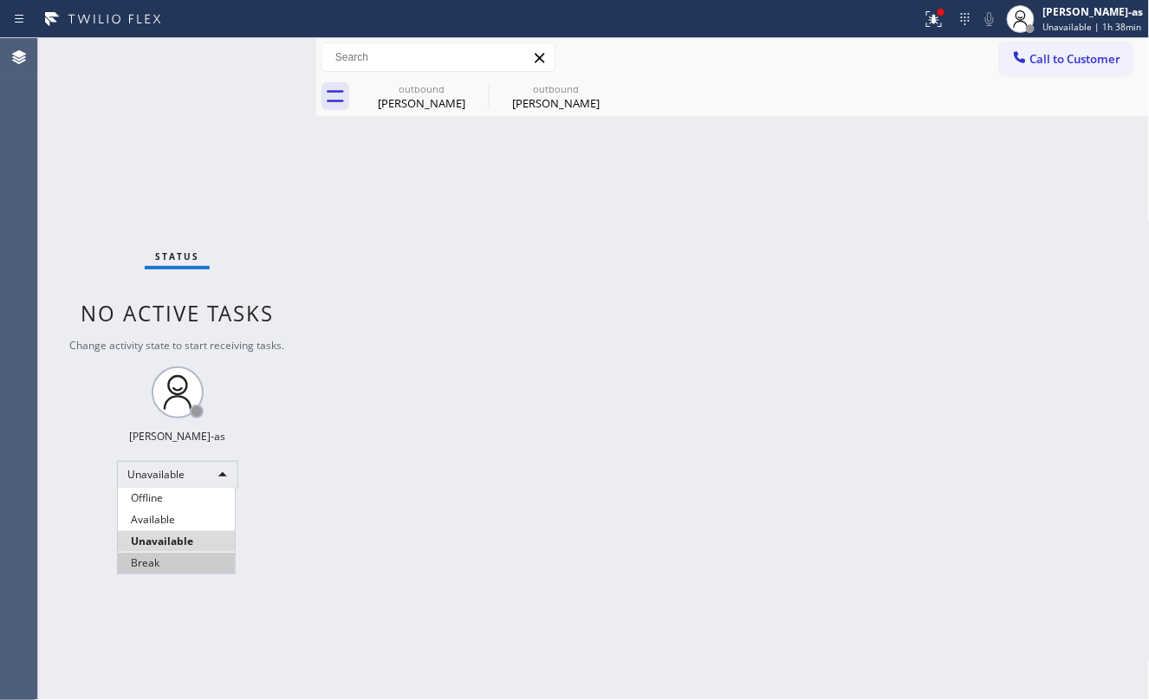
click at [179, 562] on li "Break" at bounding box center [176, 563] width 117 height 21
drag, startPoint x: 171, startPoint y: 563, endPoint x: 153, endPoint y: 479, distance: 85.2
click at [153, 479] on div "Status No active tasks Change activity state to start receiving tasks. [PERSON_…" at bounding box center [177, 369] width 278 height 662
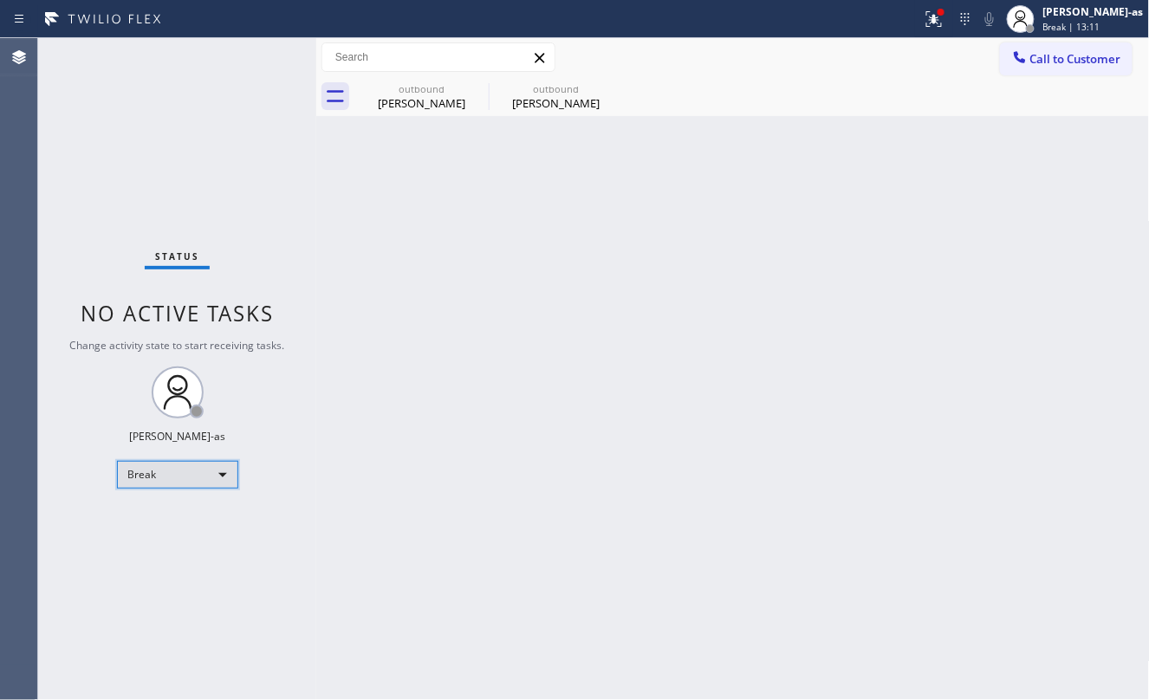
click at [153, 479] on div "Break" at bounding box center [177, 475] width 121 height 28
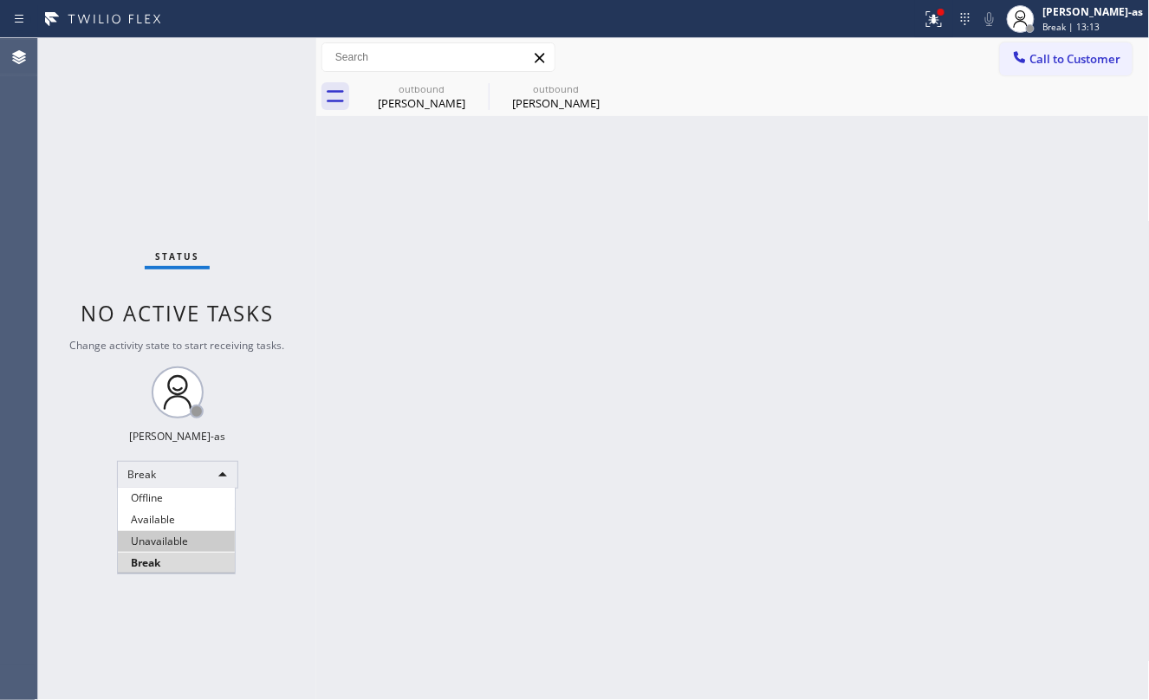
click at [126, 543] on li "Unavailable" at bounding box center [176, 541] width 117 height 21
click at [198, 122] on div "Status No active tasks Change activity state to start receiving tasks. [PERSON_…" at bounding box center [177, 369] width 278 height 662
click at [1045, 49] on button "Call to Customer" at bounding box center [1066, 58] width 133 height 33
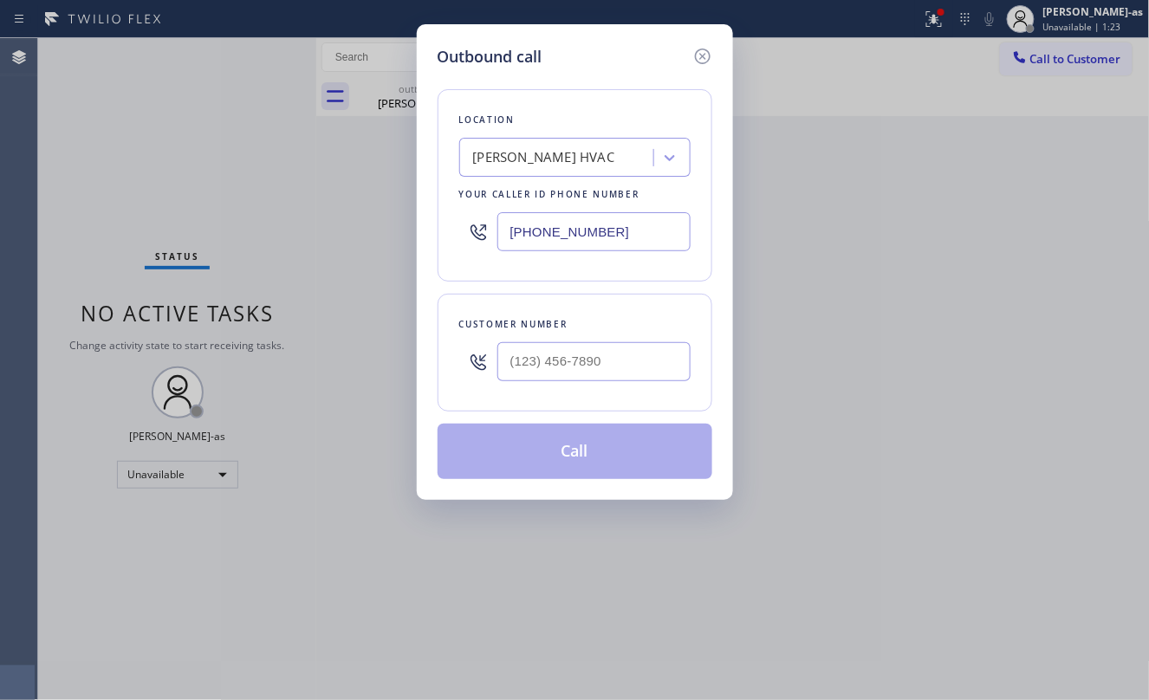
click at [573, 386] on div at bounding box center [594, 362] width 193 height 56
click at [589, 366] on input "(___) ___-____" at bounding box center [594, 361] width 193 height 39
paste input "650) 714-9472"
type input "[PHONE_NUMBER]"
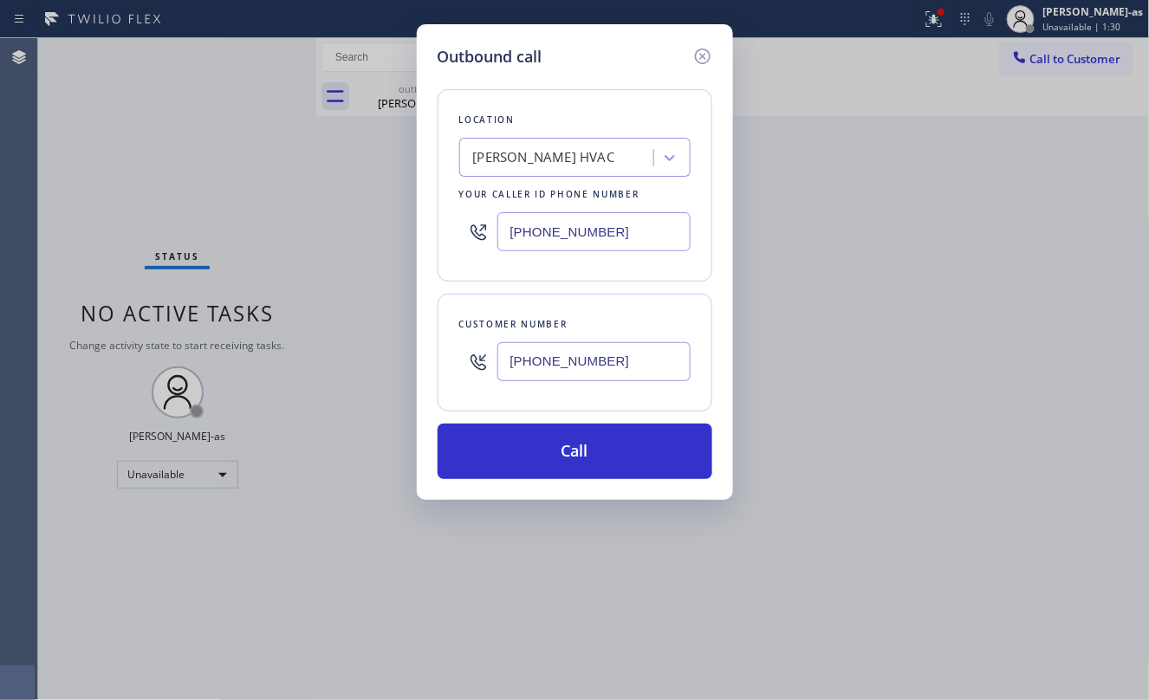
click at [244, 172] on div "Outbound call Location [GEOGRAPHIC_DATA][PERSON_NAME] HVAC Your caller id phone…" at bounding box center [574, 350] width 1149 height 700
click at [586, 219] on input "[PHONE_NUMBER]" at bounding box center [594, 231] width 193 height 39
paste input "650) 397-9810"
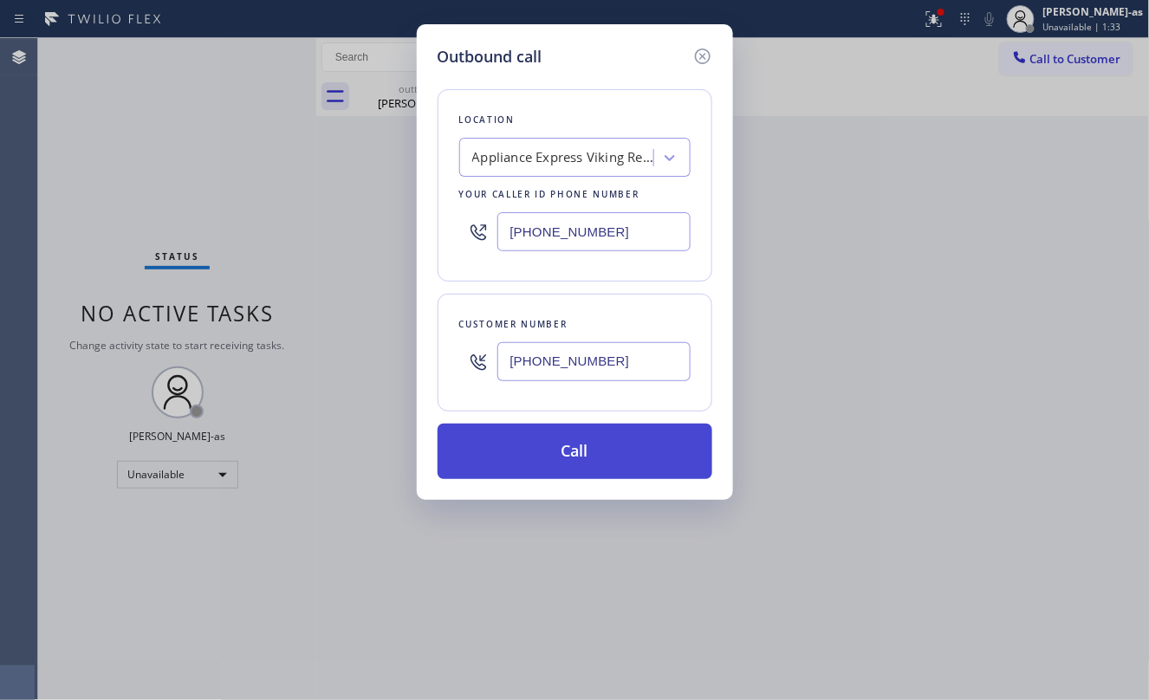
type input "[PHONE_NUMBER]"
click at [603, 444] on button "Call" at bounding box center [575, 451] width 275 height 55
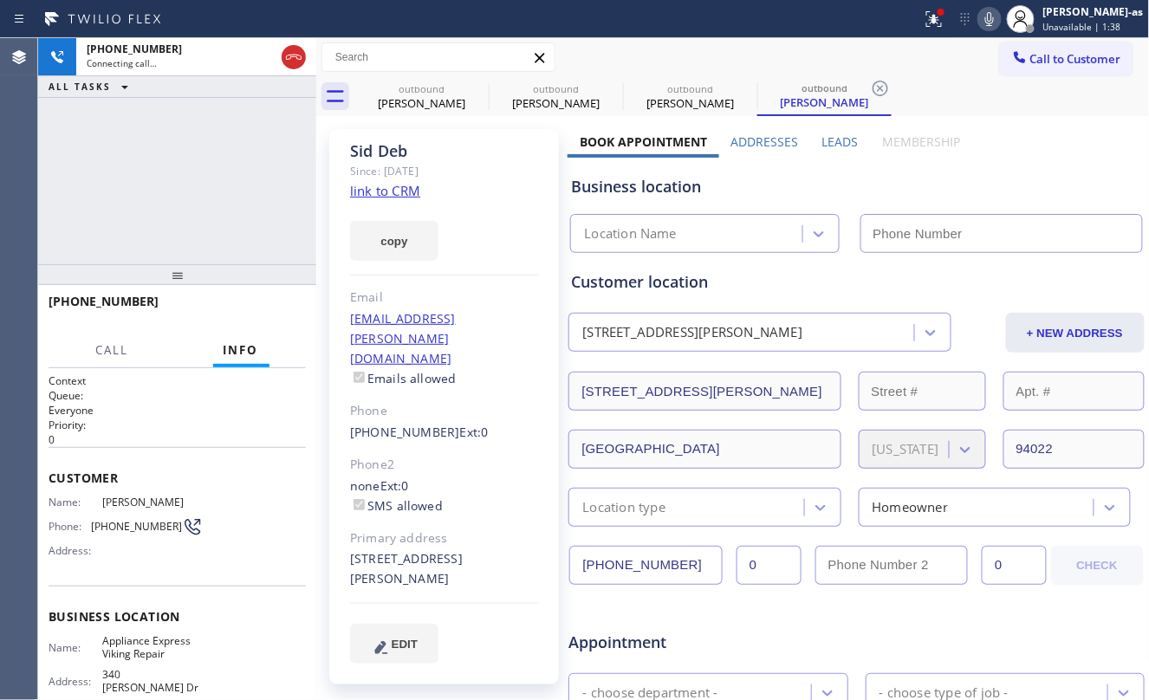
type input "[PHONE_NUMBER]"
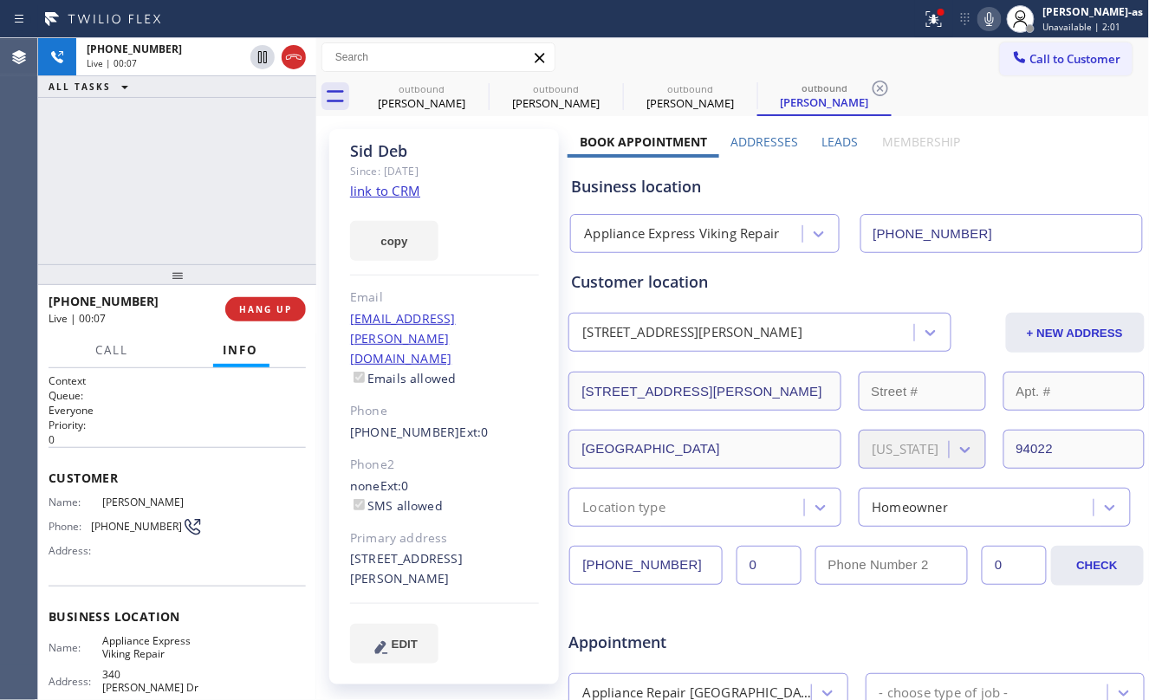
click at [388, 201] on div "copy" at bounding box center [444, 231] width 189 height 60
click at [390, 192] on link "link to CRM" at bounding box center [385, 190] width 70 height 17
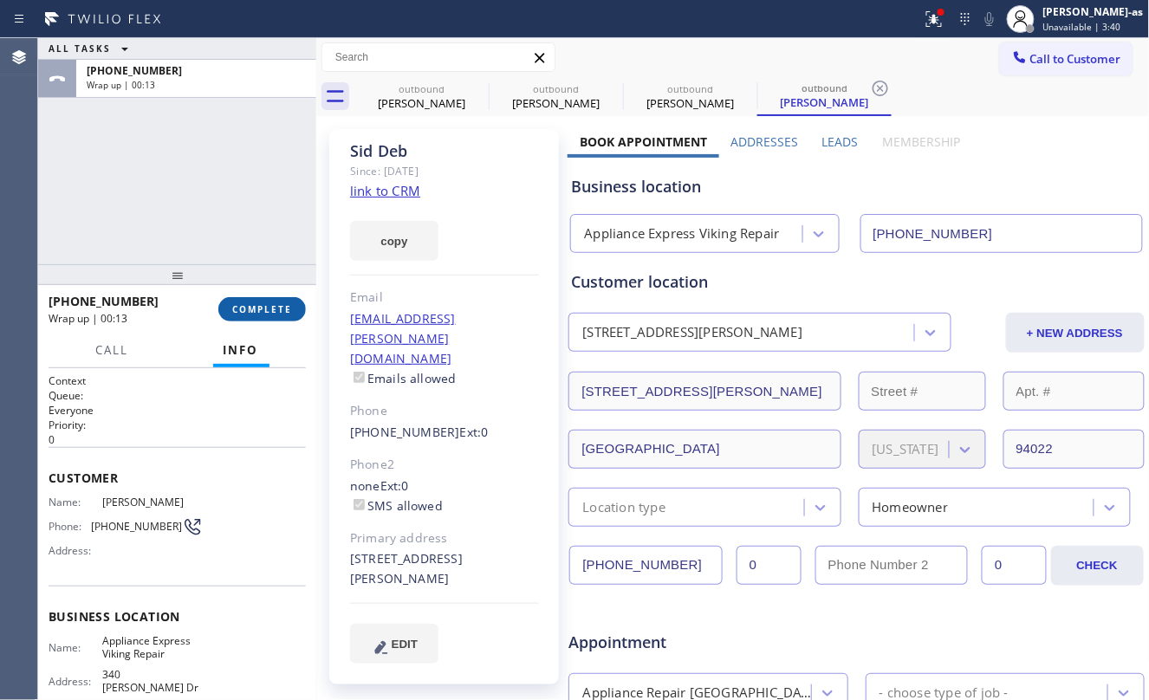
click at [276, 300] on button "COMPLETE" at bounding box center [262, 309] width 88 height 24
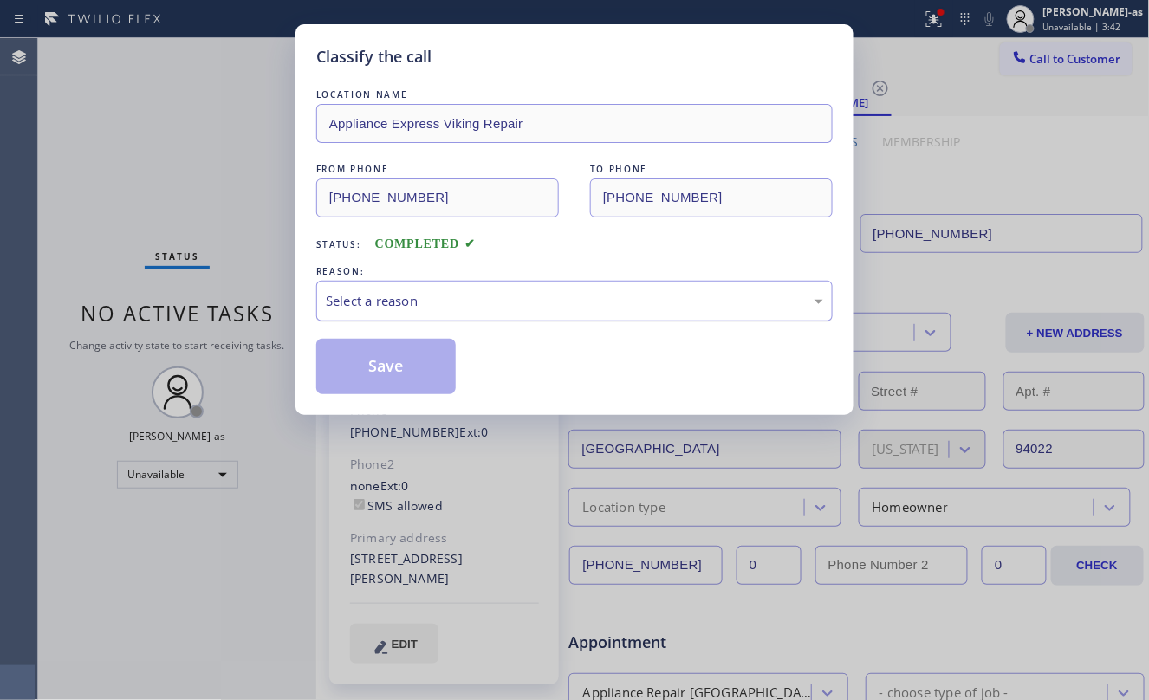
click at [558, 293] on div "Select a reason" at bounding box center [575, 301] width 498 height 20
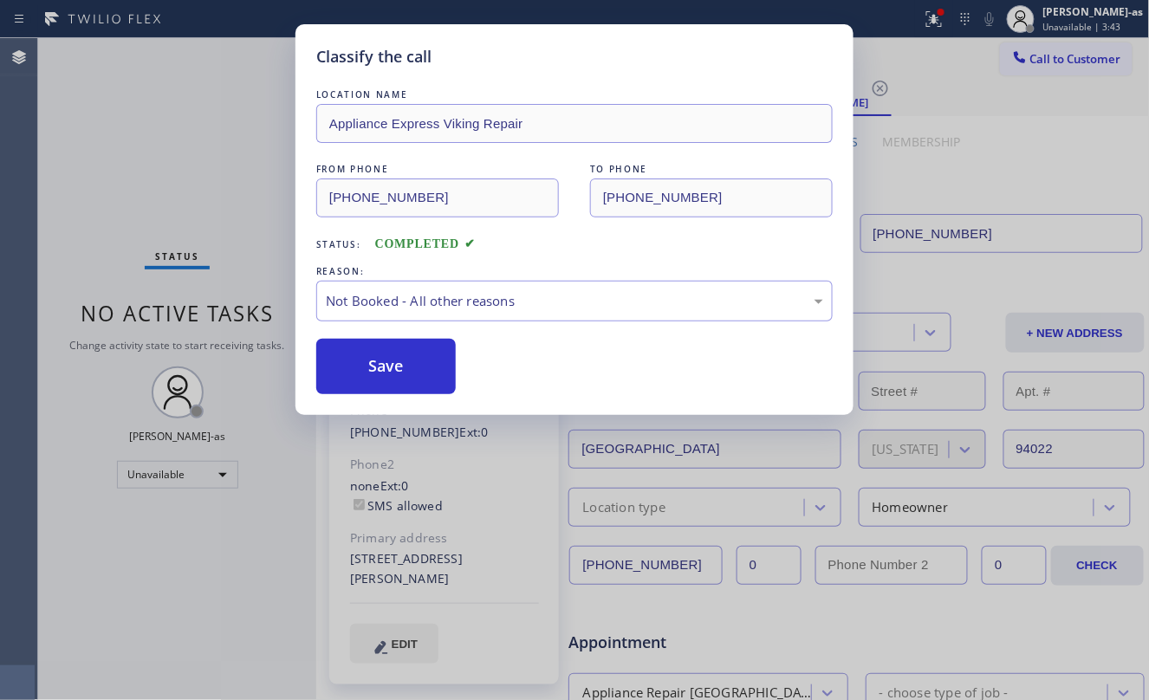
drag, startPoint x: 390, startPoint y: 372, endPoint x: 677, endPoint y: 498, distance: 313.2
click at [390, 373] on button "Save" at bounding box center [386, 366] width 140 height 55
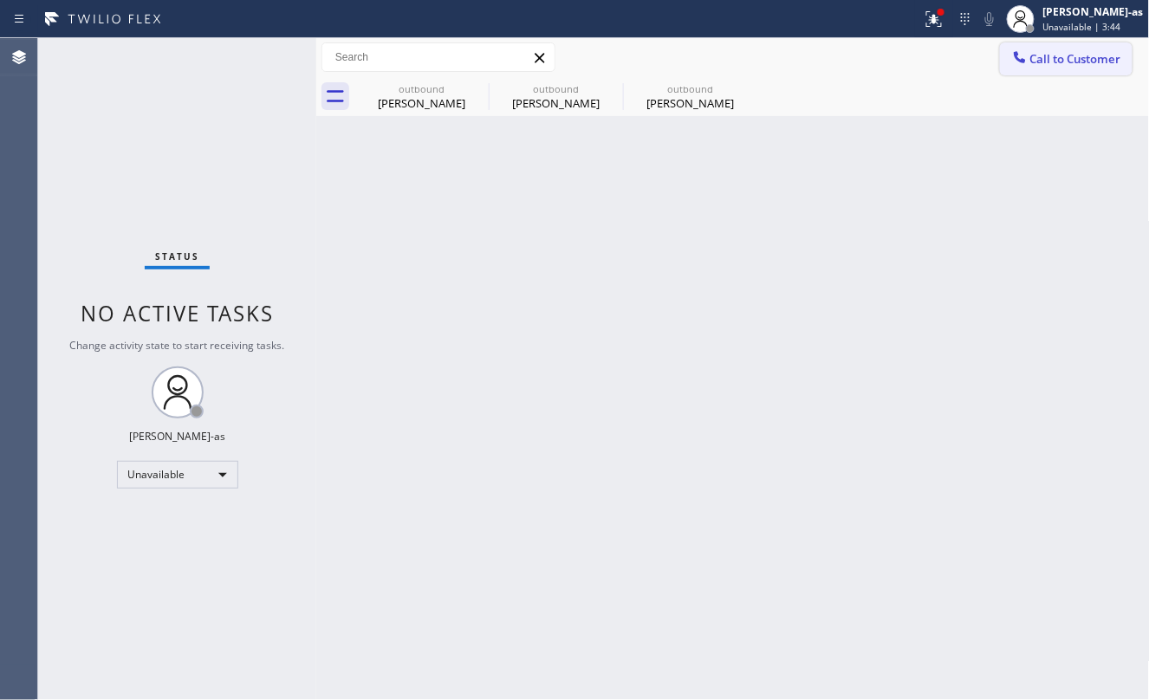
click at [1056, 60] on span "Call to Customer" at bounding box center [1076, 59] width 91 height 16
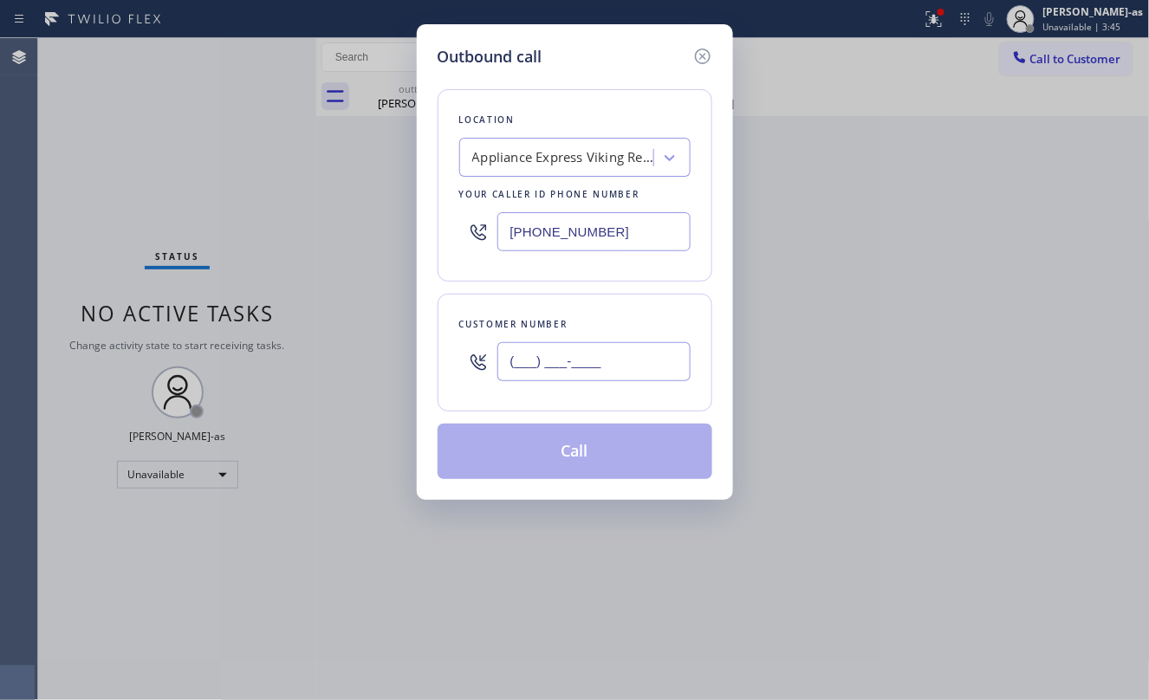
click at [610, 373] on input "(___) ___-____" at bounding box center [594, 361] width 193 height 39
paste input "661) 803-6060"
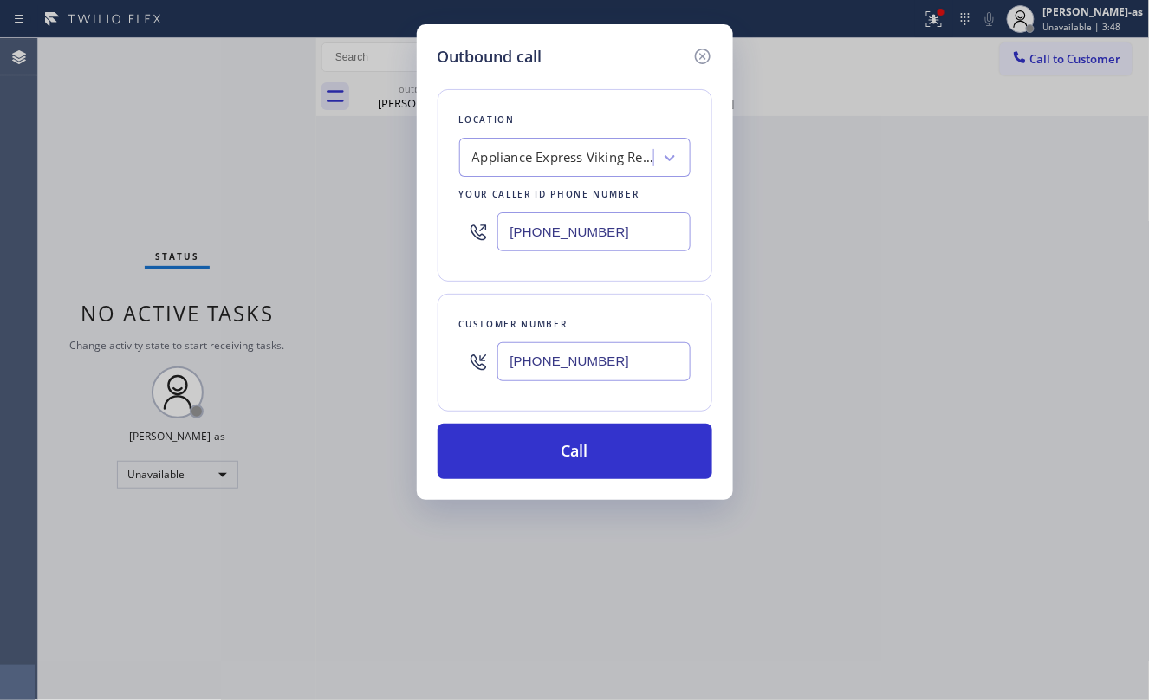
type input "[PHONE_NUMBER]"
click at [700, 53] on icon at bounding box center [702, 57] width 16 height 16
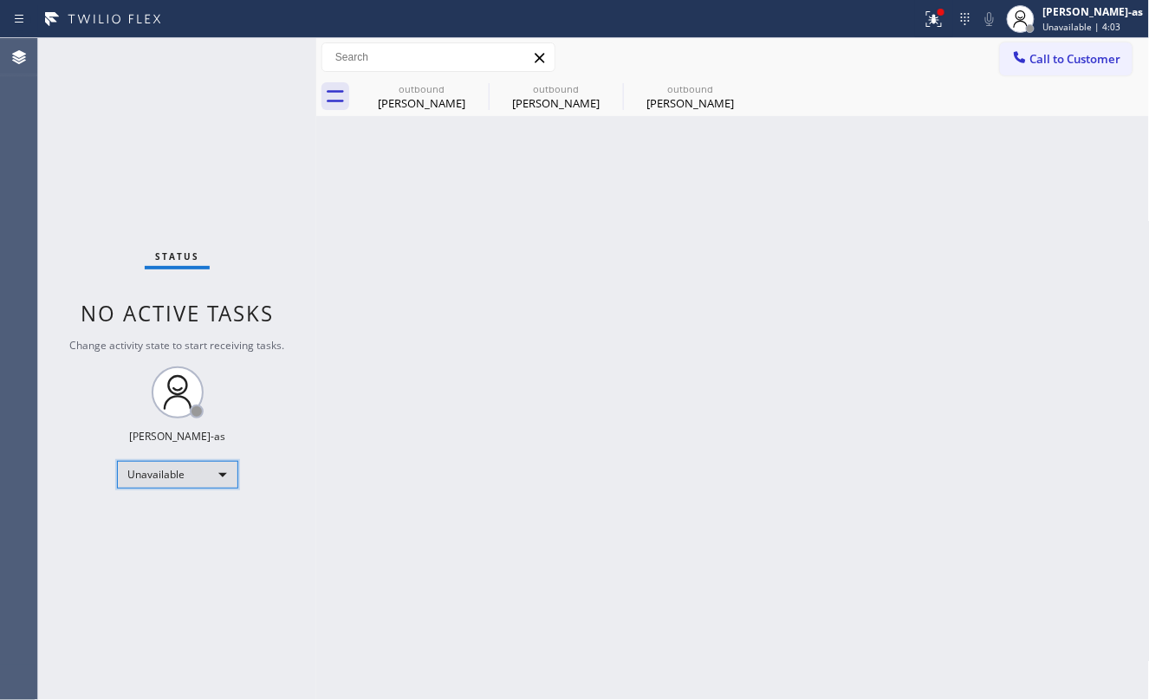
click at [170, 469] on div "Unavailable" at bounding box center [177, 475] width 121 height 28
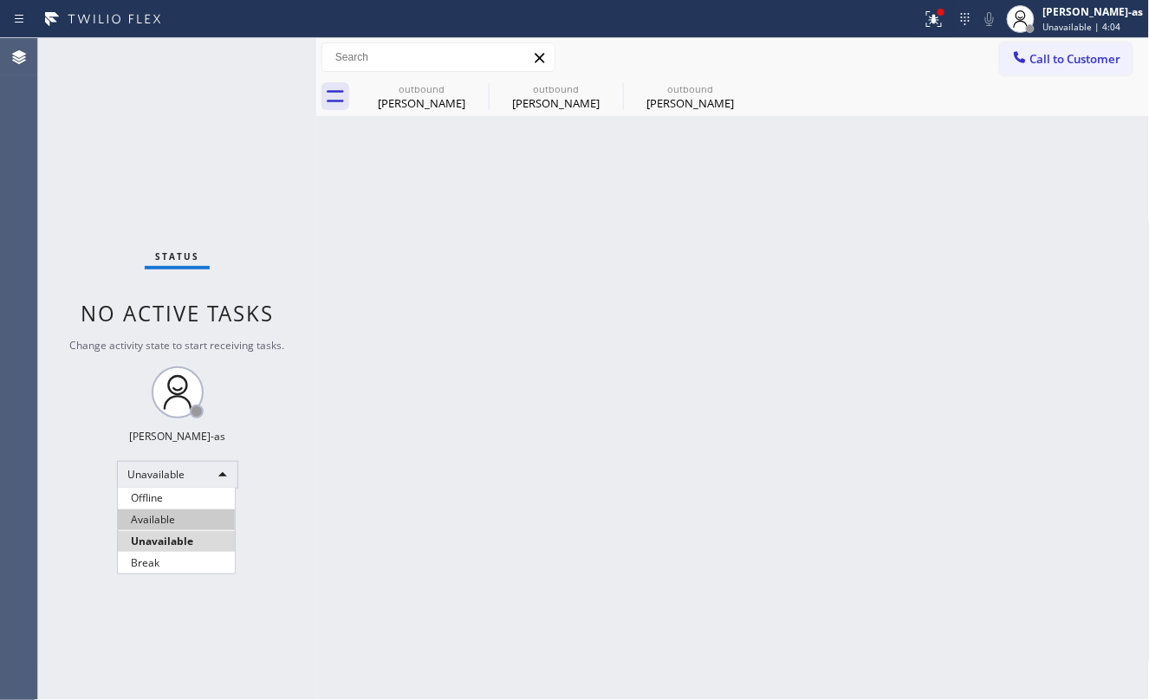
click at [175, 525] on li "Available" at bounding box center [176, 520] width 117 height 21
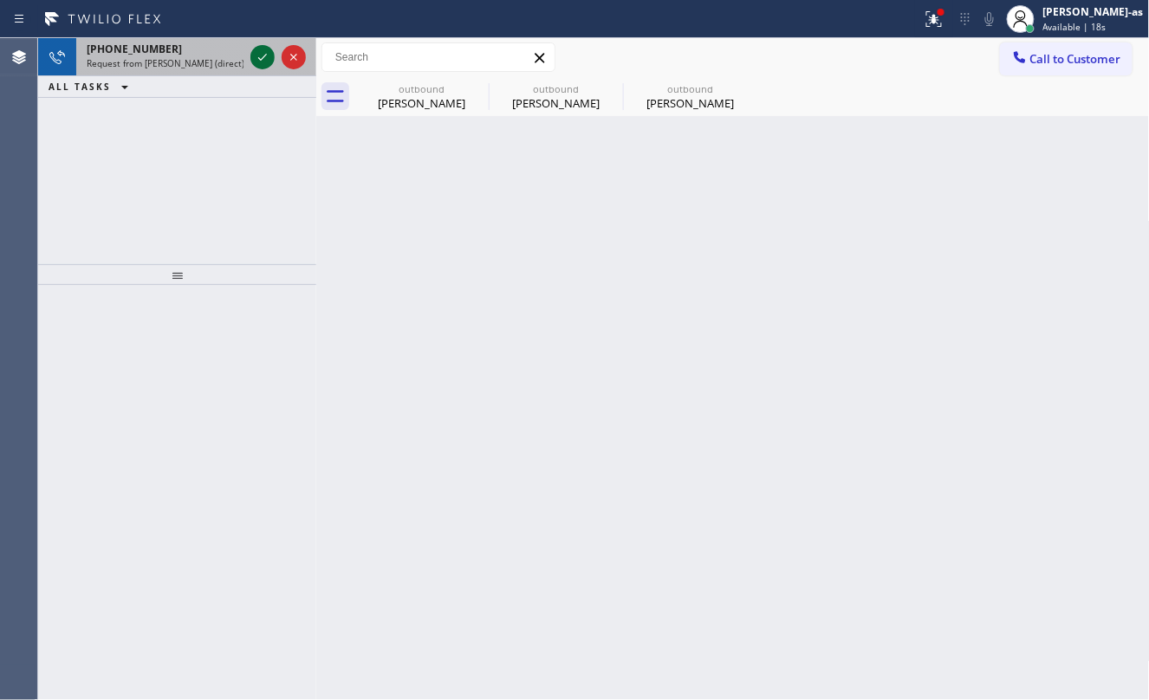
click at [257, 57] on icon at bounding box center [262, 57] width 21 height 21
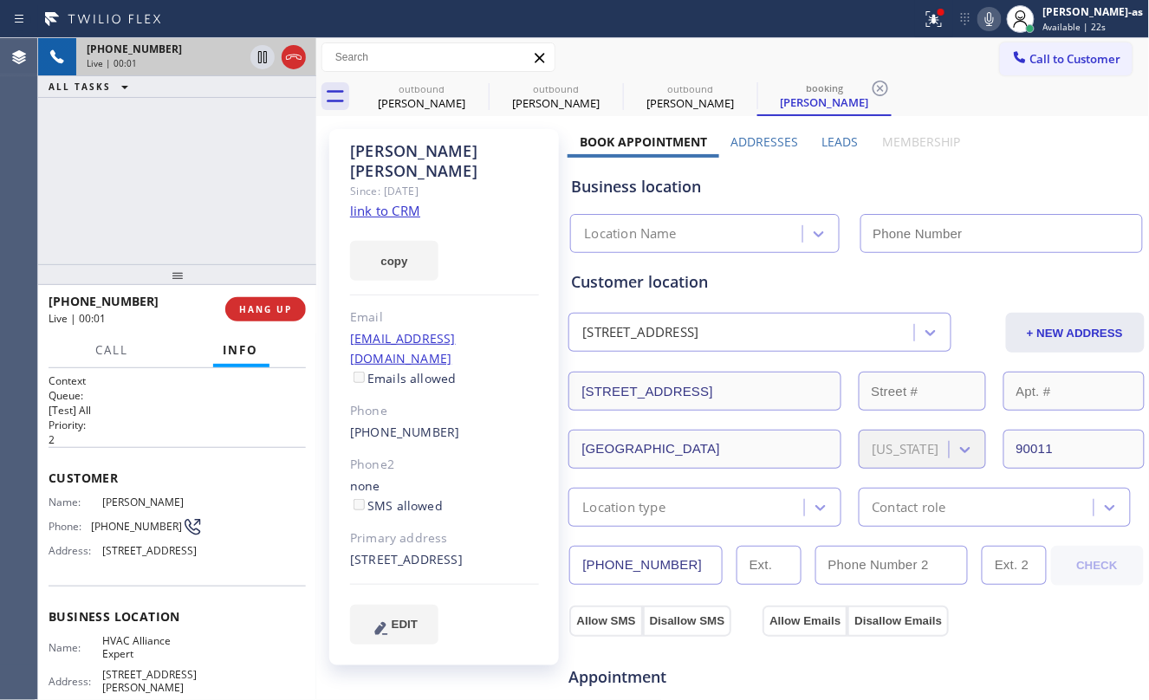
type input "[PHONE_NUMBER]"
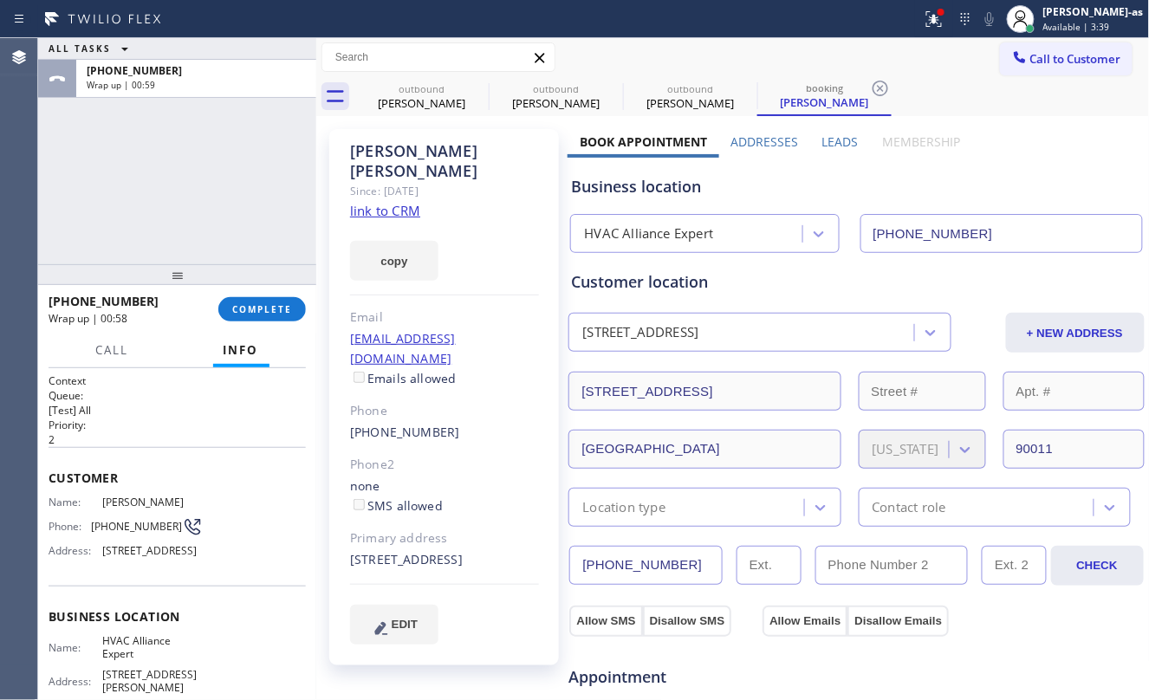
click at [262, 293] on div "[PHONE_NUMBER] Wrap up | 00:58 COMPLETE" at bounding box center [177, 309] width 257 height 45
click at [258, 316] on span "COMPLETE" at bounding box center [262, 309] width 60 height 12
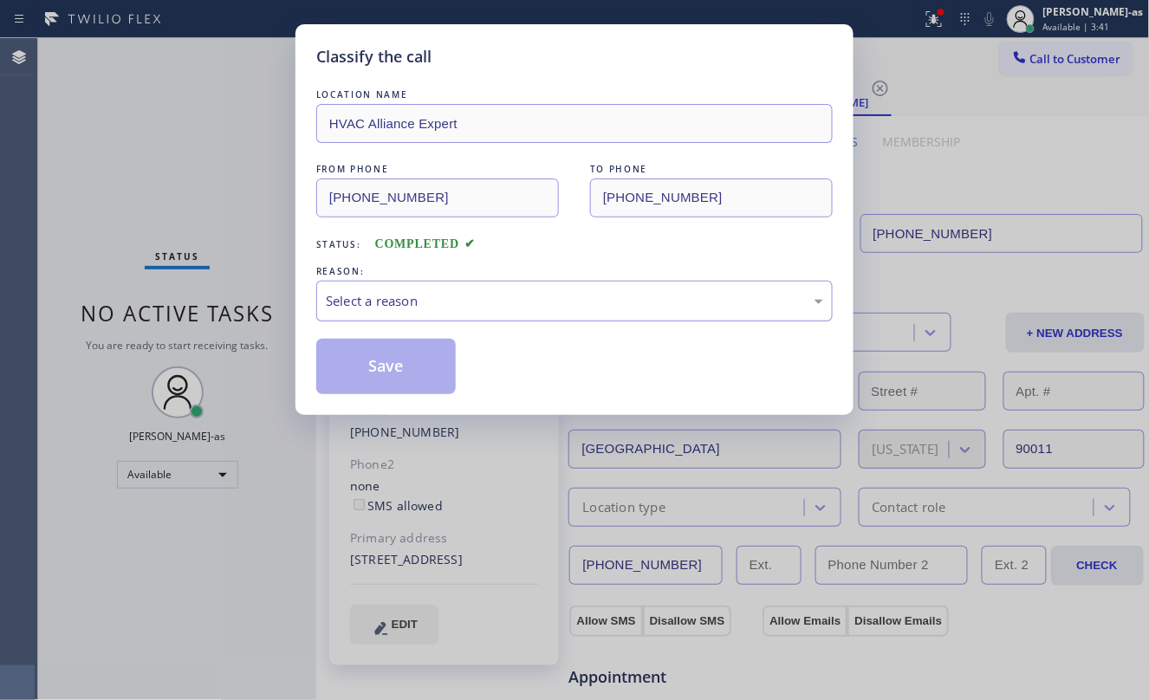
click at [539, 258] on div "LOCATION NAME HVAC Alliance Expert FROM PHONE [PHONE_NUMBER] TO PHONE [PHONE_NU…" at bounding box center [574, 240] width 517 height 309
click at [542, 310] on div "Select a reason" at bounding box center [575, 301] width 498 height 20
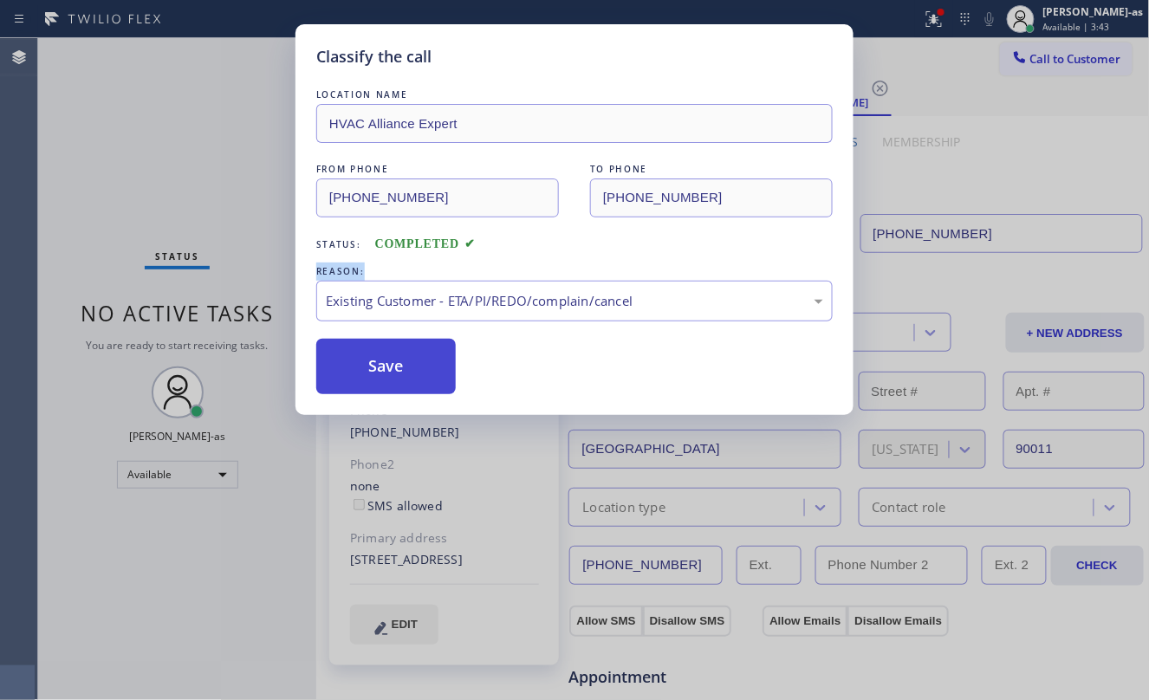
click at [389, 365] on button "Save" at bounding box center [386, 366] width 140 height 55
type input "[PHONE_NUMBER]"
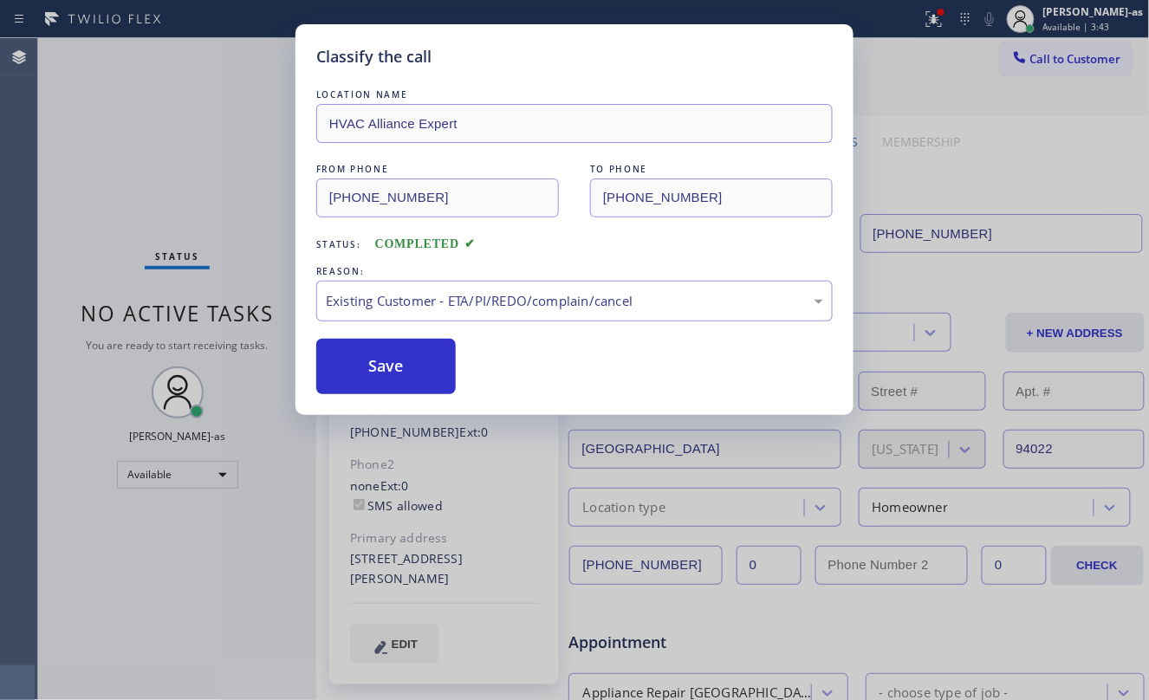
click at [153, 468] on div "Classify the call LOCATION NAME HVAC Alliance Expert FROM PHONE [PHONE_NUMBER] …" at bounding box center [574, 350] width 1149 height 700
click at [166, 475] on div "Classify the call LOCATION NAME HVAC Alliance Expert FROM PHONE [PHONE_NUMBER] …" at bounding box center [574, 350] width 1149 height 700
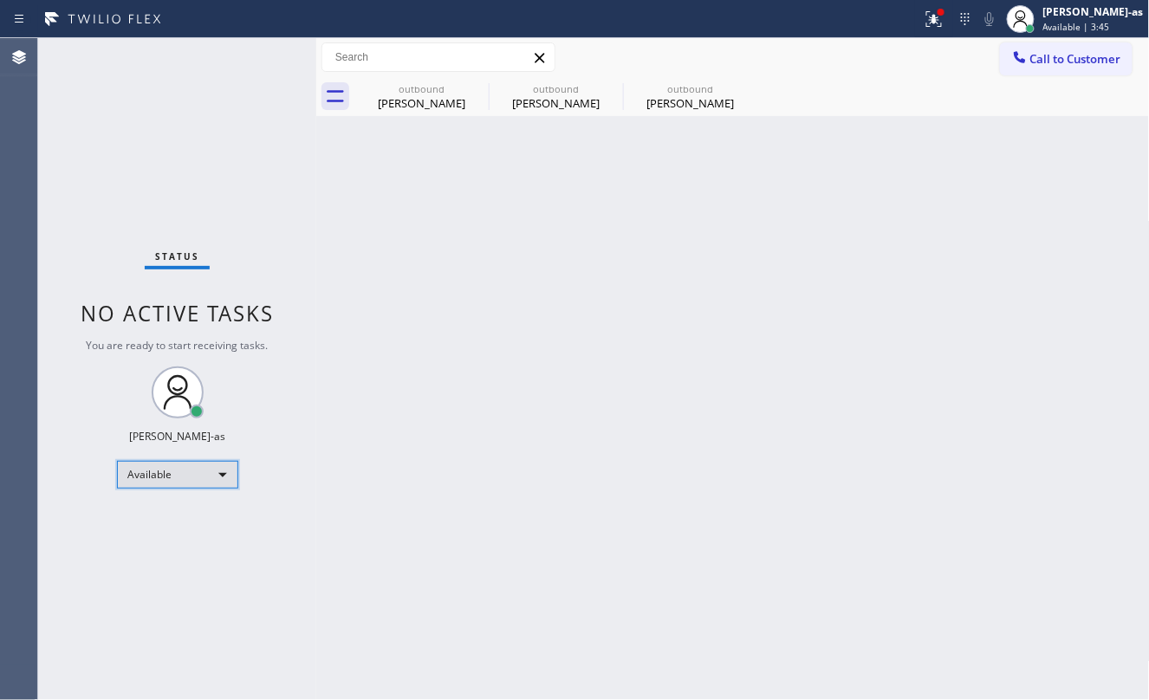
click at [198, 470] on div "Available" at bounding box center [177, 475] width 121 height 28
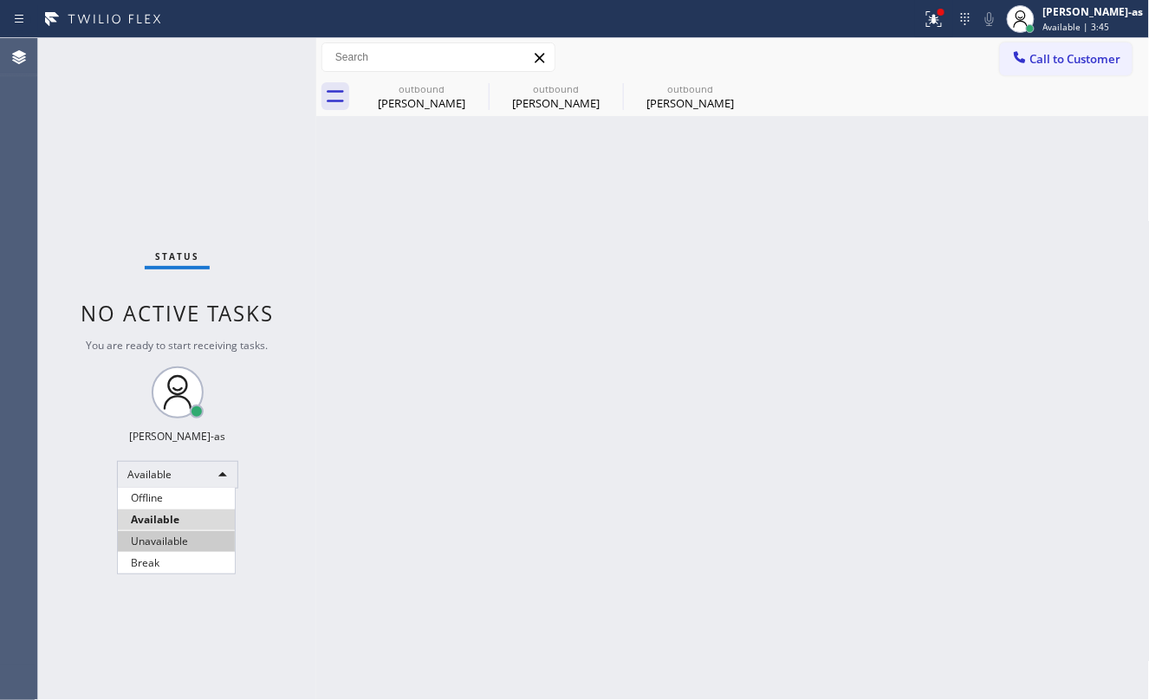
click at [192, 537] on li "Unavailable" at bounding box center [176, 541] width 117 height 21
click at [440, 120] on div "Back to Dashboard Change Sender ID Customers Technicians Select a contact Outbo…" at bounding box center [733, 369] width 834 height 662
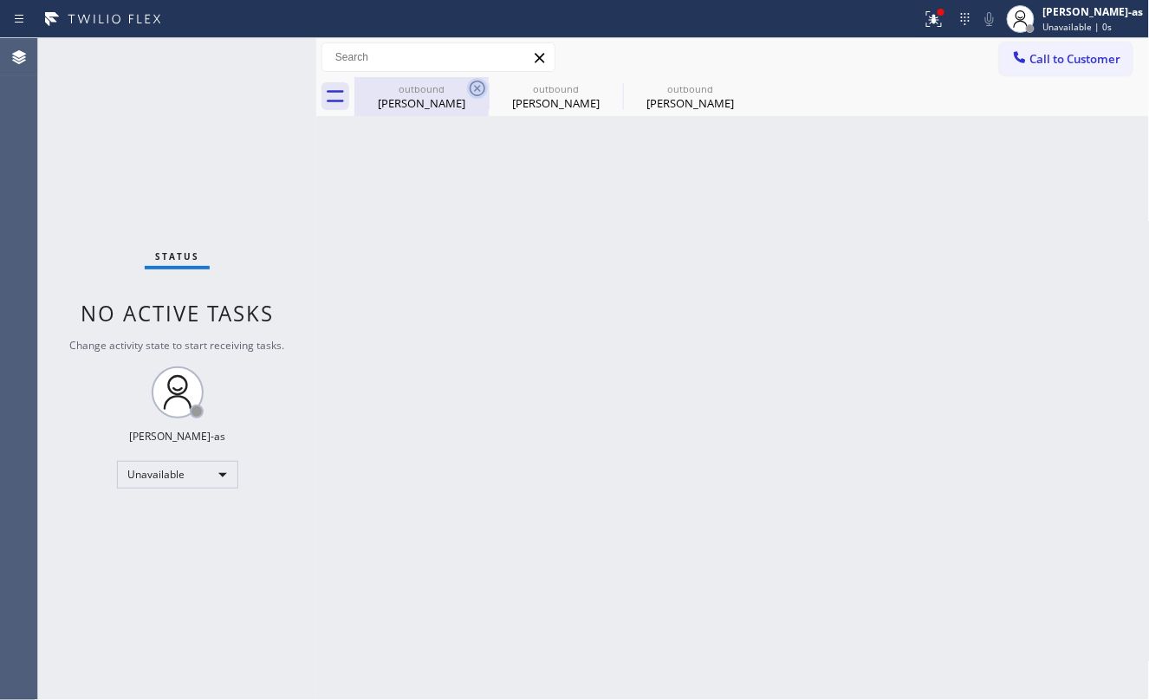
click at [473, 87] on icon at bounding box center [477, 88] width 21 height 21
click at [0, 0] on icon at bounding box center [0, 0] width 0 height 0
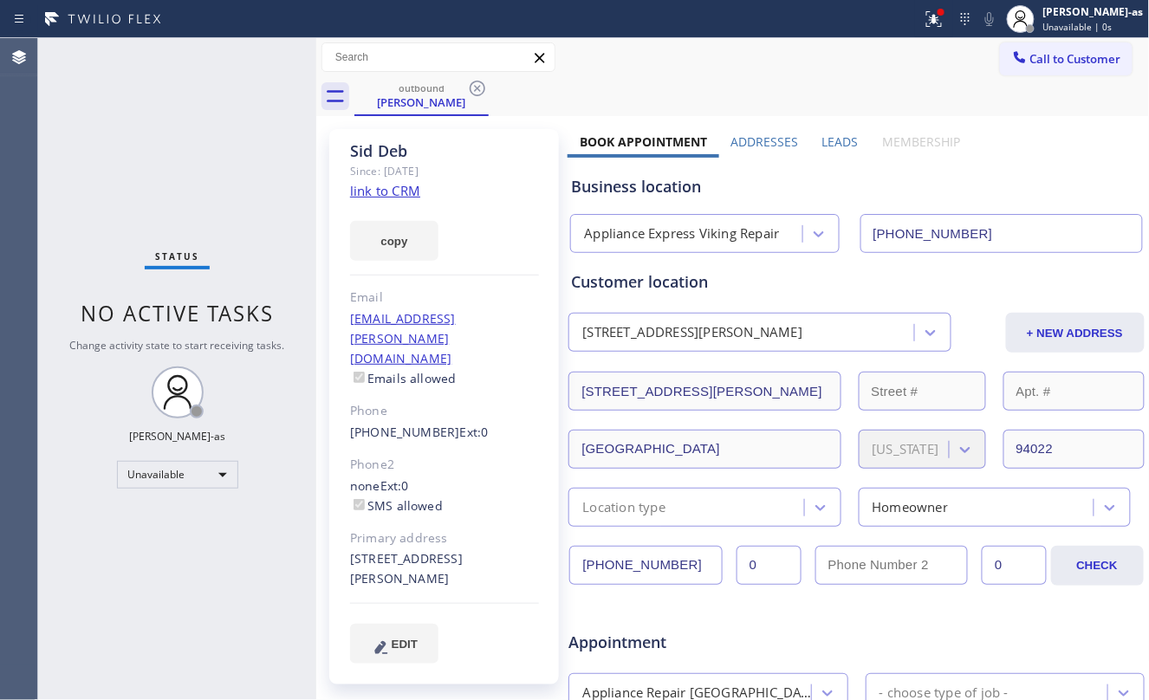
click at [473, 87] on icon at bounding box center [477, 88] width 21 height 21
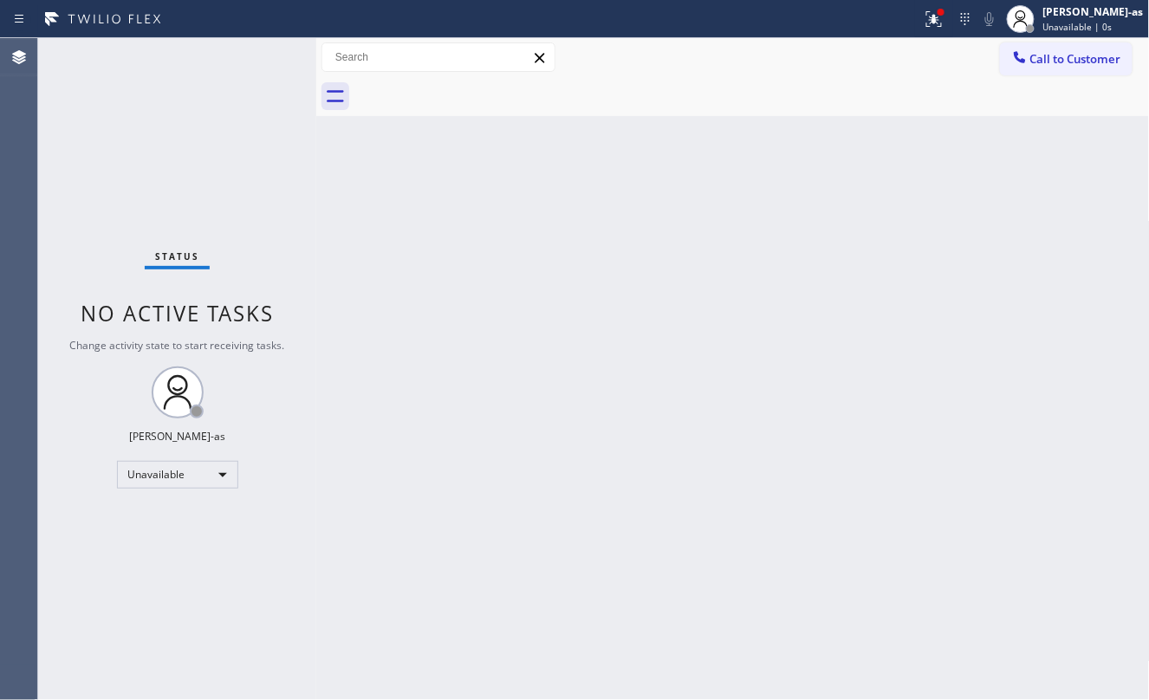
click at [473, 87] on div at bounding box center [753, 96] width 796 height 39
click at [1076, 60] on span "Call to Customer" at bounding box center [1076, 59] width 91 height 16
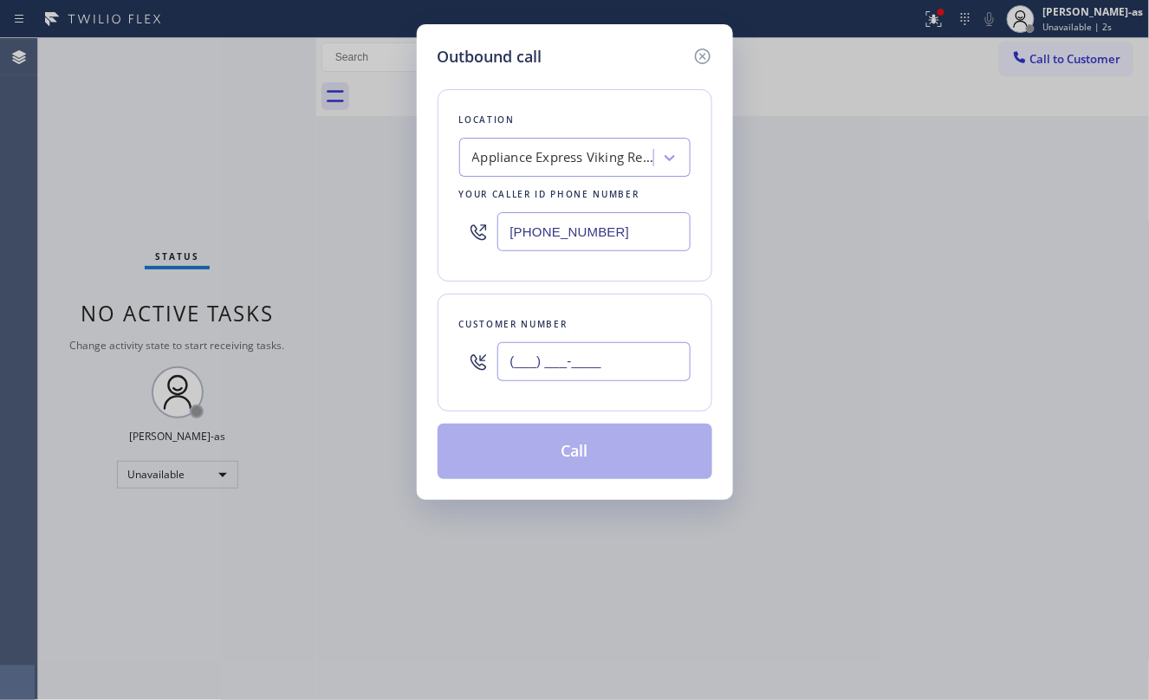
click at [603, 368] on input "(___) ___-____" at bounding box center [594, 361] width 193 height 39
paste input "661) 803-6060"
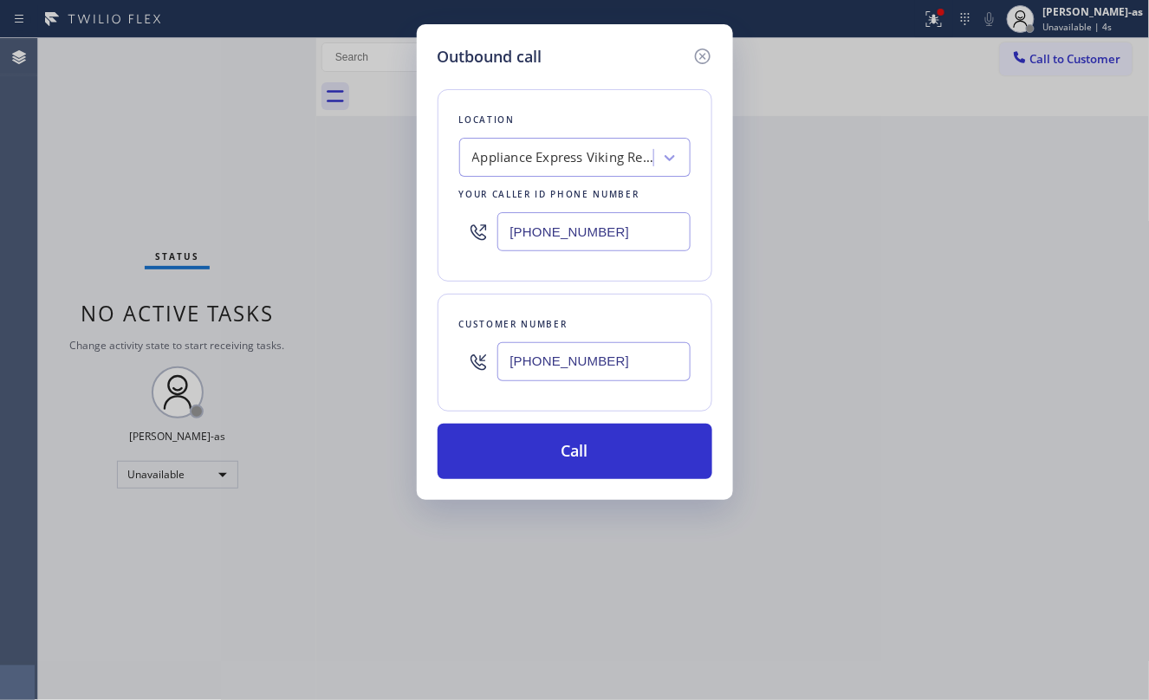
type input "[PHONE_NUMBER]"
click at [652, 230] on input "[PHONE_NUMBER]" at bounding box center [594, 231] width 193 height 39
click at [652, 232] on input "[PHONE_NUMBER]" at bounding box center [594, 231] width 193 height 39
paste input "805) 303-5796"
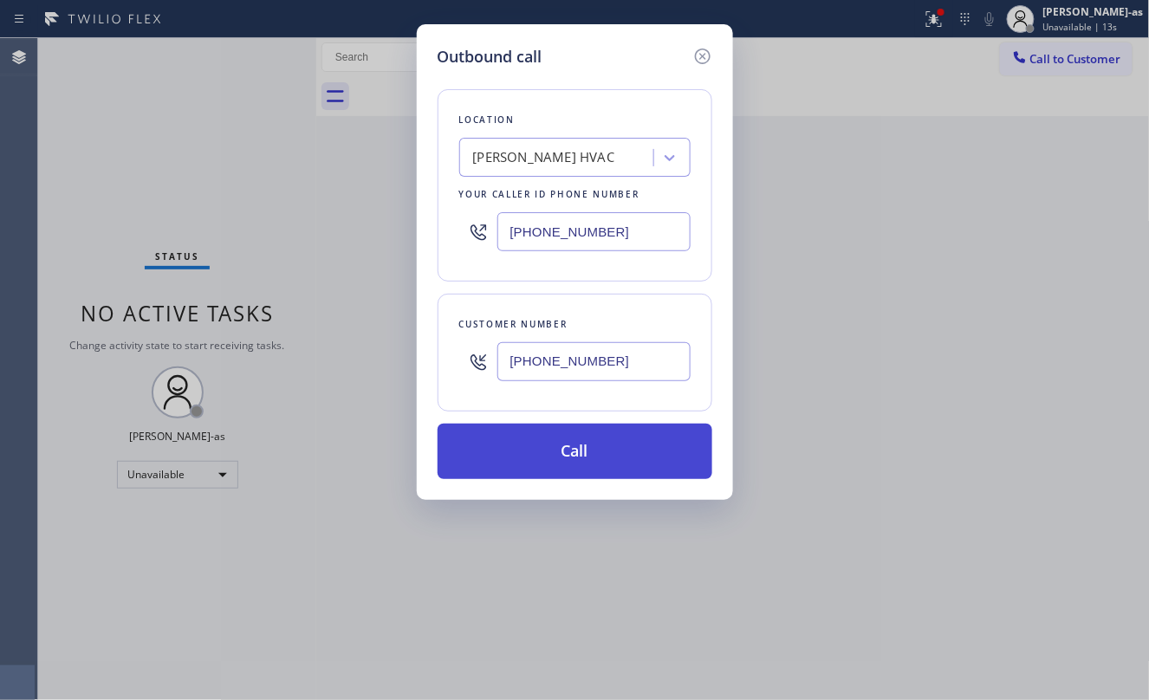
type input "[PHONE_NUMBER]"
click at [604, 448] on button "Call" at bounding box center [575, 451] width 275 height 55
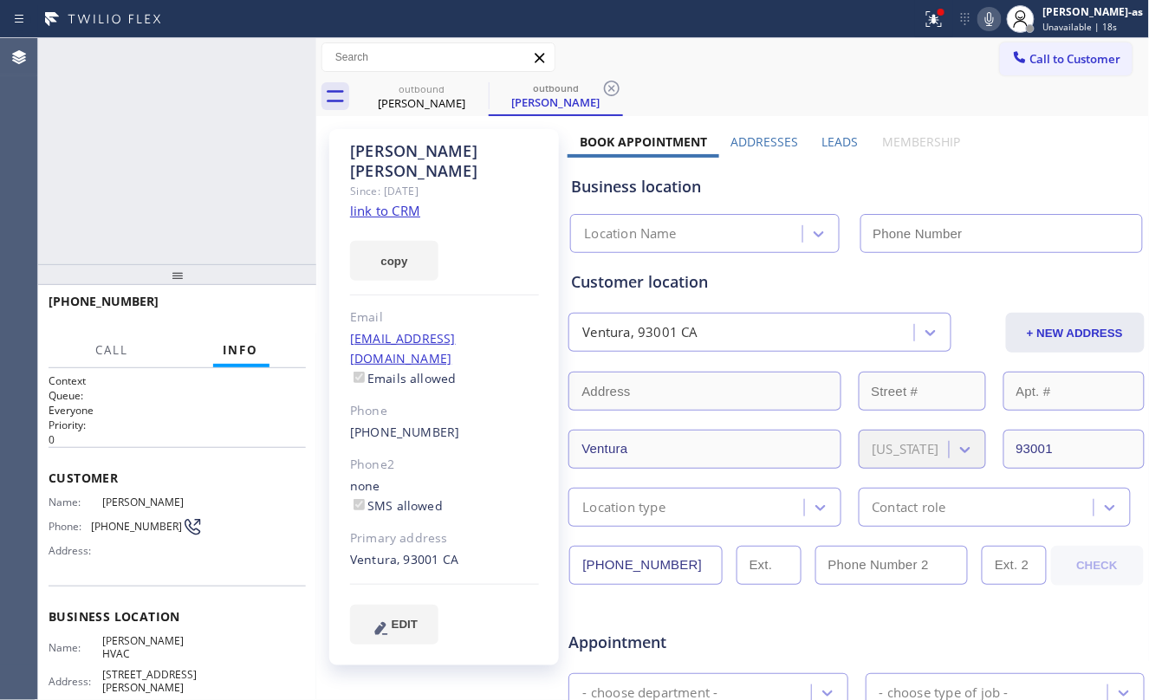
type input "[PHONE_NUMBER]"
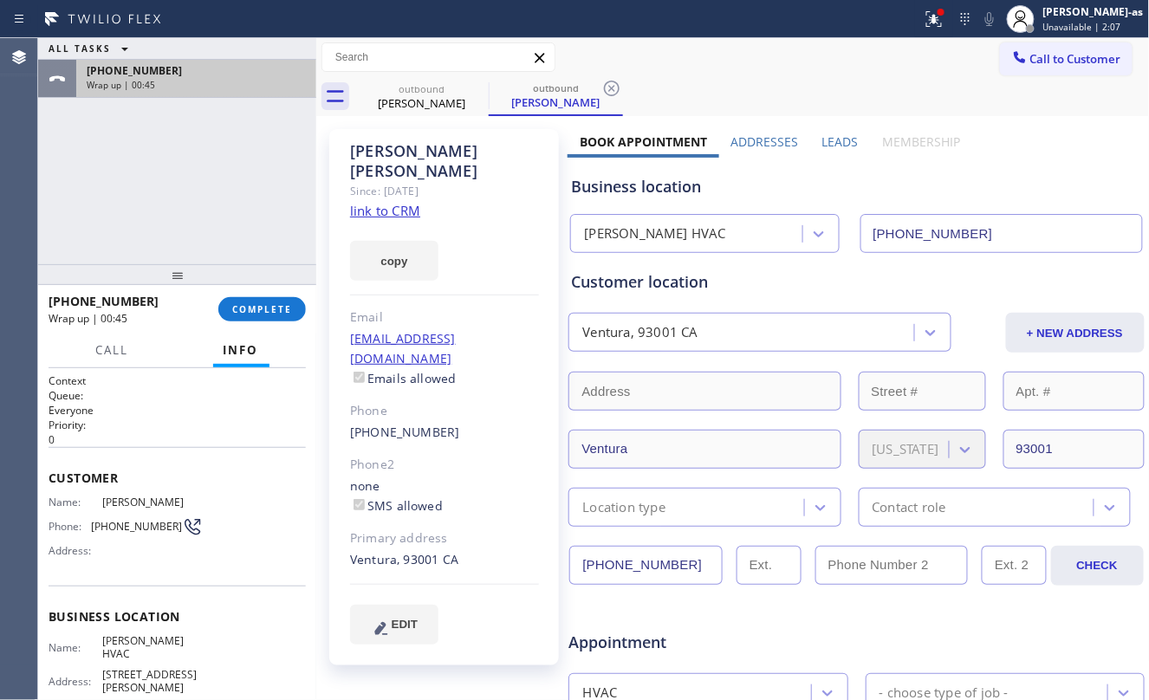
drag, startPoint x: 154, startPoint y: 77, endPoint x: 211, endPoint y: 81, distance: 57.3
click at [158, 75] on div "[PHONE_NUMBER] Wrap up | 00:45" at bounding box center [192, 79] width 233 height 38
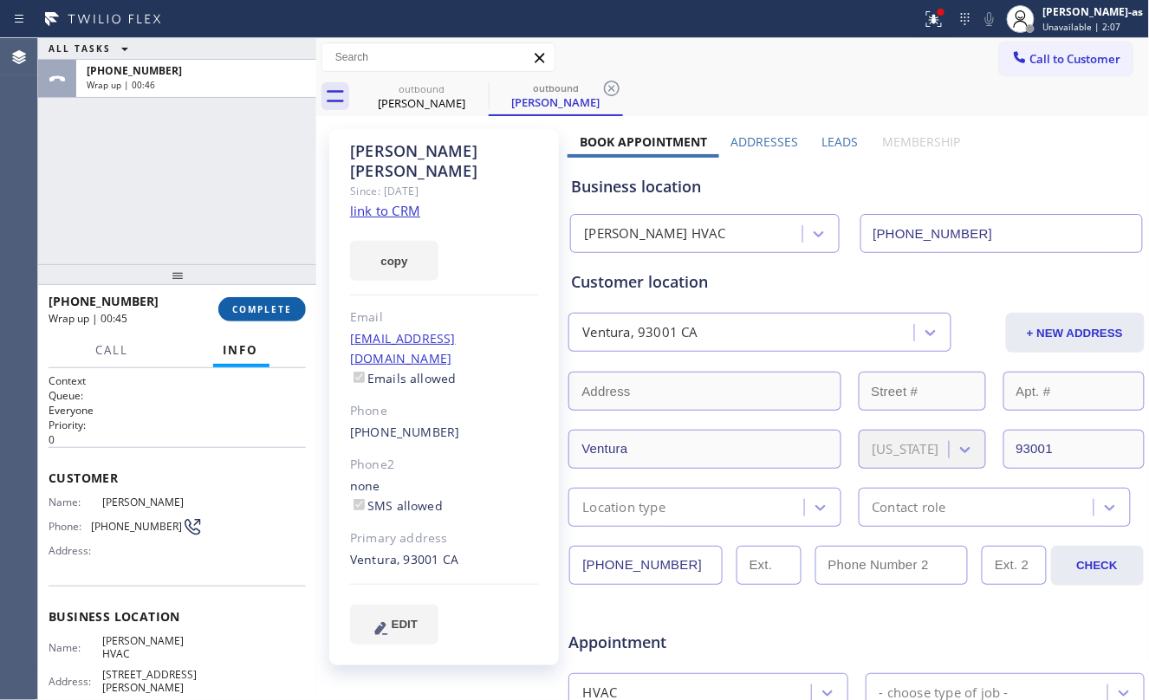
click at [263, 312] on span "COMPLETE" at bounding box center [262, 309] width 60 height 12
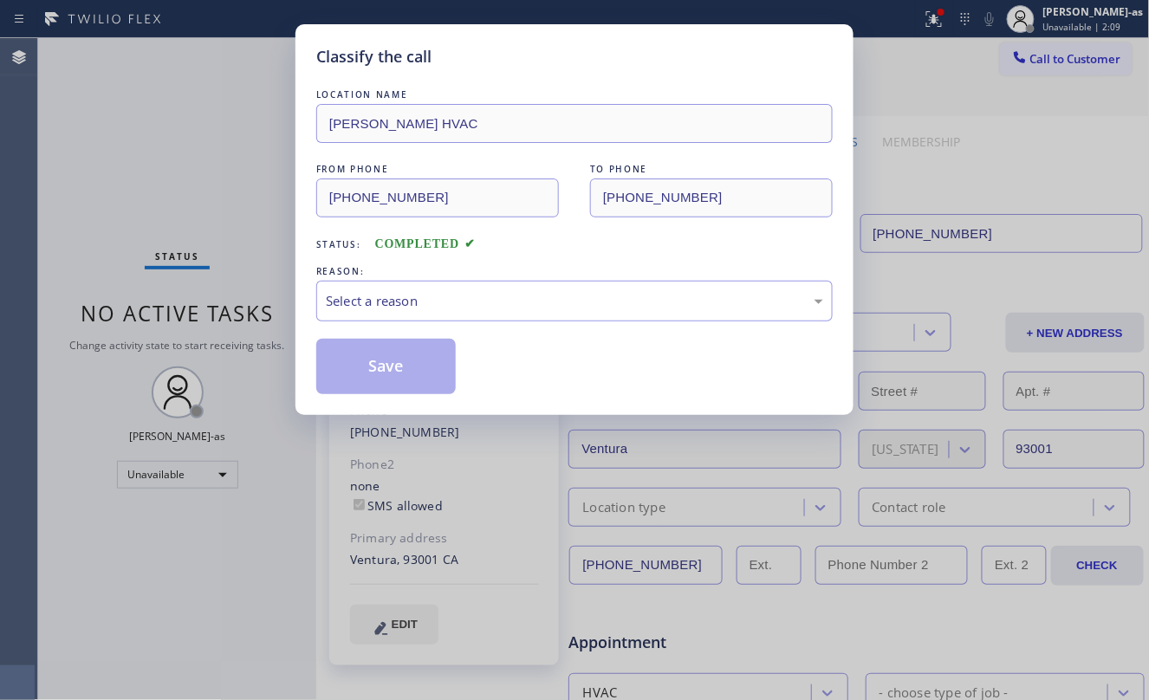
drag, startPoint x: 229, startPoint y: 218, endPoint x: 260, endPoint y: 234, distance: 34.9
click at [260, 234] on div "Classify the call LOCATION NAME [PERSON_NAME] HVAC FROM PHONE [PHONE_NUMBER] TO…" at bounding box center [574, 350] width 1149 height 700
drag, startPoint x: 418, startPoint y: 302, endPoint x: 432, endPoint y: 302, distance: 13.9
click at [423, 302] on div "Select a reason" at bounding box center [575, 301] width 498 height 20
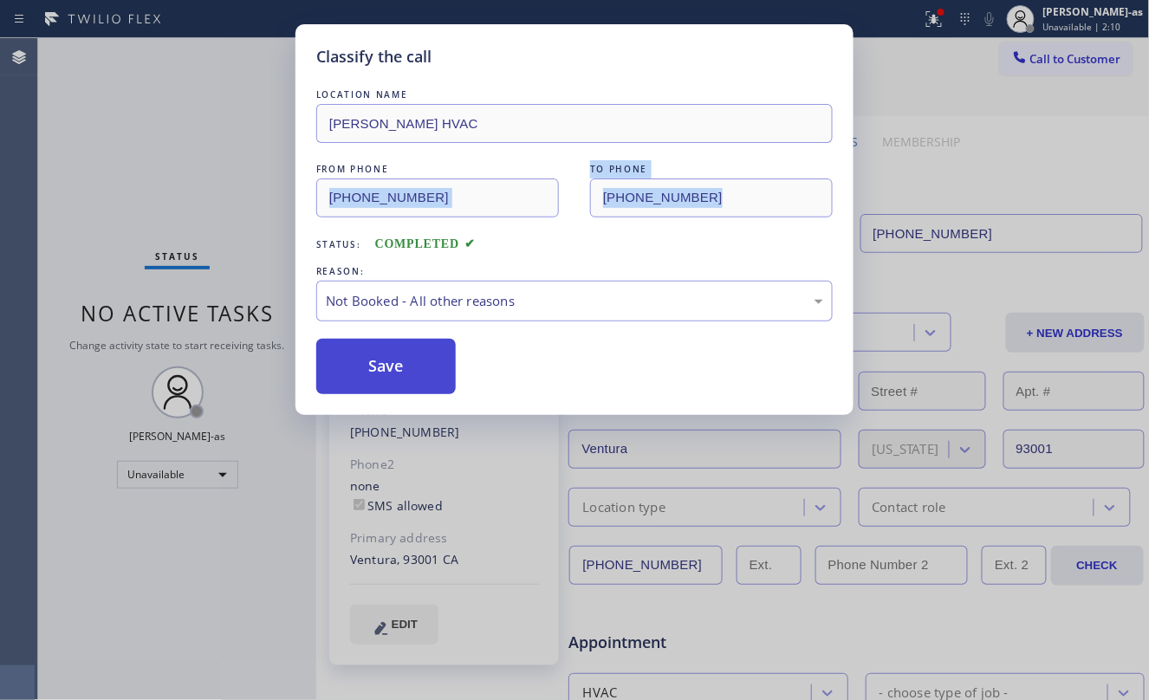
click at [397, 371] on button "Save" at bounding box center [386, 366] width 140 height 55
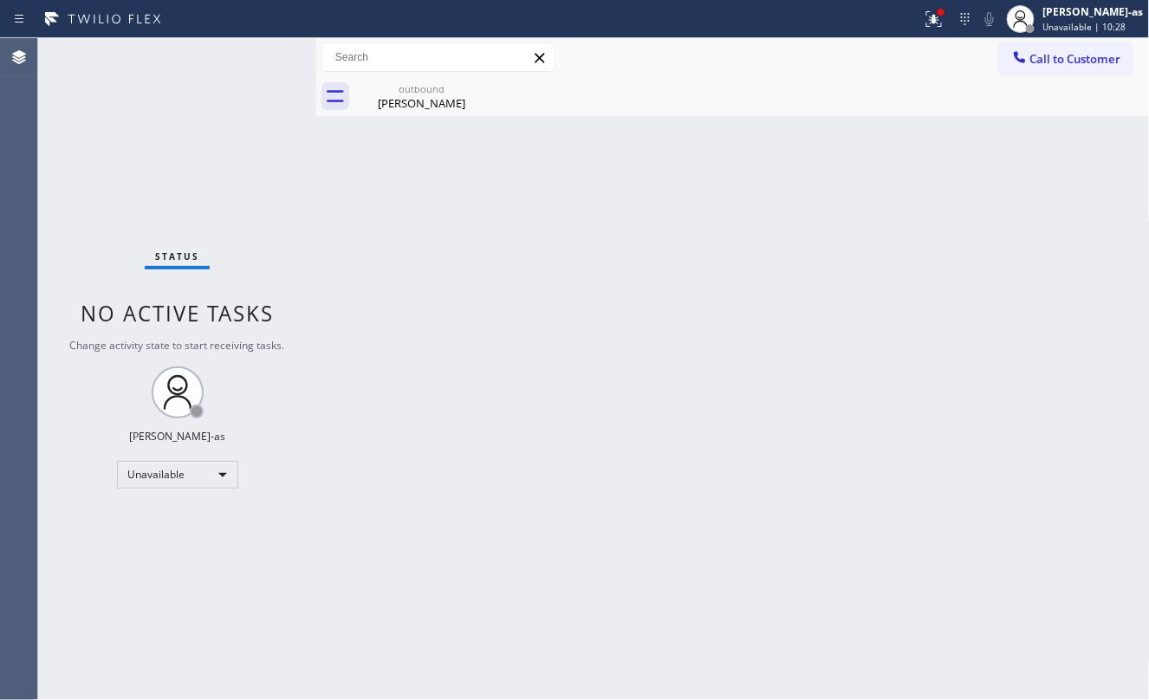
drag, startPoint x: 432, startPoint y: 327, endPoint x: 448, endPoint y: 150, distance: 177.6
click at [434, 313] on div "Back to Dashboard Change Sender ID Customers Technicians Select a contact Outbo…" at bounding box center [733, 369] width 834 height 662
click at [440, 126] on div "Back to Dashboard Change Sender ID Customers Technicians Select a contact Outbo…" at bounding box center [733, 369] width 834 height 662
click at [430, 88] on div "outbound" at bounding box center [421, 88] width 131 height 13
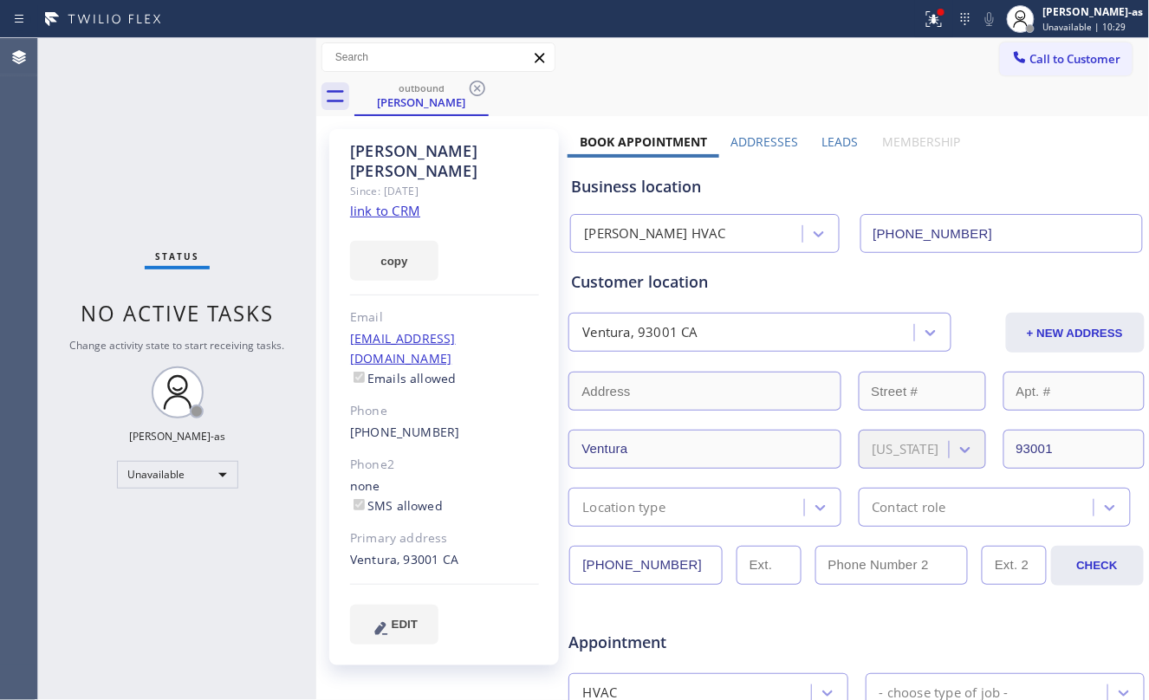
click at [472, 85] on icon at bounding box center [478, 89] width 16 height 16
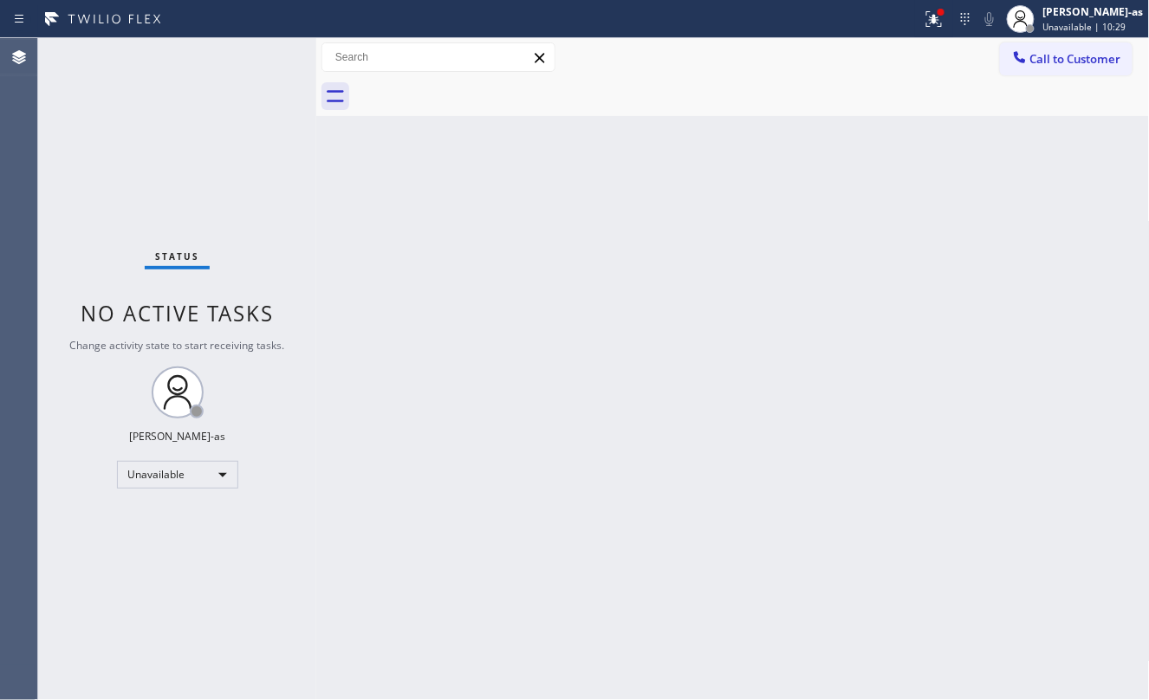
drag, startPoint x: 380, startPoint y: 163, endPoint x: 438, endPoint y: 129, distance: 67.2
click at [390, 175] on div "Back to Dashboard Change Sender ID Customers Technicians Select a contact Outbo…" at bounding box center [733, 369] width 834 height 662
click at [351, 224] on div "Back to Dashboard Change Sender ID Customers Technicians Select a contact Outbo…" at bounding box center [733, 369] width 834 height 662
drag, startPoint x: 424, startPoint y: 229, endPoint x: 358, endPoint y: 56, distance: 184.6
click at [424, 225] on div "Back to Dashboard Change Sender ID Customers Technicians Select a contact Outbo…" at bounding box center [733, 369] width 834 height 662
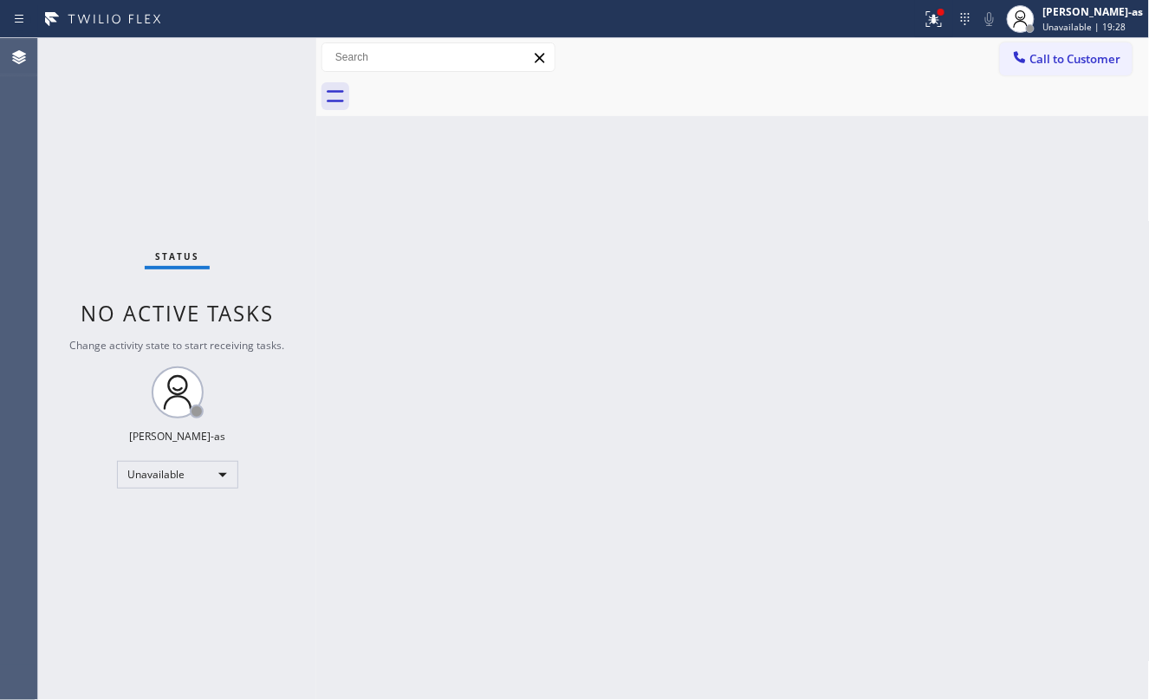
drag, startPoint x: 337, startPoint y: 233, endPoint x: 352, endPoint y: 227, distance: 15.9
click at [352, 227] on div "Back to Dashboard Change Sender ID Customers Technicians Select a contact Outbo…" at bounding box center [733, 369] width 834 height 662
click at [486, 354] on div "Back to Dashboard Change Sender ID Customers Technicians Select a contact Outbo…" at bounding box center [733, 369] width 834 height 662
click at [1064, 55] on span "Call to Customer" at bounding box center [1076, 59] width 91 height 16
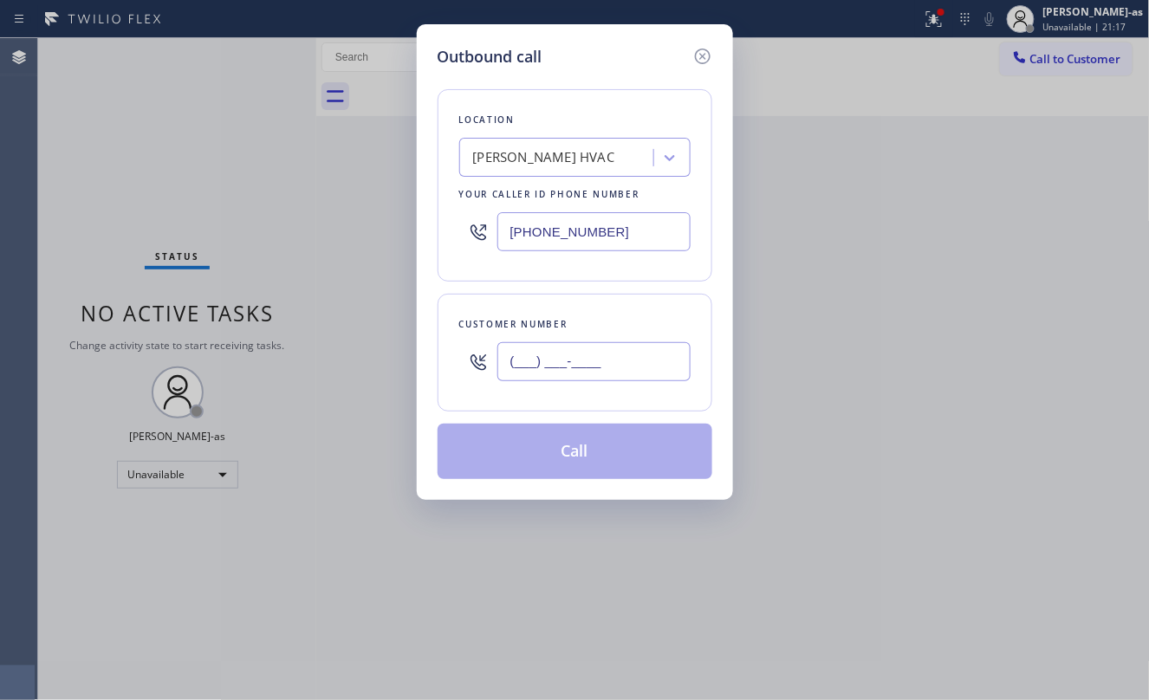
click at [605, 371] on input "(___) ___-____" at bounding box center [594, 361] width 193 height 39
paste input "818) 749-3563"
type input "[PHONE_NUMBER]"
drag, startPoint x: 511, startPoint y: 98, endPoint x: 511, endPoint y: 128, distance: 30.3
click at [511, 120] on div "Location [GEOGRAPHIC_DATA][PERSON_NAME] HVAC Your caller id phone number [PHONE…" at bounding box center [575, 185] width 275 height 192
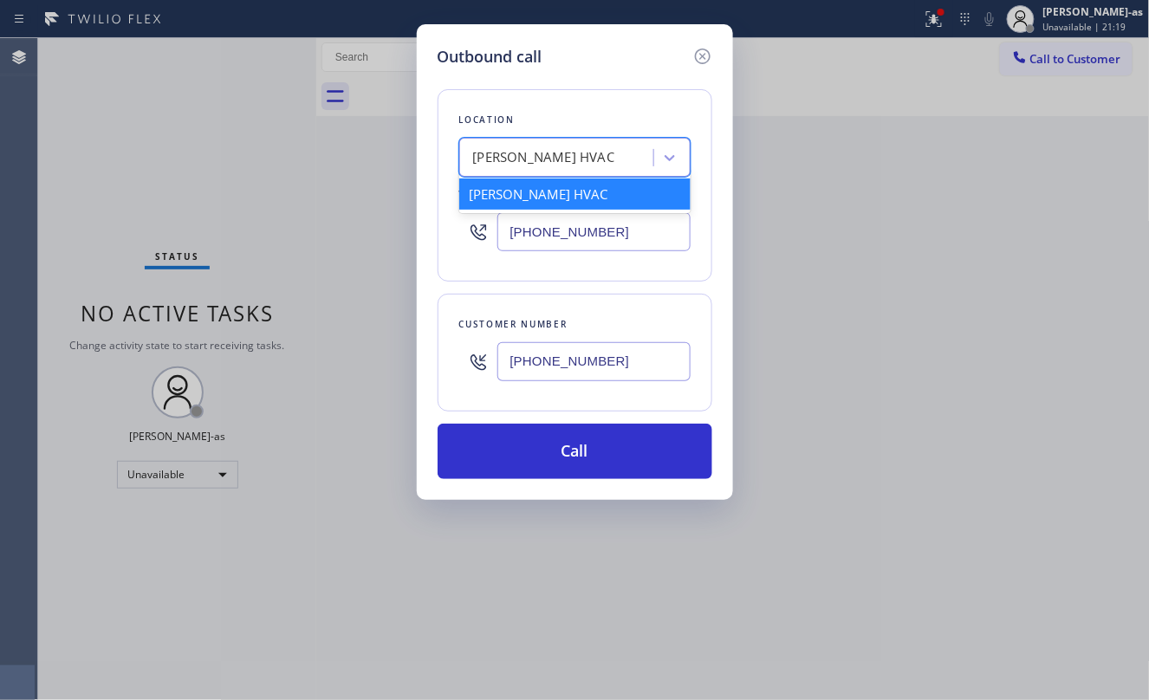
click at [581, 170] on div "[PERSON_NAME] HVAC" at bounding box center [559, 158] width 189 height 30
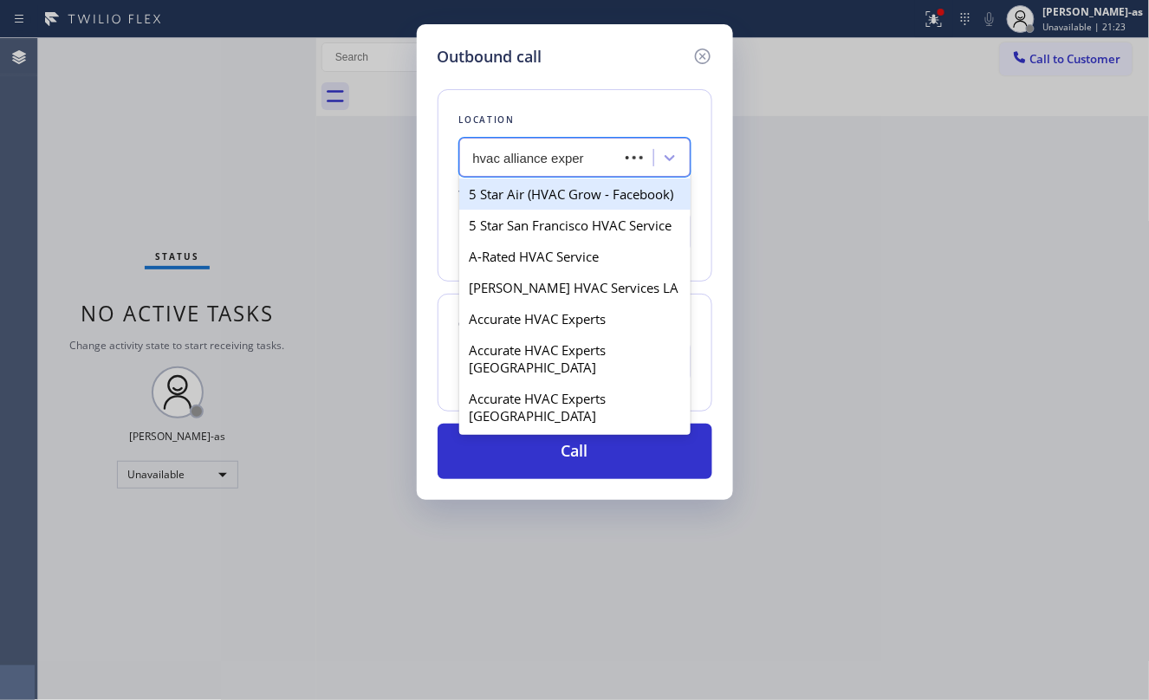
type input "hvac alliance expert"
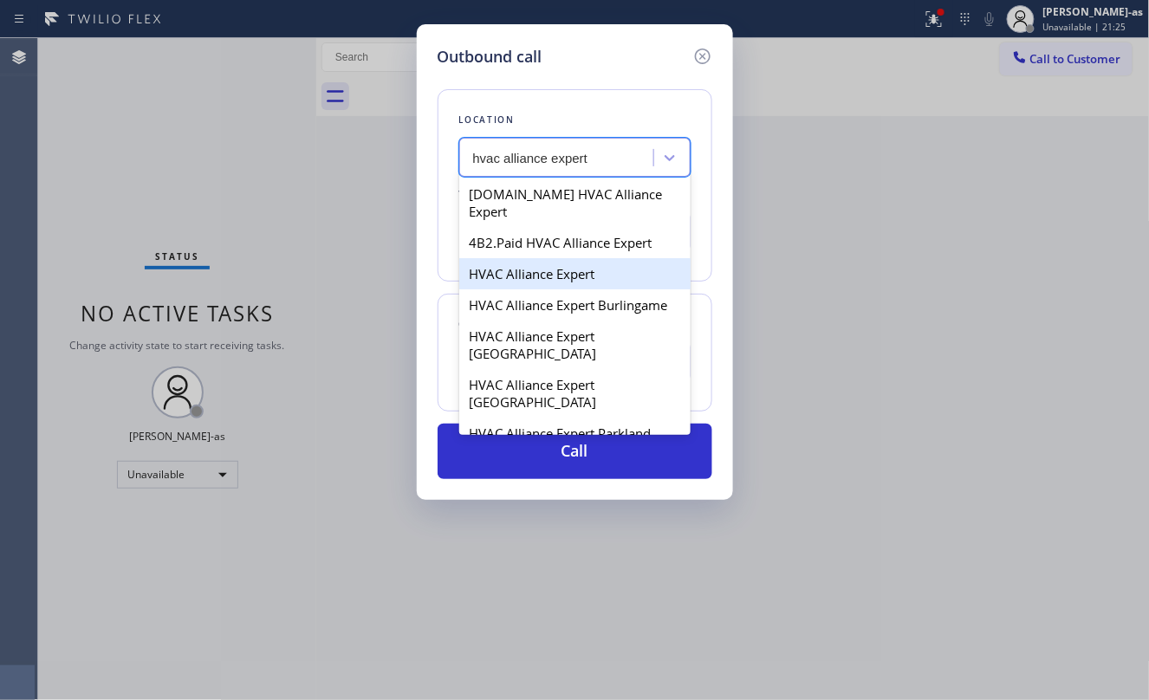
click at [551, 267] on div "HVAC Alliance Expert" at bounding box center [574, 273] width 231 height 31
type input "[PHONE_NUMBER]"
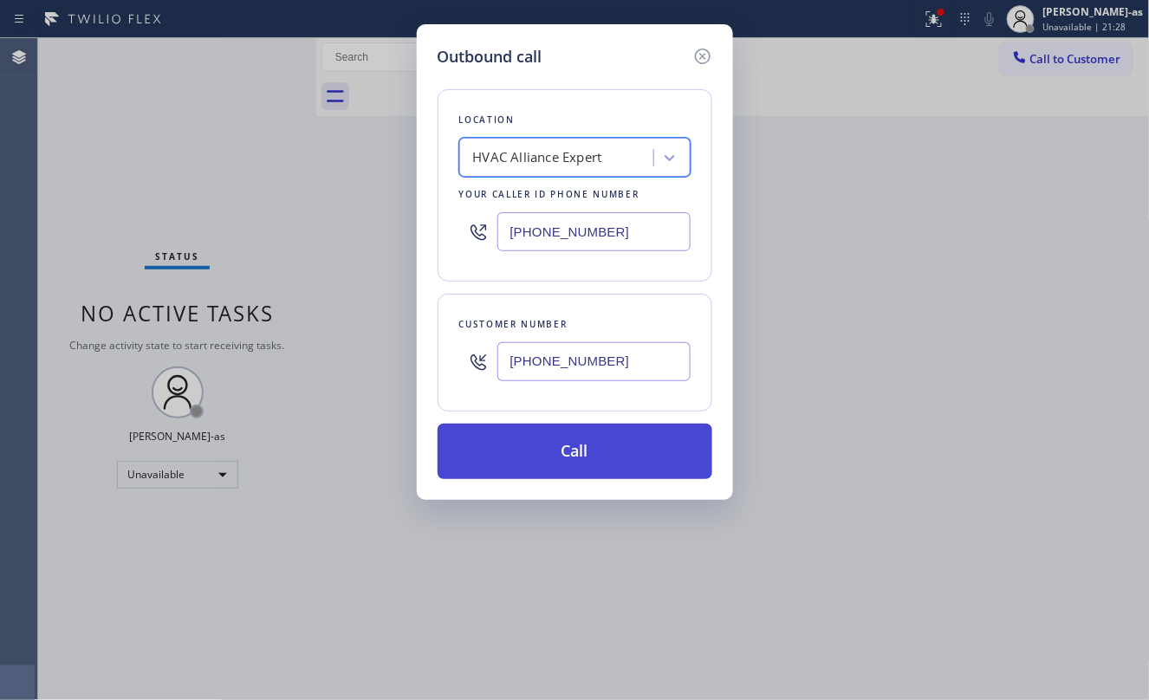
click at [591, 459] on button "Call" at bounding box center [575, 451] width 275 height 55
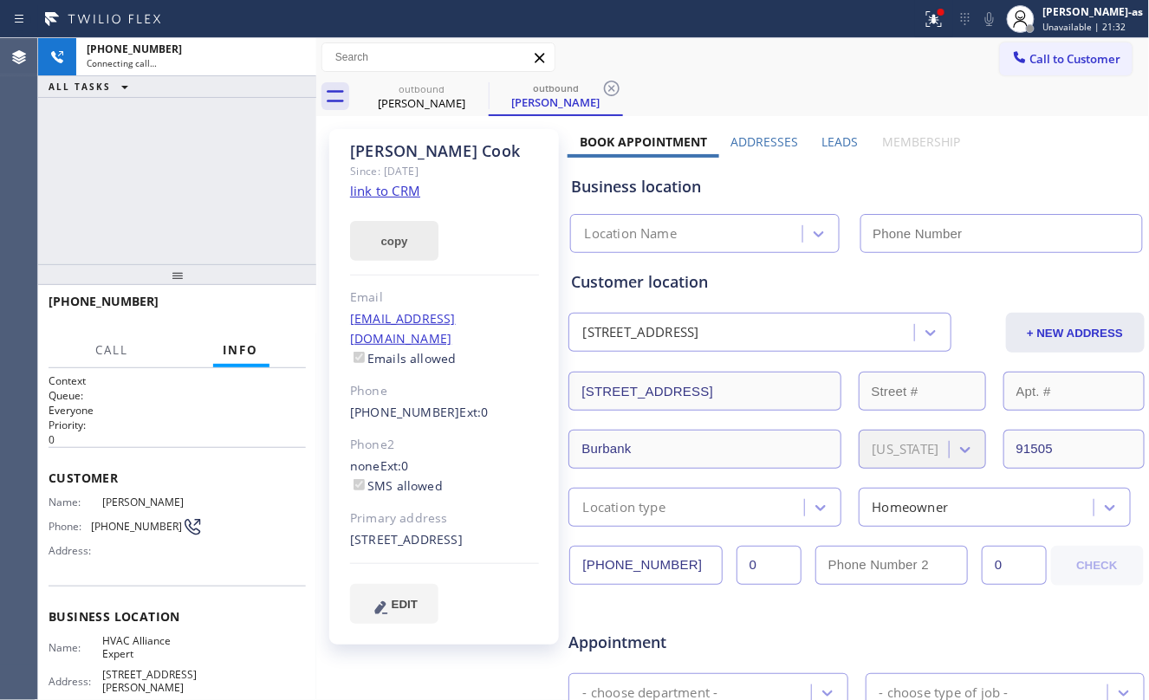
drag, startPoint x: 251, startPoint y: 231, endPoint x: 394, endPoint y: 247, distance: 143.1
click at [251, 234] on div "[PHONE_NUMBER] Connecting call… ALL TASKS ALL TASKS ACTIVE TASKS TASKS IN WRAP …" at bounding box center [177, 151] width 278 height 226
click at [403, 195] on link "link to CRM" at bounding box center [385, 190] width 70 height 17
type input "[PHONE_NUMBER]"
click at [267, 313] on div at bounding box center [171, 318] width 245 height 15
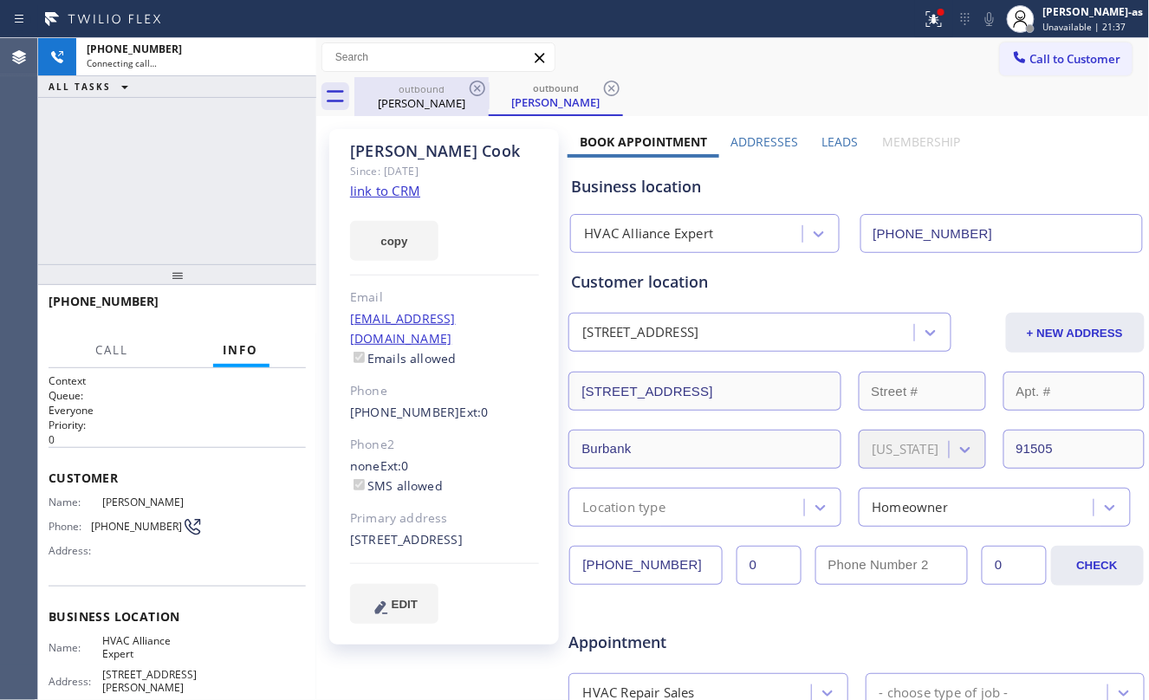
click at [446, 107] on div "[PERSON_NAME]" at bounding box center [421, 103] width 131 height 16
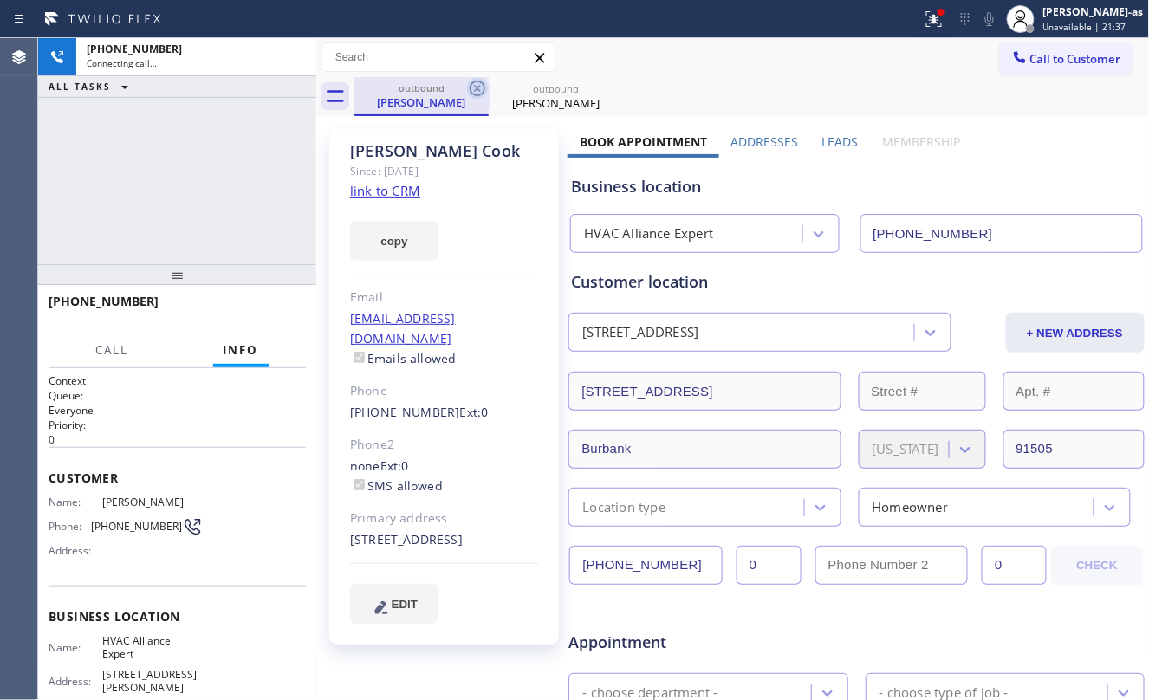
click at [475, 81] on icon at bounding box center [478, 89] width 16 height 16
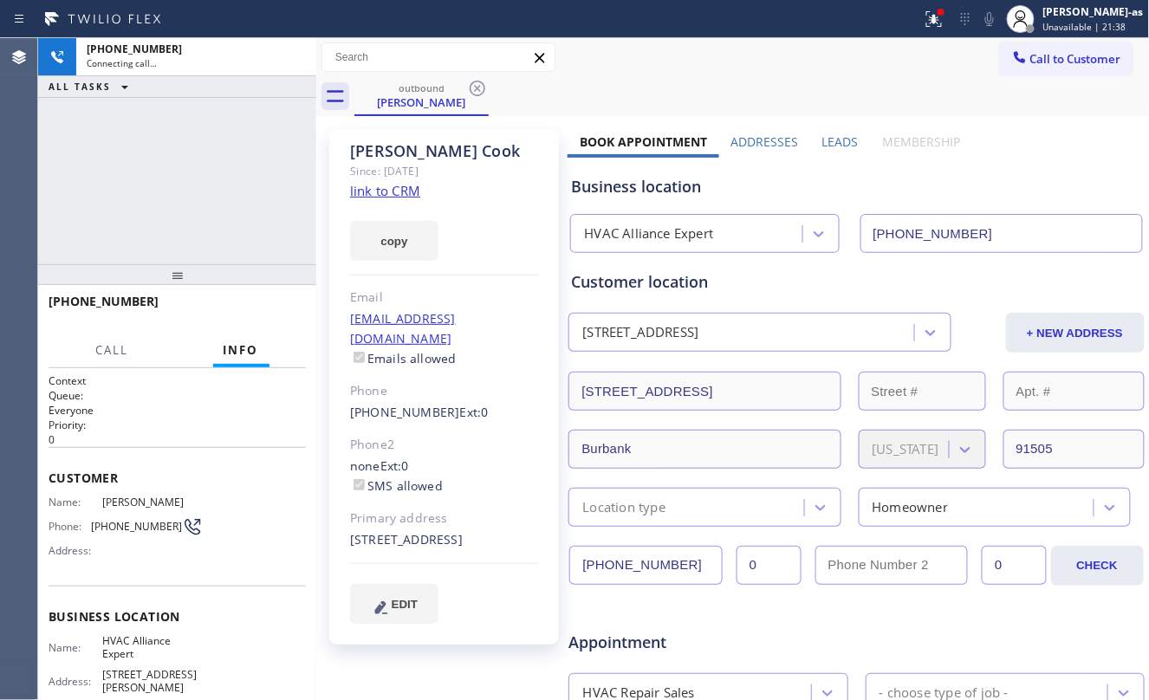
drag, startPoint x: 188, startPoint y: 151, endPoint x: 195, endPoint y: 160, distance: 11.8
click at [194, 159] on div "[PHONE_NUMBER] Connecting call… ALL TASKS ALL TASKS ACTIVE TASKS TASKS IN WRAP …" at bounding box center [177, 151] width 278 height 226
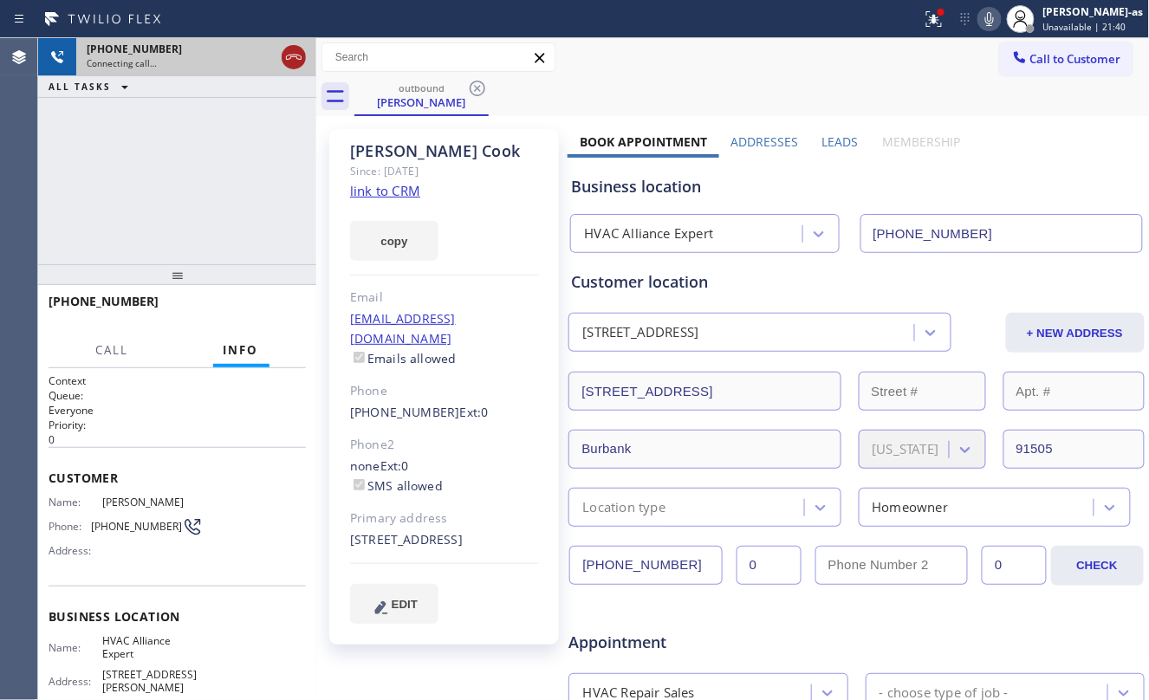
click at [296, 49] on icon at bounding box center [293, 57] width 21 height 21
drag, startPoint x: 165, startPoint y: 241, endPoint x: 433, endPoint y: 133, distance: 289.7
click at [179, 240] on div "[PHONE_NUMBER] Connecting call… ALL TASKS ALL TASKS ACTIVE TASKS TASKS IN WRAP …" at bounding box center [177, 151] width 278 height 226
click at [438, 104] on div "[PERSON_NAME]" at bounding box center [421, 102] width 131 height 16
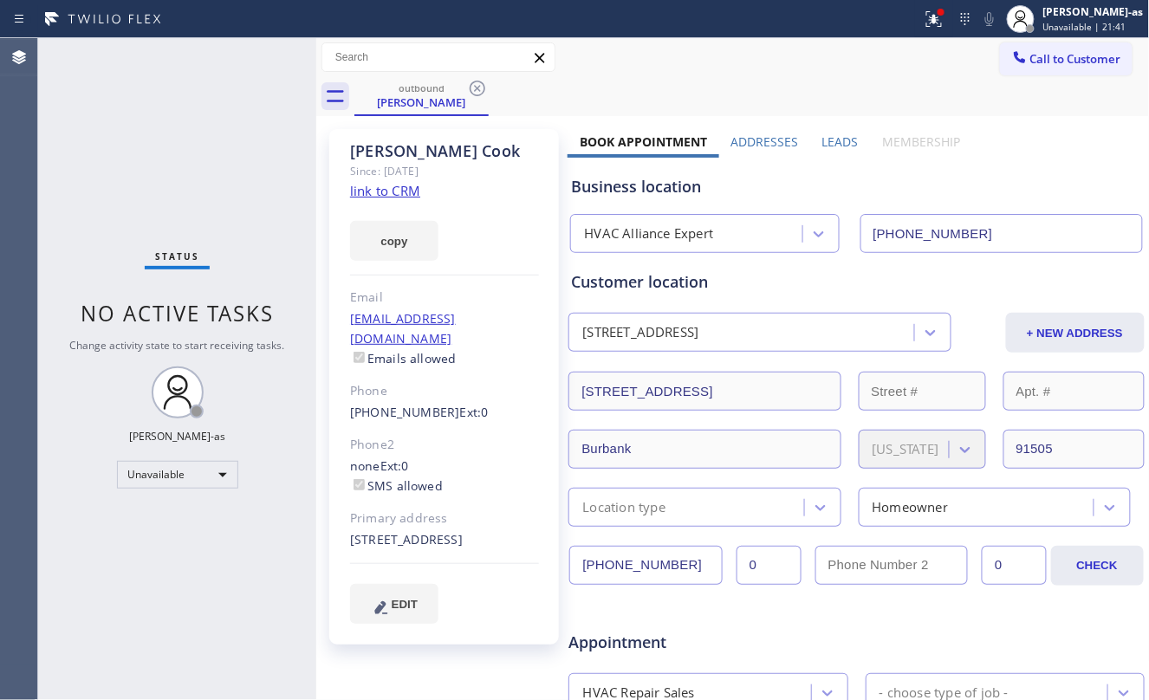
drag, startPoint x: 480, startPoint y: 88, endPoint x: 210, endPoint y: 212, distance: 297.5
click at [478, 92] on icon at bounding box center [477, 88] width 21 height 21
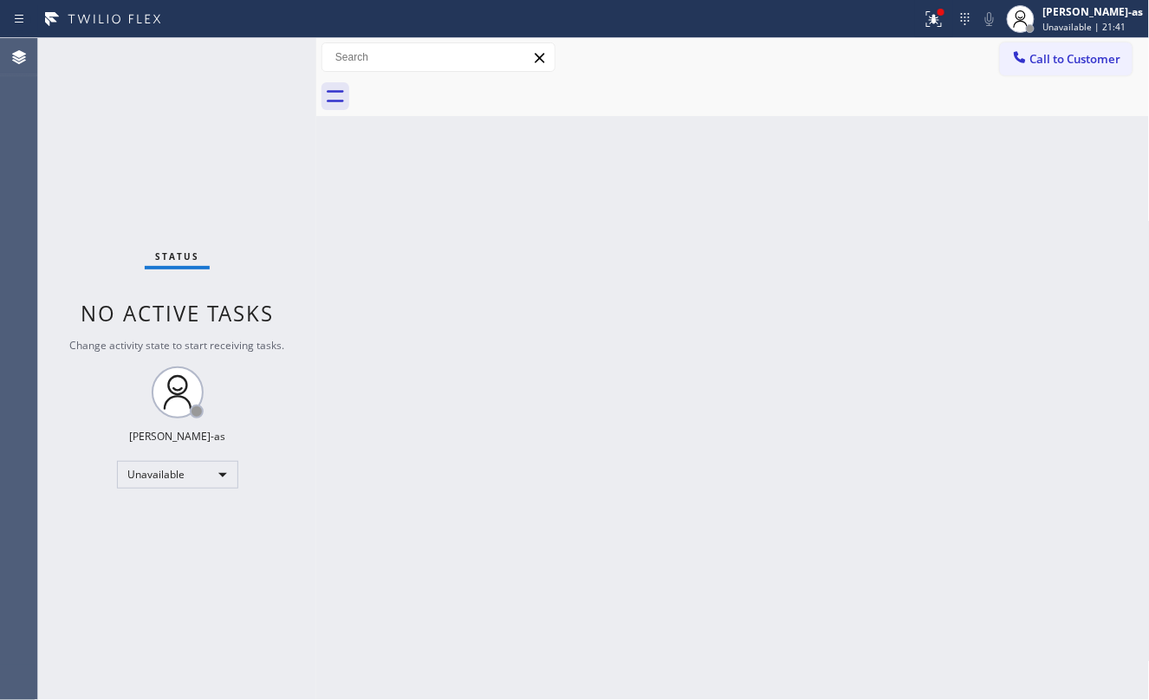
click at [182, 223] on div "Status No active tasks Change activity state to start receiving tasks. [PERSON_…" at bounding box center [177, 369] width 278 height 662
drag, startPoint x: 167, startPoint y: 144, endPoint x: 343, endPoint y: 0, distance: 227.3
click at [184, 146] on div "Status No active tasks Change activity state to start receiving tasks. [PERSON_…" at bounding box center [177, 369] width 278 height 662
click at [543, 222] on div "Back to Dashboard Change Sender ID Customers Technicians Select a contact Outbo…" at bounding box center [733, 369] width 834 height 662
drag, startPoint x: 708, startPoint y: 316, endPoint x: 1100, endPoint y: 105, distance: 445.2
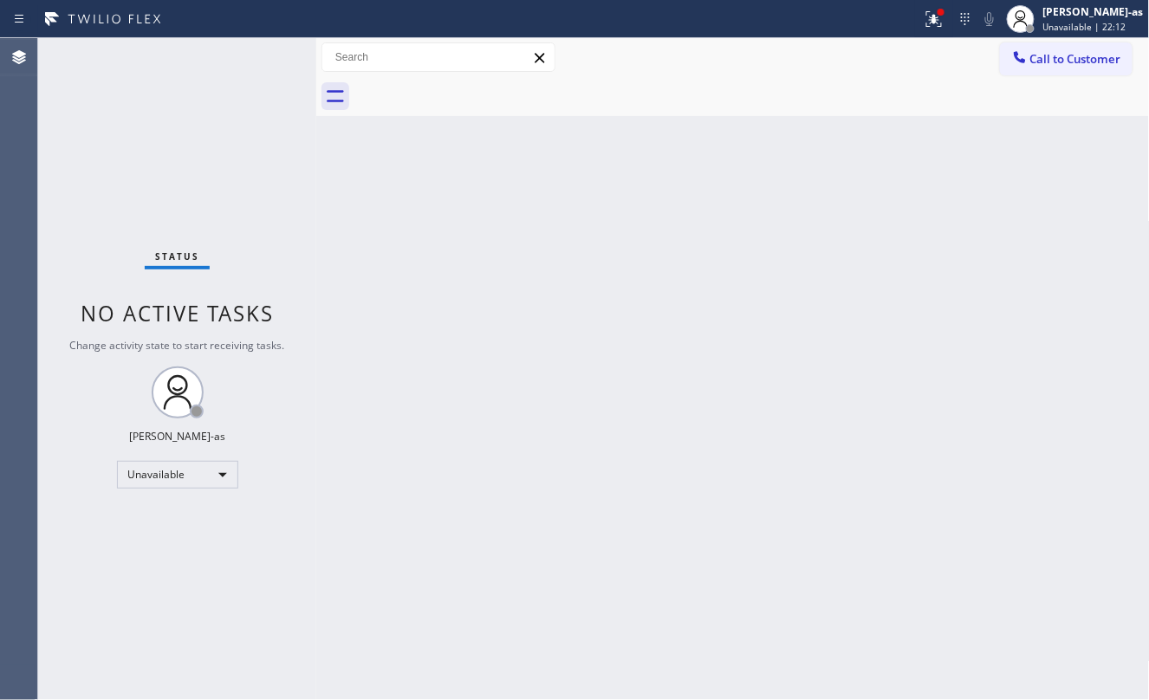
click at [721, 305] on div "Back to Dashboard Change Sender ID Customers Technicians Select a contact Outbo…" at bounding box center [733, 369] width 834 height 662
click at [1040, 67] on button "Call to Customer" at bounding box center [1066, 58] width 133 height 33
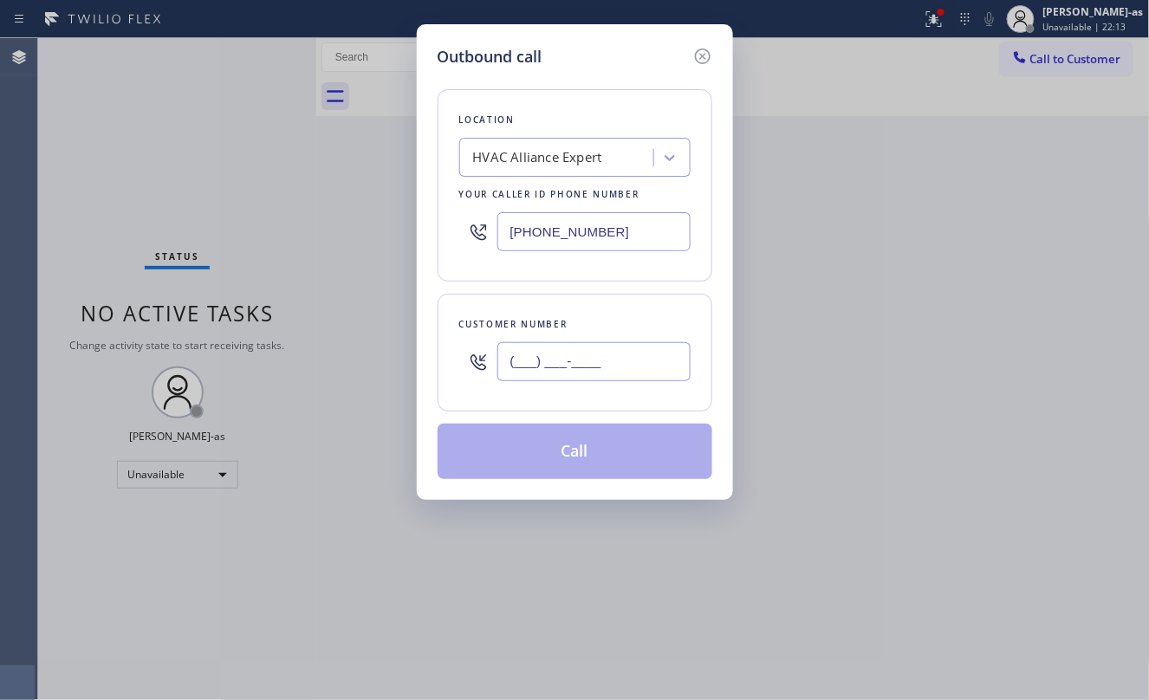
click at [591, 361] on input "(___) ___-____" at bounding box center [594, 361] width 193 height 39
paste input "424) 333-8026"
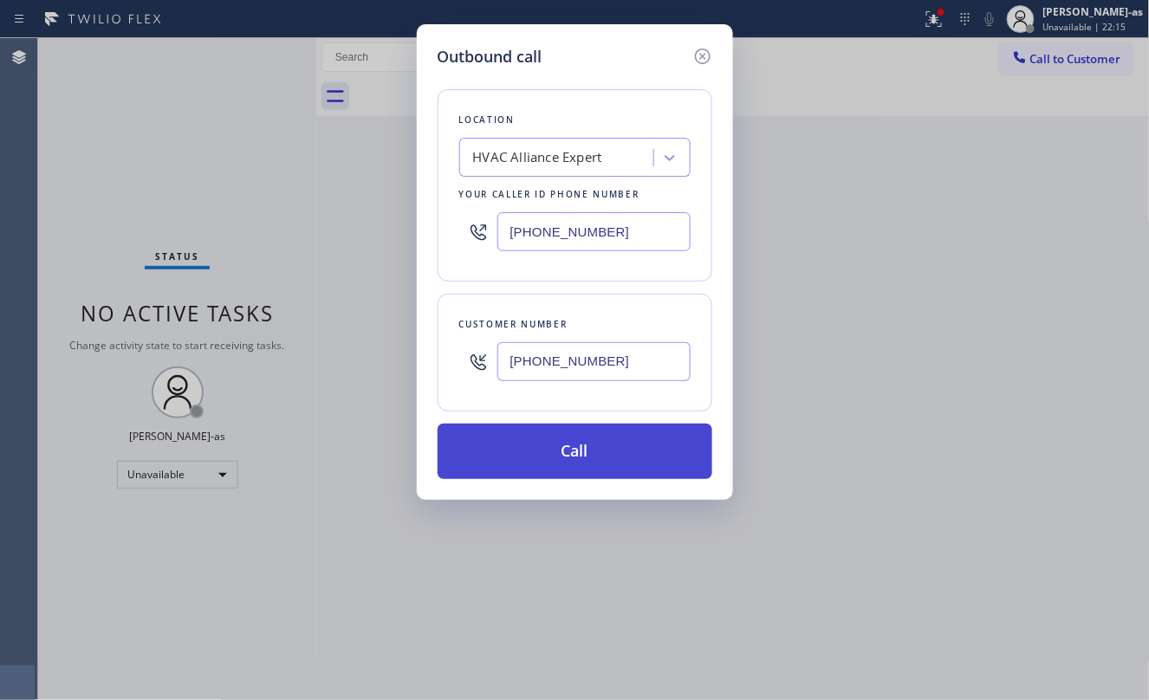
type input "[PHONE_NUMBER]"
drag, startPoint x: 595, startPoint y: 469, endPoint x: 617, endPoint y: 452, distance: 27.9
click at [596, 466] on button "Call" at bounding box center [575, 451] width 275 height 55
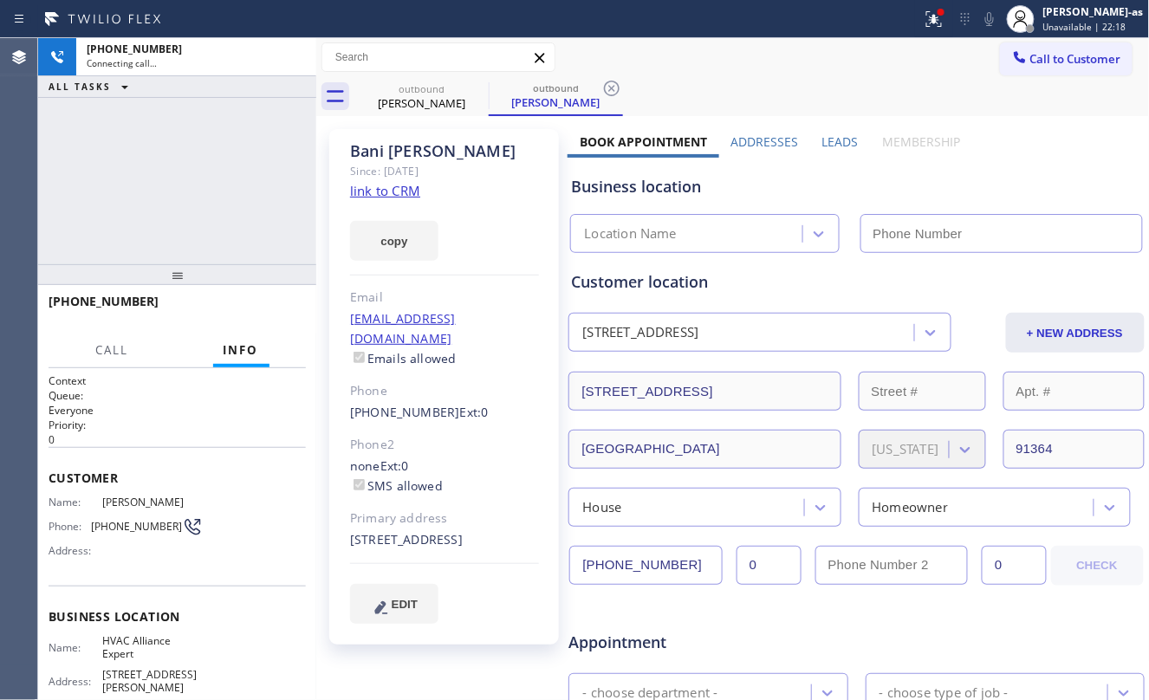
drag, startPoint x: 101, startPoint y: 250, endPoint x: 303, endPoint y: 219, distance: 205.2
click at [102, 248] on div "[PHONE_NUMBER] Connecting call… ALL TASKS ALL TASKS ACTIVE TASKS TASKS IN WRAP …" at bounding box center [177, 151] width 278 height 226
click at [380, 191] on link "link to CRM" at bounding box center [385, 190] width 70 height 17
type input "[PHONE_NUMBER]"
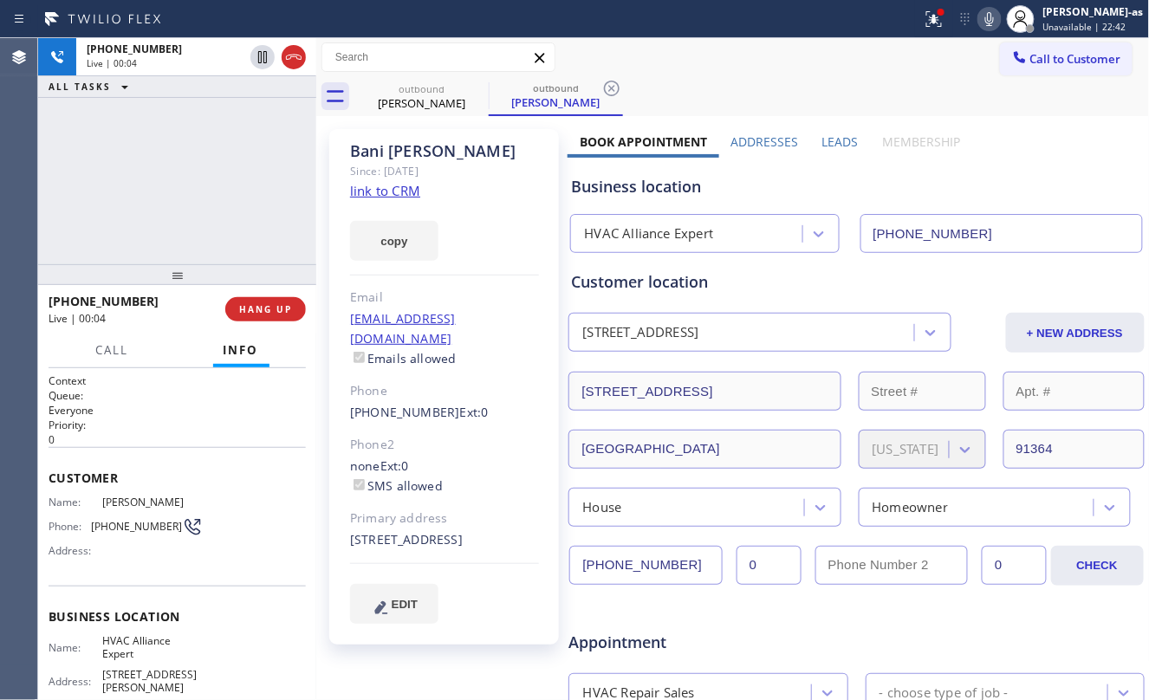
drag, startPoint x: 187, startPoint y: 240, endPoint x: 358, endPoint y: 153, distance: 191.5
click at [220, 226] on div "[PHONE_NUMBER] Live | 00:04 ALL TASKS ALL TASKS ACTIVE TASKS TASKS IN WRAP UP" at bounding box center [177, 151] width 278 height 226
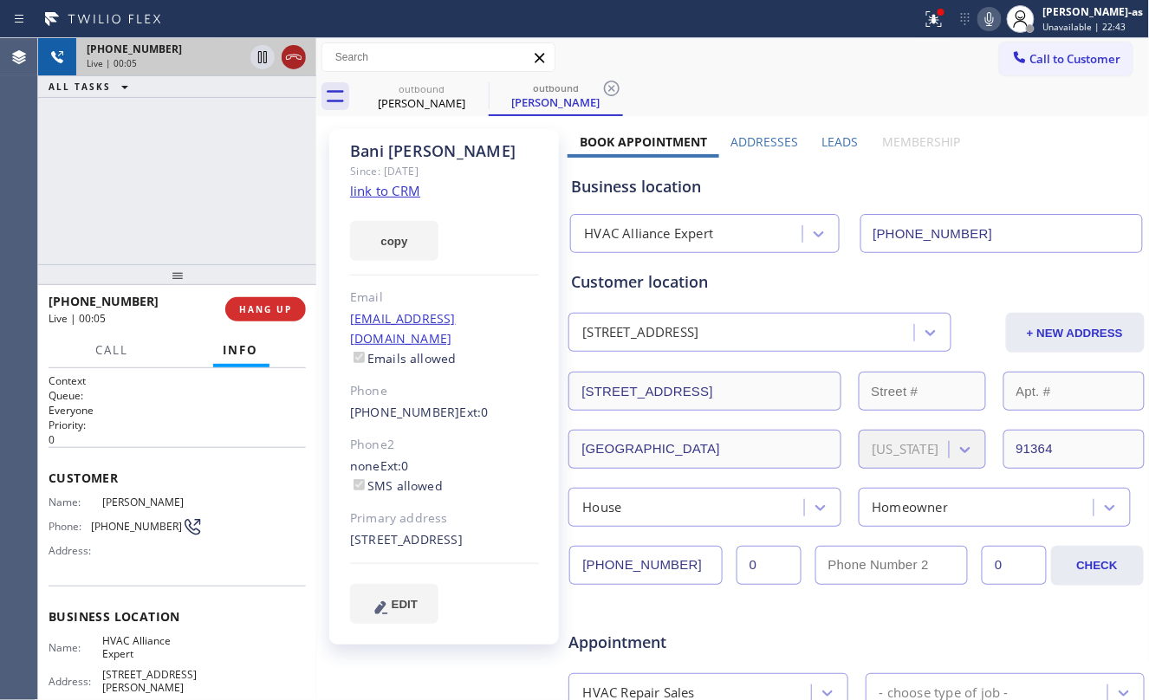
click at [282, 62] on div at bounding box center [294, 57] width 24 height 21
drag, startPoint x: 194, startPoint y: 192, endPoint x: 239, endPoint y: 296, distance: 113.4
click at [198, 192] on div "[PHONE_NUMBER] Live | 00:05 ALL TASKS ALL TASKS ACTIVE TASKS TASKS IN WRAP UP" at bounding box center [177, 151] width 278 height 226
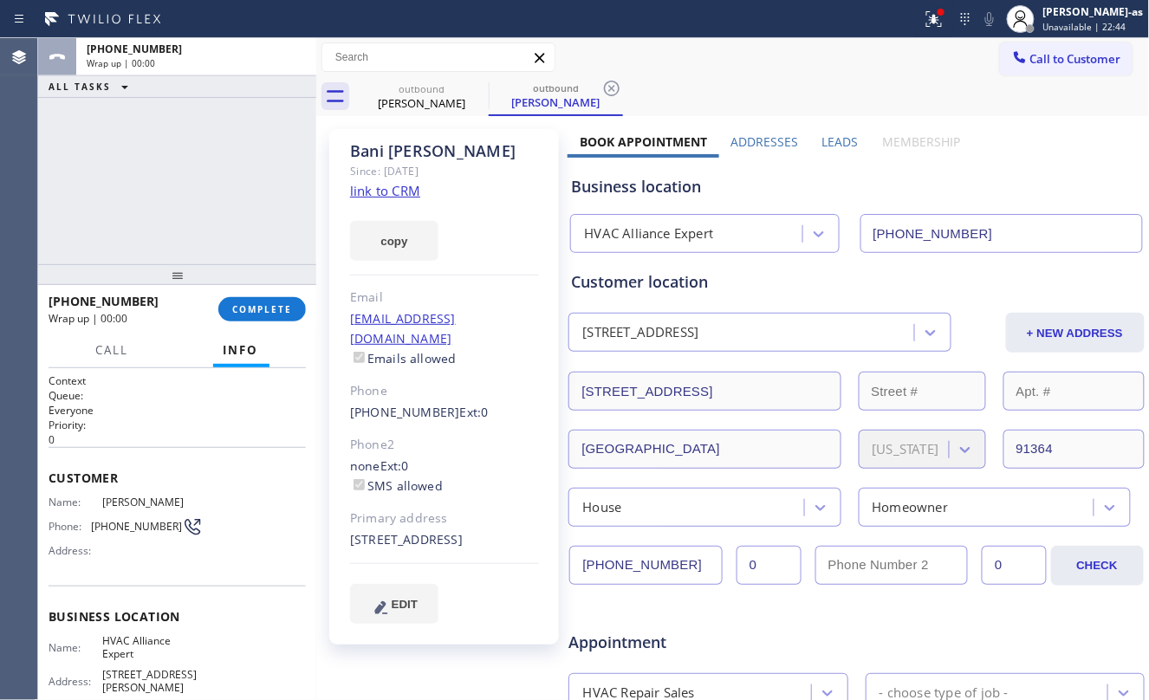
click at [255, 296] on div "[PHONE_NUMBER] Wrap up | 00:00 COMPLETE" at bounding box center [177, 309] width 257 height 45
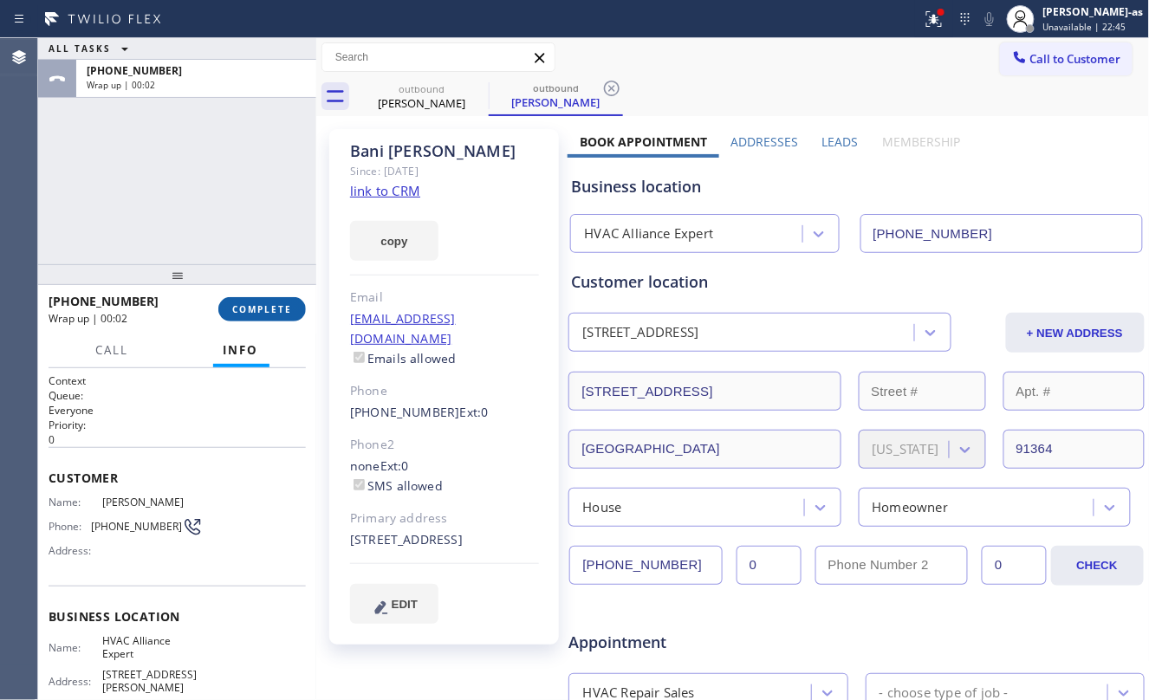
click at [281, 299] on button "COMPLETE" at bounding box center [262, 309] width 88 height 24
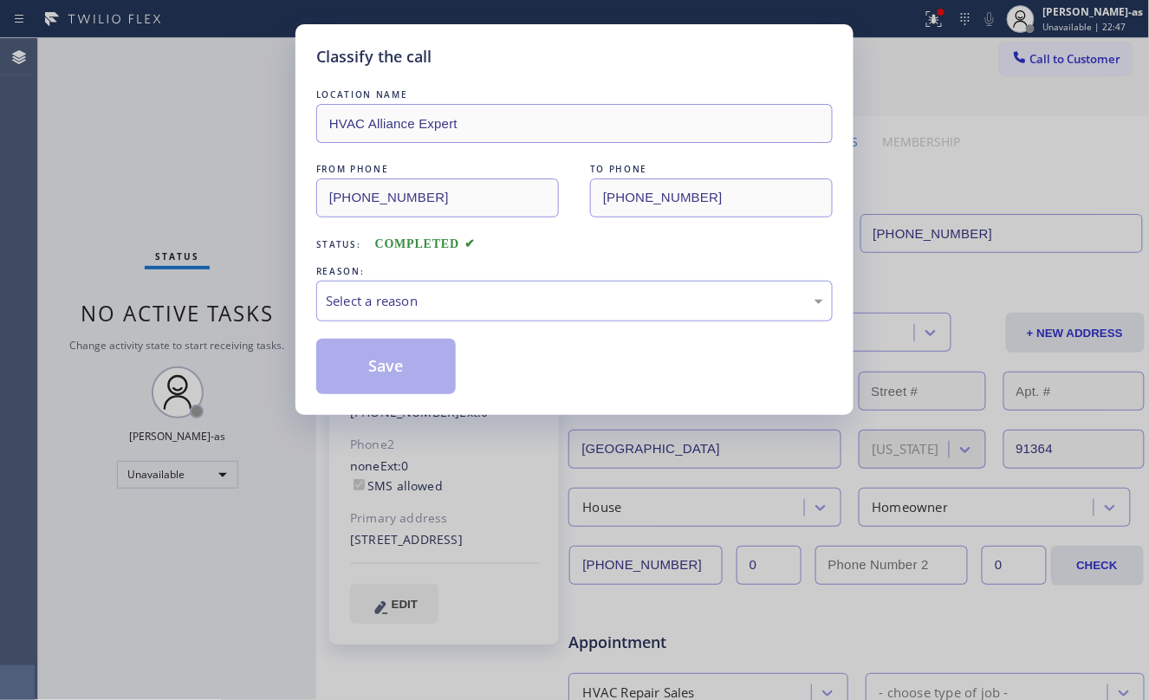
click at [316, 202] on div "Classify the call LOCATION NAME HVAC Alliance Expert FROM PHONE [PHONE_NUMBER] …" at bounding box center [575, 219] width 558 height 391
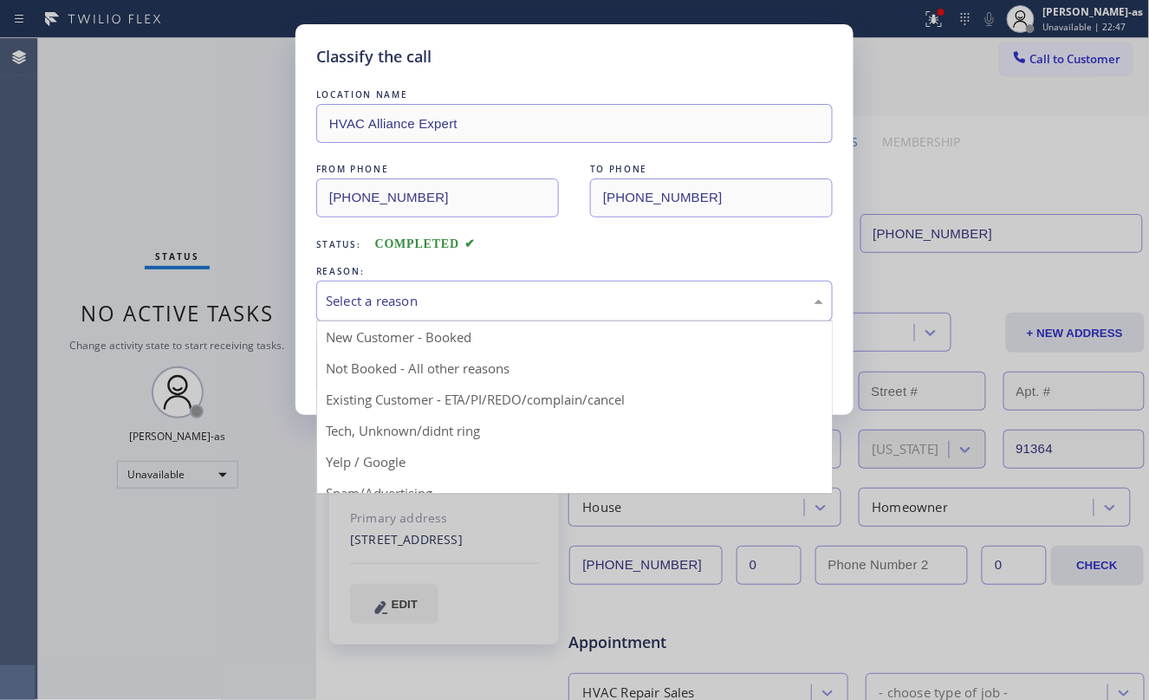
click at [478, 316] on div "Select a reason" at bounding box center [574, 301] width 517 height 41
drag, startPoint x: 500, startPoint y: 393, endPoint x: 417, endPoint y: 362, distance: 88.6
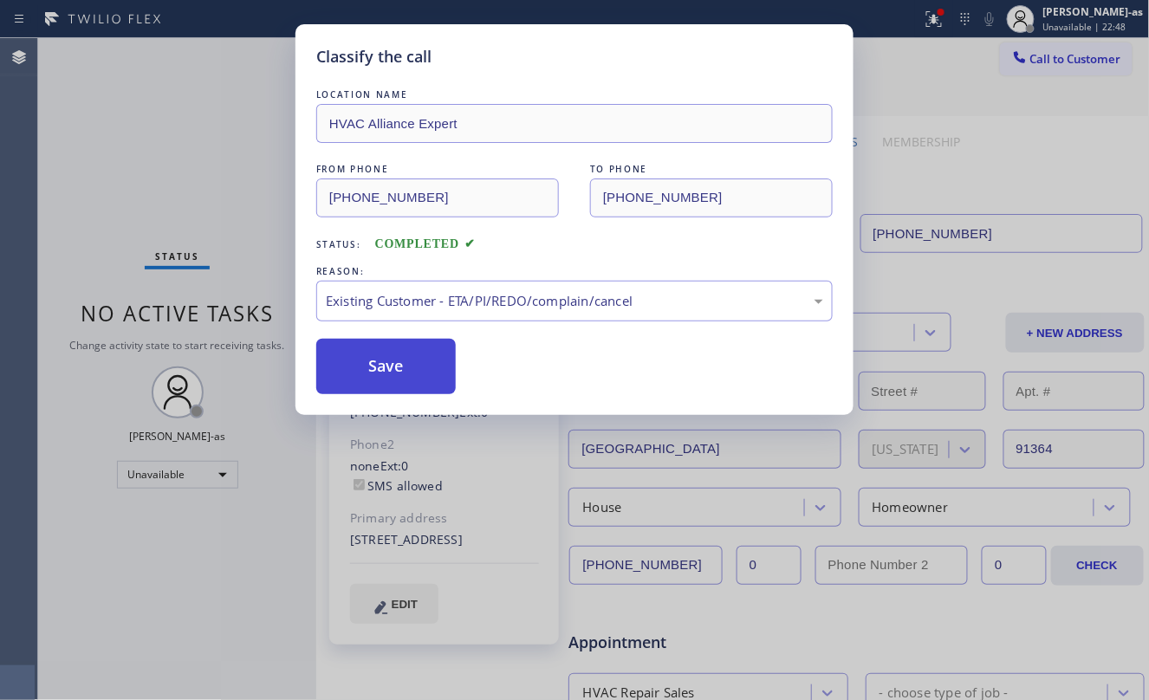
click at [411, 362] on button "Save" at bounding box center [386, 366] width 140 height 55
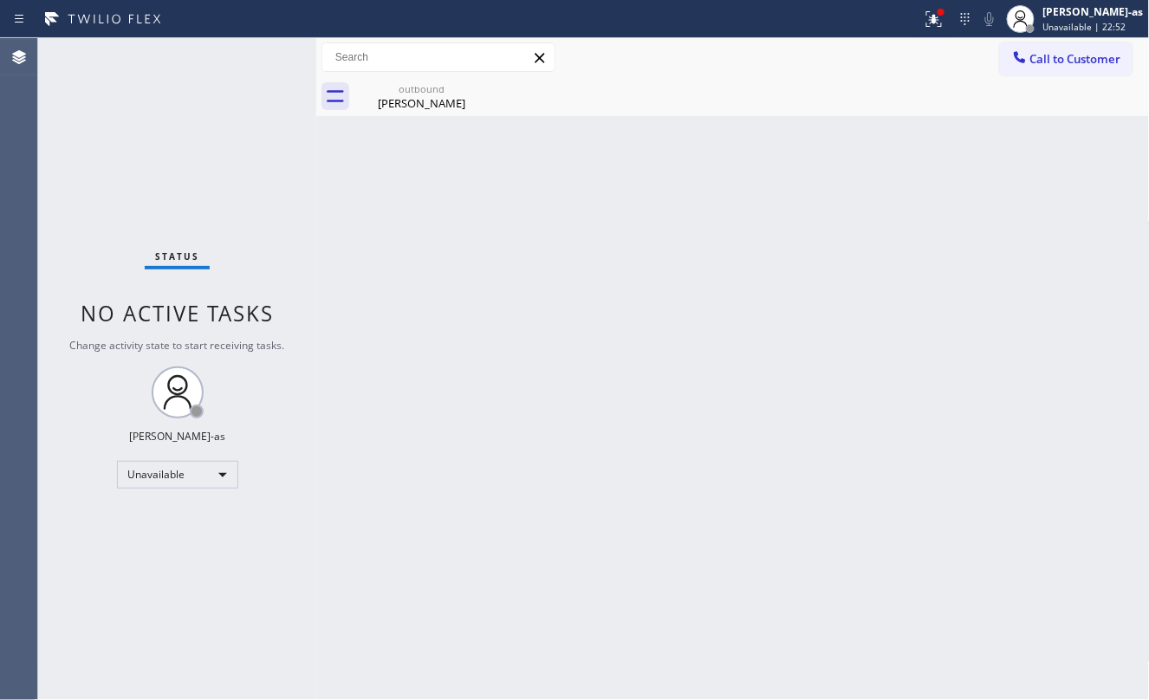
click at [151, 153] on div "Status No active tasks Change activity state to start receiving tasks. [PERSON_…" at bounding box center [177, 369] width 278 height 662
click at [448, 74] on div "Call to Customer Outbound call Location HVAC Alliance Expert Your caller id pho…" at bounding box center [733, 57] width 834 height 39
click at [472, 81] on icon at bounding box center [477, 88] width 21 height 21
click at [369, 94] on div "outbound [PERSON_NAME]" at bounding box center [422, 96] width 134 height 39
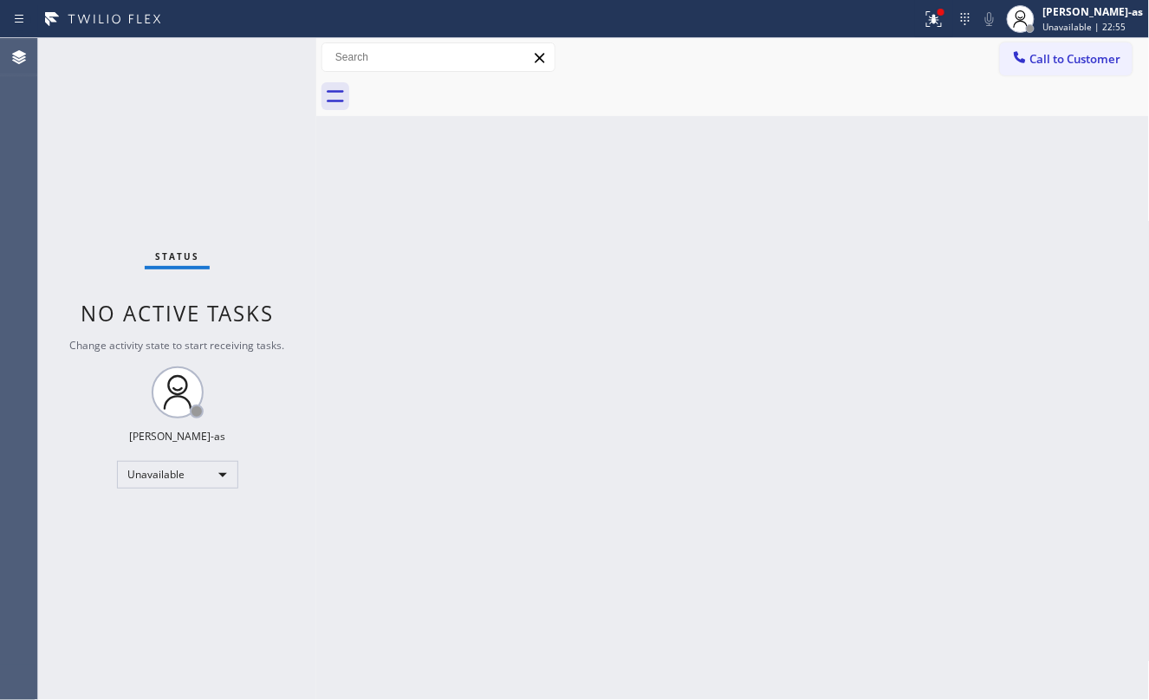
drag, startPoint x: 1018, startPoint y: 64, endPoint x: 576, endPoint y: 344, distance: 523.2
click at [1019, 64] on icon at bounding box center [1020, 57] width 17 height 17
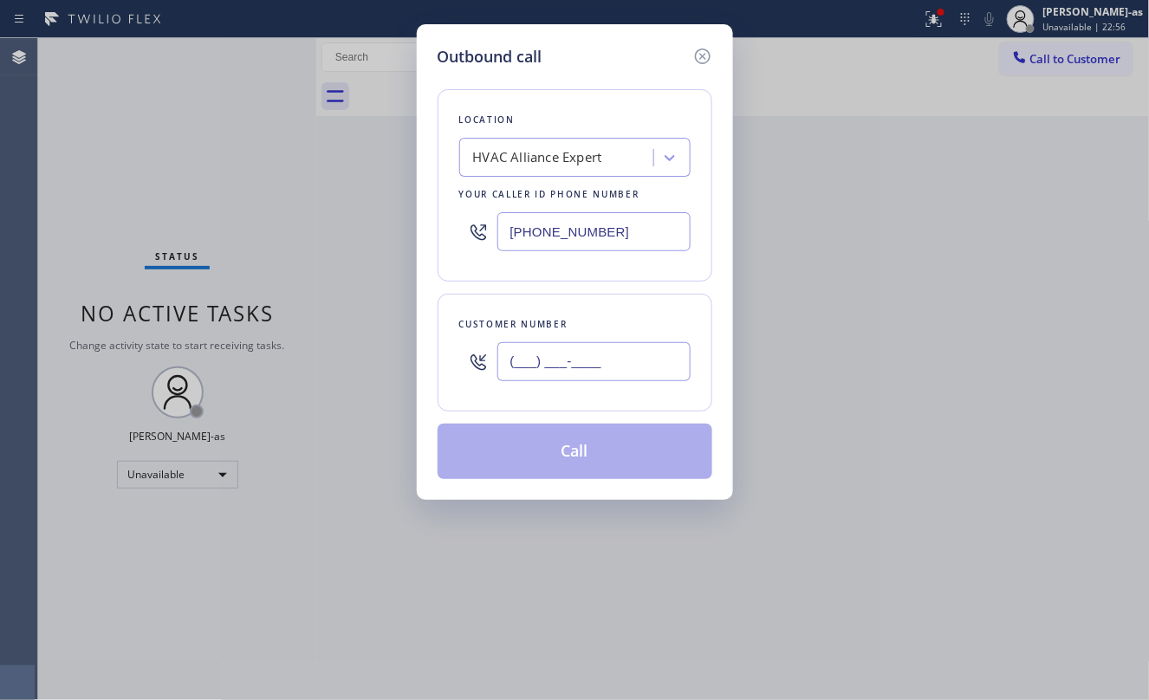
click at [594, 369] on input "(___) ___-____" at bounding box center [594, 361] width 193 height 39
paste input "310) 433-4946"
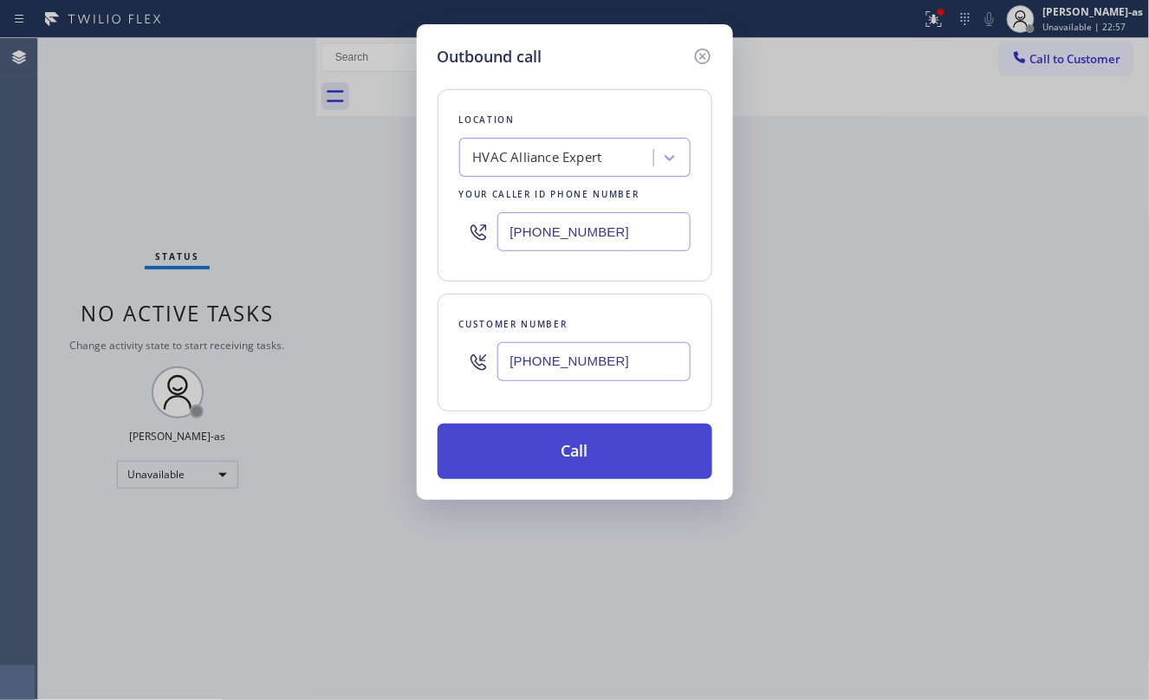
type input "[PHONE_NUMBER]"
click at [556, 462] on button "Call" at bounding box center [575, 451] width 275 height 55
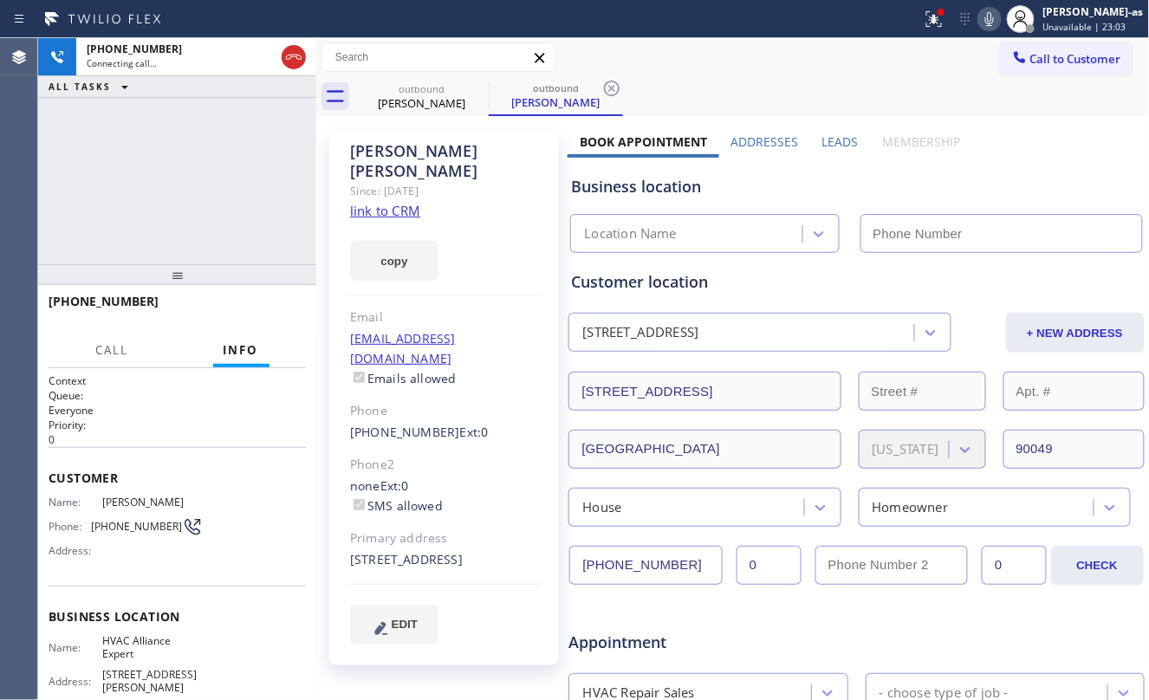
type input "[PHONE_NUMBER]"
click at [267, 312] on span "HANG UP" at bounding box center [265, 309] width 53 height 12
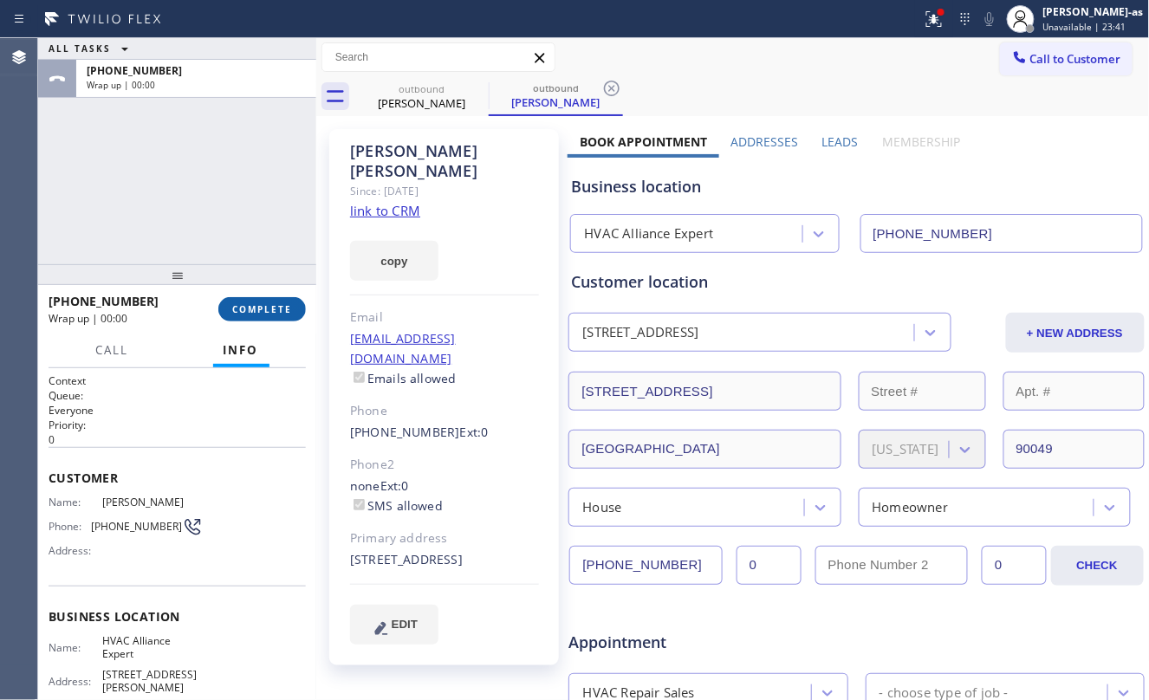
click at [264, 309] on span "COMPLETE" at bounding box center [262, 309] width 60 height 12
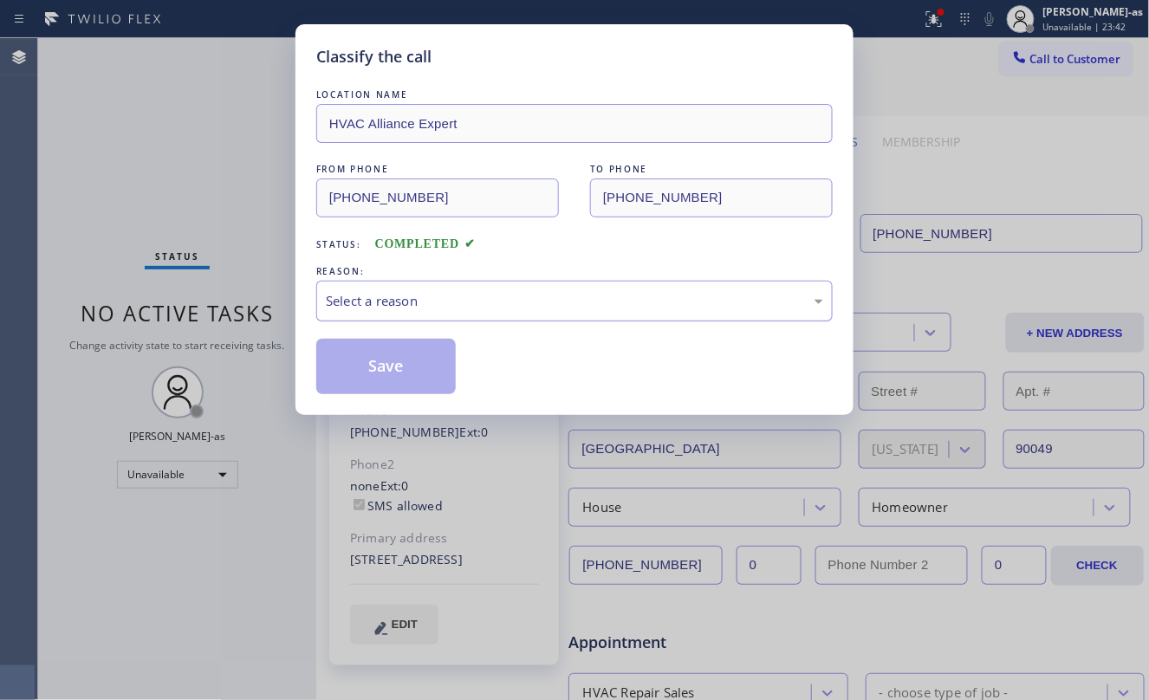
click at [410, 302] on div "Select a reason" at bounding box center [575, 301] width 498 height 20
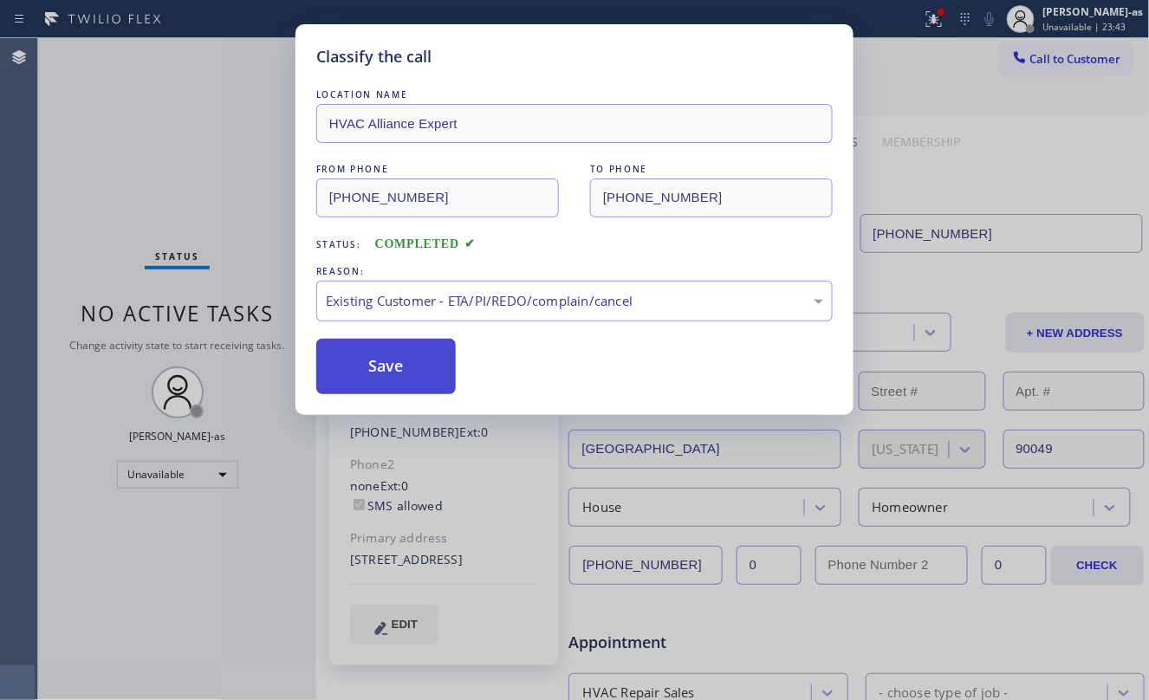
click at [387, 376] on button "Save" at bounding box center [386, 366] width 140 height 55
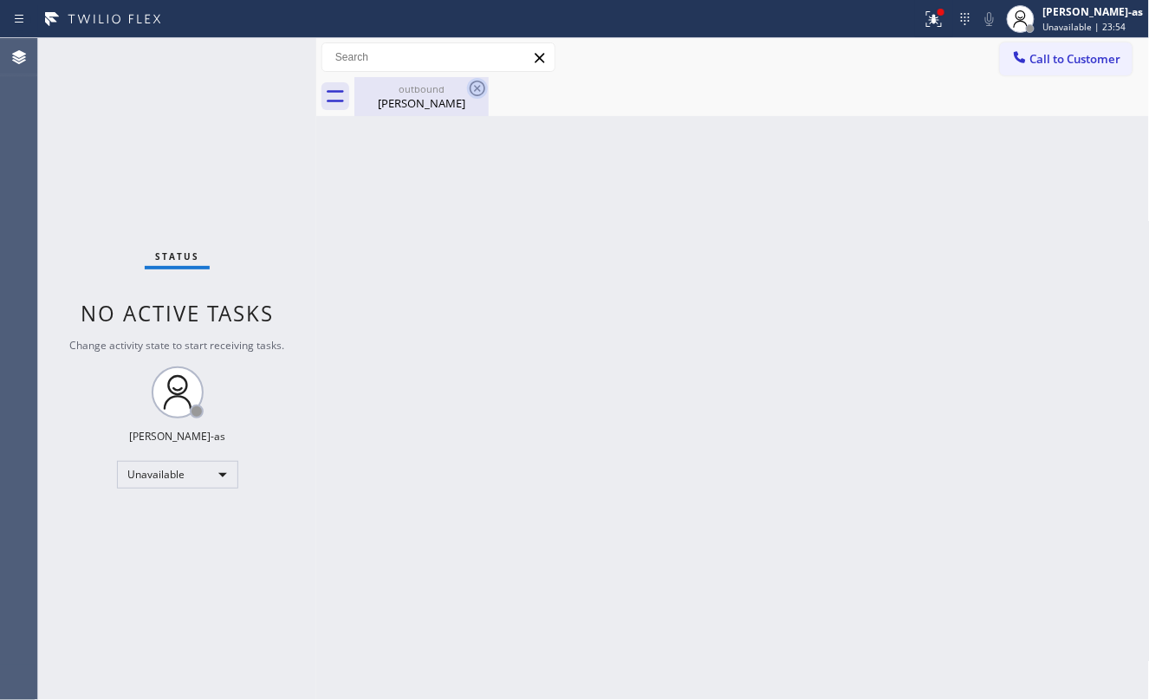
click at [482, 81] on icon at bounding box center [477, 88] width 21 height 21
click at [478, 88] on icon at bounding box center [478, 89] width 16 height 16
click at [1048, 57] on span "Call to Customer" at bounding box center [1076, 59] width 91 height 16
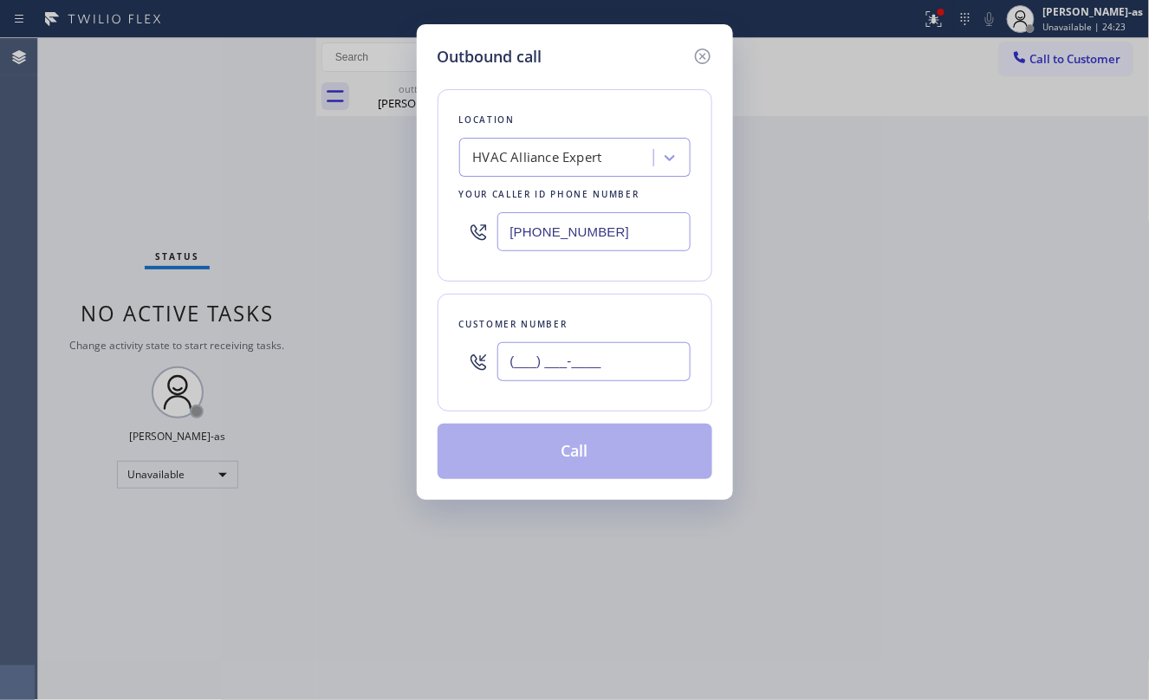
click at [645, 378] on input "(___) ___-____" at bounding box center [594, 361] width 193 height 39
paste input "626) 577-0322"
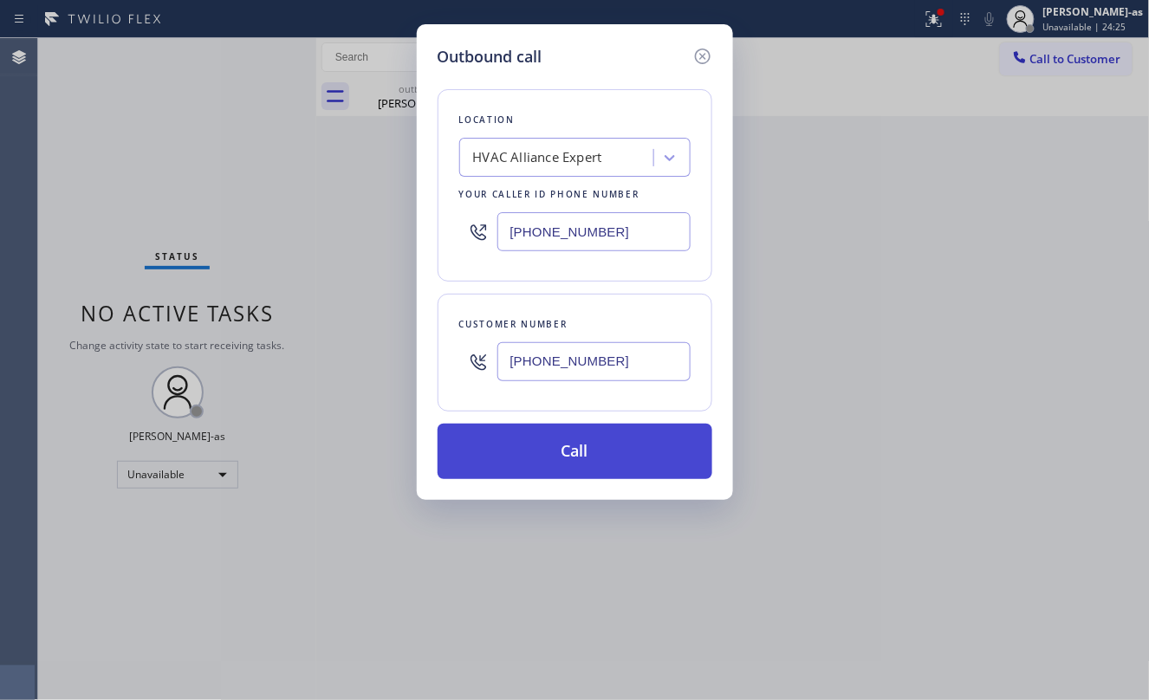
type input "[PHONE_NUMBER]"
click at [574, 456] on button "Call" at bounding box center [575, 451] width 275 height 55
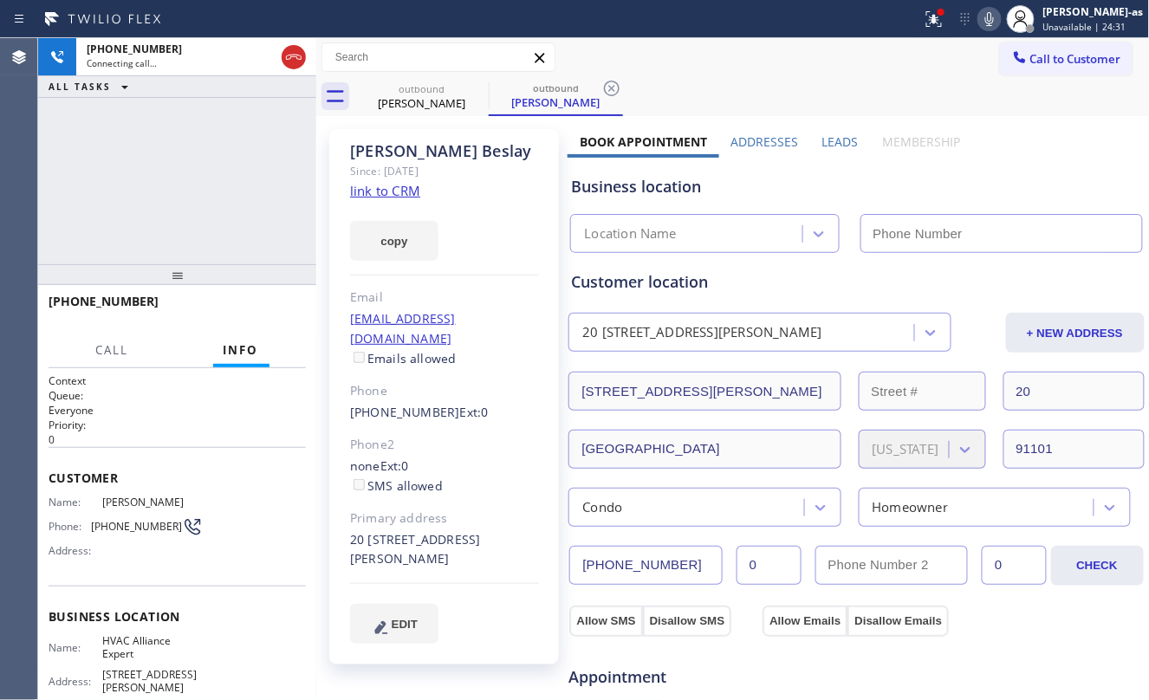
type input "[PHONE_NUMBER]"
click at [206, 195] on div "[PHONE_NUMBER] Connecting call… ALL TASKS ALL TASKS ACTIVE TASKS TASKS IN WRAP …" at bounding box center [177, 151] width 278 height 226
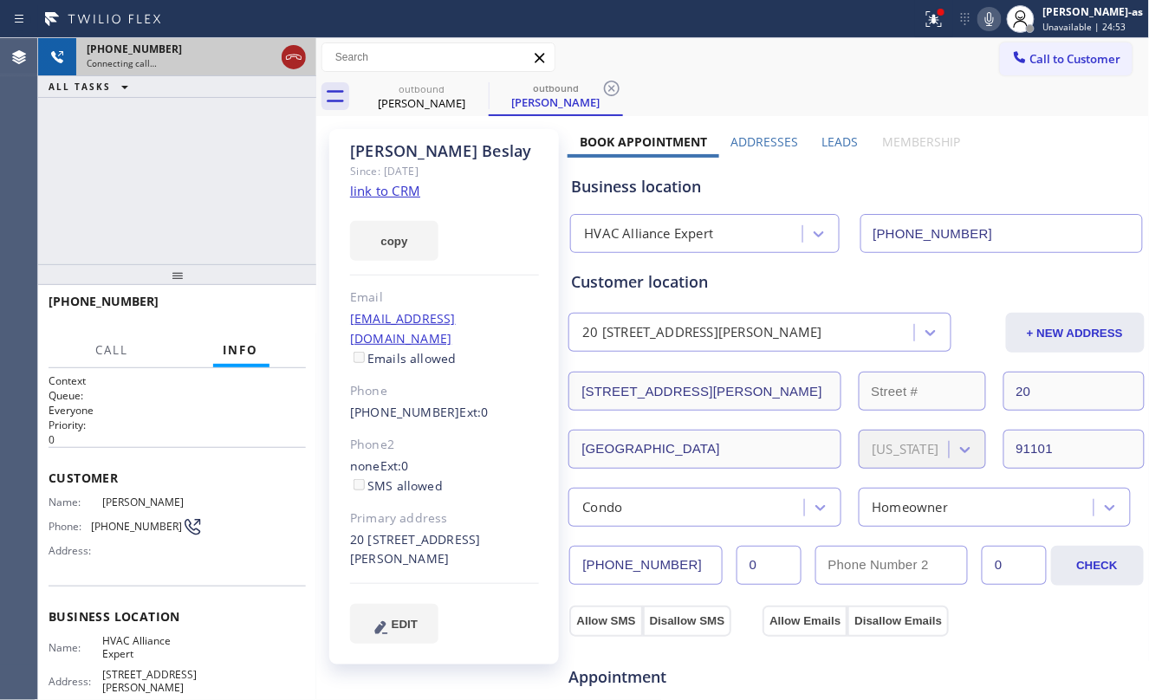
click at [286, 55] on icon at bounding box center [293, 57] width 21 height 21
drag, startPoint x: 250, startPoint y: 178, endPoint x: 406, endPoint y: 122, distance: 165.6
click at [341, 153] on div "[PHONE_NUMBER] Connecting call… ALL TASKS ALL TASKS ACTIVE TASKS TASKS IN WRAP …" at bounding box center [593, 369] width 1111 height 662
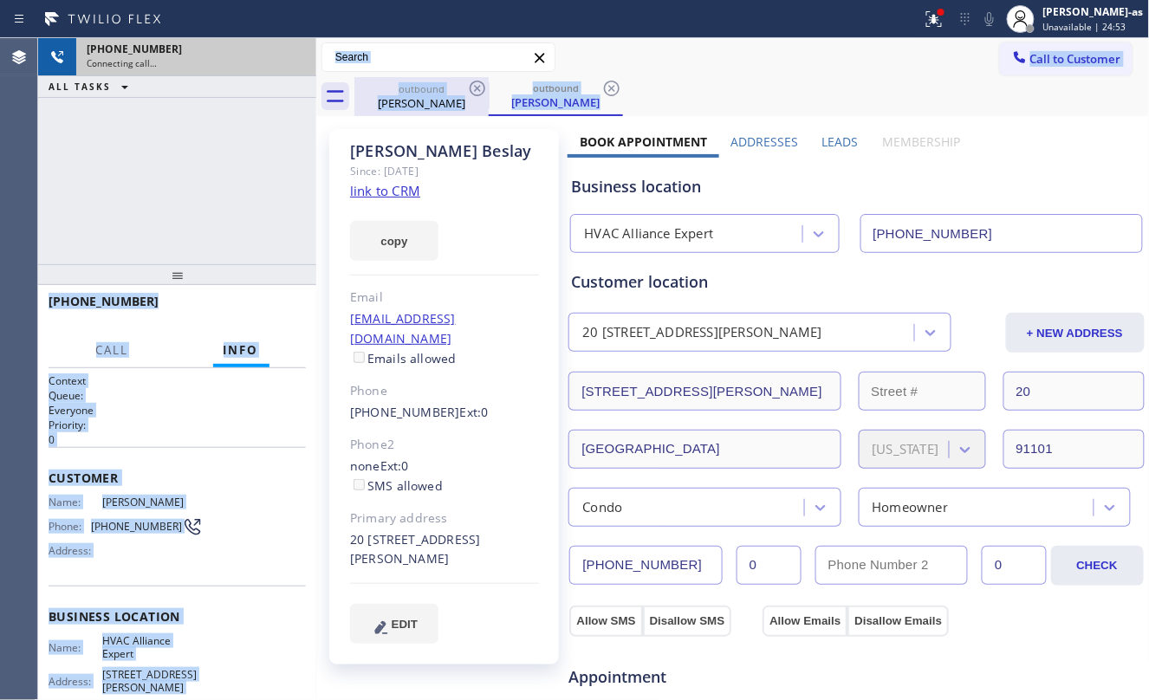
click at [410, 94] on div "outbound" at bounding box center [421, 88] width 131 height 13
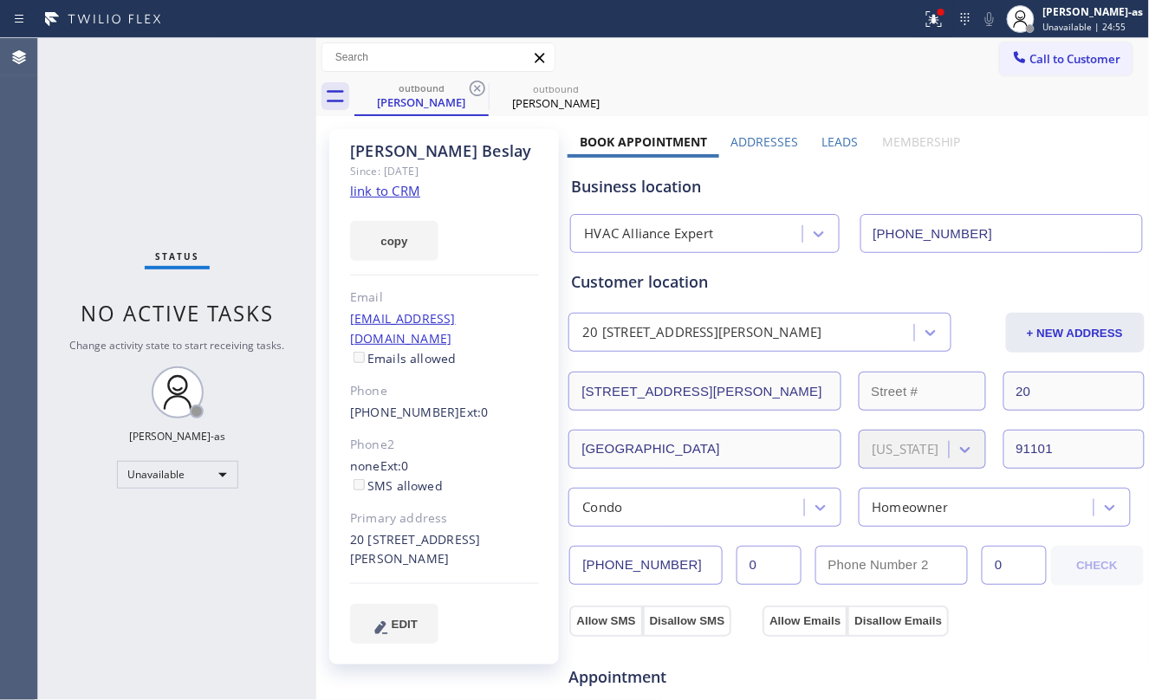
drag, startPoint x: 470, startPoint y: 83, endPoint x: 253, endPoint y: 154, distance: 228.0
click at [470, 85] on icon at bounding box center [477, 88] width 21 height 21
drag, startPoint x: 248, startPoint y: 158, endPoint x: 296, endPoint y: 187, distance: 56.8
click at [253, 161] on div "Status No active tasks Change activity state to start receiving tasks. [PERSON_…" at bounding box center [177, 369] width 278 height 662
click at [392, 194] on link "link to CRM" at bounding box center [385, 190] width 70 height 17
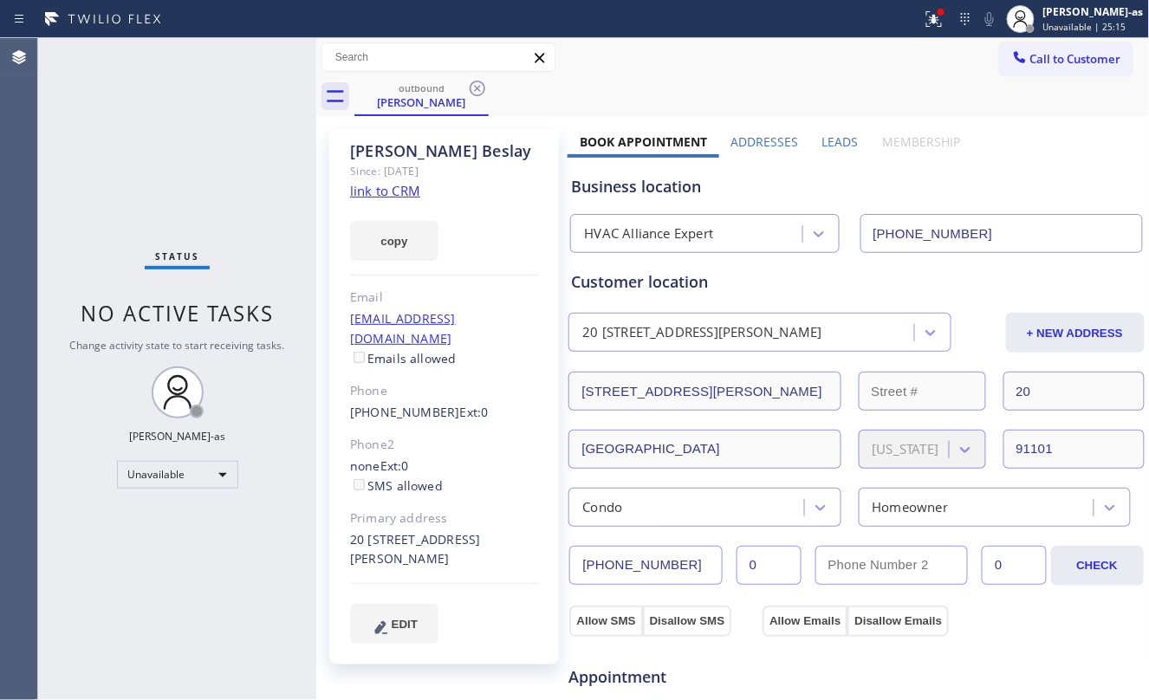
drag, startPoint x: 119, startPoint y: 104, endPoint x: 472, endPoint y: 33, distance: 359.9
click at [140, 105] on div "Status No active tasks Change activity state to start receiving tasks. [PERSON_…" at bounding box center [177, 369] width 278 height 662
click at [468, 92] on icon at bounding box center [477, 88] width 21 height 21
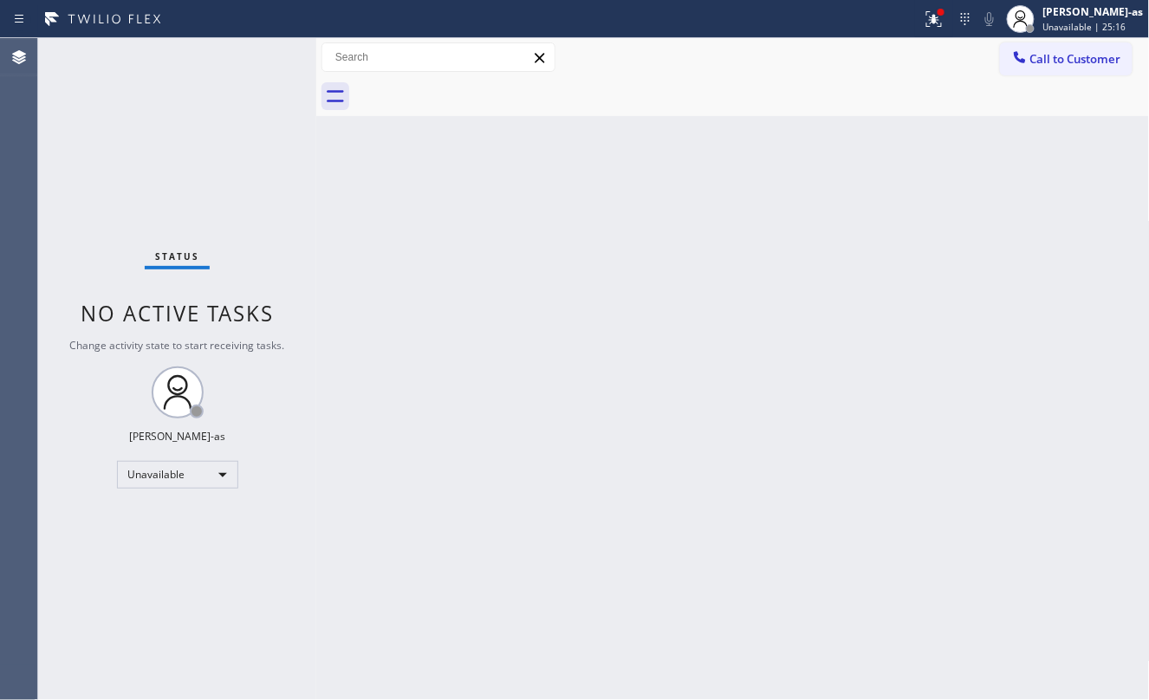
click at [472, 90] on div at bounding box center [753, 96] width 796 height 39
click at [1016, 59] on icon at bounding box center [1020, 57] width 17 height 17
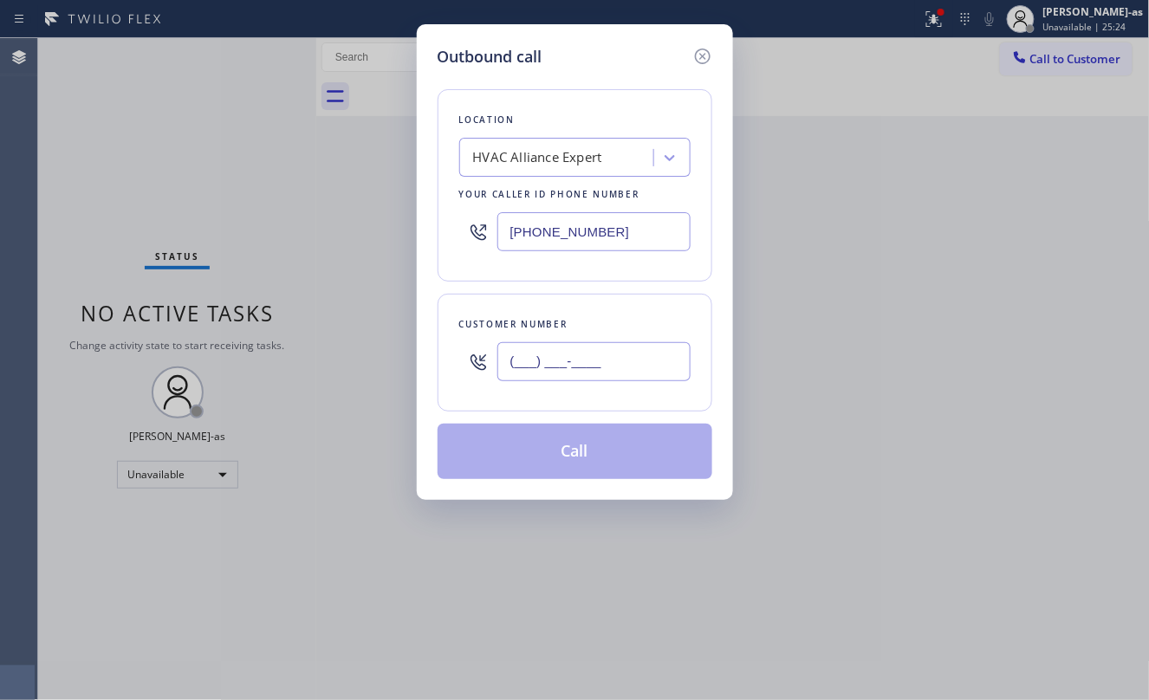
click at [581, 350] on input "(___) ___-____" at bounding box center [594, 361] width 193 height 39
paste input "214) 663-4708"
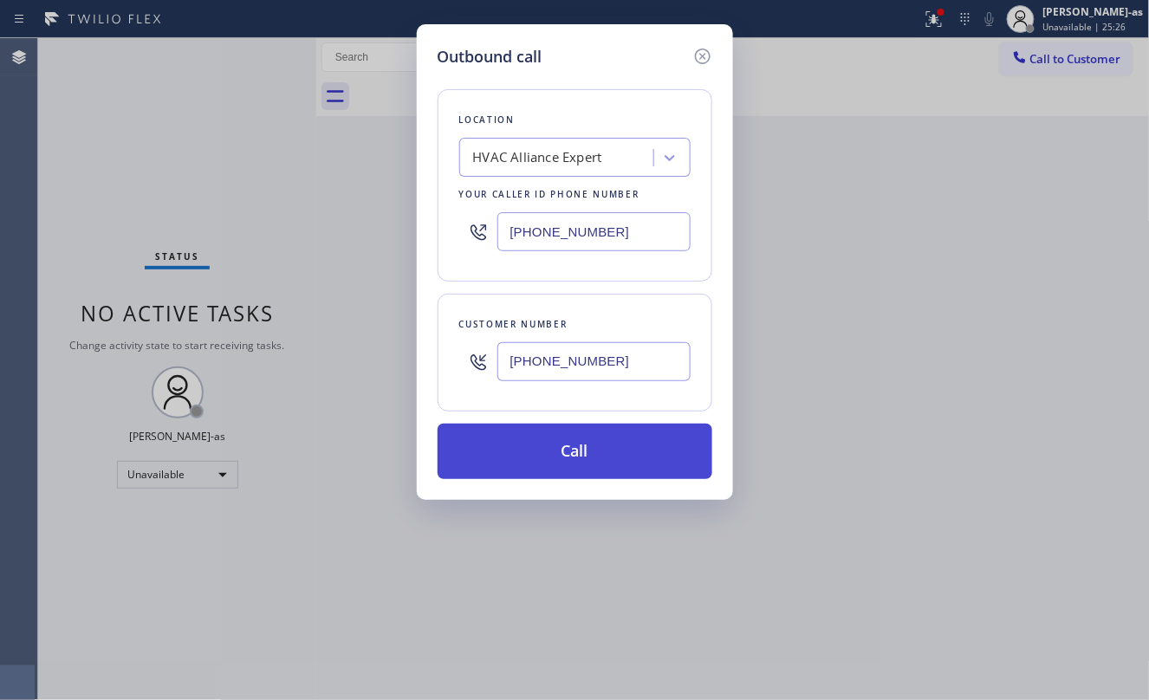
type input "[PHONE_NUMBER]"
click at [591, 452] on button "Call" at bounding box center [575, 451] width 275 height 55
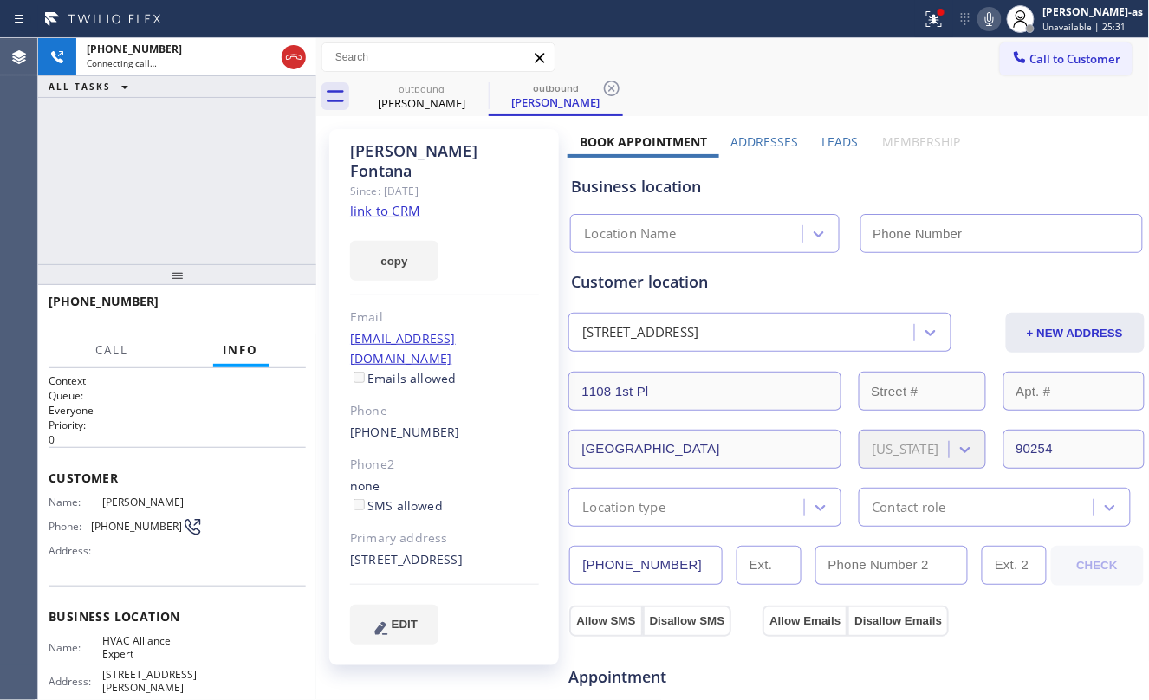
type input "[PHONE_NUMBER]"
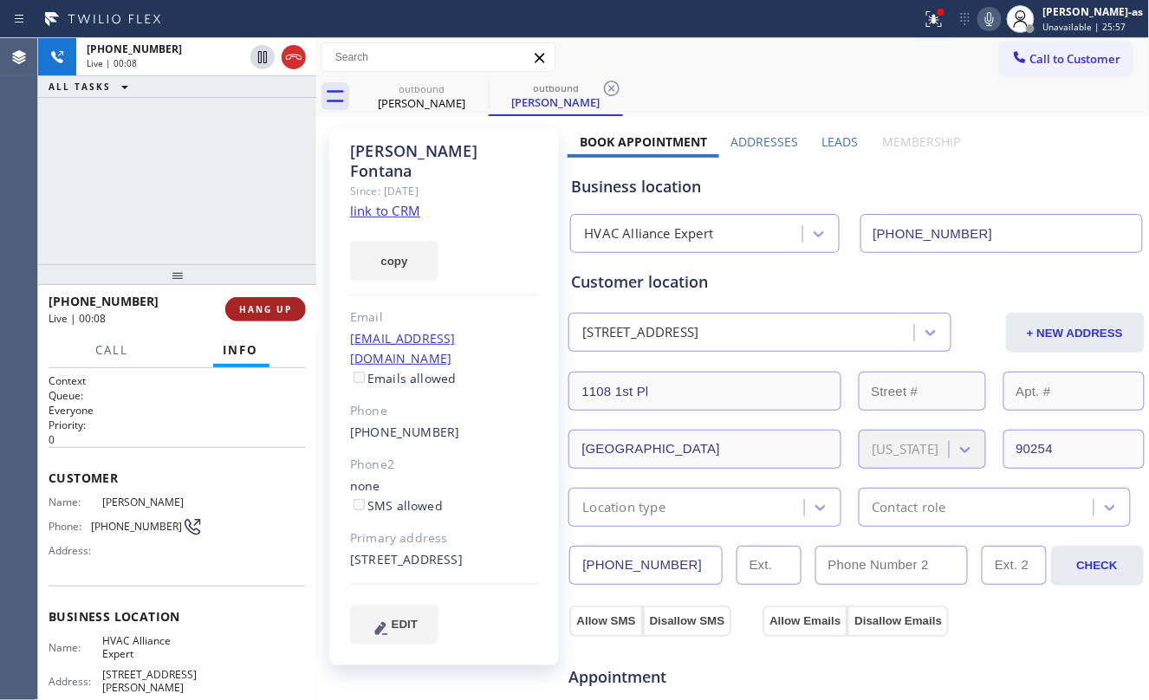
click at [241, 303] on button "HANG UP" at bounding box center [265, 309] width 81 height 24
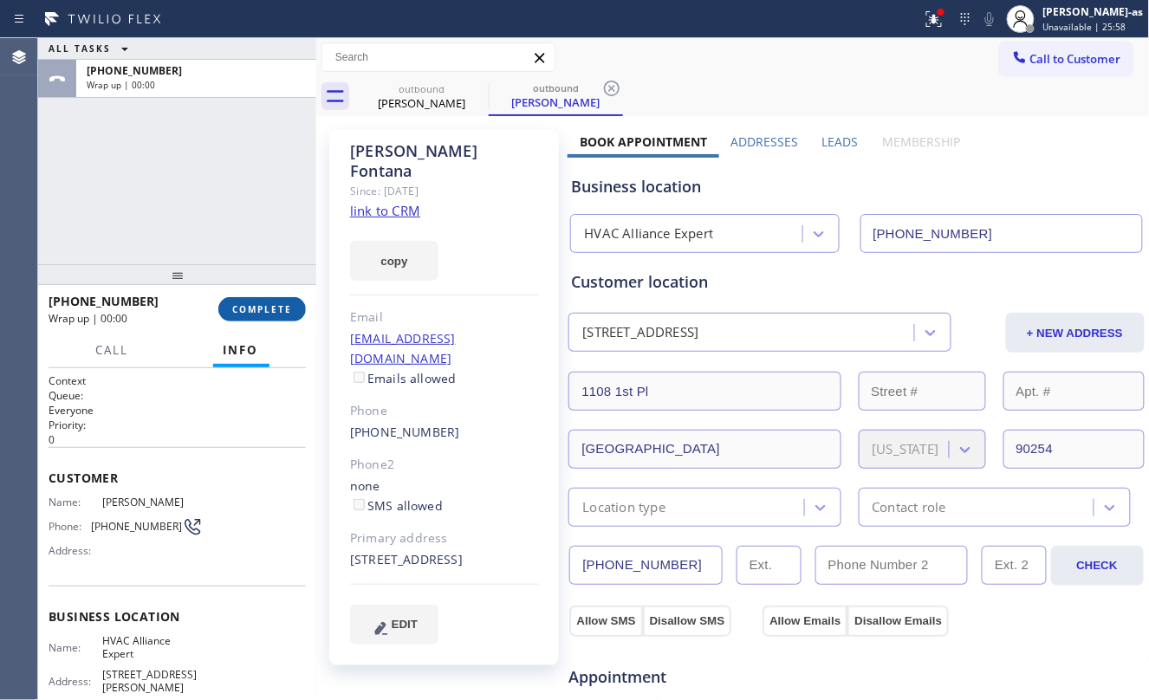
click at [241, 303] on button "COMPLETE" at bounding box center [262, 309] width 88 height 24
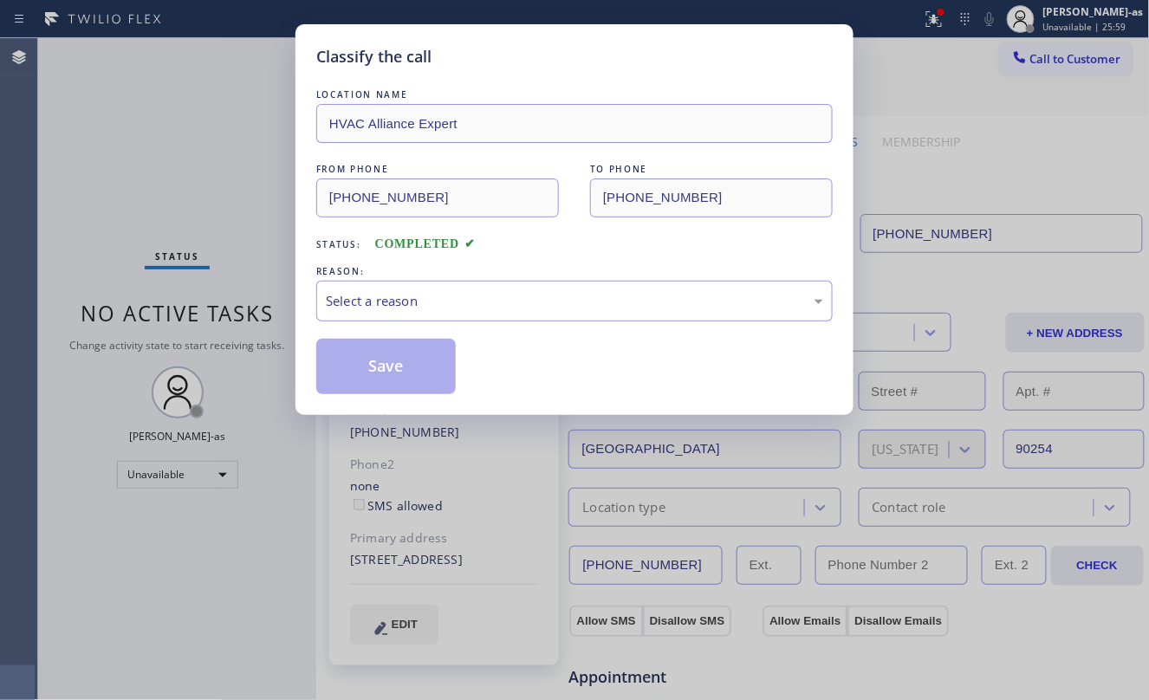
click at [226, 230] on div "Classify the call LOCATION NAME HVAC Alliance Expert FROM PHONE [PHONE_NUMBER] …" at bounding box center [574, 350] width 1149 height 700
click at [435, 292] on div "Select a reason" at bounding box center [575, 301] width 498 height 20
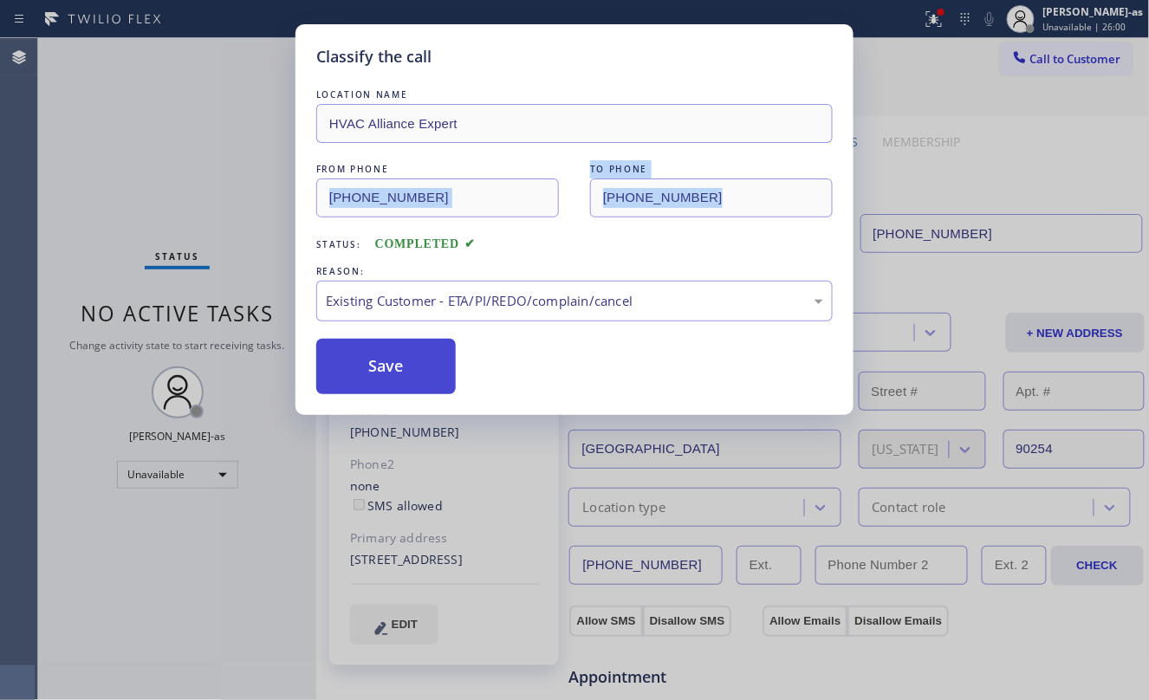
click at [416, 362] on button "Save" at bounding box center [386, 366] width 140 height 55
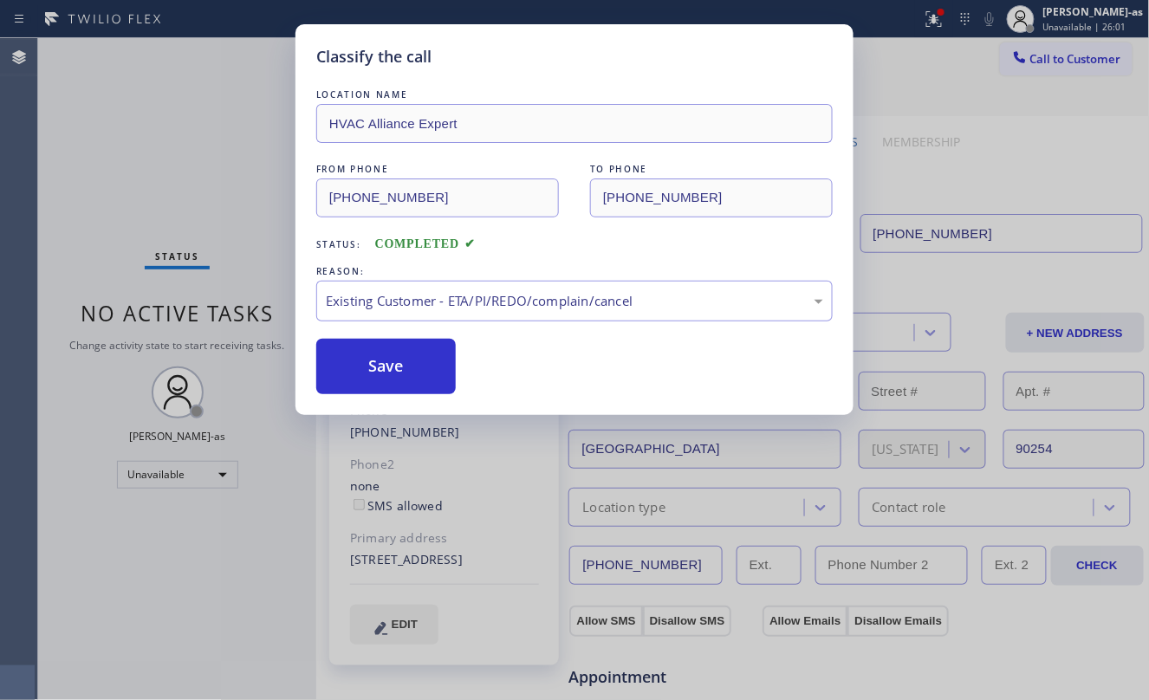
drag, startPoint x: 175, startPoint y: 113, endPoint x: 211, endPoint y: 71, distance: 55.3
click at [177, 112] on div "Classify the call LOCATION NAME HVAC Alliance Expert FROM PHONE [PHONE_NUMBER] …" at bounding box center [574, 350] width 1149 height 700
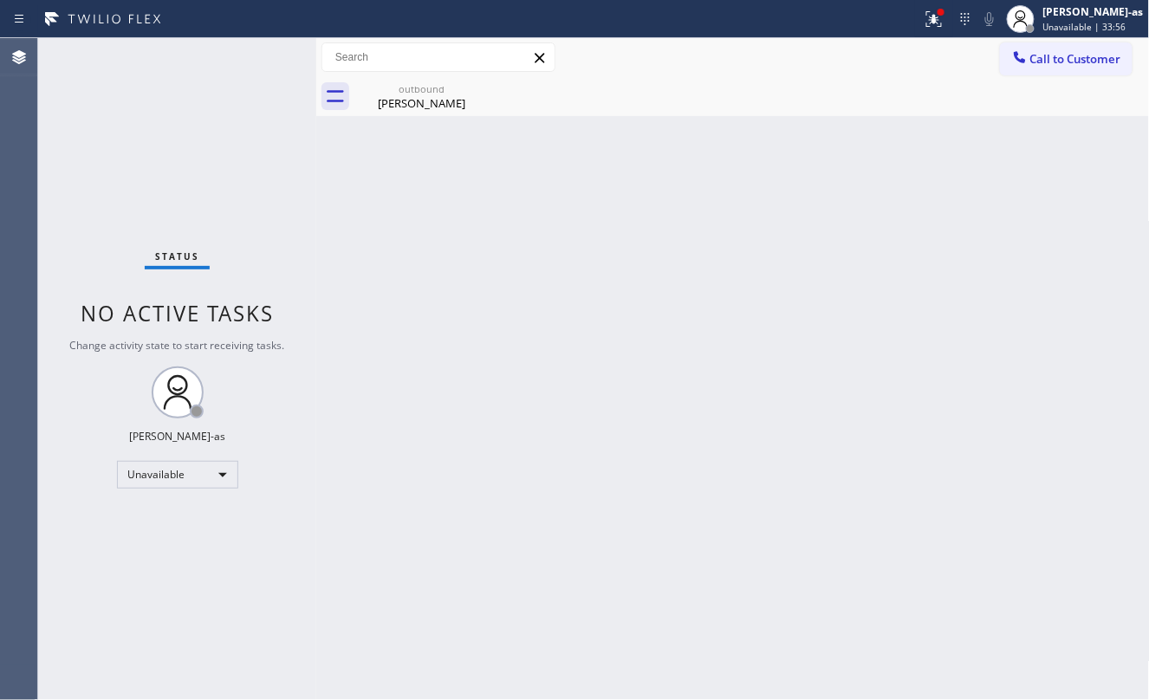
drag, startPoint x: 284, startPoint y: 182, endPoint x: 293, endPoint y: 180, distance: 8.8
click at [285, 182] on div "Status No active tasks Change activity state to start receiving tasks. [PERSON_…" at bounding box center [177, 369] width 278 height 662
drag, startPoint x: 400, startPoint y: 112, endPoint x: 472, endPoint y: 90, distance: 76.0
click at [404, 111] on div "outbound [PERSON_NAME]" at bounding box center [421, 96] width 131 height 39
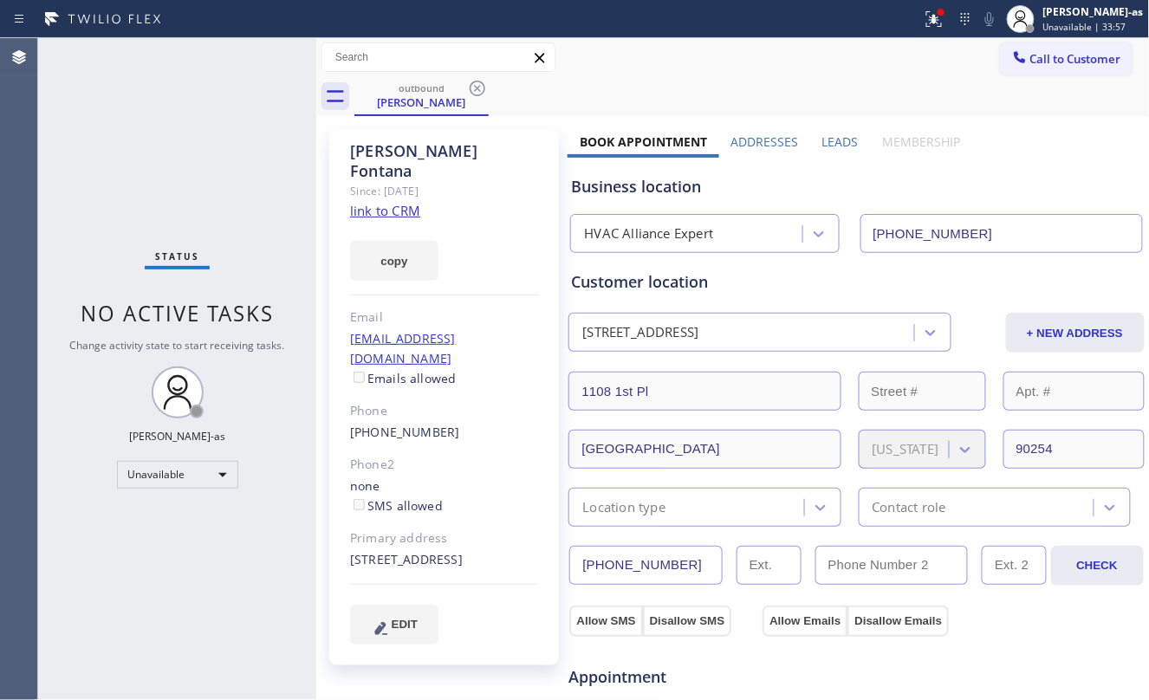
click at [479, 88] on icon at bounding box center [477, 88] width 21 height 21
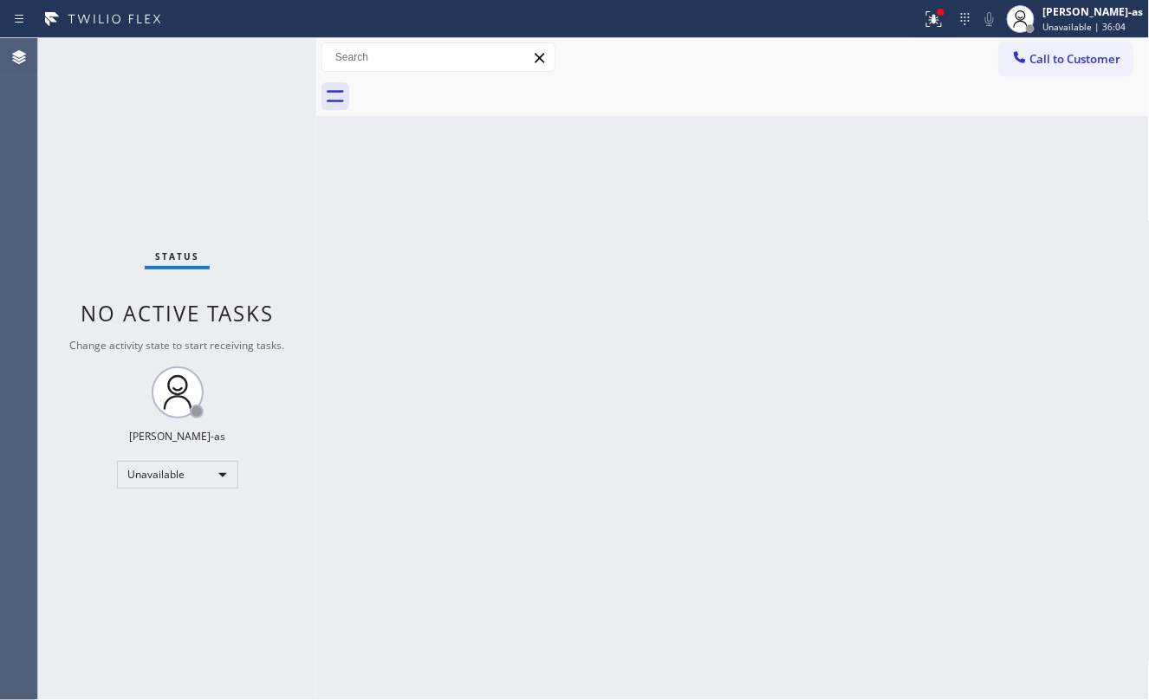
drag, startPoint x: 449, startPoint y: 383, endPoint x: 529, endPoint y: 292, distance: 121.0
click at [449, 382] on div "Back to Dashboard Change Sender ID Customers Technicians Select a contact Outbo…" at bounding box center [733, 369] width 834 height 662
drag, startPoint x: 459, startPoint y: 330, endPoint x: 912, endPoint y: 109, distance: 504.3
click at [469, 329] on div "Back to Dashboard Change Sender ID Customers Technicians Select a contact Outbo…" at bounding box center [733, 369] width 834 height 662
click at [504, 407] on div "Back to Dashboard Change Sender ID Customers Technicians Select a contact Outbo…" at bounding box center [733, 369] width 834 height 662
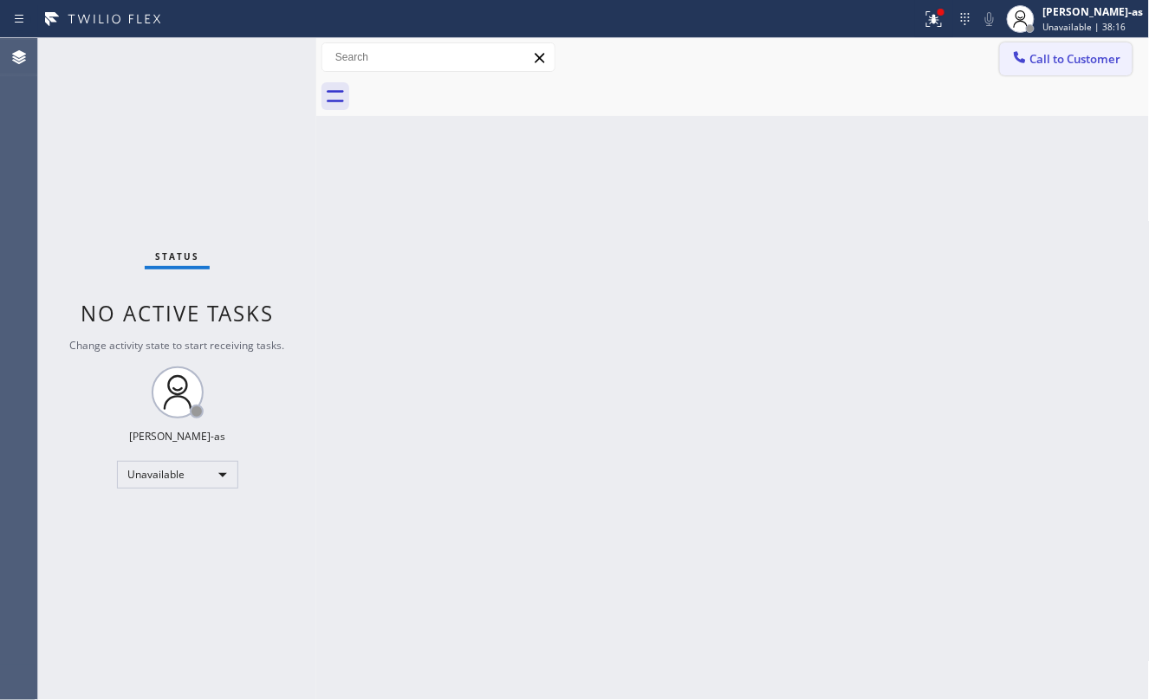
click at [1007, 63] on button "Call to Customer" at bounding box center [1066, 58] width 133 height 33
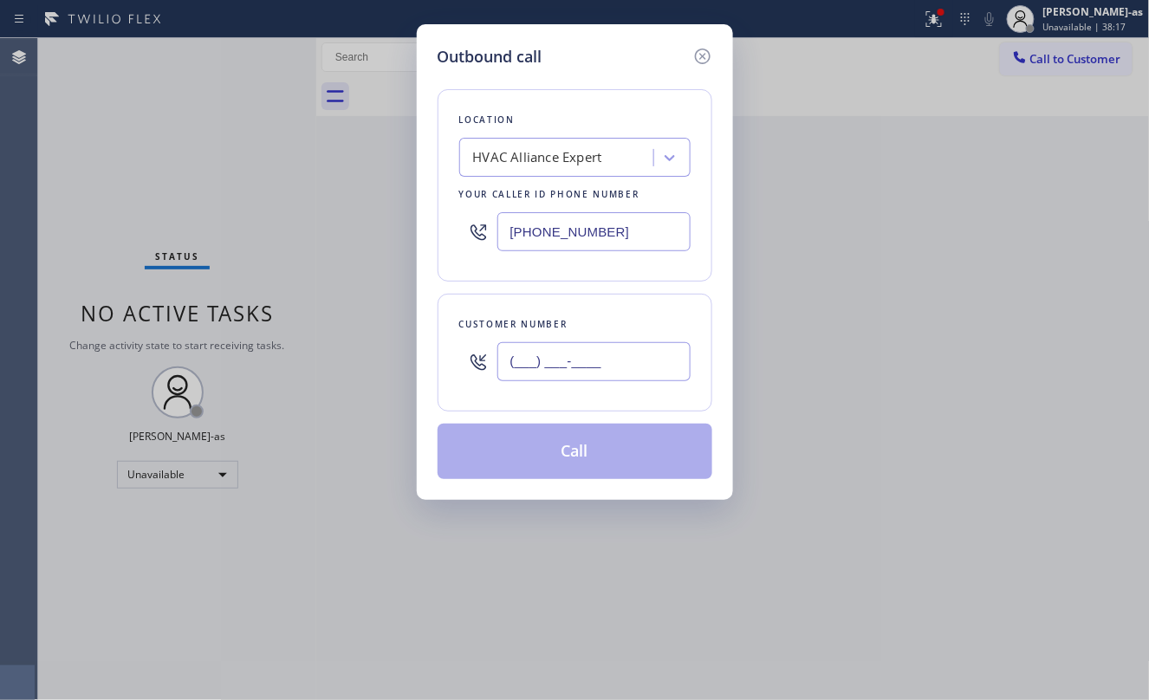
click at [632, 381] on input "(___) ___-____" at bounding box center [594, 361] width 193 height 39
paste input "310) 774-6440"
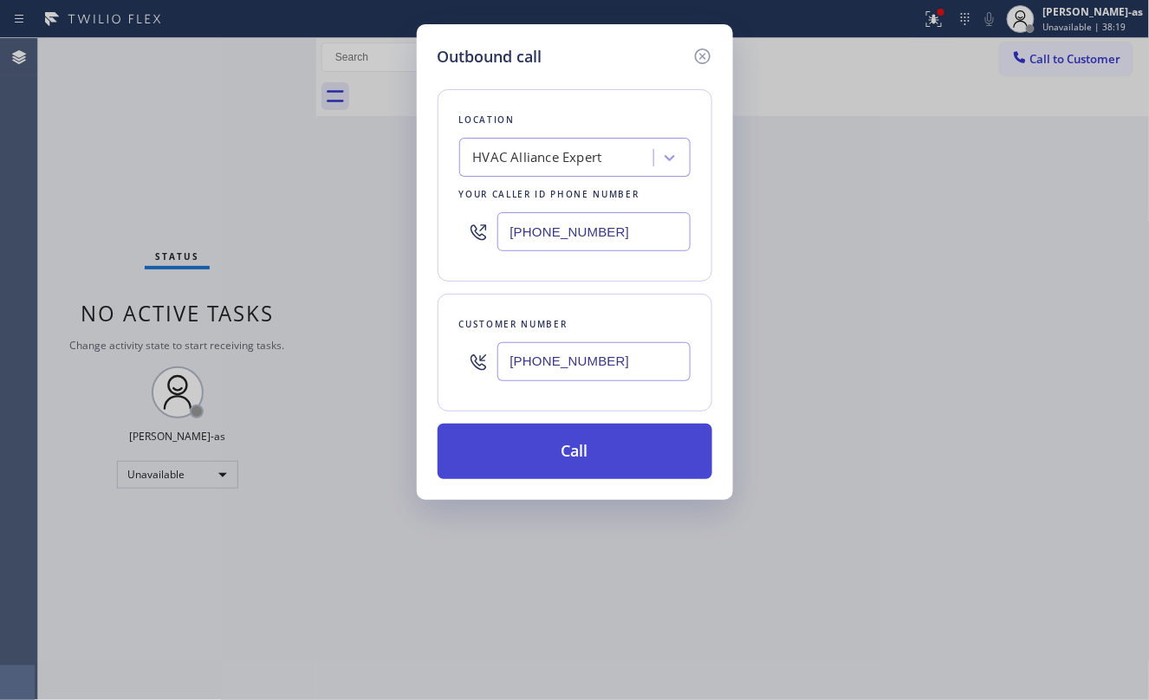
type input "[PHONE_NUMBER]"
click at [593, 461] on button "Call" at bounding box center [575, 451] width 275 height 55
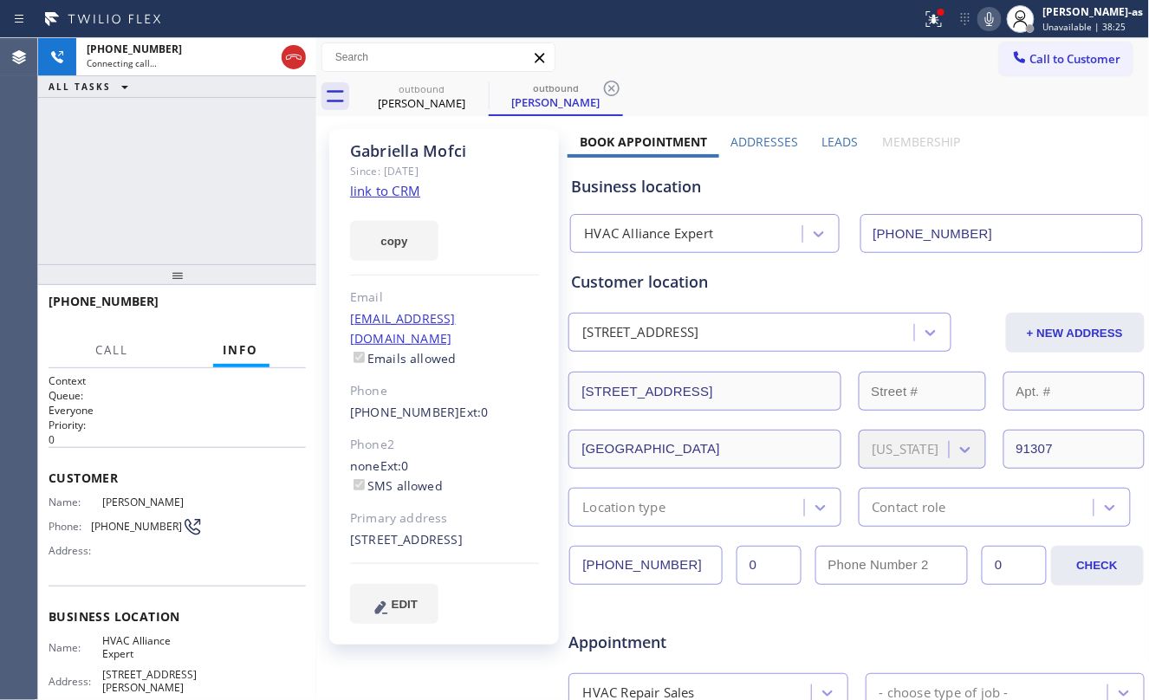
type input "[PHONE_NUMBER]"
click at [382, 185] on link "link to CRM" at bounding box center [385, 190] width 70 height 17
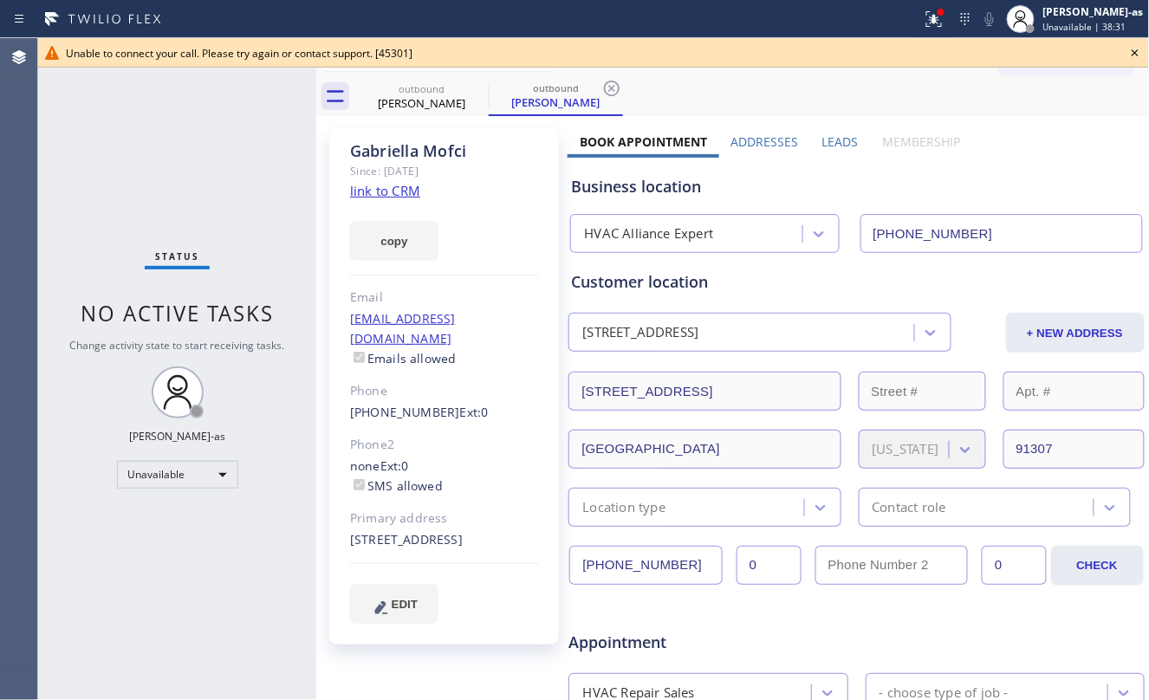
click at [142, 153] on div "Status No active tasks Change activity state to start receiving tasks. [PERSON_…" at bounding box center [177, 369] width 278 height 662
click at [409, 108] on div "[PERSON_NAME]" at bounding box center [421, 103] width 131 height 16
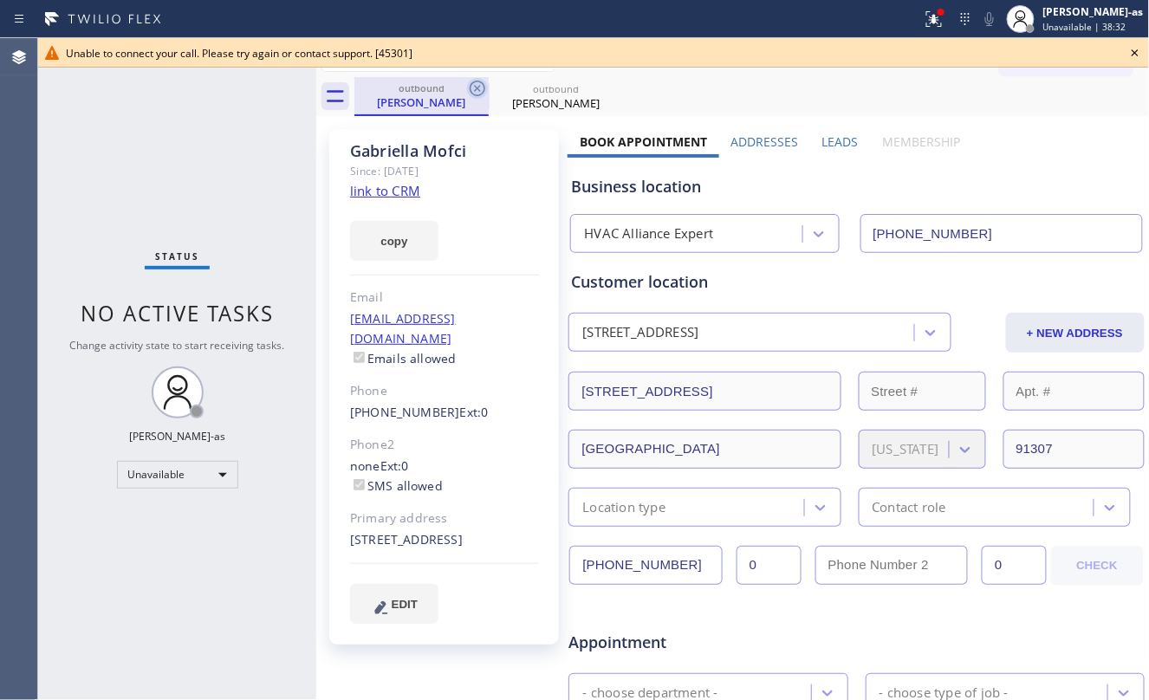
click at [478, 92] on icon at bounding box center [477, 88] width 21 height 21
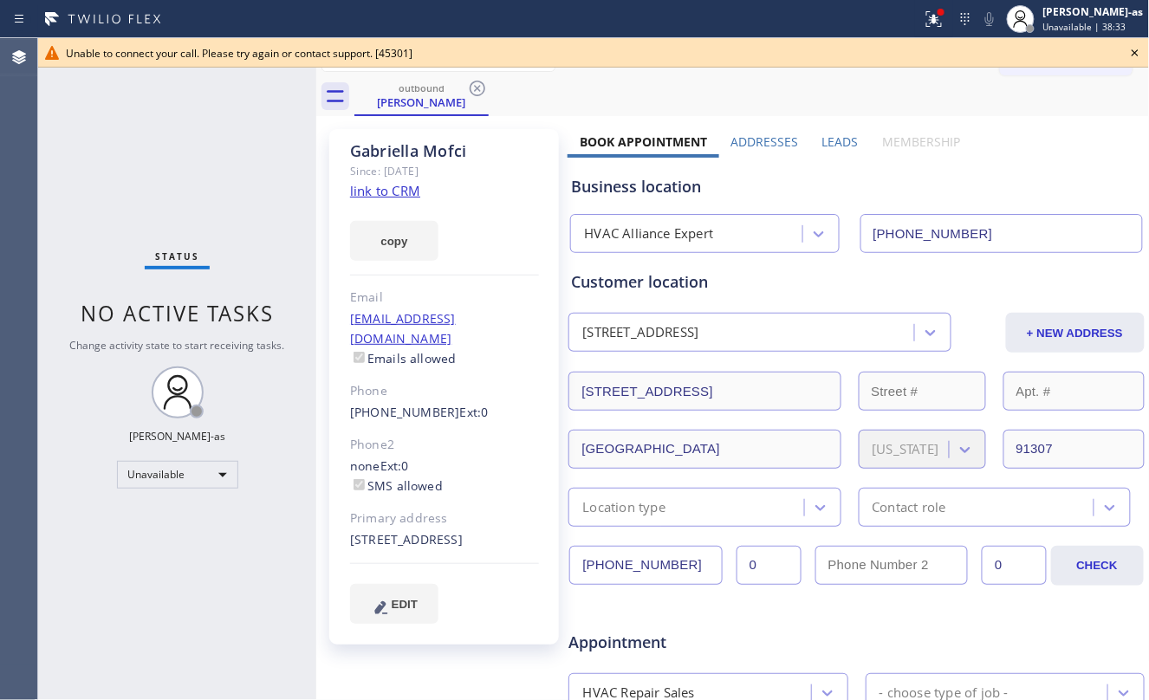
drag, startPoint x: 107, startPoint y: 217, endPoint x: 629, endPoint y: 126, distance: 529.7
click at [113, 217] on div "Status No active tasks Change activity state to start receiving tasks. [PERSON_…" at bounding box center [177, 369] width 278 height 662
click at [483, 85] on icon at bounding box center [477, 88] width 21 height 21
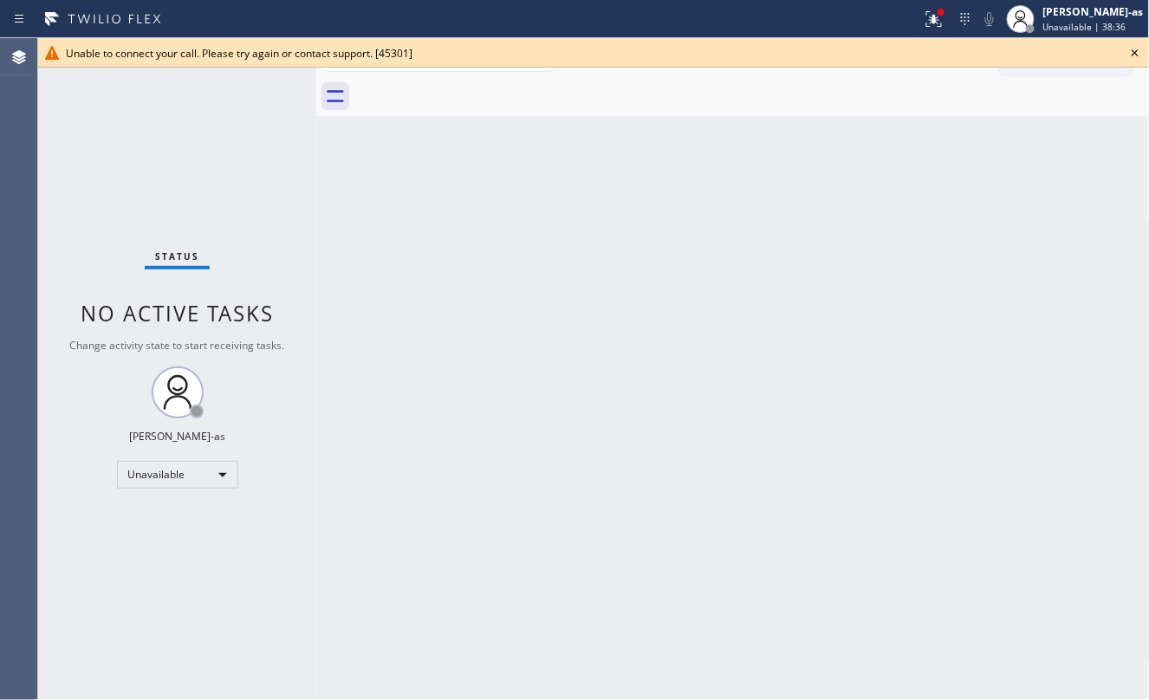
click at [226, 156] on div "Status No active tasks Change activity state to start receiving tasks. [PERSON_…" at bounding box center [177, 369] width 278 height 662
click at [1137, 52] on icon at bounding box center [1135, 52] width 7 height 7
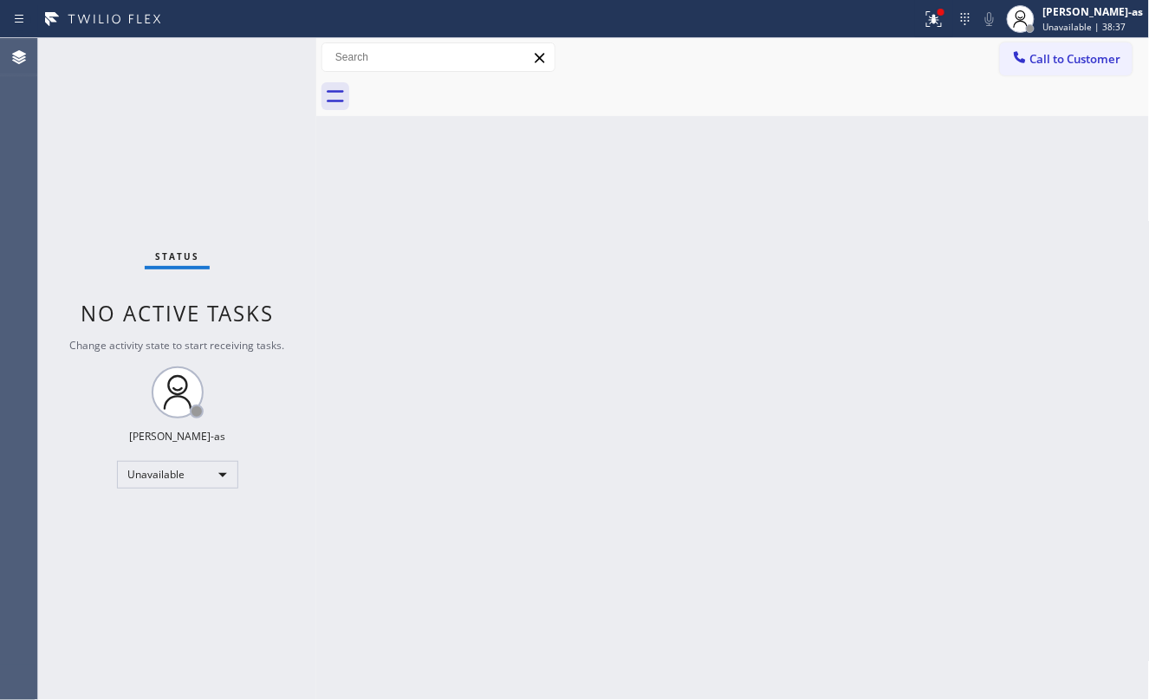
click at [542, 344] on div "Back to Dashboard Change Sender ID Customers Technicians Select a contact Outbo…" at bounding box center [733, 369] width 834 height 662
drag, startPoint x: 393, startPoint y: 265, endPoint x: 521, endPoint y: 250, distance: 129.1
click at [455, 275] on div "Back to Dashboard Change Sender ID Customers Technicians Select a contact Outbo…" at bounding box center [733, 369] width 834 height 662
drag, startPoint x: 1070, startPoint y: 54, endPoint x: 1000, endPoint y: 83, distance: 75.3
click at [1070, 55] on span "Call to Customer" at bounding box center [1076, 59] width 91 height 16
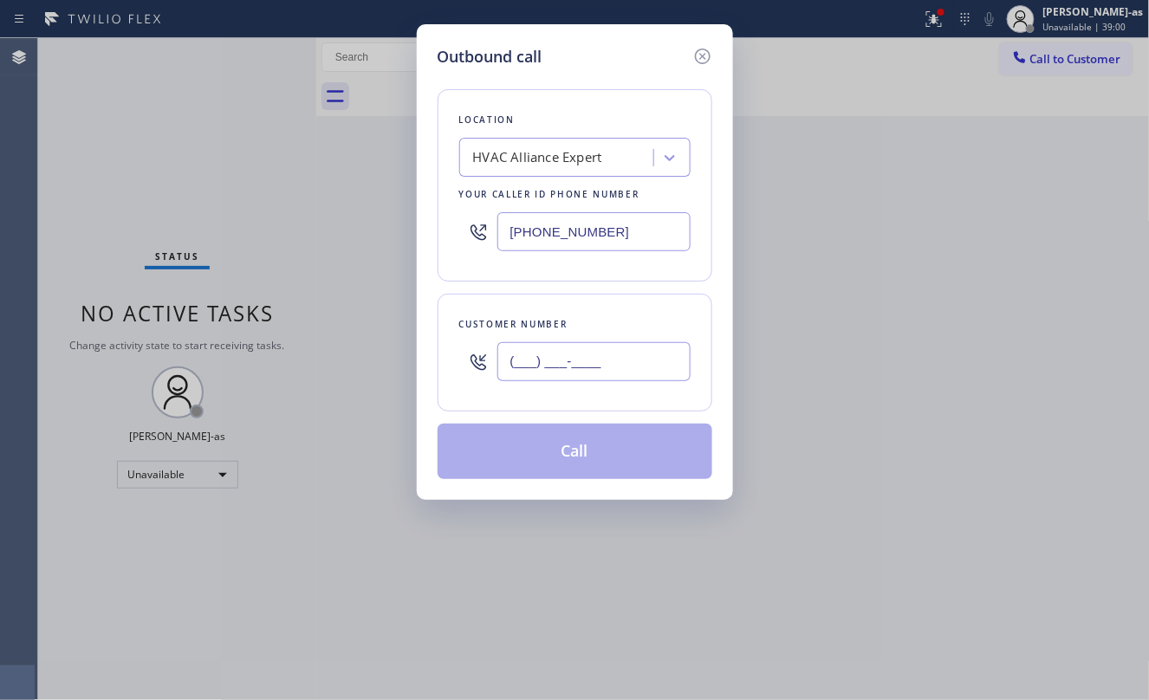
click at [629, 364] on input "(___) ___-____" at bounding box center [594, 361] width 193 height 39
paste input "415) 370-9132"
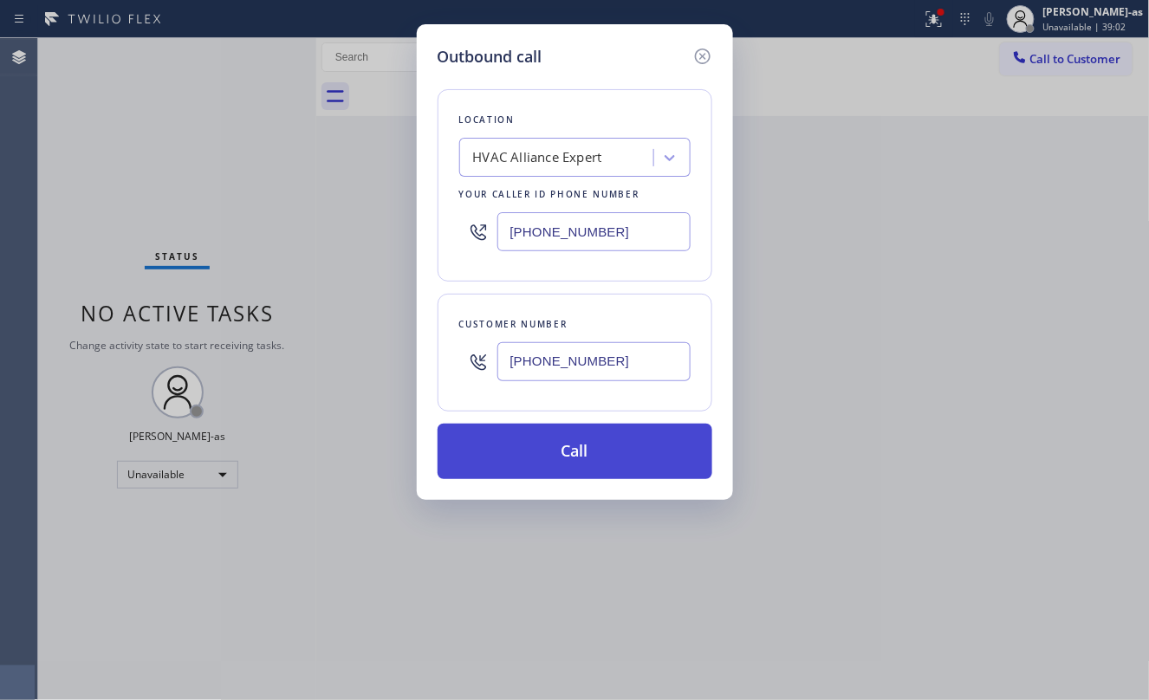
type input "[PHONE_NUMBER]"
click at [587, 448] on button "Call" at bounding box center [575, 451] width 275 height 55
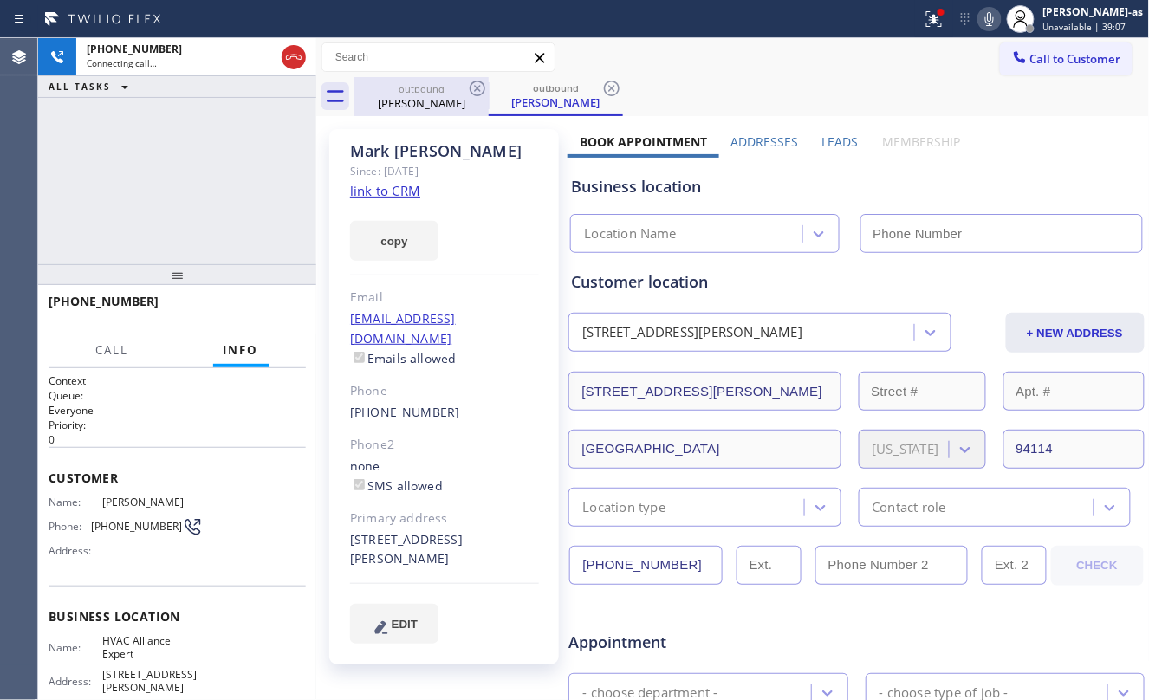
type input "[PHONE_NUMBER]"
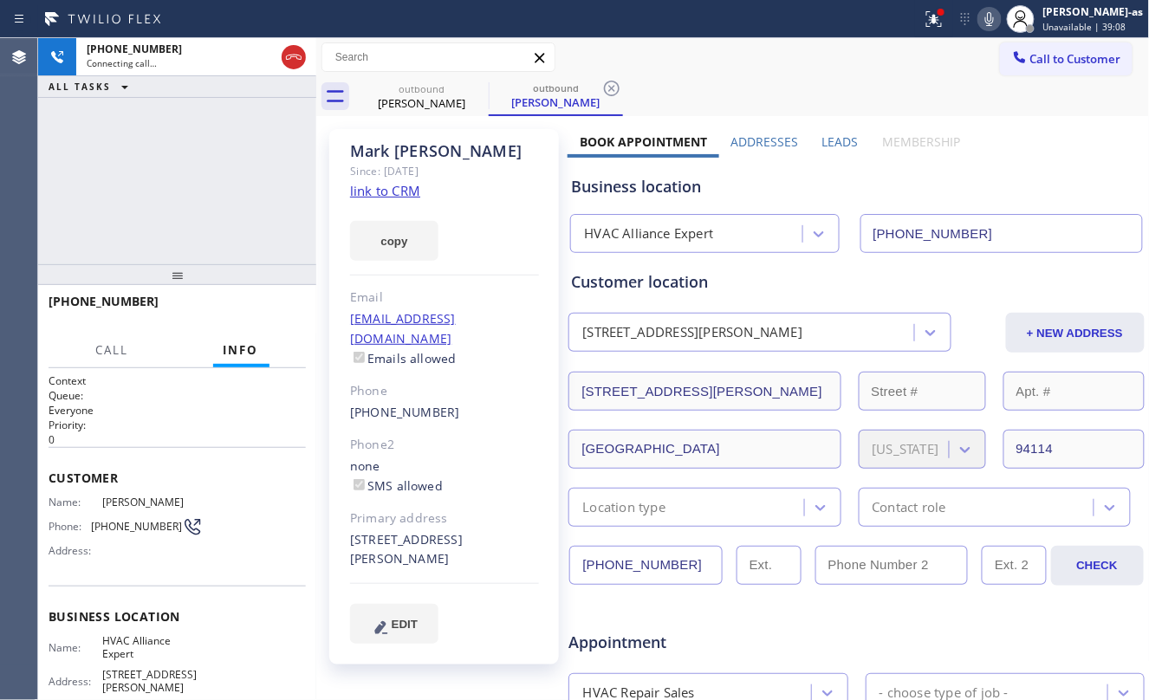
click at [994, 22] on icon at bounding box center [990, 19] width 9 height 14
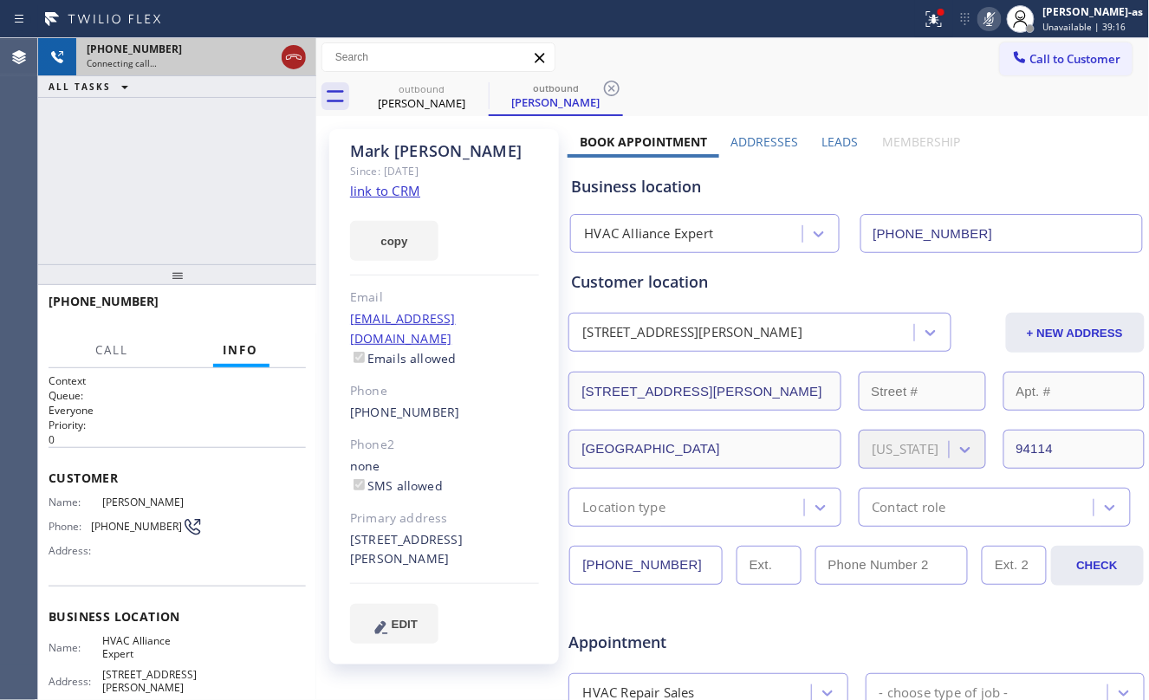
click at [289, 52] on icon at bounding box center [293, 57] width 21 height 21
click at [438, 81] on div "outbound [PERSON_NAME]" at bounding box center [421, 96] width 131 height 39
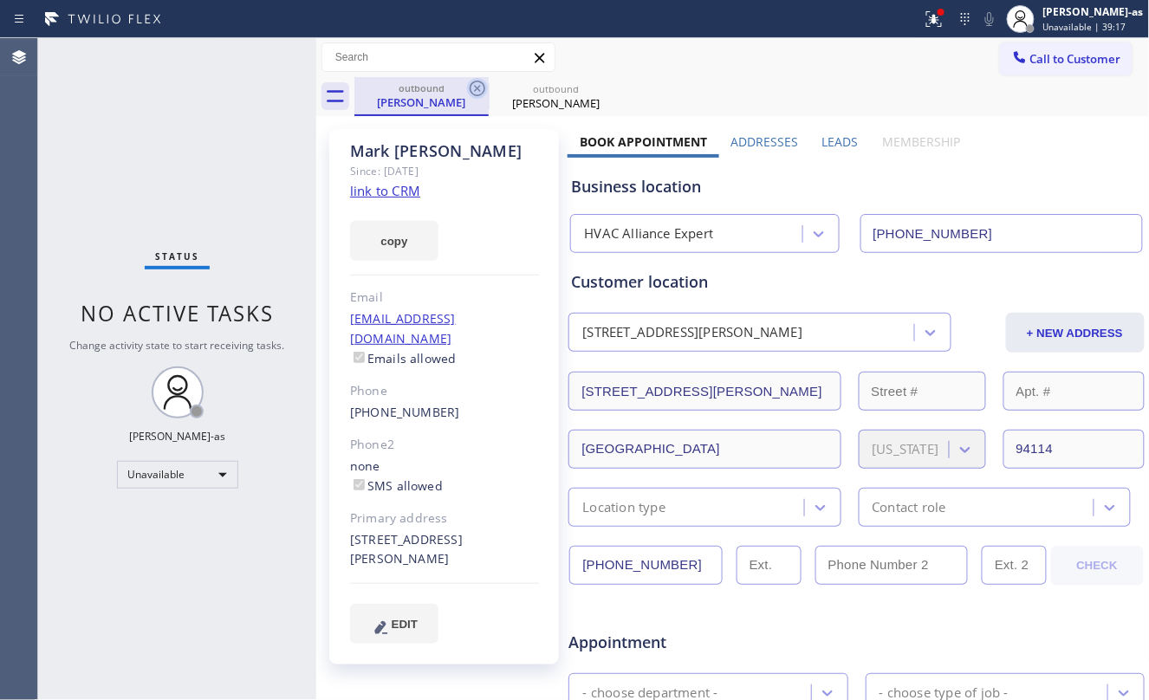
click at [480, 80] on icon at bounding box center [477, 88] width 21 height 21
click at [482, 81] on icon at bounding box center [477, 88] width 21 height 21
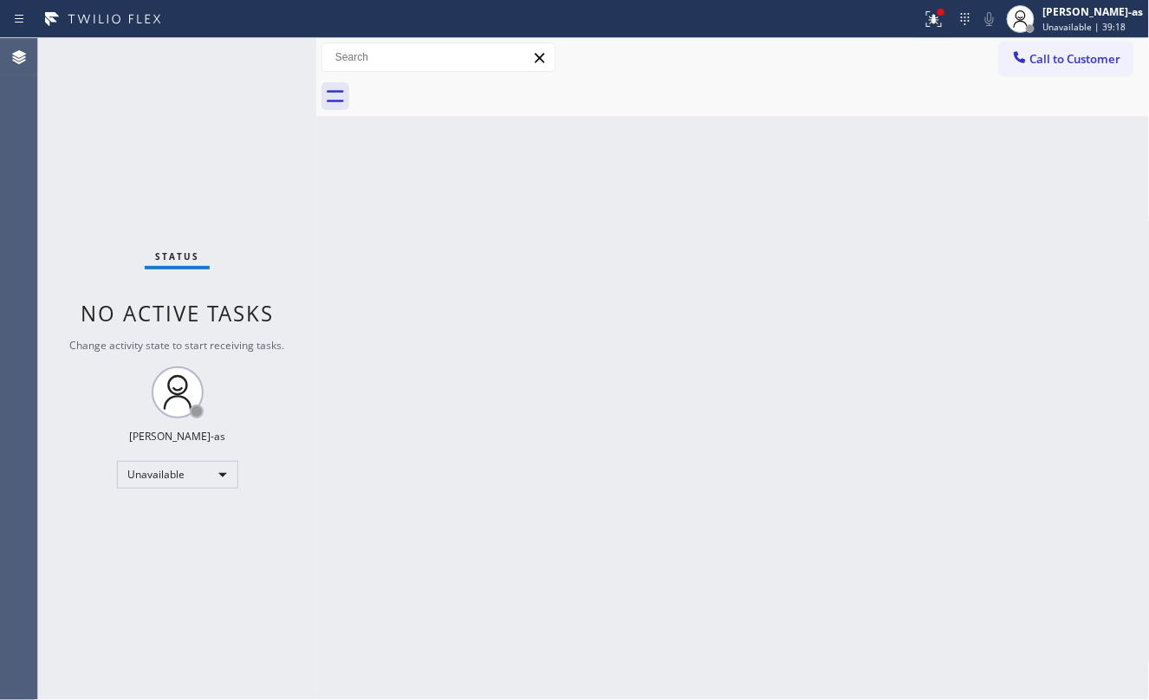
click at [482, 81] on div at bounding box center [753, 96] width 796 height 39
drag, startPoint x: 593, startPoint y: 291, endPoint x: 596, endPoint y: 274, distance: 17.7
click at [594, 291] on div "Back to Dashboard Change Sender ID Customers Technicians Select a contact Outbo…" at bounding box center [733, 369] width 834 height 662
drag, startPoint x: 78, startPoint y: 261, endPoint x: 202, endPoint y: 232, distance: 127.2
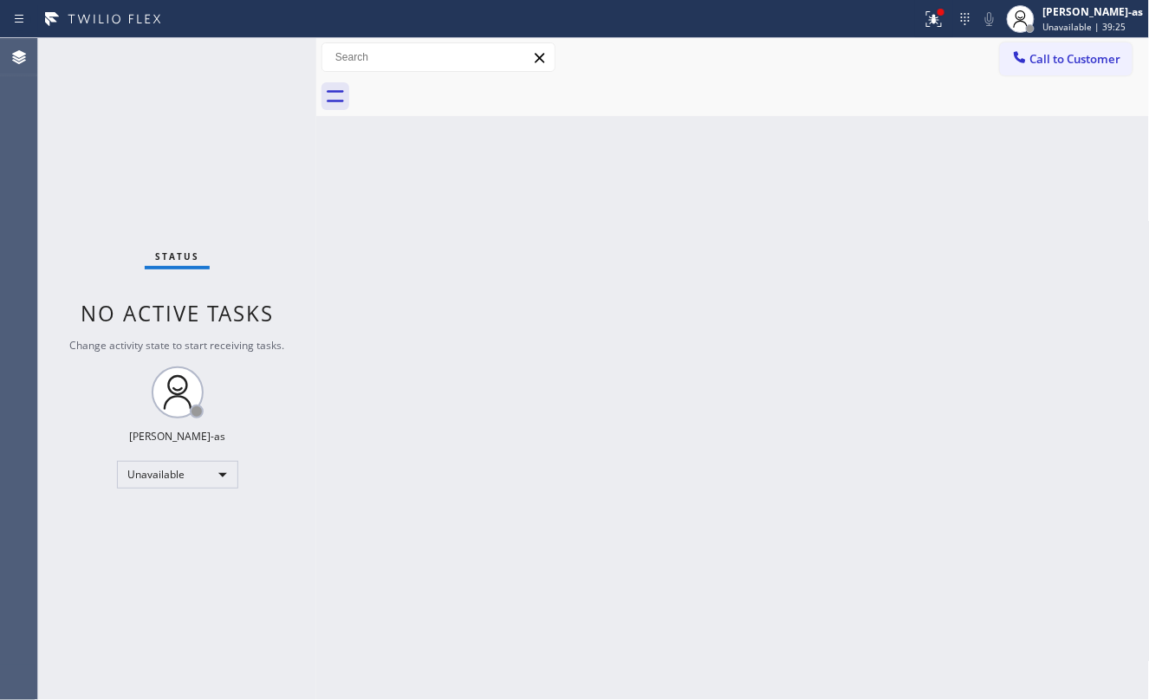
click at [83, 261] on div "Status No active tasks Change activity state to start receiving tasks. [PERSON_…" at bounding box center [177, 369] width 278 height 662
click at [1028, 77] on div at bounding box center [753, 96] width 796 height 39
click at [1071, 54] on span "Call to Customer" at bounding box center [1076, 59] width 91 height 16
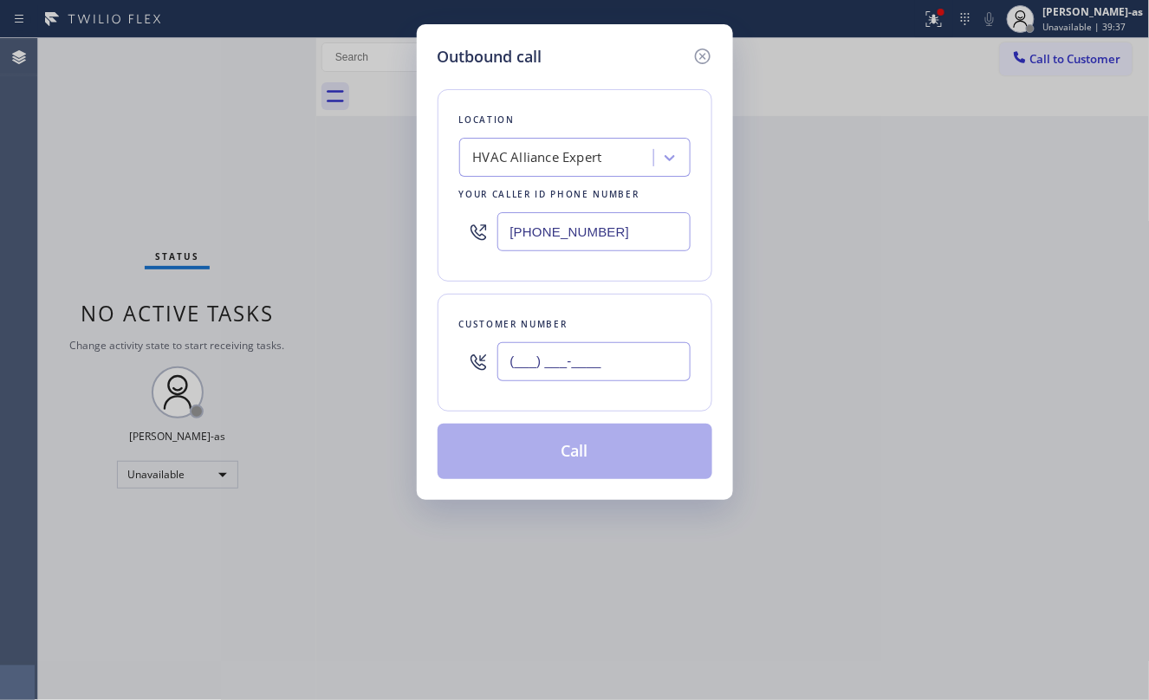
click at [621, 358] on input "(___) ___-____" at bounding box center [594, 361] width 193 height 39
paste input "424) 599-6030"
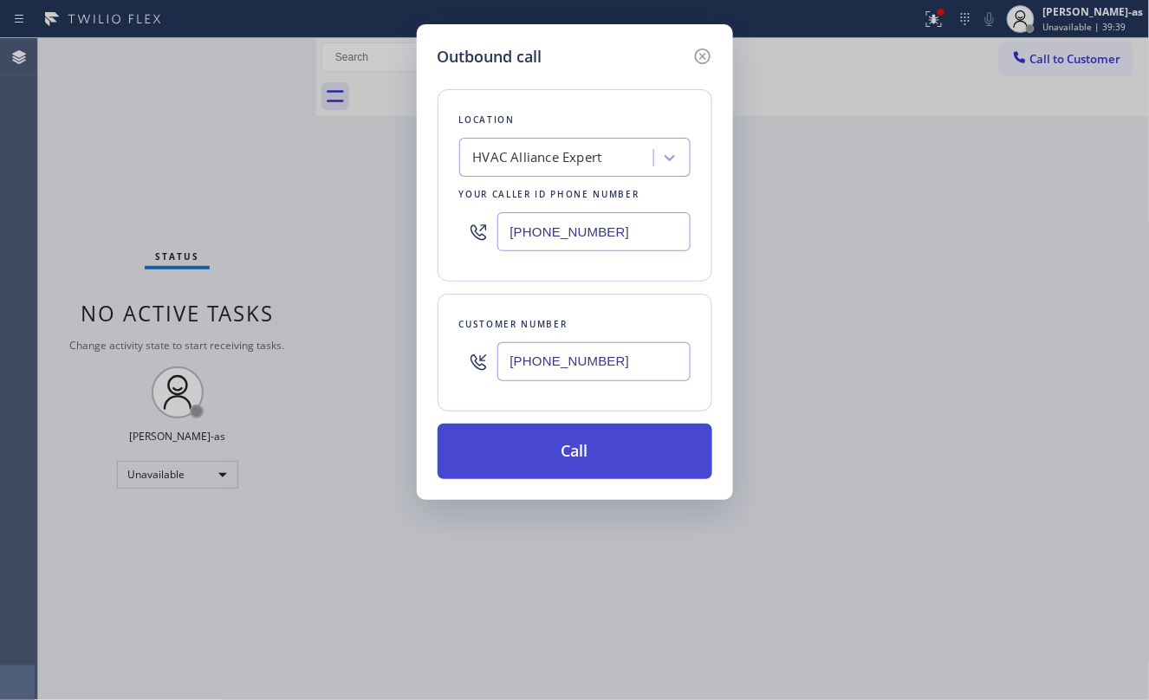
type input "[PHONE_NUMBER]"
click at [615, 452] on button "Call" at bounding box center [575, 451] width 275 height 55
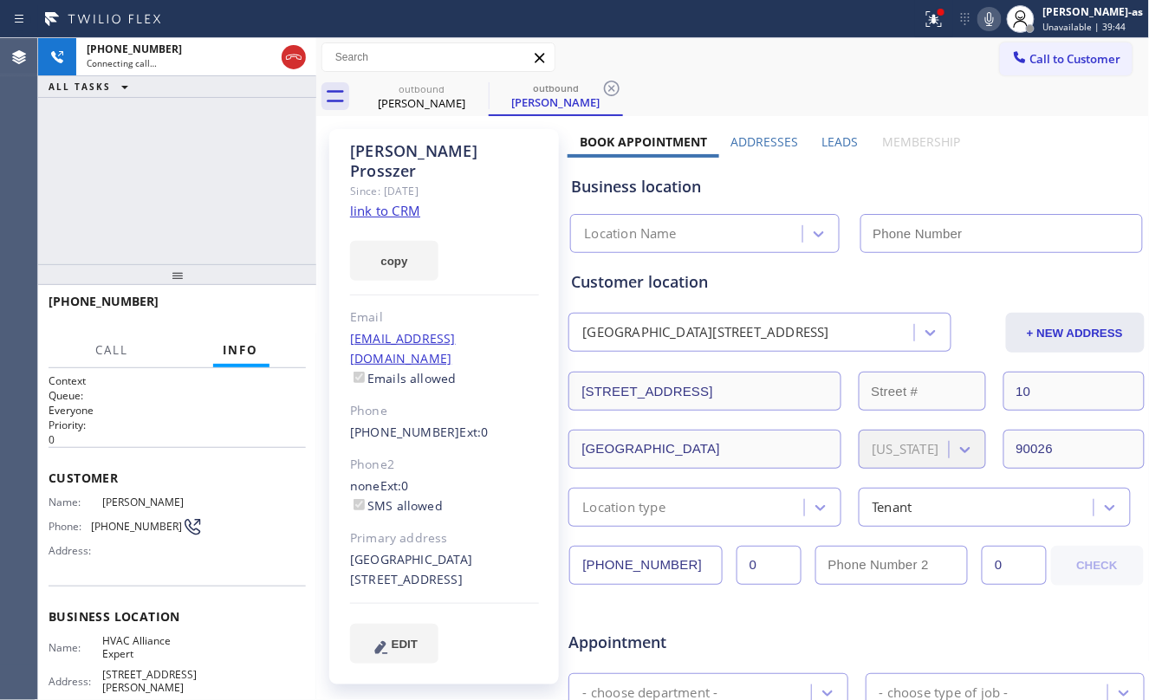
type input "[PHONE_NUMBER]"
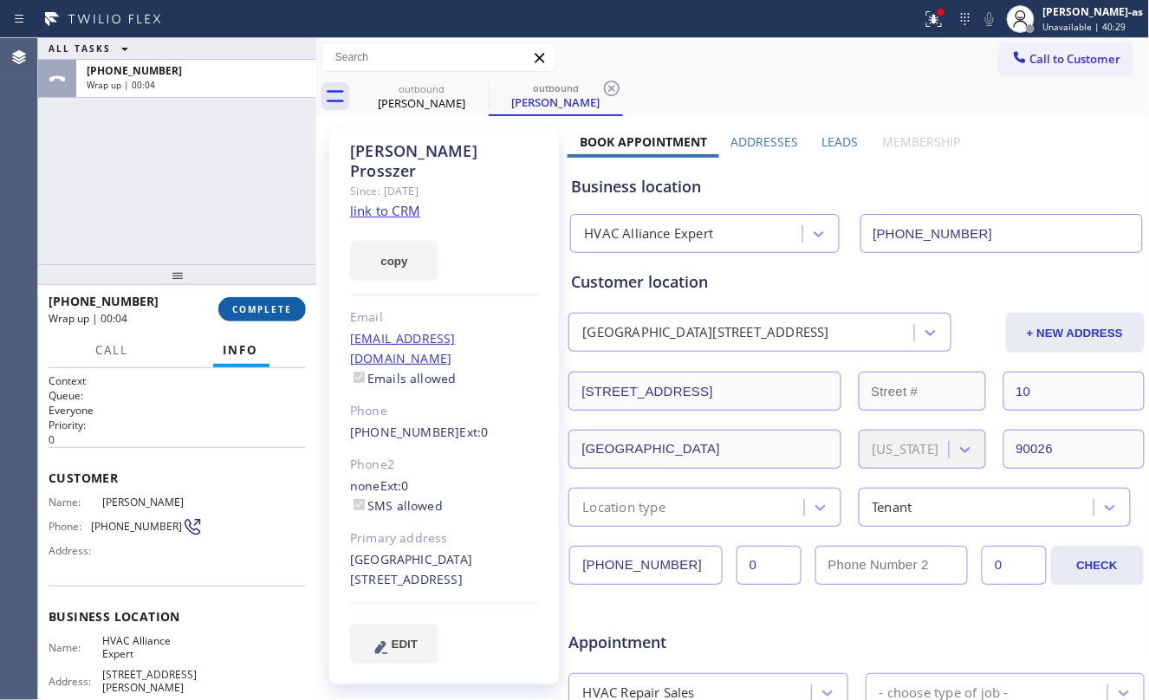
click at [255, 316] on button "COMPLETE" at bounding box center [262, 309] width 88 height 24
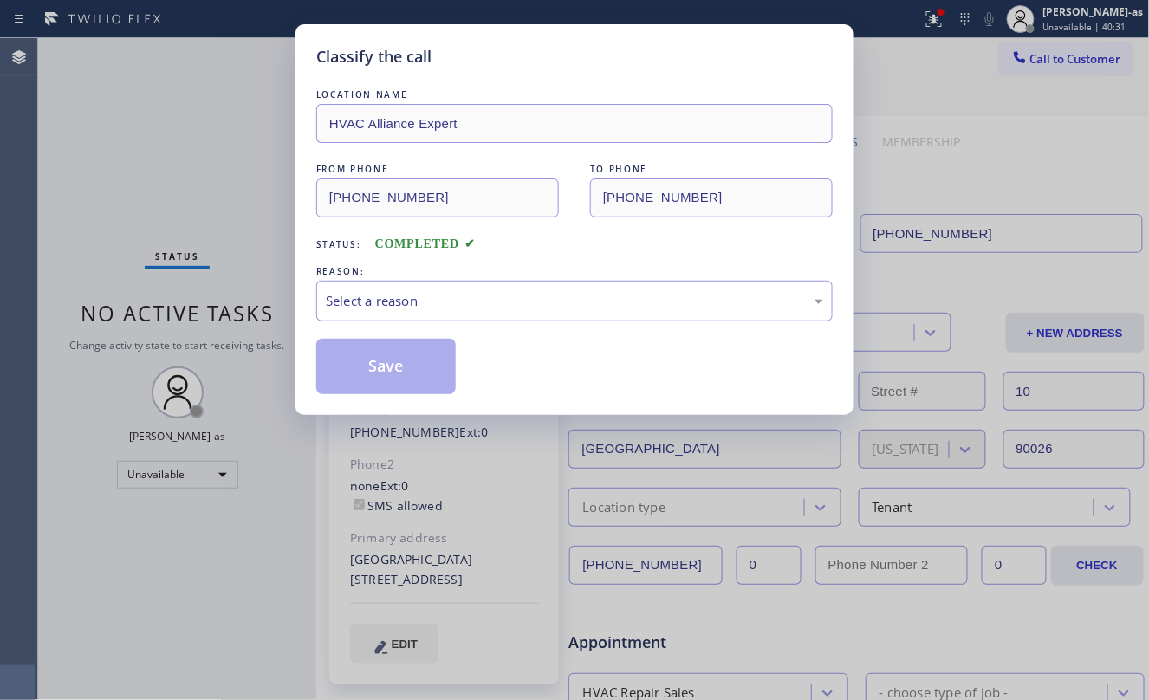
click at [213, 202] on div "Classify the call LOCATION NAME HVAC Alliance Expert FROM PHONE [PHONE_NUMBER] …" at bounding box center [574, 350] width 1149 height 700
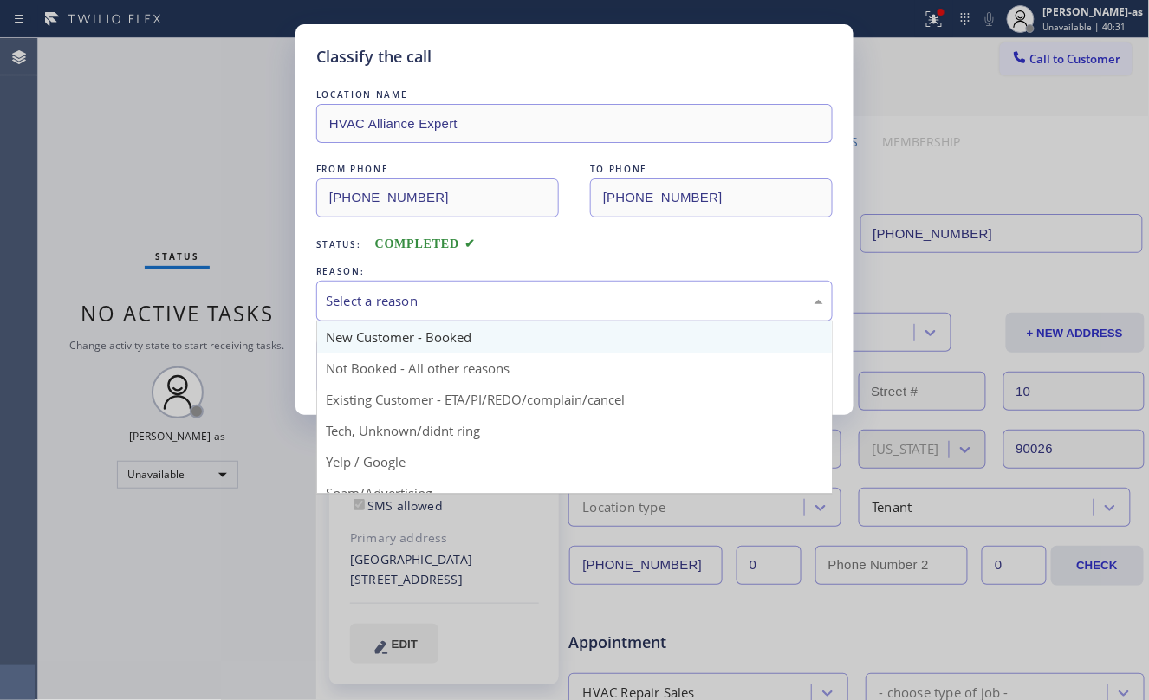
drag, startPoint x: 355, startPoint y: 291, endPoint x: 385, endPoint y: 323, distance: 43.6
click at [364, 298] on div "Select a reason" at bounding box center [575, 301] width 498 height 20
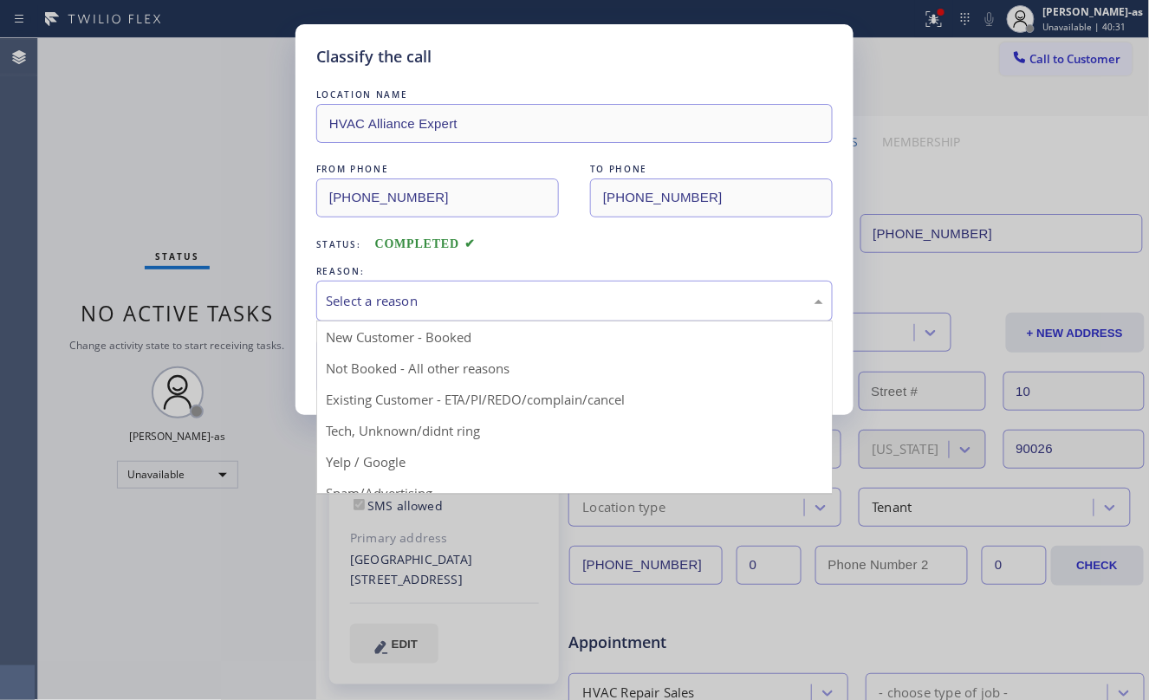
drag, startPoint x: 506, startPoint y: 395, endPoint x: 496, endPoint y: 392, distance: 11.0
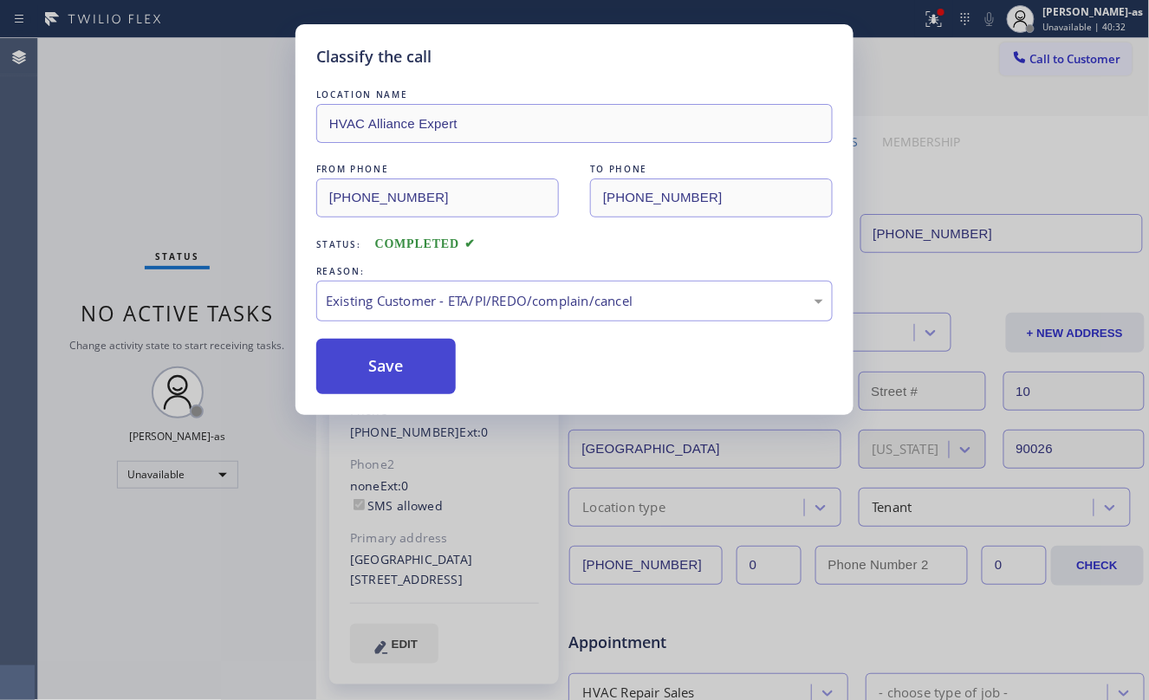
click at [427, 369] on button "Save" at bounding box center [386, 366] width 140 height 55
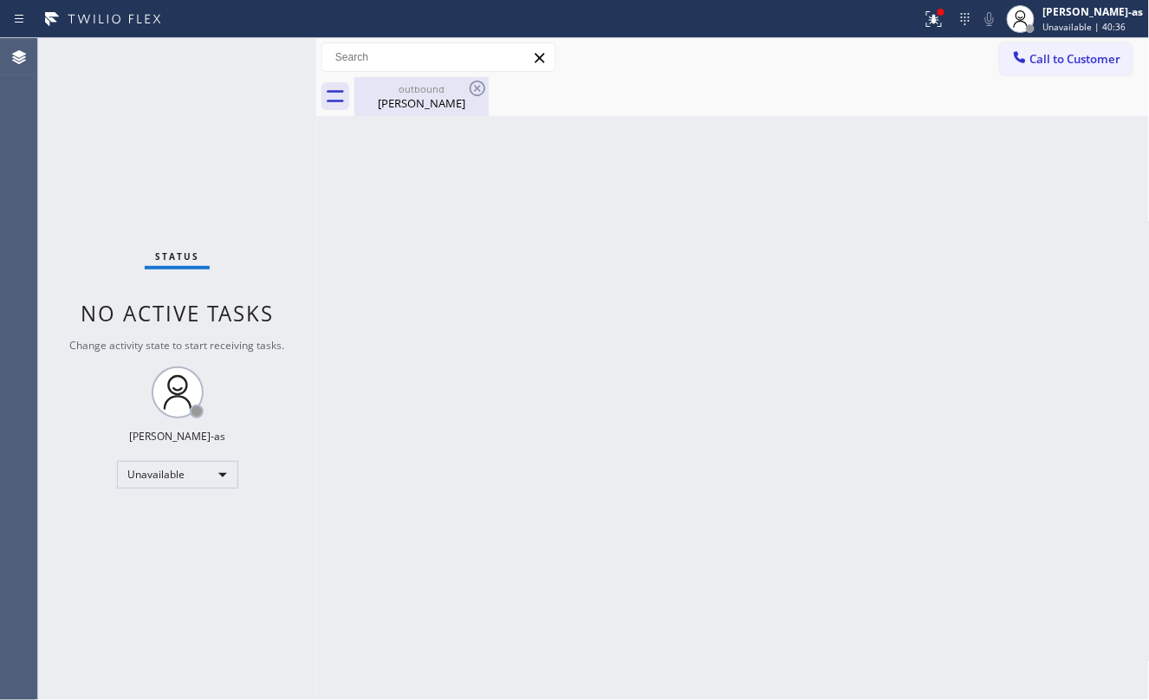
drag, startPoint x: 160, startPoint y: 149, endPoint x: 381, endPoint y: 81, distance: 231.4
click at [168, 146] on div "Status No active tasks Change activity state to start receiving tasks. [PERSON_…" at bounding box center [177, 369] width 278 height 662
click at [413, 73] on div "Call to Customer Outbound call Location HVAC Alliance Expert Your caller id pho…" at bounding box center [733, 57] width 834 height 39
click at [416, 92] on div "outbound" at bounding box center [421, 88] width 131 height 13
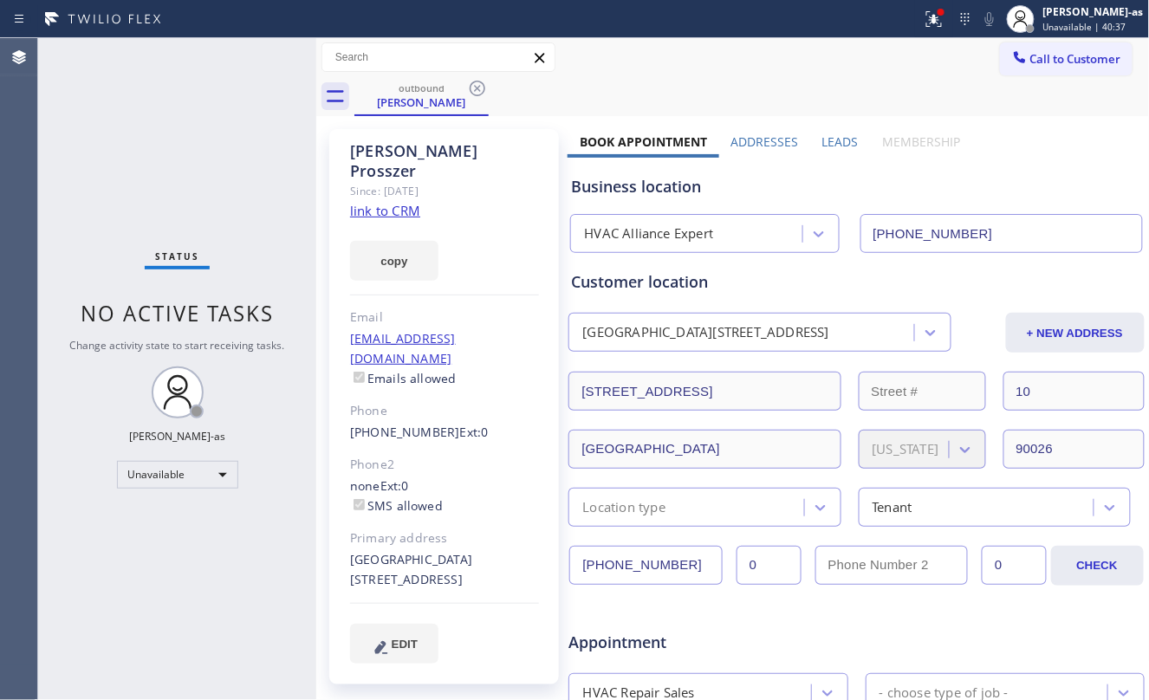
click at [380, 202] on link "link to CRM" at bounding box center [385, 210] width 70 height 17
drag, startPoint x: 1020, startPoint y: 60, endPoint x: 878, endPoint y: 132, distance: 159.3
click at [1031, 59] on span "Call to Customer" at bounding box center [1076, 59] width 91 height 16
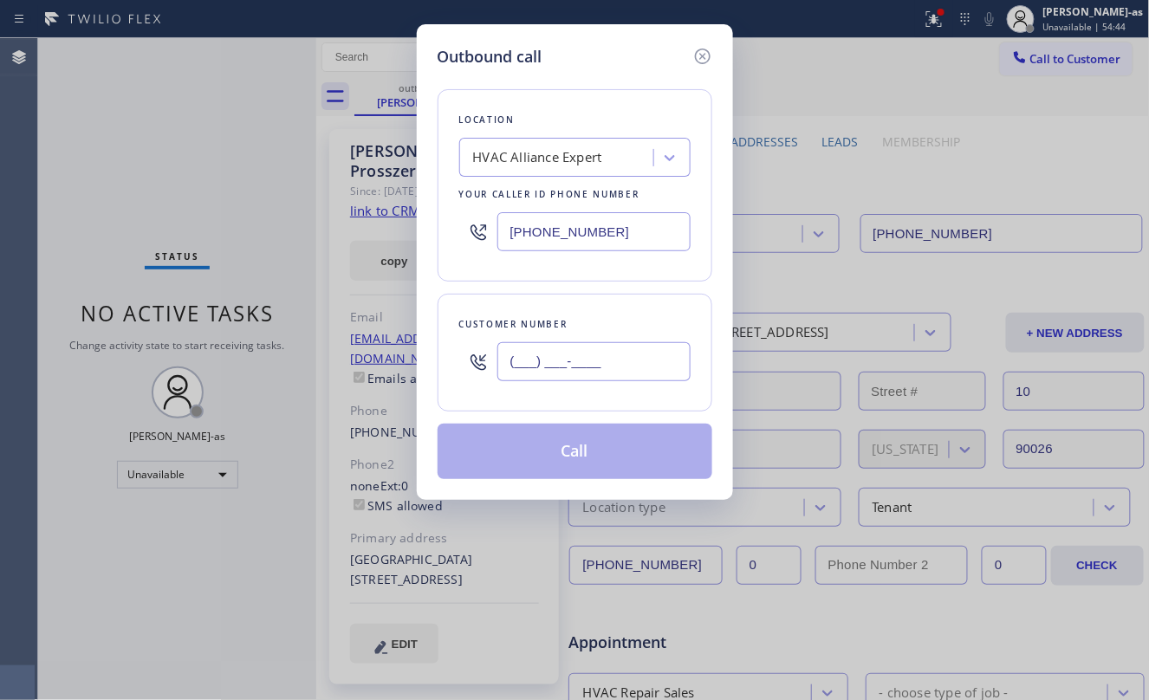
click at [646, 345] on input "(___) ___-____" at bounding box center [594, 361] width 193 height 39
paste input "201) 615-2120"
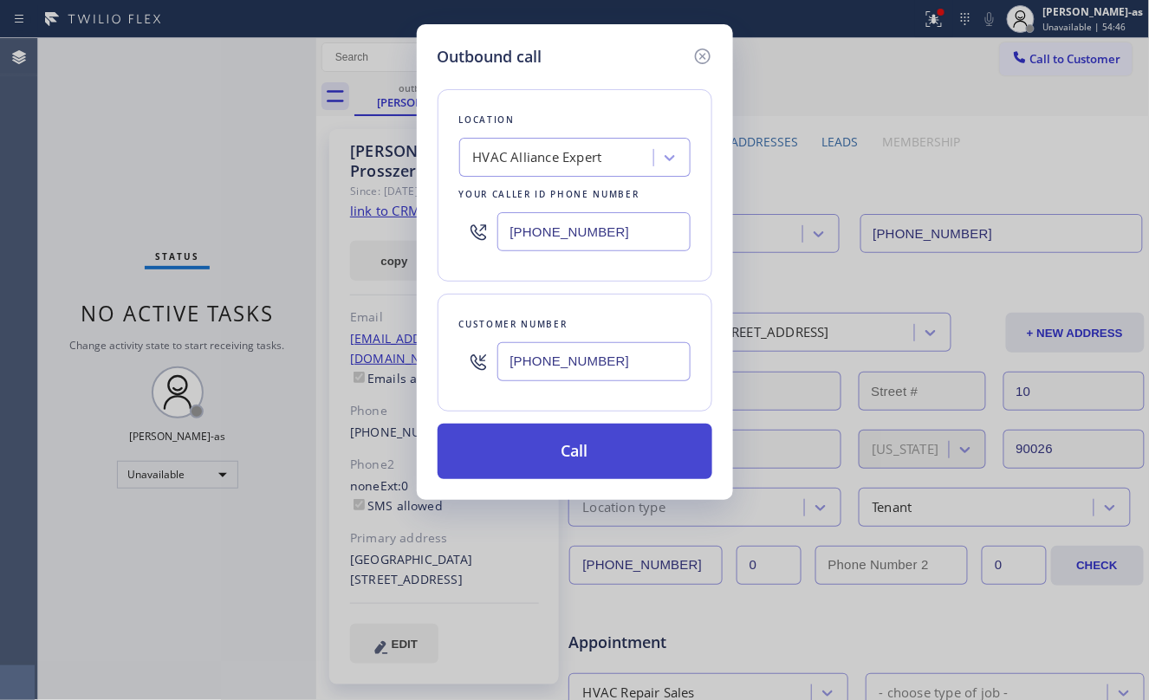
type input "[PHONE_NUMBER]"
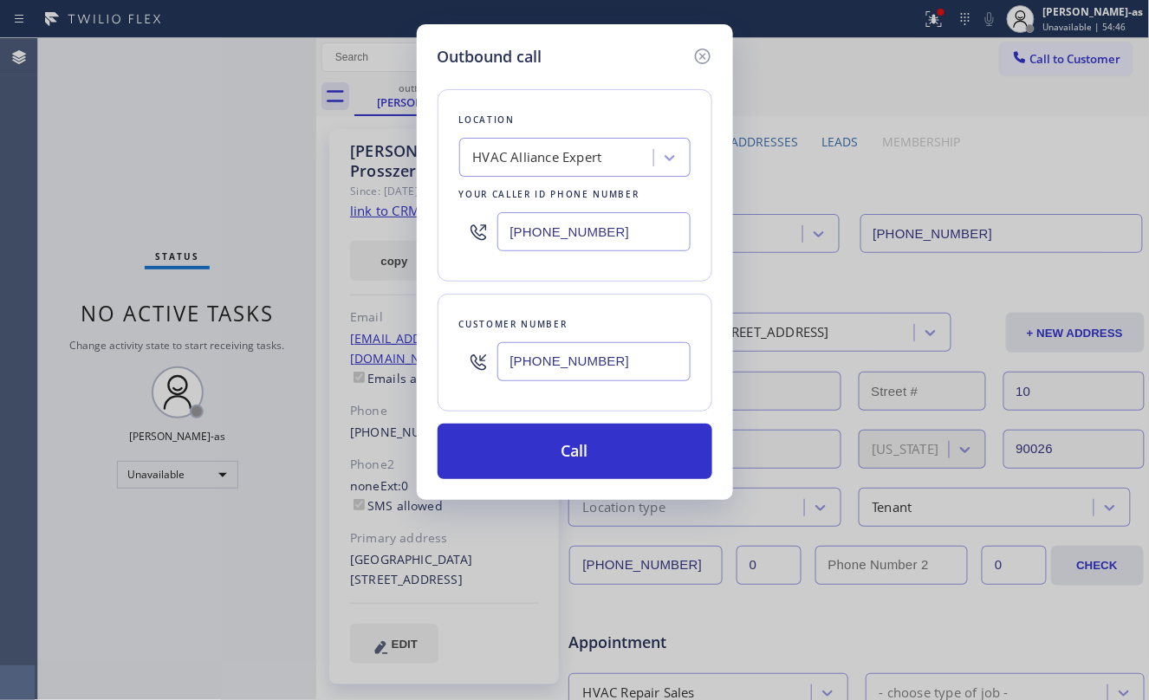
drag, startPoint x: 553, startPoint y: 458, endPoint x: 856, endPoint y: 684, distance: 378.4
click at [555, 458] on button "Call" at bounding box center [575, 451] width 275 height 55
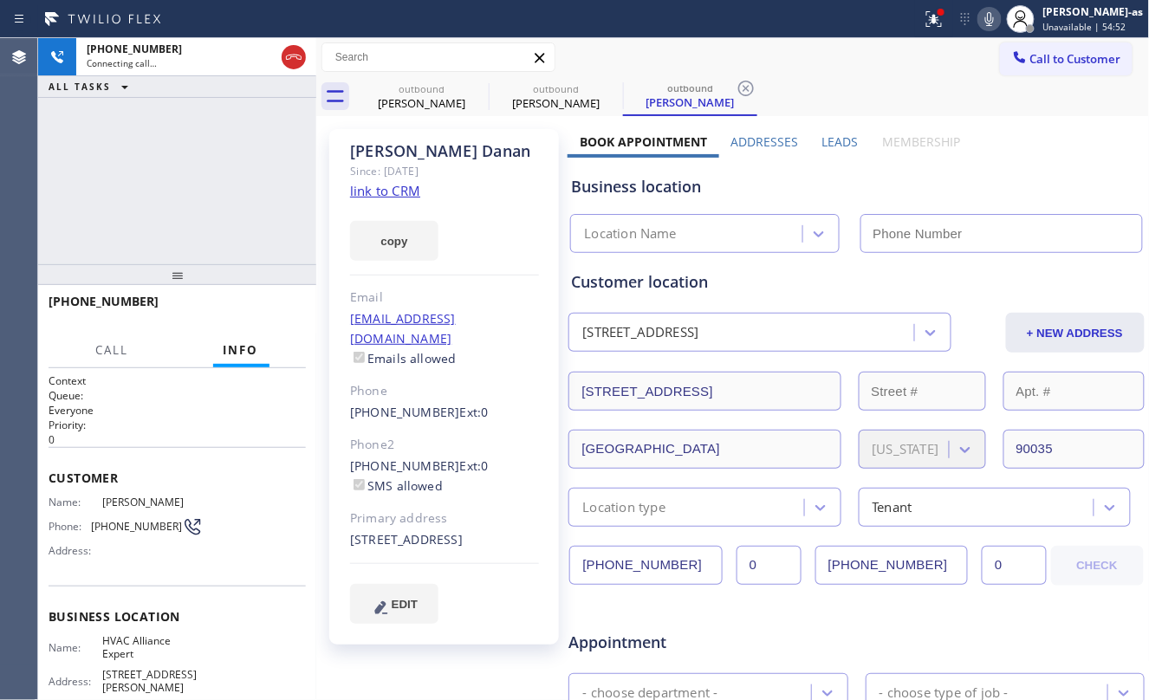
type input "[PHONE_NUMBER]"
click at [231, 191] on div "[PHONE_NUMBER] Connecting call… ALL TASKS ALL TASKS ACTIVE TASKS TASKS IN WRAP …" at bounding box center [177, 151] width 278 height 226
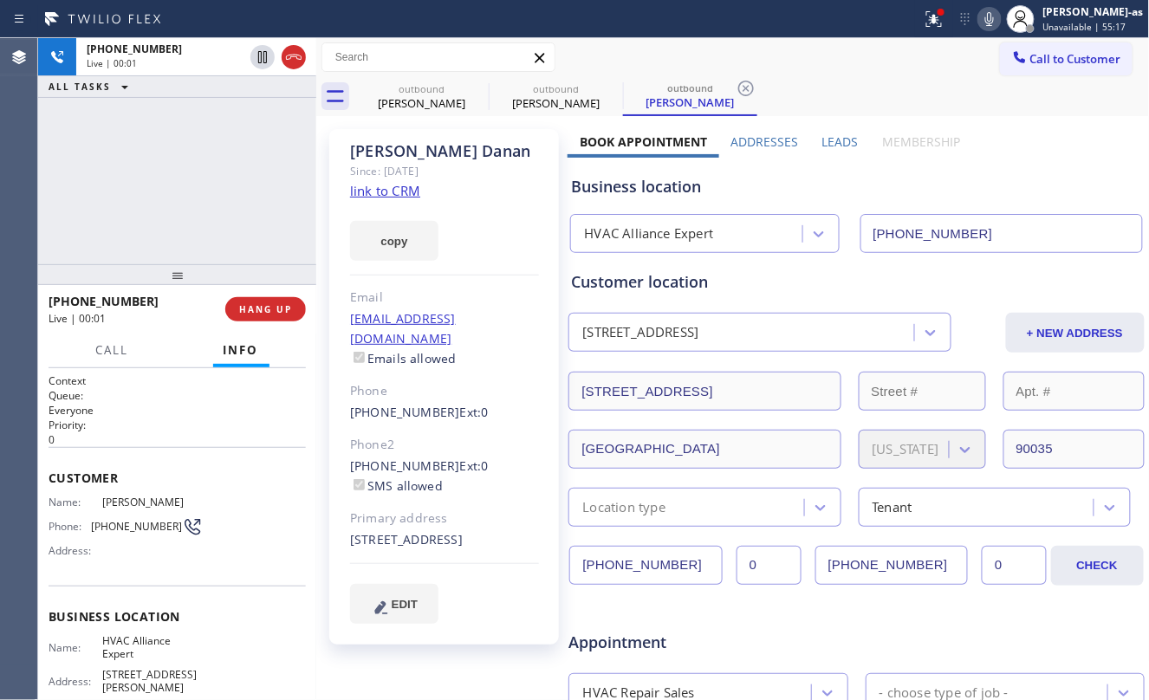
click at [394, 189] on link "link to CRM" at bounding box center [385, 190] width 70 height 17
drag, startPoint x: 347, startPoint y: 449, endPoint x: 440, endPoint y: 451, distance: 93.6
click at [440, 451] on div "[PERSON_NAME] Since: [DATE] link to CRM copy Email [EMAIL_ADDRESS][DOMAIN_NAME]…" at bounding box center [444, 387] width 230 height 516
copy div "[PHONE_NUMBER]"
click at [262, 285] on div at bounding box center [177, 274] width 278 height 21
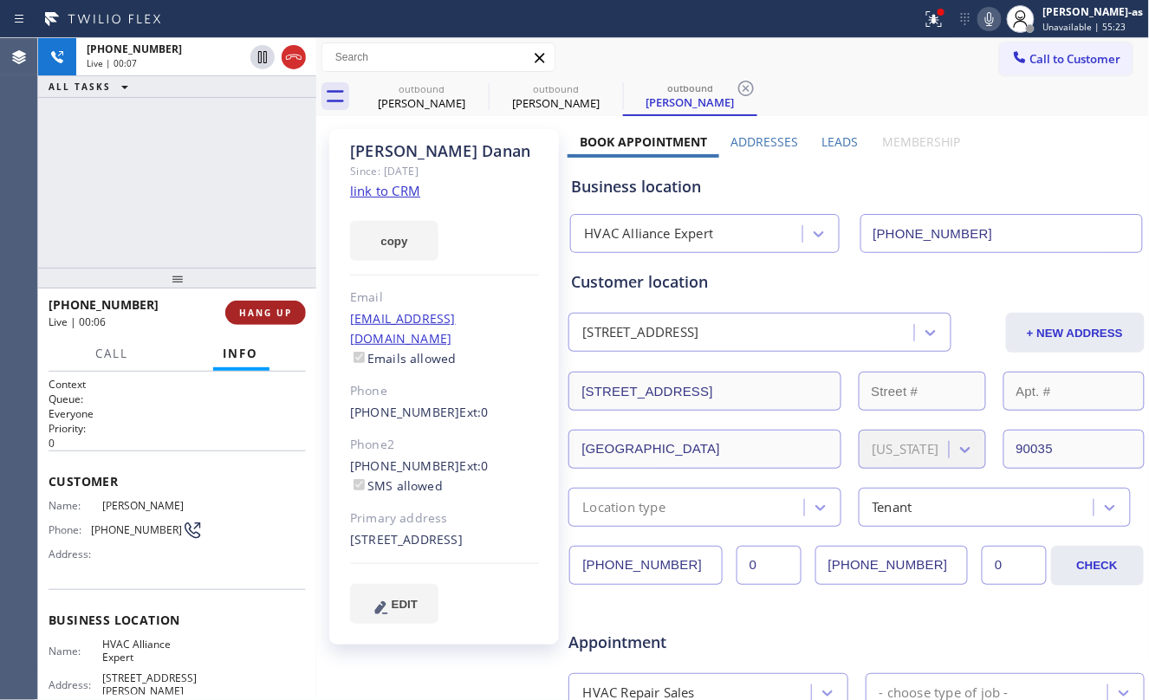
click at [268, 306] on button "HANG UP" at bounding box center [265, 313] width 81 height 24
click at [270, 310] on span "HANG UP" at bounding box center [265, 313] width 53 height 12
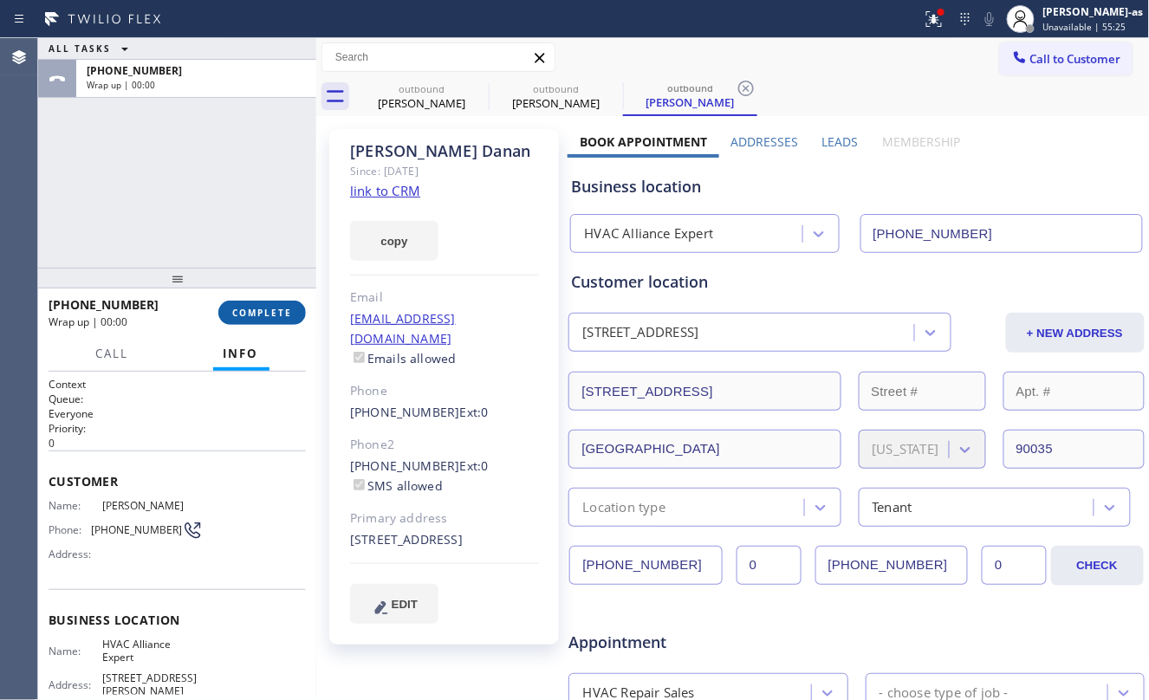
click at [270, 310] on span "COMPLETE" at bounding box center [262, 313] width 60 height 12
click at [271, 317] on div "Classify the call LOCATION NAME Anytime Appliances Repair FROM PHONE [PHONE_NUM…" at bounding box center [593, 369] width 1111 height 662
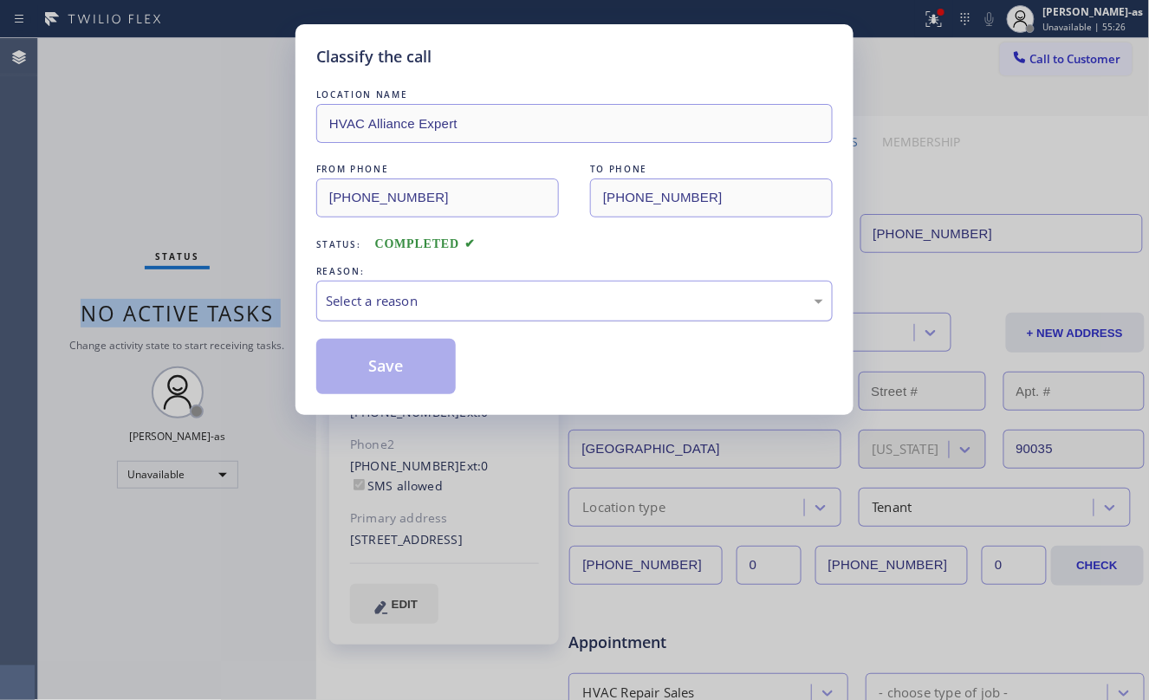
click at [387, 300] on div "Select a reason" at bounding box center [575, 301] width 498 height 20
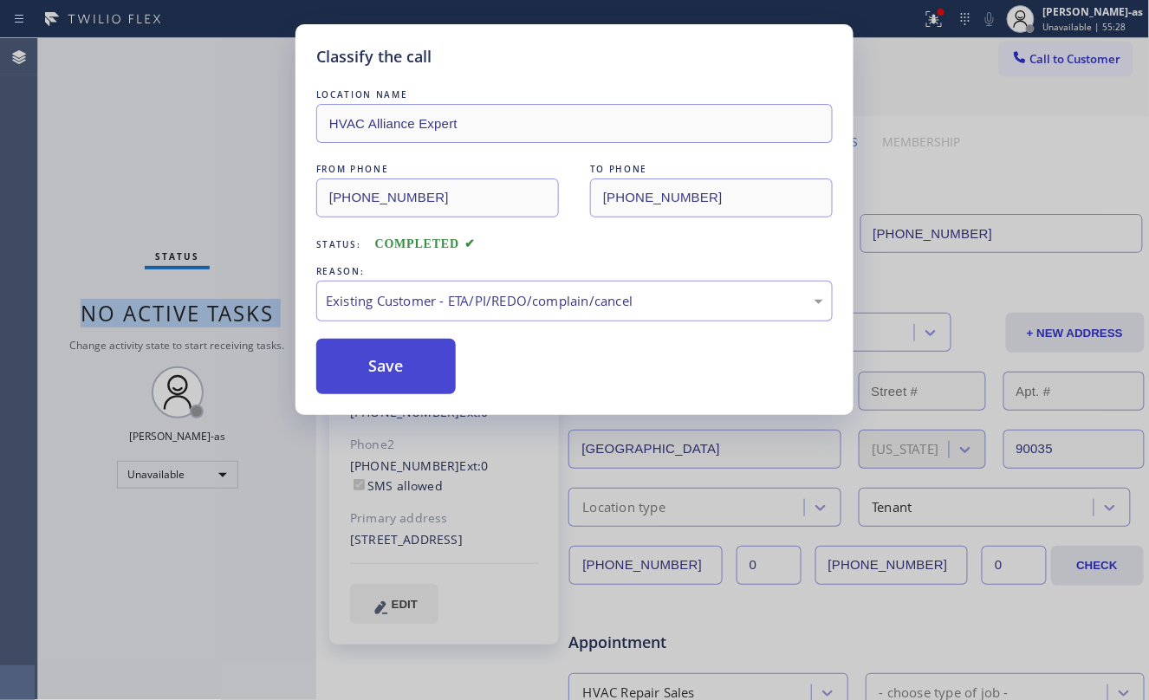
drag, startPoint x: 406, startPoint y: 374, endPoint x: 378, endPoint y: 407, distance: 43.1
click at [406, 371] on button "Save" at bounding box center [386, 366] width 140 height 55
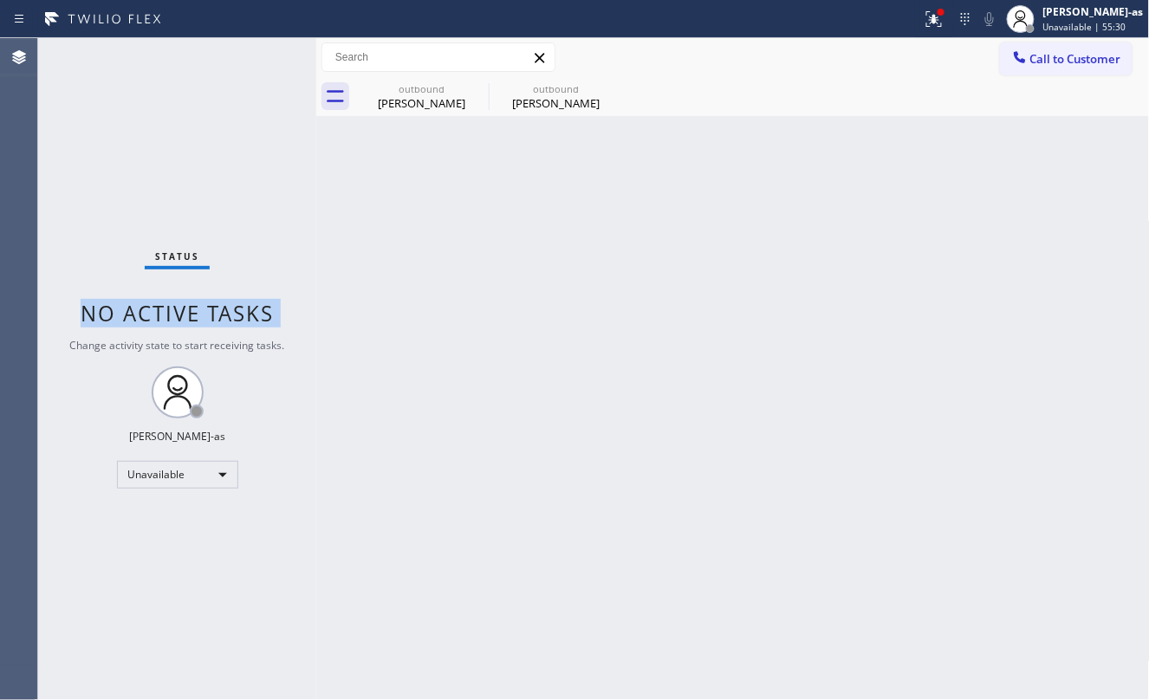
click at [1038, 61] on span "Call to Customer" at bounding box center [1076, 59] width 91 height 16
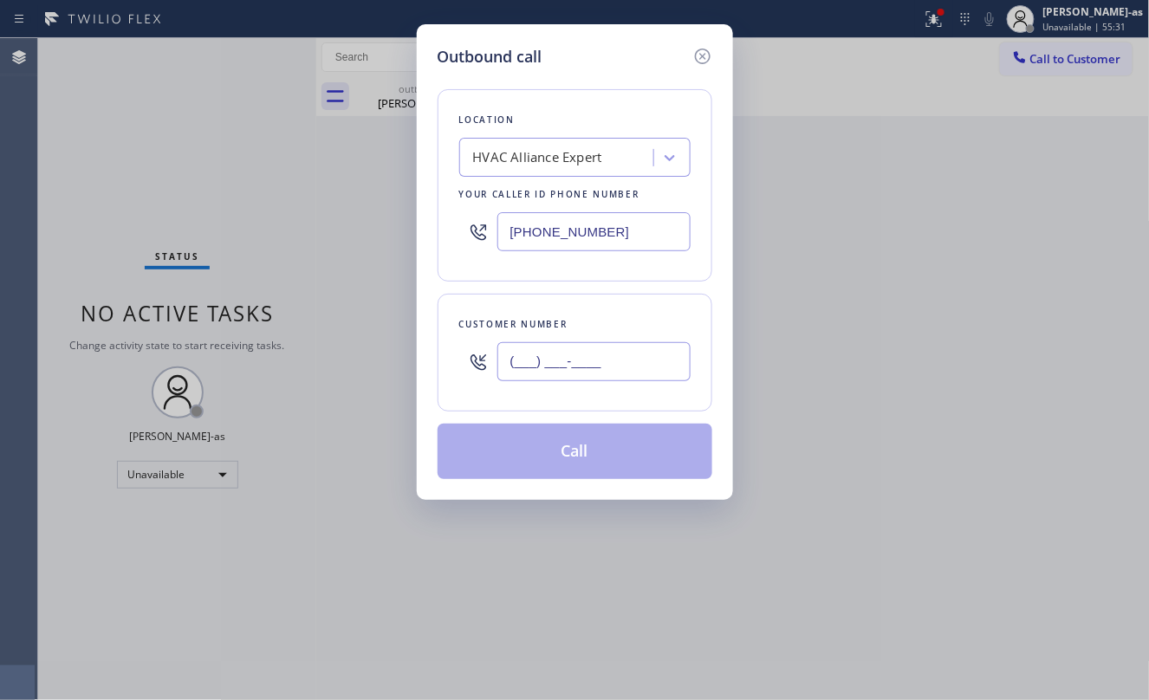
click at [626, 365] on input "(___) ___-____" at bounding box center [594, 361] width 193 height 39
paste input "323) 365-7294"
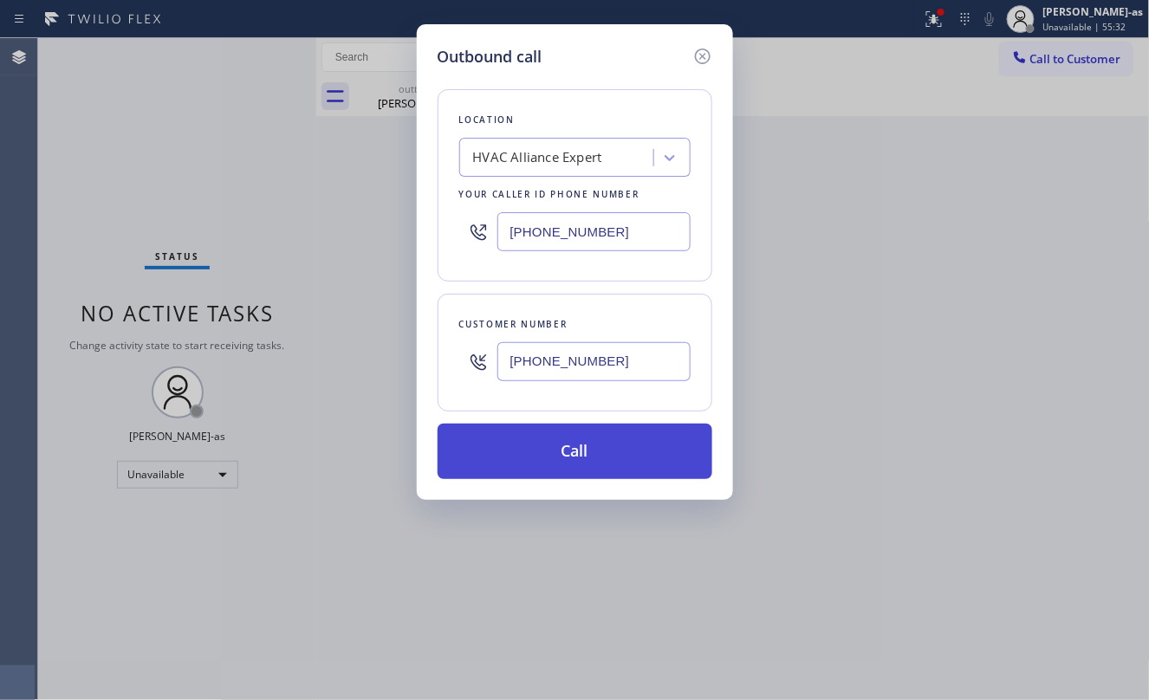
type input "[PHONE_NUMBER]"
drag, startPoint x: 573, startPoint y: 466, endPoint x: 574, endPoint y: 456, distance: 10.4
click at [577, 466] on button "Call" at bounding box center [575, 451] width 275 height 55
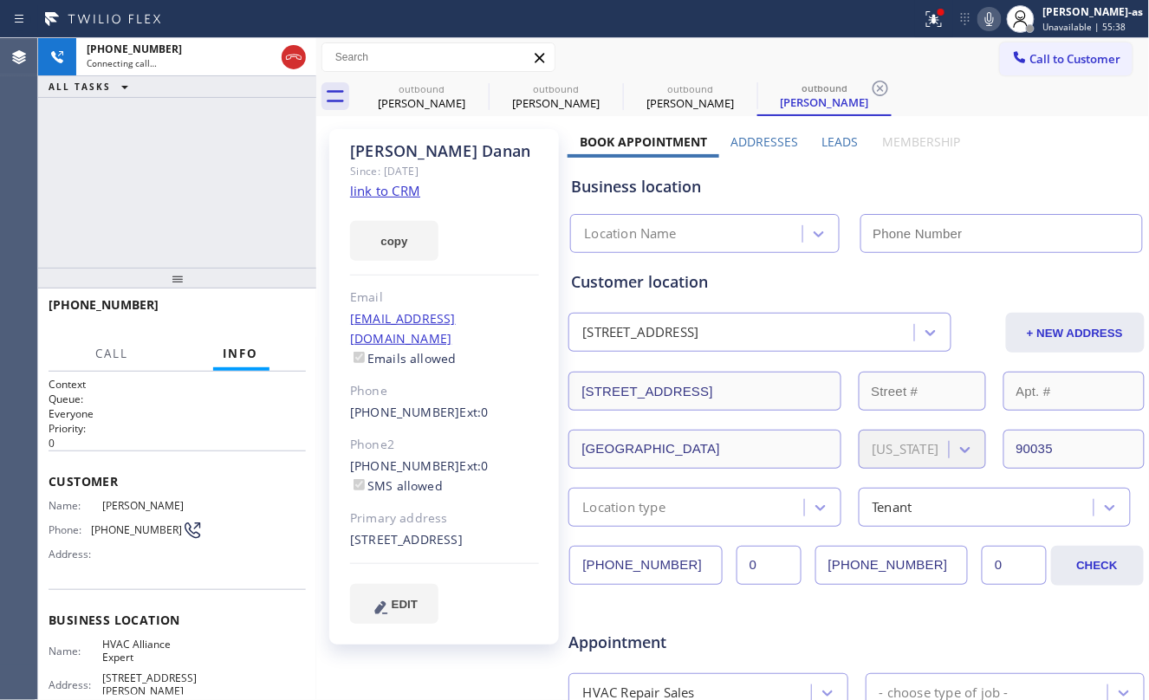
type input "[PHONE_NUMBER]"
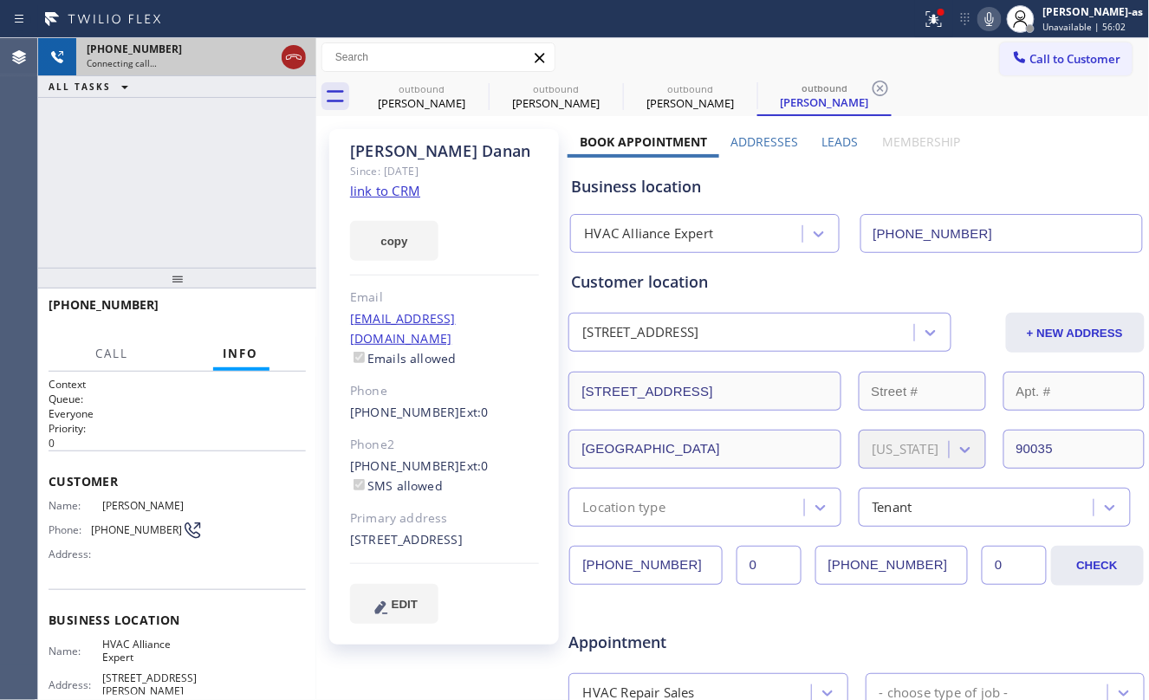
click at [289, 59] on icon at bounding box center [294, 57] width 16 height 5
click at [395, 106] on div "[PERSON_NAME]" at bounding box center [421, 103] width 131 height 16
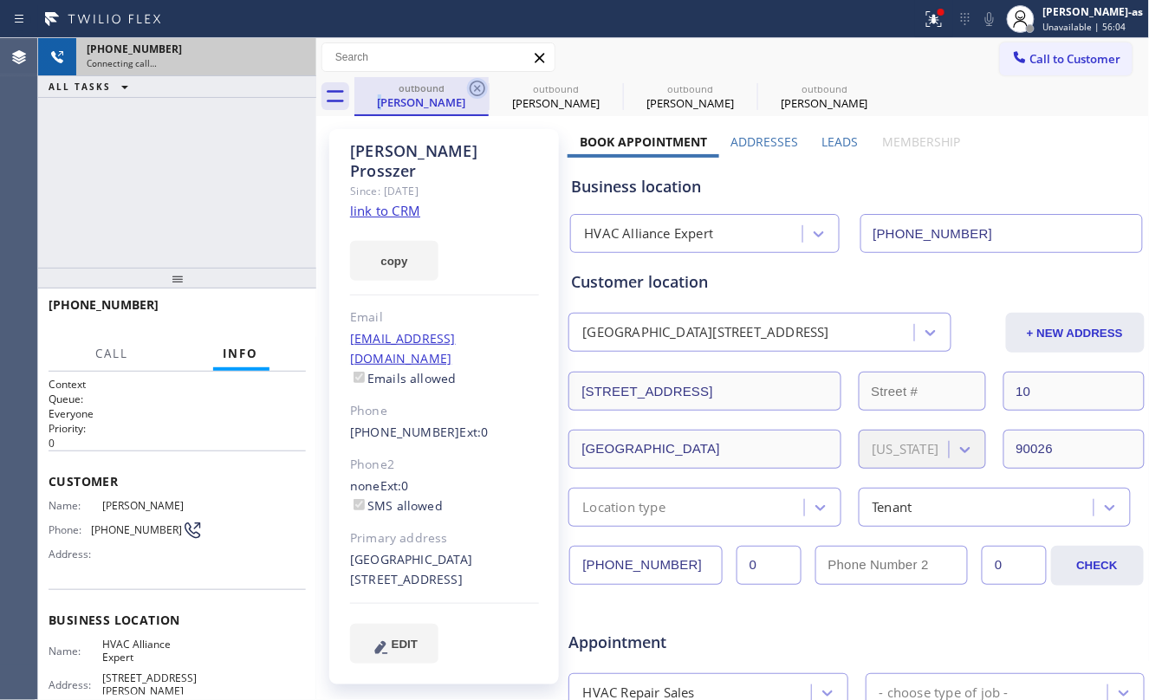
click at [477, 84] on icon at bounding box center [477, 88] width 21 height 21
click at [0, 0] on icon at bounding box center [0, 0] width 0 height 0
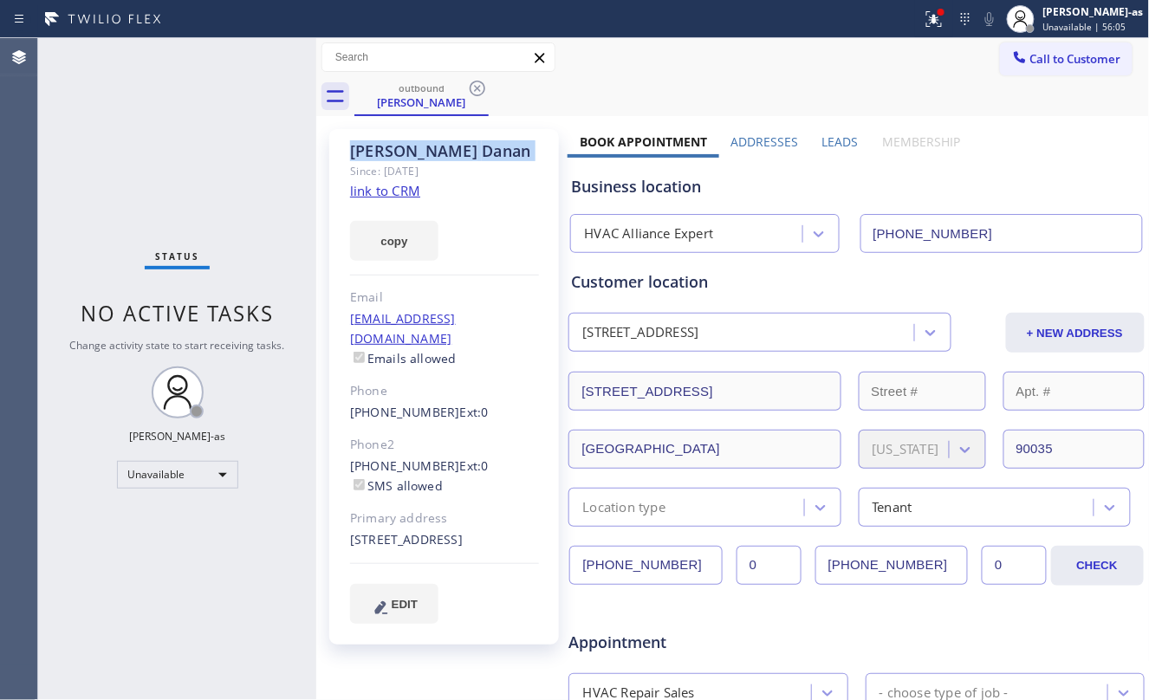
click at [477, 84] on icon at bounding box center [477, 88] width 21 height 21
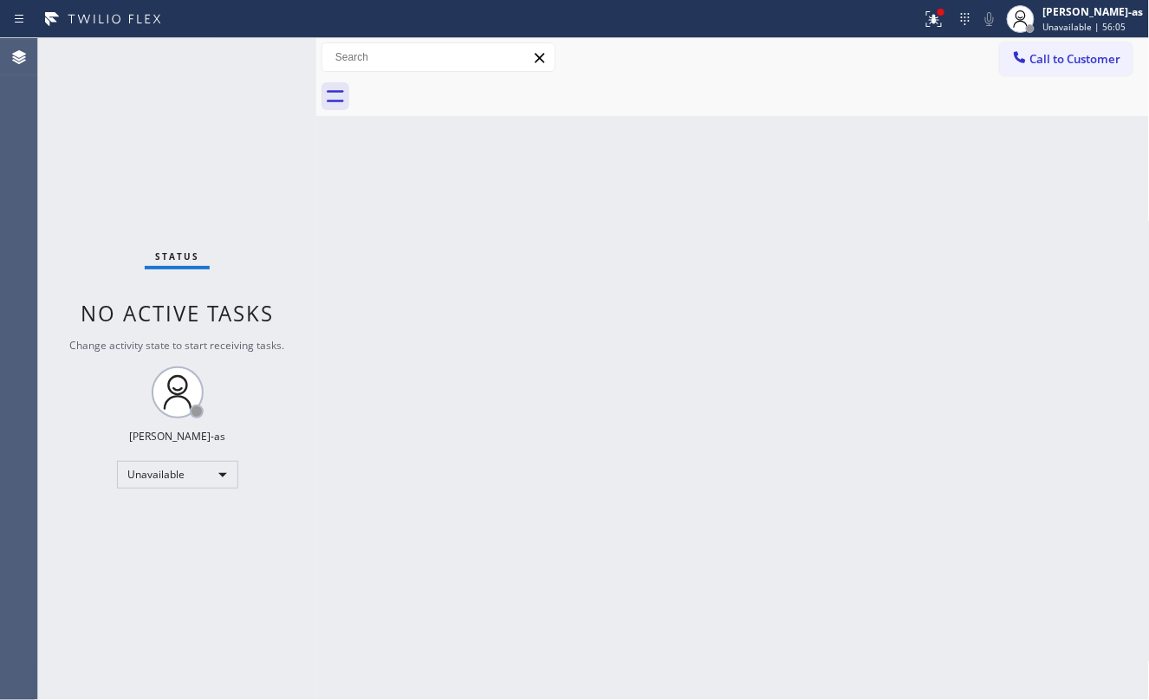
click at [477, 84] on div at bounding box center [753, 96] width 796 height 39
drag, startPoint x: 189, startPoint y: 194, endPoint x: 234, endPoint y: 172, distance: 50.4
click at [201, 189] on div "Status No active tasks Change activity state to start receiving tasks. [PERSON_…" at bounding box center [177, 369] width 278 height 662
drag, startPoint x: 296, startPoint y: 270, endPoint x: 347, endPoint y: 157, distance: 124.5
click at [300, 260] on div "Status No active tasks Change activity state to start receiving tasks. [PERSON_…" at bounding box center [177, 369] width 278 height 662
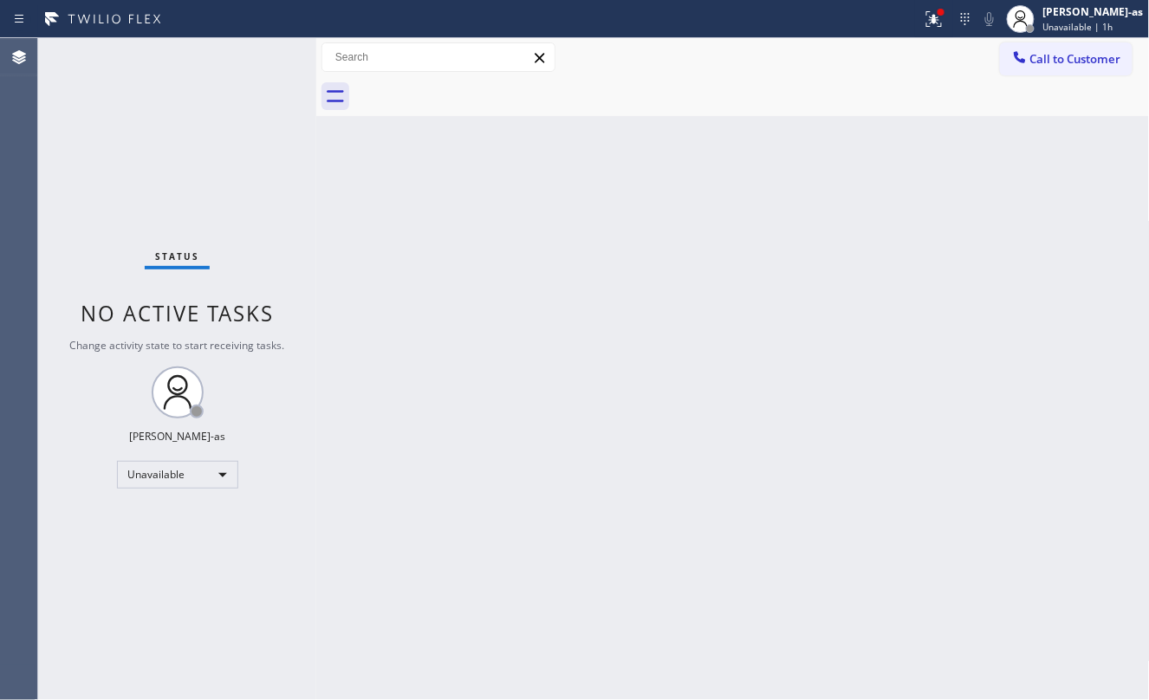
drag, startPoint x: 1049, startPoint y: 68, endPoint x: 930, endPoint y: 161, distance: 151.2
click at [1049, 67] on button "Call to Customer" at bounding box center [1066, 58] width 133 height 33
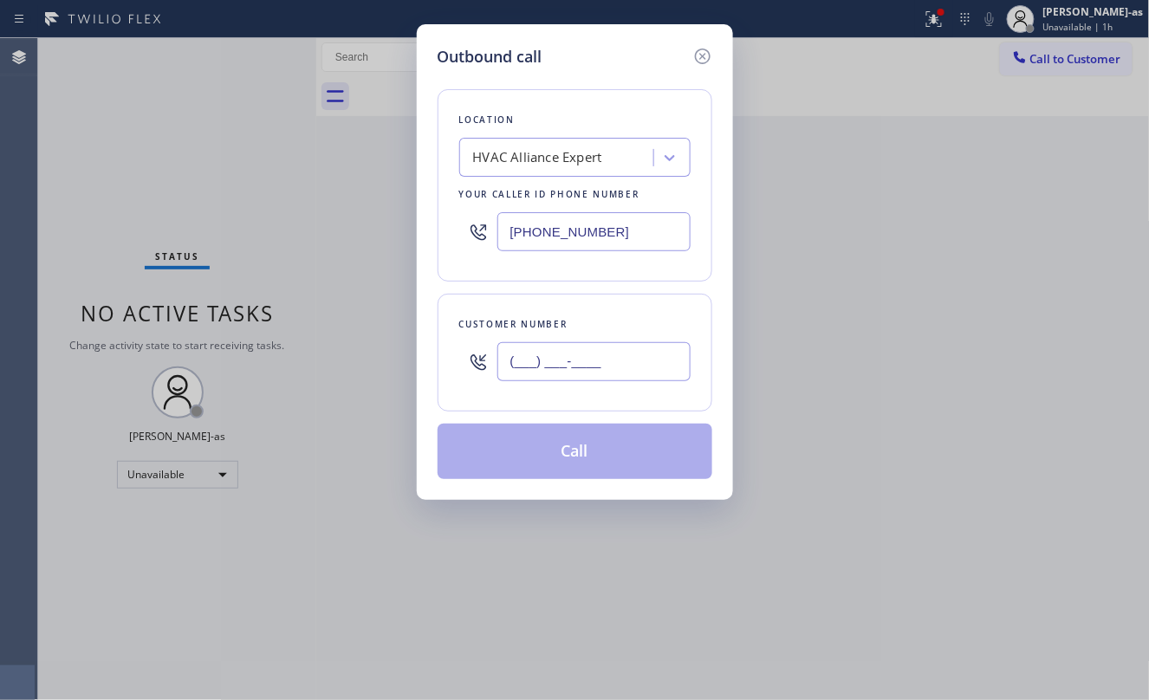
click at [662, 374] on input "(___) ___-____" at bounding box center [594, 361] width 193 height 39
paste input "310) 472-2416"
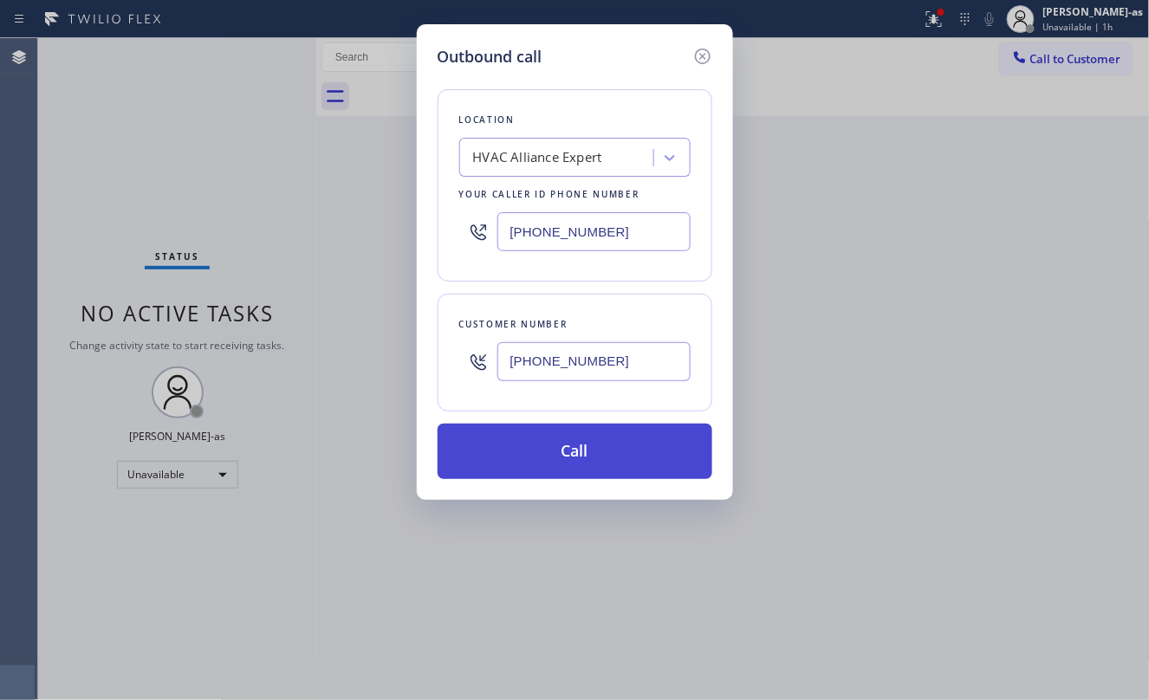
type input "[PHONE_NUMBER]"
click at [639, 448] on button "Call" at bounding box center [575, 451] width 275 height 55
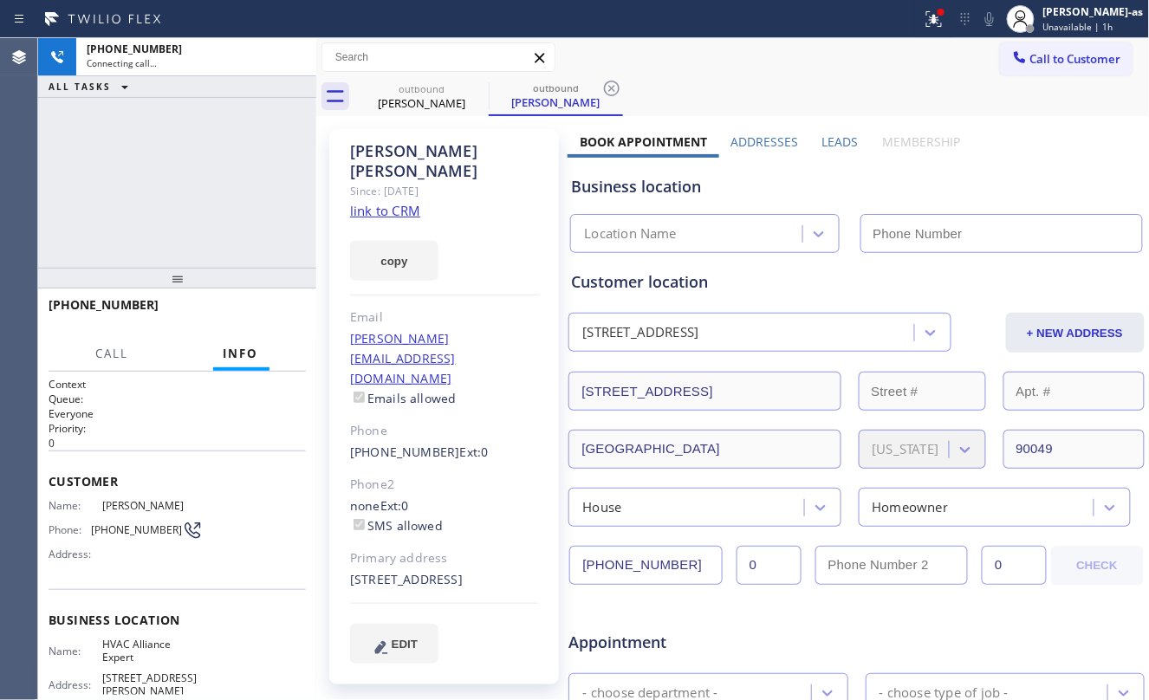
type input "[PHONE_NUMBER]"
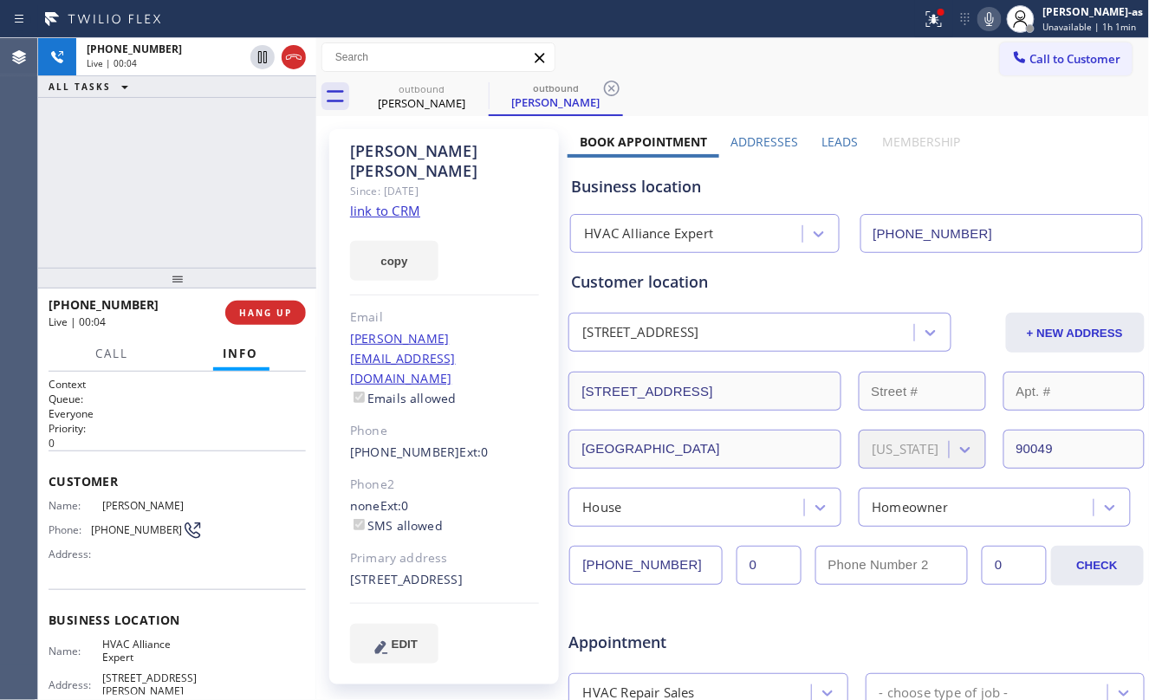
click at [203, 219] on div "[PHONE_NUMBER] Live | 00:04 ALL TASKS ALL TASKS ACTIVE TASKS TASKS IN WRAP UP" at bounding box center [177, 153] width 278 height 230
click at [248, 299] on div "[PHONE_NUMBER] Live | 00:05 HANG UP" at bounding box center [177, 312] width 257 height 45
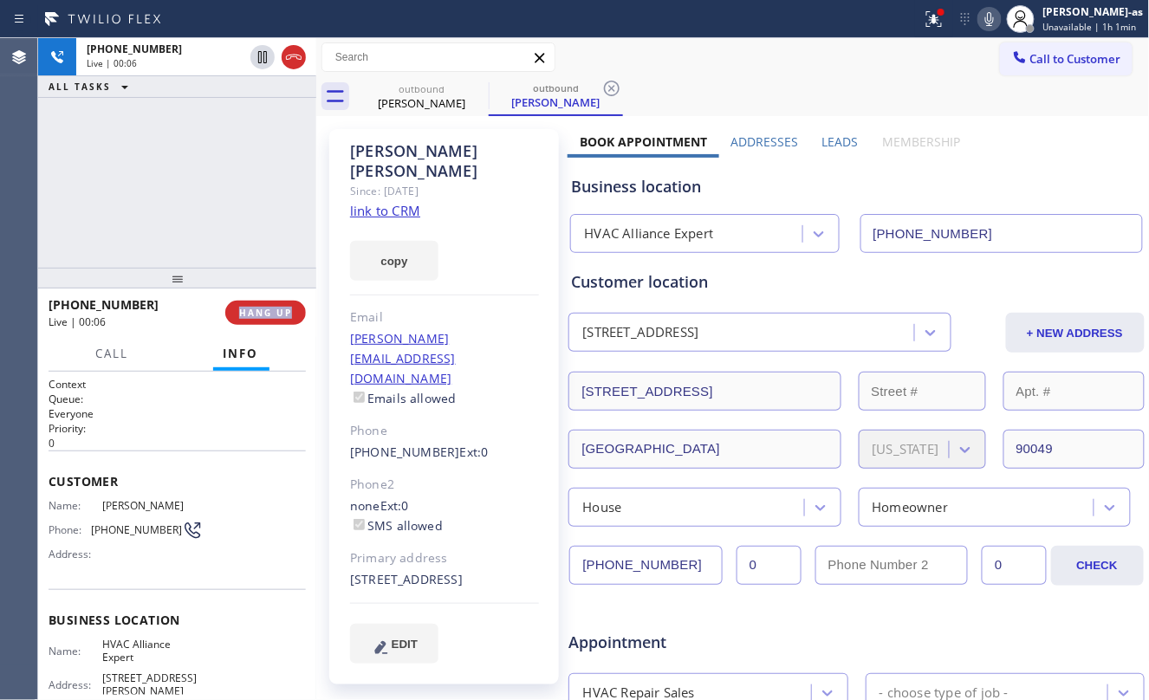
click at [248, 299] on div "[PHONE_NUMBER] Live | 00:06 HANG UP" at bounding box center [177, 312] width 257 height 45
click at [279, 328] on div "[PHONE_NUMBER] Live | 00:06 HANG UP" at bounding box center [177, 312] width 257 height 45
click at [265, 303] on button "HANG UP" at bounding box center [265, 313] width 81 height 24
click at [267, 309] on span "HANG UP" at bounding box center [265, 313] width 53 height 12
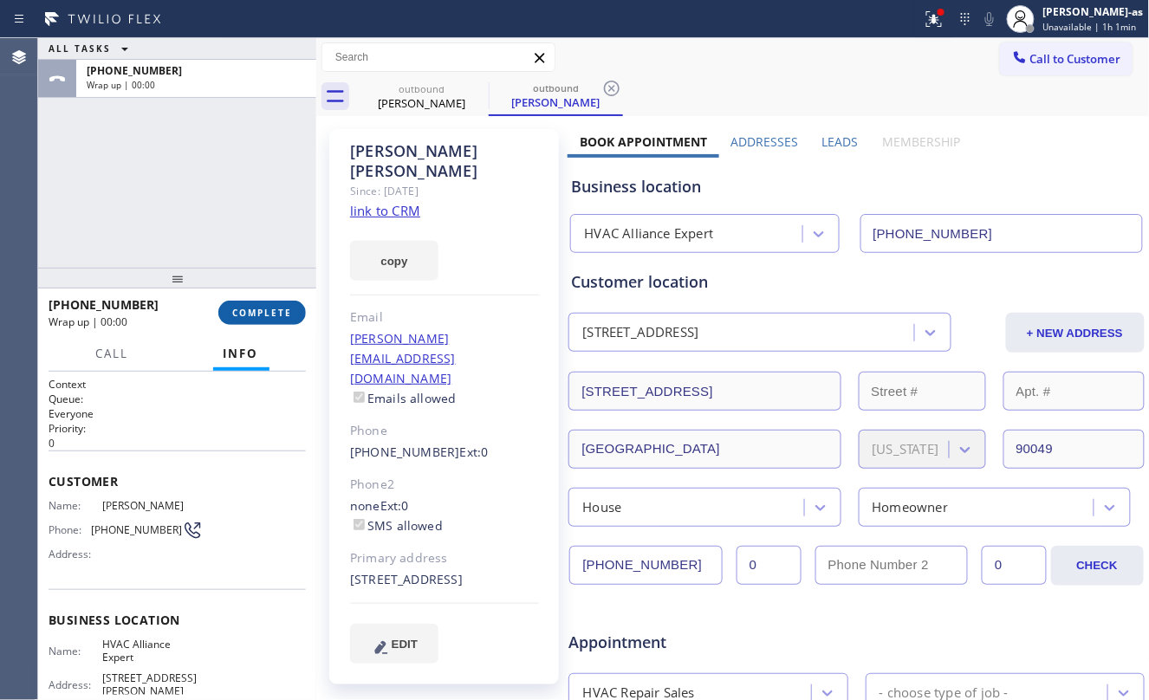
click at [279, 309] on span "COMPLETE" at bounding box center [262, 313] width 60 height 12
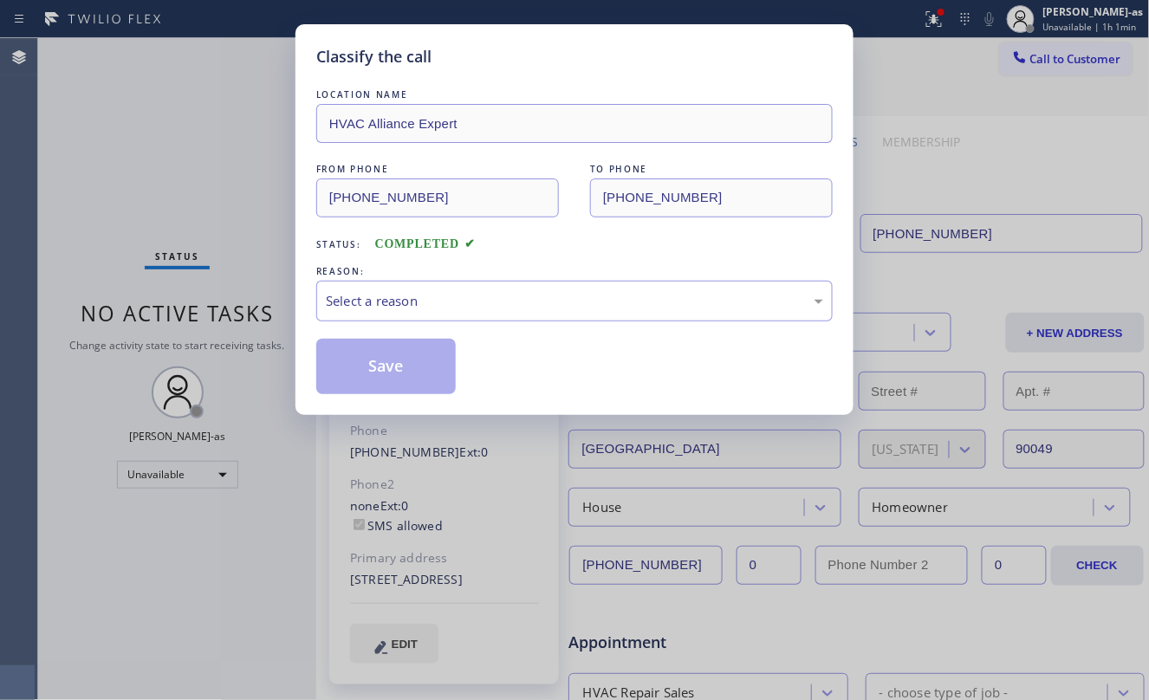
click at [237, 250] on div "Classify the call LOCATION NAME HVAC Alliance Expert FROM PHONE [PHONE_NUMBER] …" at bounding box center [574, 350] width 1149 height 700
drag, startPoint x: 400, startPoint y: 303, endPoint x: 410, endPoint y: 312, distance: 13.5
click at [407, 307] on div "Select a reason" at bounding box center [575, 301] width 498 height 20
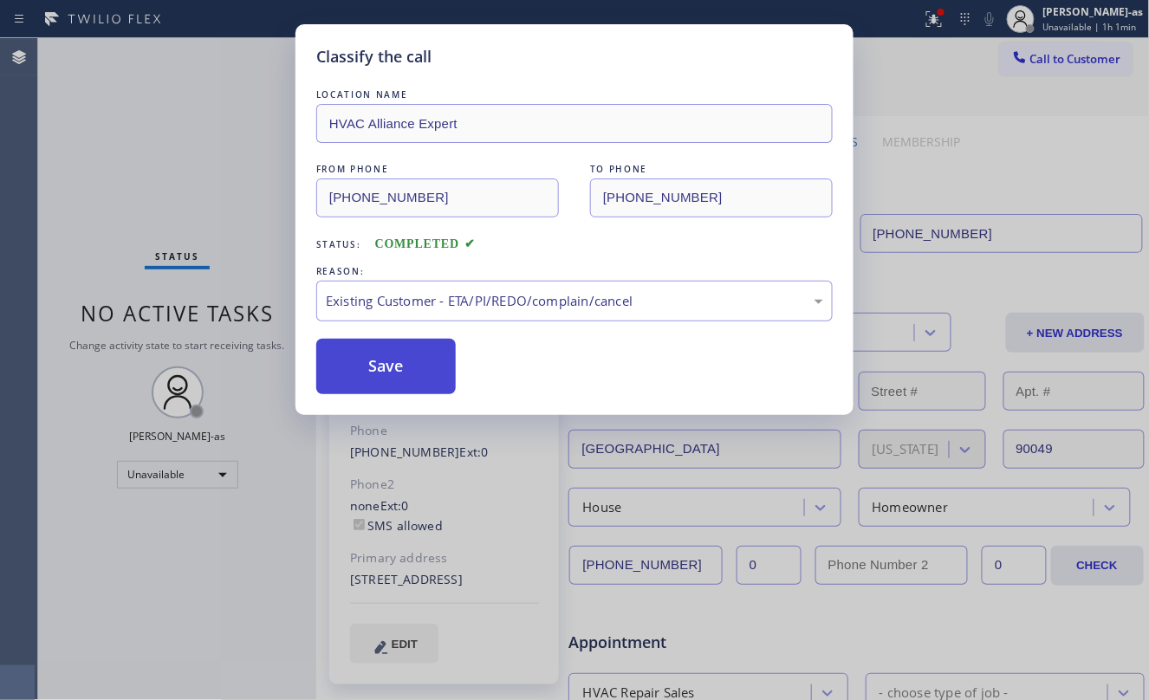
click at [385, 351] on button "Save" at bounding box center [386, 366] width 140 height 55
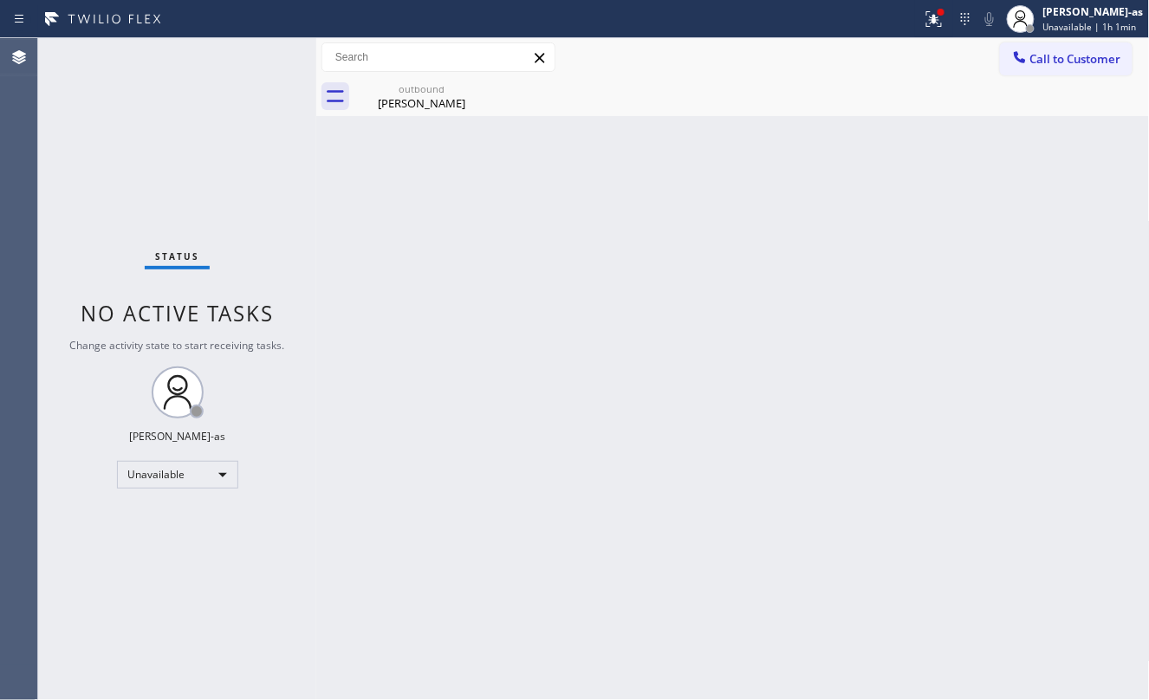
drag, startPoint x: 255, startPoint y: 177, endPoint x: 269, endPoint y: 168, distance: 16.4
click at [263, 174] on div "Status No active tasks Change activity state to start receiving tasks. [PERSON_…" at bounding box center [177, 369] width 278 height 662
drag, startPoint x: 403, startPoint y: 106, endPoint x: 441, endPoint y: 136, distance: 48.7
click at [407, 106] on div "[PERSON_NAME]" at bounding box center [421, 103] width 131 height 16
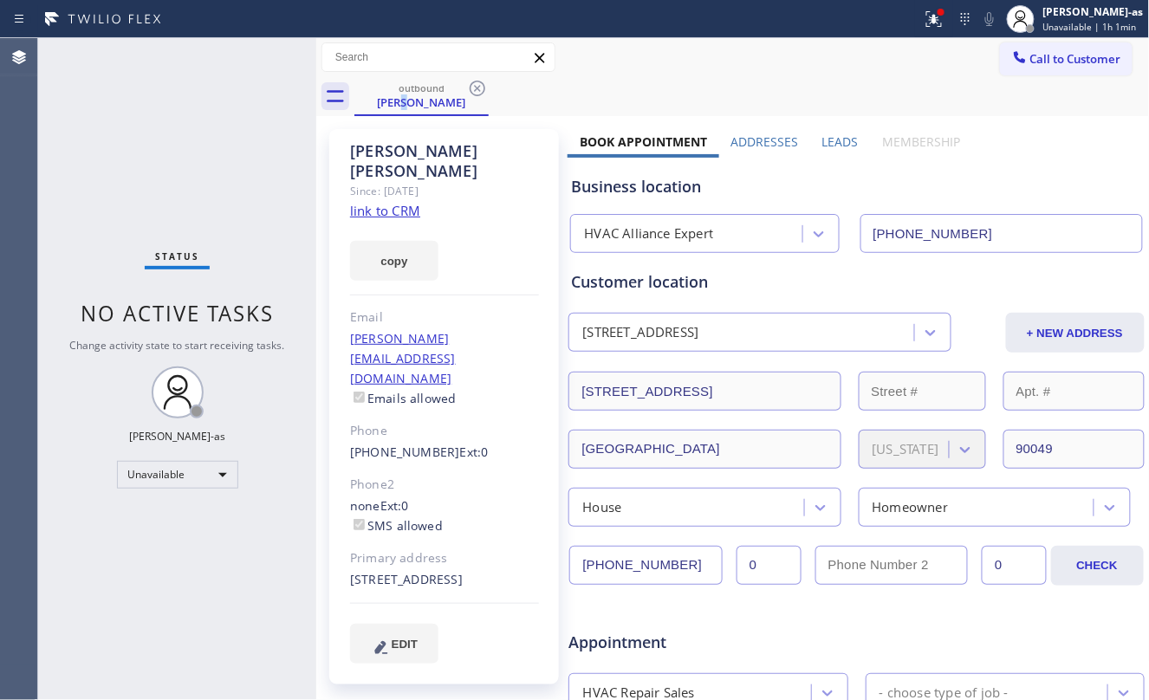
click at [393, 202] on link "link to CRM" at bounding box center [385, 210] width 70 height 17
drag, startPoint x: 219, startPoint y: 130, endPoint x: 326, endPoint y: 40, distance: 139.6
click at [219, 132] on div "Status No active tasks Change activity state to start receiving tasks. [PERSON_…" at bounding box center [177, 369] width 278 height 662
click at [1062, 59] on span "Call to Customer" at bounding box center [1076, 59] width 91 height 16
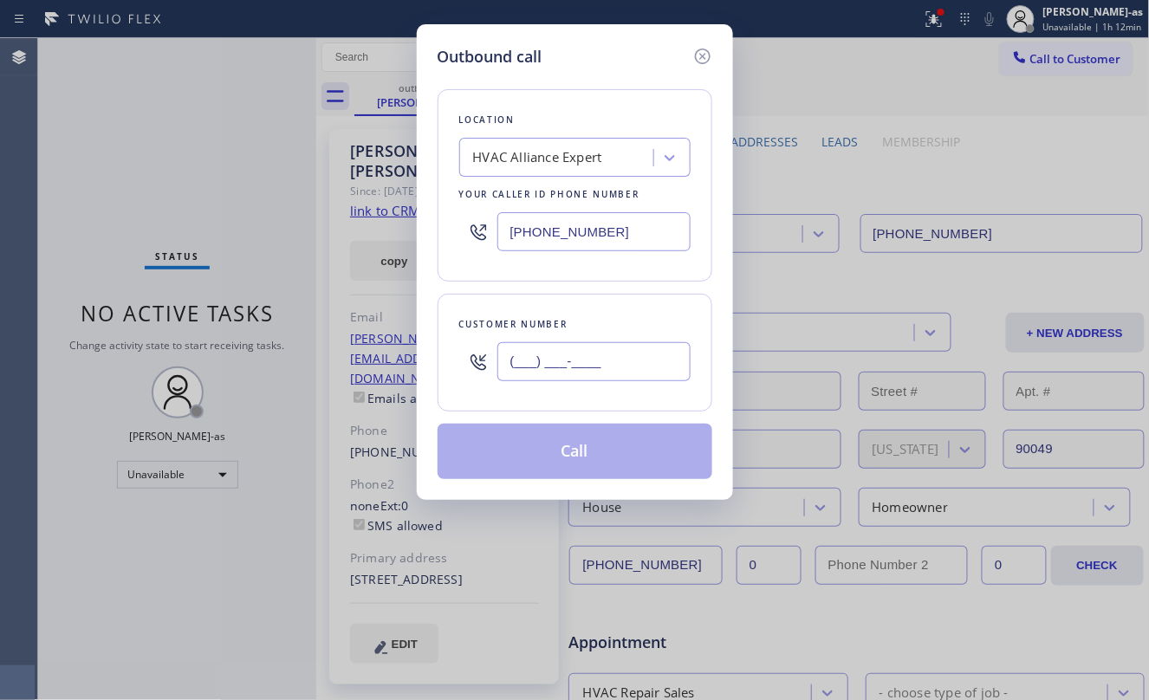
click at [556, 362] on input "(___) ___-____" at bounding box center [594, 361] width 193 height 39
paste input "917) 346-6837"
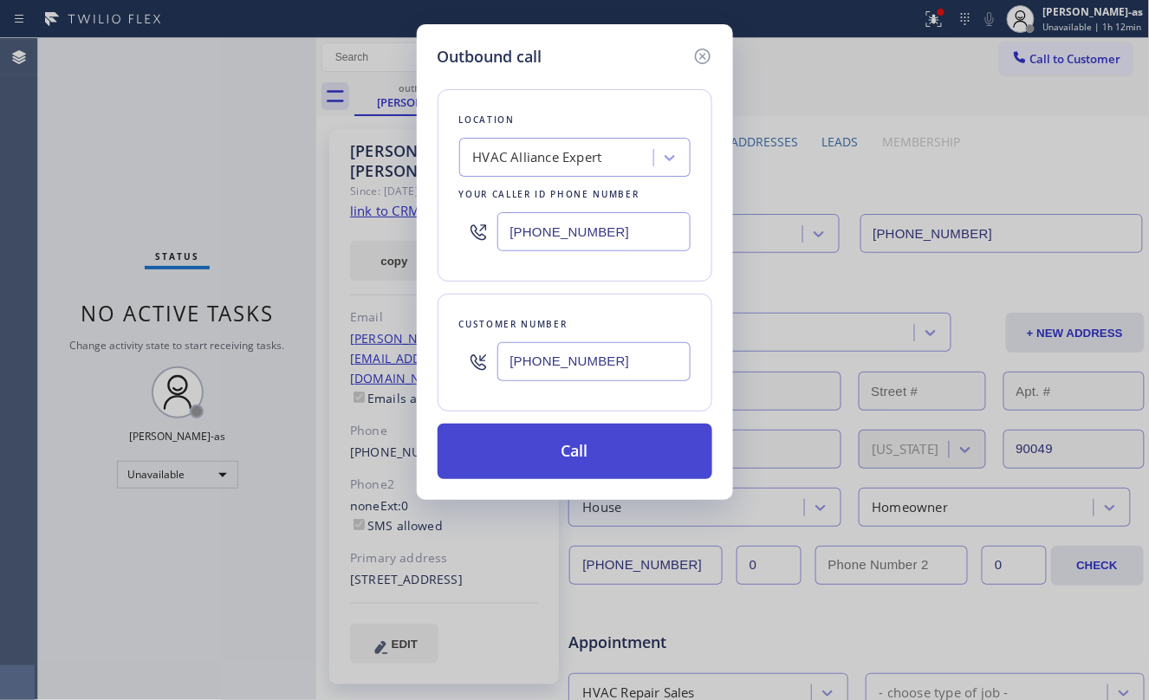
type input "[PHONE_NUMBER]"
drag, startPoint x: 587, startPoint y: 454, endPoint x: 577, endPoint y: 446, distance: 12.9
click at [587, 456] on button "Call" at bounding box center [575, 451] width 275 height 55
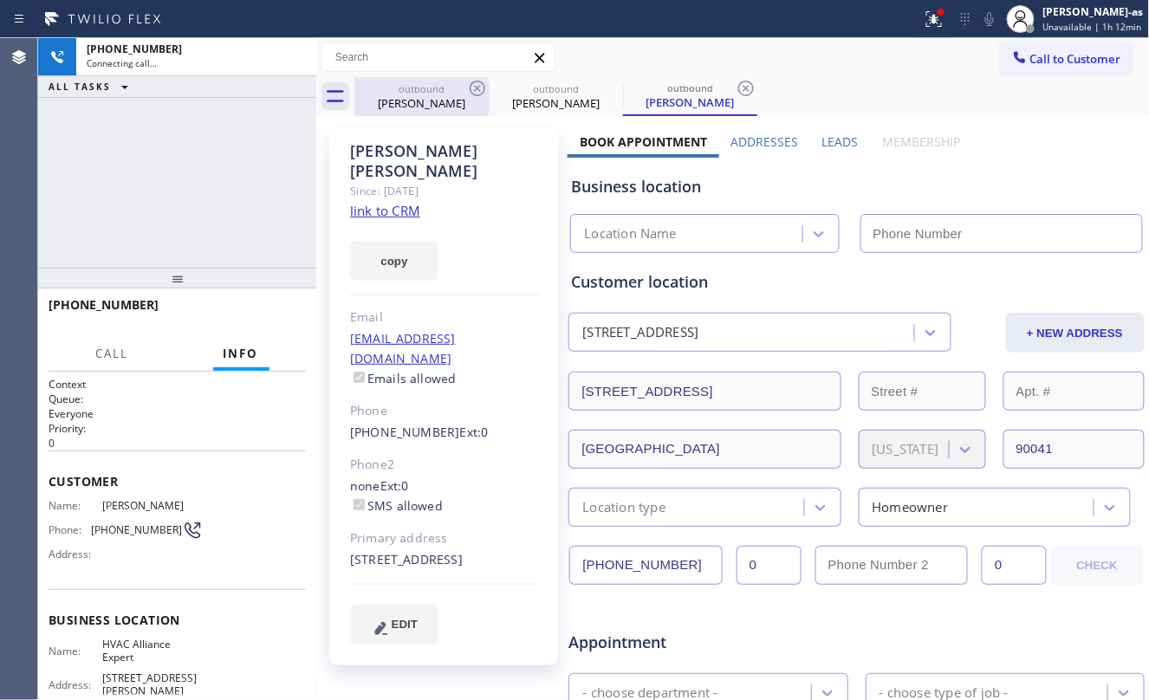
click at [225, 182] on div "[PHONE_NUMBER] Connecting call… ALL TASKS ALL TASKS ACTIVE TASKS TASKS IN WRAP …" at bounding box center [177, 153] width 278 height 230
drag, startPoint x: 372, startPoint y: 102, endPoint x: 452, endPoint y: 94, distance: 81.1
click at [374, 104] on div "[PERSON_NAME]" at bounding box center [421, 103] width 131 height 16
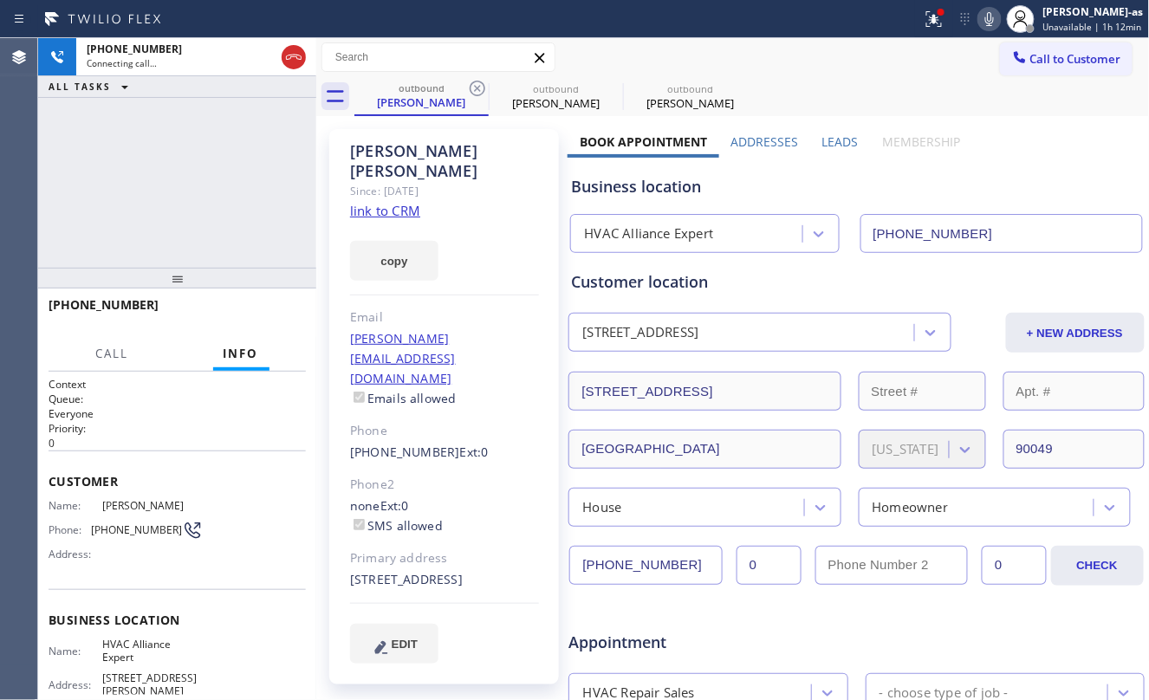
click at [388, 202] on link "link to CRM" at bounding box center [385, 210] width 70 height 17
type input "[PHONE_NUMBER]"
click at [678, 104] on div "[PERSON_NAME]" at bounding box center [690, 103] width 131 height 16
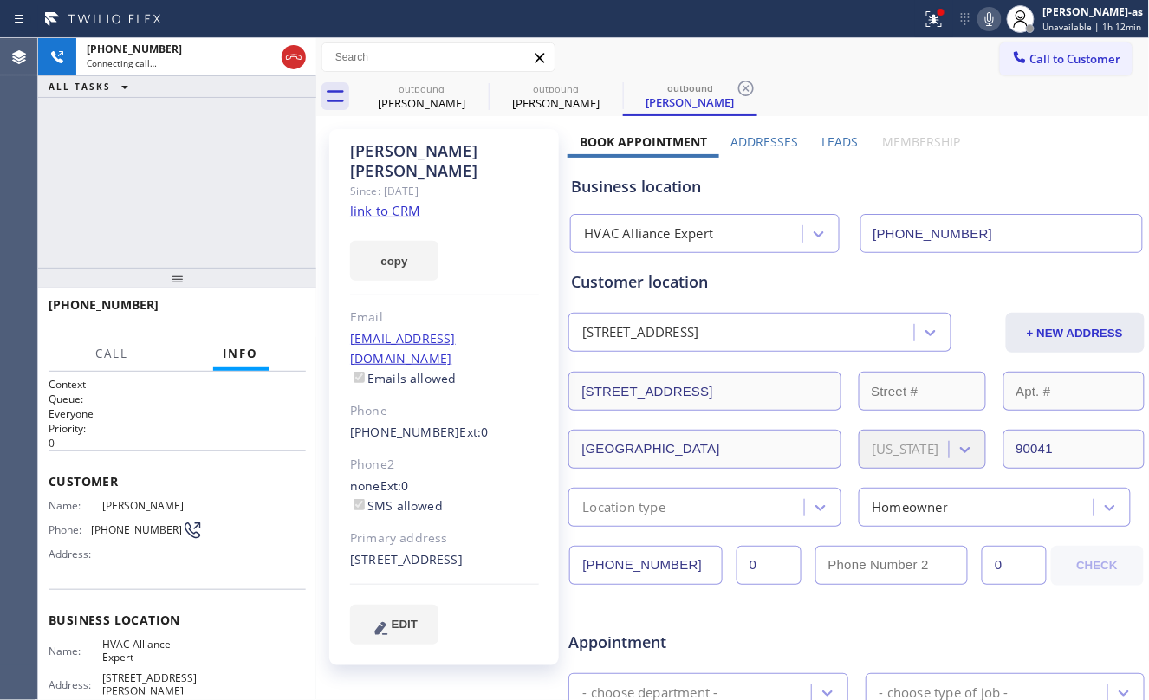
click at [399, 202] on link "link to CRM" at bounding box center [385, 210] width 70 height 17
drag, startPoint x: 295, startPoint y: 57, endPoint x: 402, endPoint y: 101, distance: 115.9
click at [299, 61] on icon at bounding box center [293, 57] width 21 height 21
click at [413, 101] on div "[PERSON_NAME]" at bounding box center [421, 103] width 131 height 16
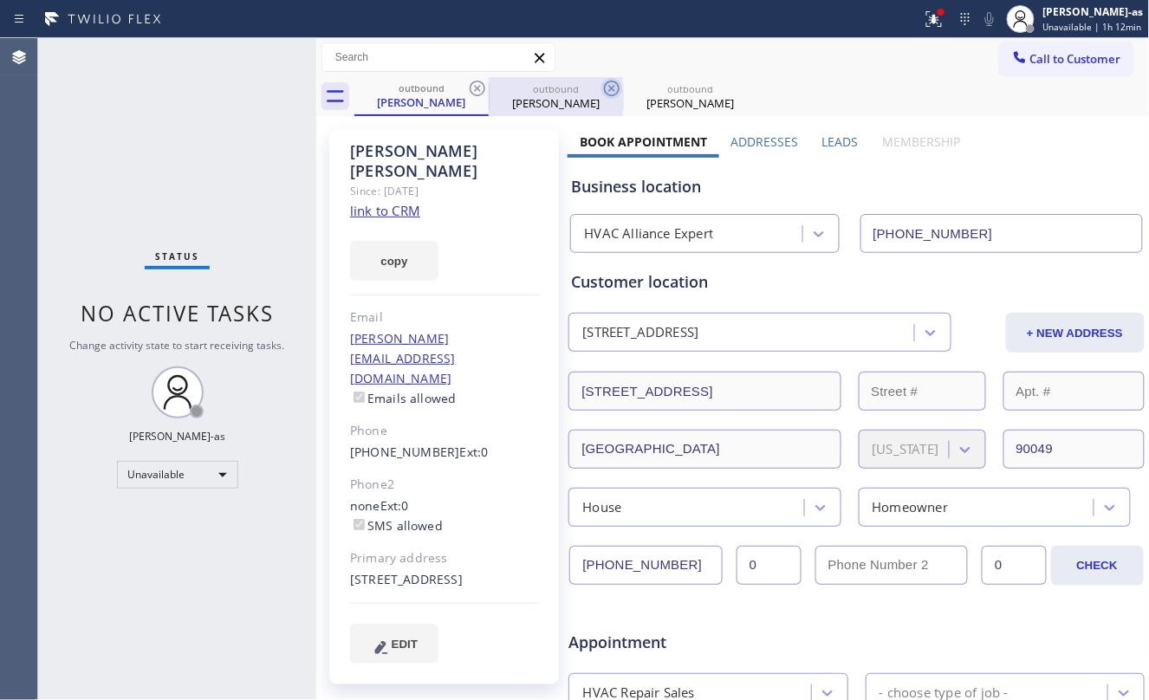
click at [479, 88] on icon at bounding box center [477, 88] width 21 height 21
click at [602, 88] on icon at bounding box center [612, 88] width 21 height 21
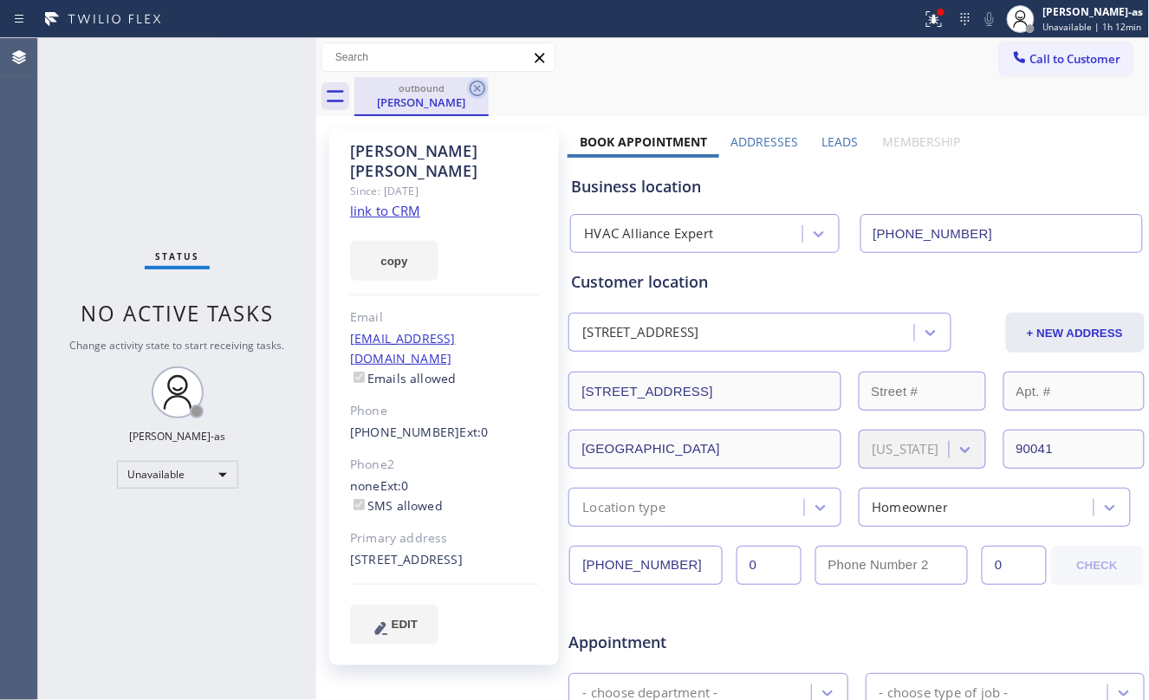
click at [478, 88] on icon at bounding box center [478, 89] width 16 height 16
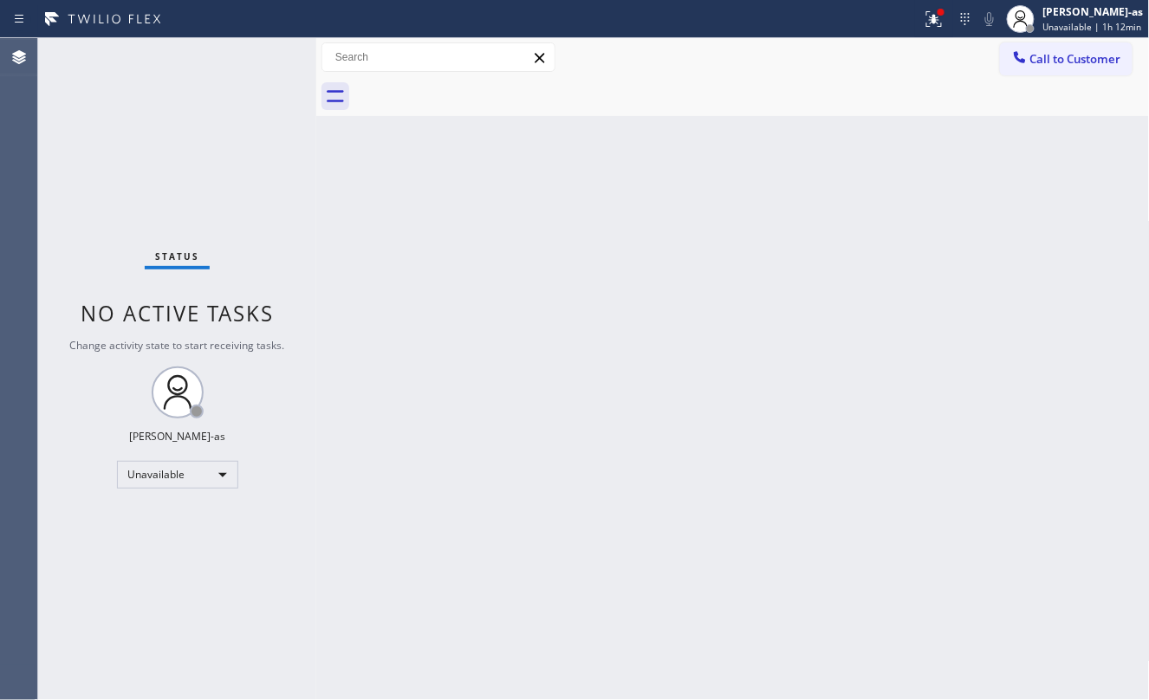
click at [498, 279] on div "Back to Dashboard Change Sender ID Customers Technicians Select a contact Outbo…" at bounding box center [733, 369] width 834 height 662
click at [414, 261] on div "Back to Dashboard Change Sender ID Customers Technicians Select a contact Outbo…" at bounding box center [733, 369] width 834 height 662
click at [310, 180] on div "Status No active tasks Change activity state to start receiving tasks. [PERSON_…" at bounding box center [177, 369] width 278 height 662
